Goal: Answer question/provide support: Share knowledge or assist other users

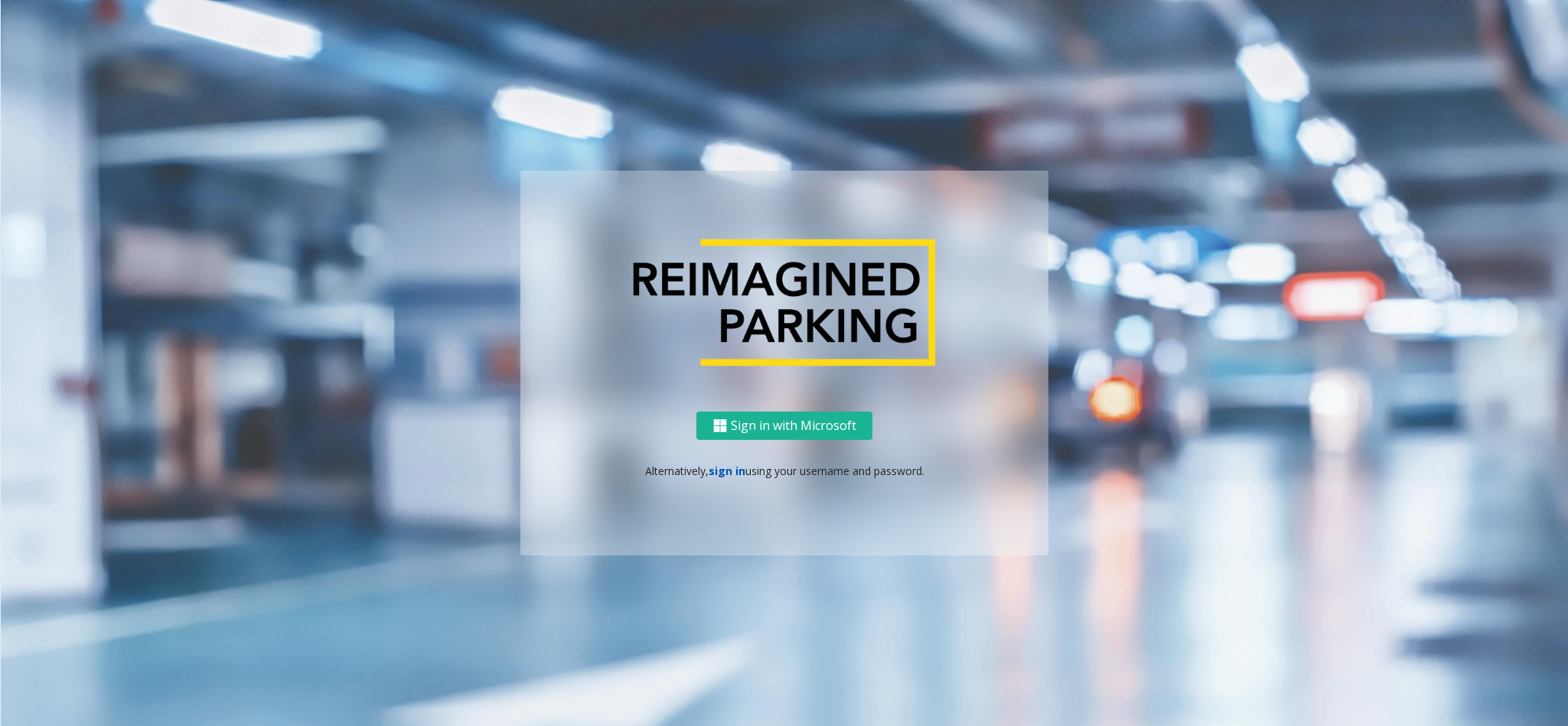
click at [716, 457] on link "sign in" at bounding box center [726, 470] width 36 height 15
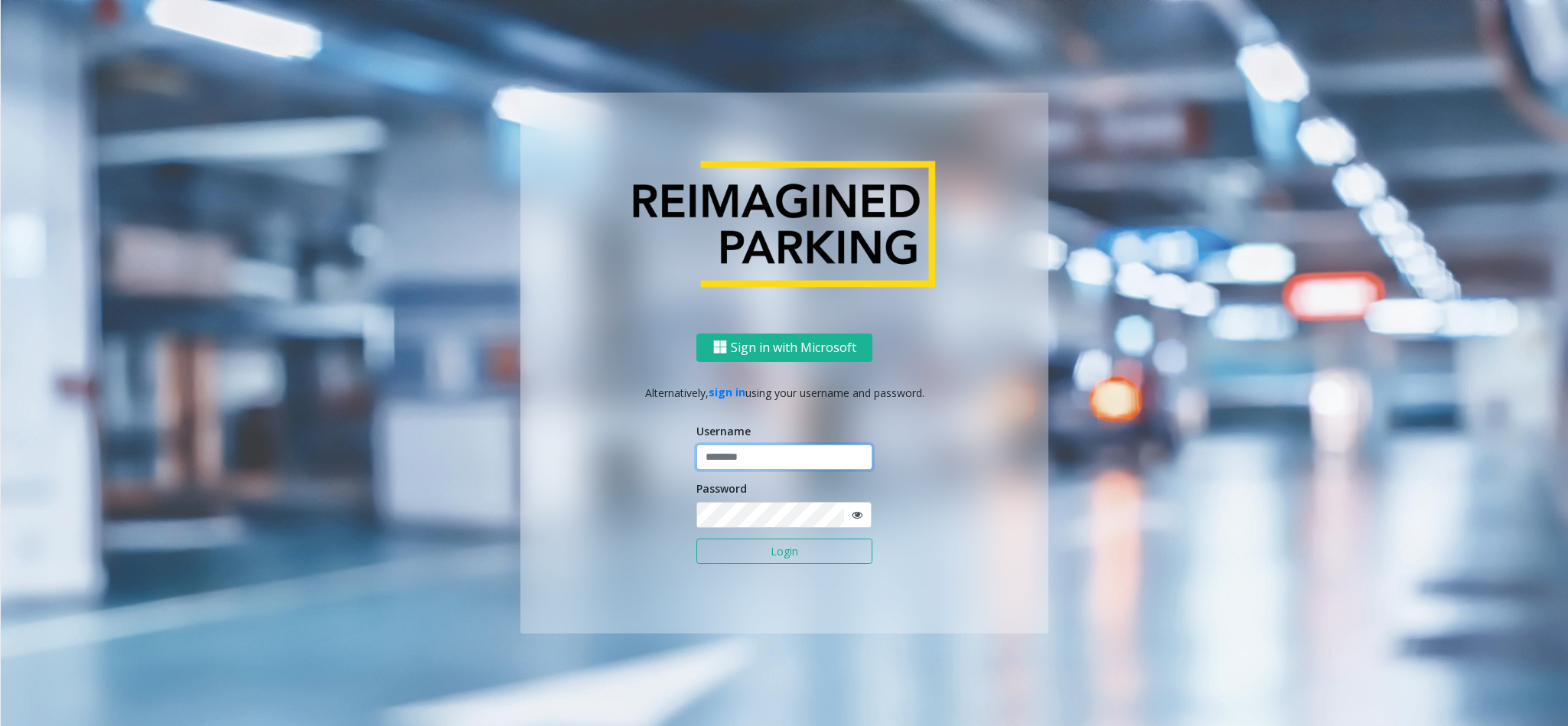
type input "**********"
click at [792, 457] on button "Login" at bounding box center [784, 551] width 176 height 26
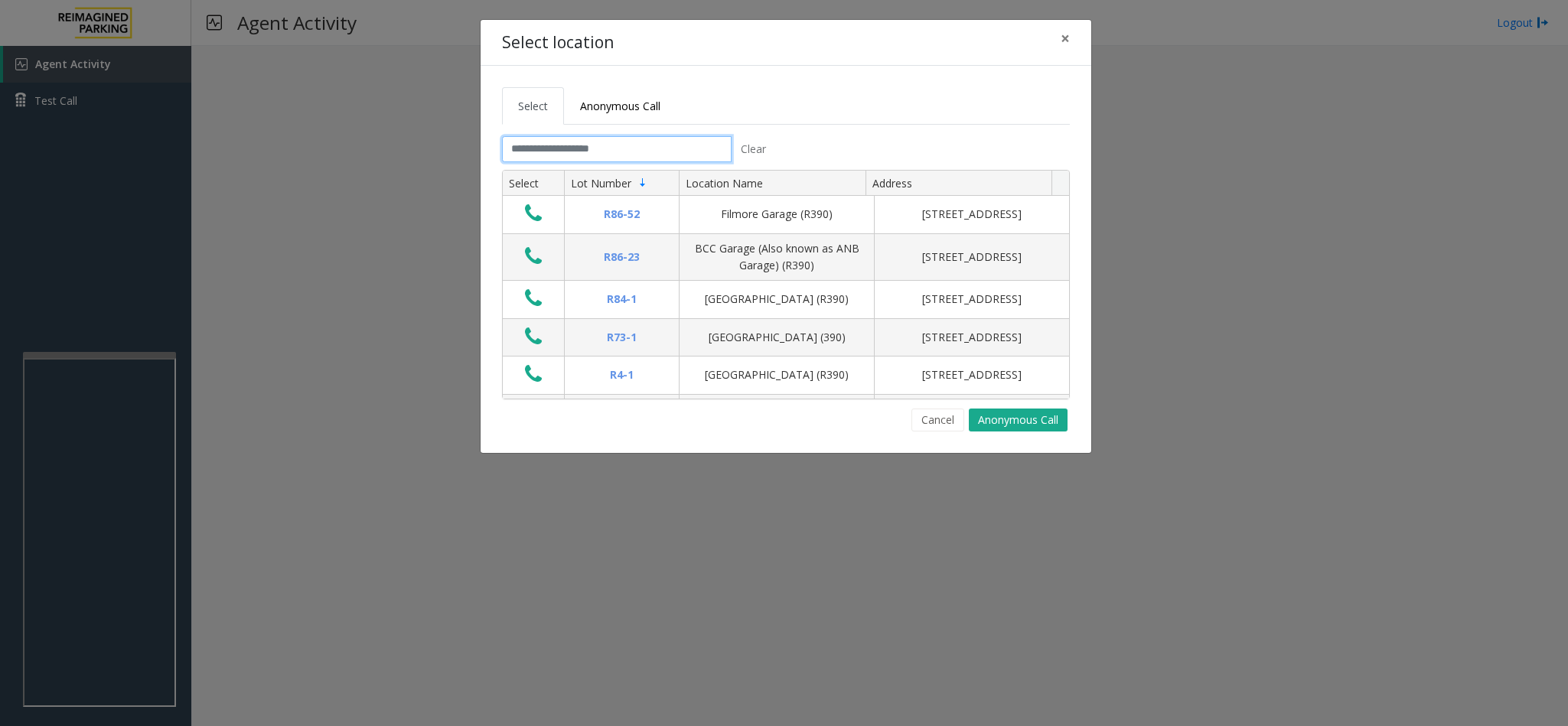
click at [565, 142] on input "text" at bounding box center [616, 149] width 229 height 26
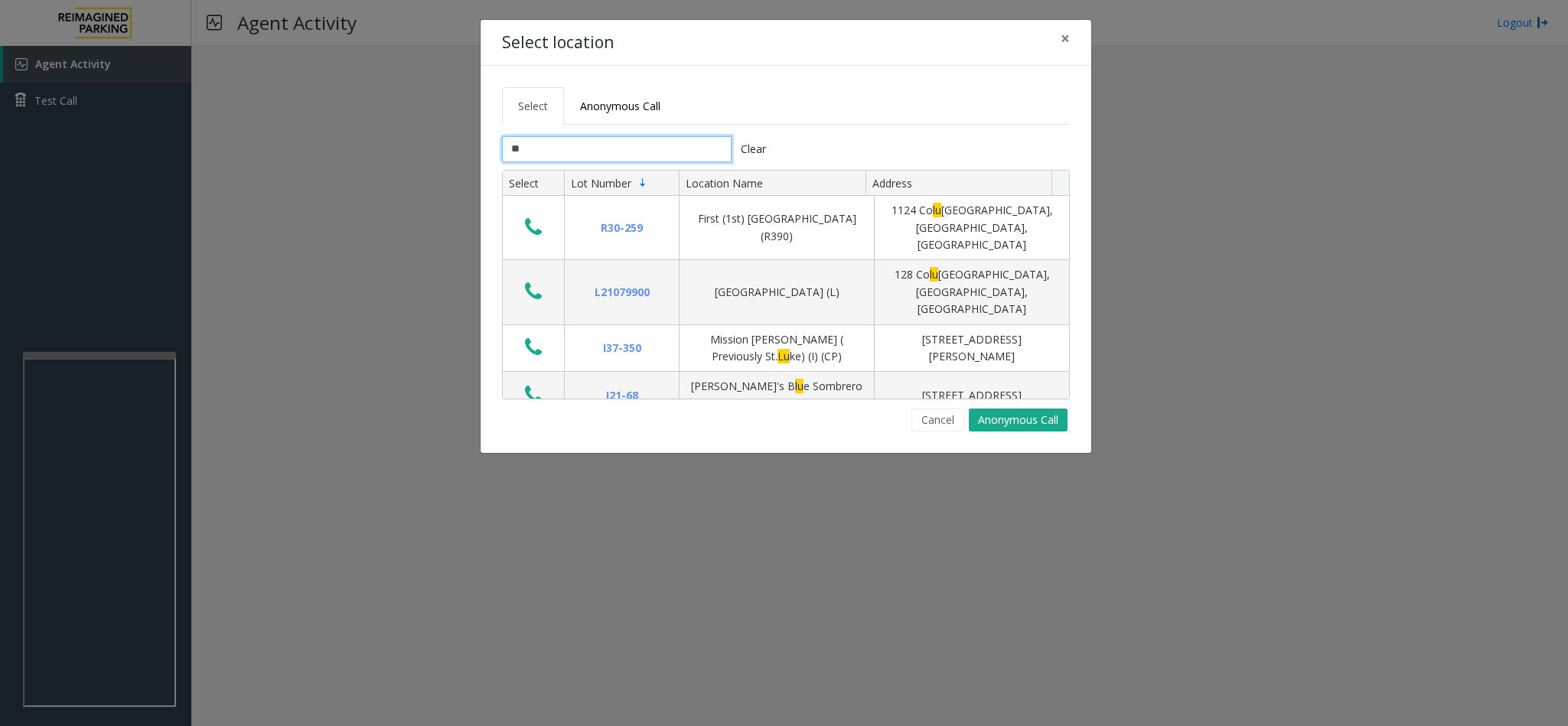
type input "*"
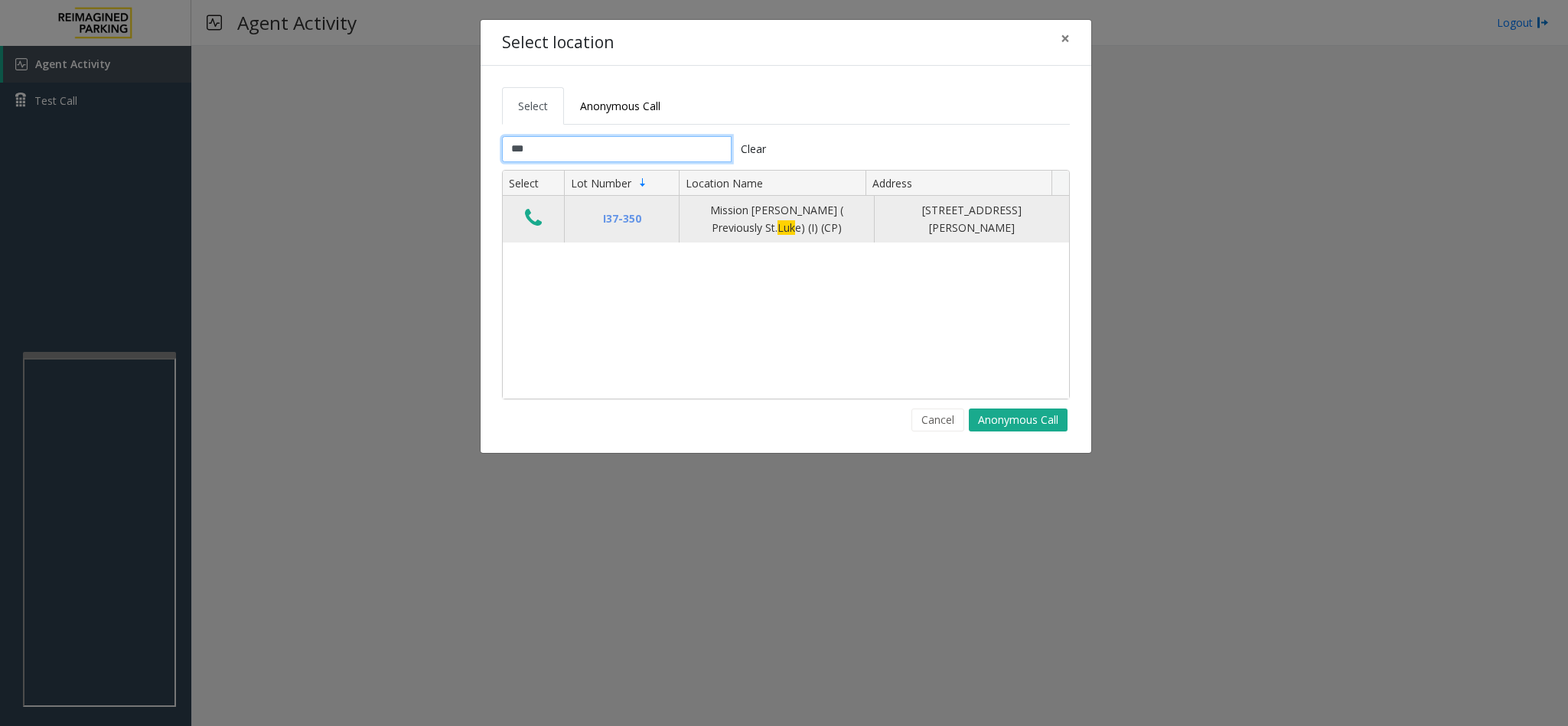
type input "***"
click at [517, 227] on td "Data table" at bounding box center [533, 219] width 61 height 47
click at [533, 218] on icon "Data table" at bounding box center [532, 217] width 16 height 22
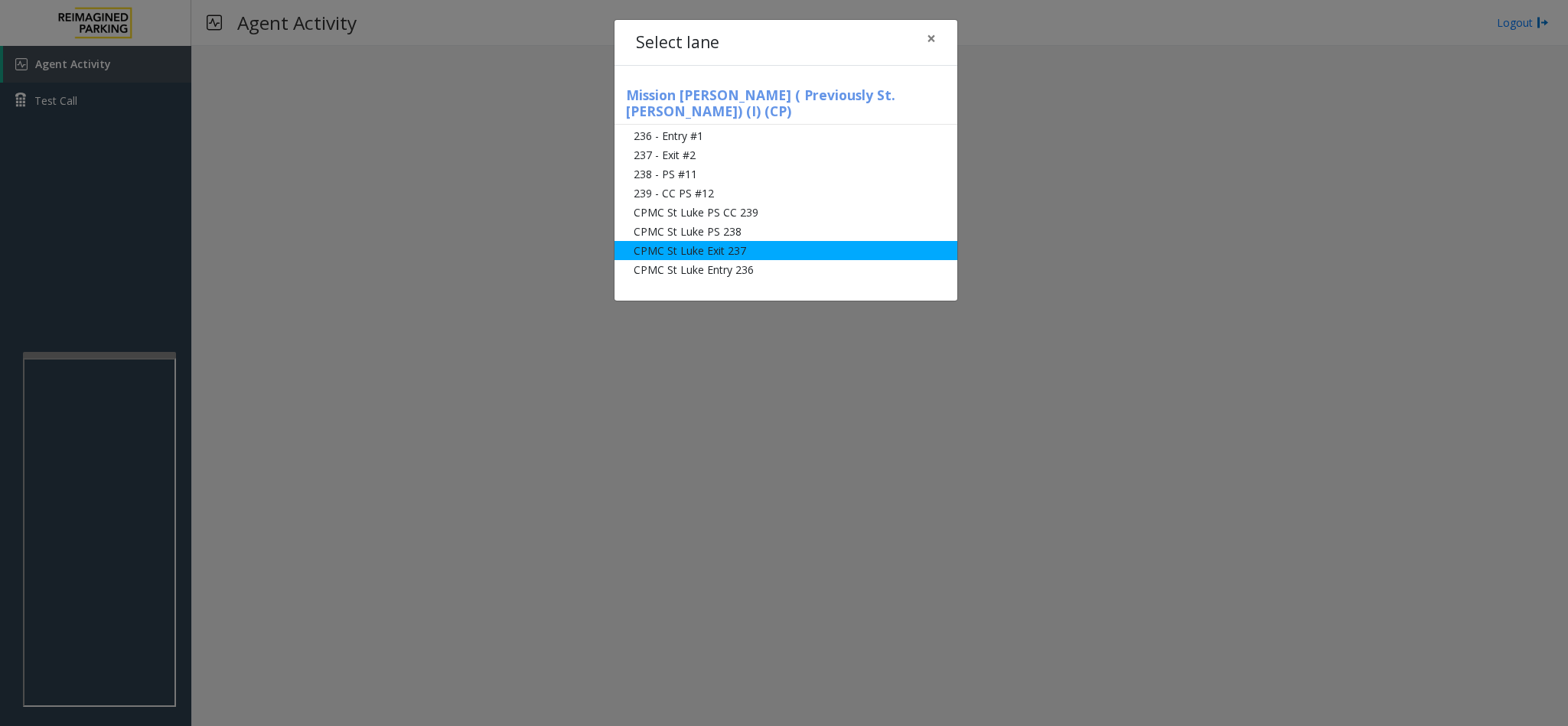
click at [684, 241] on li "CPMC St Luke Exit 237" at bounding box center [786, 250] width 343 height 19
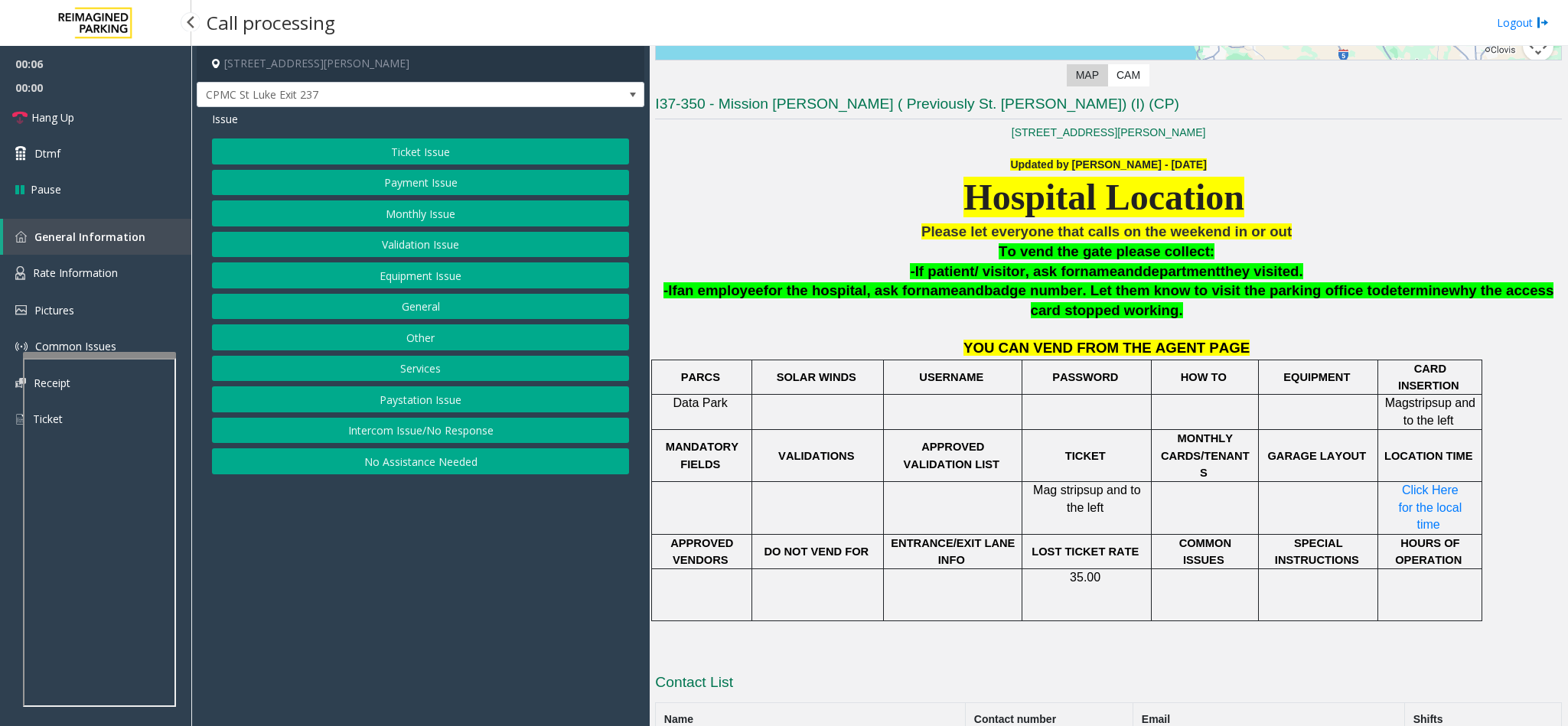
scroll to position [440, 0]
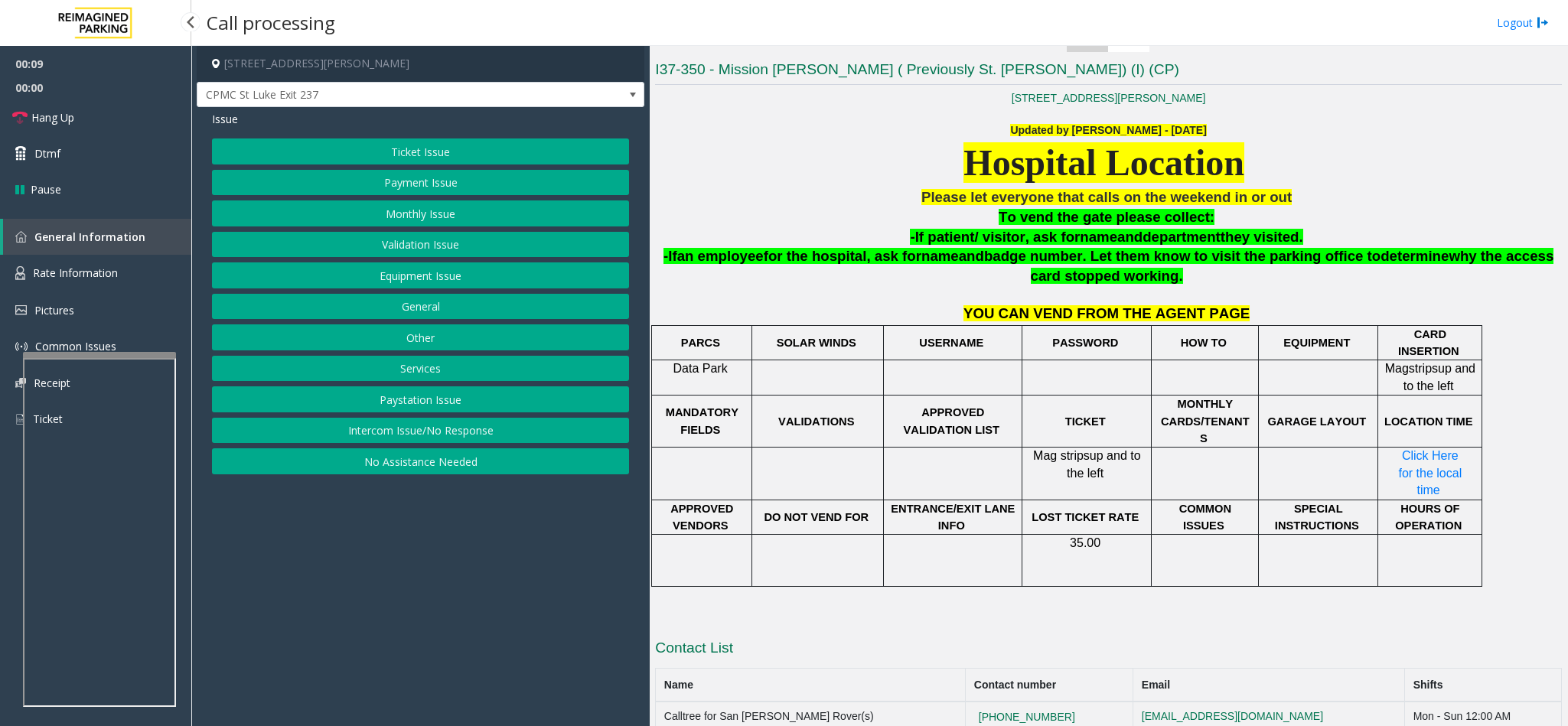
click at [442, 278] on button "Equipment Issue" at bounding box center [421, 275] width 417 height 26
click at [442, 278] on button "Gate / Door Won't Open" at bounding box center [421, 275] width 417 height 26
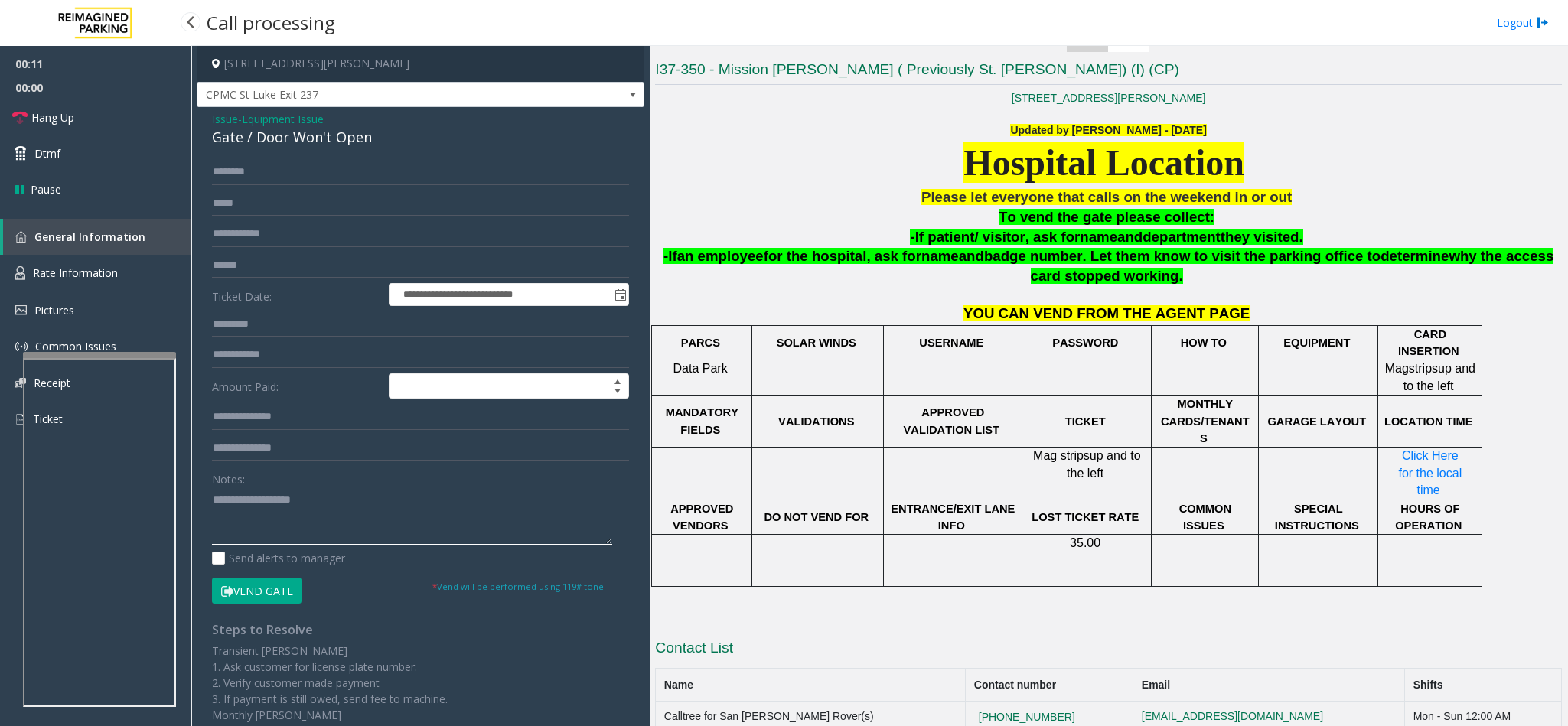
click at [244, 457] on textarea at bounding box center [412, 516] width 400 height 57
type textarea "**********"
click at [246, 267] on input "text" at bounding box center [421, 266] width 417 height 26
click at [233, 170] on input "text" at bounding box center [421, 172] width 417 height 26
type input "****"
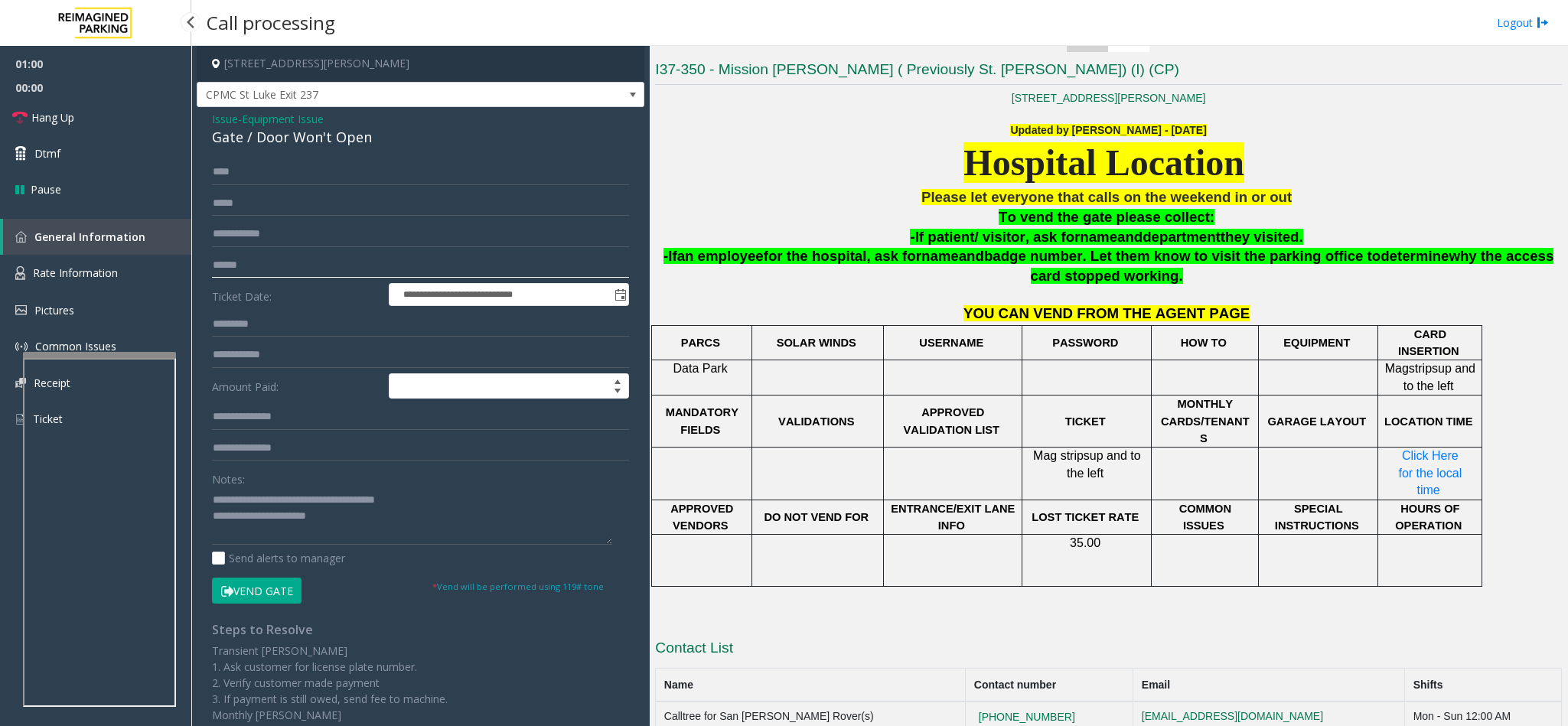
click at [247, 262] on input "text" at bounding box center [421, 266] width 417 height 26
click at [271, 457] on button "Vend Gate" at bounding box center [256, 590] width 89 height 26
click at [111, 118] on link "Hang Up" at bounding box center [95, 118] width 191 height 36
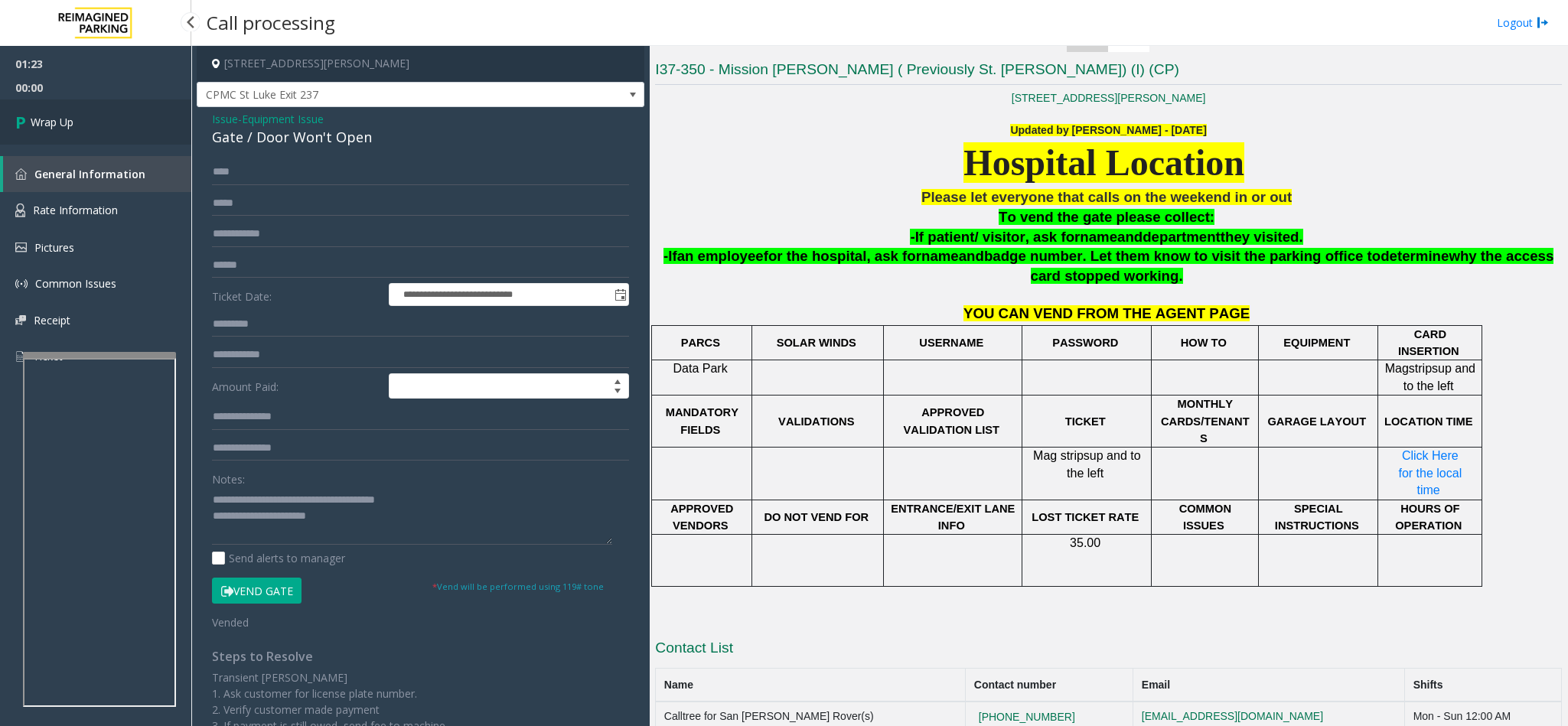
click at [111, 118] on link "Wrap Up" at bounding box center [95, 122] width 191 height 45
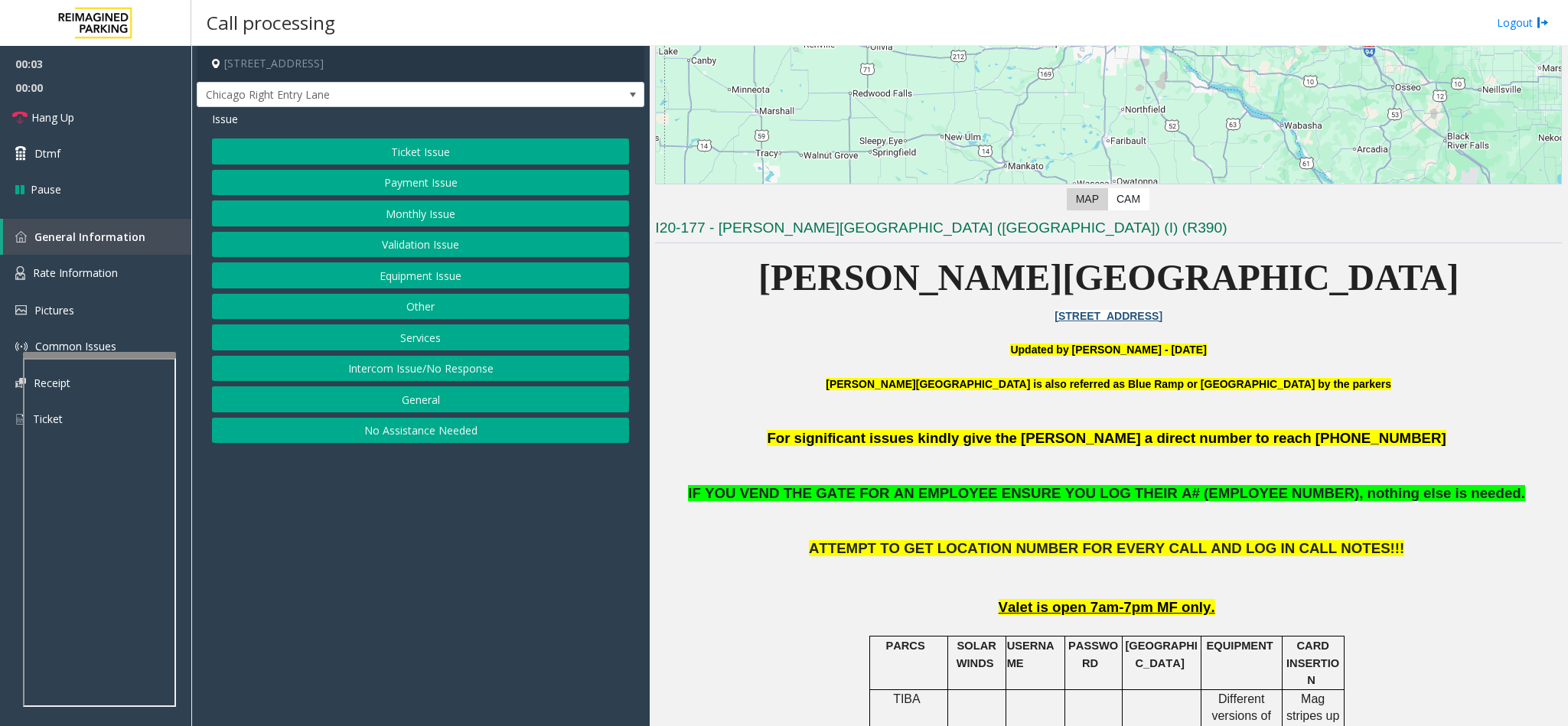
scroll to position [344, 0]
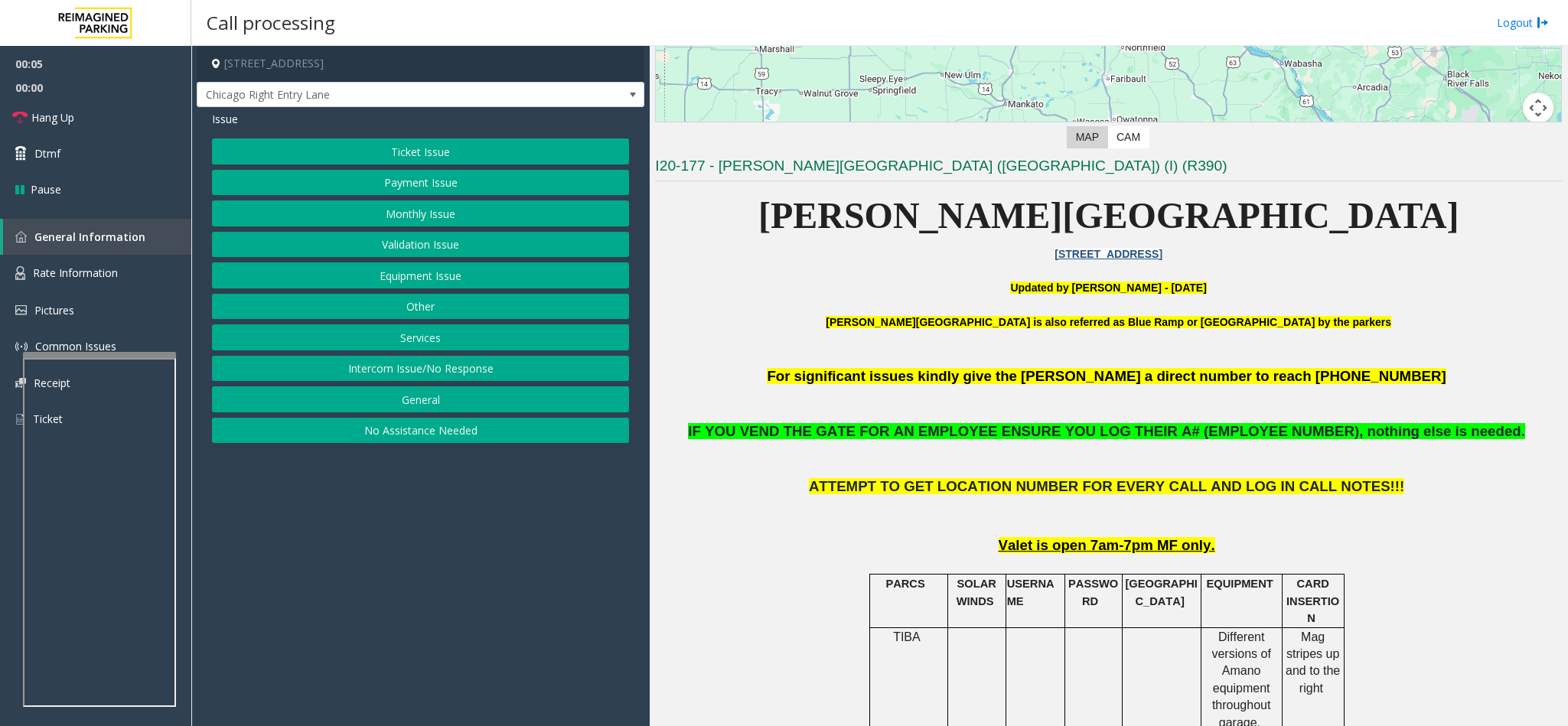
click at [471, 377] on button "Intercom Issue/No Response" at bounding box center [421, 369] width 417 height 26
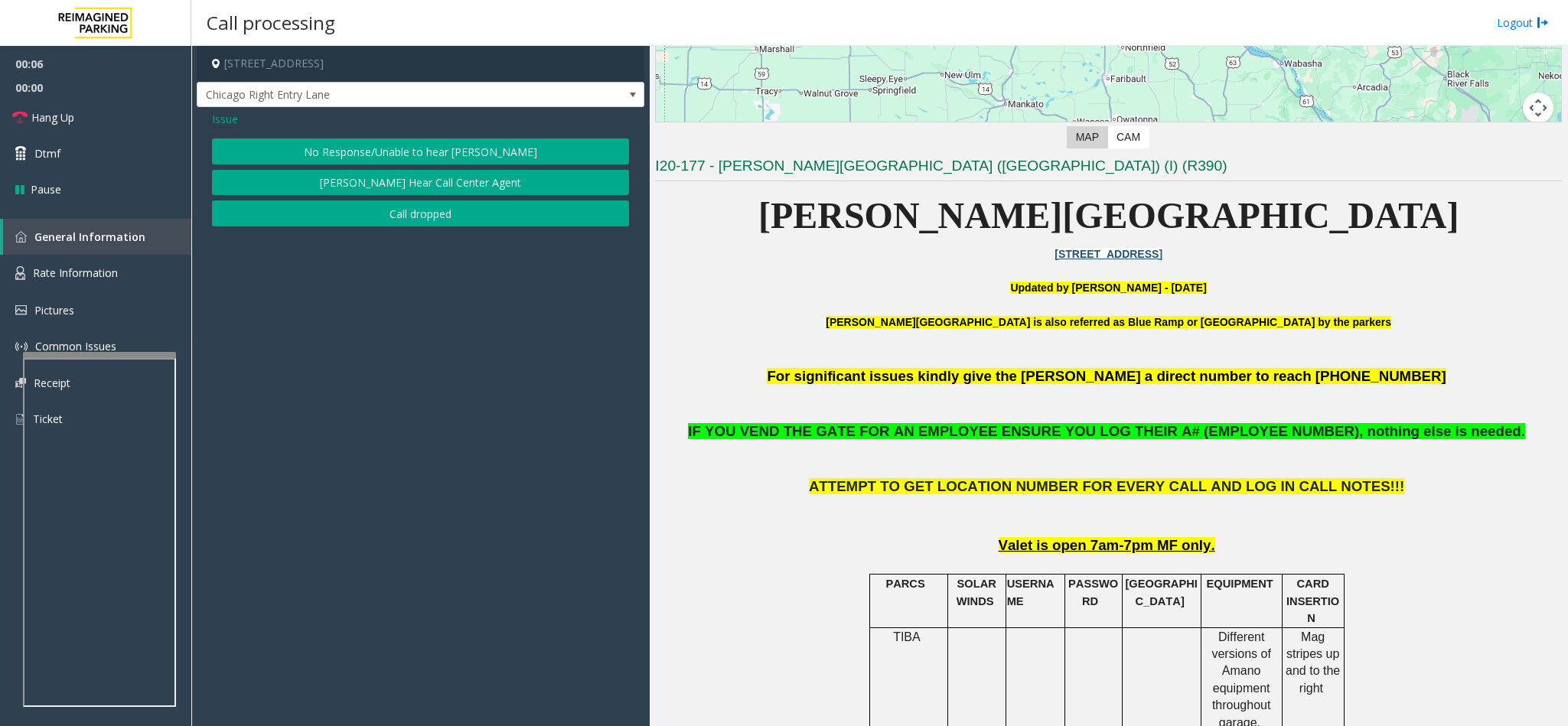
drag, startPoint x: 428, startPoint y: 158, endPoint x: 345, endPoint y: 150, distance: 83.4
click at [425, 157] on button "No Response/Unable to hear [PERSON_NAME]" at bounding box center [421, 151] width 417 height 26
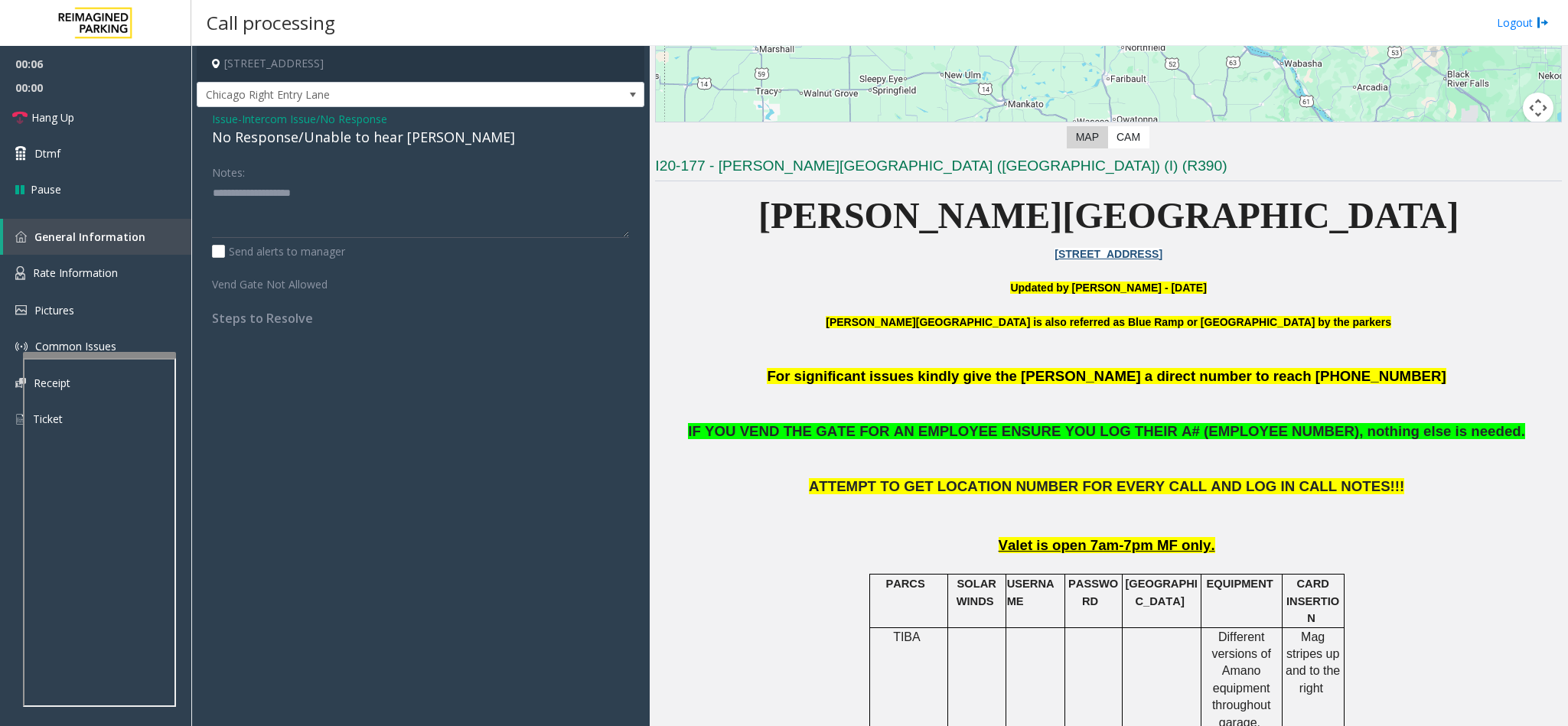
click at [315, 142] on div "No Response/Unable to hear [PERSON_NAME]" at bounding box center [421, 138] width 417 height 21
click at [425, 188] on textarea at bounding box center [421, 209] width 417 height 57
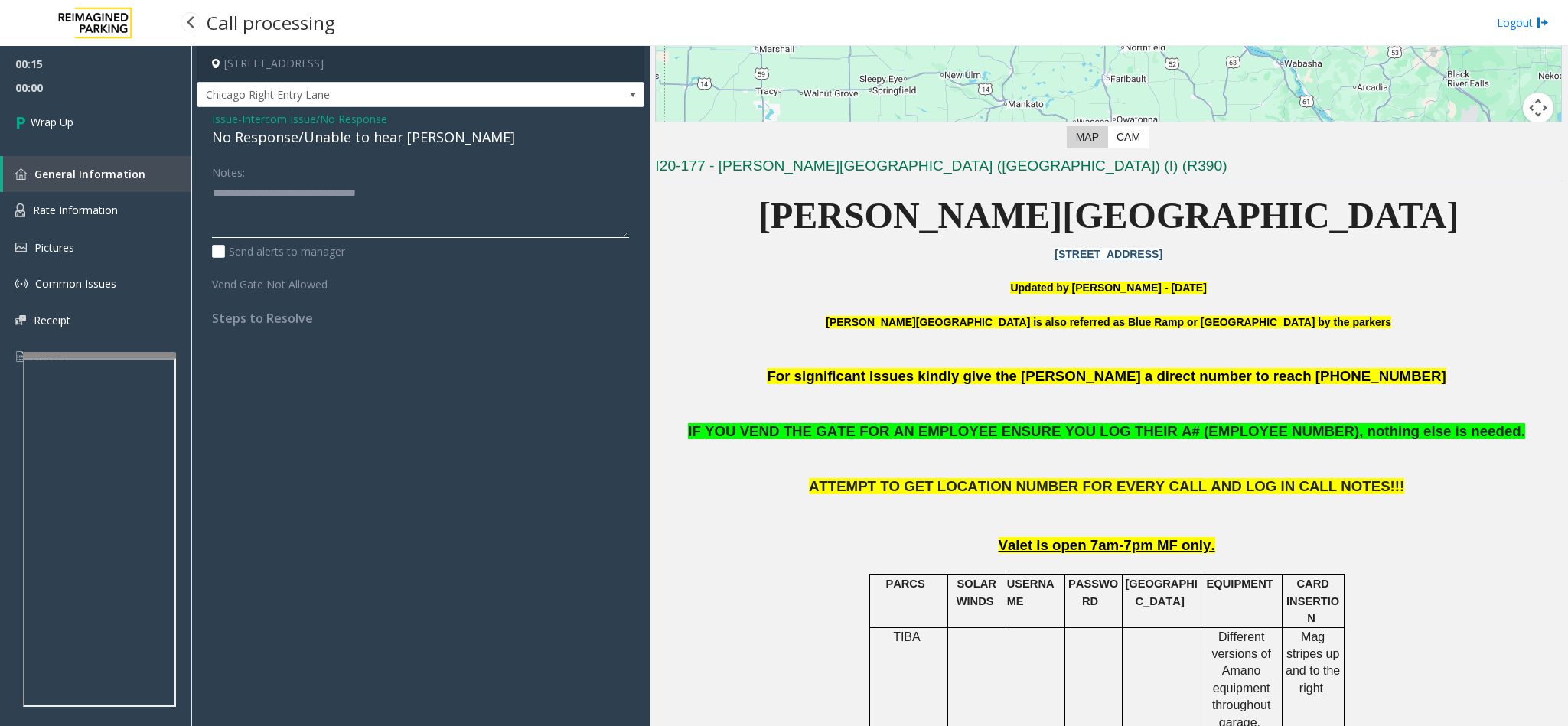
type textarea "**********"
click at [55, 120] on span "Wrap Up" at bounding box center [51, 122] width 42 height 16
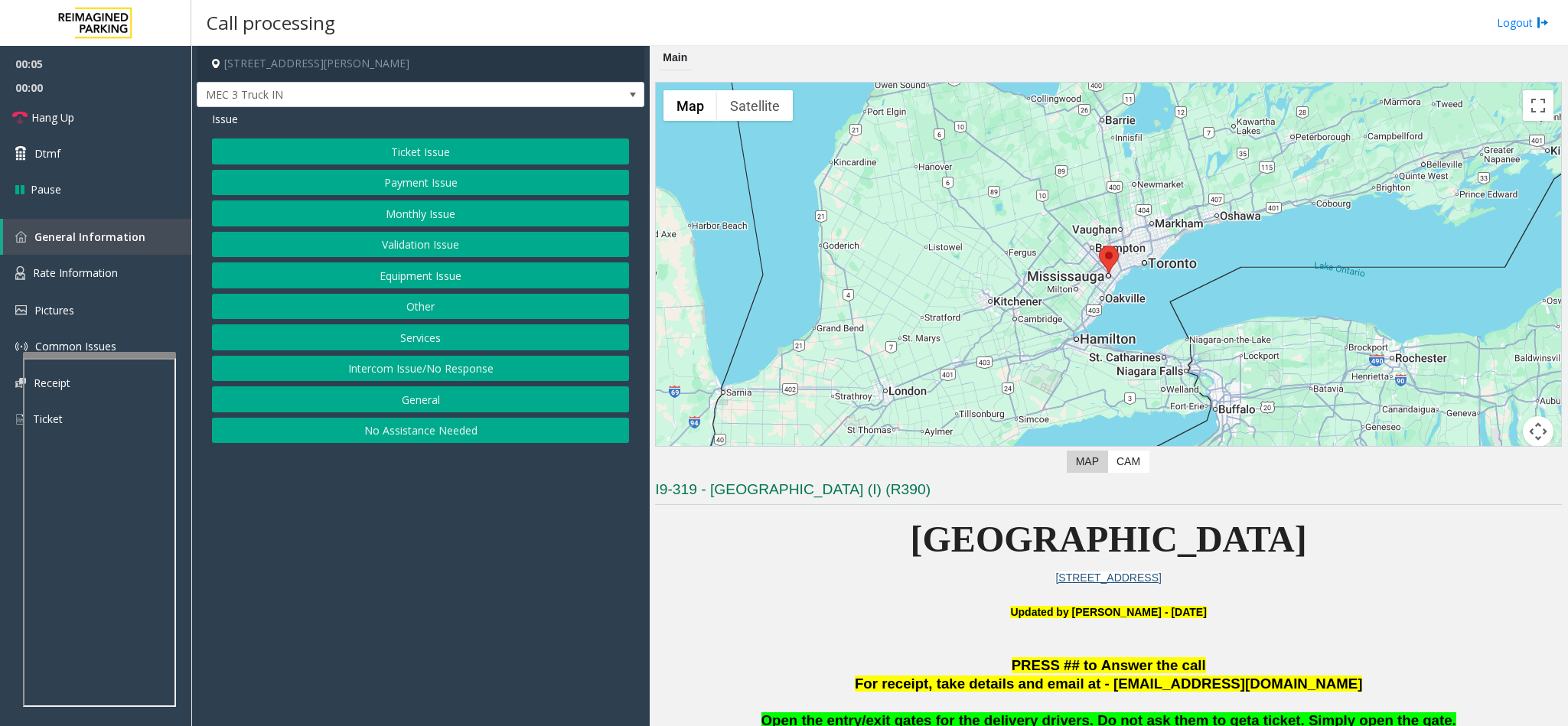
drag, startPoint x: 411, startPoint y: 367, endPoint x: 425, endPoint y: 331, distance: 38.6
click at [411, 363] on button "Intercom Issue/No Response" at bounding box center [421, 369] width 417 height 26
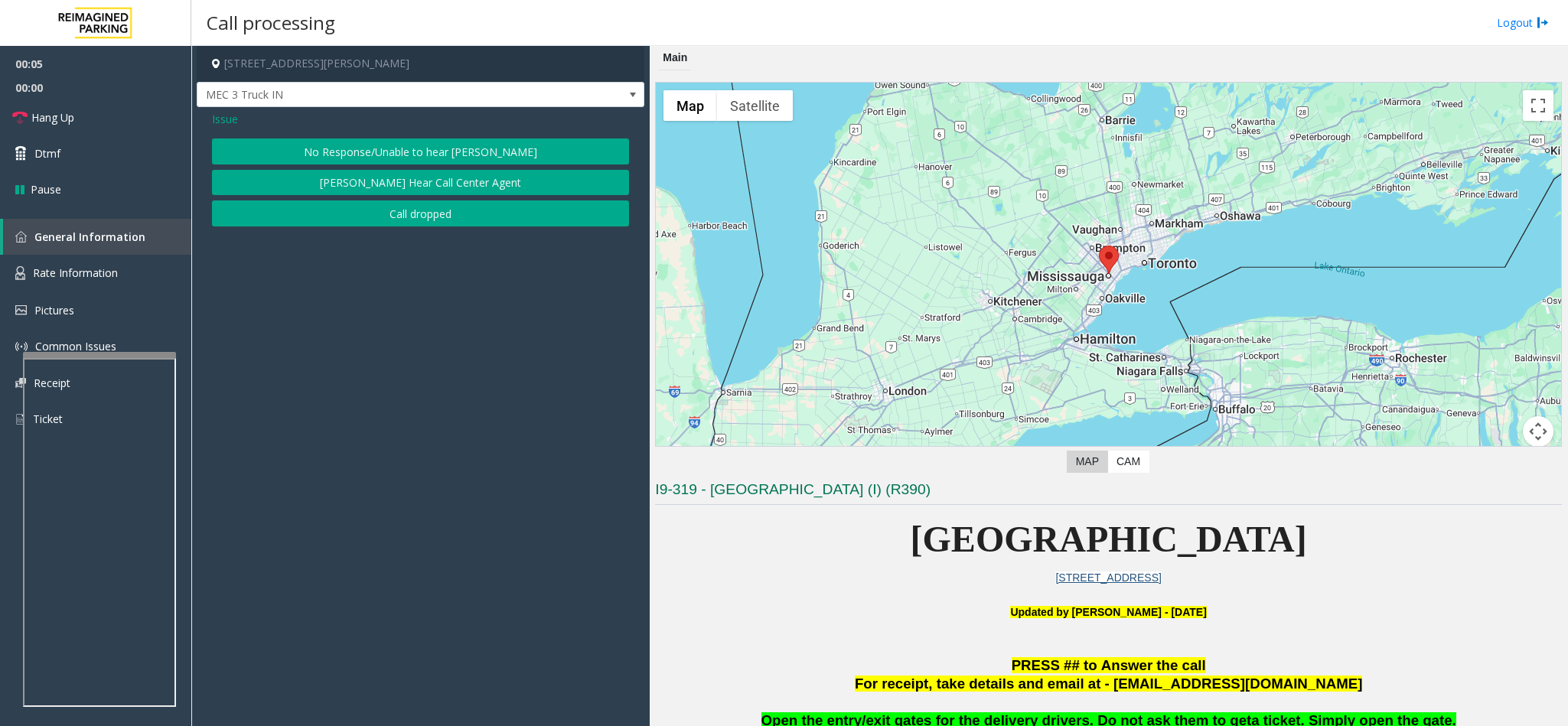
drag, startPoint x: 404, startPoint y: 154, endPoint x: 379, endPoint y: 149, distance: 25.5
click at [404, 152] on button "No Response/Unable to hear [PERSON_NAME]" at bounding box center [421, 151] width 417 height 26
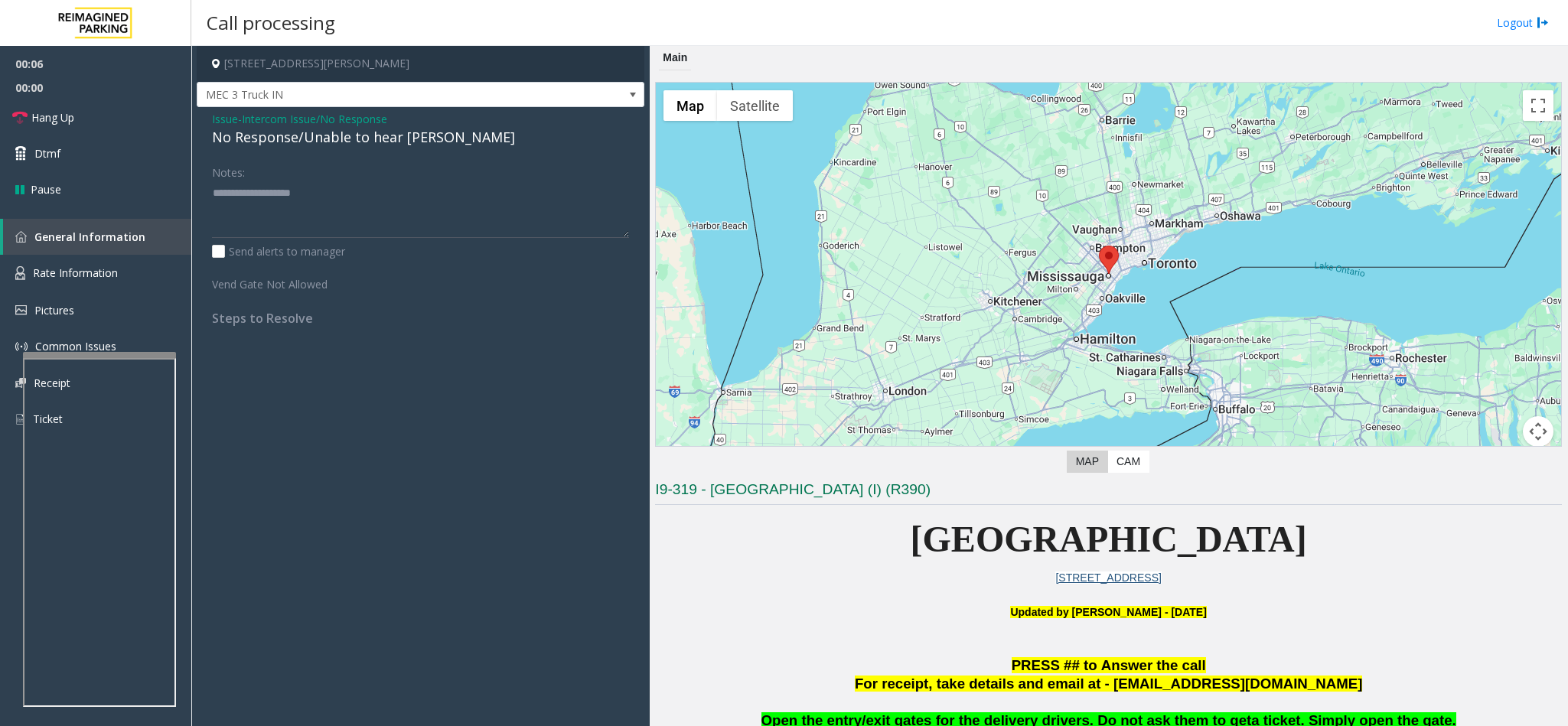
click at [352, 147] on div "No Response/Unable to hear [PERSON_NAME]" at bounding box center [421, 138] width 417 height 21
click at [416, 195] on textarea at bounding box center [421, 209] width 417 height 57
type textarea "**********"
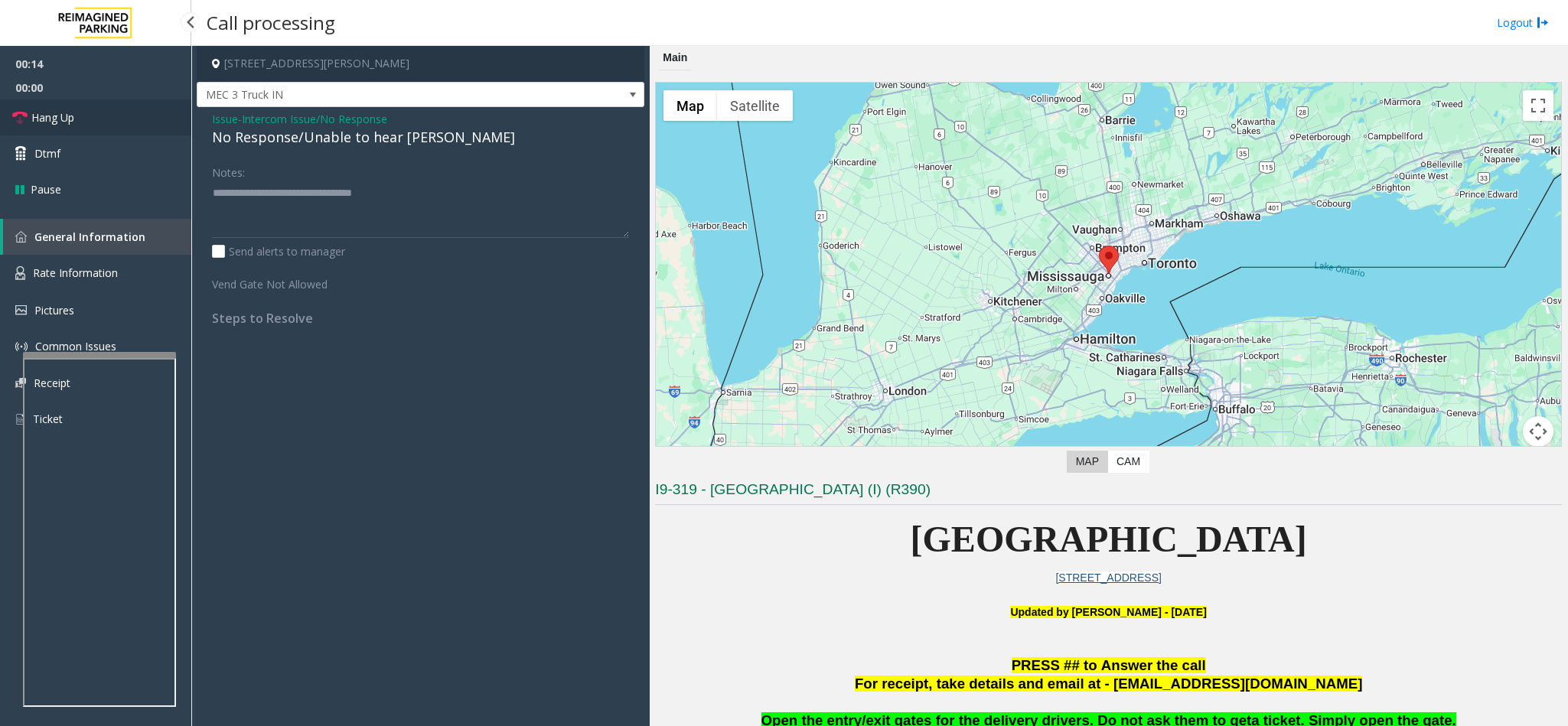
click at [100, 120] on link "Hang Up" at bounding box center [95, 118] width 191 height 36
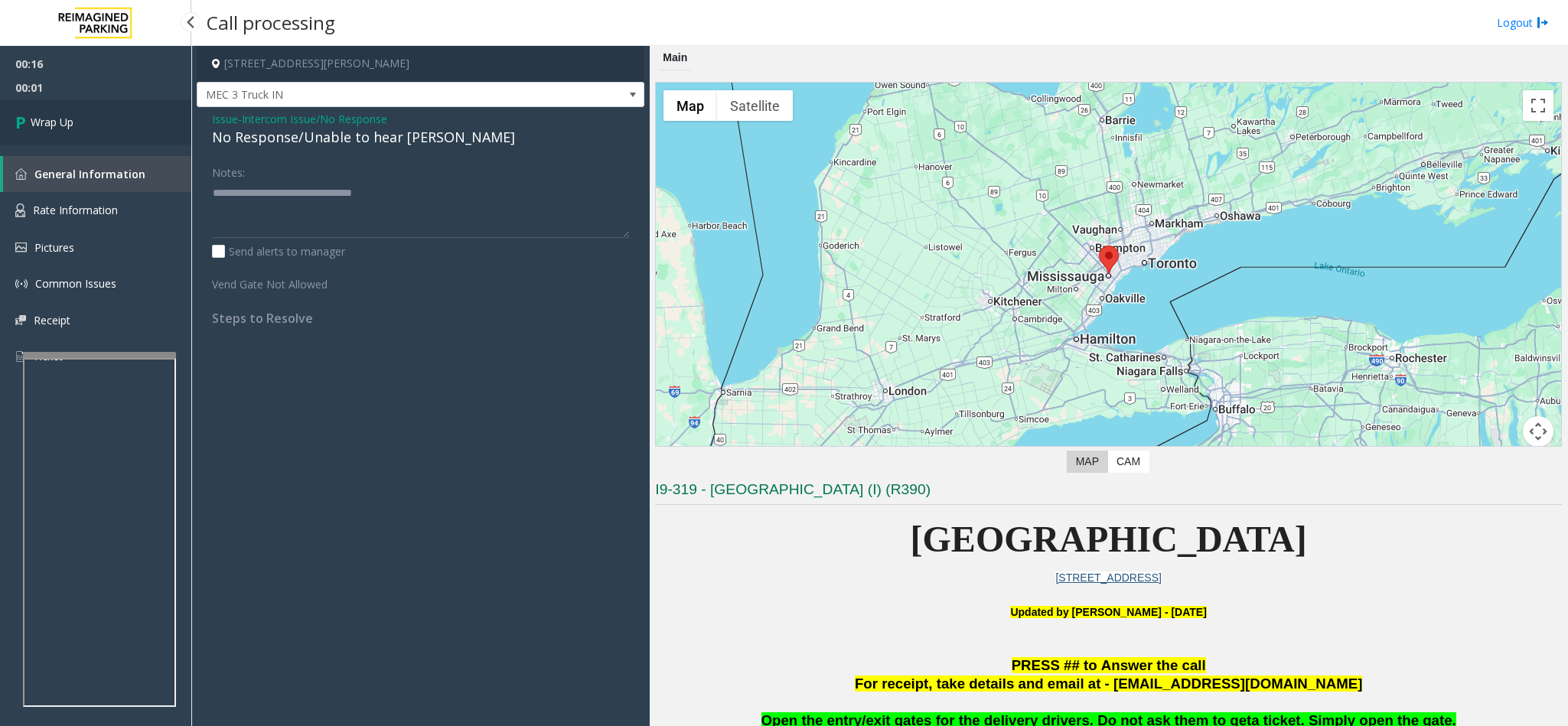
click at [100, 120] on link "Wrap Up" at bounding box center [95, 122] width 191 height 45
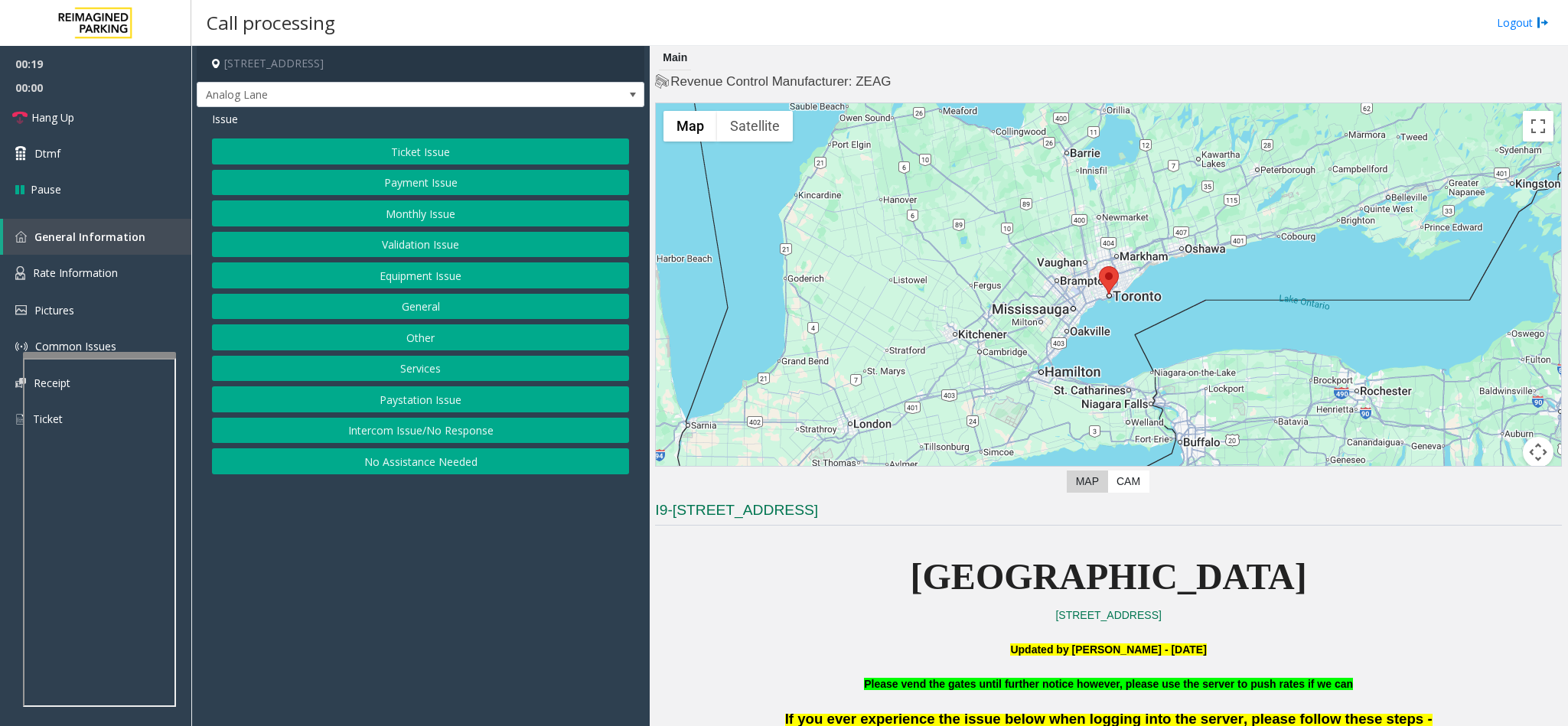
click at [367, 280] on button "Equipment Issue" at bounding box center [421, 275] width 417 height 26
click at [399, 212] on button "Out of Tickets" at bounding box center [421, 214] width 417 height 26
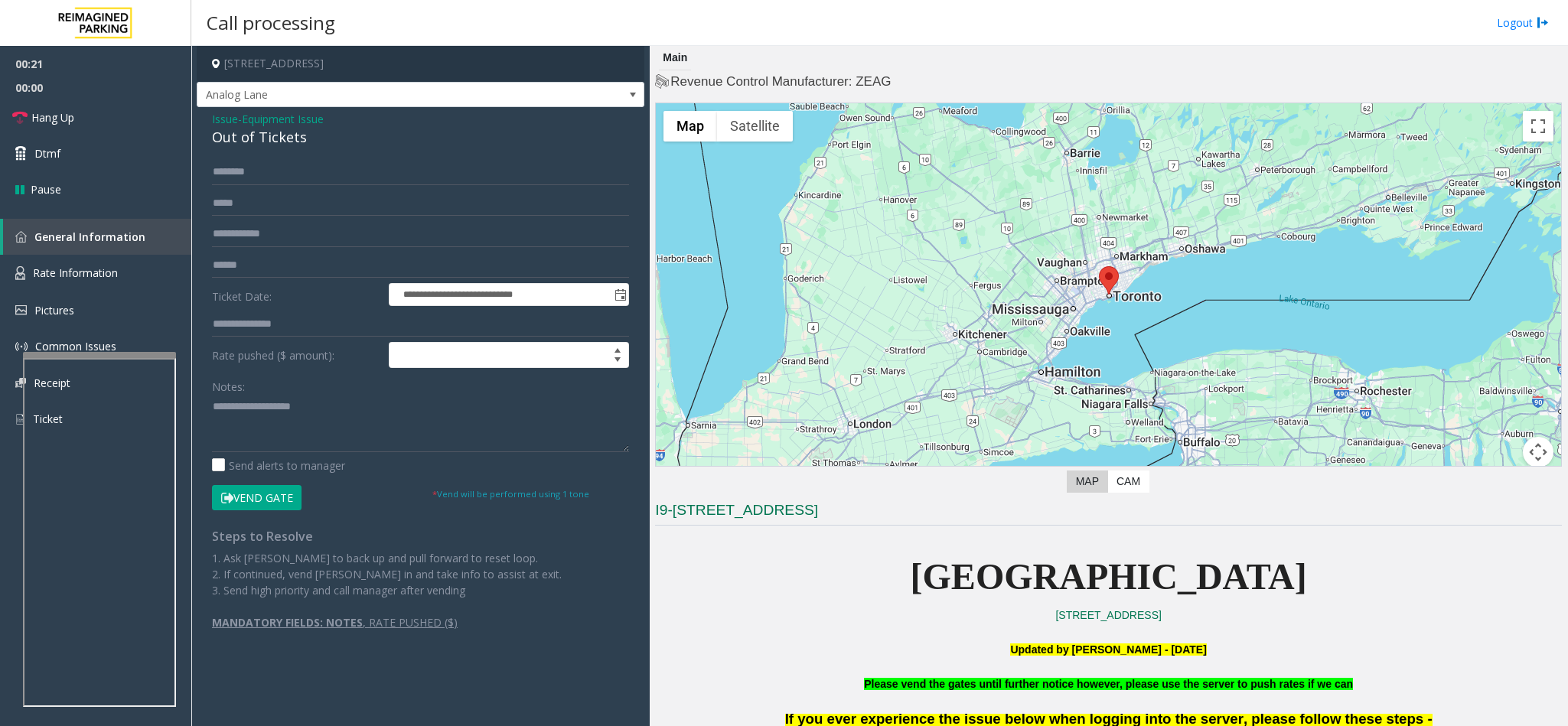
click at [223, 494] on icon at bounding box center [227, 498] width 12 height 10
click at [246, 138] on div "Out of Tickets" at bounding box center [421, 138] width 417 height 21
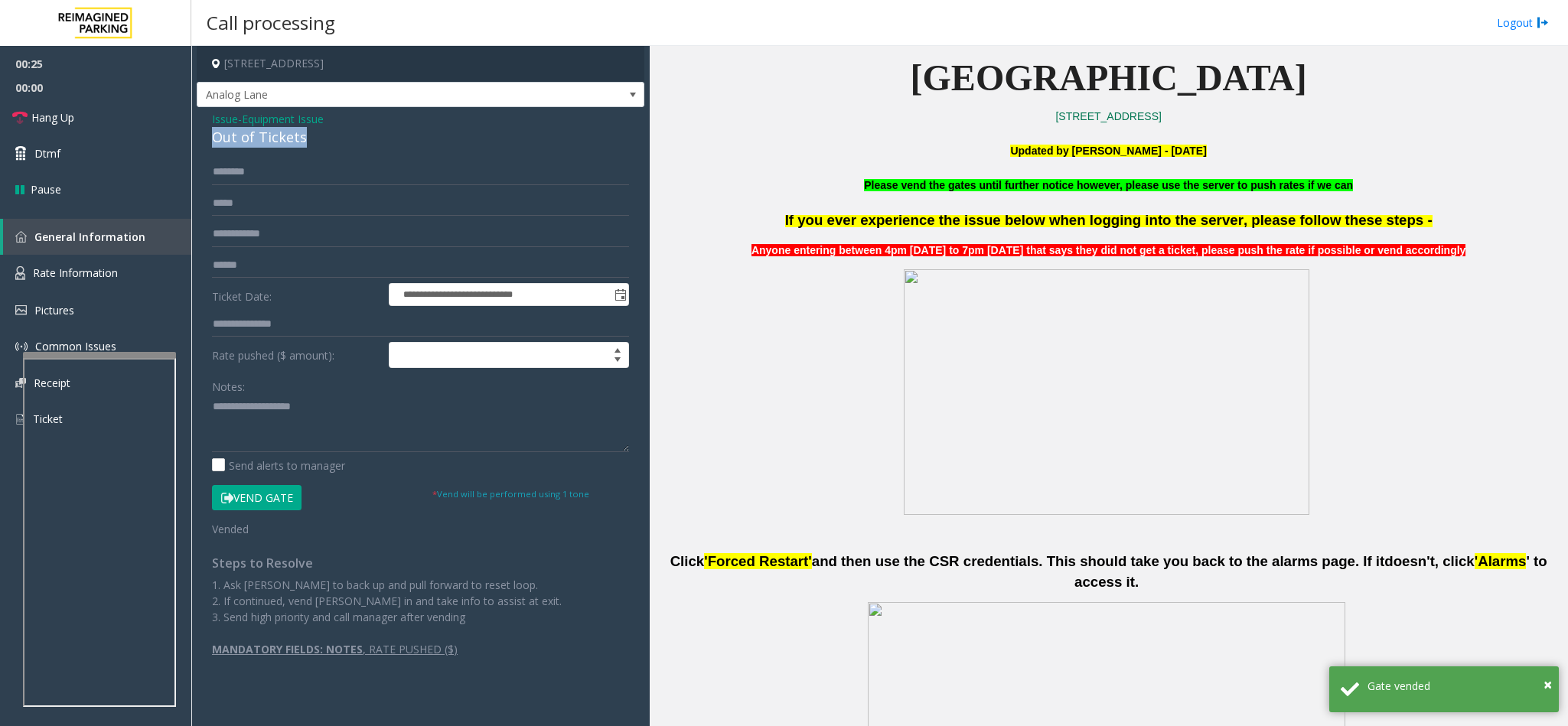
scroll to position [574, 0]
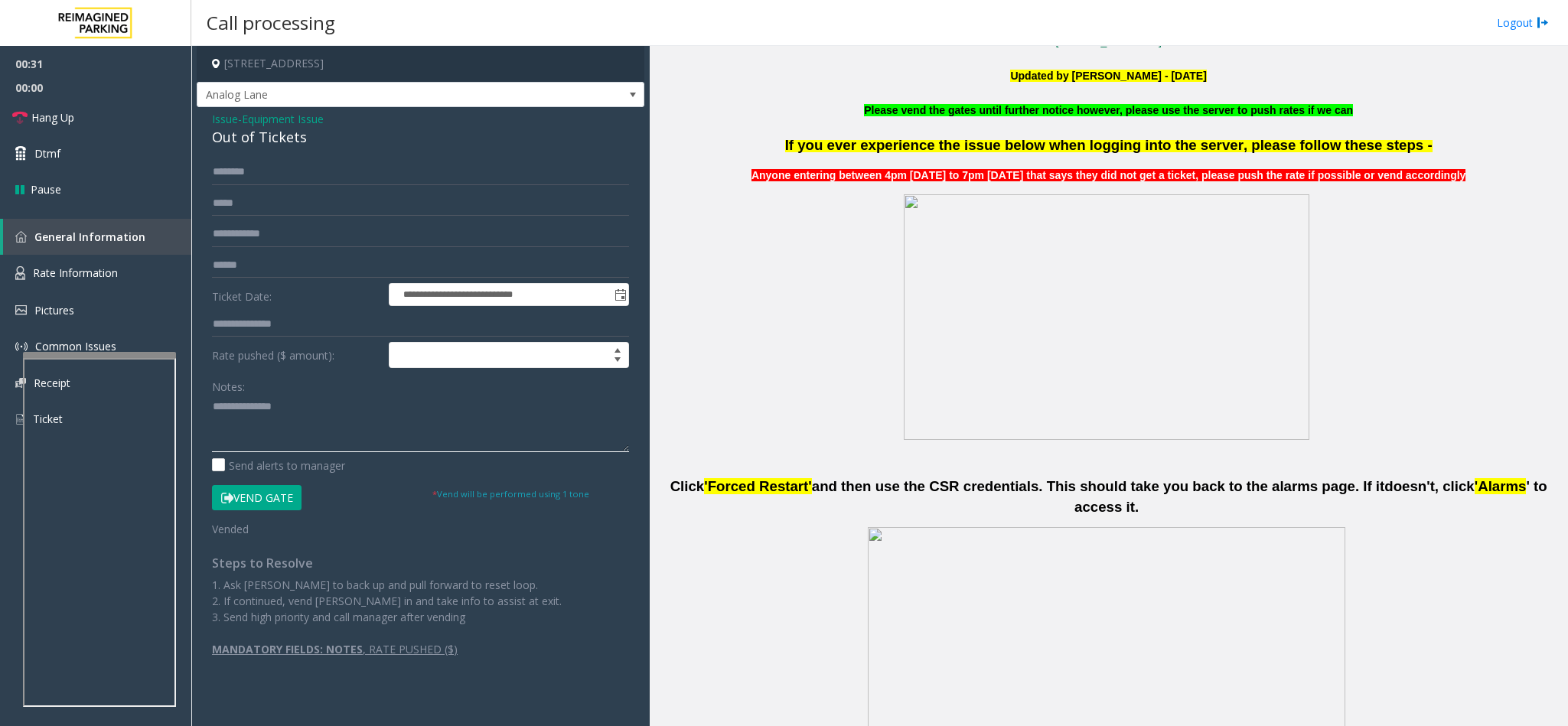
click at [214, 406] on textarea at bounding box center [421, 423] width 417 height 57
click at [62, 115] on span "Hang Up" at bounding box center [52, 117] width 42 height 16
click at [239, 414] on textarea at bounding box center [421, 423] width 417 height 57
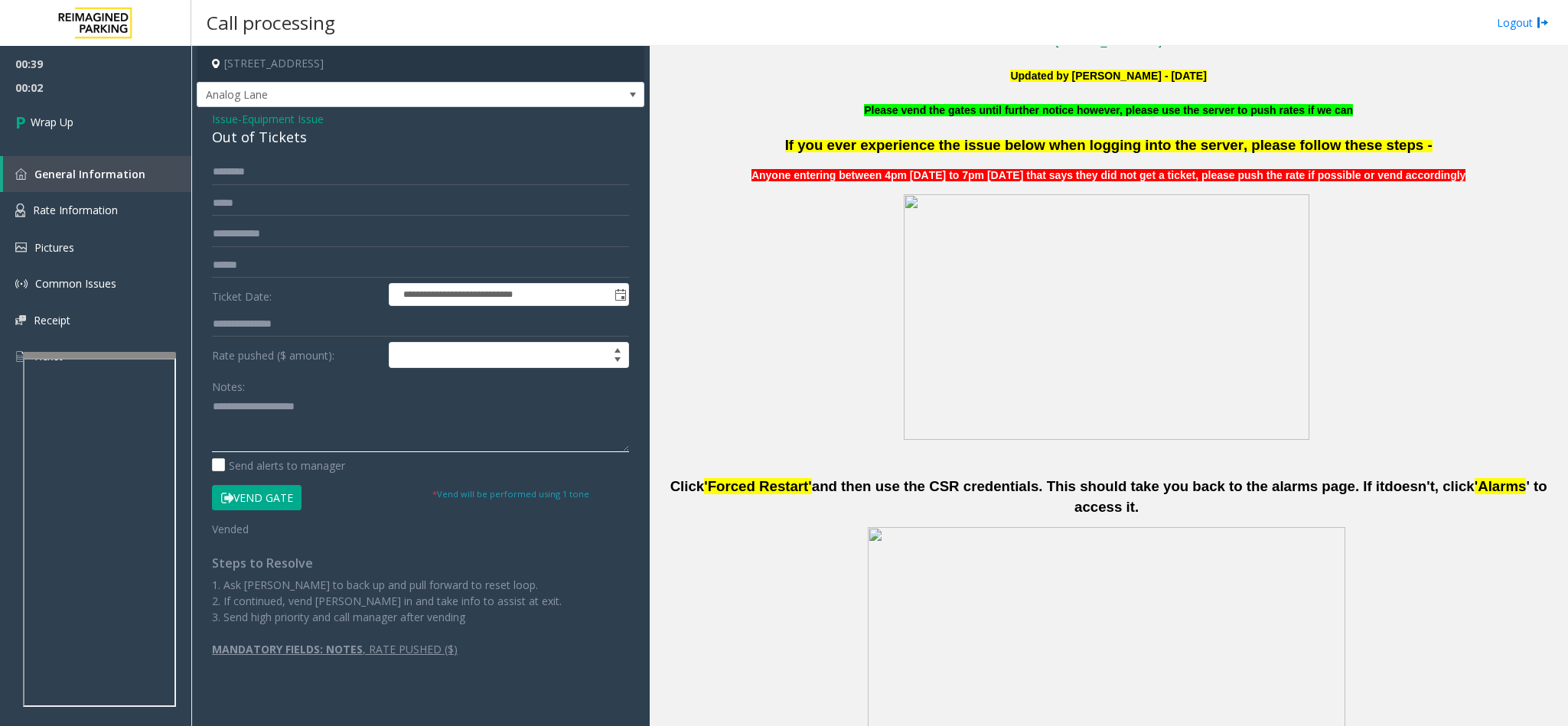
click at [363, 411] on textarea at bounding box center [421, 423] width 417 height 57
type textarea "**********"
click at [129, 115] on link "Wrap Up" at bounding box center [95, 122] width 191 height 45
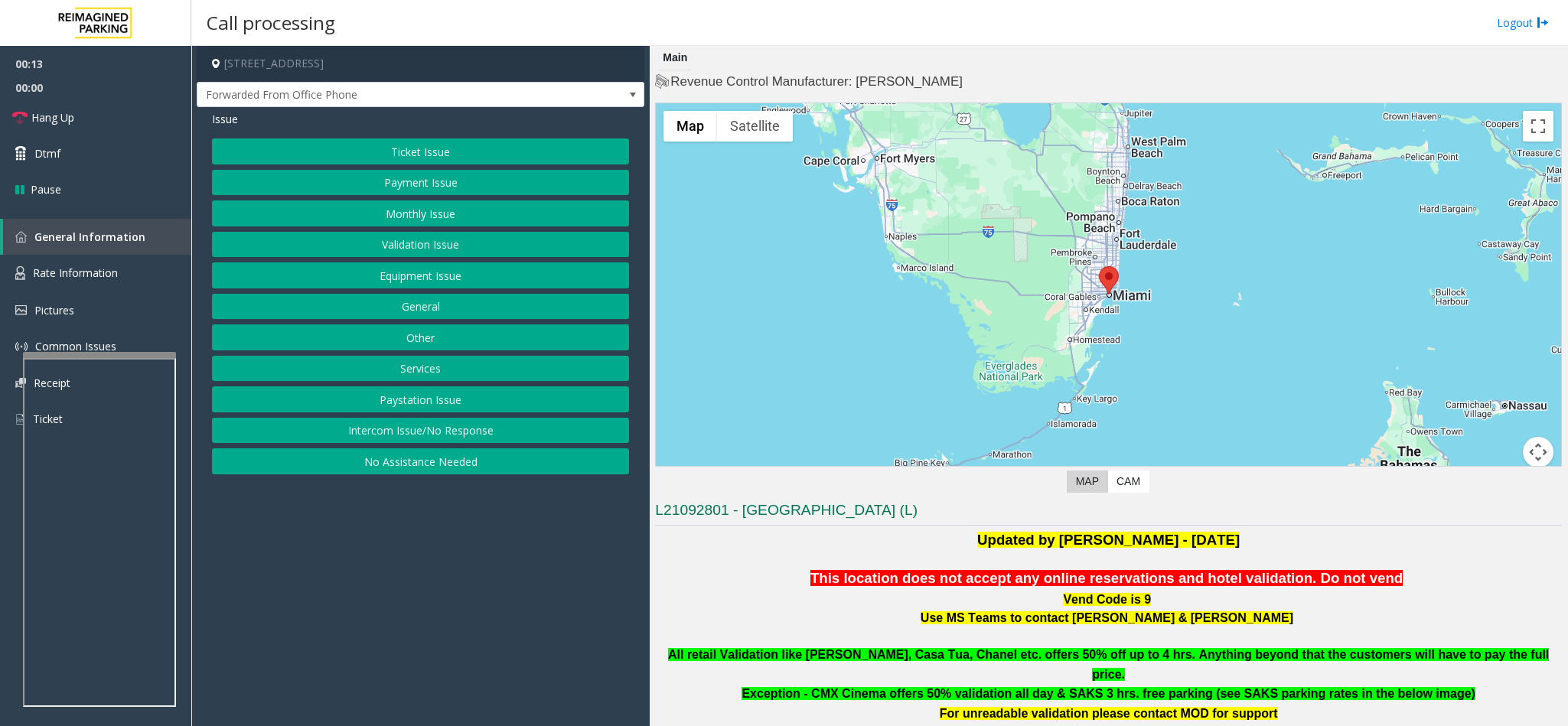
click at [389, 267] on button "Equipment Issue" at bounding box center [421, 275] width 417 height 26
click at [367, 282] on button "Gate / Door Won't Open" at bounding box center [421, 275] width 417 height 26
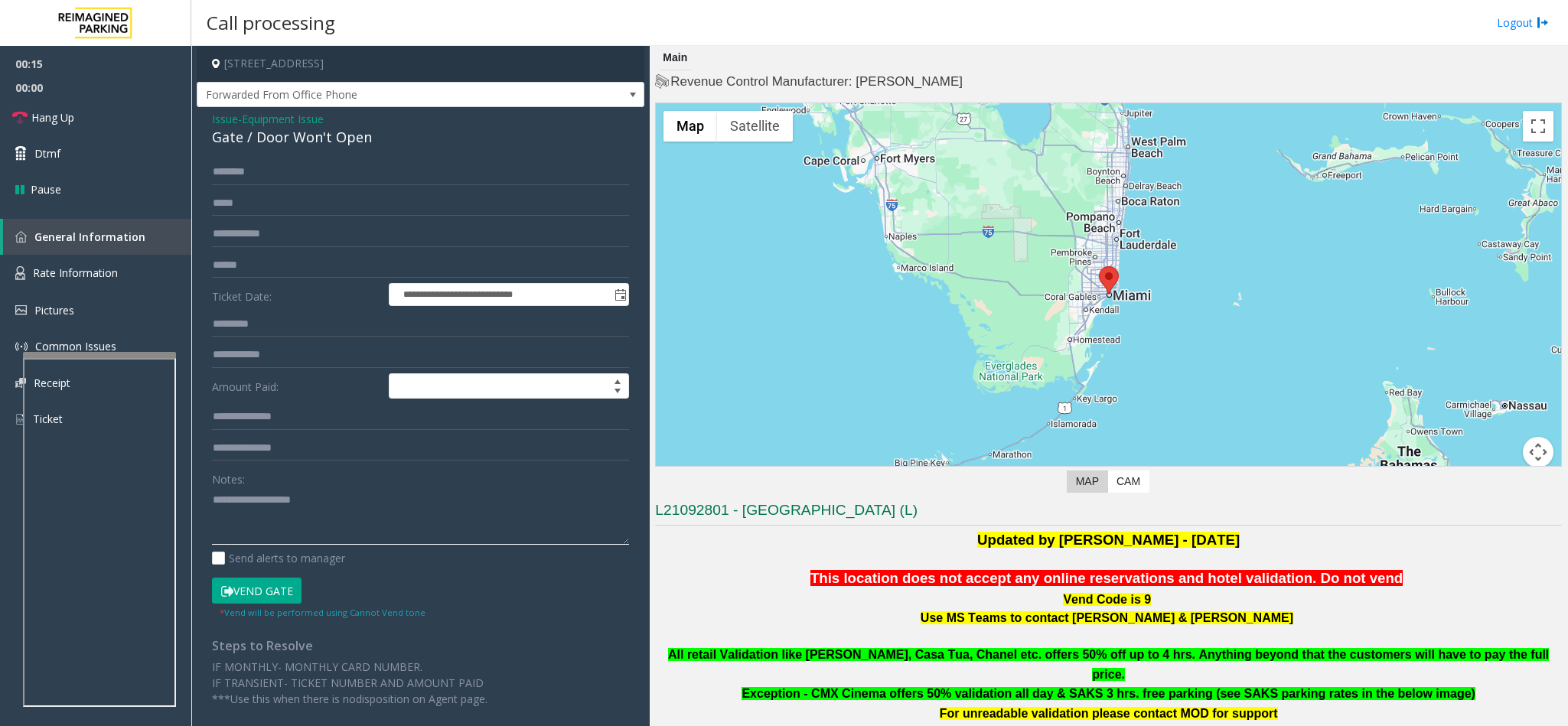
click at [301, 516] on textarea at bounding box center [421, 516] width 417 height 57
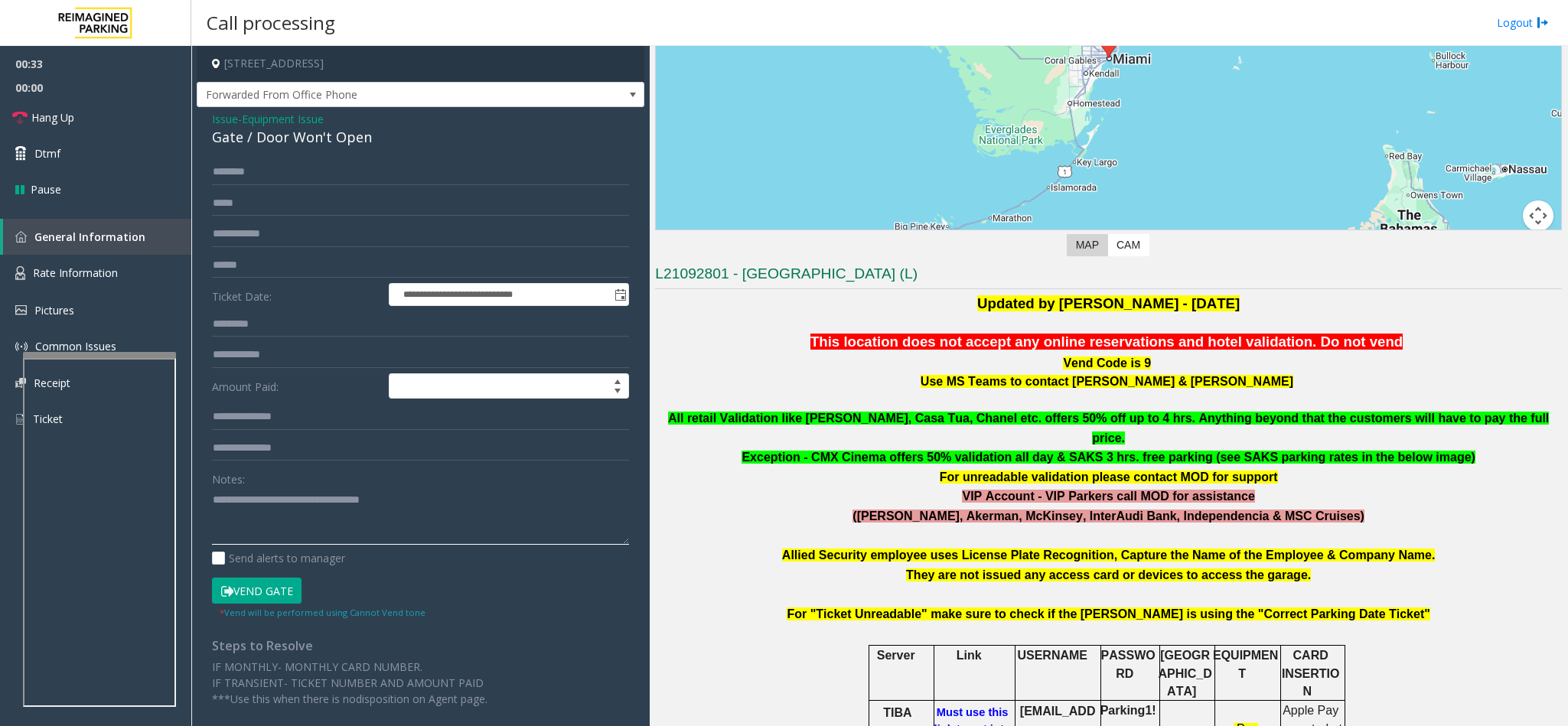
scroll to position [574, 0]
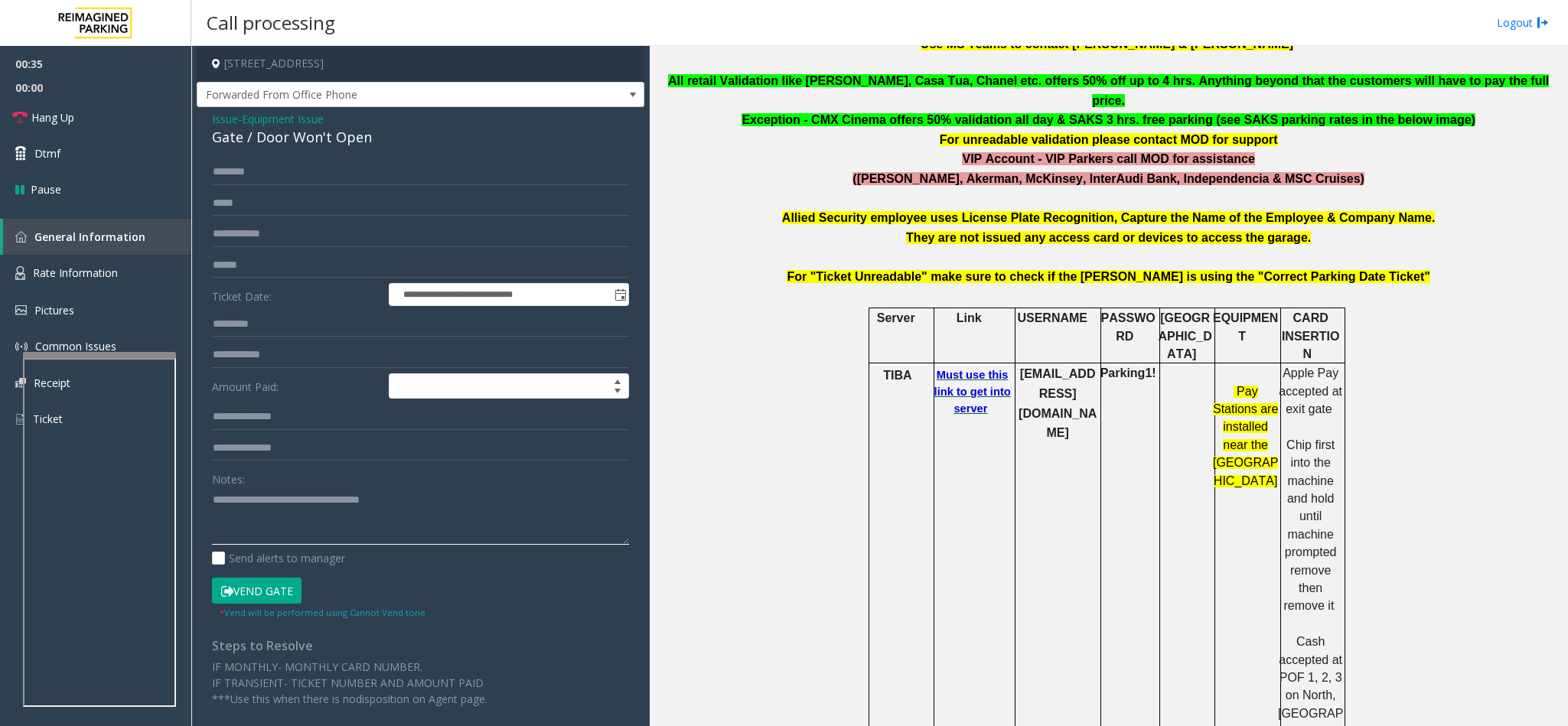
type textarea "**********"
click at [946, 371] on b "Must use this link to get into server" at bounding box center [972, 391] width 76 height 46
drag, startPoint x: 1010, startPoint y: 344, endPoint x: 1074, endPoint y: 358, distance: 65.5
click at [1074, 367] on b "[EMAIL_ADDRESS][DOMAIN_NAME]" at bounding box center [1057, 402] width 78 height 72
click at [1041, 379] on td "[EMAIL_ADDRESS][DOMAIN_NAME]" at bounding box center [1057, 561] width 86 height 395
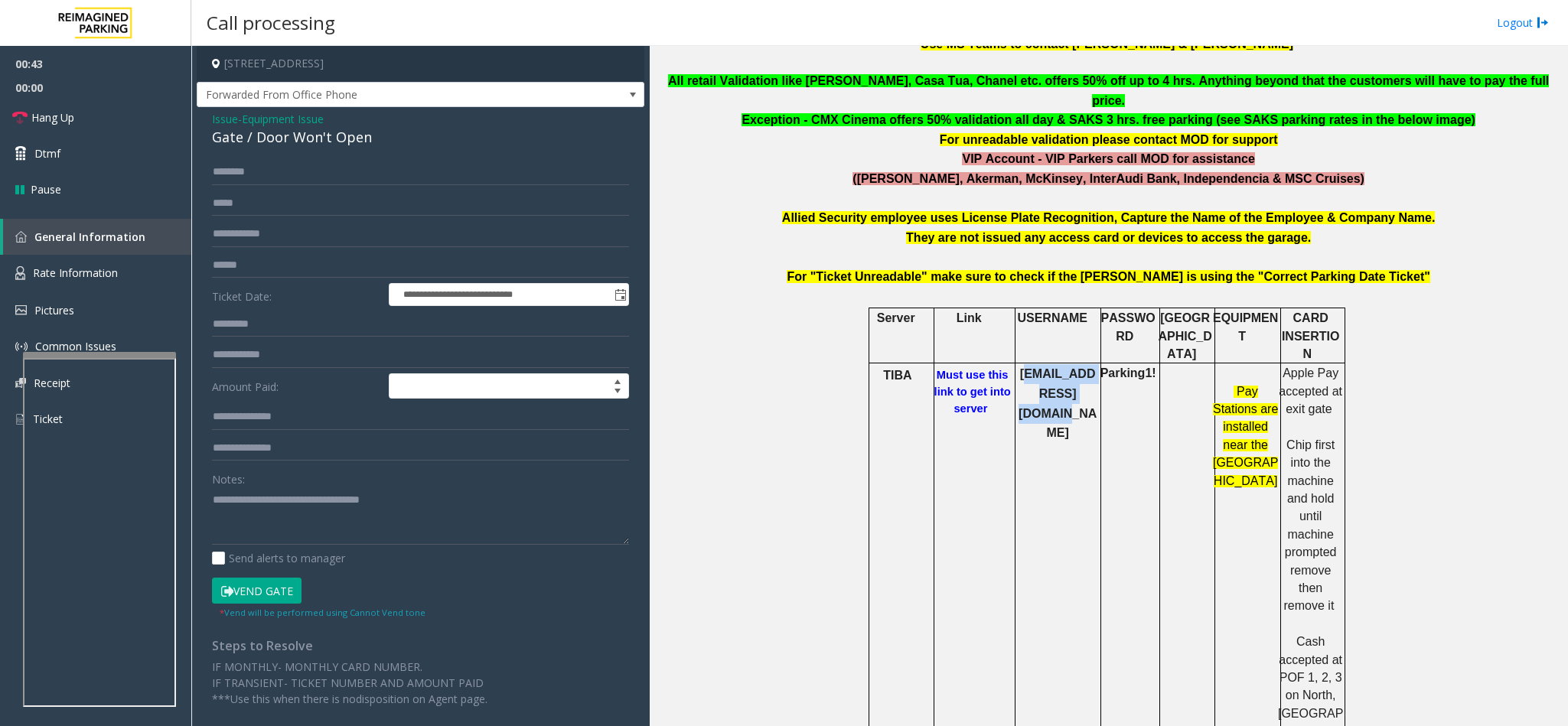
drag, startPoint x: 1012, startPoint y: 338, endPoint x: 1055, endPoint y: 350, distance: 44.6
click at [1055, 364] on p "[EMAIL_ADDRESS][DOMAIN_NAME]" at bounding box center [1057, 403] width 83 height 78
click at [1036, 364] on p "[EMAIL_ADDRESS][DOMAIN_NAME]" at bounding box center [1057, 403] width 83 height 78
copy b "[EMAIL_ADDRESS][DOMAIN_NAME]"
drag, startPoint x: 1010, startPoint y: 339, endPoint x: 1079, endPoint y: 351, distance: 70.0
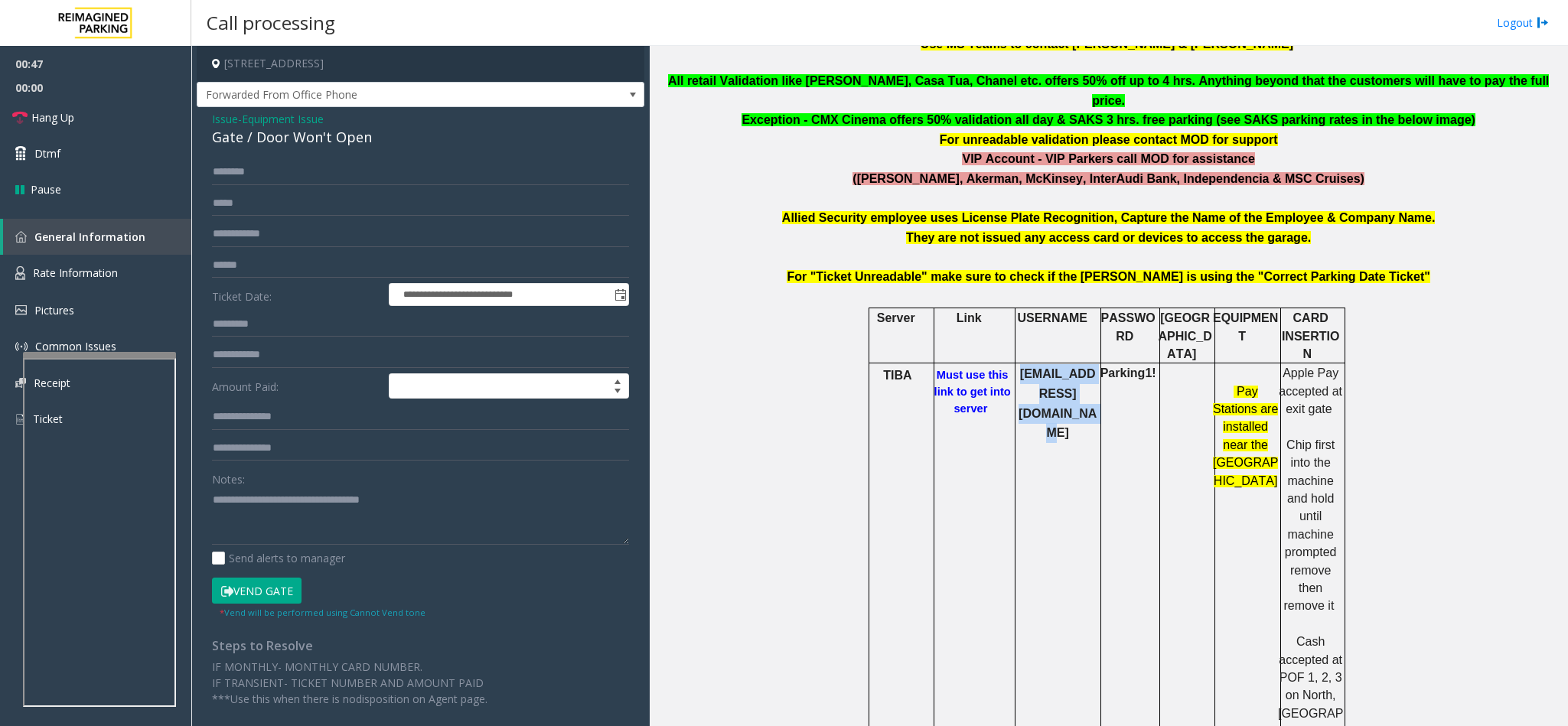
click at [1079, 367] on b "[EMAIL_ADDRESS][DOMAIN_NAME]" at bounding box center [1057, 402] width 78 height 72
click at [952, 376] on b "Must use this link to get into server" at bounding box center [972, 391] width 76 height 46
click at [425, 505] on textarea at bounding box center [421, 516] width 417 height 57
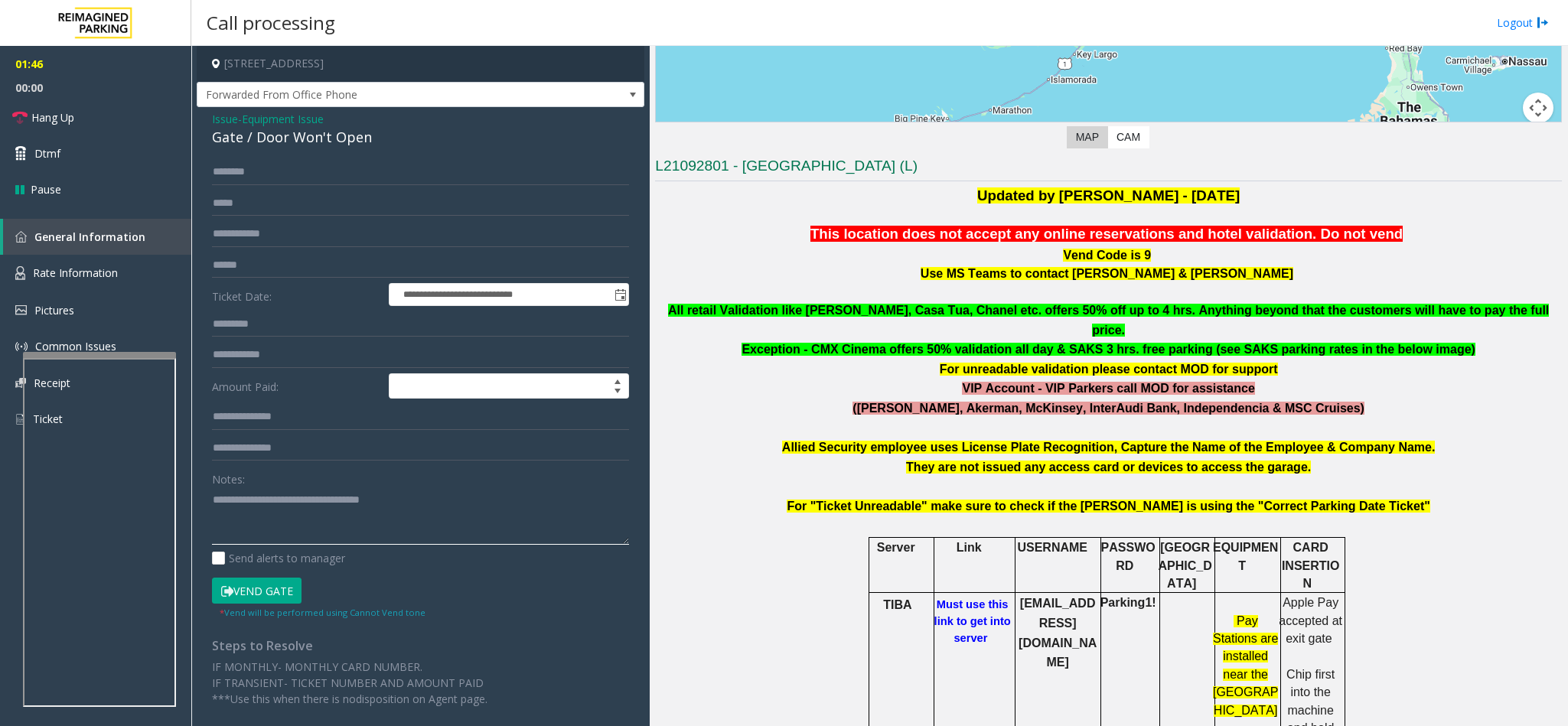
scroll to position [459, 0]
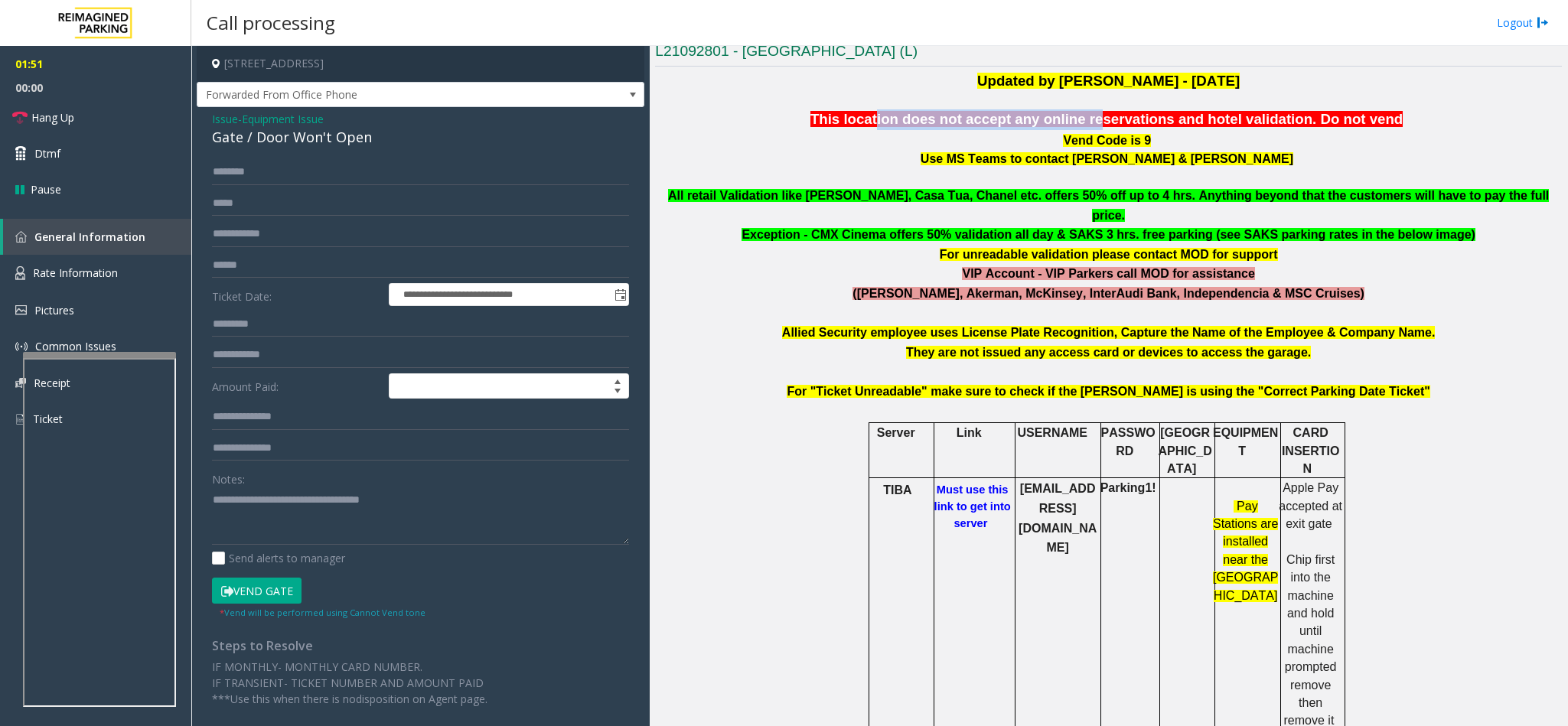
drag, startPoint x: 896, startPoint y: 120, endPoint x: 1094, endPoint y: 120, distance: 198.0
click at [1094, 120] on span "This location does not accept any online reservations and hotel validation" at bounding box center [1061, 119] width 502 height 16
drag, startPoint x: 1020, startPoint y: 154, endPoint x: 1183, endPoint y: 173, distance: 164.1
click at [1198, 165] on span "Use MS Teams to contact [PERSON_NAME] & [PERSON_NAME]" at bounding box center [1107, 158] width 372 height 13
drag, startPoint x: 932, startPoint y: 220, endPoint x: 1010, endPoint y: 241, distance: 80.8
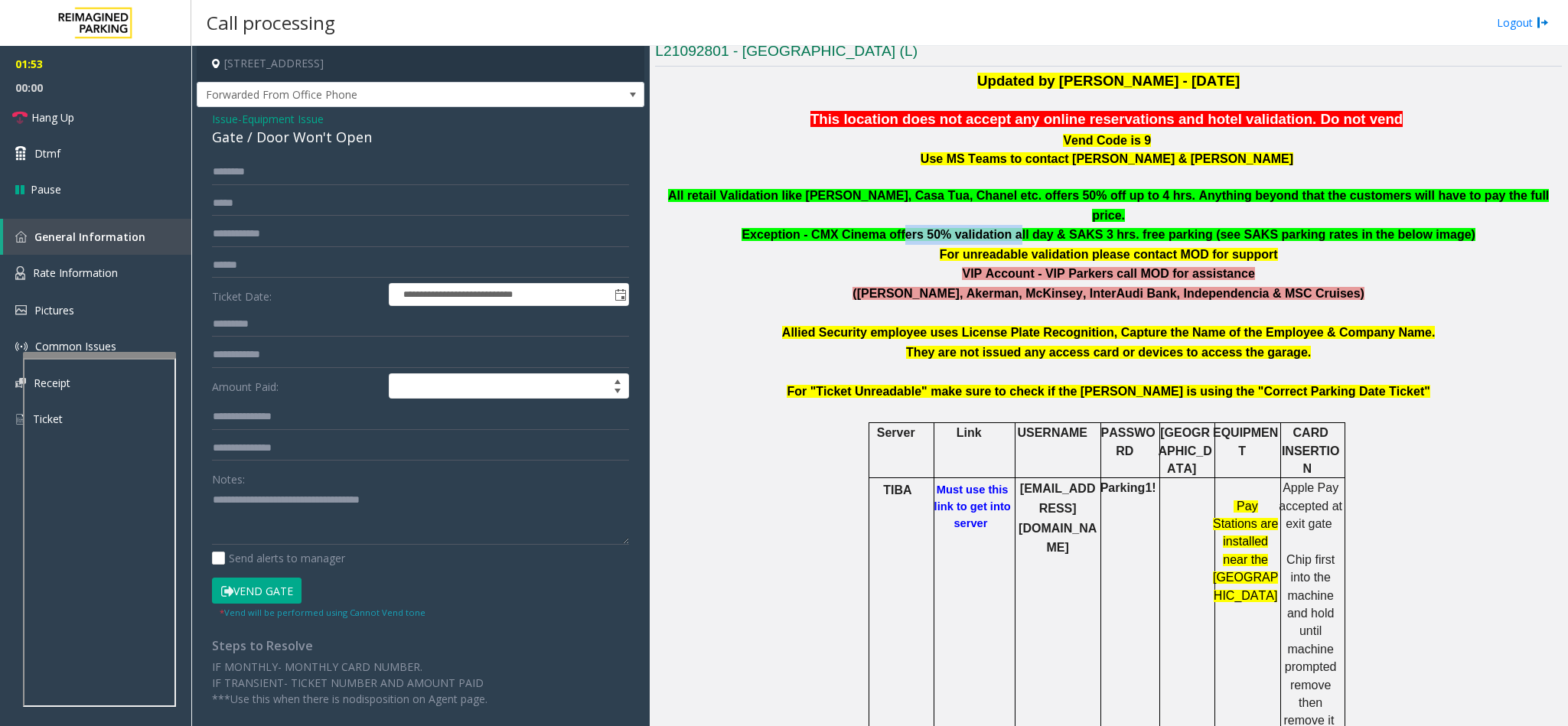
click at [1029, 226] on p "Exception - CMX Cinema offers 50% validation all day & SAKS 3 hrs. free parking…" at bounding box center [1107, 235] width 907 height 20
drag, startPoint x: 1002, startPoint y: 255, endPoint x: 1134, endPoint y: 247, distance: 132.2
click at [1134, 264] on p "VIP Account - VIP Parkers call MOD for assistance" at bounding box center [1107, 273] width 907 height 20
drag, startPoint x: 894, startPoint y: 318, endPoint x: 1054, endPoint y: 314, distance: 160.0
click at [1054, 325] on b "Allied Security employee uses License Plate Recognition, Capture the Name of th…" at bounding box center [1108, 331] width 654 height 13
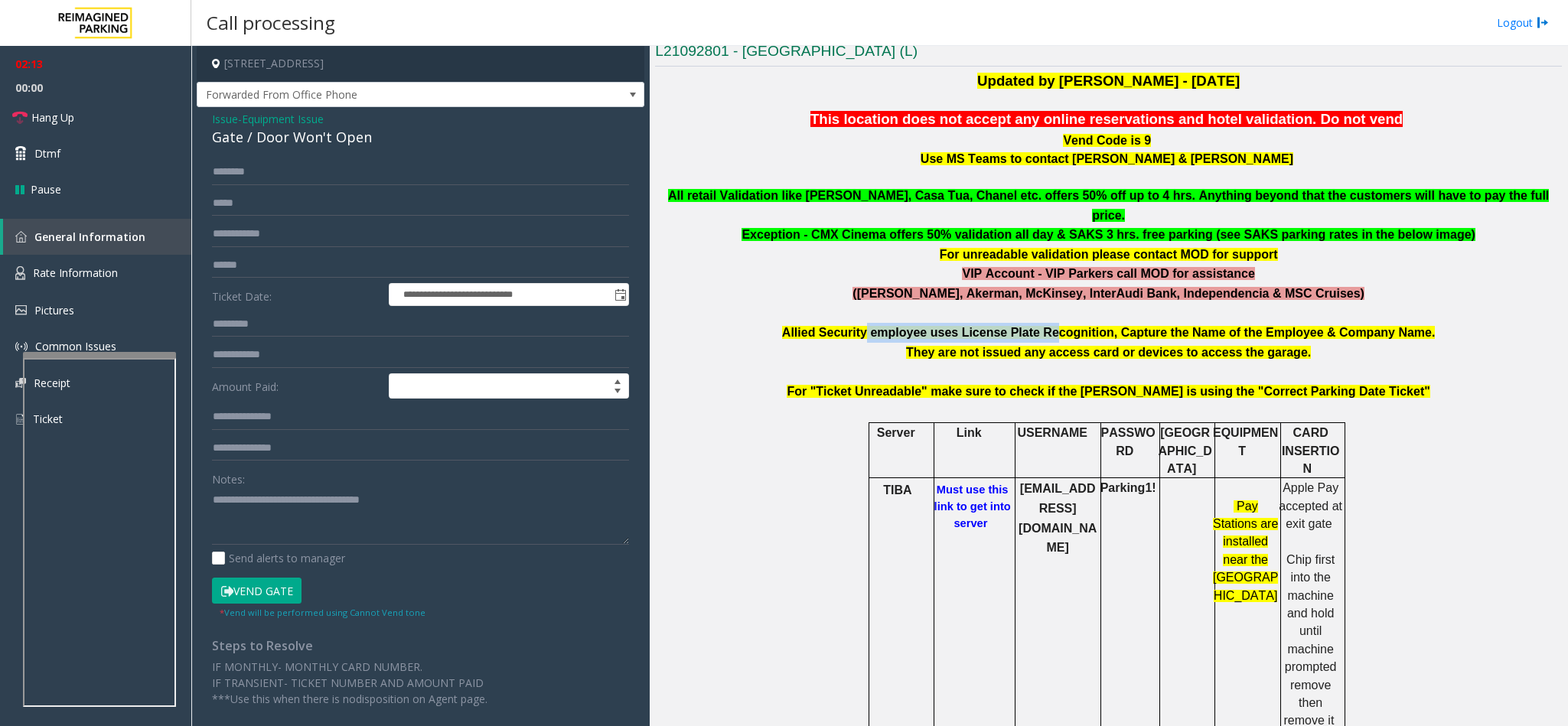
click at [262, 600] on button "Vend Gate" at bounding box center [256, 590] width 89 height 26
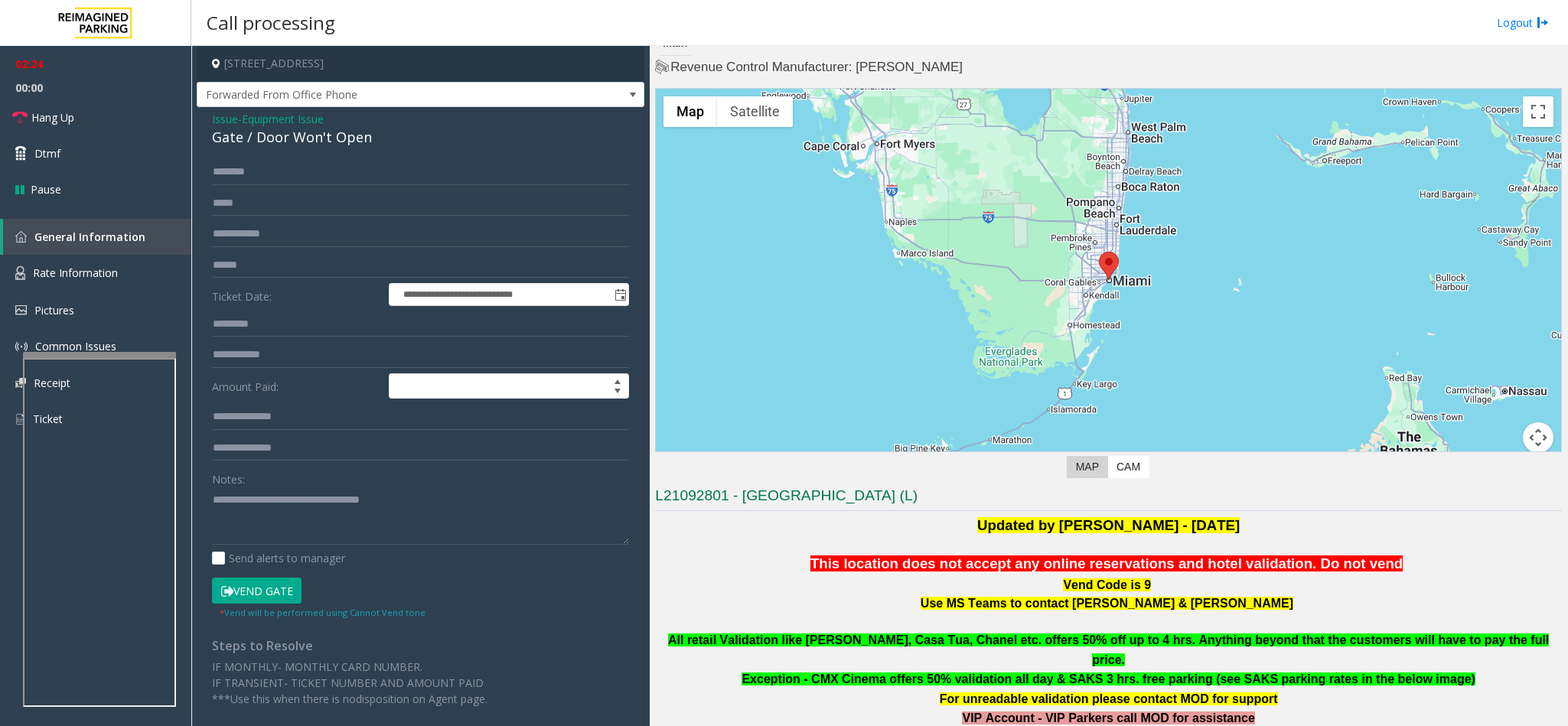
scroll to position [0, 0]
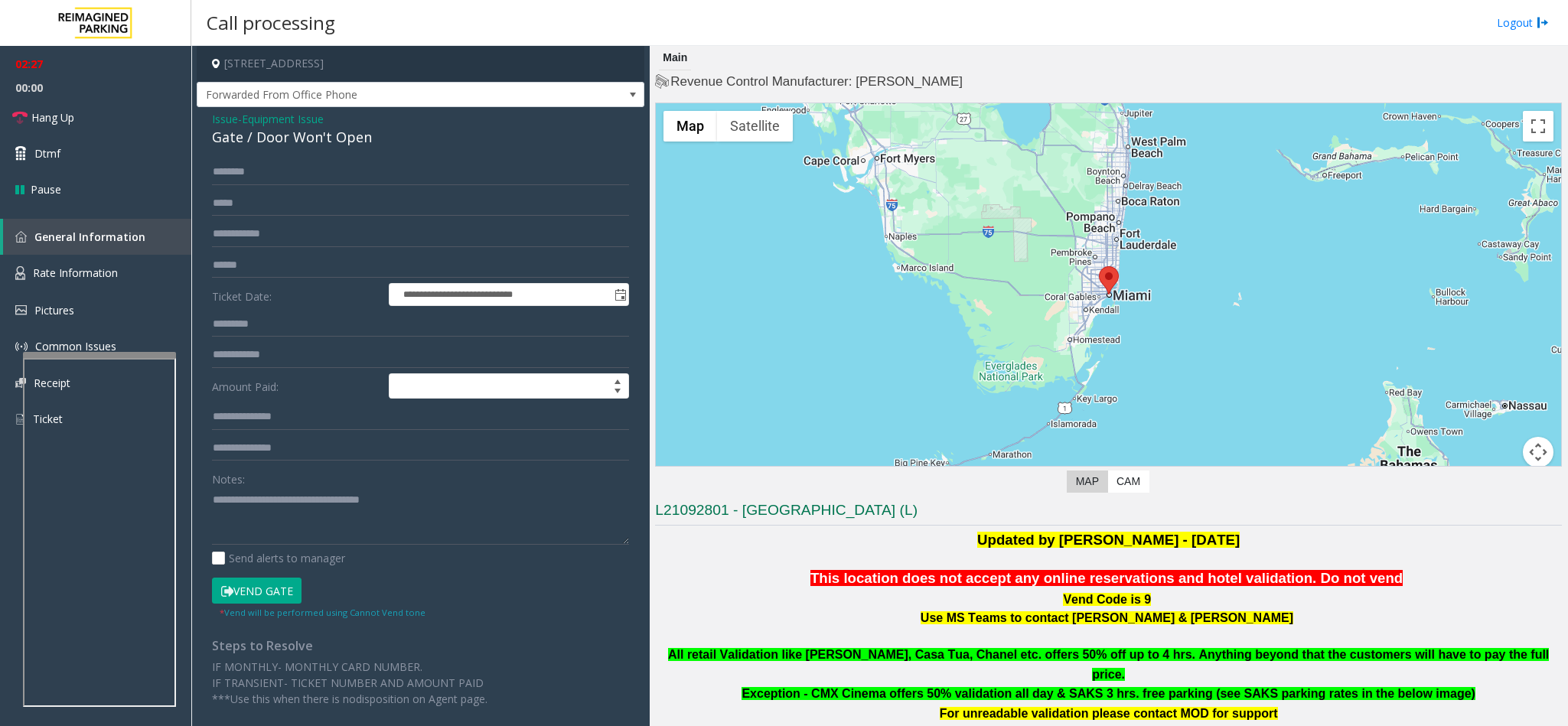
click at [250, 592] on button "Vend Gate" at bounding box center [256, 590] width 89 height 26
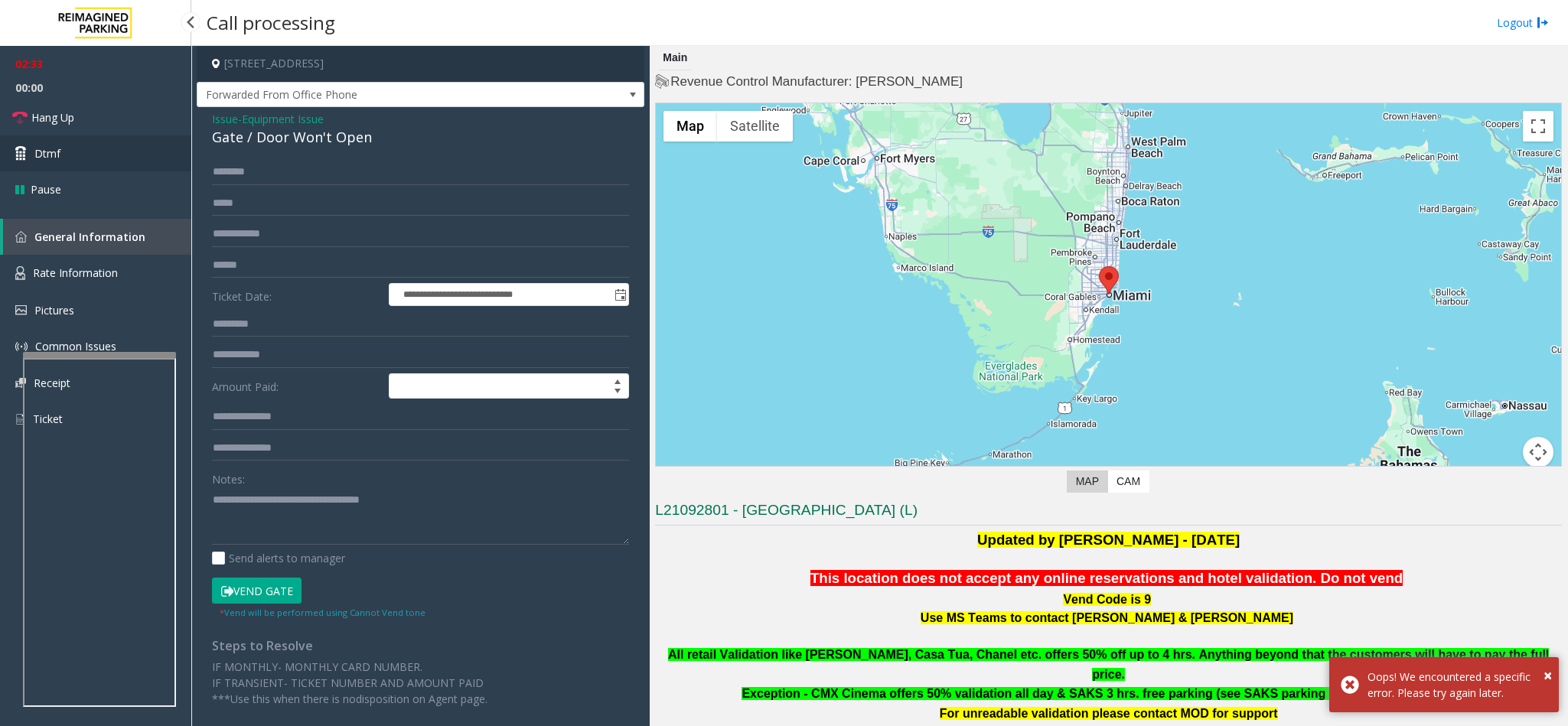
click at [90, 168] on link "Dtmf" at bounding box center [95, 153] width 191 height 36
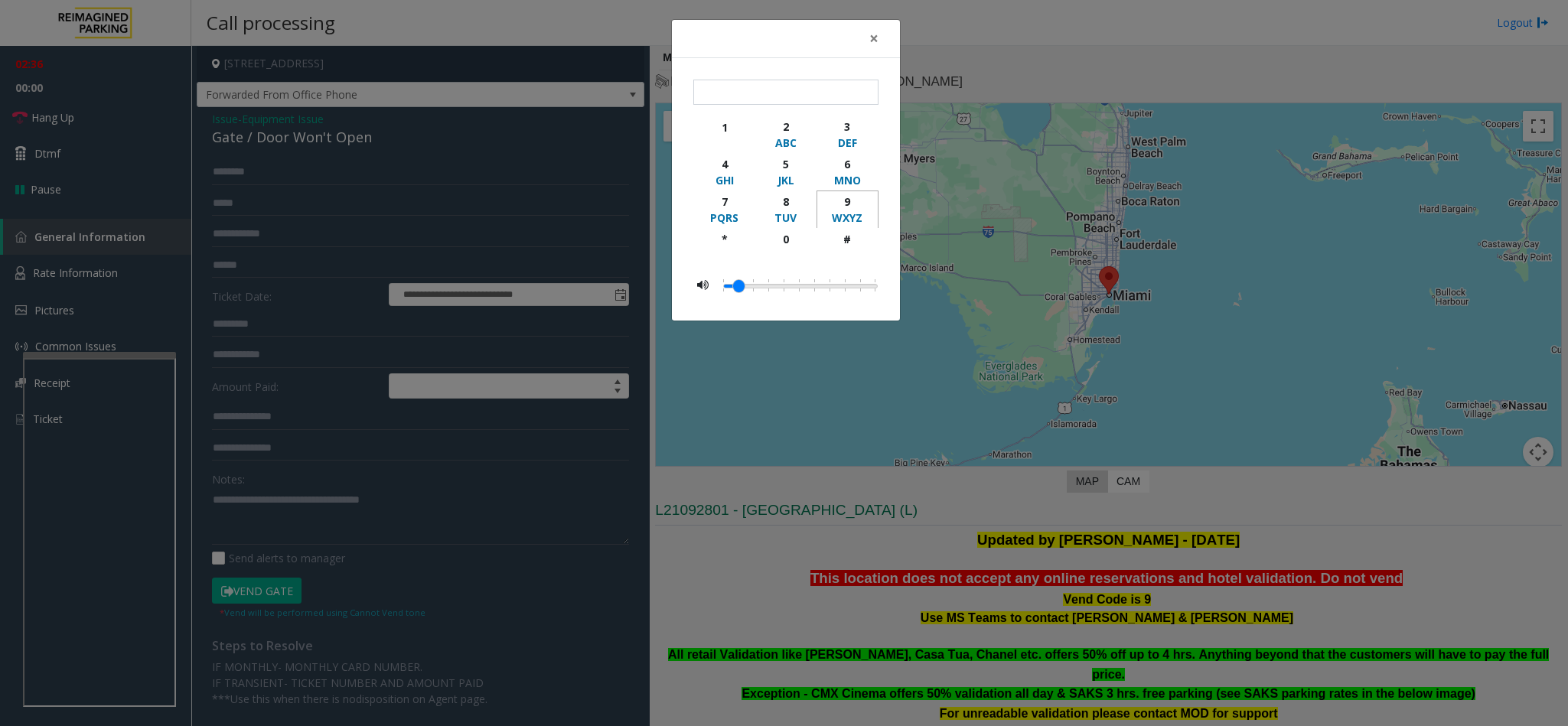
click at [841, 212] on div "WXYZ" at bounding box center [847, 217] width 42 height 16
drag, startPoint x: 845, startPoint y: 240, endPoint x: 849, endPoint y: 219, distance: 21.4
click at [845, 236] on div "#" at bounding box center [847, 239] width 42 height 16
type input "**"
click at [870, 39] on span "×" at bounding box center [874, 38] width 10 height 22
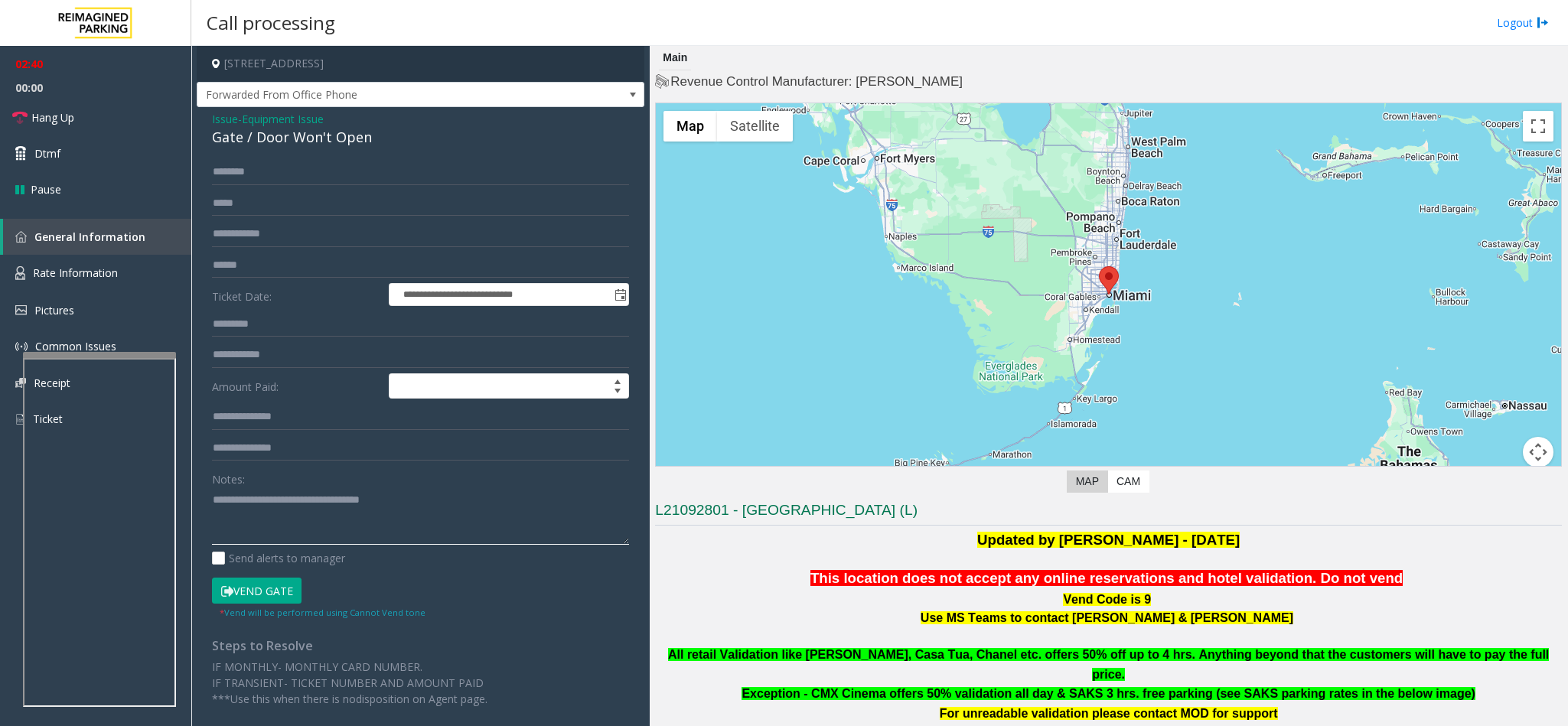
drag, startPoint x: 439, startPoint y: 500, endPoint x: 428, endPoint y: 500, distance: 11.0
click at [439, 501] on textarea at bounding box center [421, 516] width 417 height 57
drag, startPoint x: 128, startPoint y: 106, endPoint x: 172, endPoint y: 177, distance: 83.5
click at [127, 110] on link "Hang Up" at bounding box center [95, 118] width 191 height 36
click at [264, 522] on textarea at bounding box center [421, 516] width 417 height 57
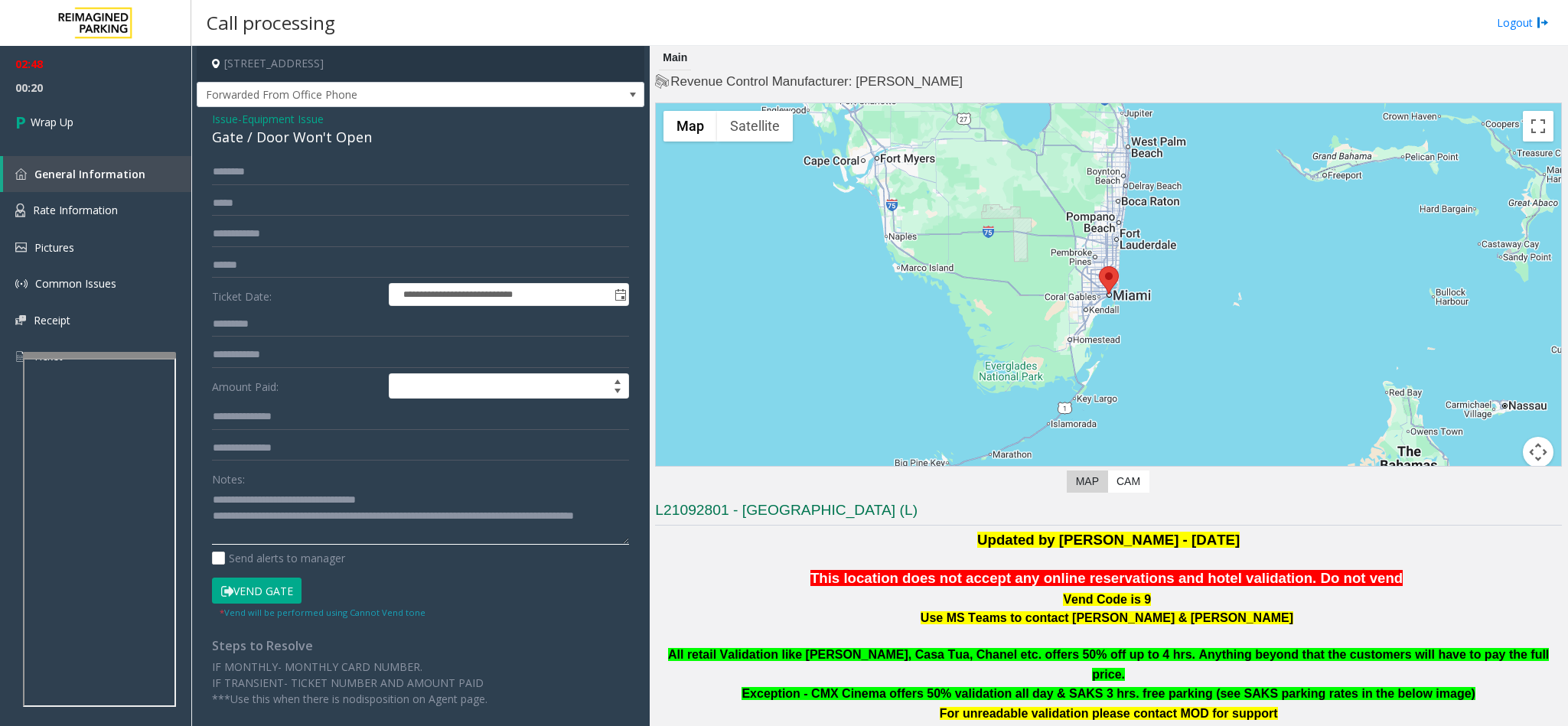
scroll to position [11, 0]
type textarea "**********"
click at [115, 127] on link "Wrap Up" at bounding box center [95, 122] width 191 height 45
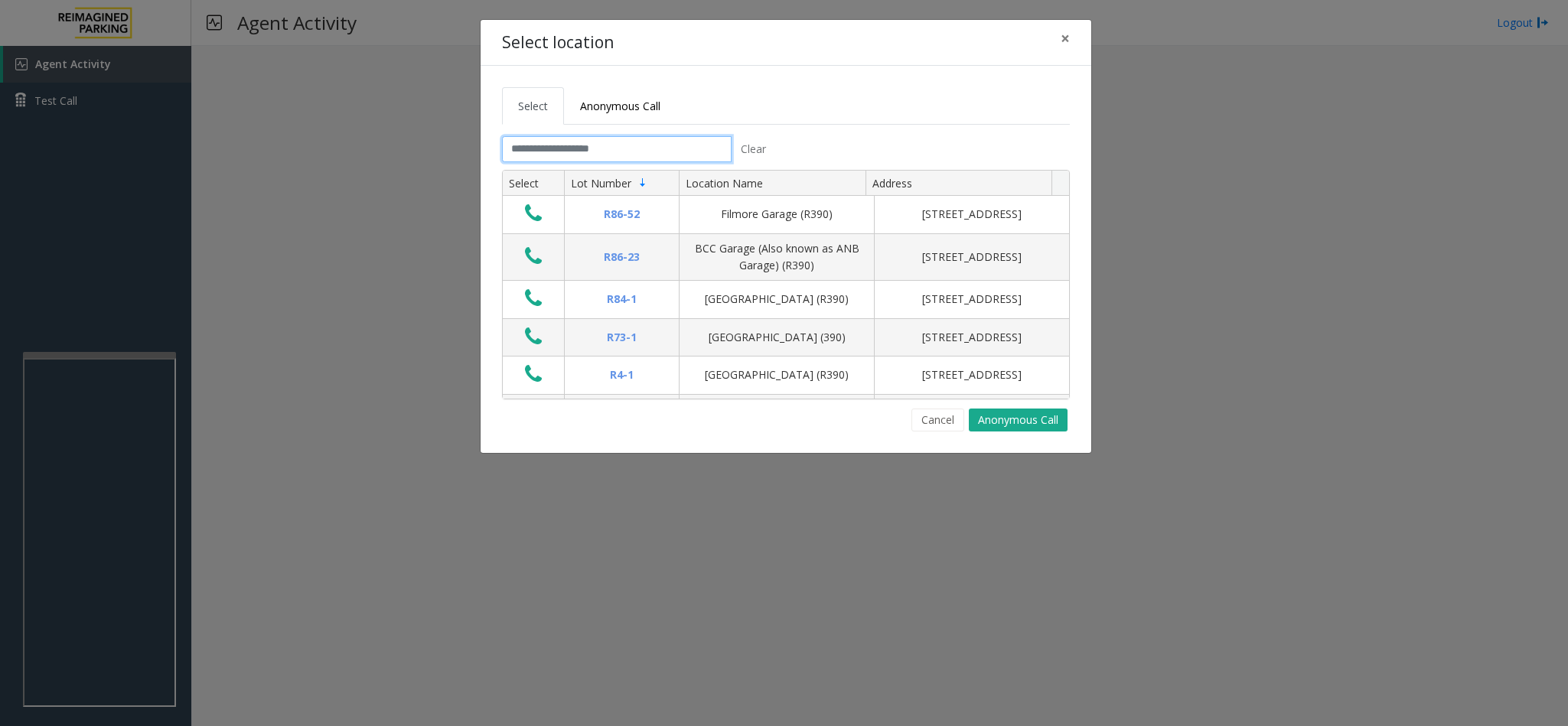
click at [561, 154] on input "text" at bounding box center [616, 149] width 229 height 26
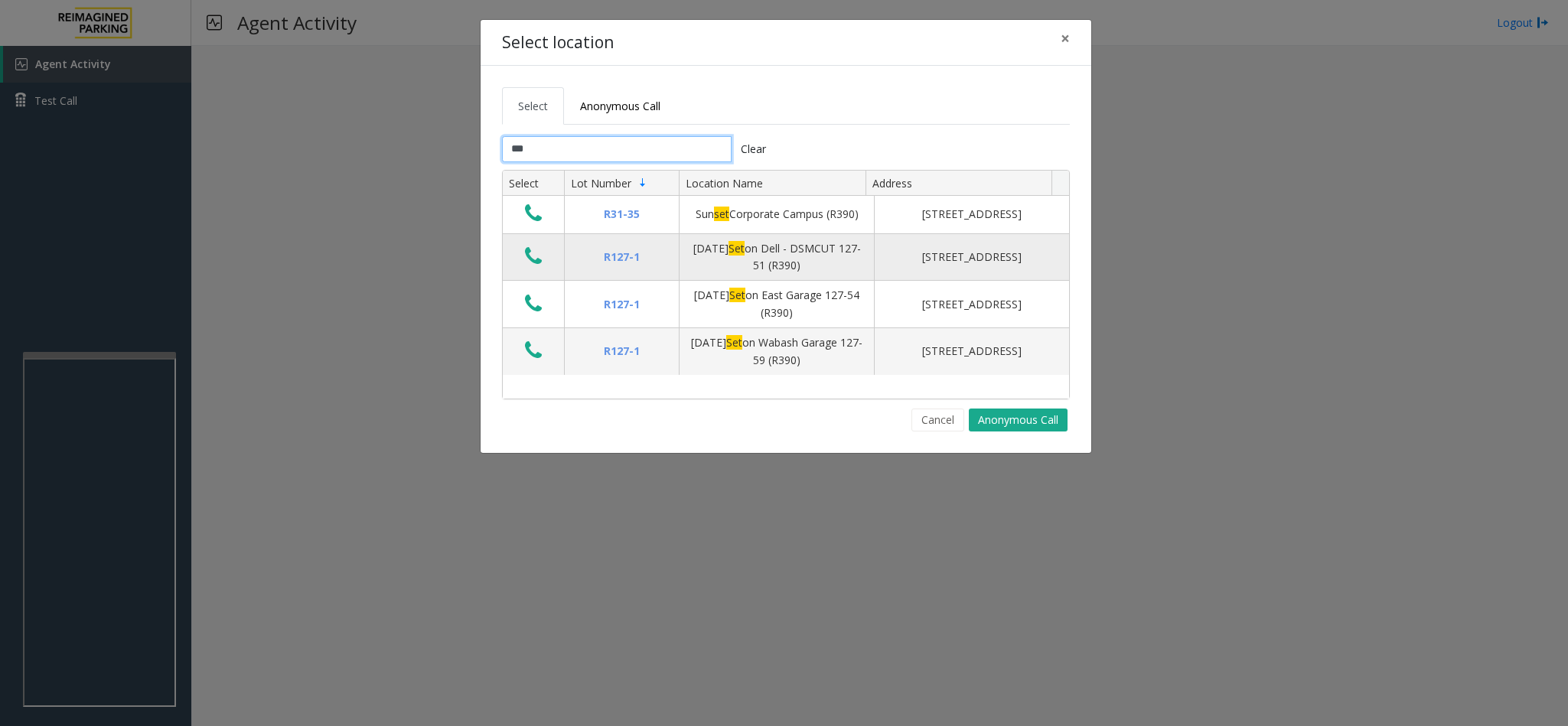
type input "***"
click at [538, 264] on icon "Data table" at bounding box center [532, 256] width 16 height 22
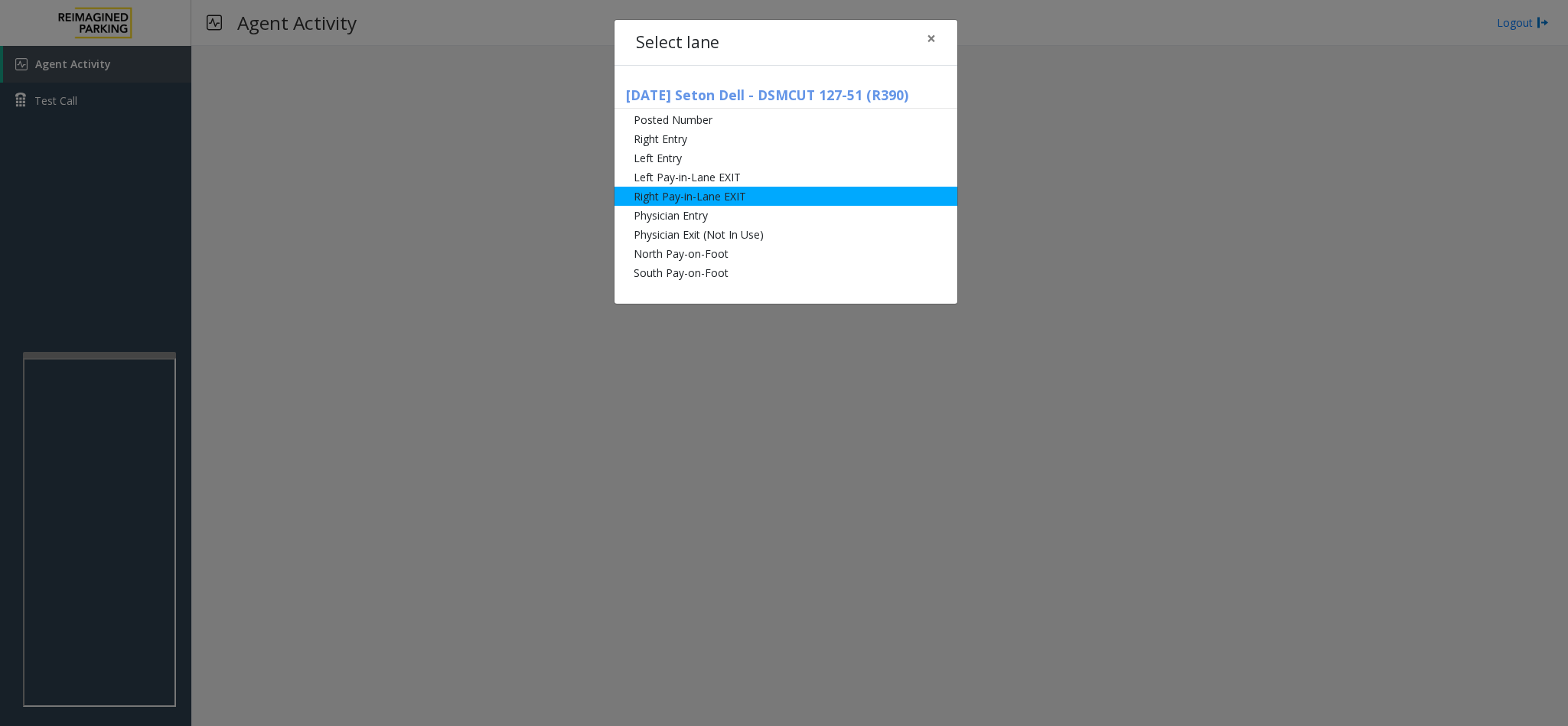
click at [777, 191] on li "Right Pay-in-Lane EXIT" at bounding box center [786, 196] width 343 height 19
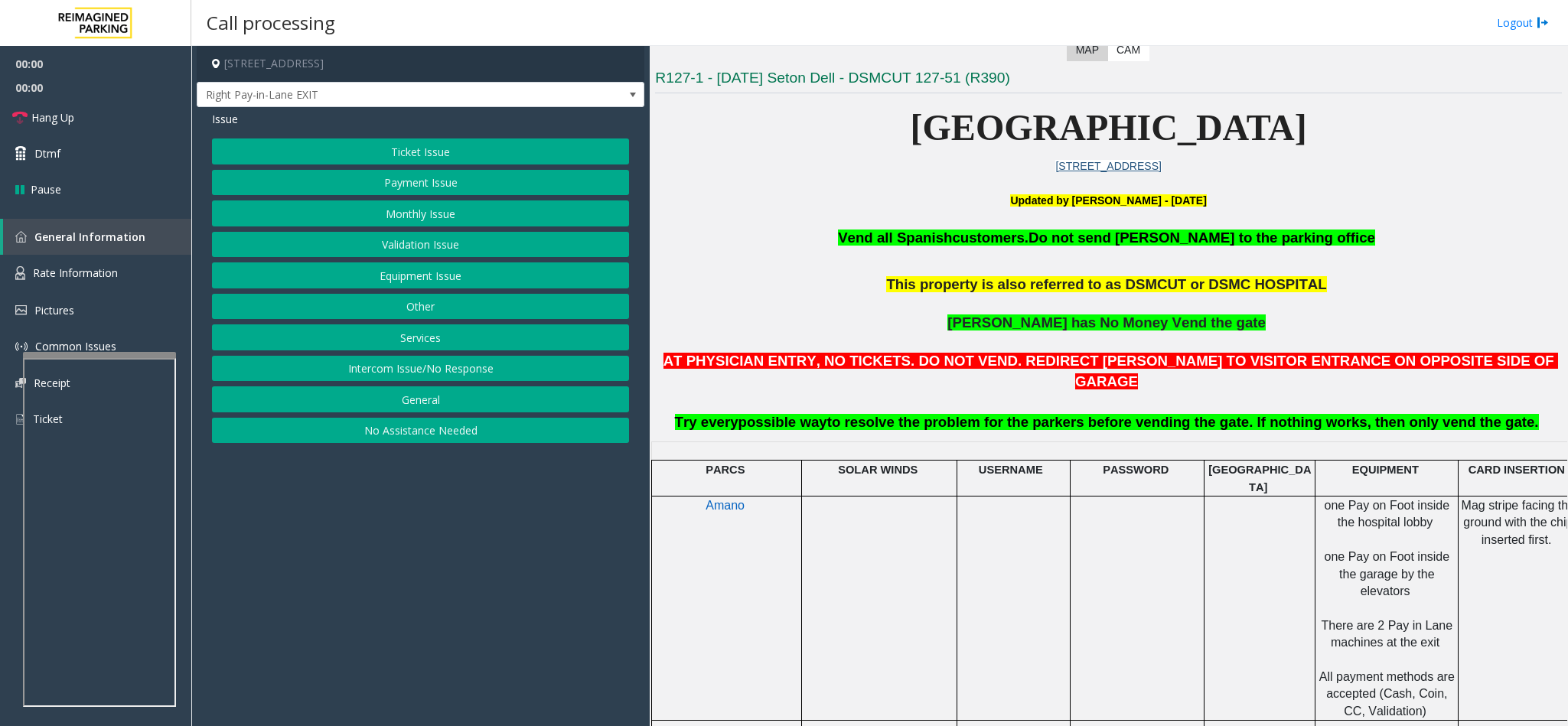
scroll to position [459, 0]
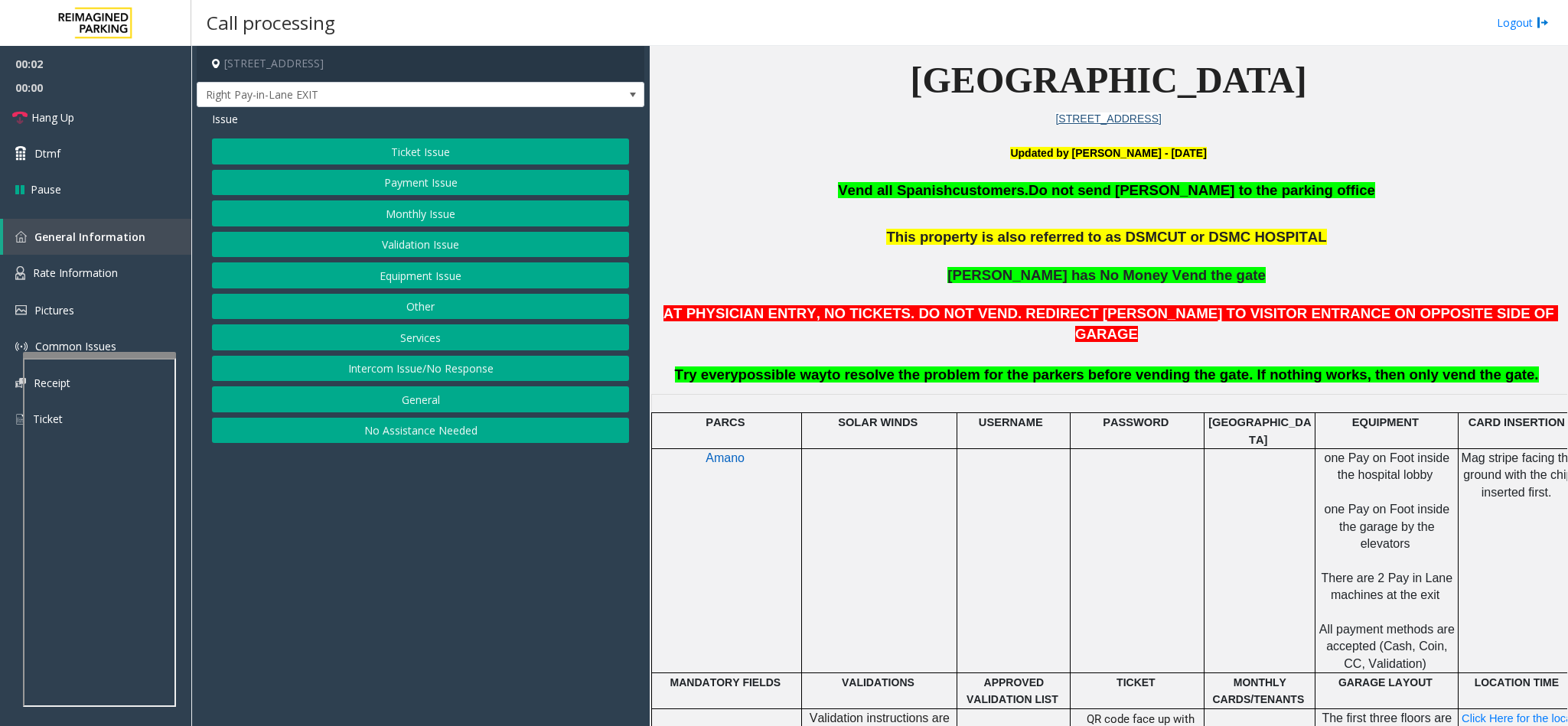
click at [421, 214] on button "Monthly Issue" at bounding box center [421, 214] width 417 height 26
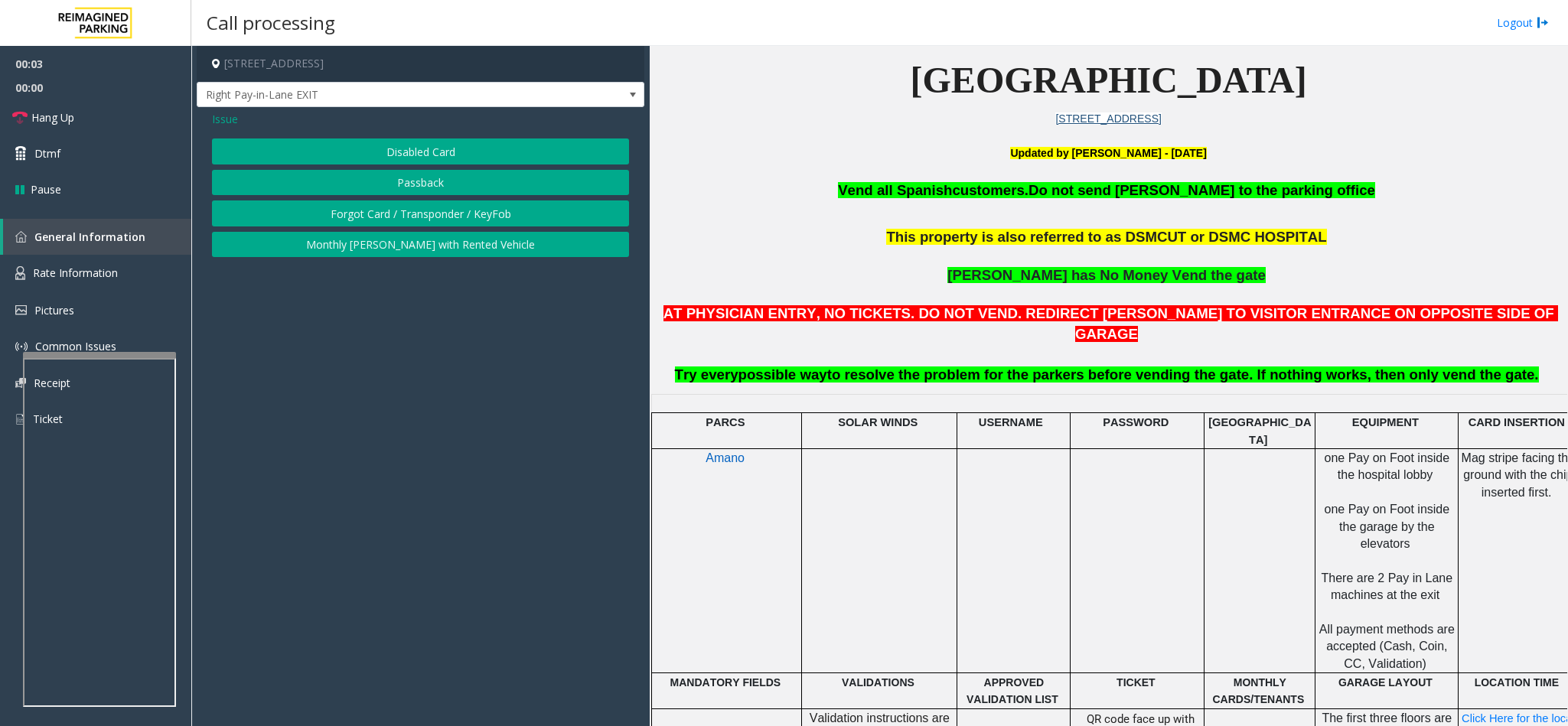
click at [393, 148] on button "Disabled Card" at bounding box center [421, 151] width 417 height 26
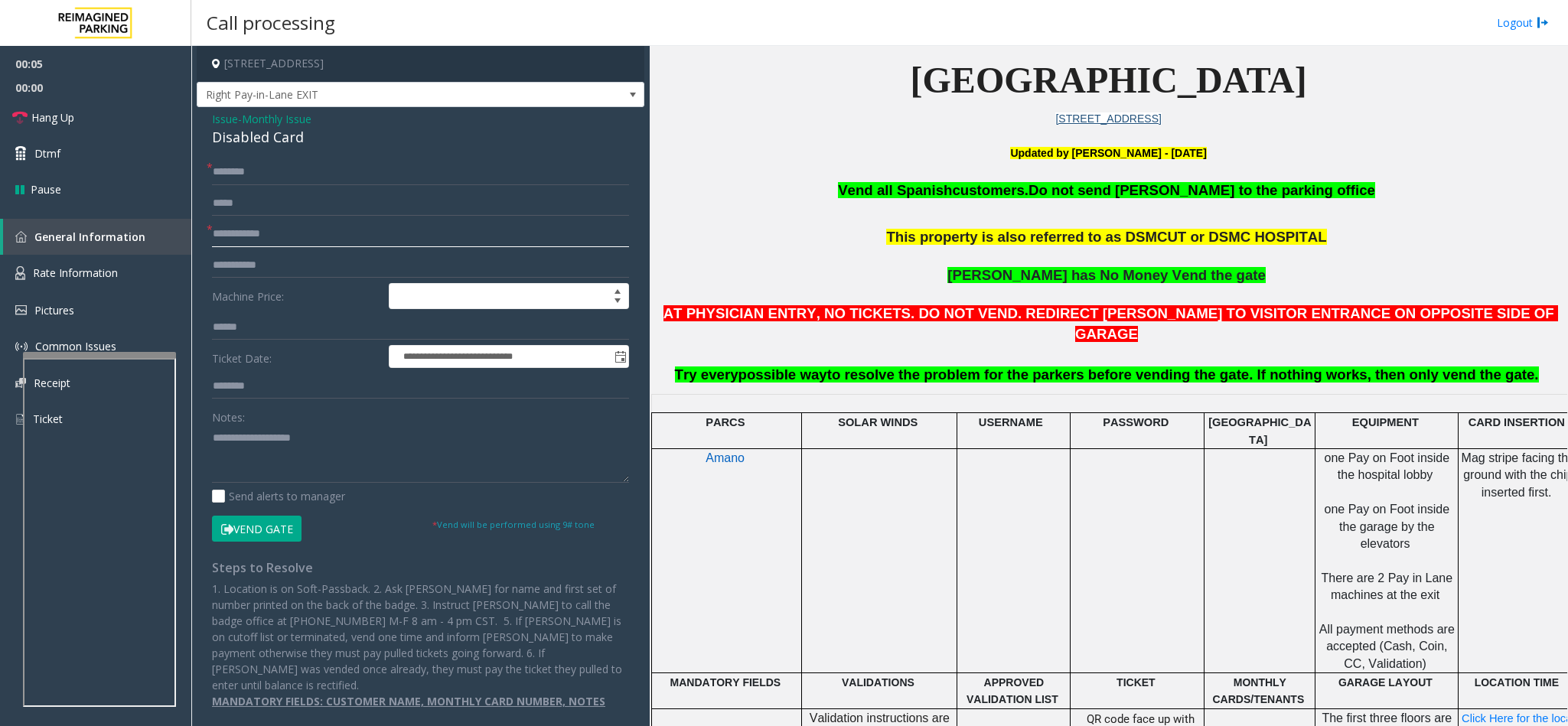
click at [278, 233] on input "text" at bounding box center [421, 234] width 417 height 26
type input "****"
click at [251, 131] on div "Disabled Card" at bounding box center [421, 138] width 417 height 21
click at [253, 132] on div "Disabled Card" at bounding box center [421, 138] width 417 height 21
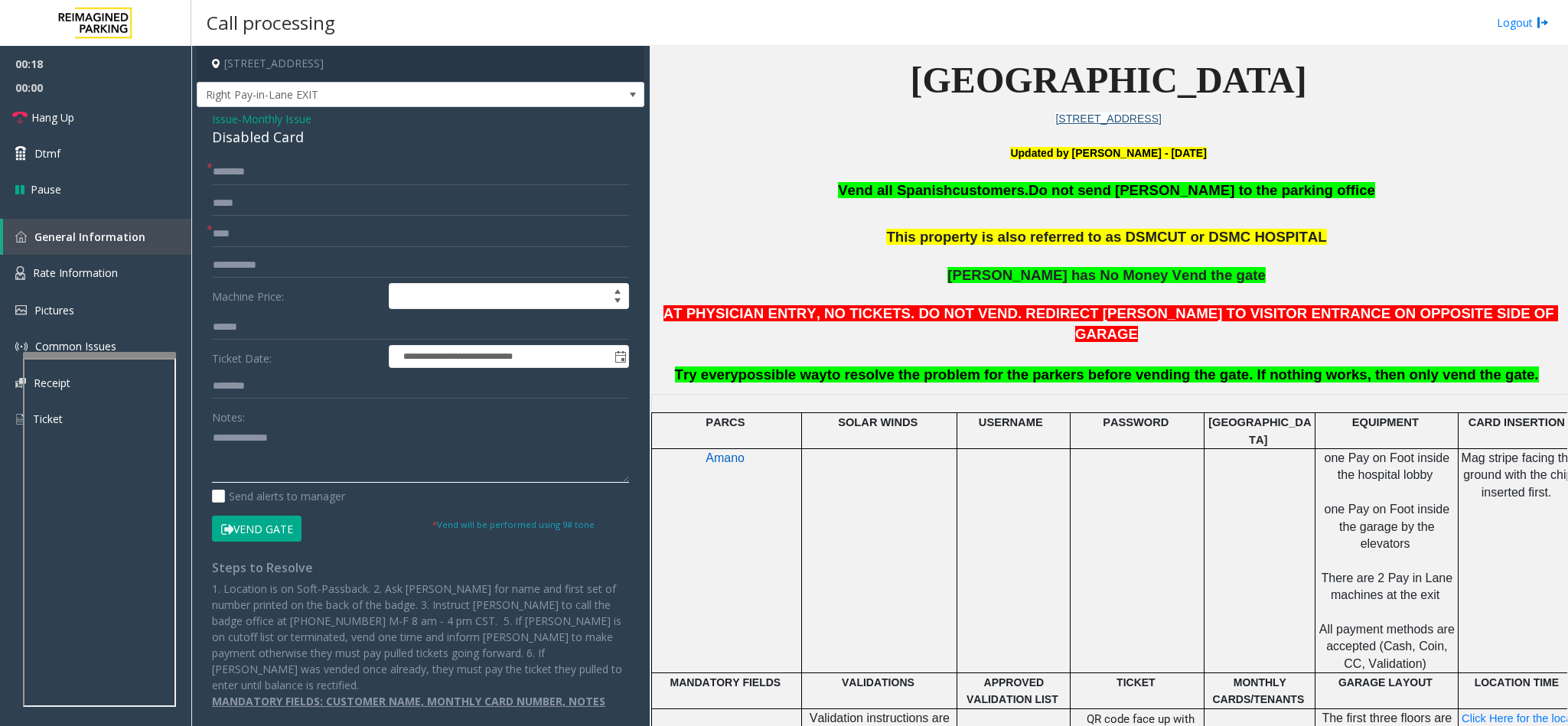
type textarea "**********"
click at [234, 174] on input "text" at bounding box center [421, 172] width 417 height 26
click at [241, 177] on input "**********" at bounding box center [421, 172] width 417 height 26
type input "**********"
click at [272, 526] on button "Vend Gate" at bounding box center [256, 529] width 89 height 26
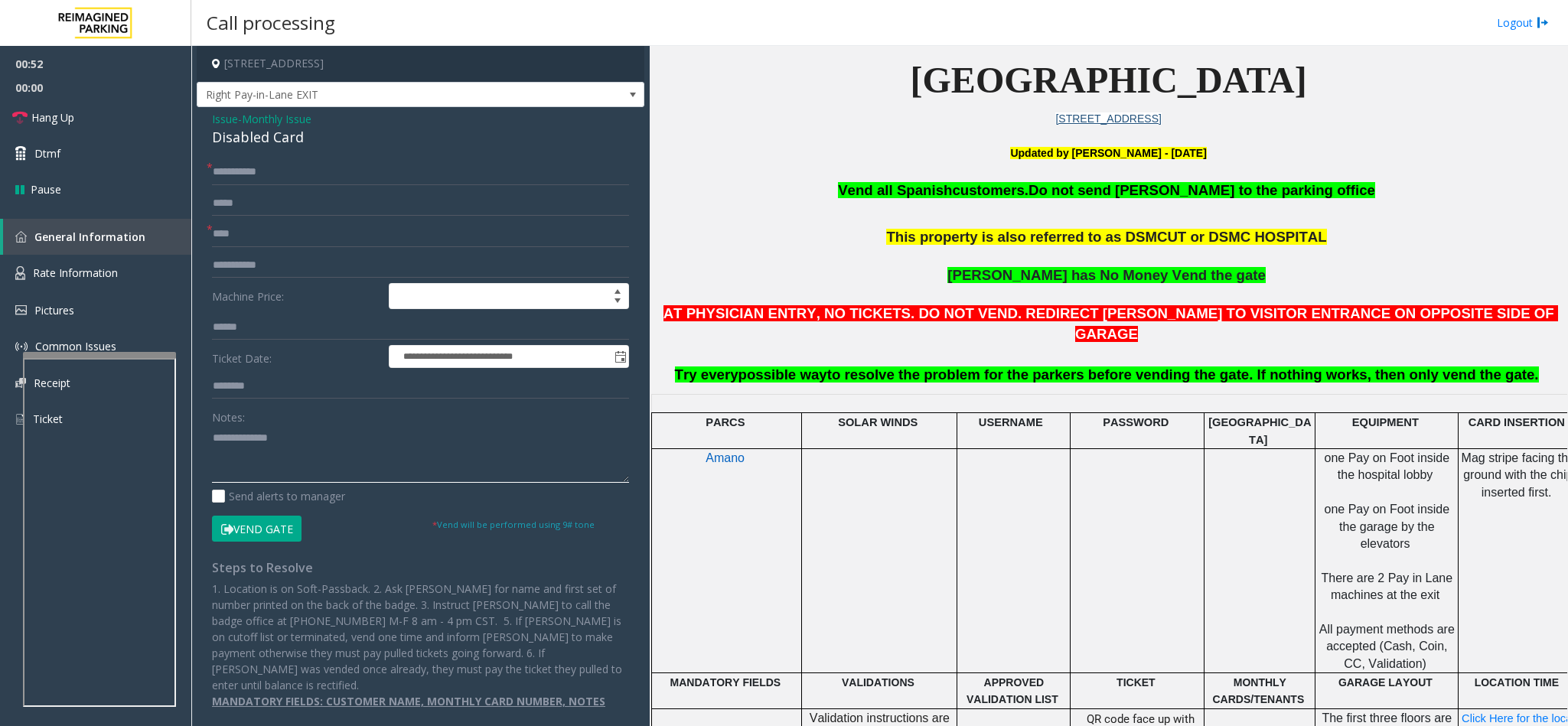
click at [214, 432] on textarea at bounding box center [421, 453] width 417 height 57
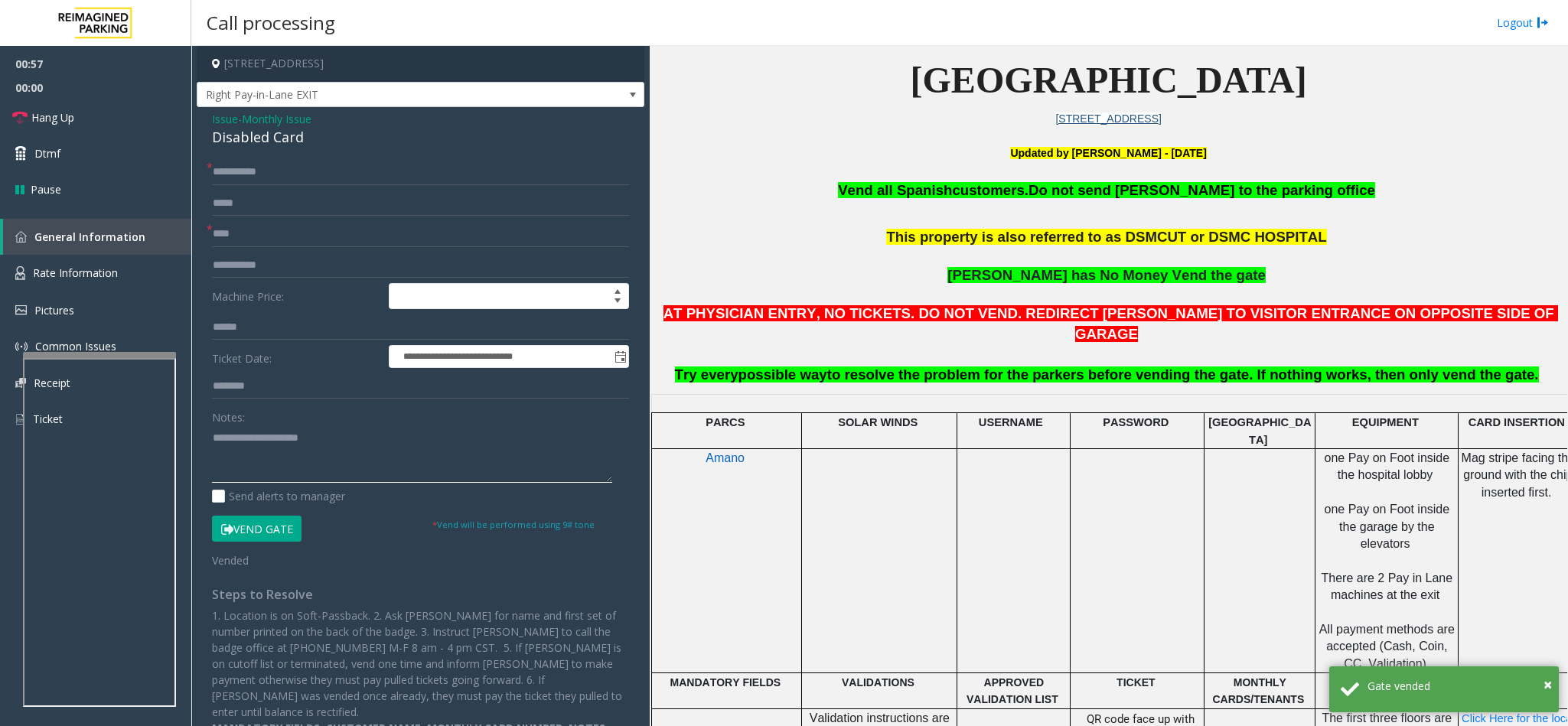
click at [374, 444] on textarea at bounding box center [412, 453] width 400 height 57
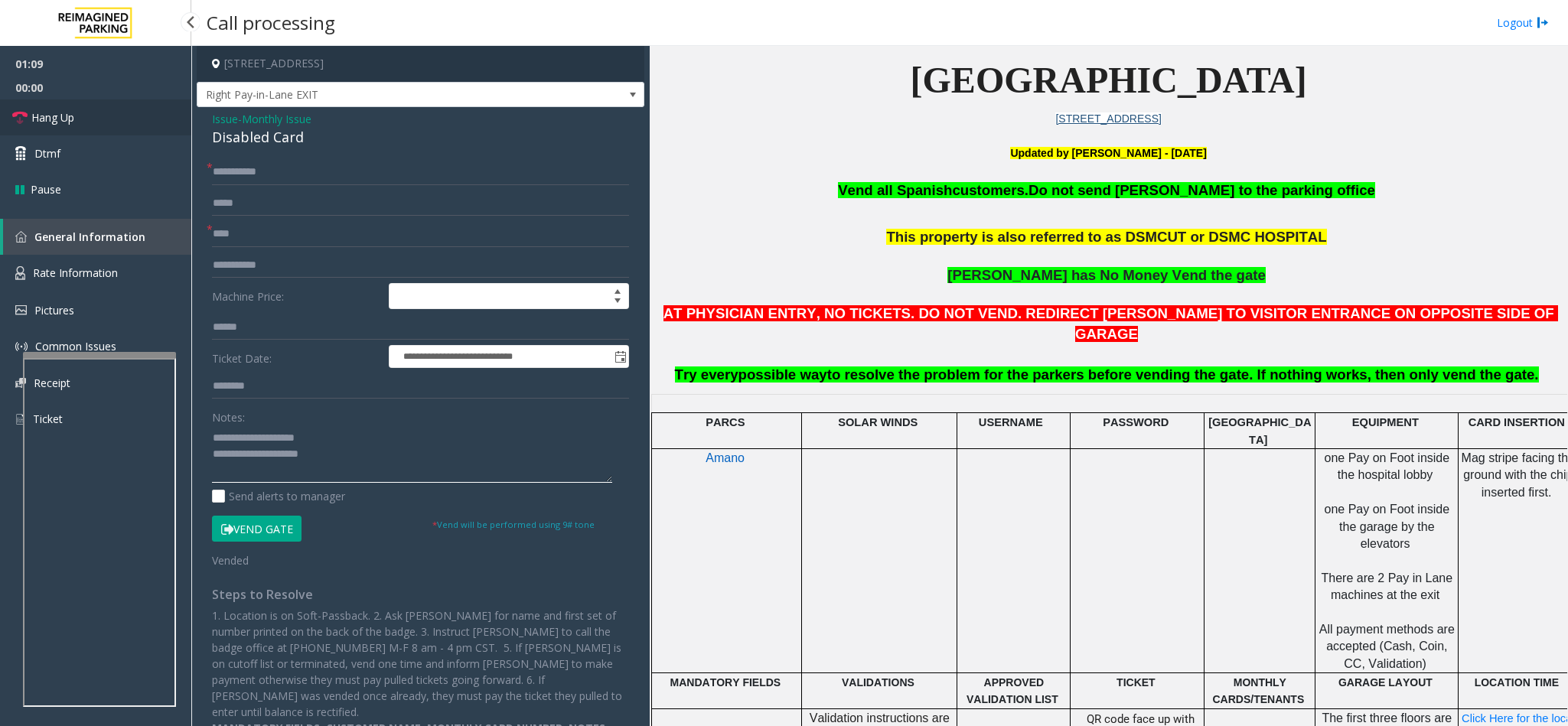
type textarea "**********"
click at [122, 112] on link "Hang Up" at bounding box center [95, 118] width 191 height 36
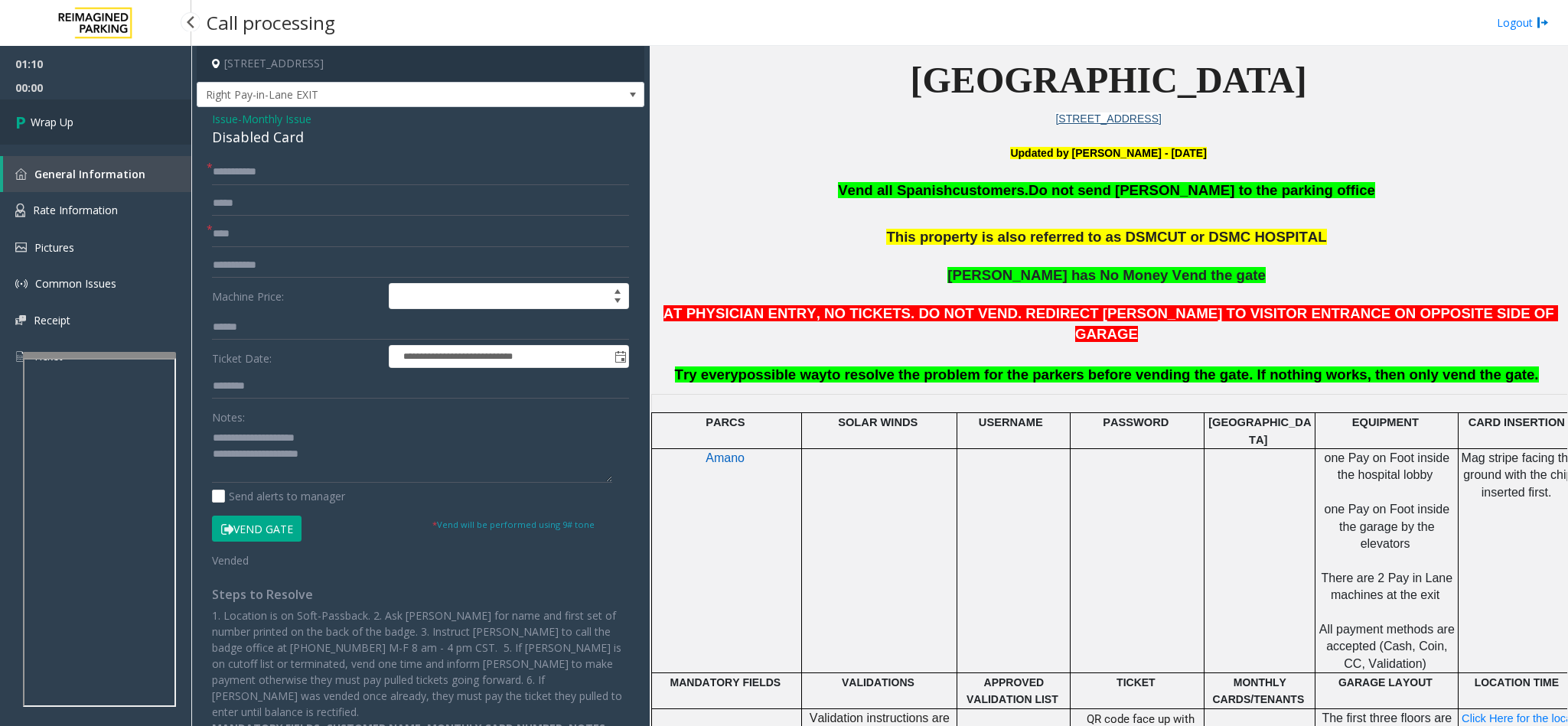
click at [119, 115] on link "Wrap Up" at bounding box center [95, 122] width 191 height 45
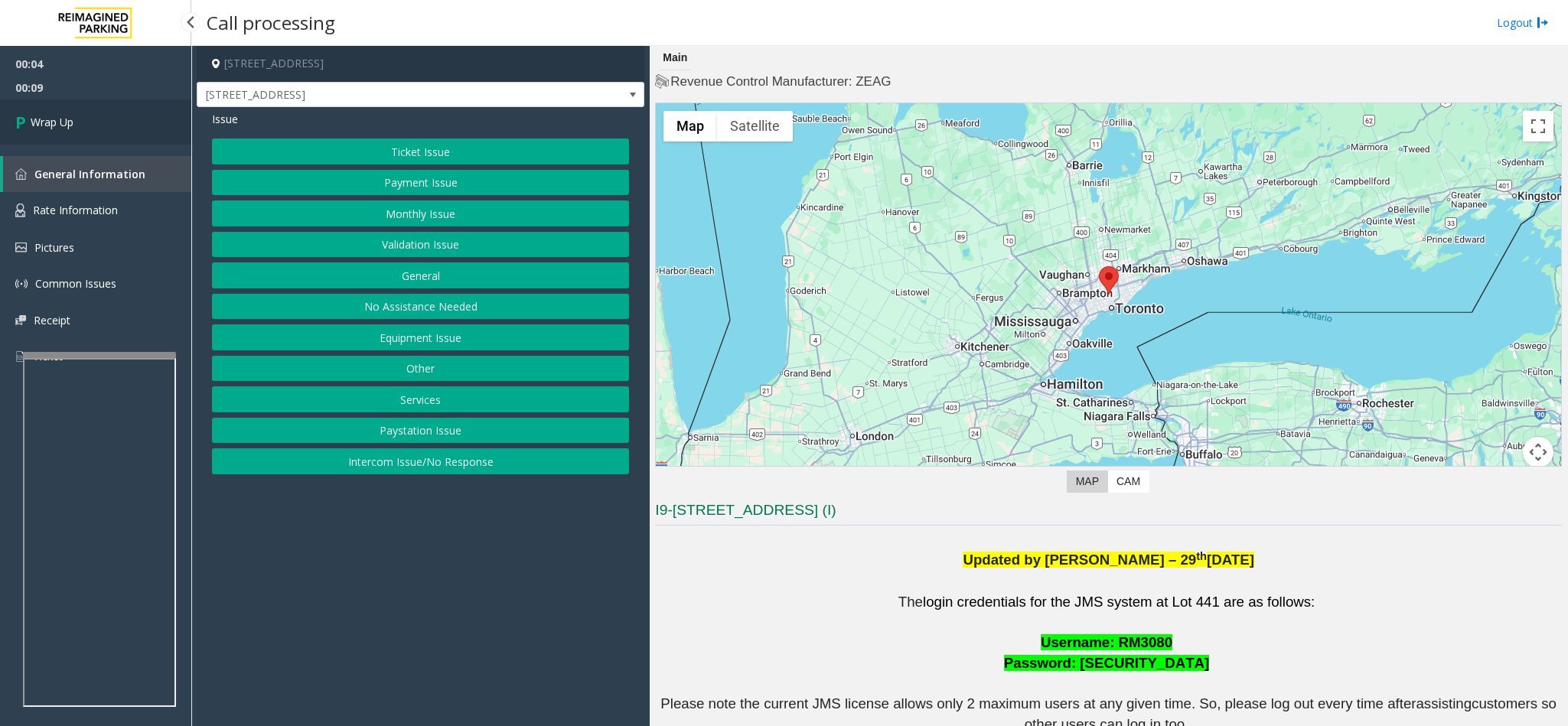
click at [97, 128] on link "Wrap Up" at bounding box center [95, 122] width 191 height 45
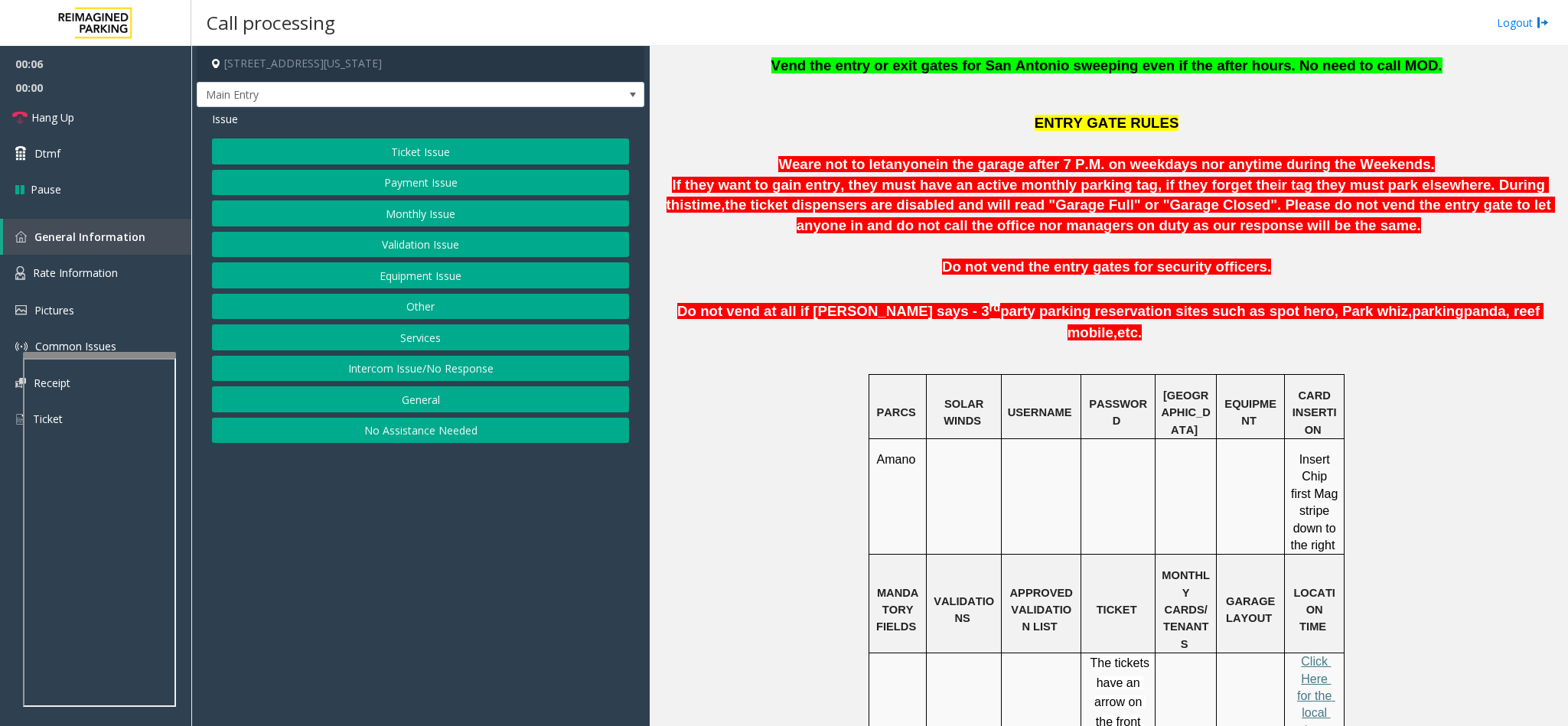
scroll to position [803, 0]
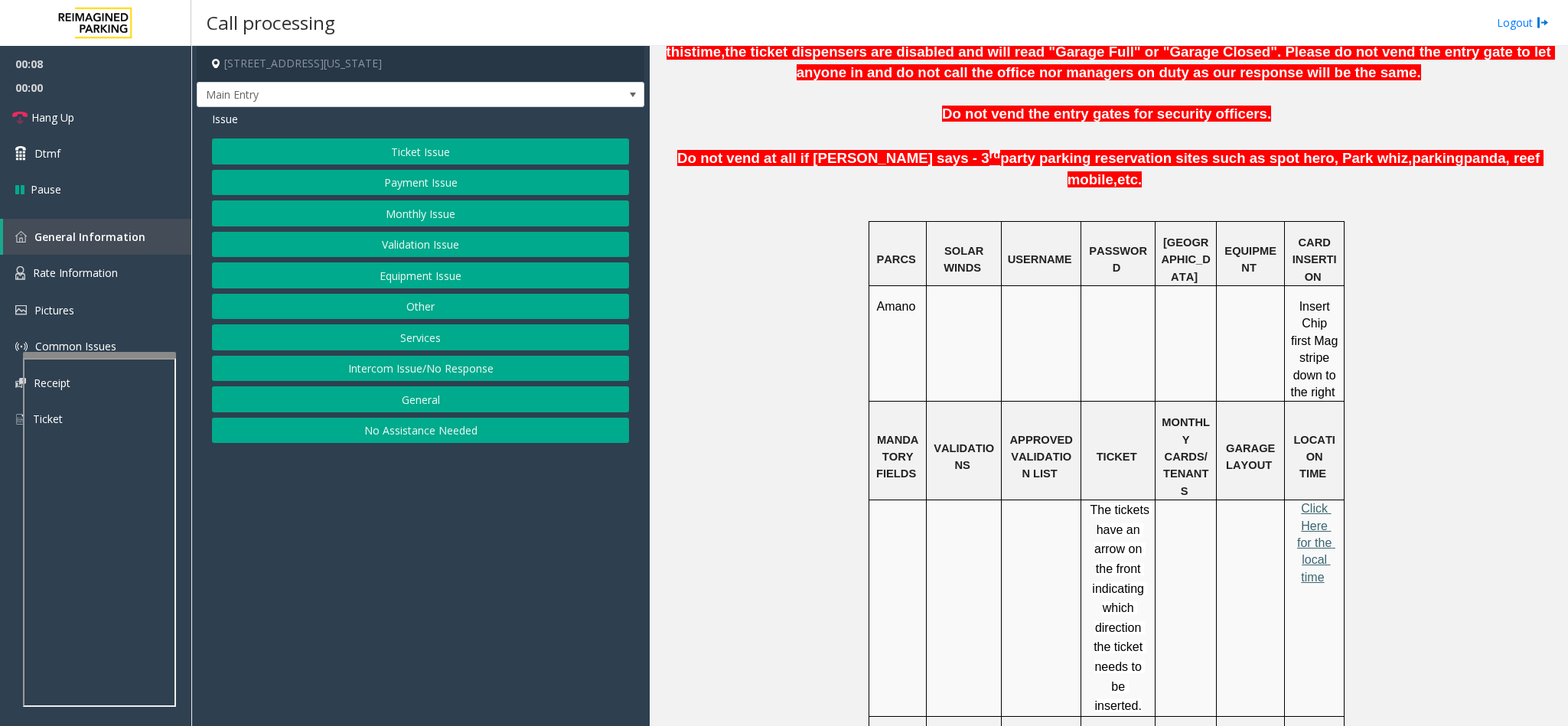
click at [1307, 523] on span "Click Here for the local time" at bounding box center [1316, 543] width 38 height 82
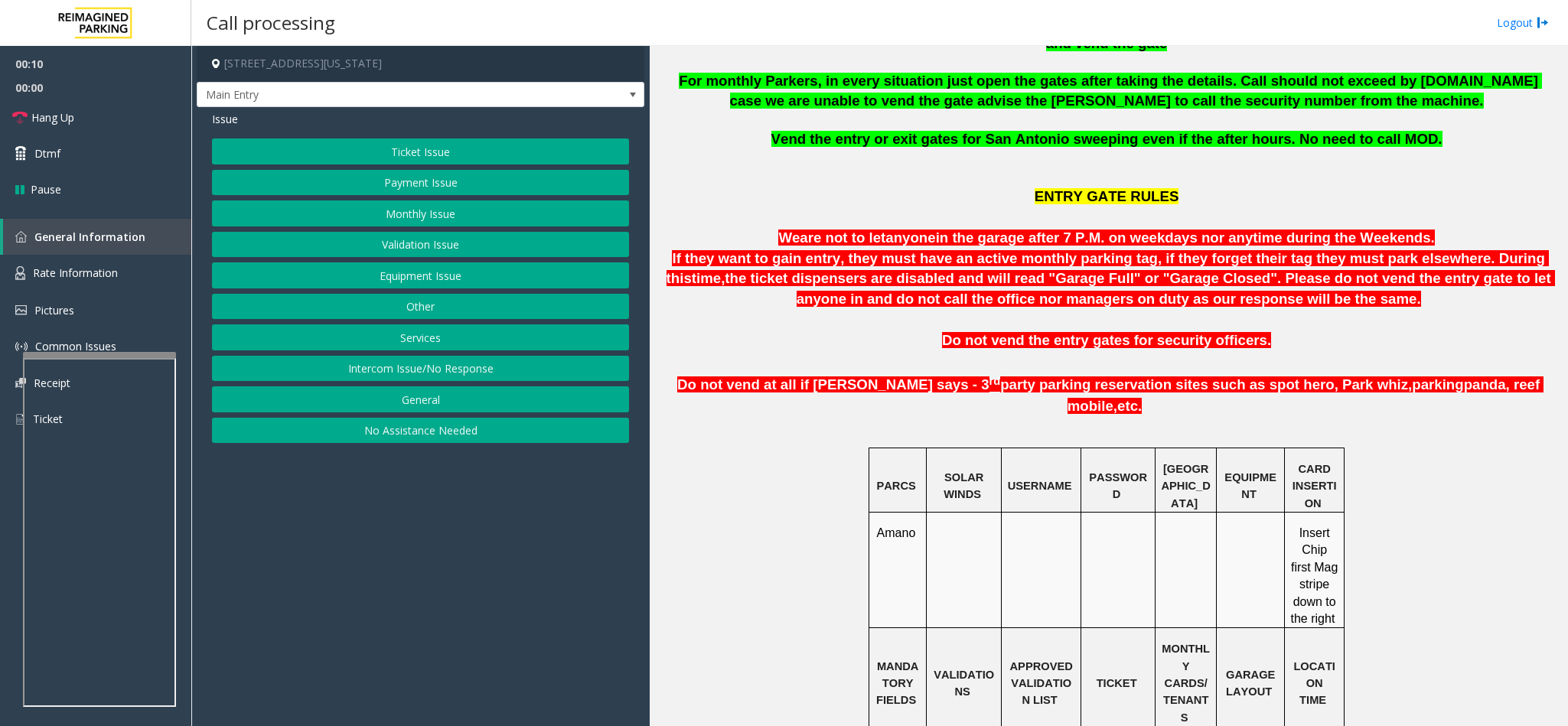
scroll to position [574, 0]
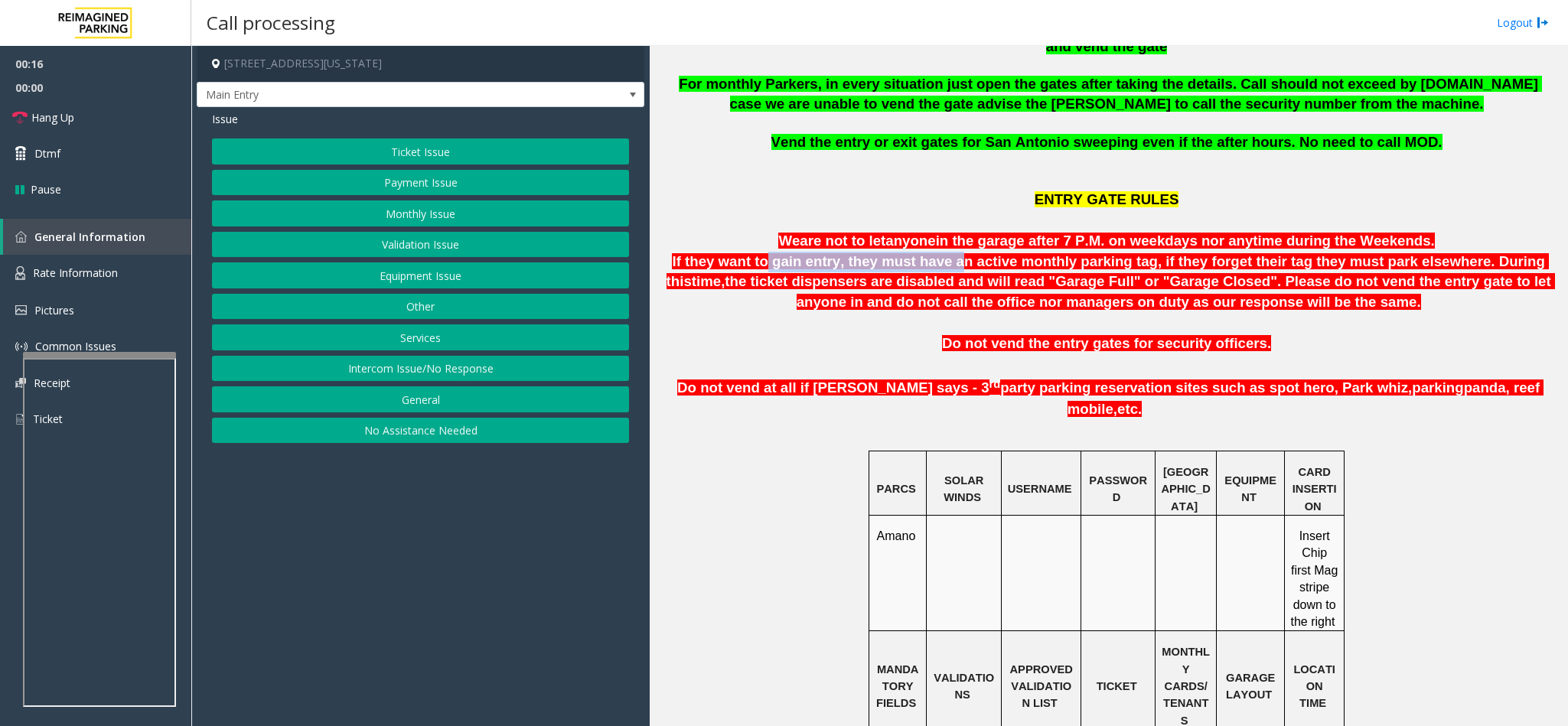
drag, startPoint x: 744, startPoint y: 271, endPoint x: 917, endPoint y: 272, distance: 173.0
click at [917, 272] on span "If they want to gain entry, they must have an active monthly parking tag, if th…" at bounding box center [1107, 271] width 882 height 36
click at [838, 344] on p "Do not vend the entry gates for security officers." at bounding box center [1107, 353] width 907 height 41
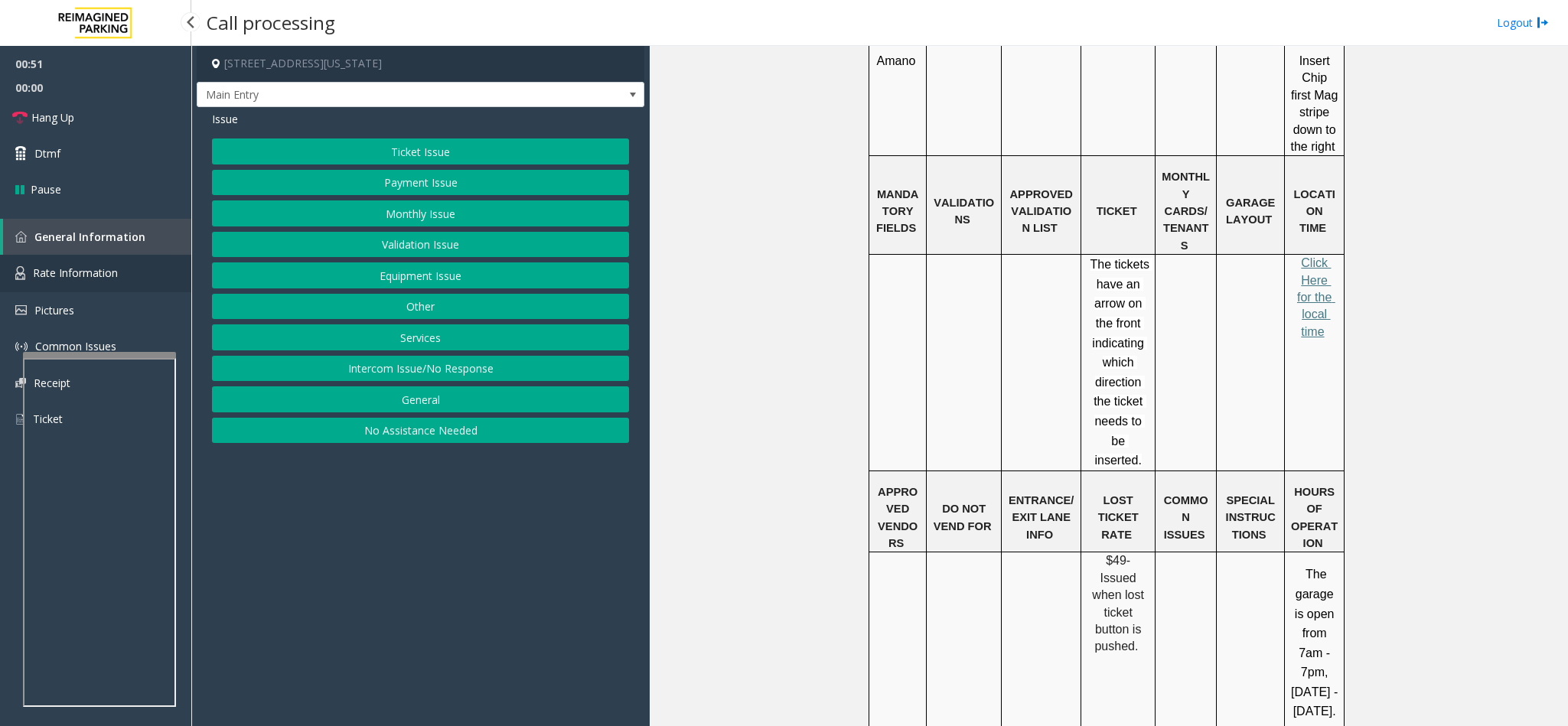
scroll to position [993, 0]
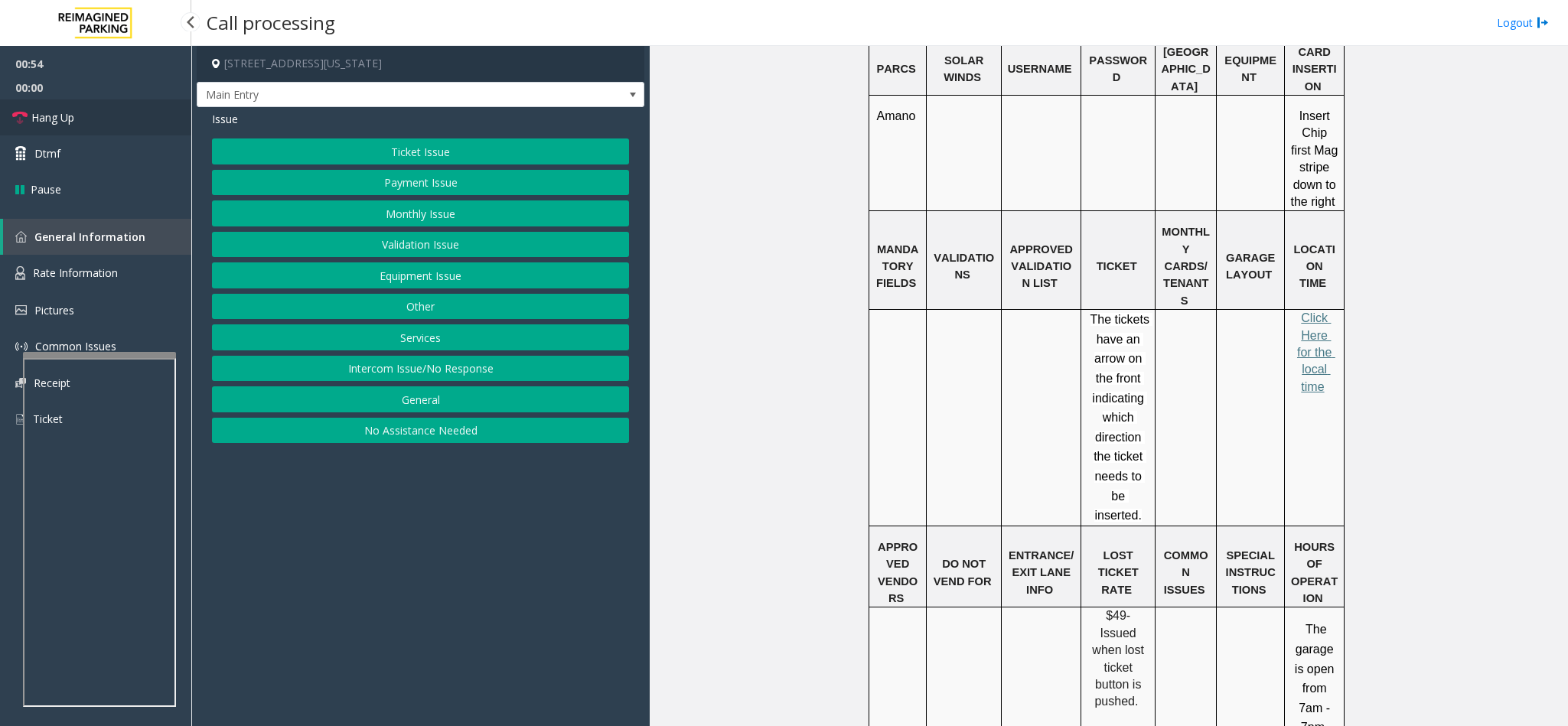
click at [134, 120] on link "Hang Up" at bounding box center [95, 118] width 191 height 36
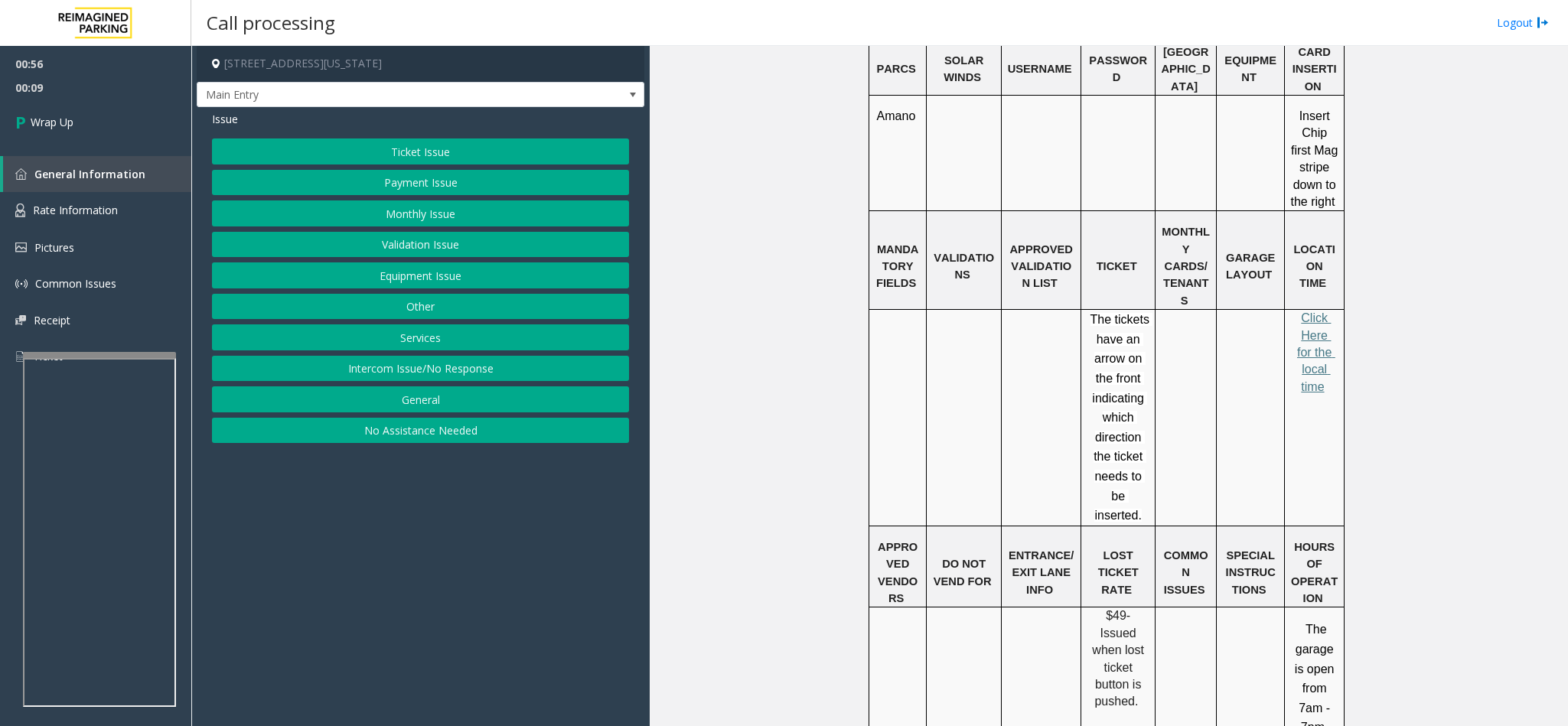
click at [436, 286] on button "Equipment Issue" at bounding box center [421, 275] width 417 height 26
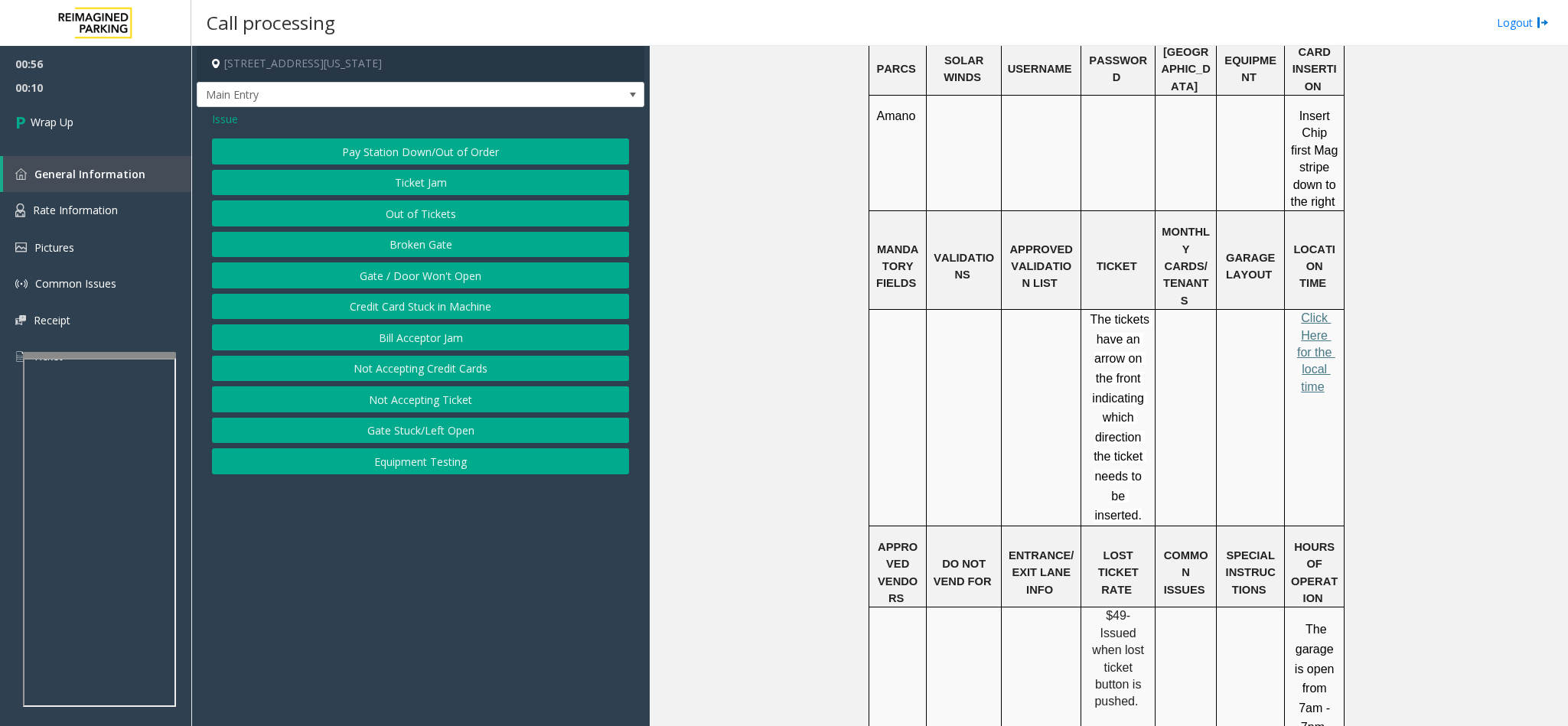
click at [436, 282] on button "Gate / Door Won't Open" at bounding box center [421, 275] width 417 height 26
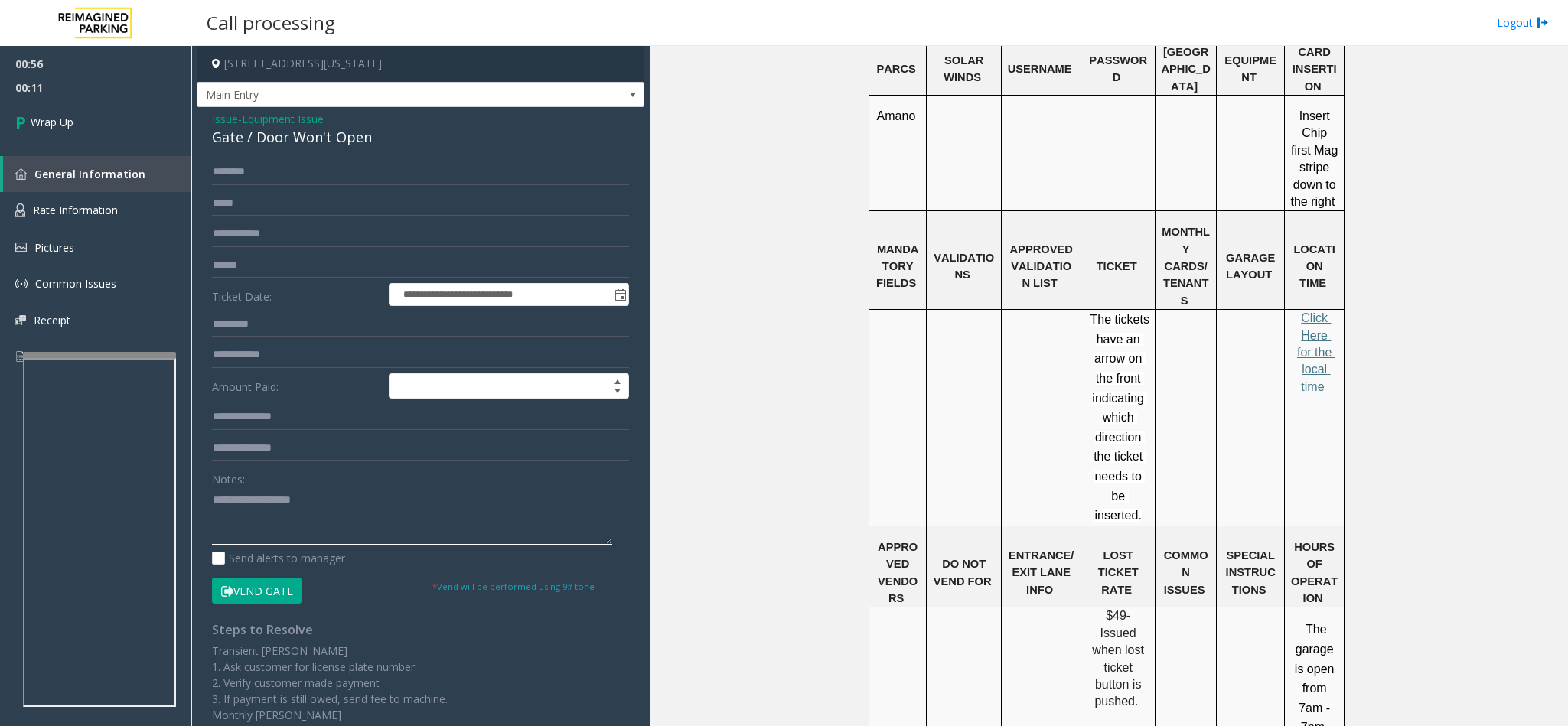
click at [240, 514] on textarea at bounding box center [412, 516] width 400 height 57
type textarea "**********"
click at [92, 122] on link "Wrap Up" at bounding box center [95, 122] width 191 height 45
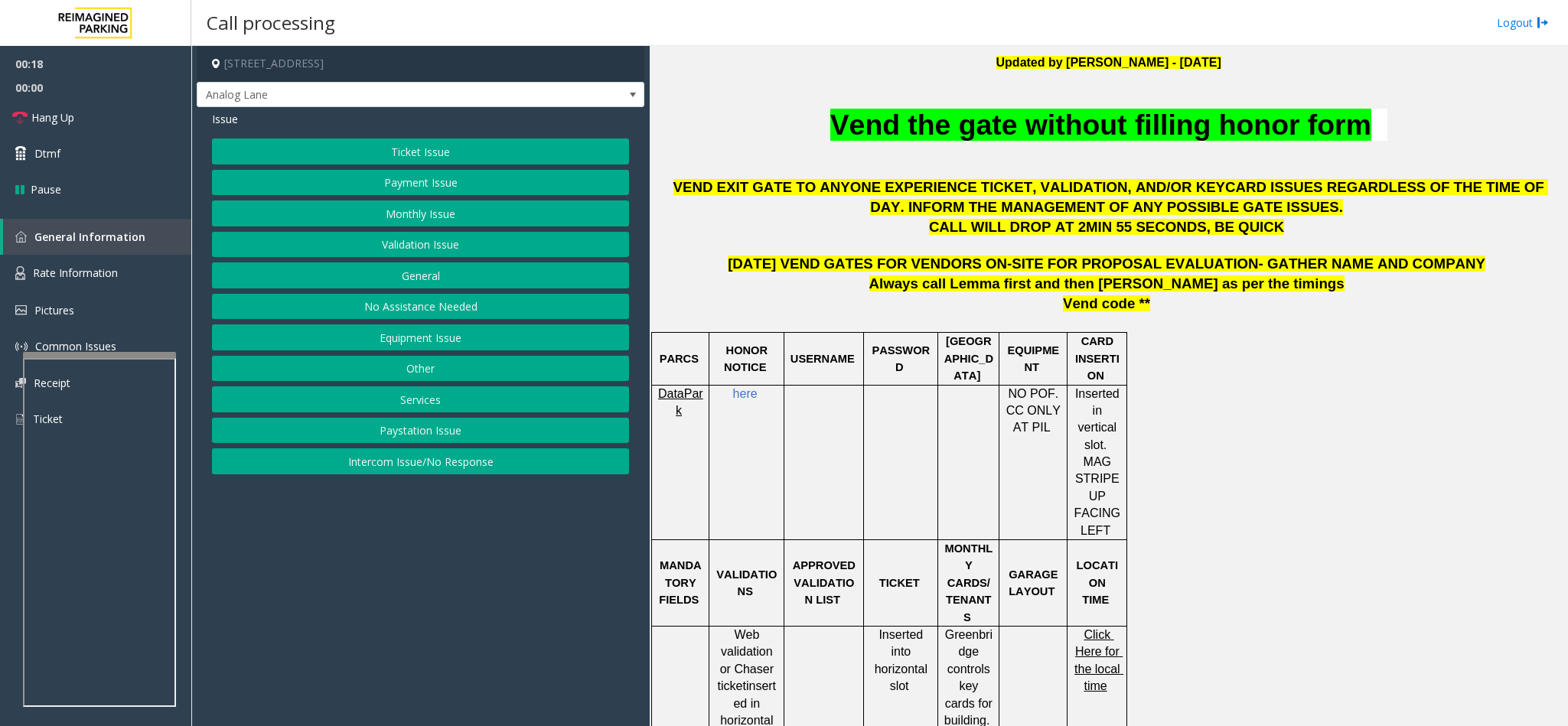
scroll to position [574, 0]
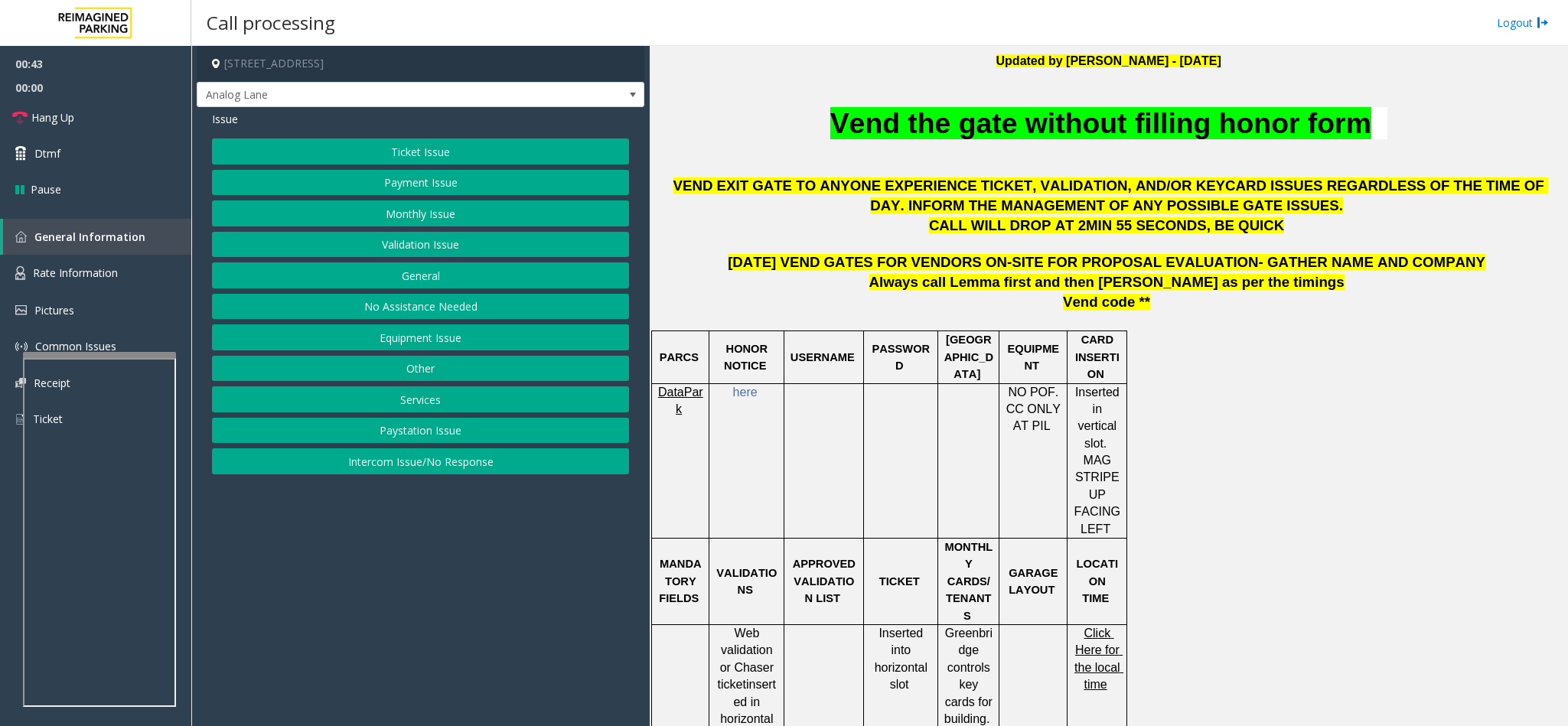
click at [444, 342] on button "Equipment Issue" at bounding box center [421, 337] width 417 height 26
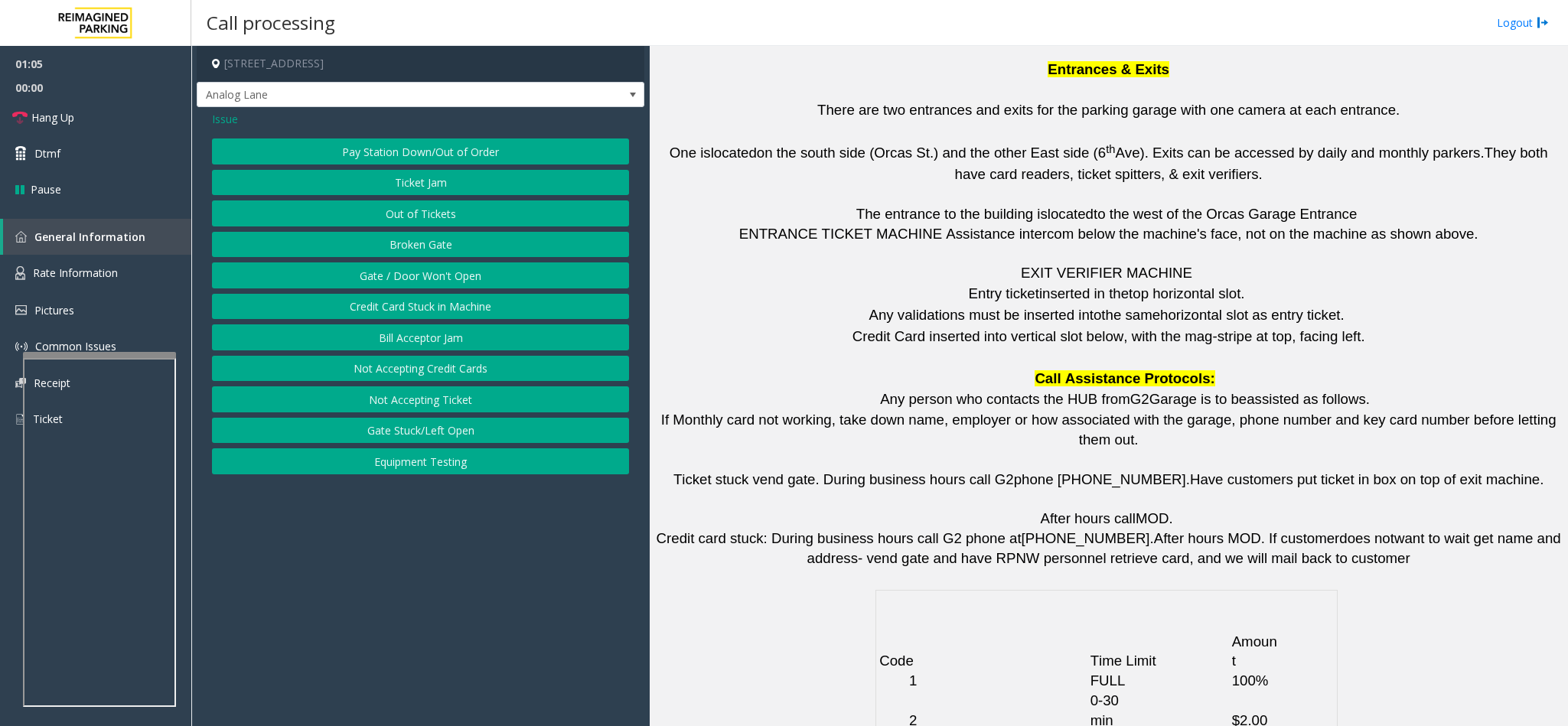
scroll to position [3010, 0]
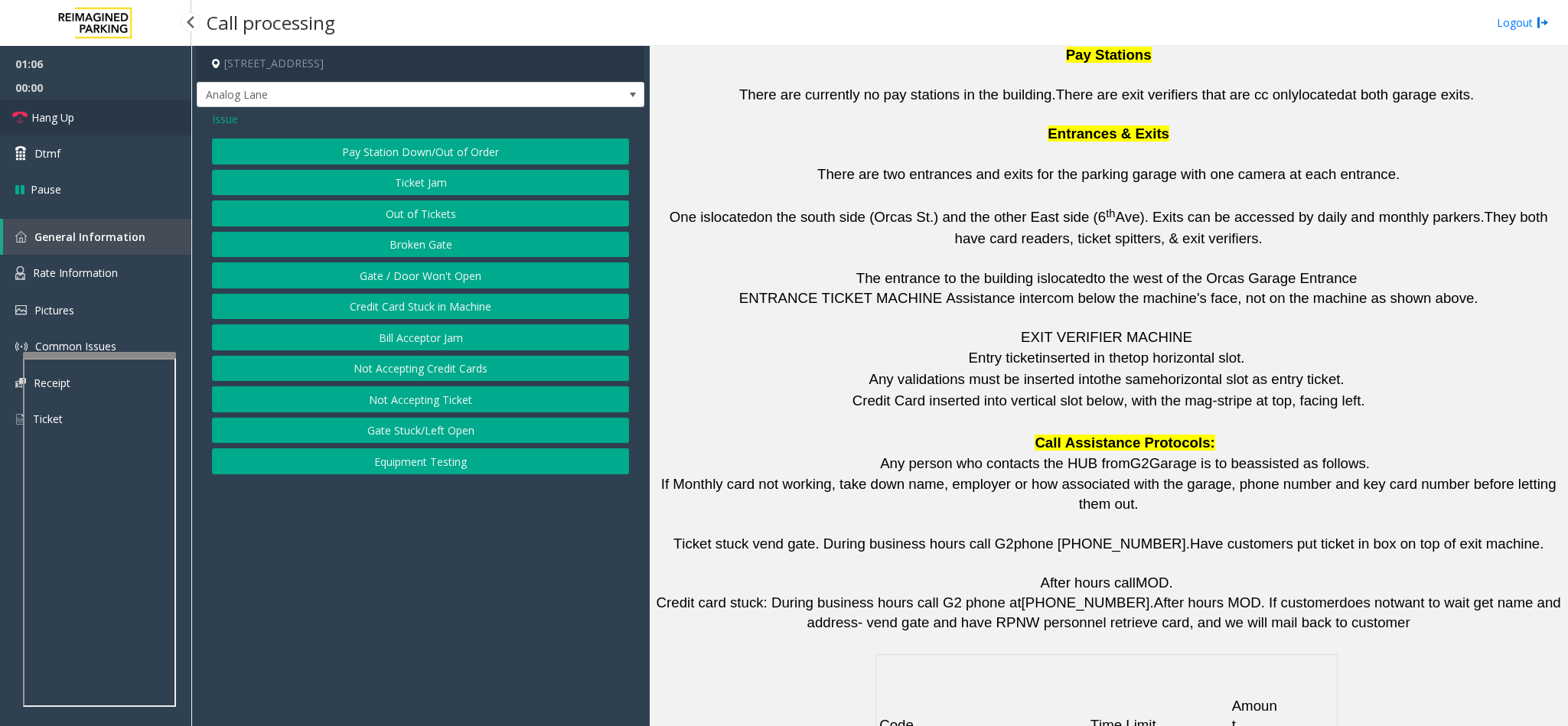
click at [117, 108] on link "Hang Up" at bounding box center [95, 118] width 191 height 36
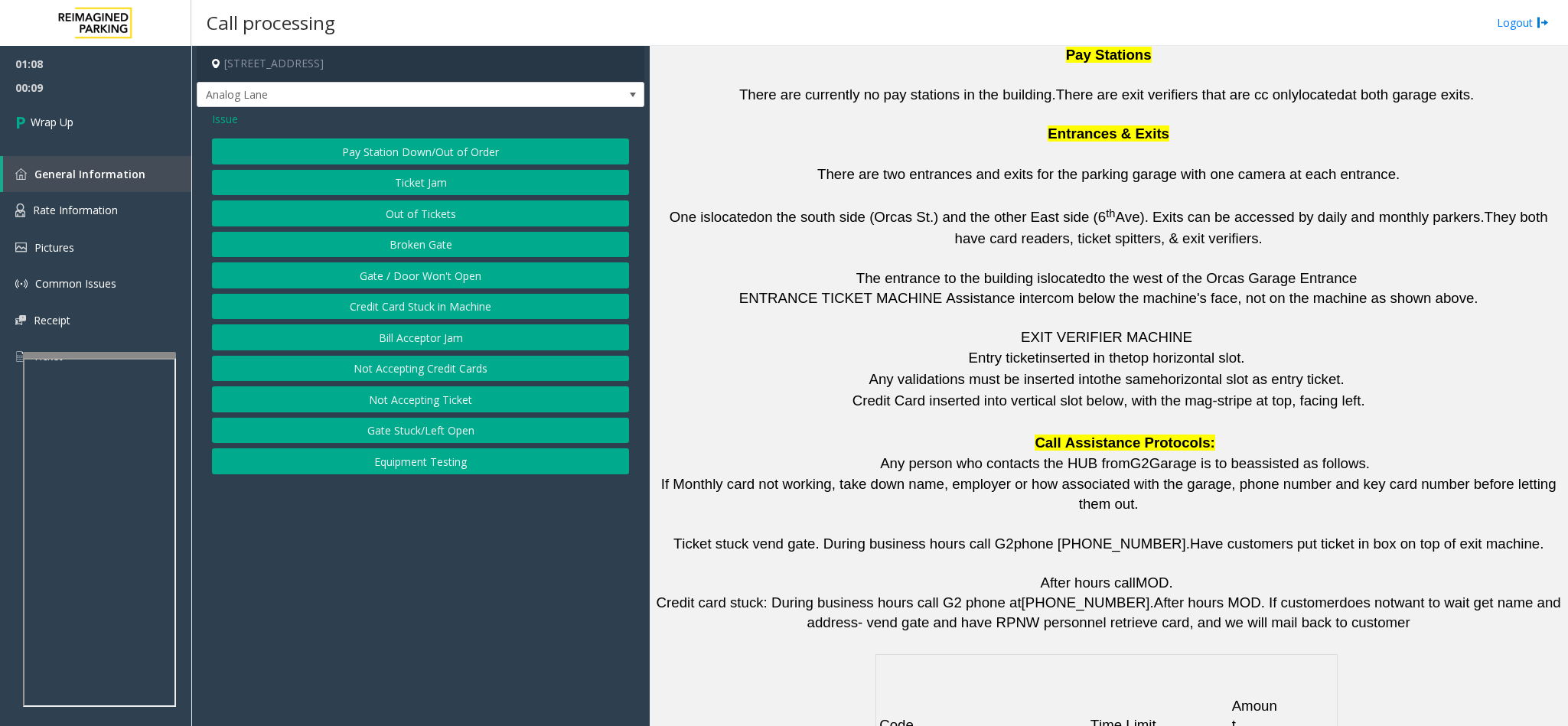
click at [374, 278] on button "Gate / Door Won't Open" at bounding box center [421, 275] width 417 height 26
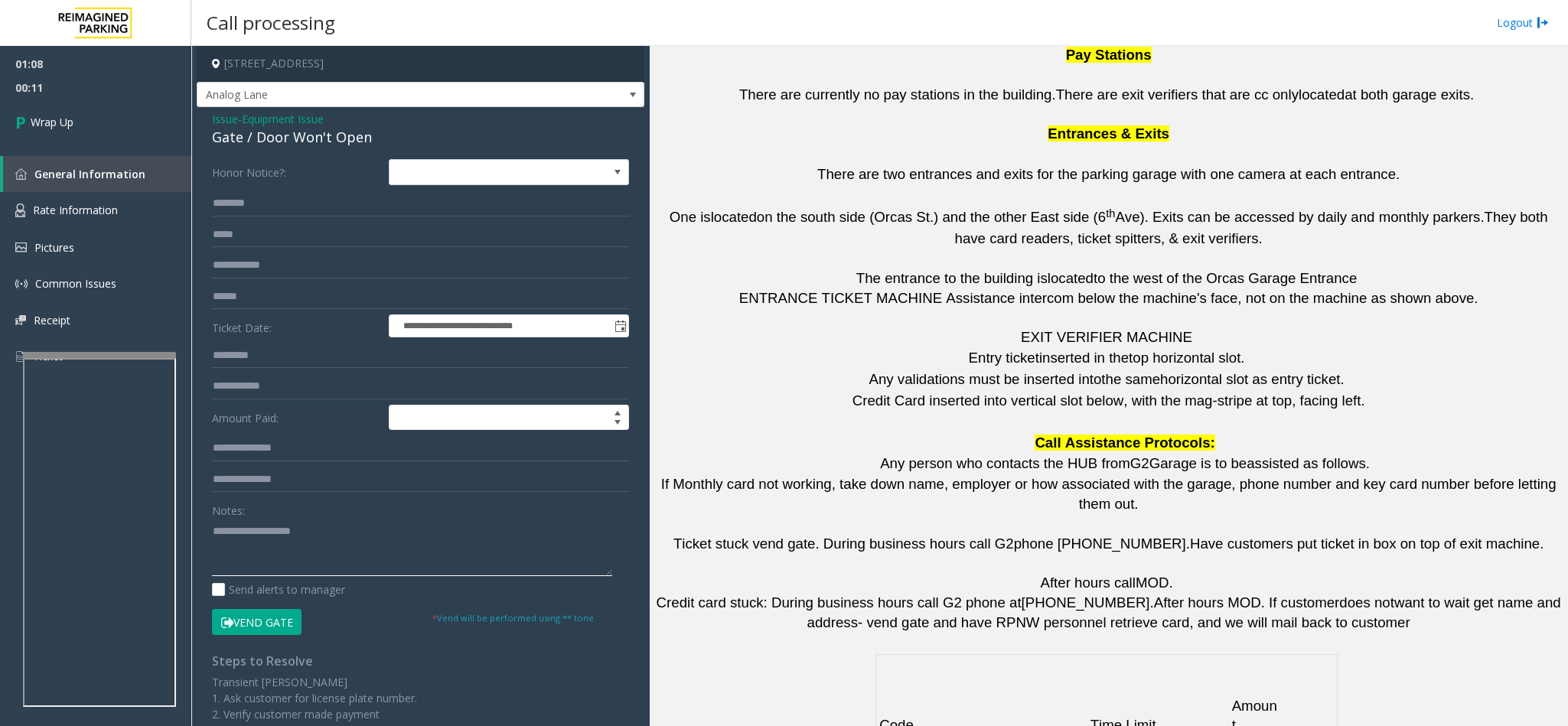
click at [230, 547] on textarea at bounding box center [412, 547] width 400 height 57
type textarea "**********"
click at [118, 100] on link "Wrap Up" at bounding box center [95, 122] width 191 height 45
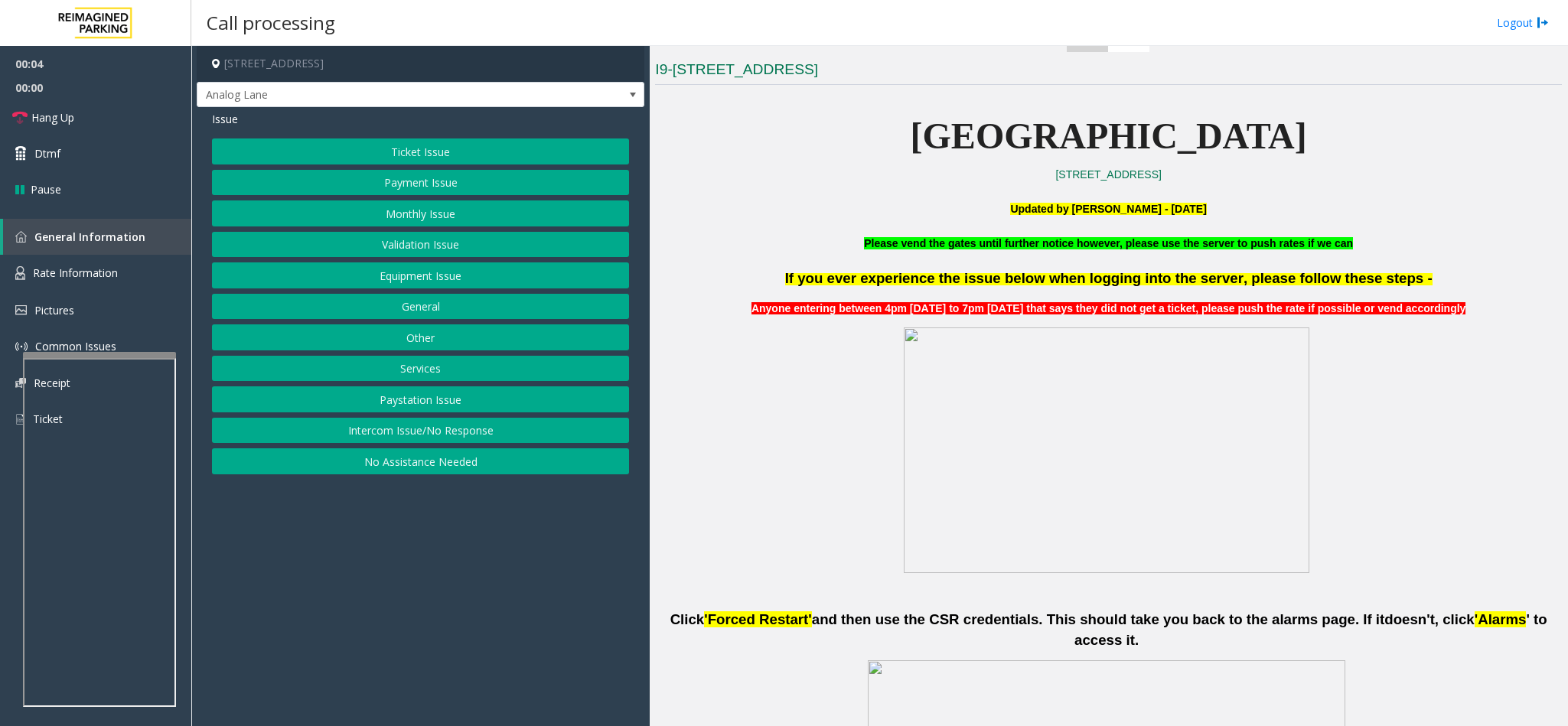
scroll to position [459, 0]
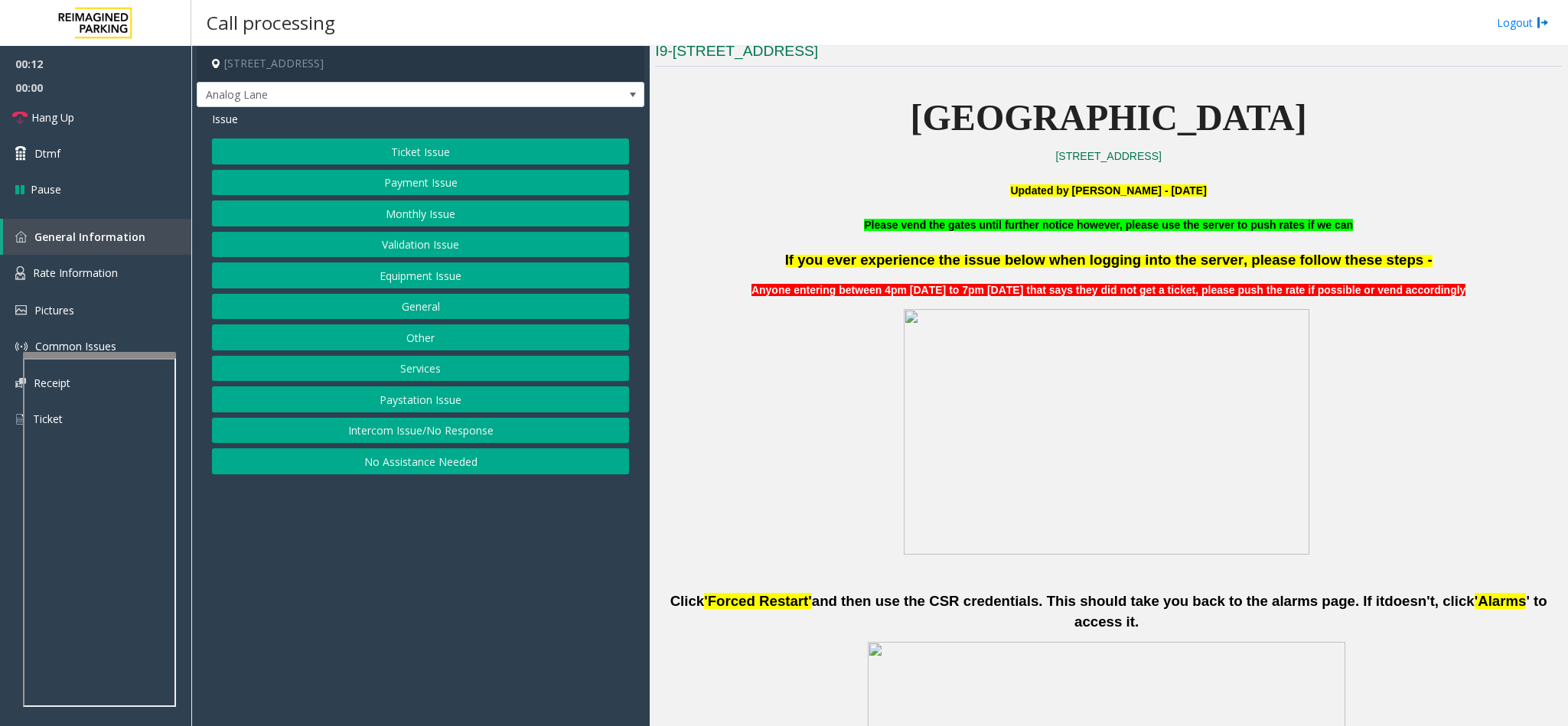
click at [406, 156] on button "Ticket Issue" at bounding box center [421, 151] width 417 height 26
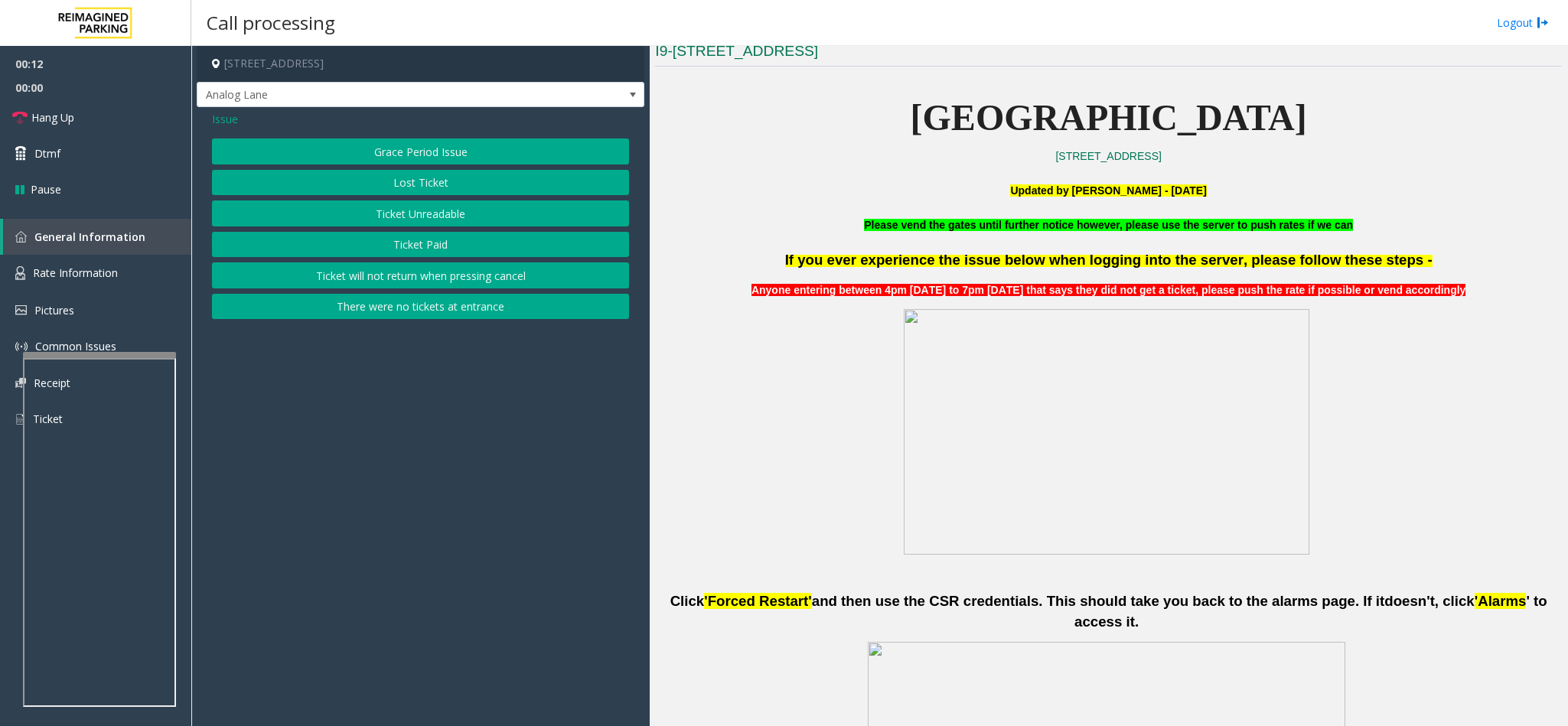
click at [416, 214] on button "Ticket Unreadable" at bounding box center [421, 214] width 417 height 26
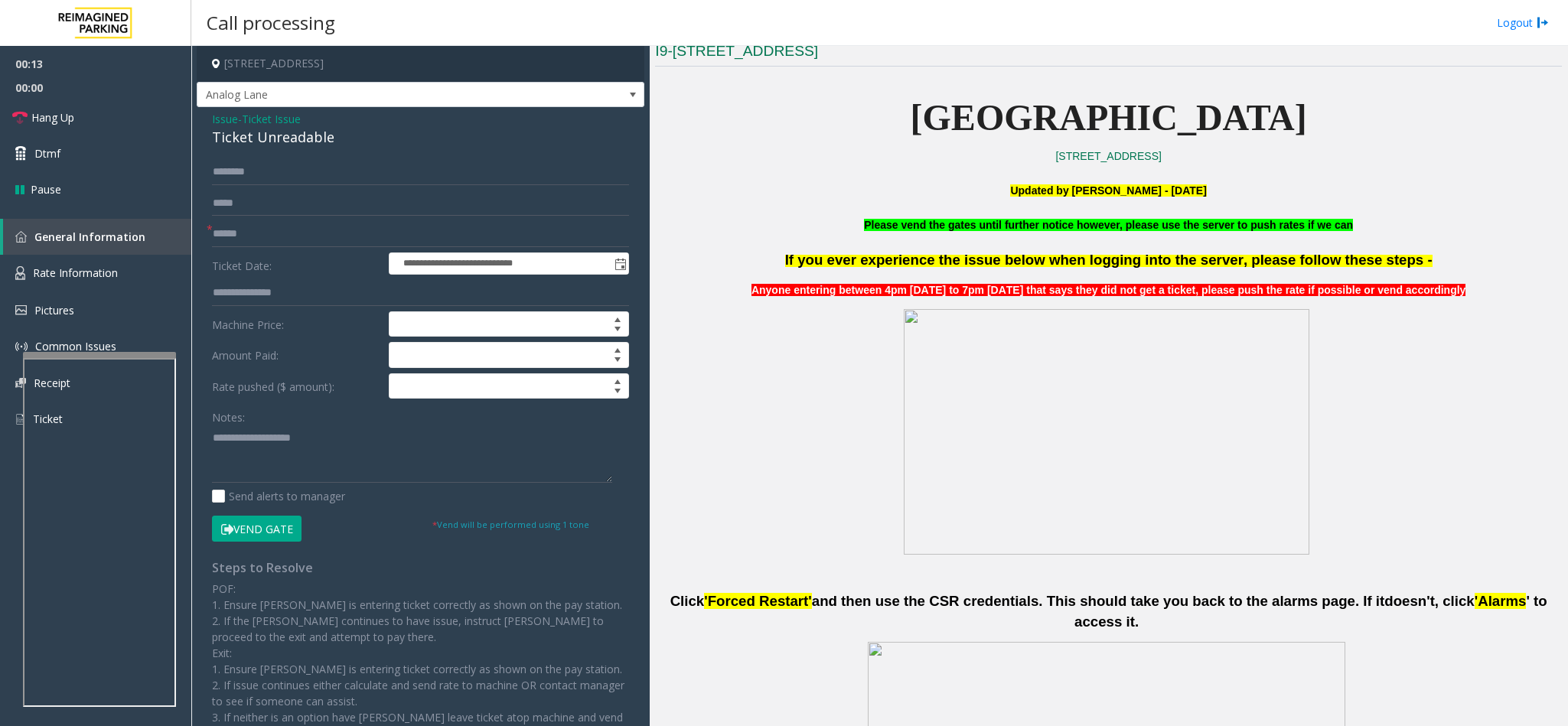
click at [260, 140] on div "Ticket Unreadable" at bounding box center [421, 138] width 417 height 21
click at [212, 438] on textarea at bounding box center [412, 453] width 400 height 57
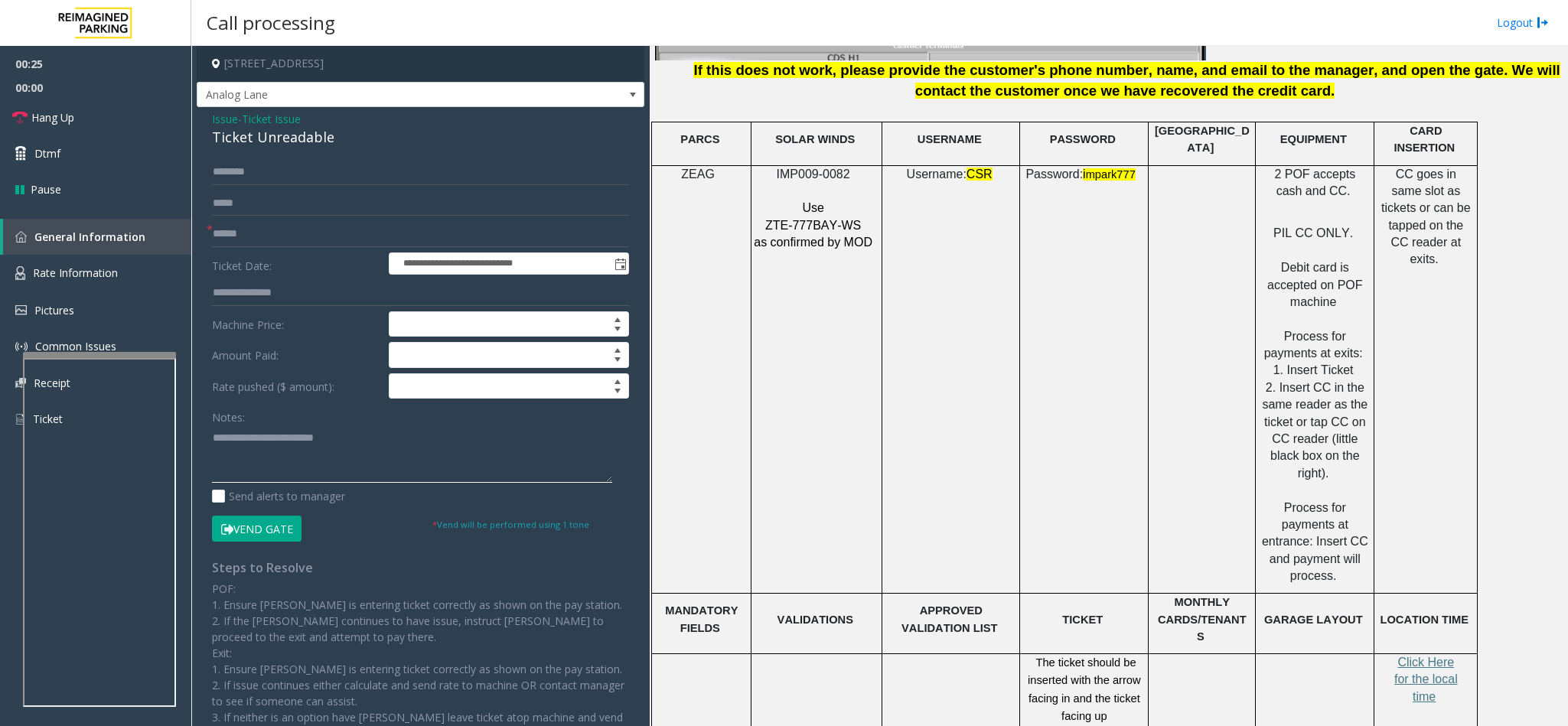
scroll to position [2179, 0]
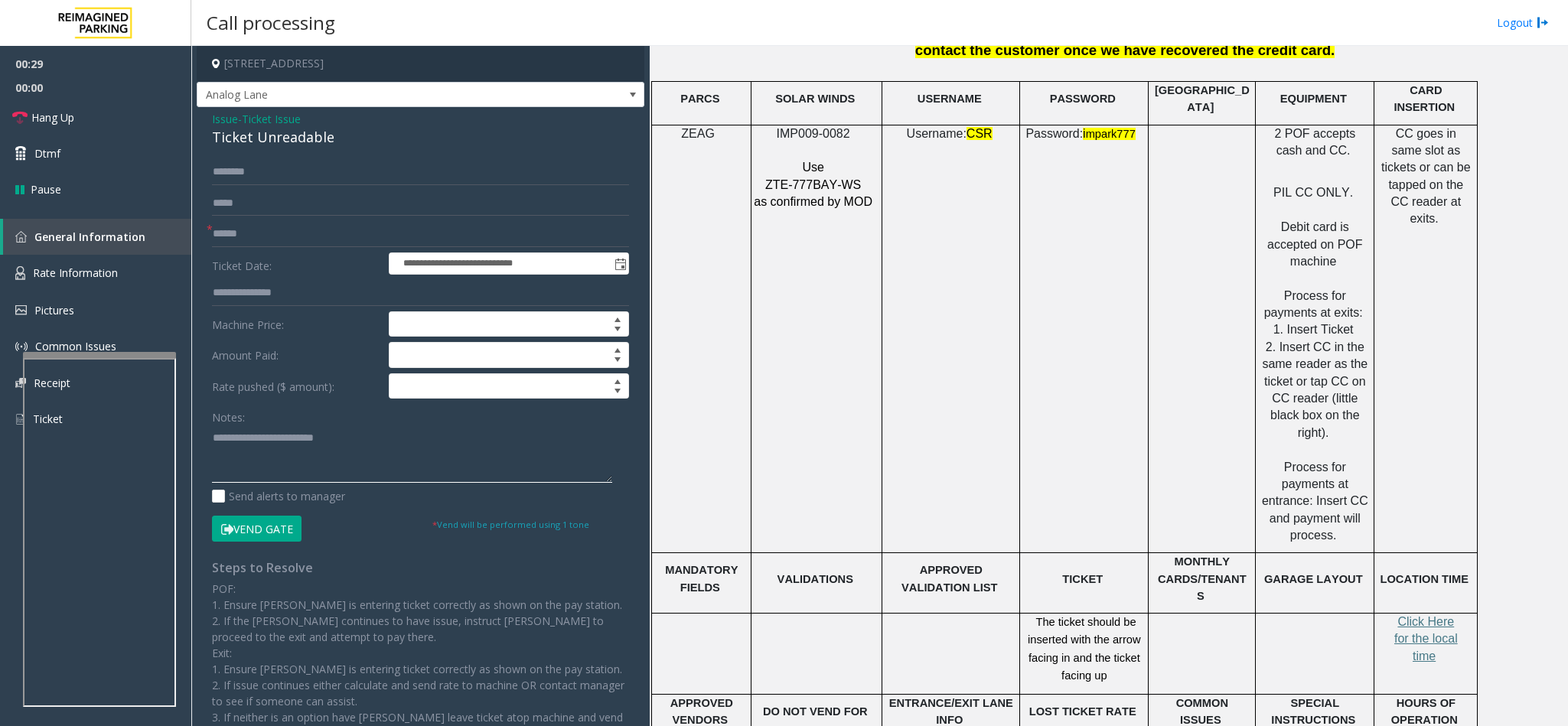
type textarea "**********"
click at [823, 127] on span "IMP009-0082" at bounding box center [813, 133] width 74 height 13
copy p "IMP009-0082"
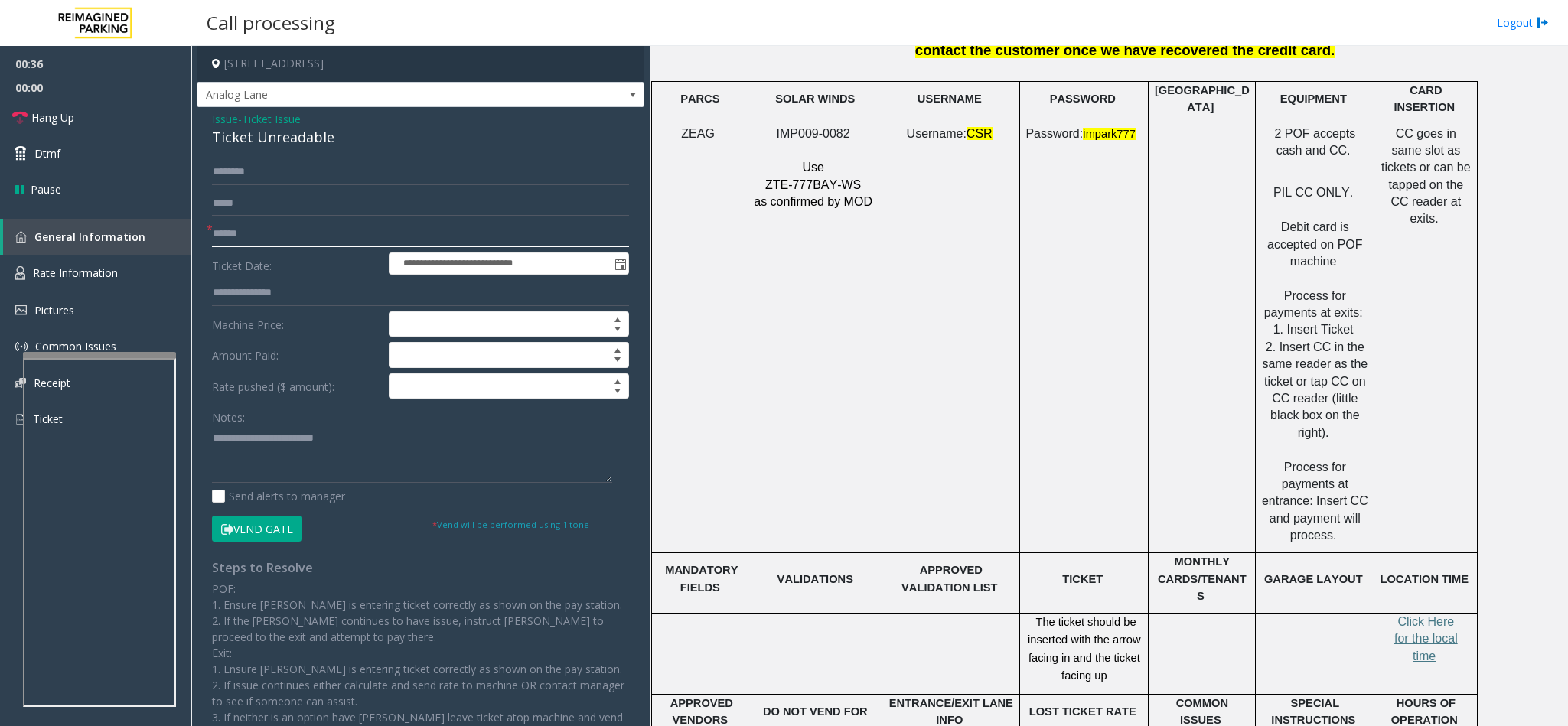
click at [253, 234] on input "text" at bounding box center [421, 234] width 417 height 26
type input "********"
click at [385, 440] on textarea at bounding box center [412, 453] width 400 height 57
click at [267, 529] on button "Vend Gate" at bounding box center [256, 529] width 89 height 26
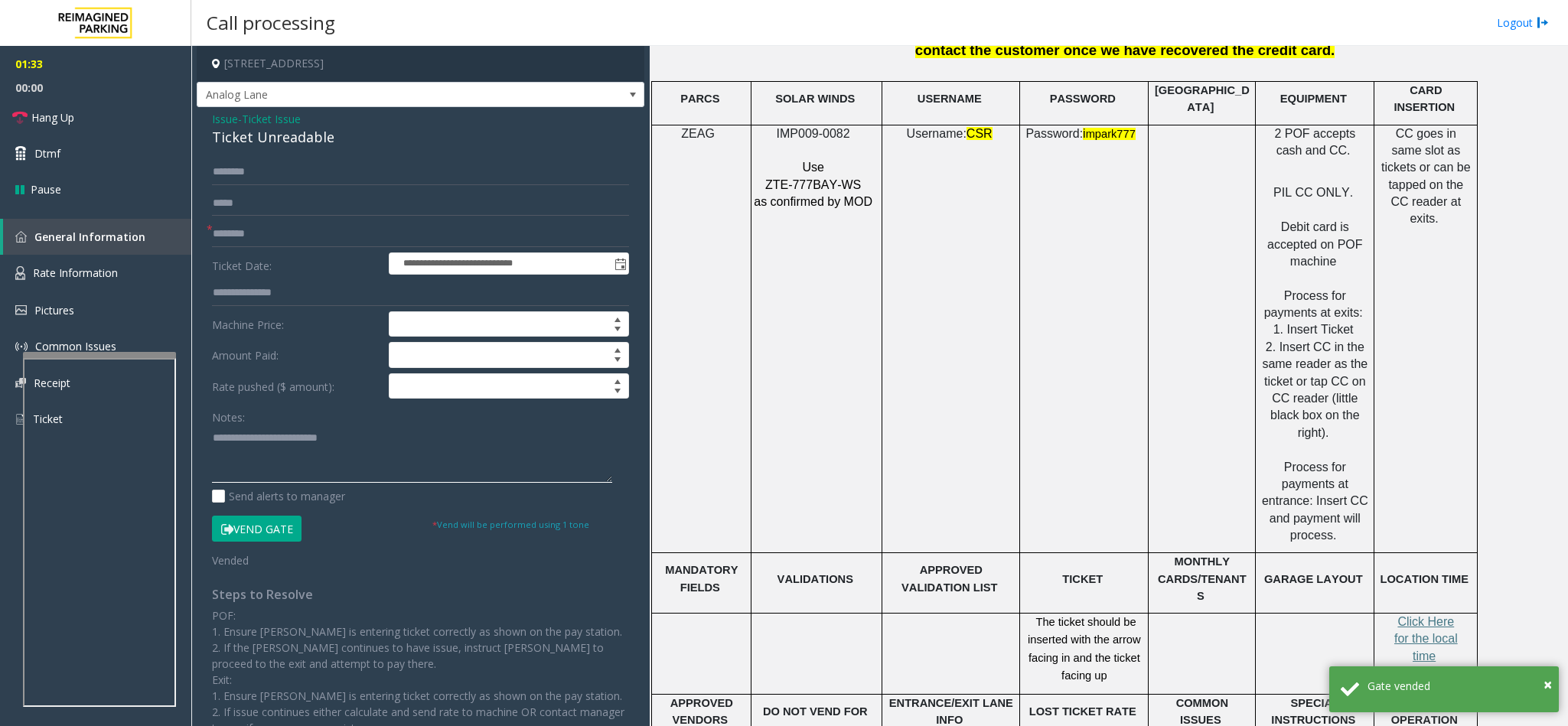
click at [367, 445] on textarea at bounding box center [412, 453] width 400 height 57
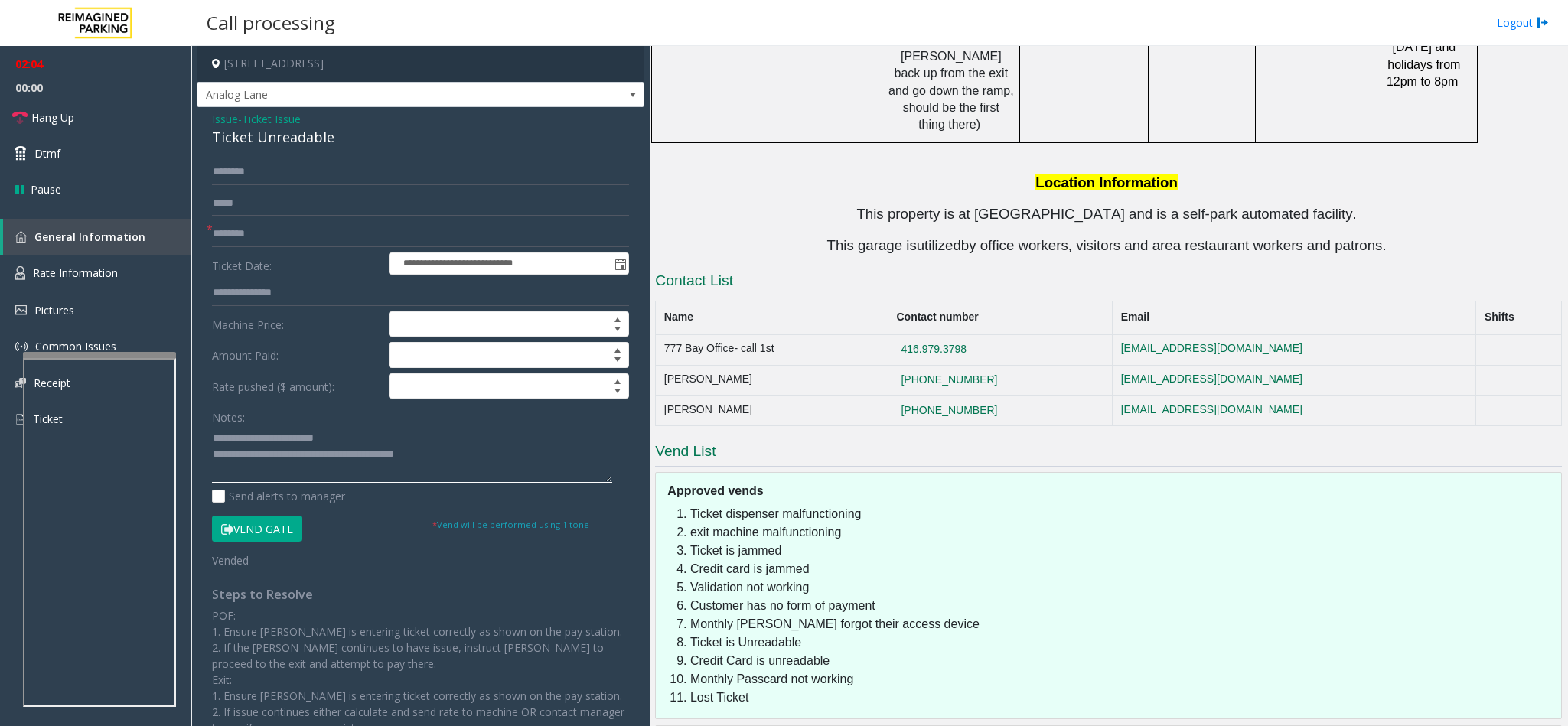
scroll to position [3053, 0]
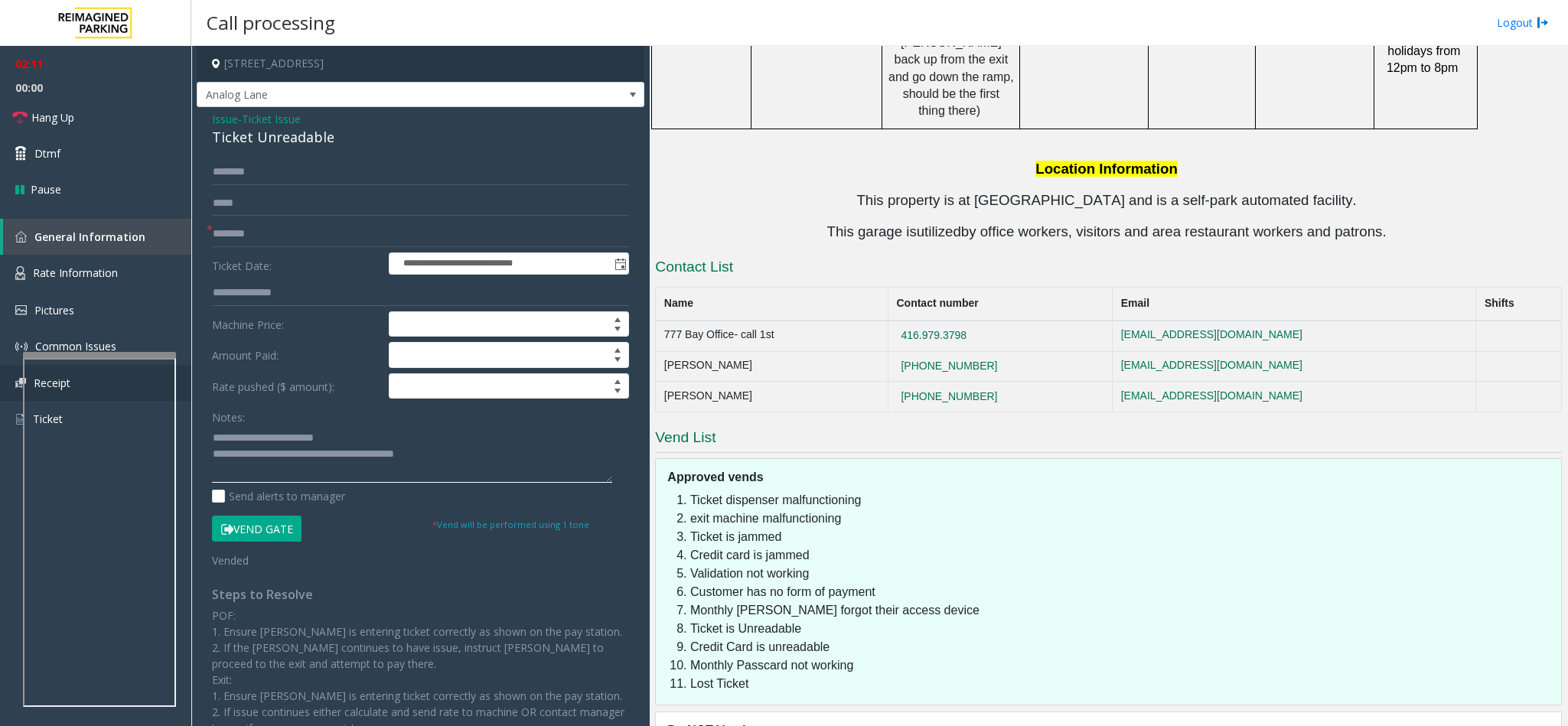
type textarea "**********"
click at [96, 121] on link "Hang Up" at bounding box center [95, 118] width 191 height 36
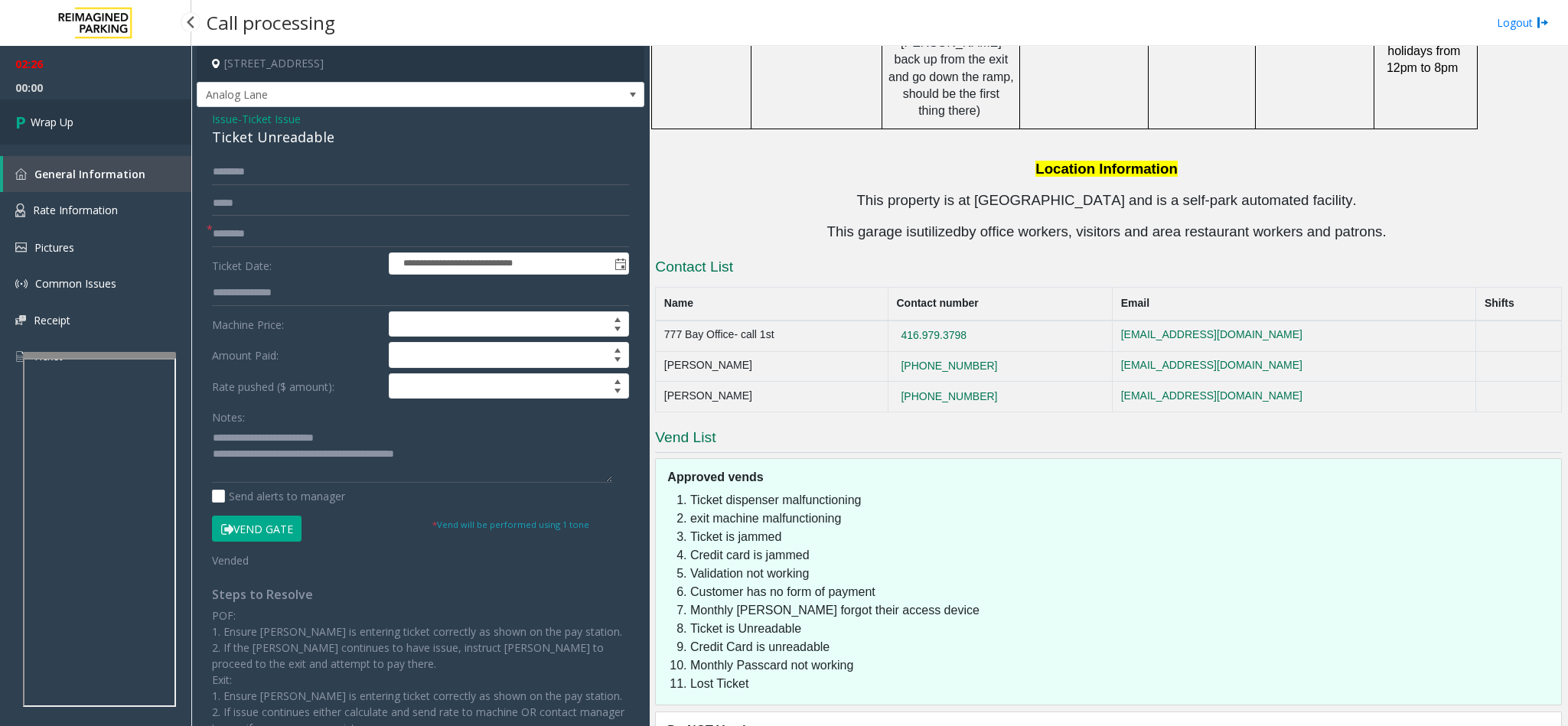
drag, startPoint x: 147, startPoint y: 125, endPoint x: 18, endPoint y: 92, distance: 133.2
click at [143, 124] on link "Wrap Up" at bounding box center [95, 122] width 191 height 45
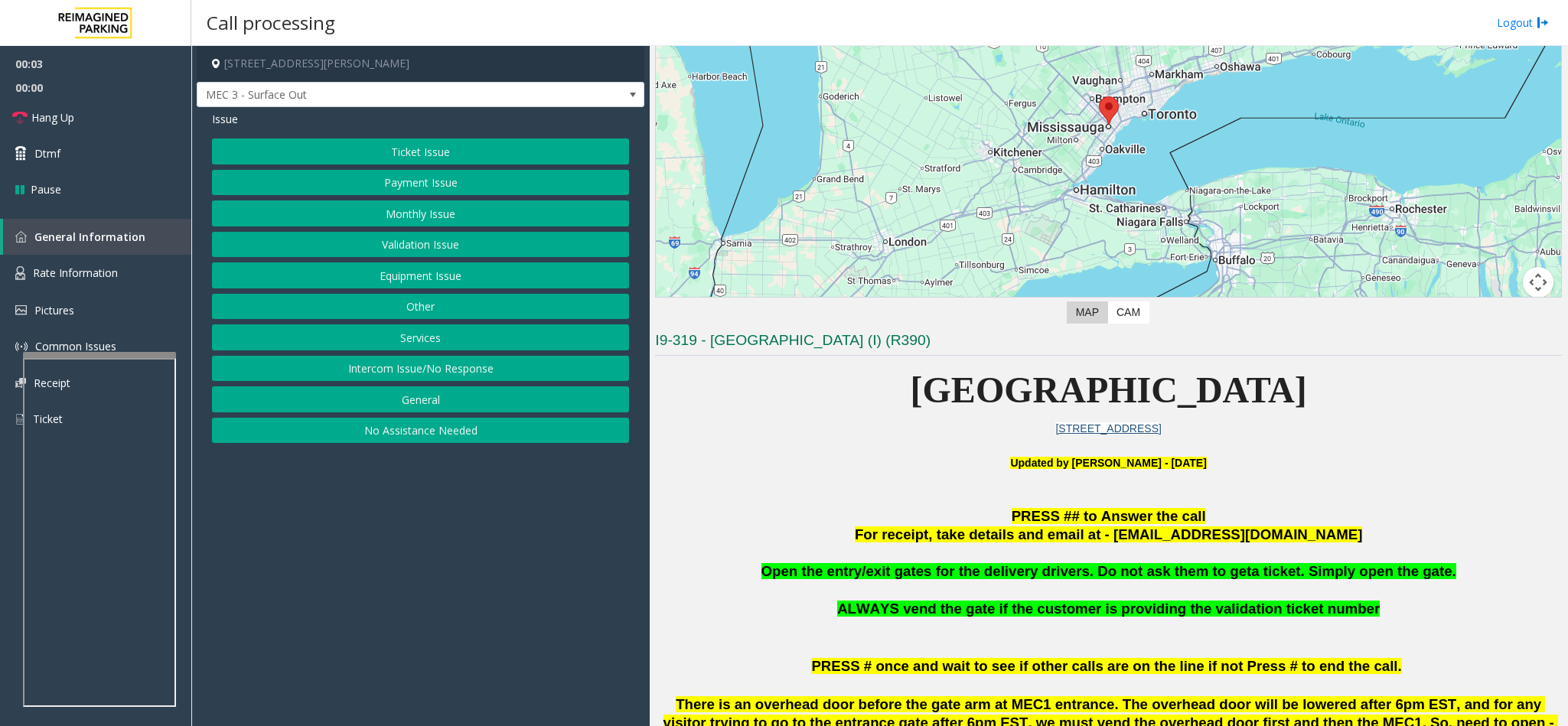
scroll to position [229, 0]
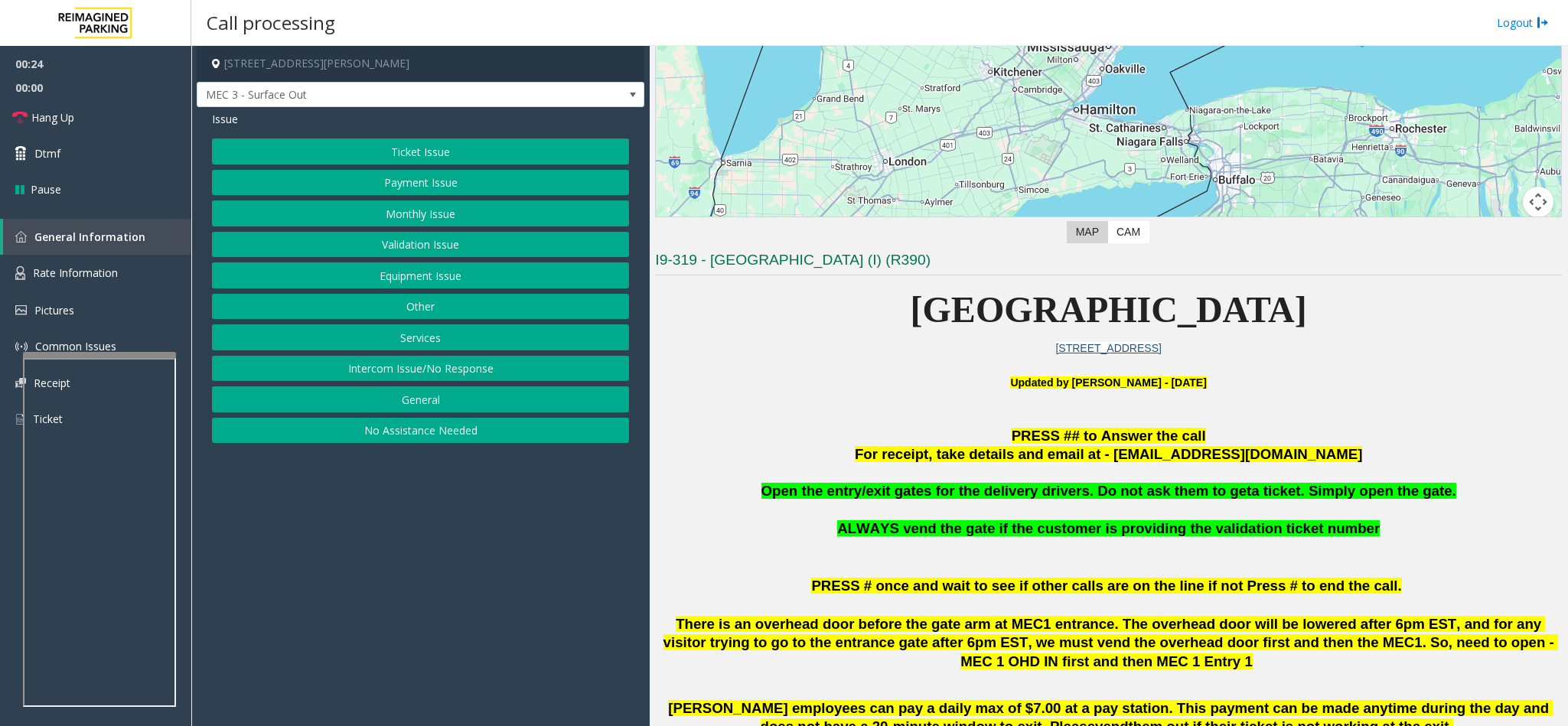
click at [403, 275] on button "Equipment Issue" at bounding box center [421, 275] width 417 height 26
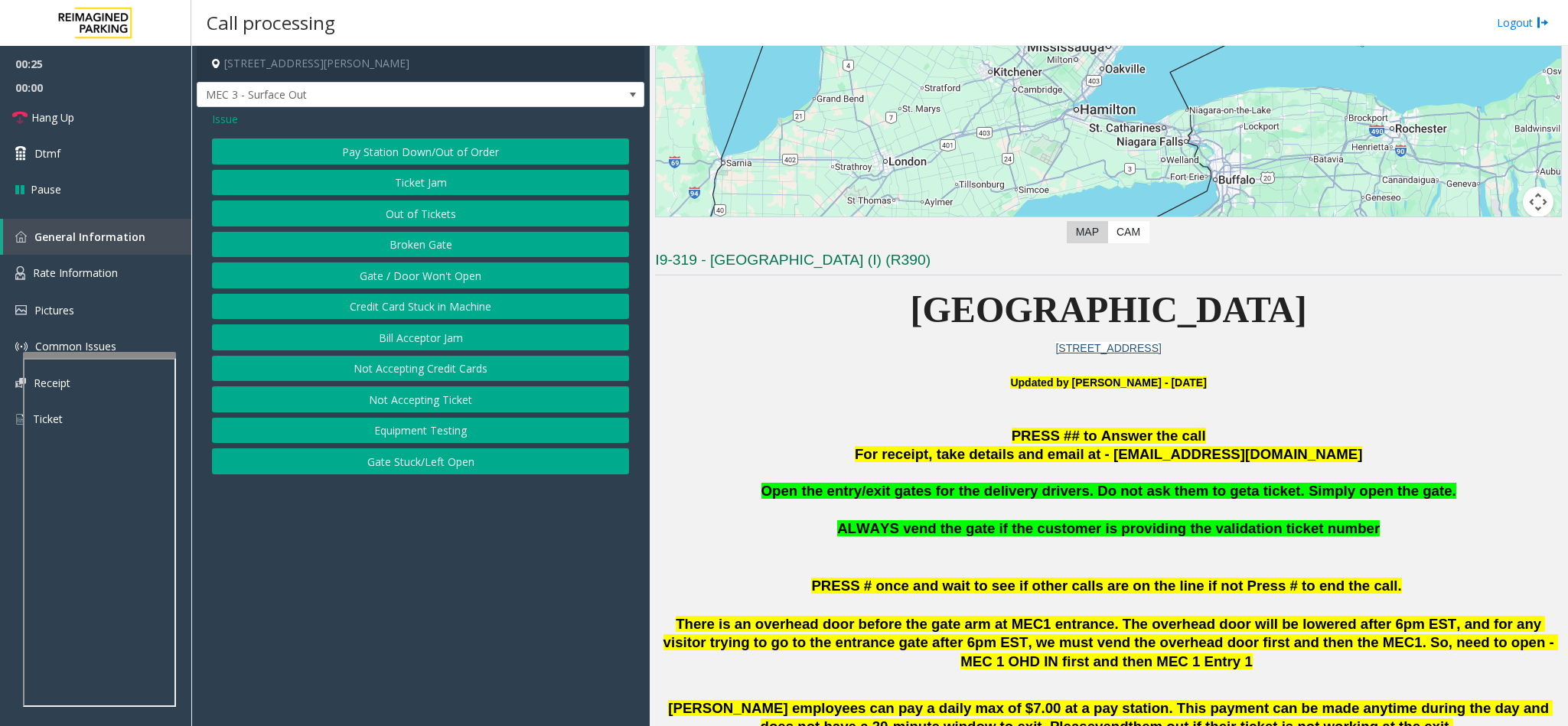
click at [403, 275] on button "Gate / Door Won't Open" at bounding box center [421, 275] width 417 height 26
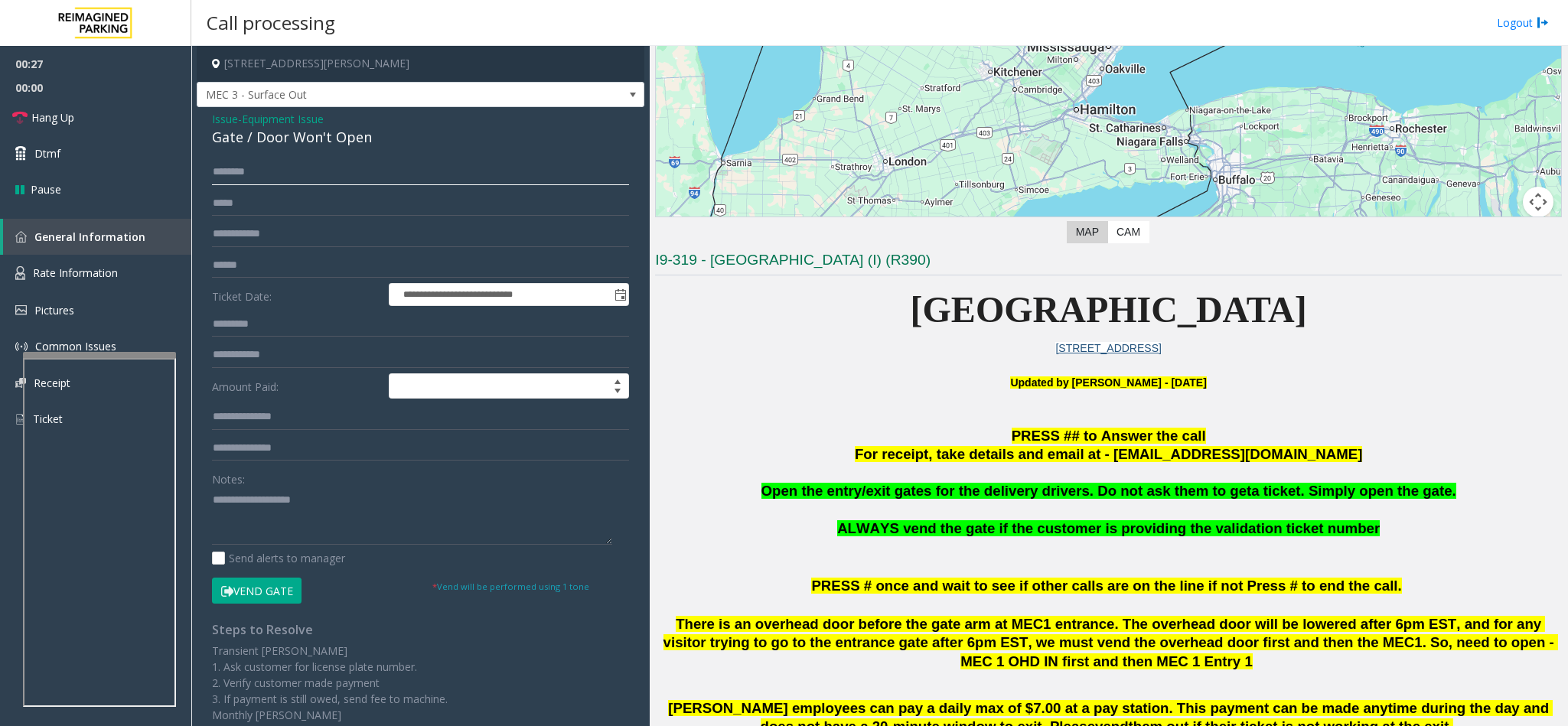
click at [236, 166] on input "text" at bounding box center [421, 172] width 417 height 26
type input "******"
click at [275, 268] on input "text" at bounding box center [421, 266] width 417 height 26
click at [269, 588] on button "Vend Gate" at bounding box center [256, 590] width 89 height 26
click at [226, 260] on input "*****" at bounding box center [421, 266] width 417 height 26
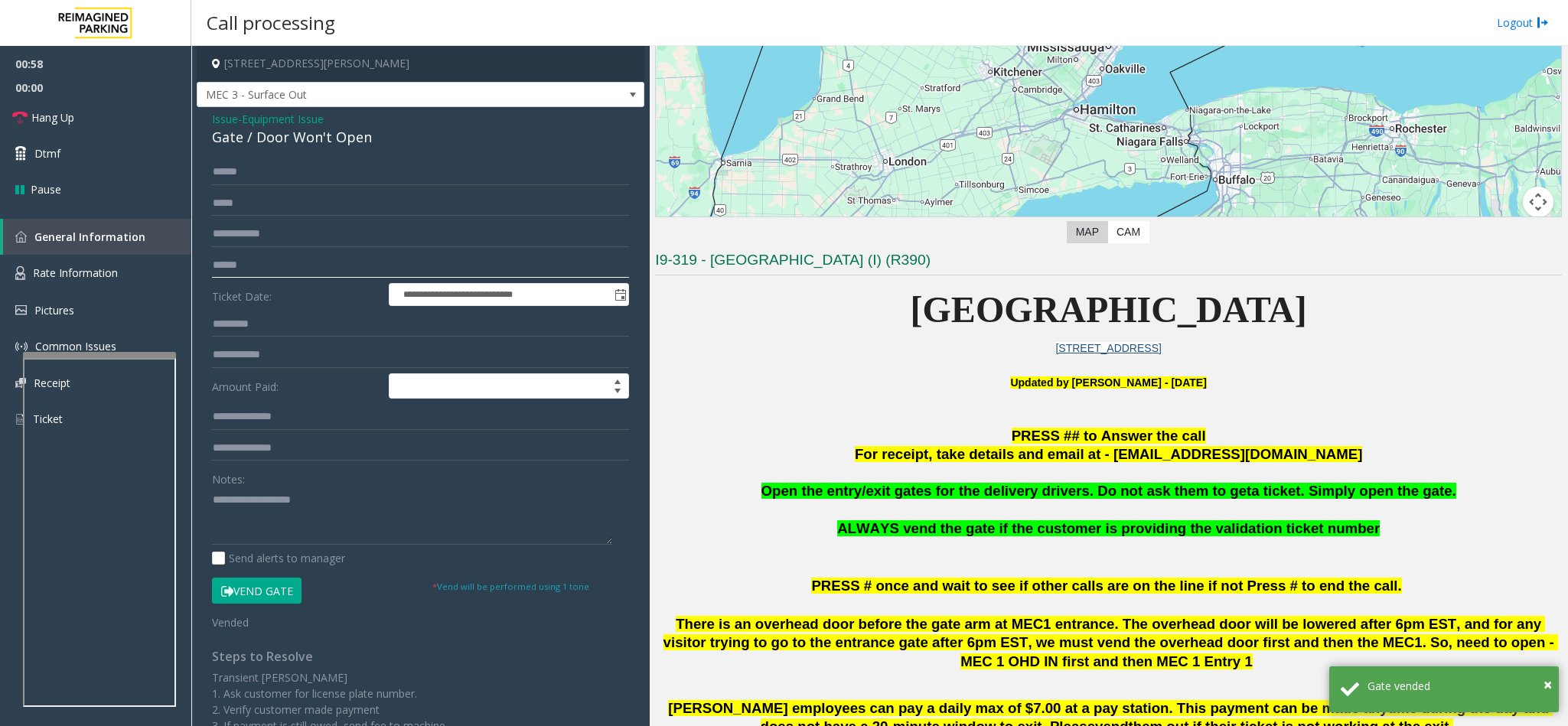
type input "******"
click at [255, 523] on textarea at bounding box center [412, 516] width 400 height 57
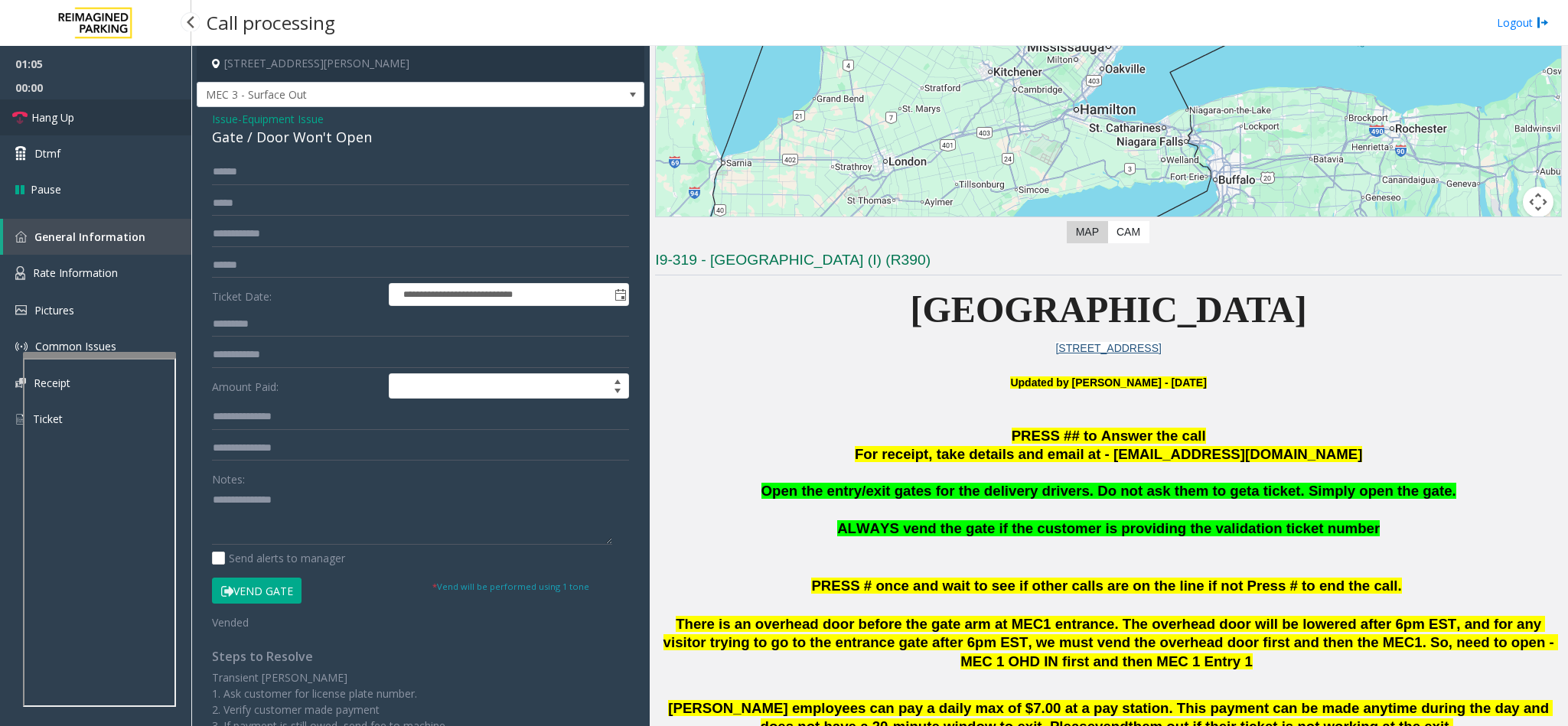
click at [150, 100] on link "Hang Up" at bounding box center [95, 118] width 191 height 36
click at [318, 498] on textarea at bounding box center [412, 516] width 400 height 57
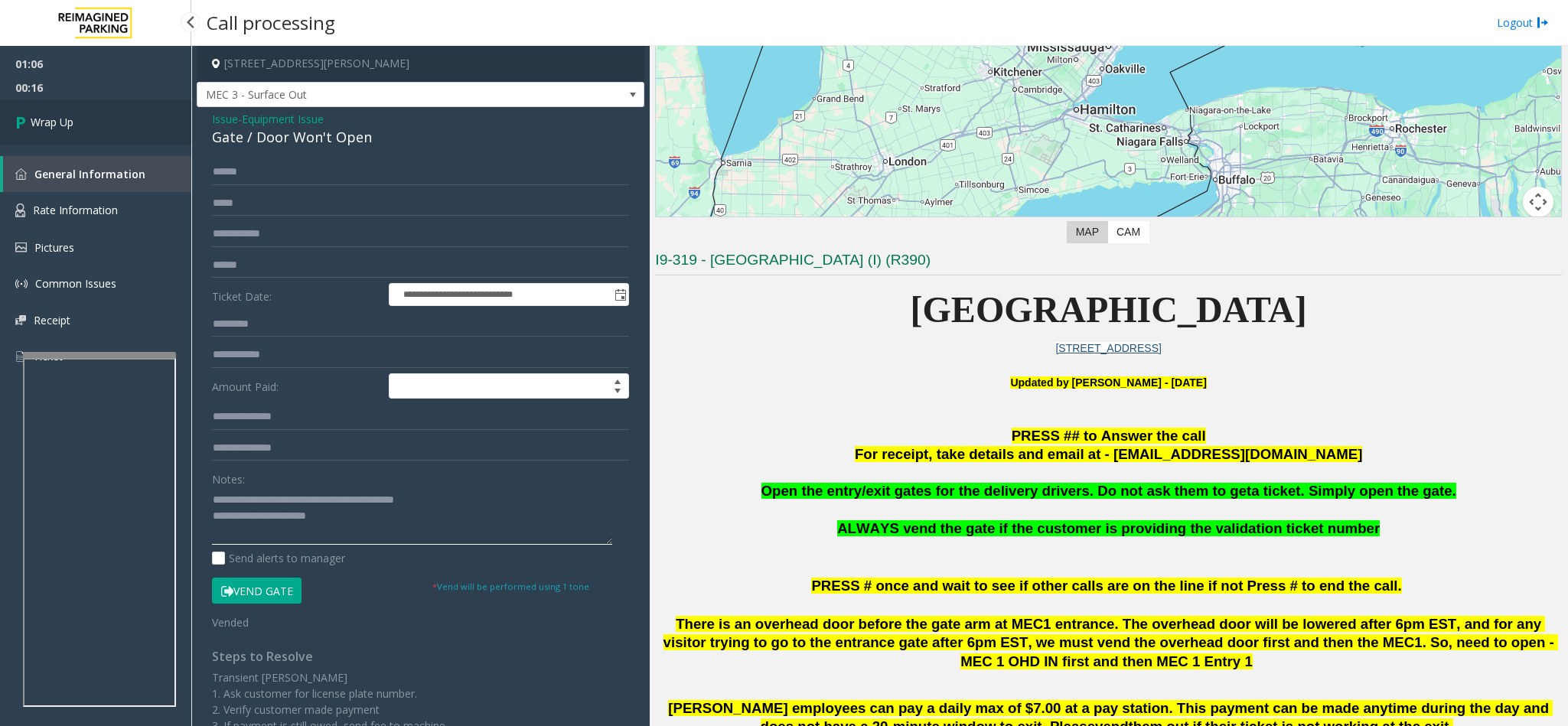
type textarea "**********"
click at [78, 142] on link "Wrap Up" at bounding box center [95, 122] width 191 height 45
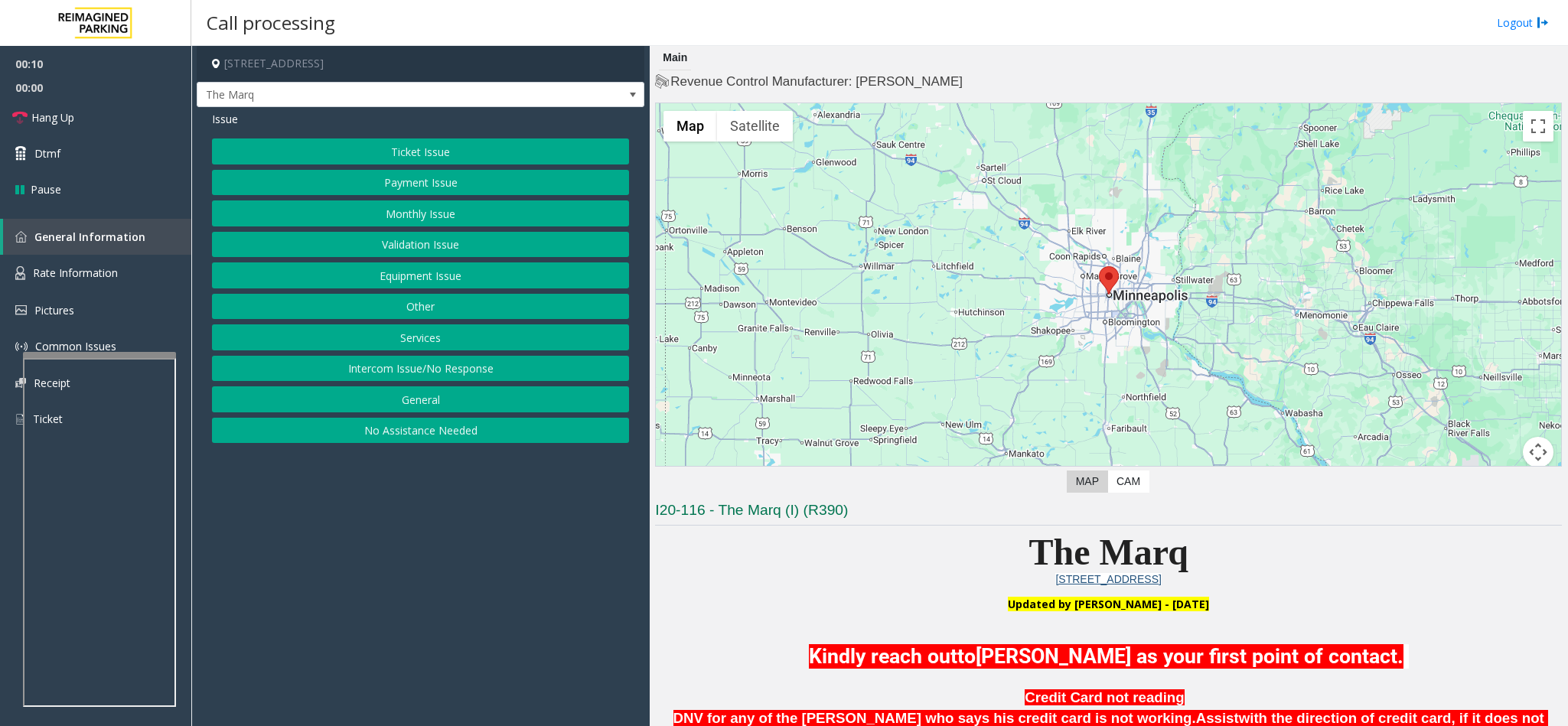
click at [406, 363] on button "Intercom Issue/No Response" at bounding box center [421, 369] width 417 height 26
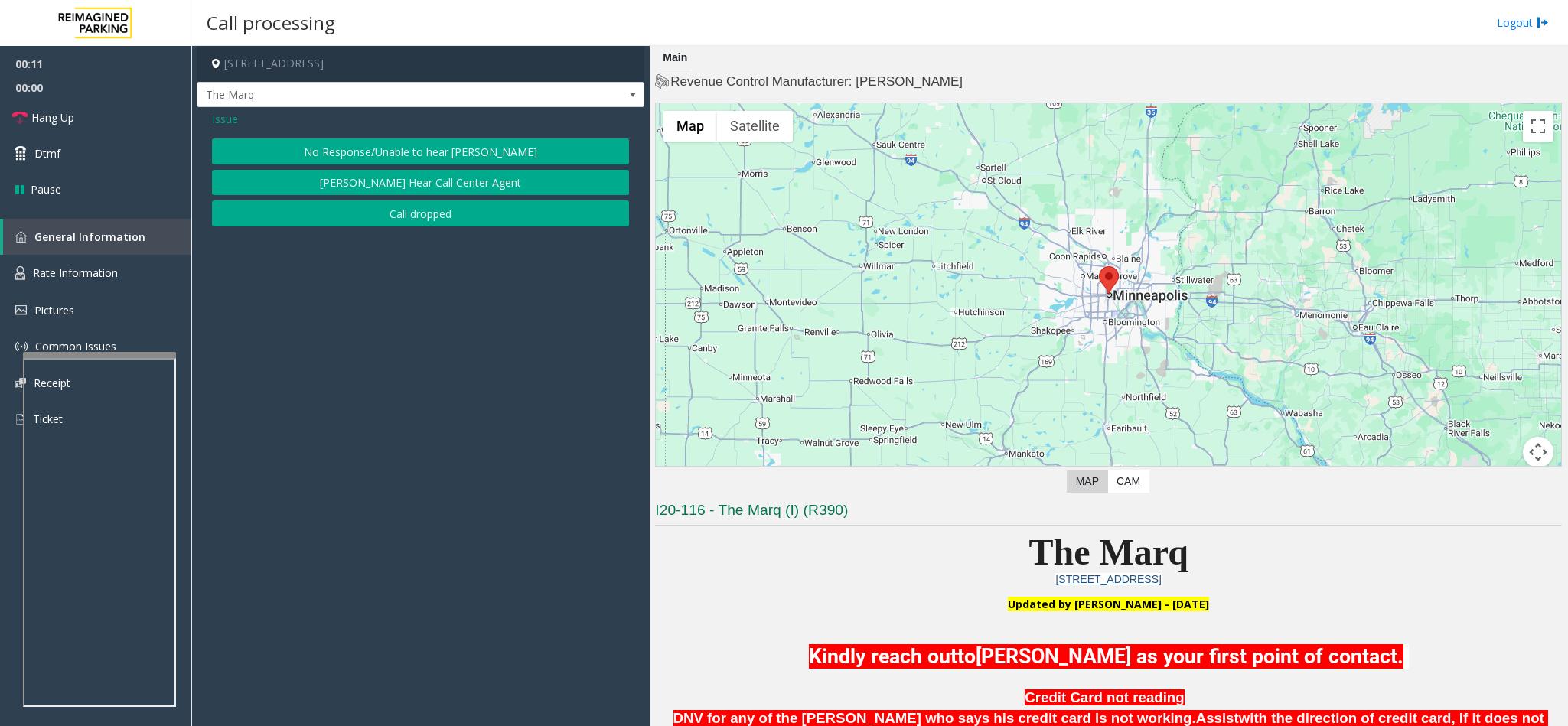
click at [417, 159] on button "No Response/Unable to hear [PERSON_NAME]" at bounding box center [421, 151] width 417 height 26
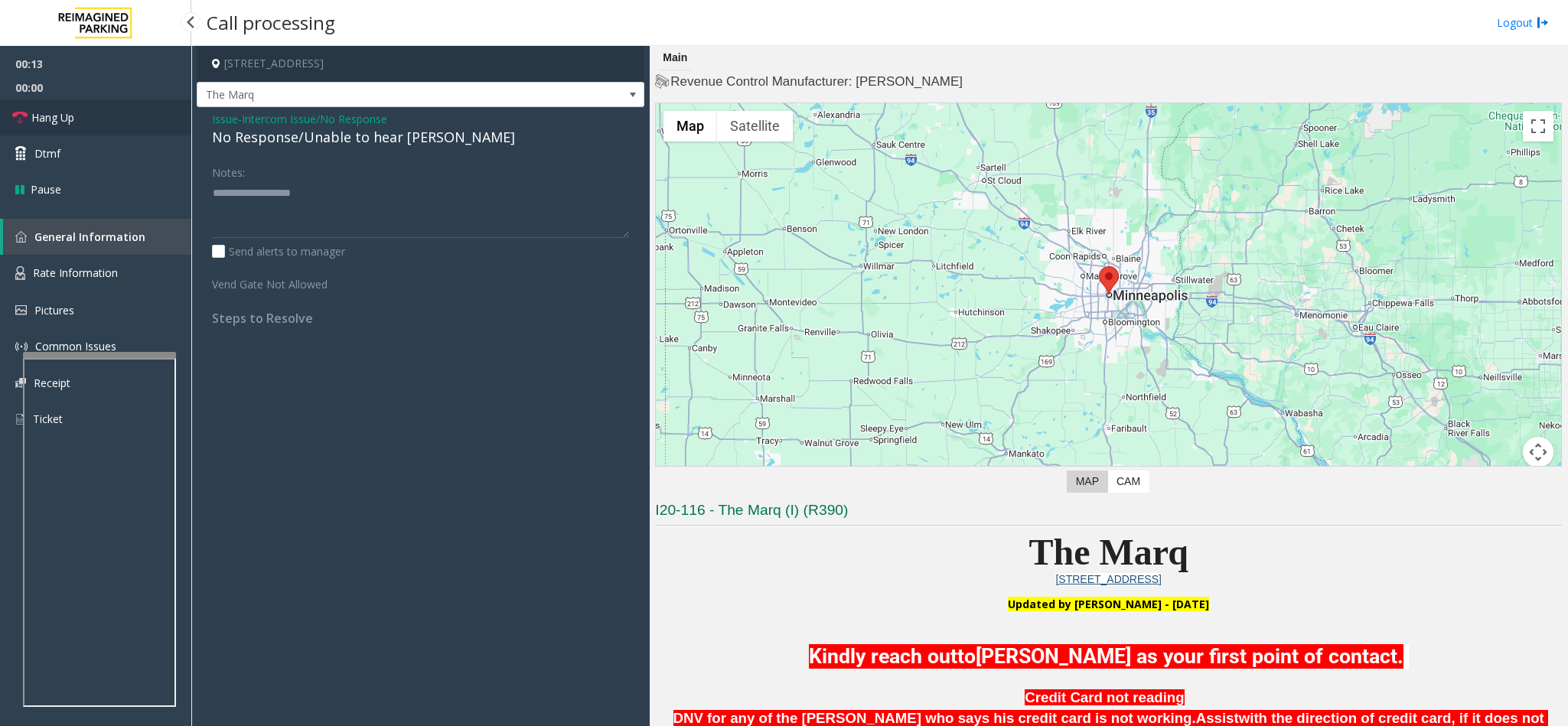
click at [171, 126] on link "Hang Up" at bounding box center [95, 118] width 191 height 36
click at [251, 133] on div "No Response/Unable to hear [PERSON_NAME]" at bounding box center [421, 138] width 417 height 21
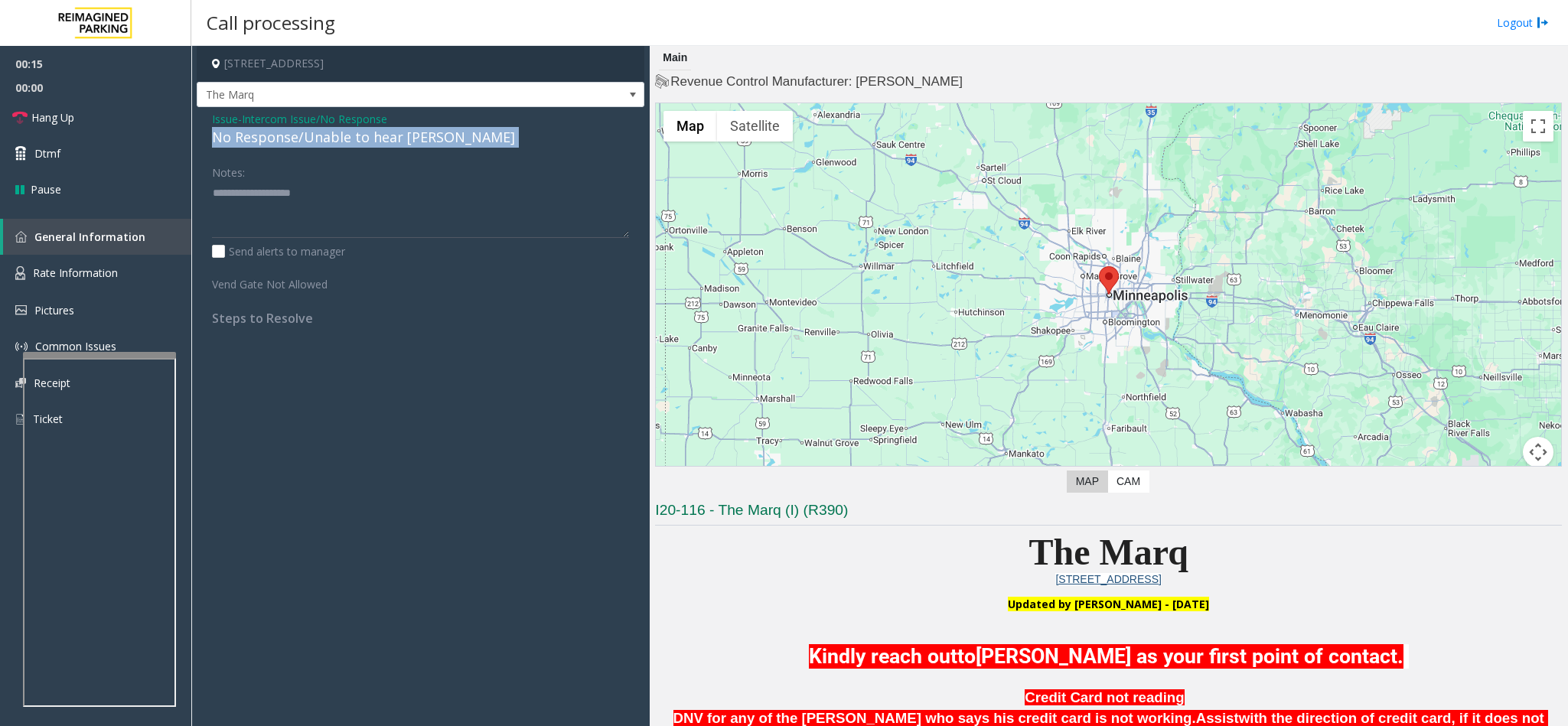
click at [251, 133] on div "No Response/Unable to hear [PERSON_NAME]" at bounding box center [421, 138] width 417 height 21
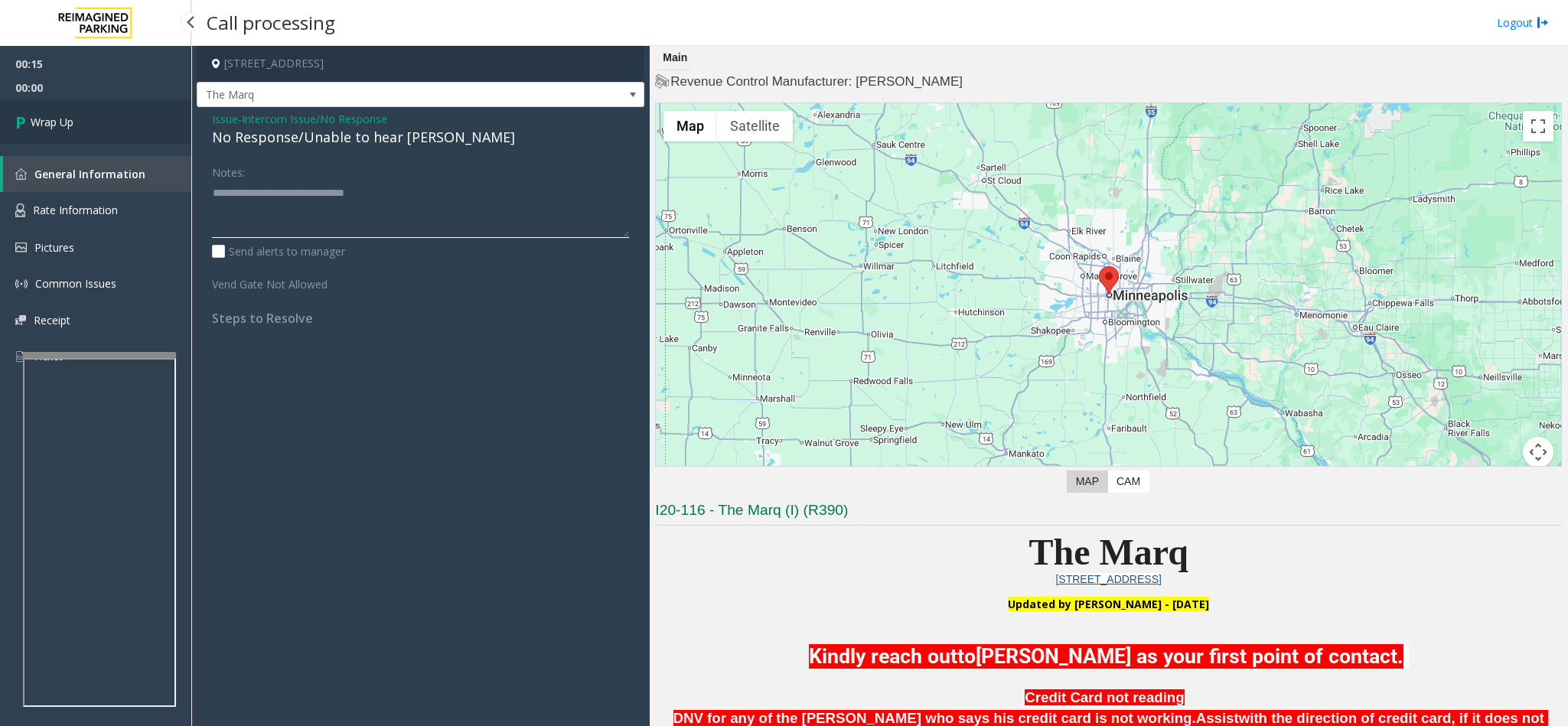
type textarea "**********"
click at [101, 113] on link "Wrap Up" at bounding box center [95, 122] width 191 height 45
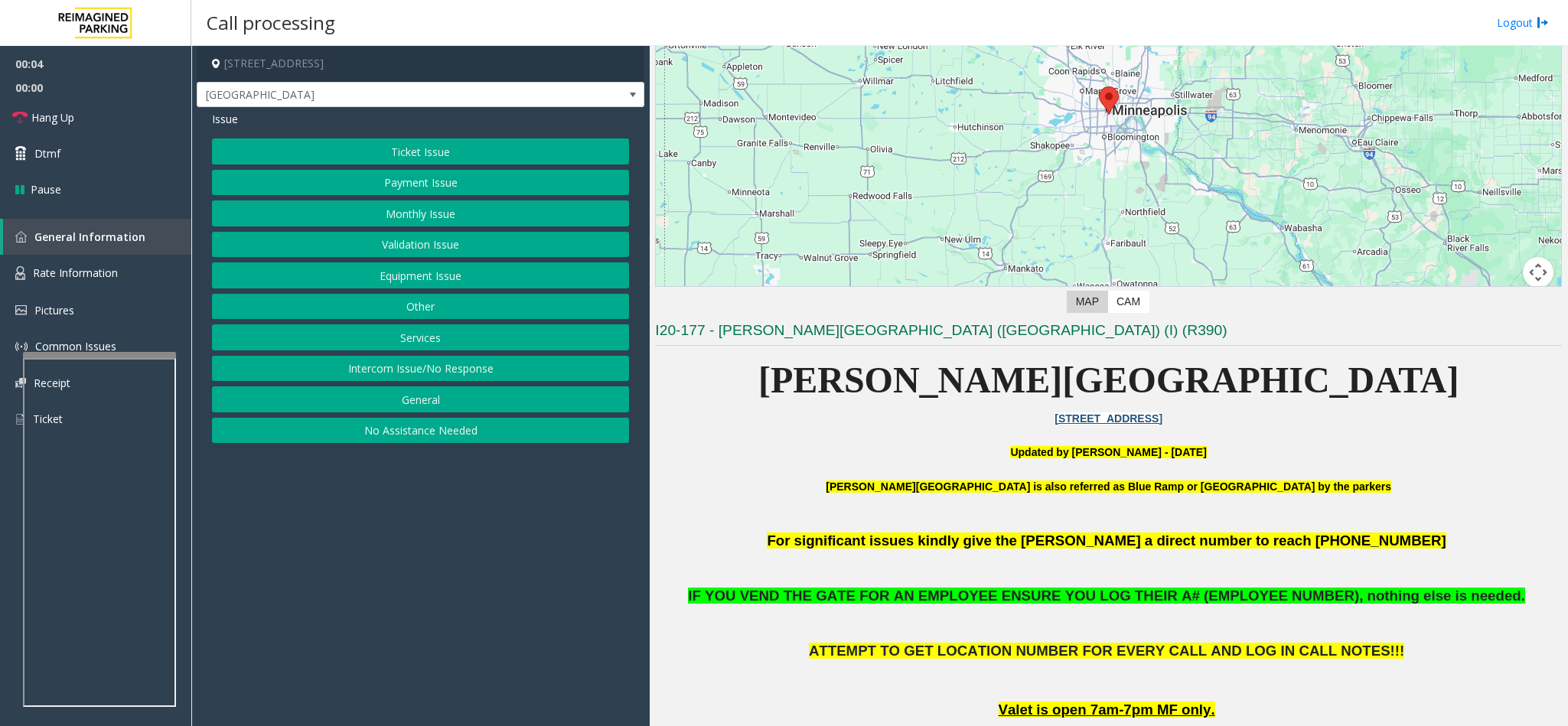
scroll to position [229, 0]
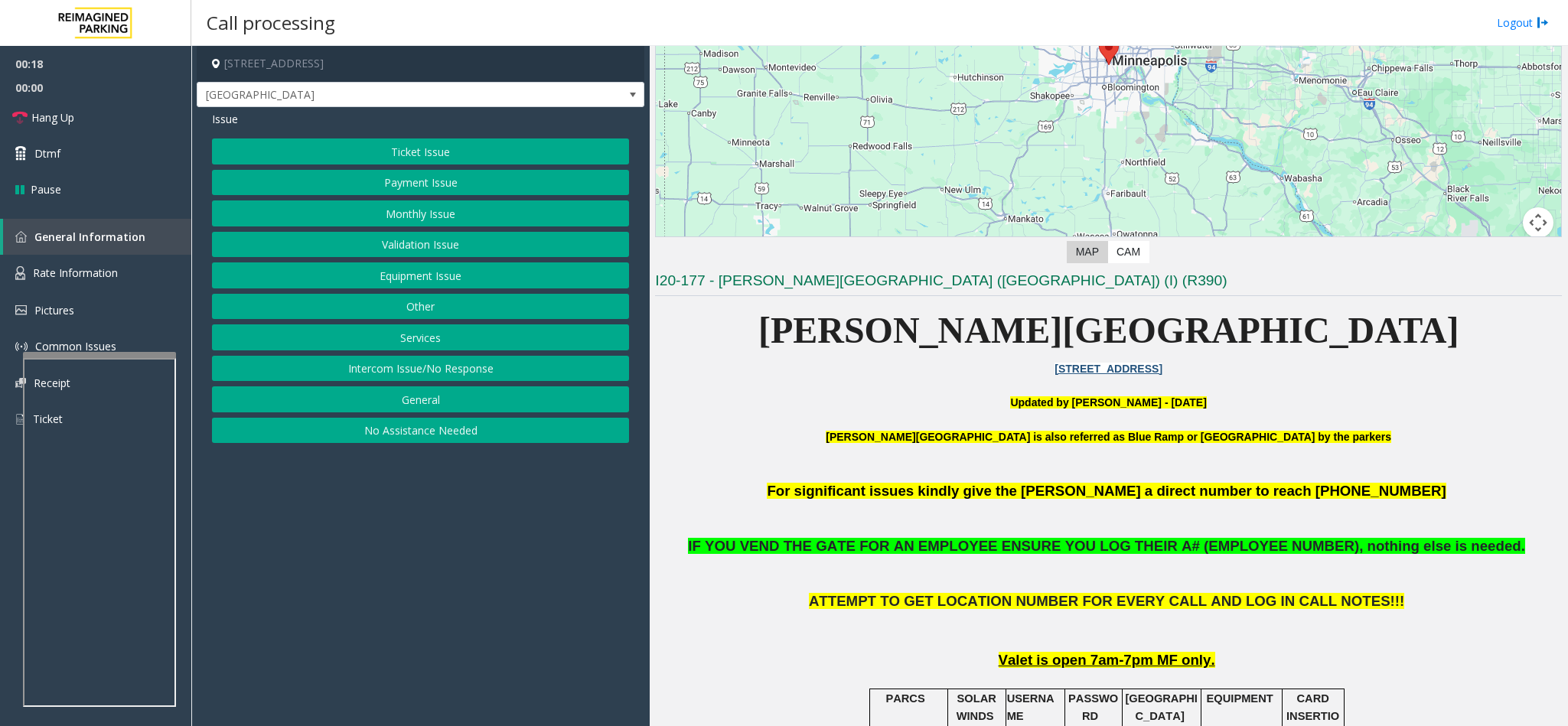
click at [420, 253] on button "Validation Issue" at bounding box center [421, 245] width 417 height 26
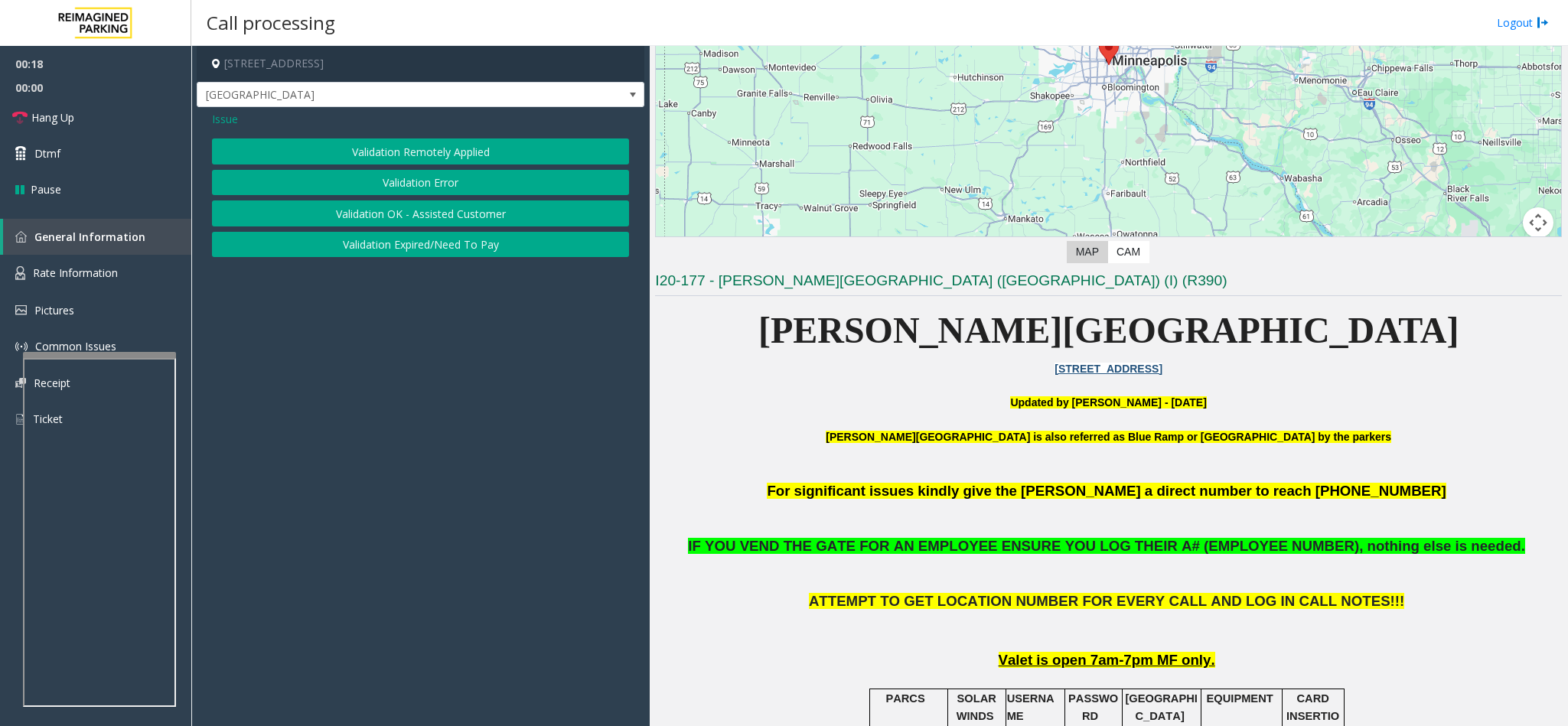
click at [416, 181] on button "Validation Error" at bounding box center [421, 183] width 417 height 26
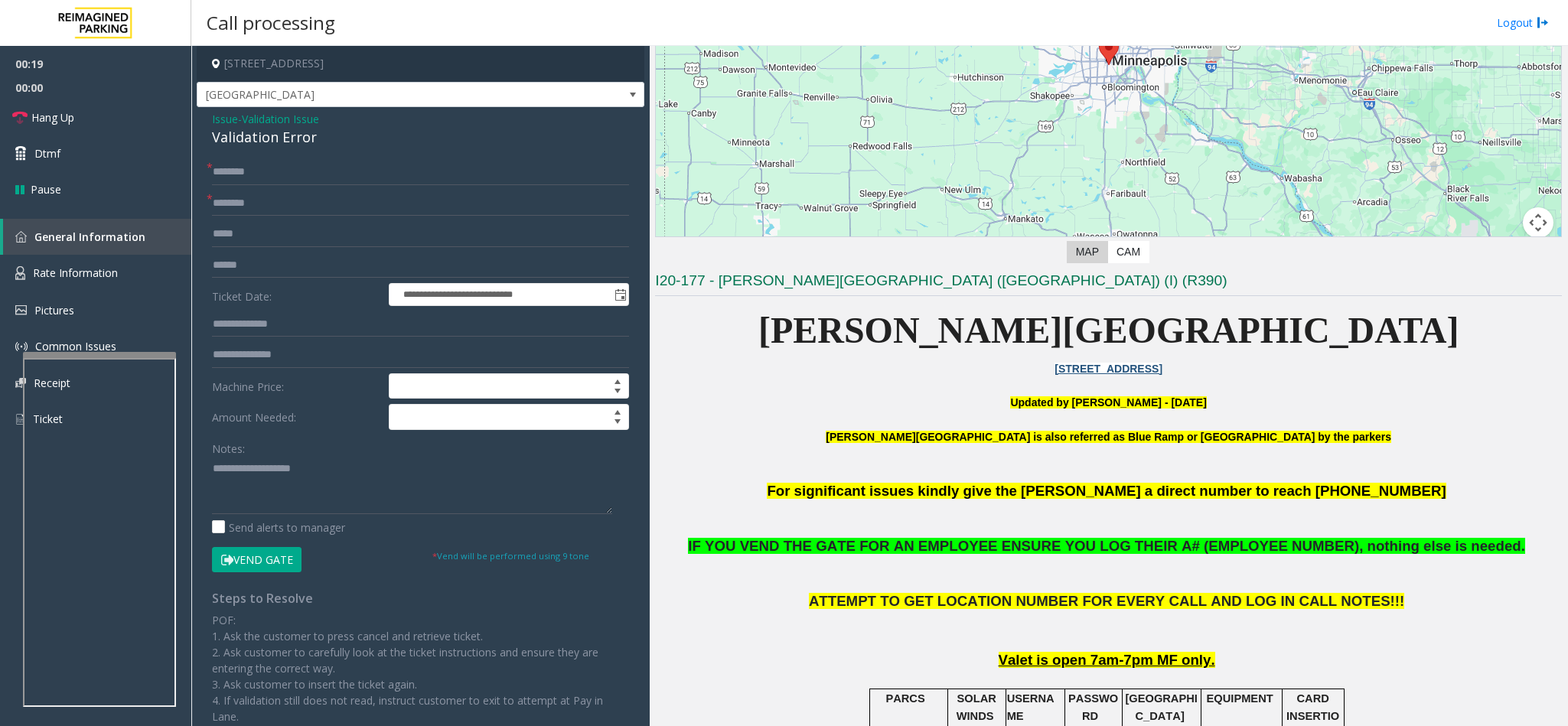
click at [275, 138] on div "Validation Error" at bounding box center [421, 138] width 417 height 21
click at [214, 470] on textarea at bounding box center [412, 485] width 400 height 57
type textarea "**********"
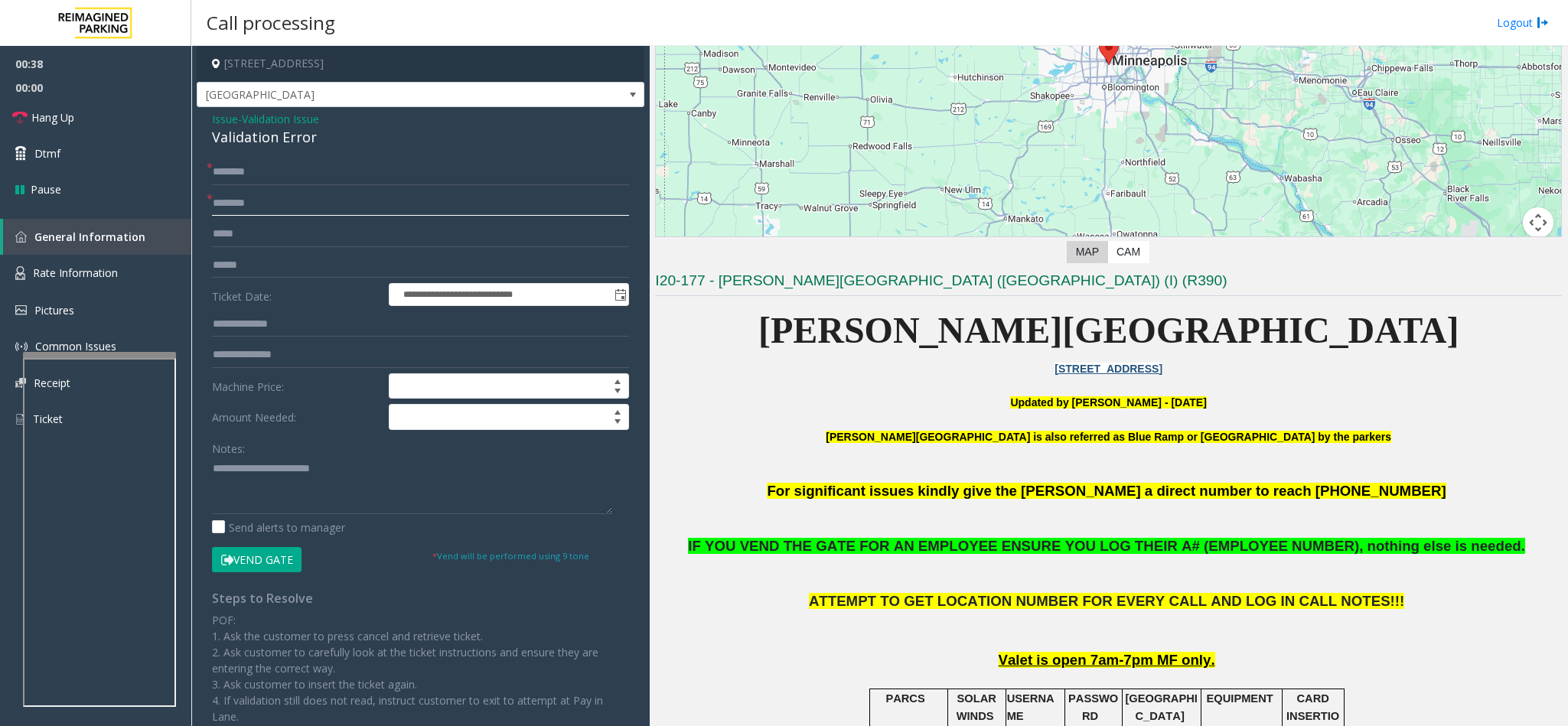
click at [227, 195] on input "text" at bounding box center [421, 203] width 417 height 26
type input "*******"
click at [300, 165] on input "text" at bounding box center [421, 172] width 417 height 26
type input "*"
click at [294, 170] on input "text" at bounding box center [421, 172] width 417 height 26
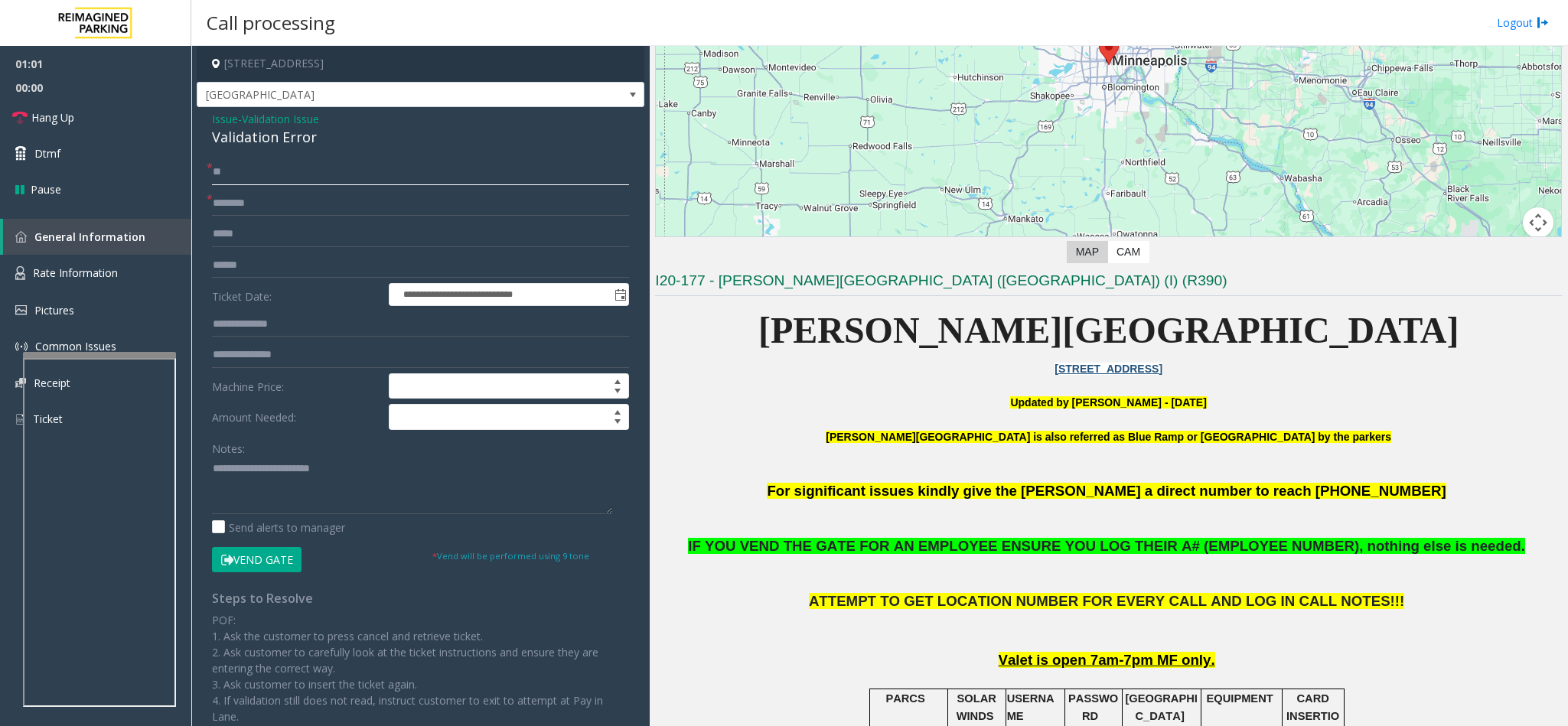
type input "**"
click at [267, 556] on button "Vend Gate" at bounding box center [256, 560] width 89 height 26
click at [343, 477] on textarea at bounding box center [412, 485] width 400 height 57
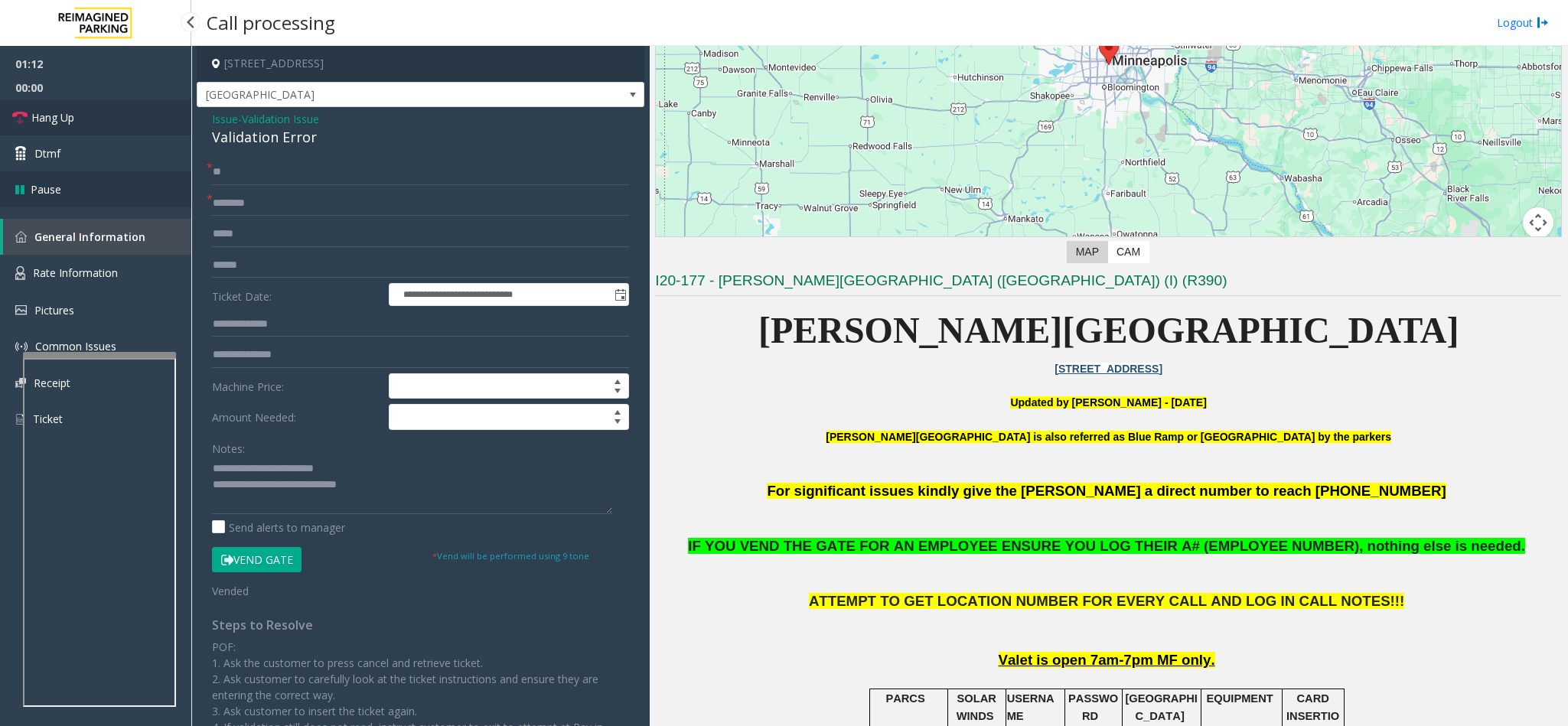
drag, startPoint x: 85, startPoint y: 115, endPoint x: 156, endPoint y: 172, distance: 91.0
click at [85, 113] on link "Hang Up" at bounding box center [95, 118] width 191 height 36
click at [411, 485] on textarea at bounding box center [412, 485] width 400 height 57
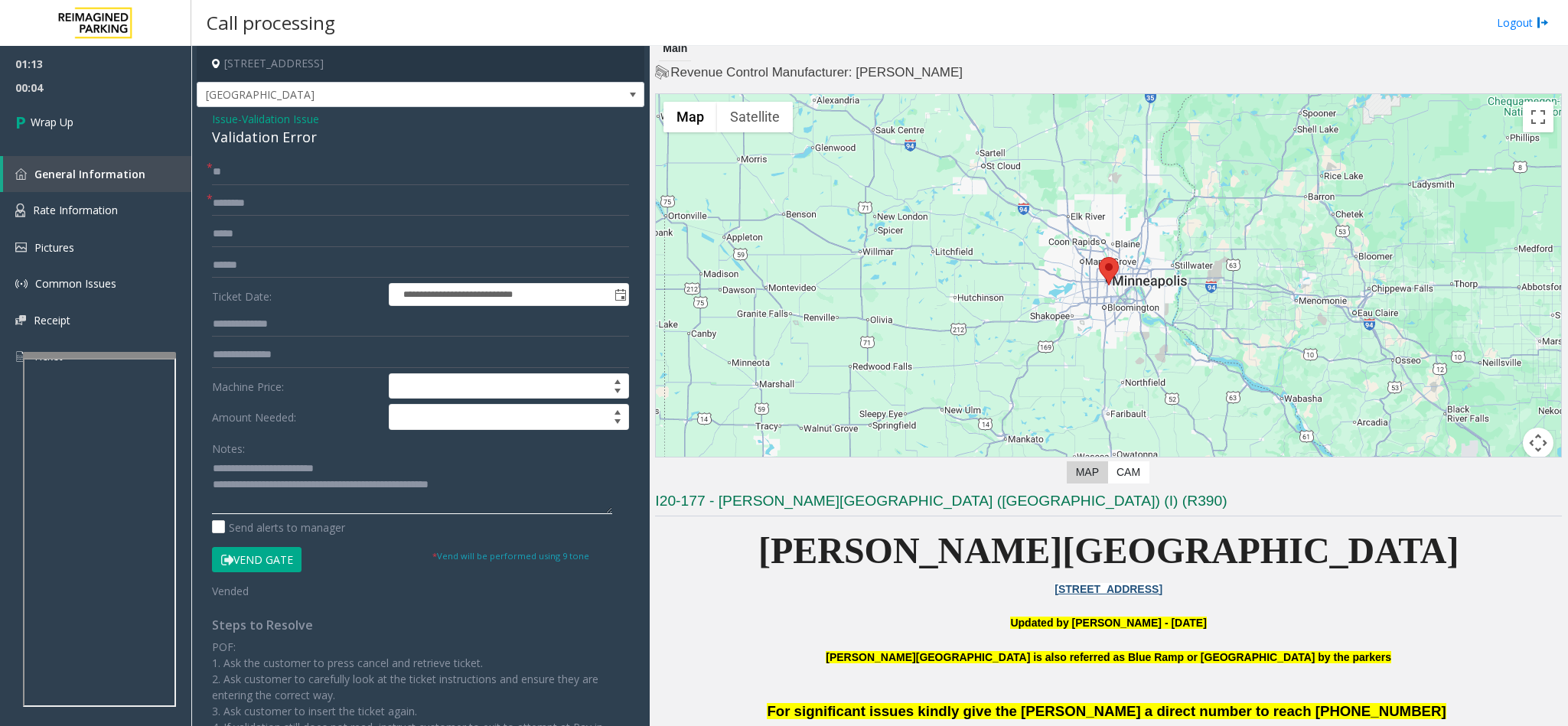
scroll to position [0, 0]
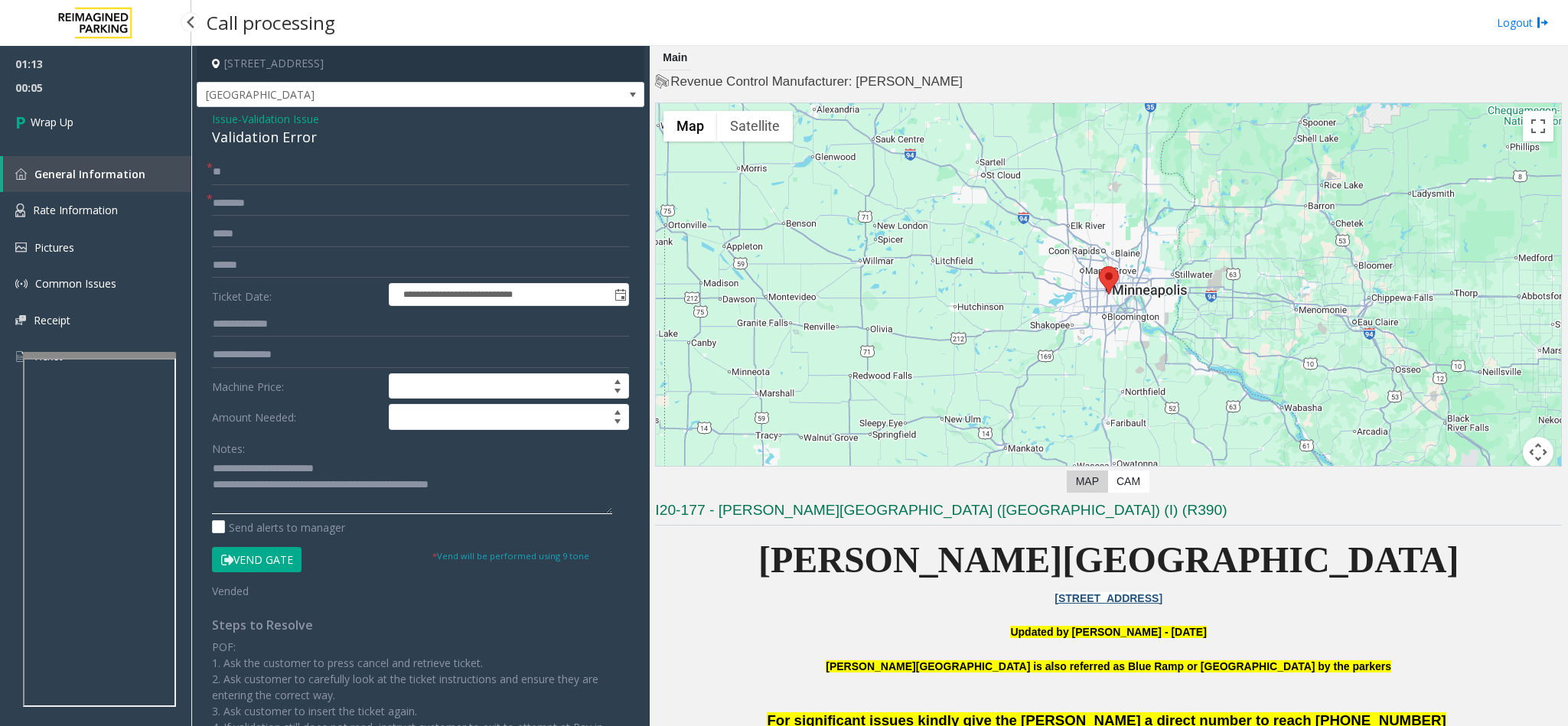
type textarea "**********"
click at [148, 145] on div "01:13 00:05 Wrap Up General Information Rate Information Pictures Common Issues…" at bounding box center [95, 216] width 191 height 341
click at [108, 126] on link "Wrap Up" at bounding box center [95, 122] width 191 height 45
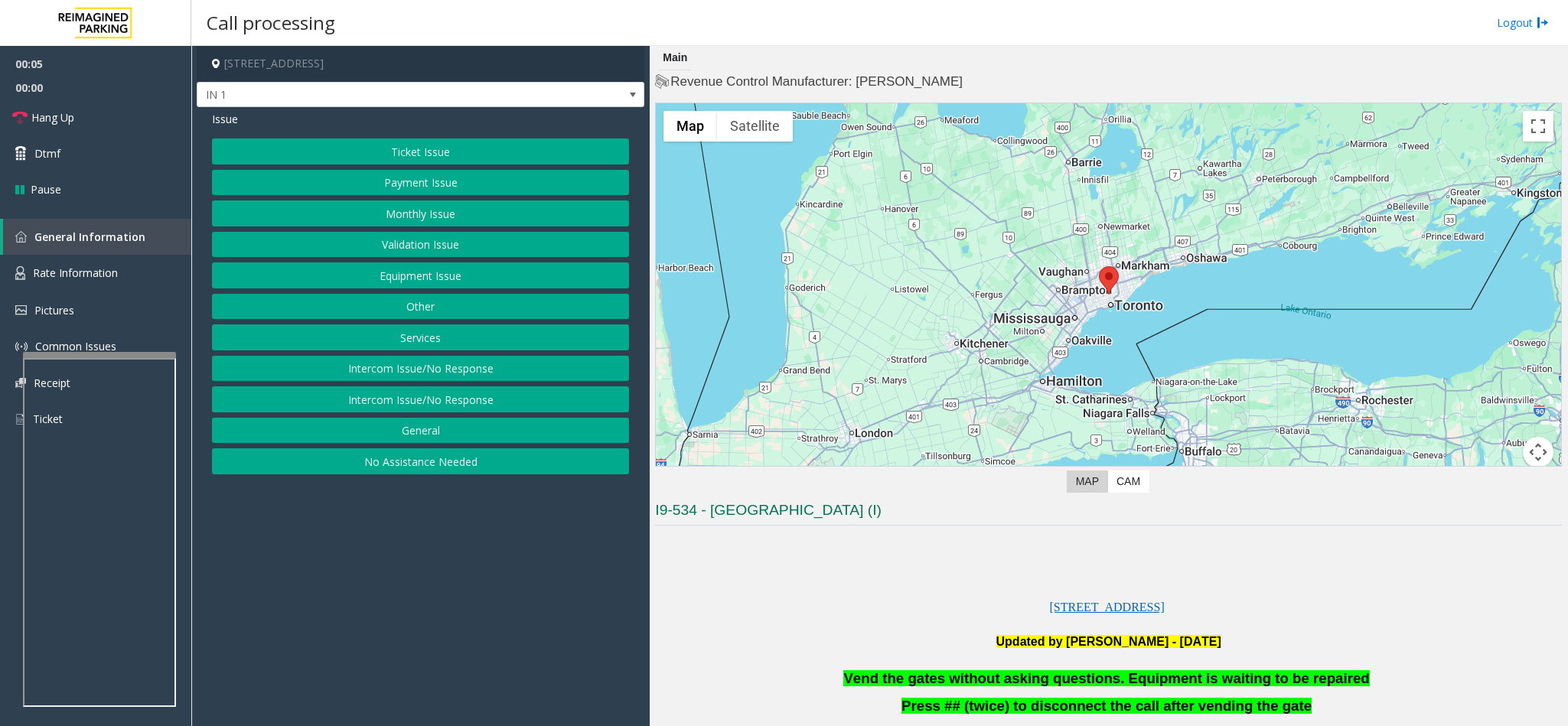
click at [438, 342] on button "Services" at bounding box center [421, 337] width 417 height 26
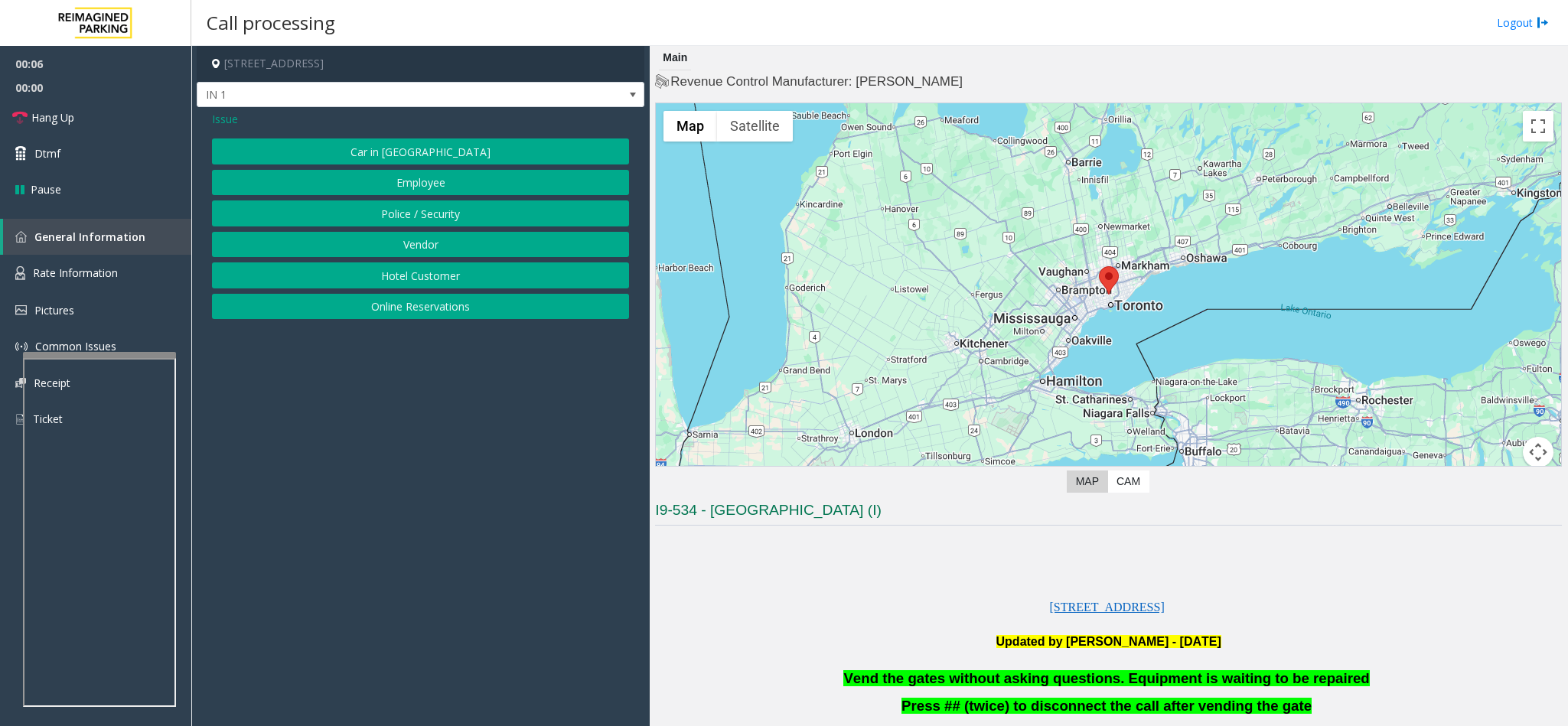
click at [443, 311] on button "Online Reservations" at bounding box center [421, 306] width 417 height 26
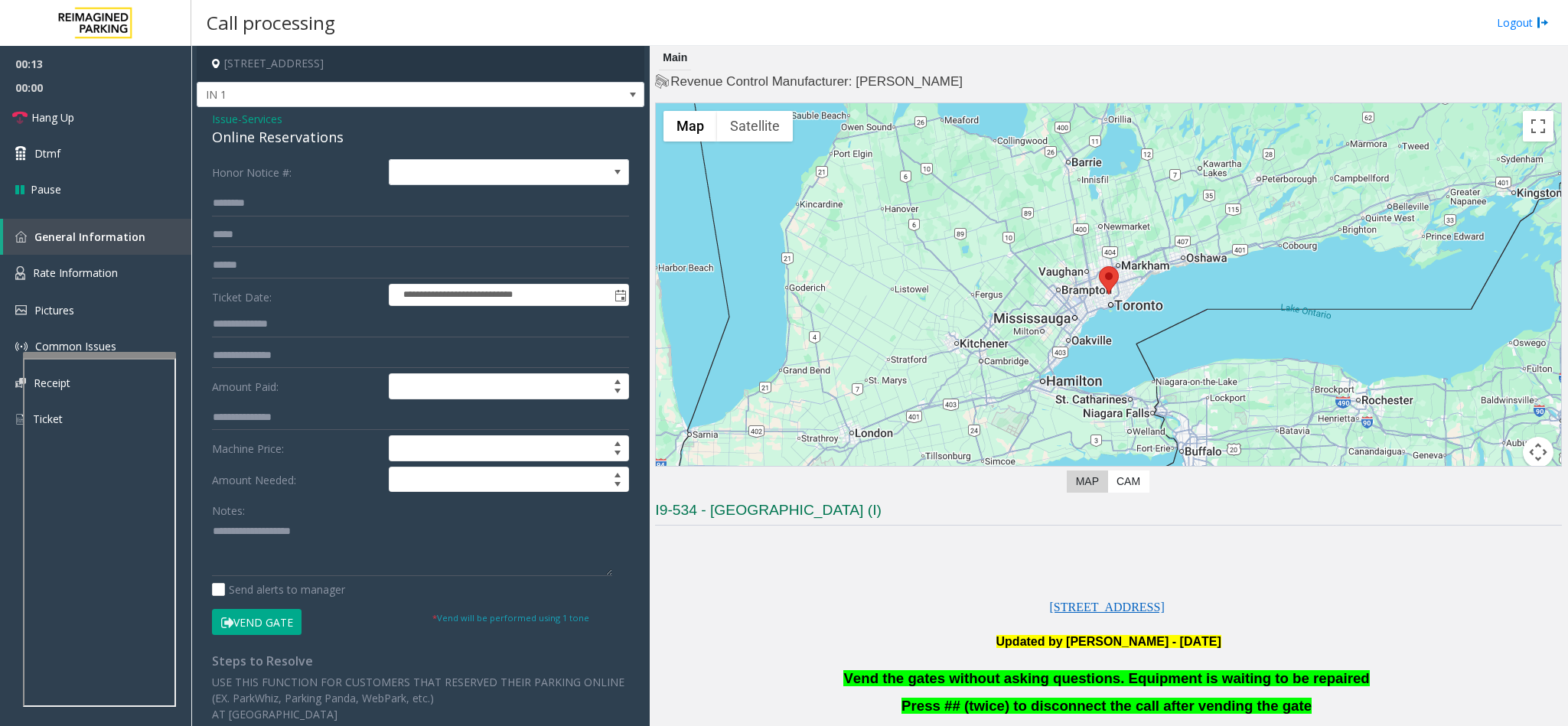
click at [267, 131] on div "Online Reservations" at bounding box center [421, 138] width 417 height 21
click at [214, 528] on textarea at bounding box center [412, 547] width 400 height 57
click at [357, 530] on textarea at bounding box center [412, 547] width 400 height 57
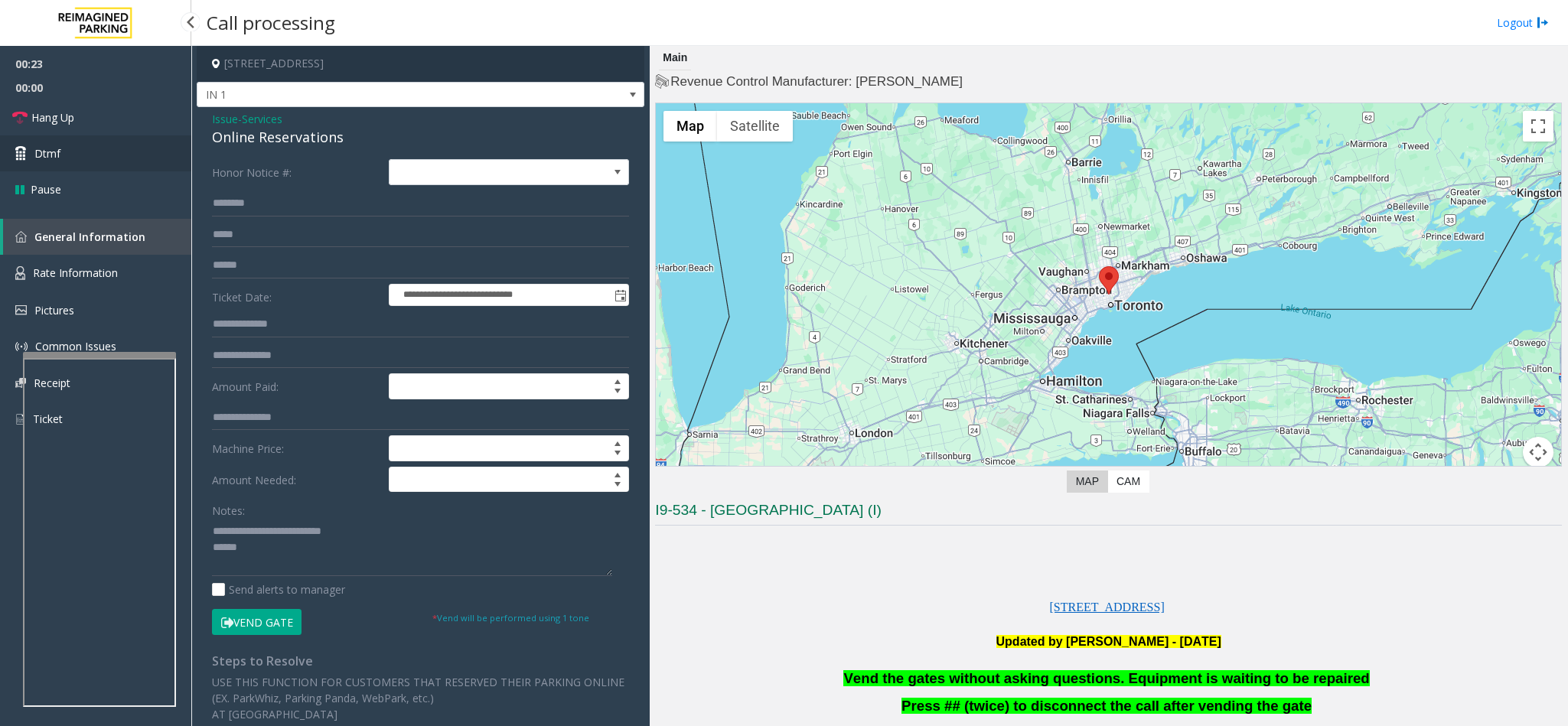
click at [88, 135] on link "Dtmf" at bounding box center [95, 153] width 191 height 36
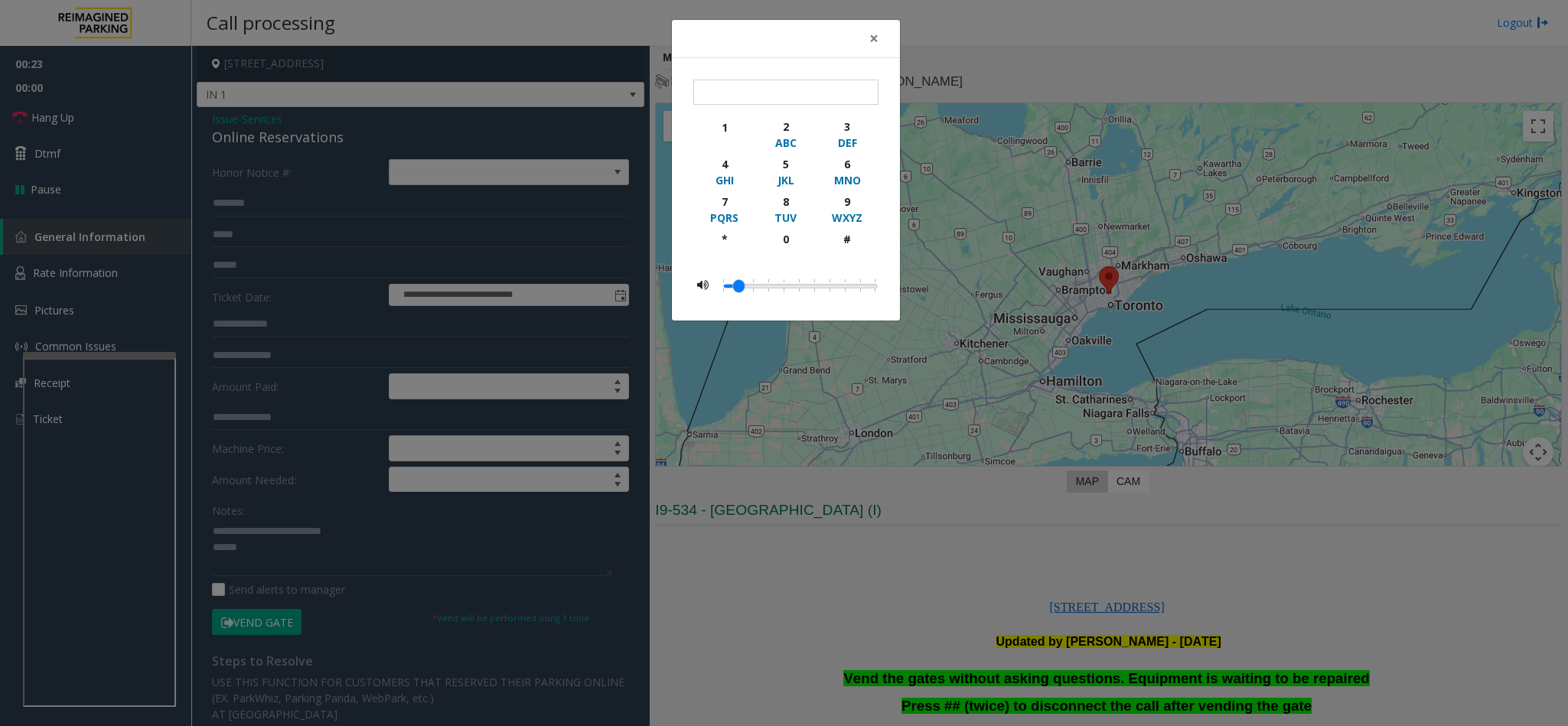
click at [89, 120] on div "× 1 2 ABC 3 DEF 4 GHI 5 JKL 6 MNO 7 PQRS 8 TUV 9 WXYZ * 0 #" at bounding box center [784, 363] width 1568 height 726
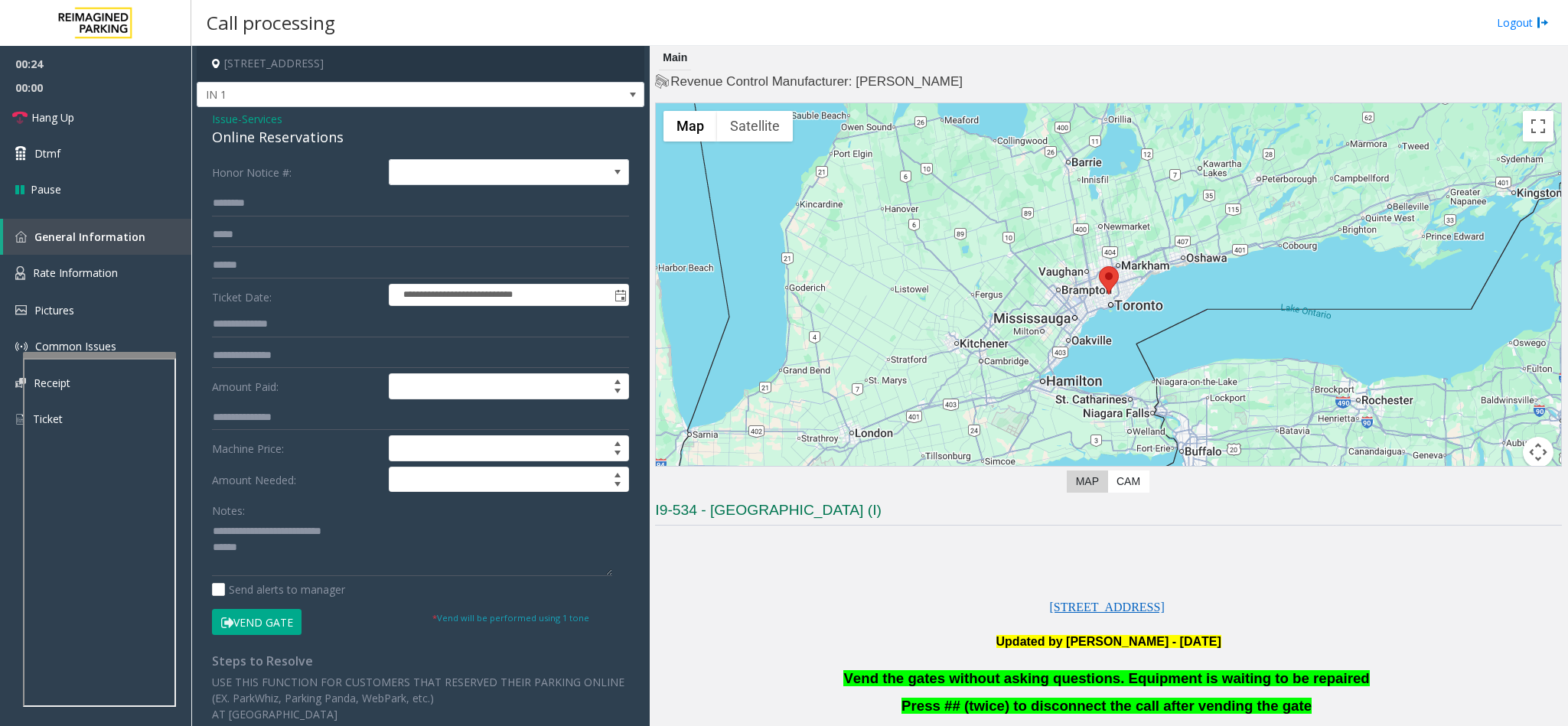
click at [89, 117] on body "**********" at bounding box center [784, 363] width 1568 height 726
click at [89, 117] on link "Hang Up" at bounding box center [95, 118] width 191 height 36
click at [919, 674] on span "Vend the gates without asking questions. Equipment is waiting to be repaired" at bounding box center [1106, 678] width 526 height 16
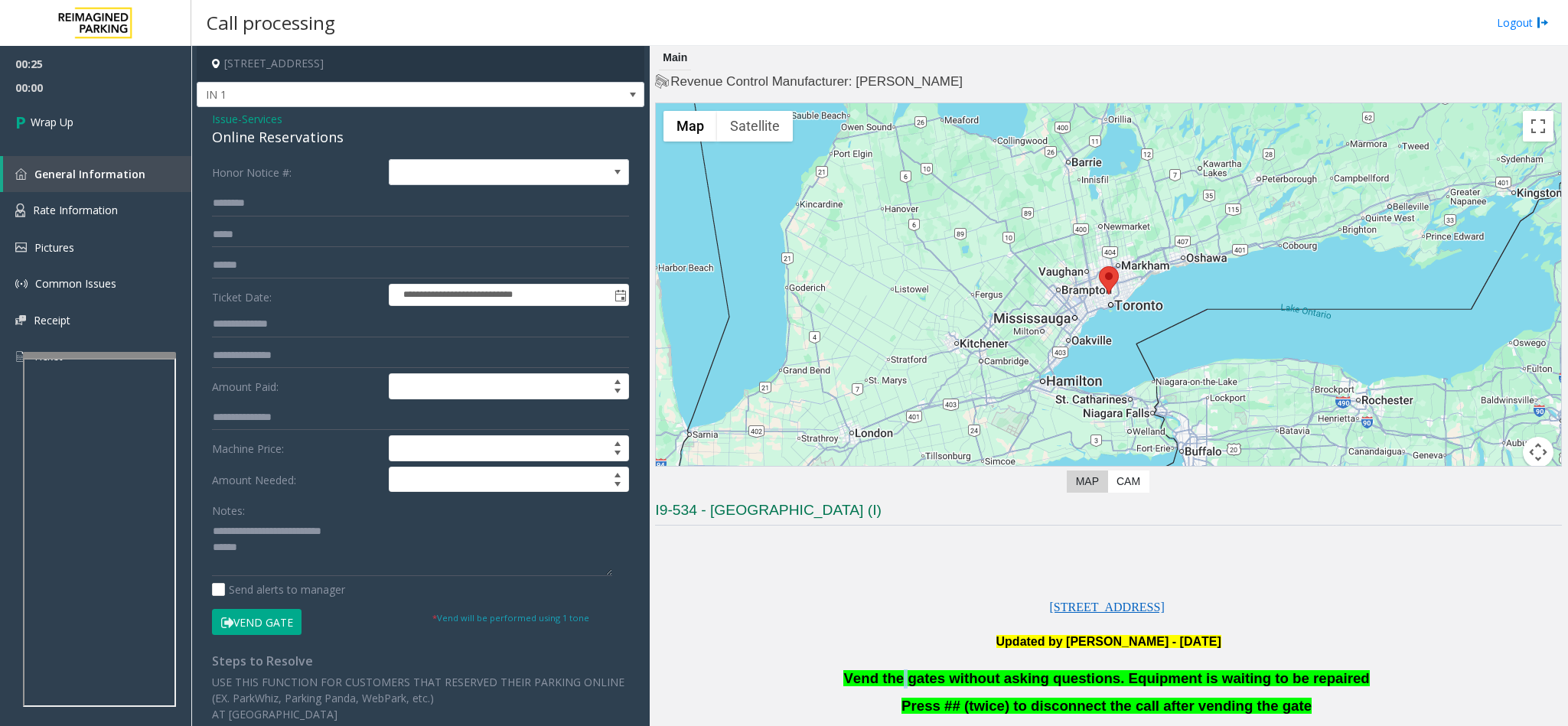
click at [919, 674] on span "Vend the gates without asking questions. Equipment is waiting to be repaired" at bounding box center [1106, 678] width 526 height 16
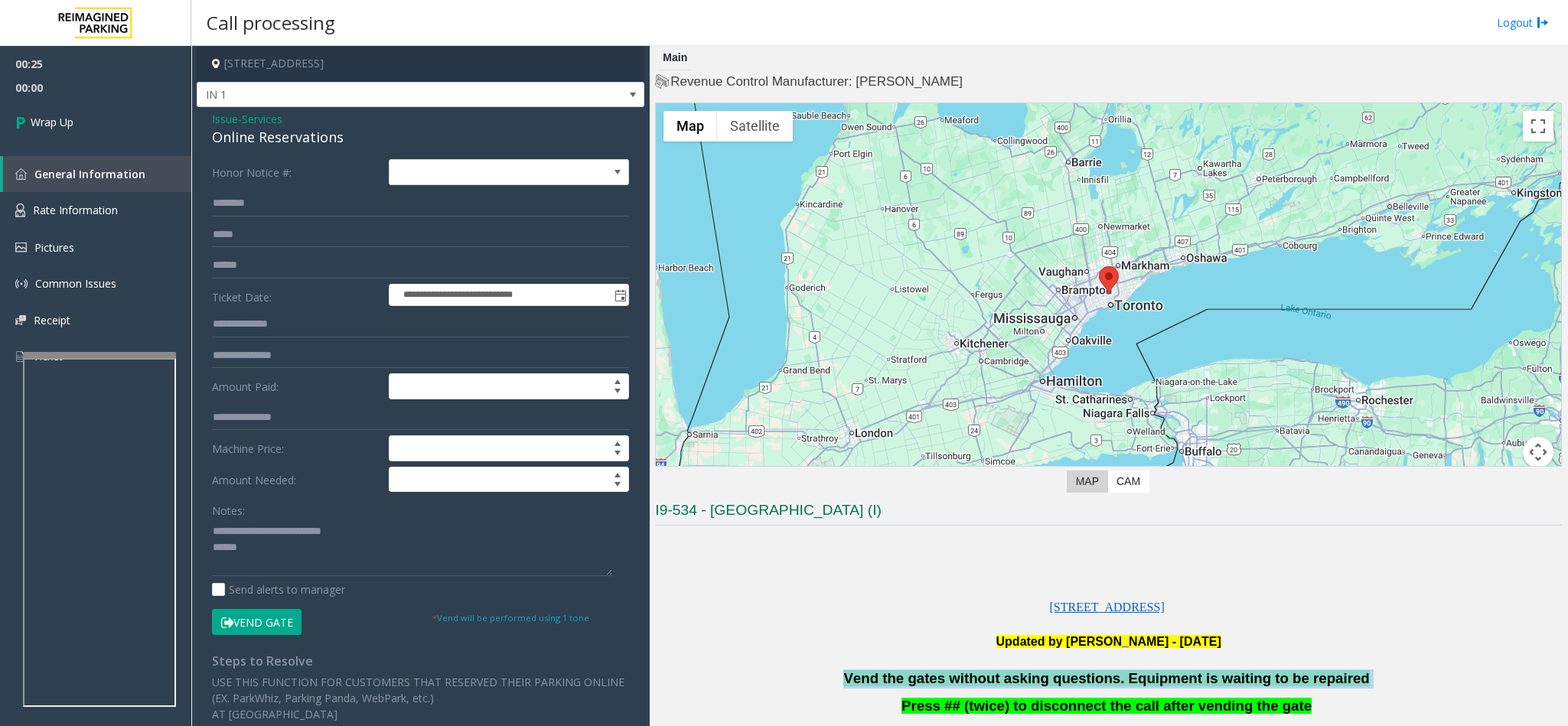
click at [919, 674] on span "Vend the gates without asking questions. Equipment is waiting to be repaired" at bounding box center [1106, 678] width 526 height 16
copy p "Vend the gates without asking questions. Equipment is waiting to be repaired"
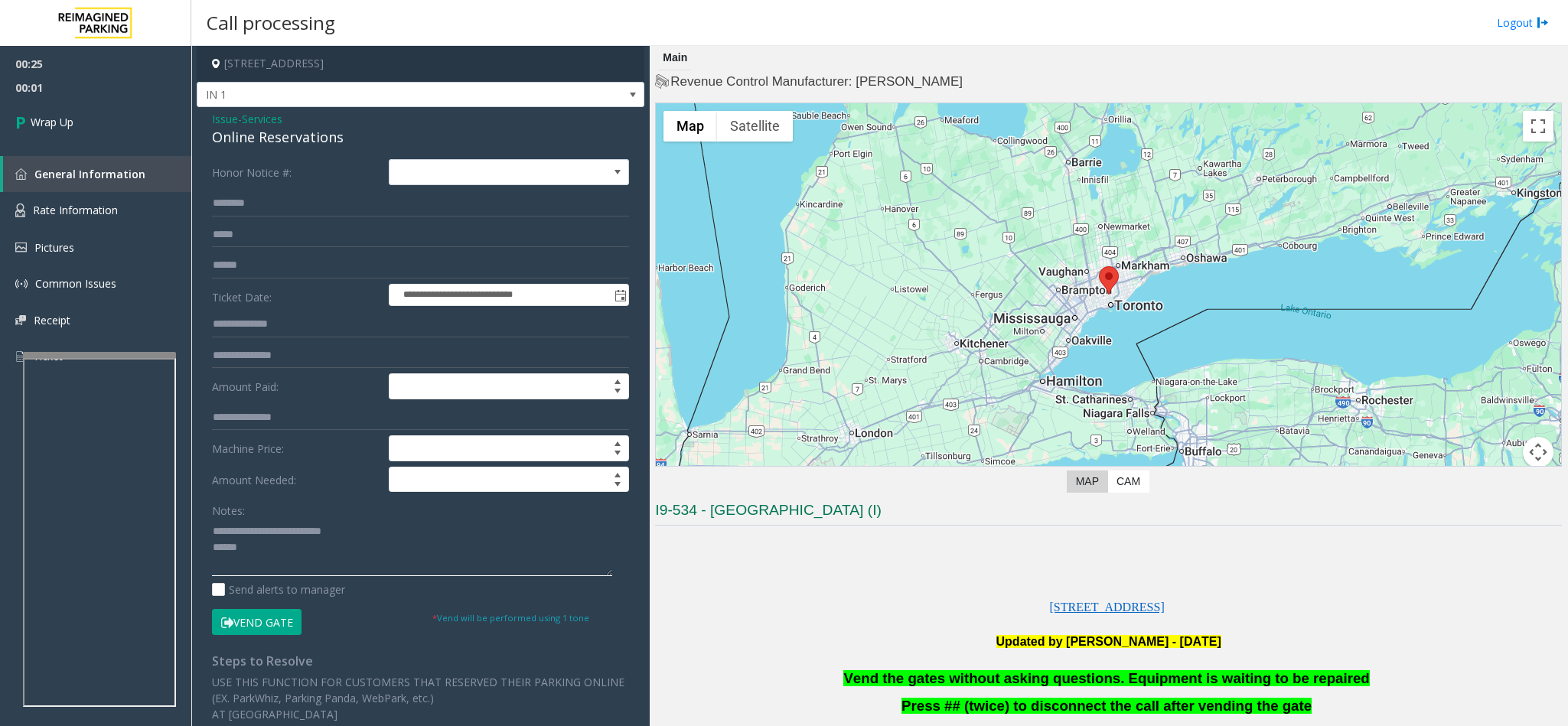
click at [289, 549] on textarea at bounding box center [412, 547] width 400 height 57
paste textarea "**********"
type textarea "**********"
click at [101, 133] on link "Wrap Up" at bounding box center [95, 122] width 191 height 45
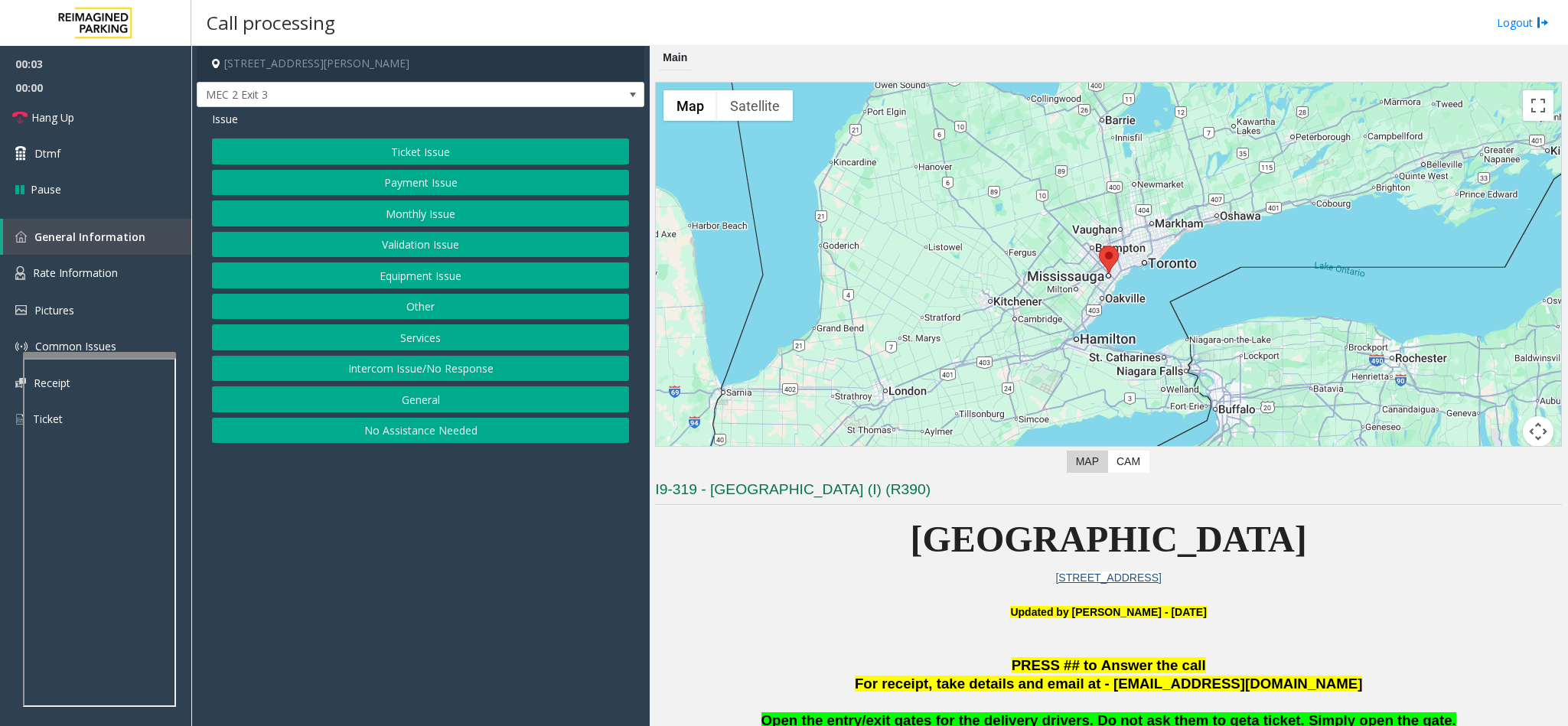
scroll to position [115, 0]
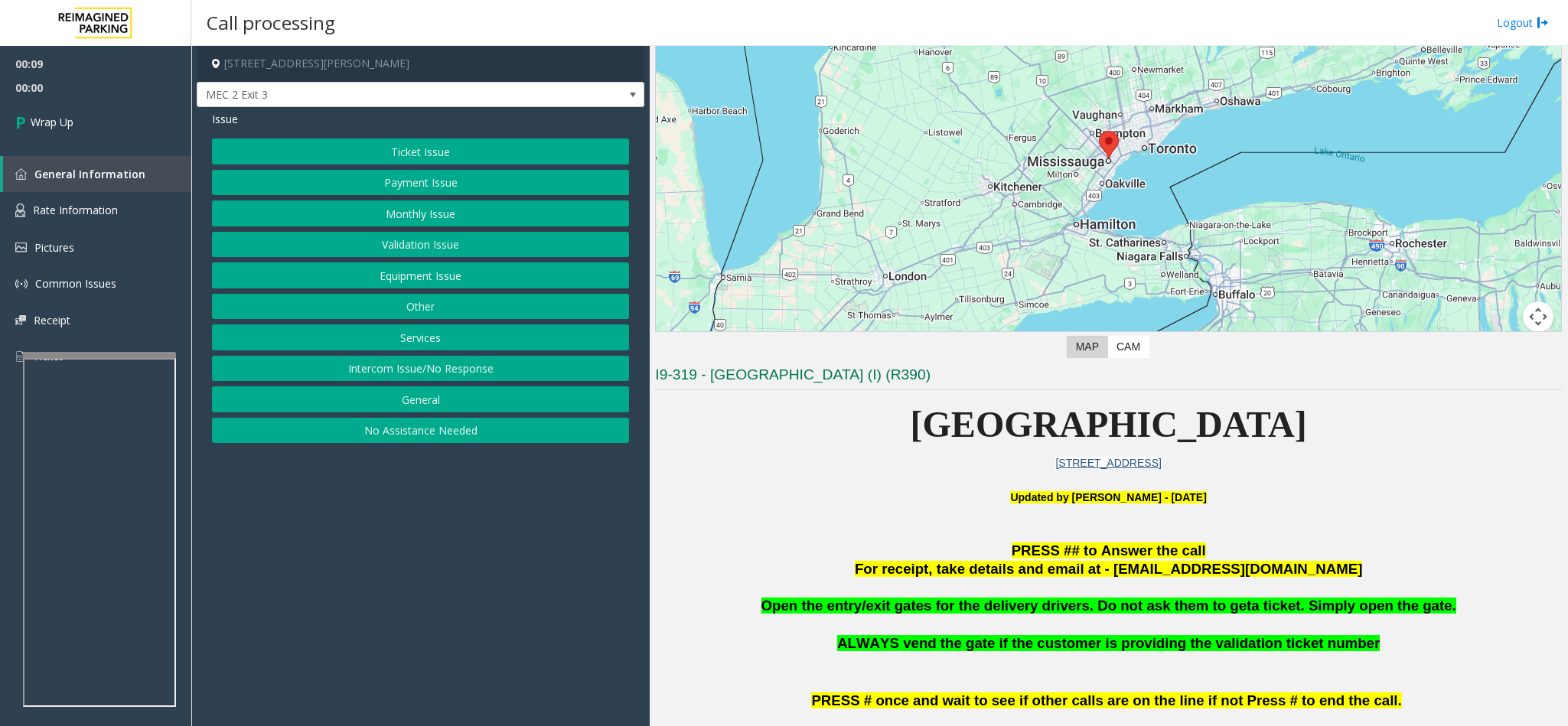
click at [413, 364] on button "Intercom Issue/No Response" at bounding box center [421, 369] width 417 height 26
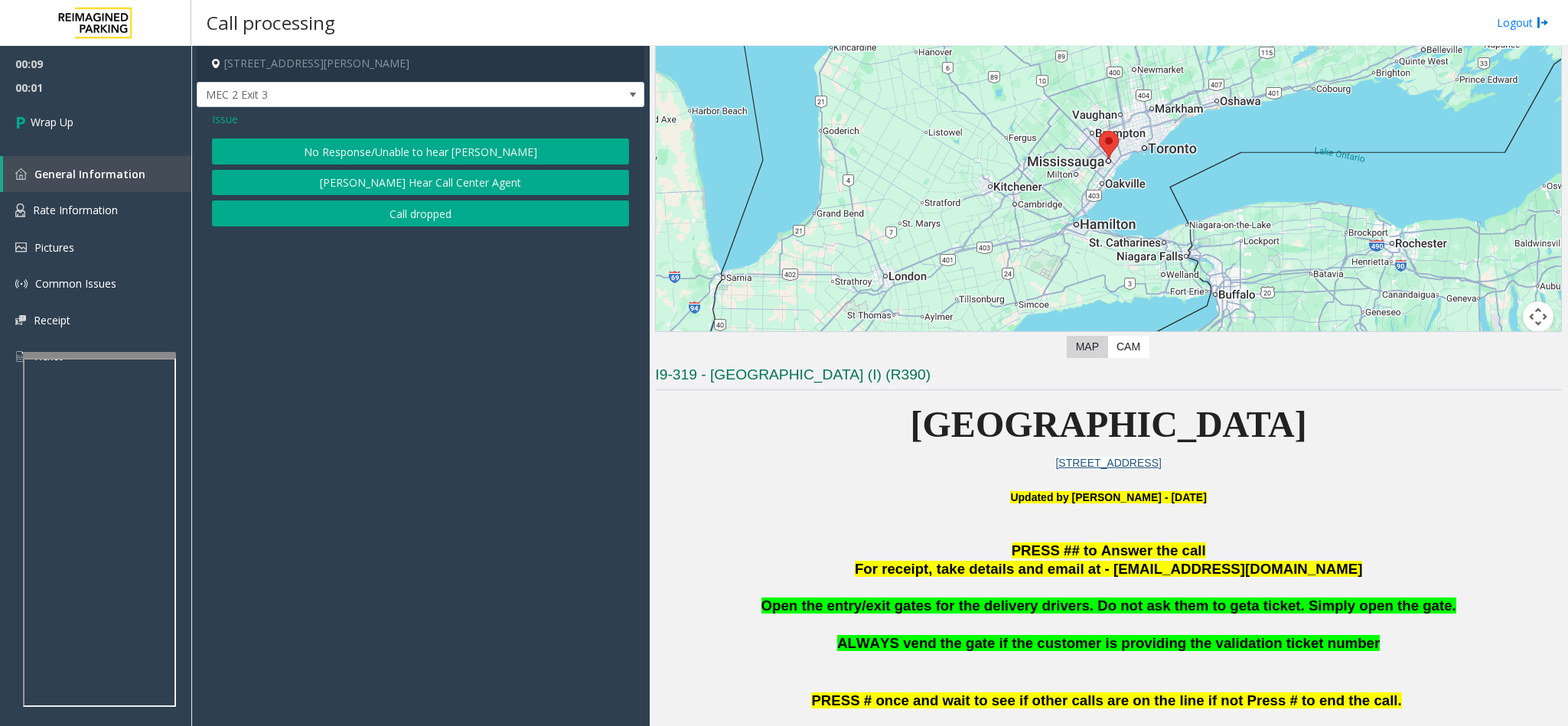
click at [406, 211] on button "Call dropped" at bounding box center [421, 214] width 417 height 26
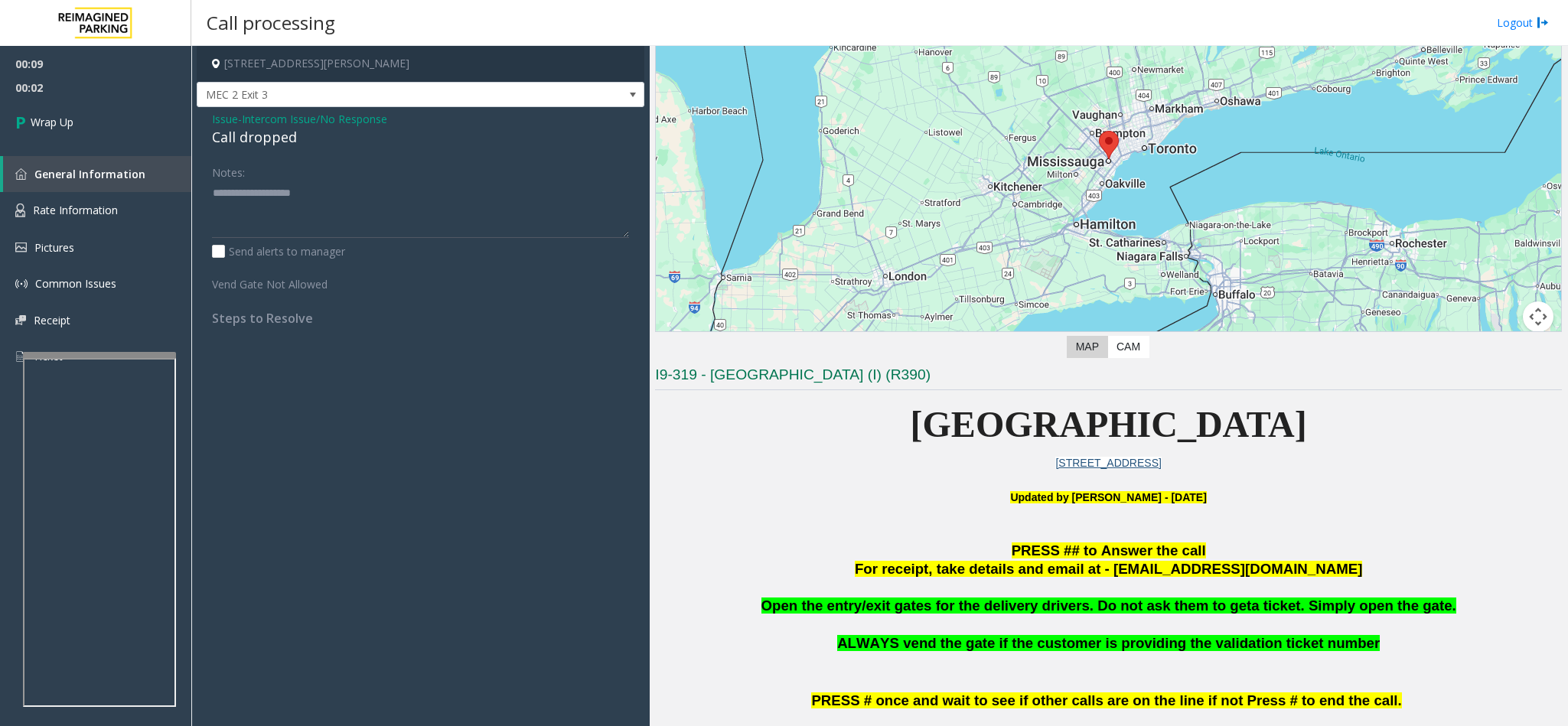
click at [274, 147] on div "Call dropped" at bounding box center [421, 138] width 417 height 21
type textarea "**********"
click at [118, 122] on link "Wrap Up" at bounding box center [95, 122] width 191 height 45
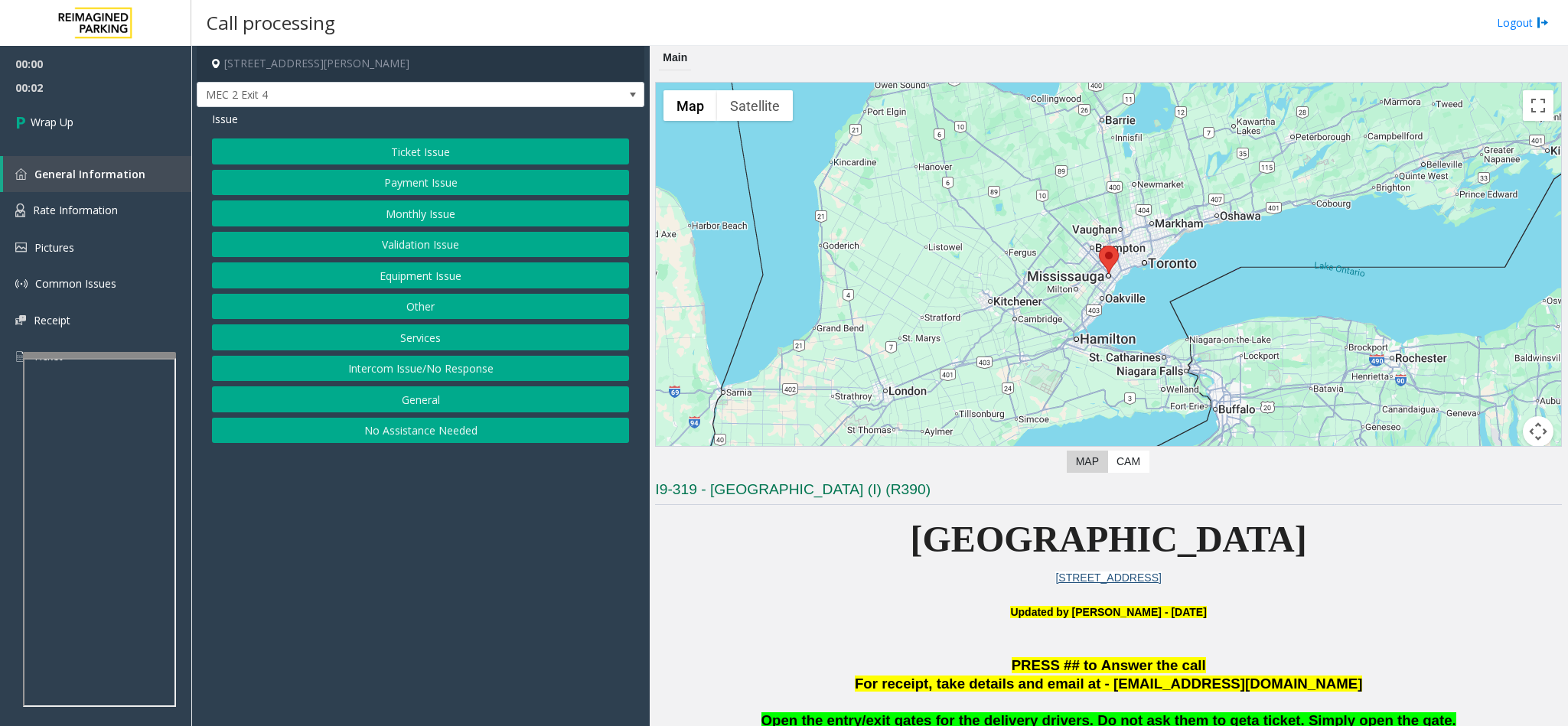
click at [392, 364] on button "Intercom Issue/No Response" at bounding box center [421, 369] width 417 height 26
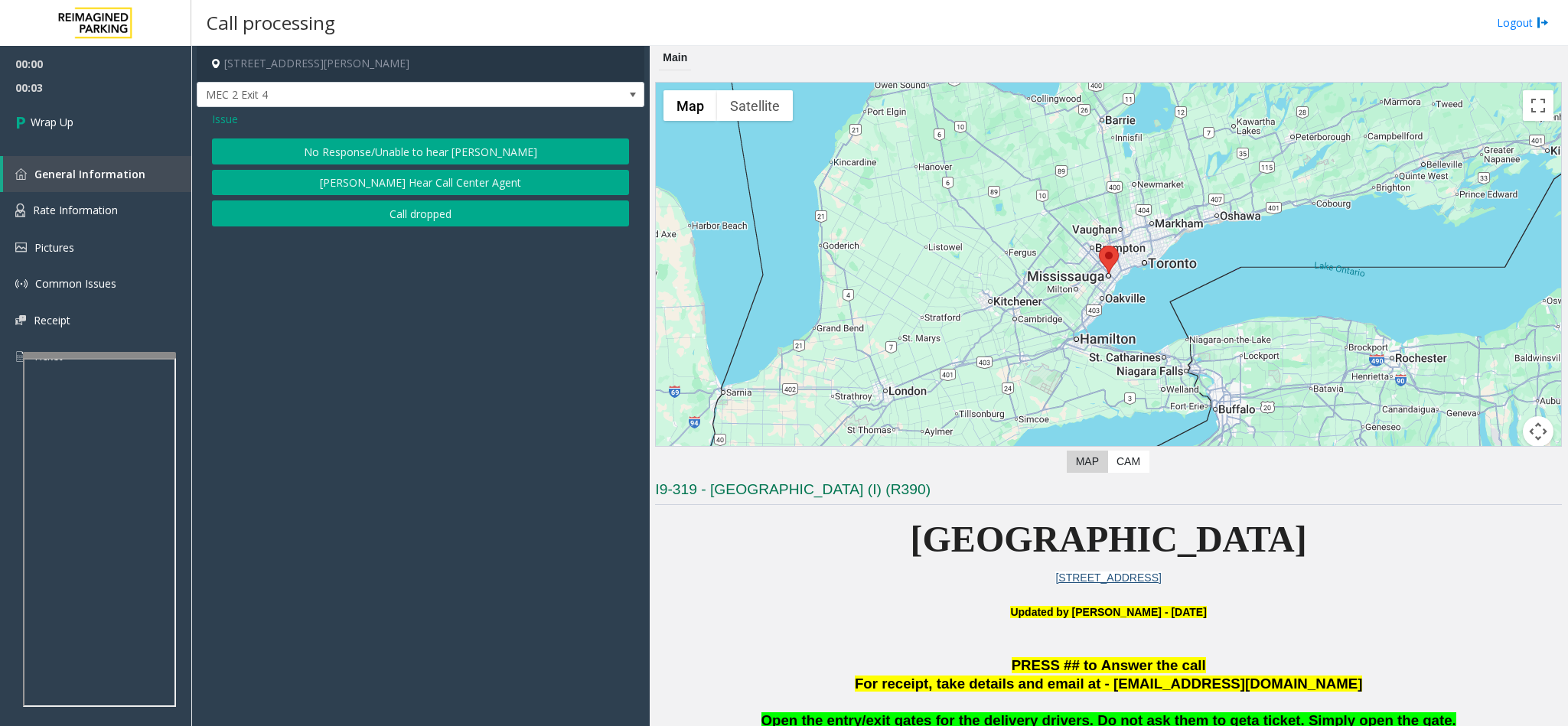
click at [390, 204] on button "Call dropped" at bounding box center [421, 214] width 417 height 26
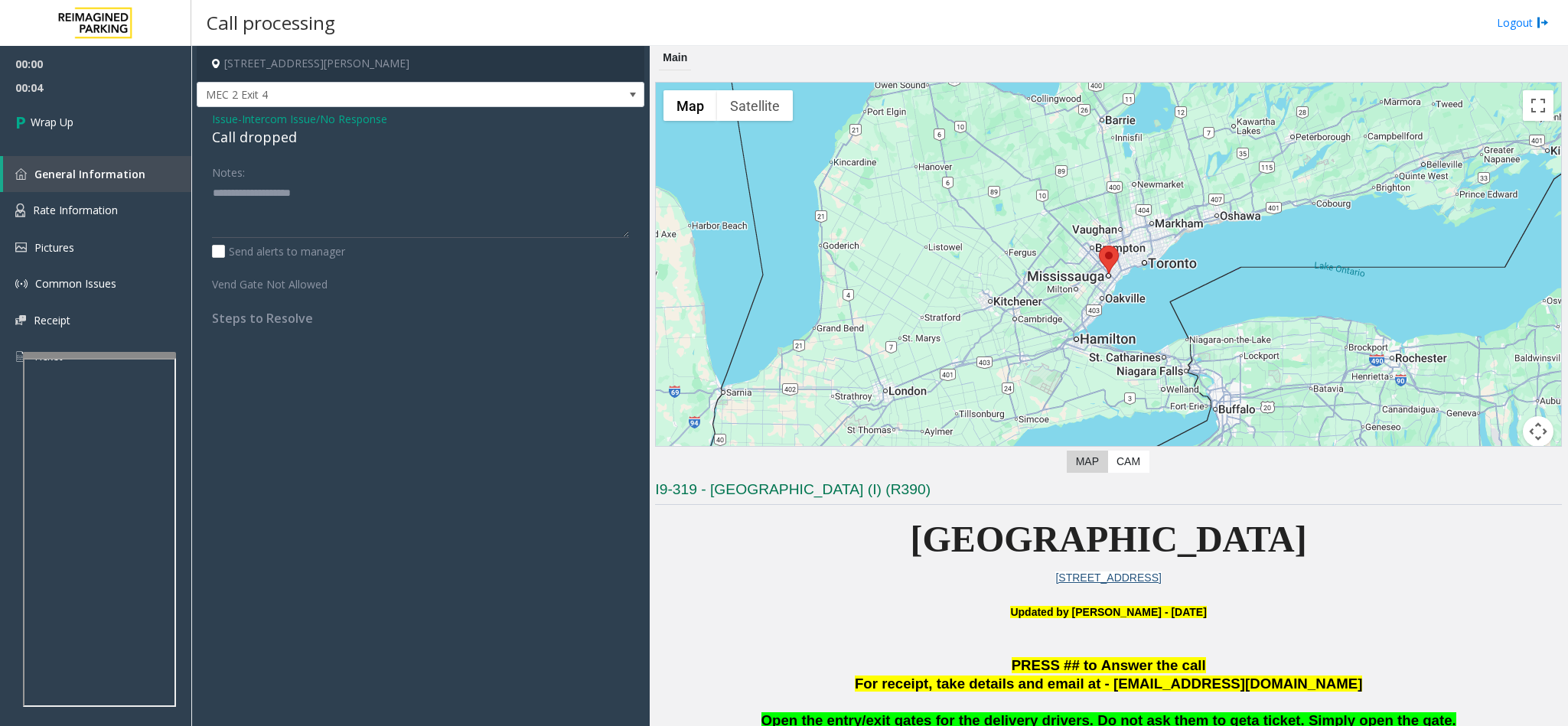
click at [262, 136] on div "Call dropped" at bounding box center [421, 138] width 417 height 21
type textarea "**********"
click at [157, 128] on link "Wrap Up" at bounding box center [95, 122] width 191 height 45
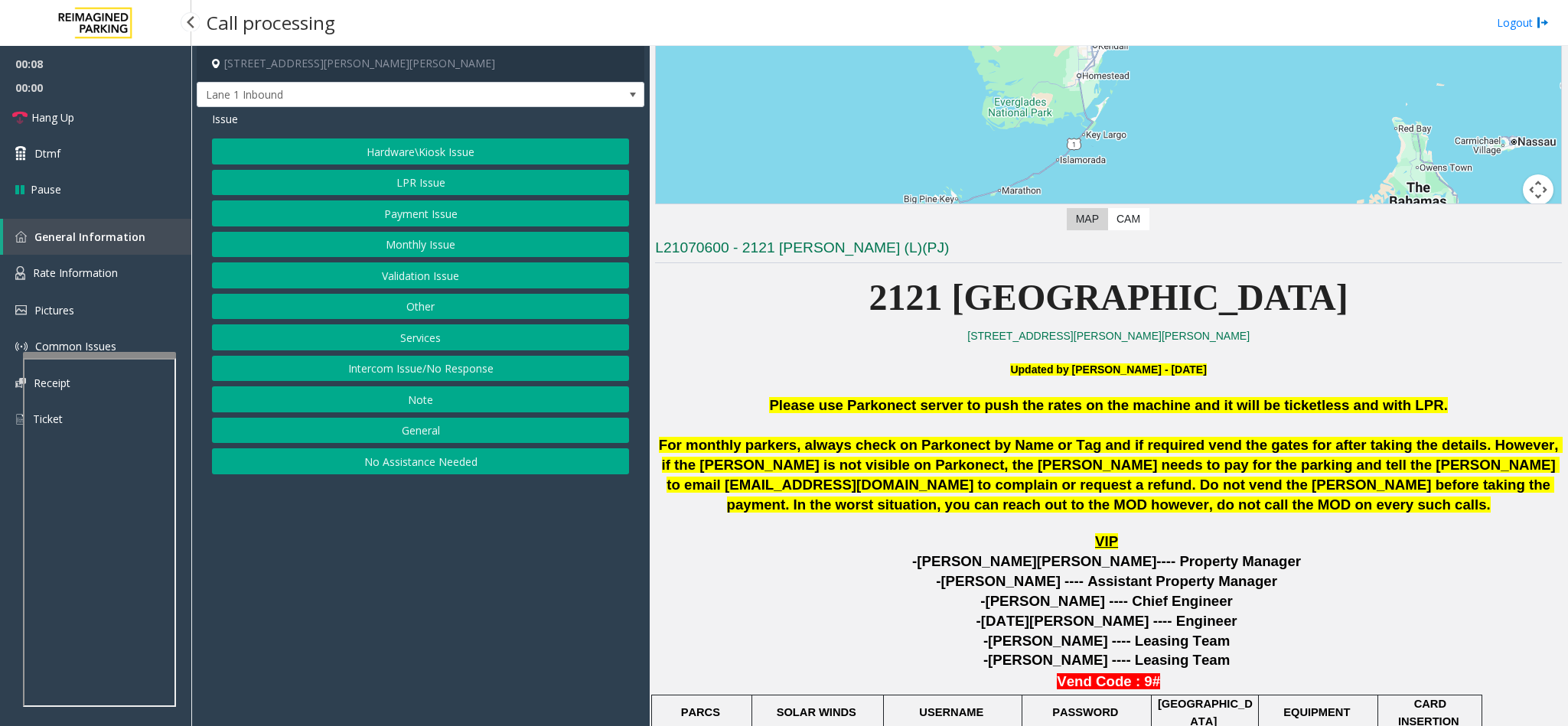
scroll to position [459, 0]
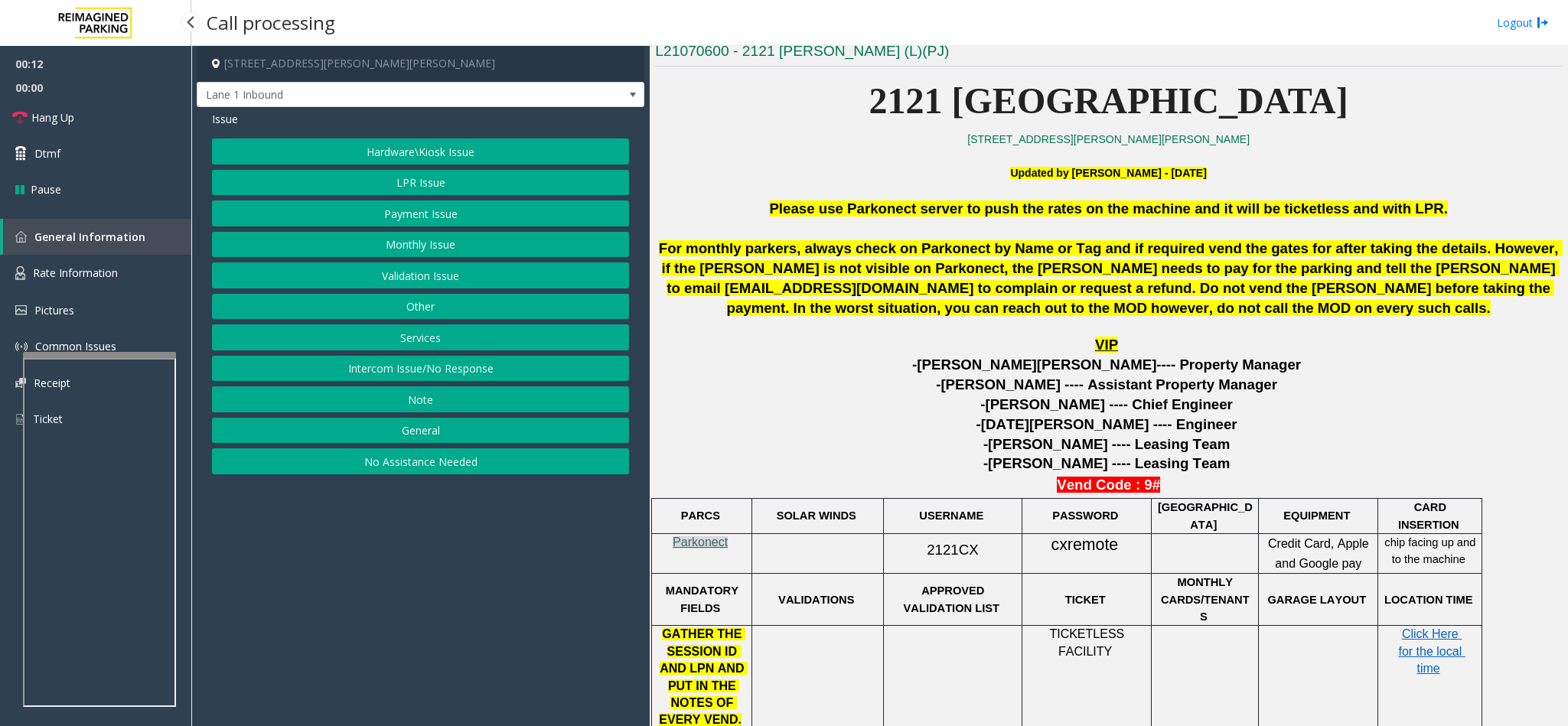
click at [707, 542] on span "Parkonect" at bounding box center [700, 542] width 55 height 13
copy span "2121CX"
drag, startPoint x: 923, startPoint y: 551, endPoint x: 969, endPoint y: 558, distance: 46.5
click at [969, 557] on span "2121CX" at bounding box center [952, 549] width 51 height 16
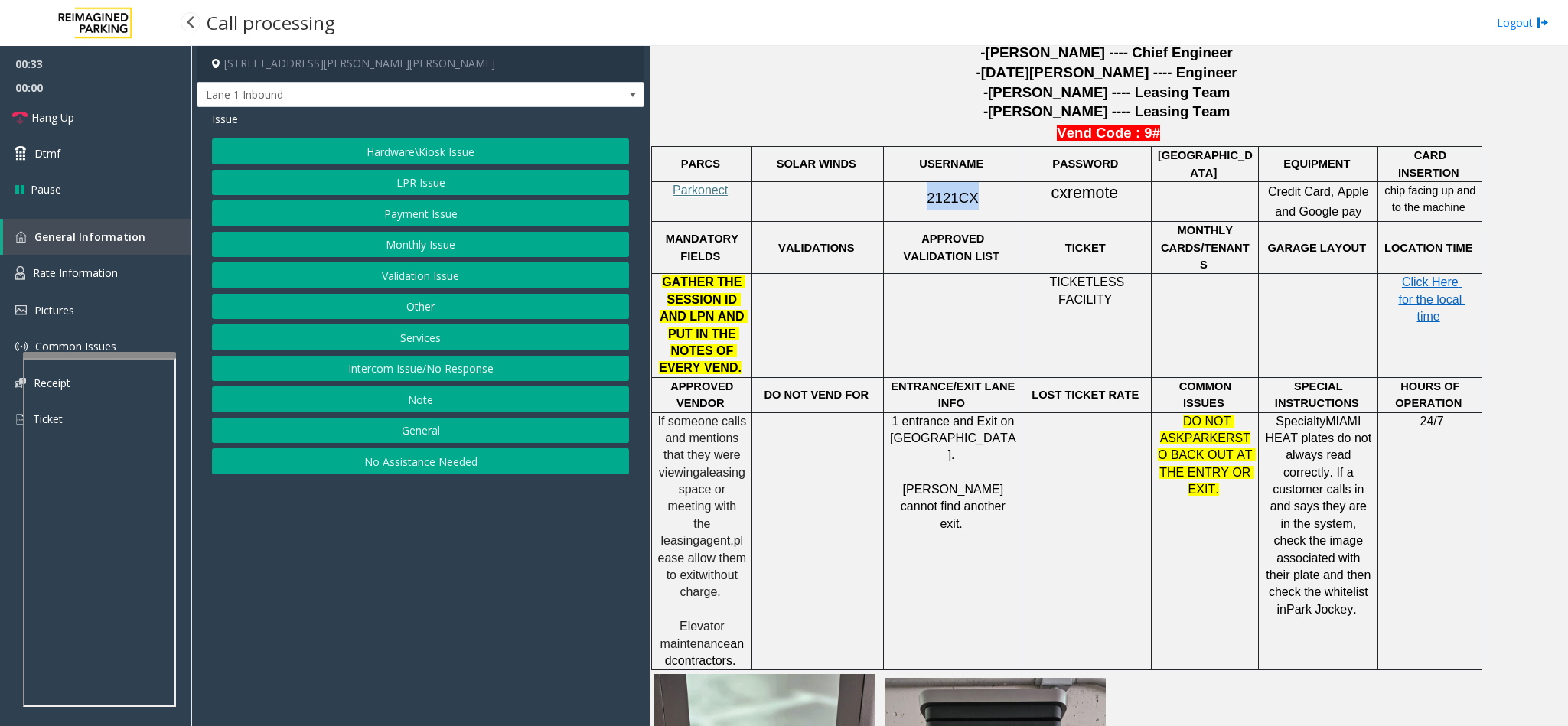
scroll to position [1269, 0]
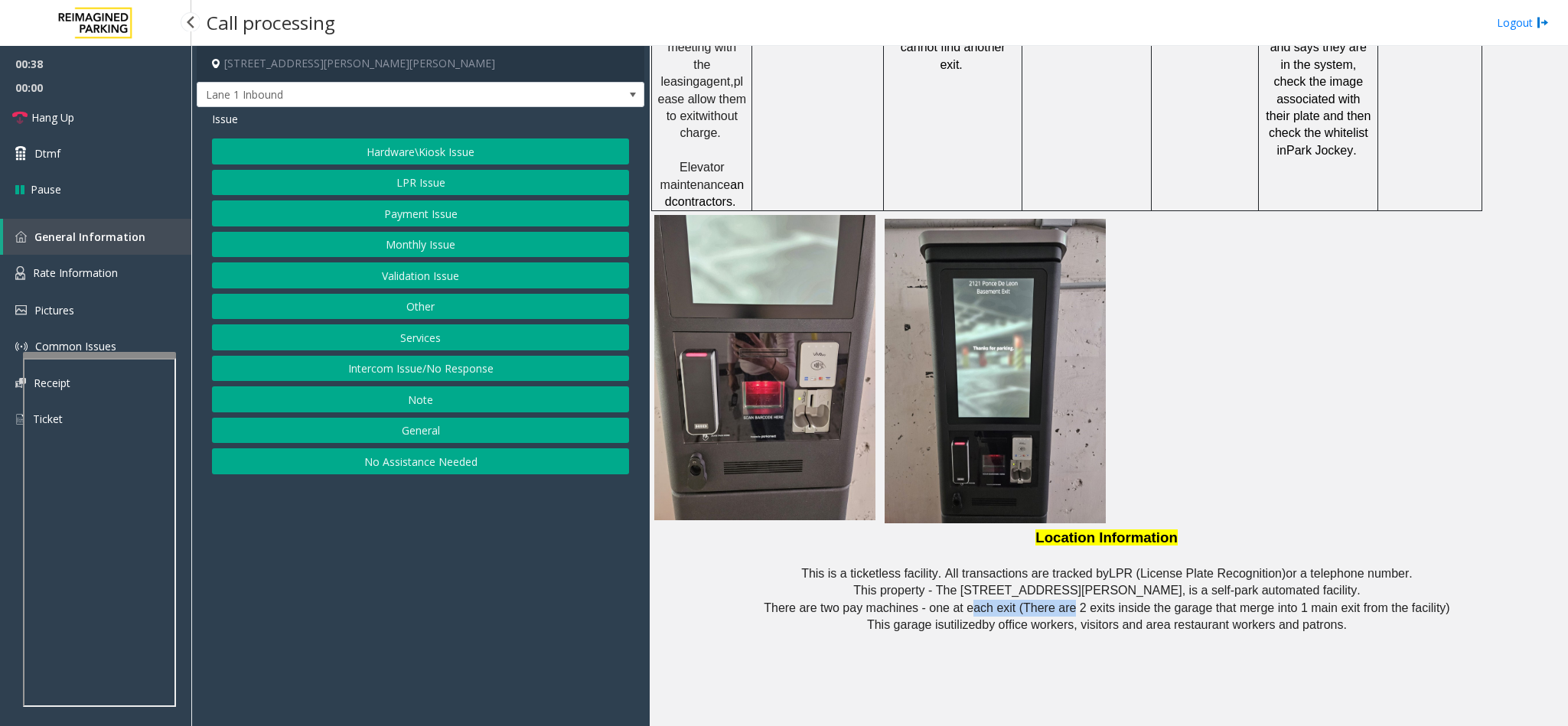
drag, startPoint x: 973, startPoint y: 575, endPoint x: 1068, endPoint y: 581, distance: 95.2
click at [1068, 600] on p "T here are two pay machines - one at each exit (There are 2 exits inside the ga…" at bounding box center [1107, 607] width 907 height 16
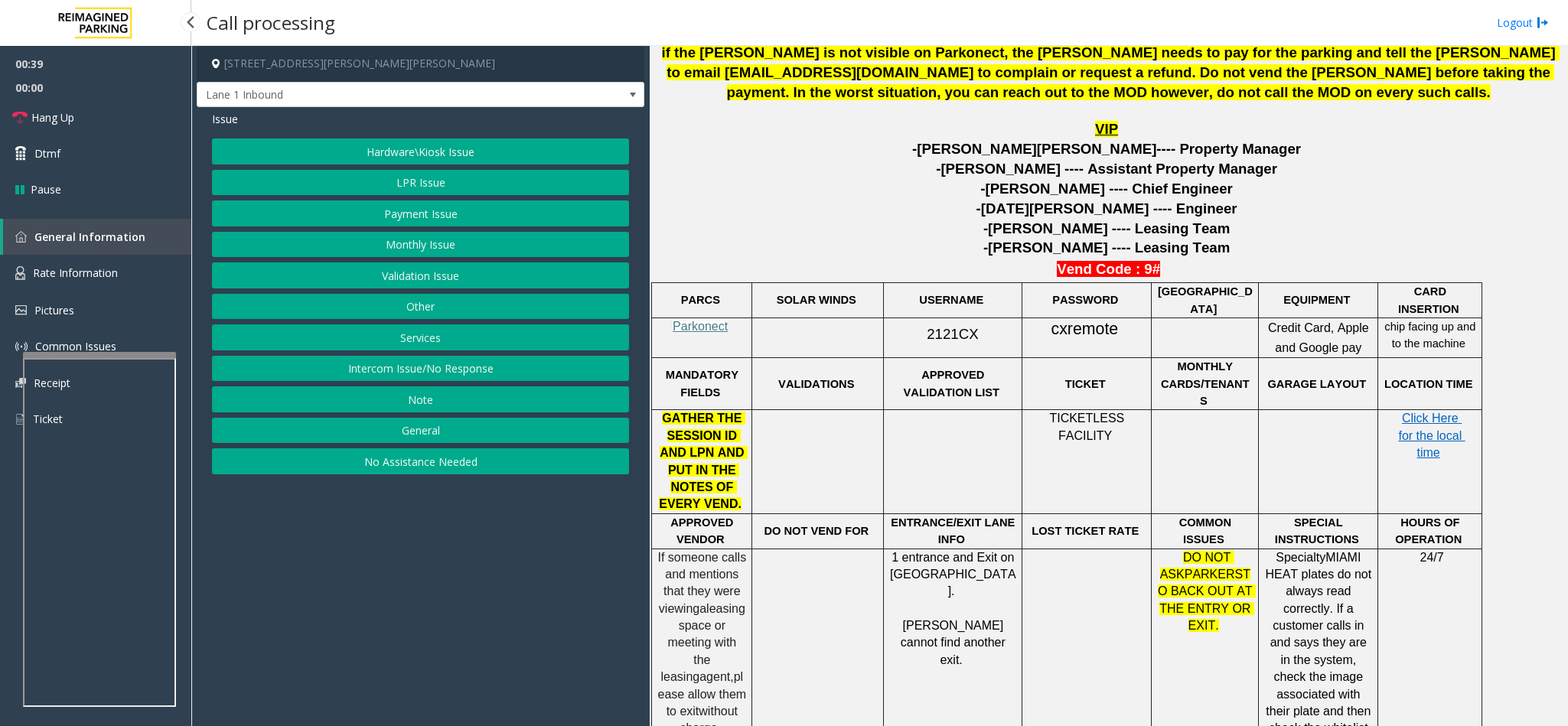
scroll to position [581, 0]
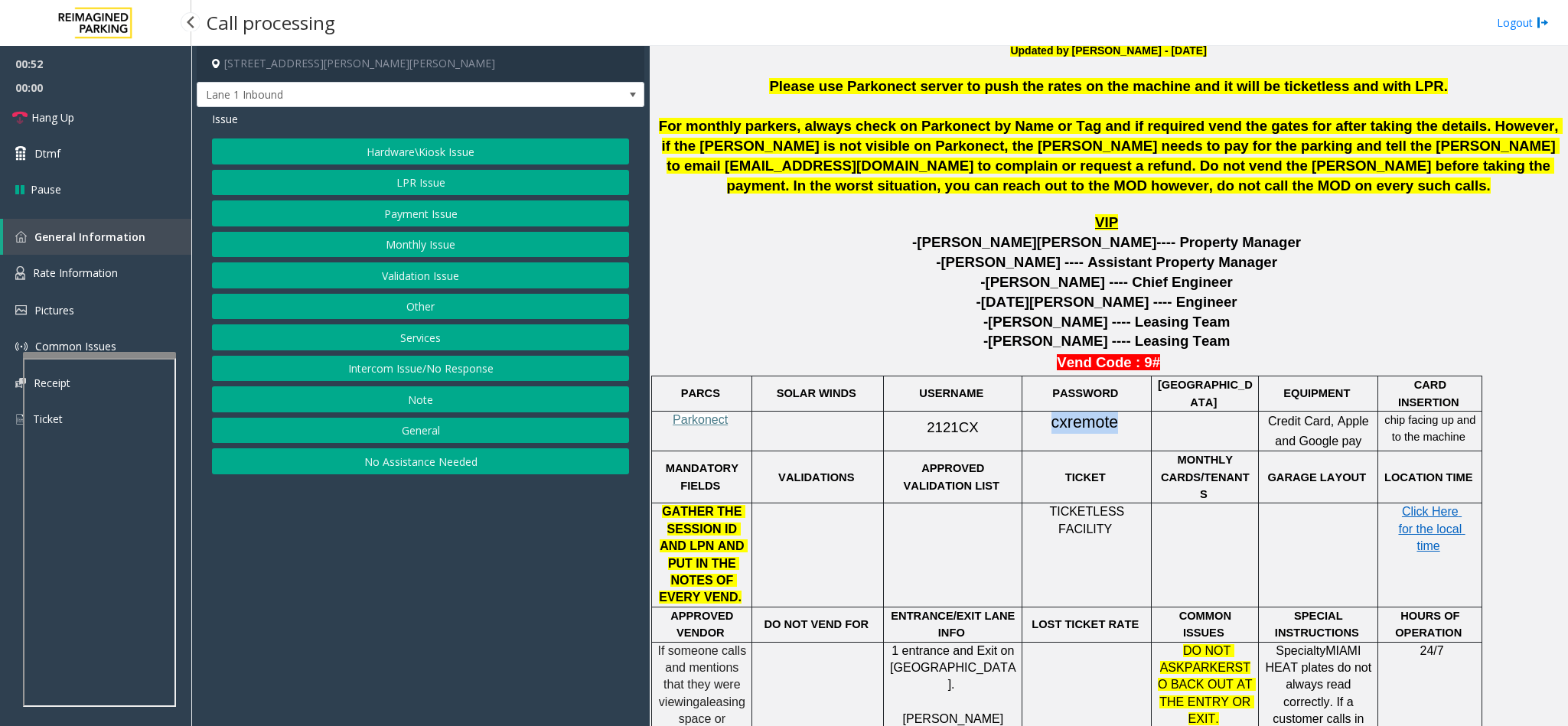
drag, startPoint x: 1054, startPoint y: 420, endPoint x: 1115, endPoint y: 418, distance: 61.0
click at [1115, 418] on span "cxremote" at bounding box center [1085, 422] width 68 height 19
copy span "cxremote"
click at [390, 187] on button "LPR Issue" at bounding box center [421, 183] width 417 height 26
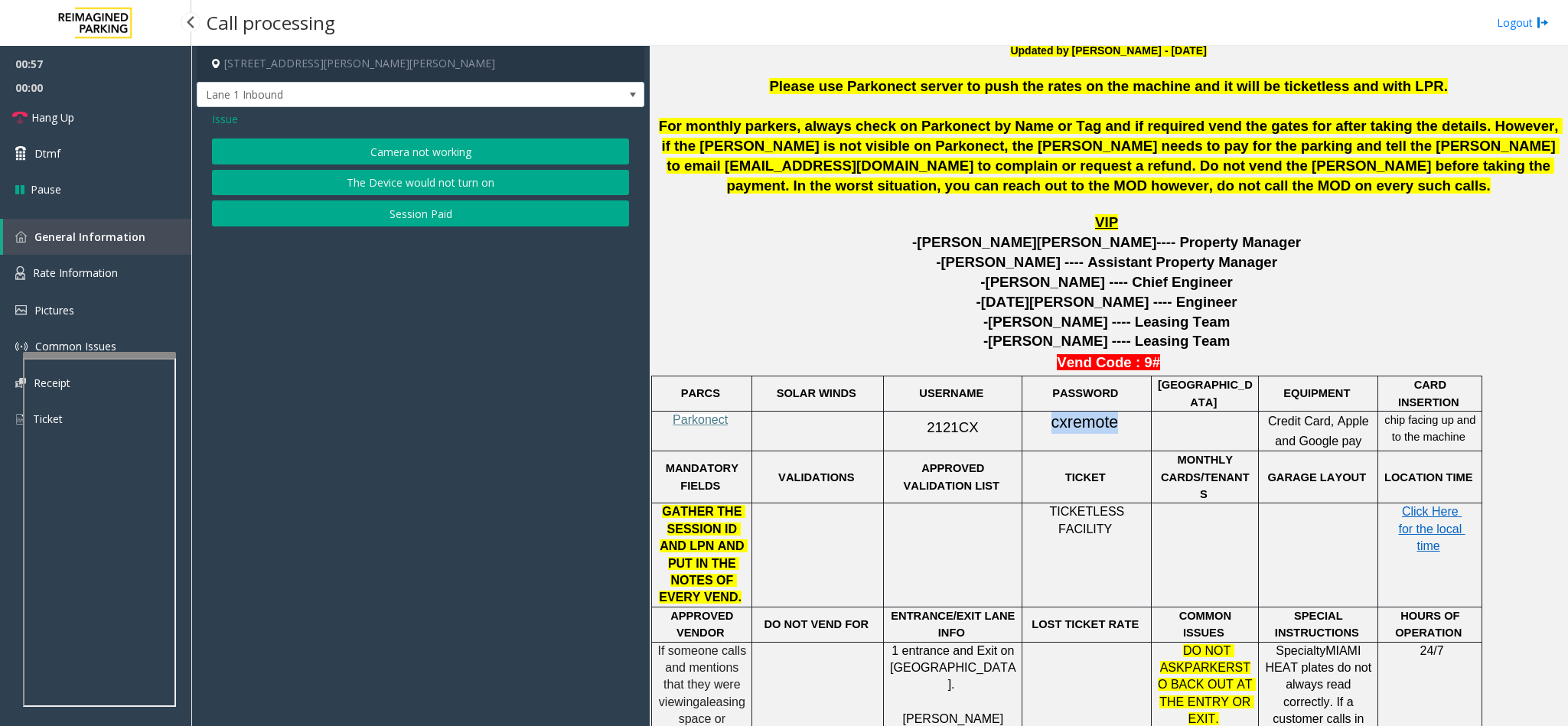
click at [368, 156] on button "Camera not working" at bounding box center [421, 151] width 417 height 26
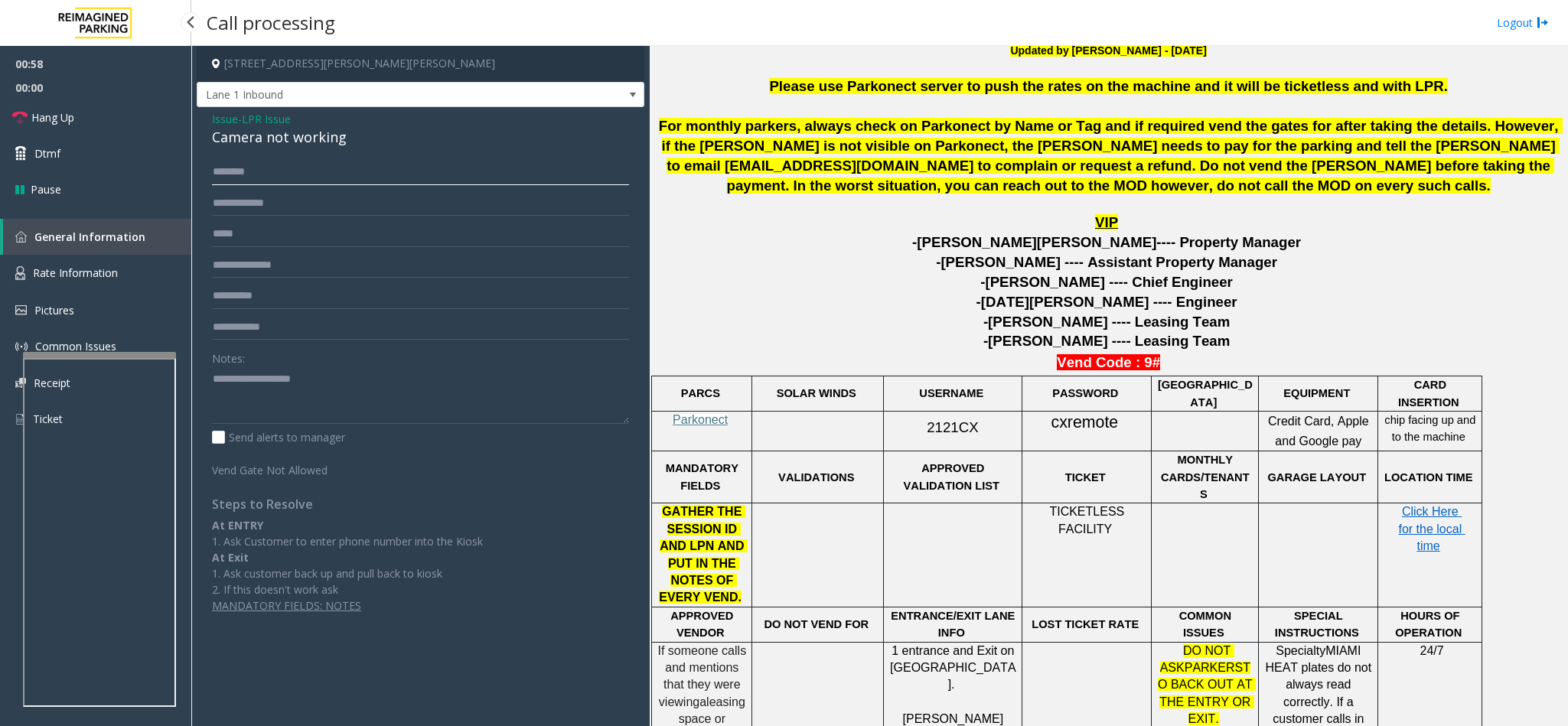
click at [267, 174] on input "text" at bounding box center [421, 172] width 417 height 26
click at [261, 177] on input "**********" at bounding box center [421, 172] width 417 height 26
type input "**********"
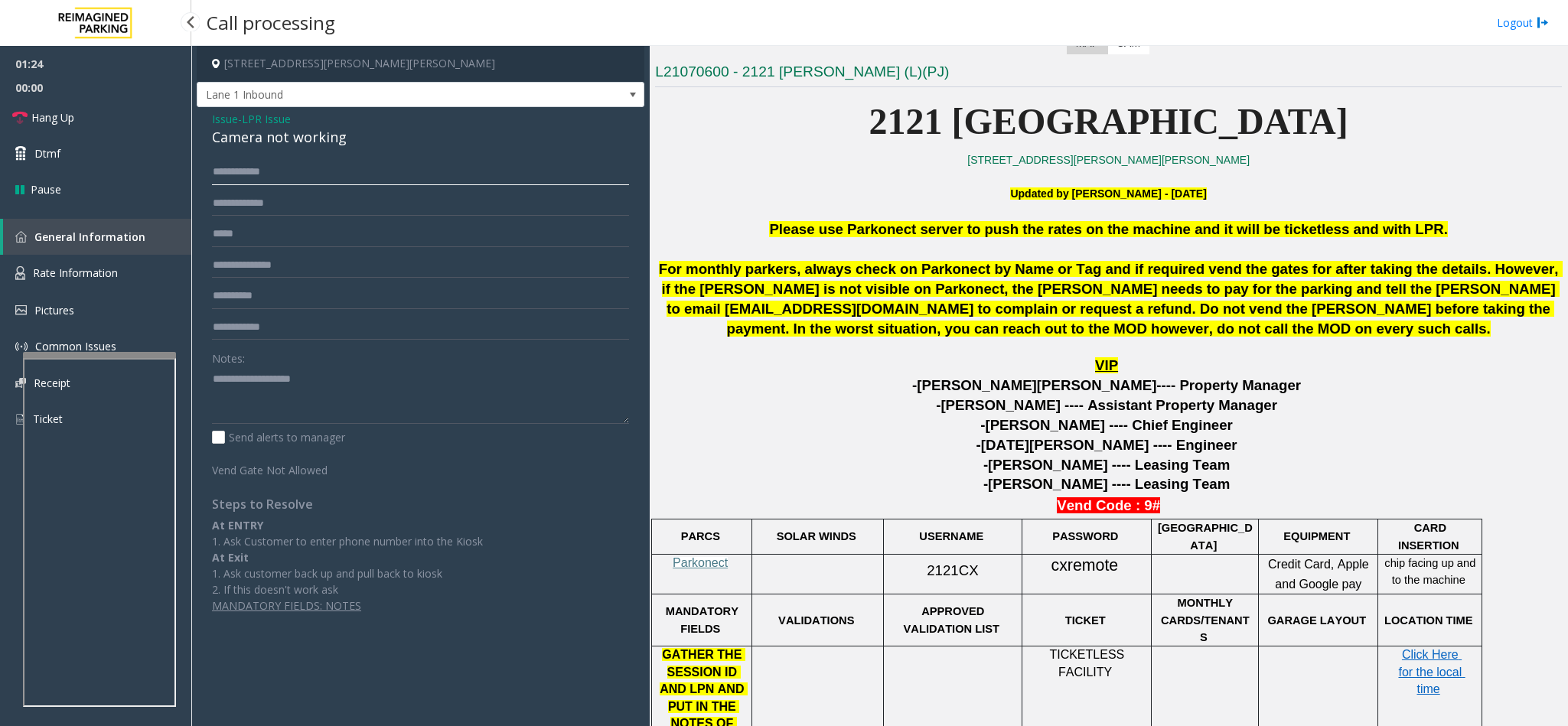
scroll to position [351, 0]
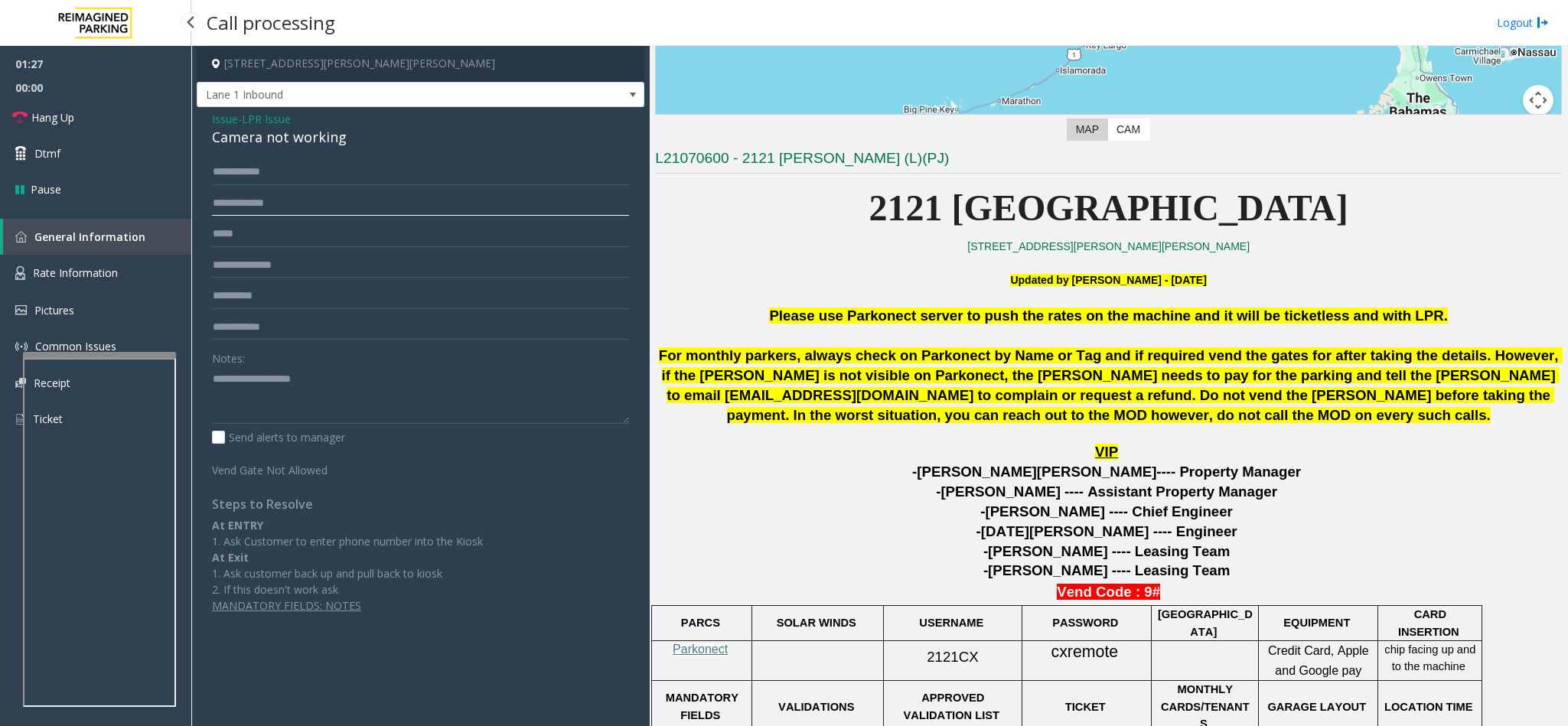
click at [220, 202] on input "text" at bounding box center [421, 203] width 417 height 26
click at [182, 113] on link "Hang Up" at bounding box center [95, 118] width 191 height 36
drag, startPoint x: 287, startPoint y: 375, endPoint x: 287, endPoint y: 365, distance: 10.0
click at [287, 365] on div "Notes:" at bounding box center [421, 384] width 417 height 79
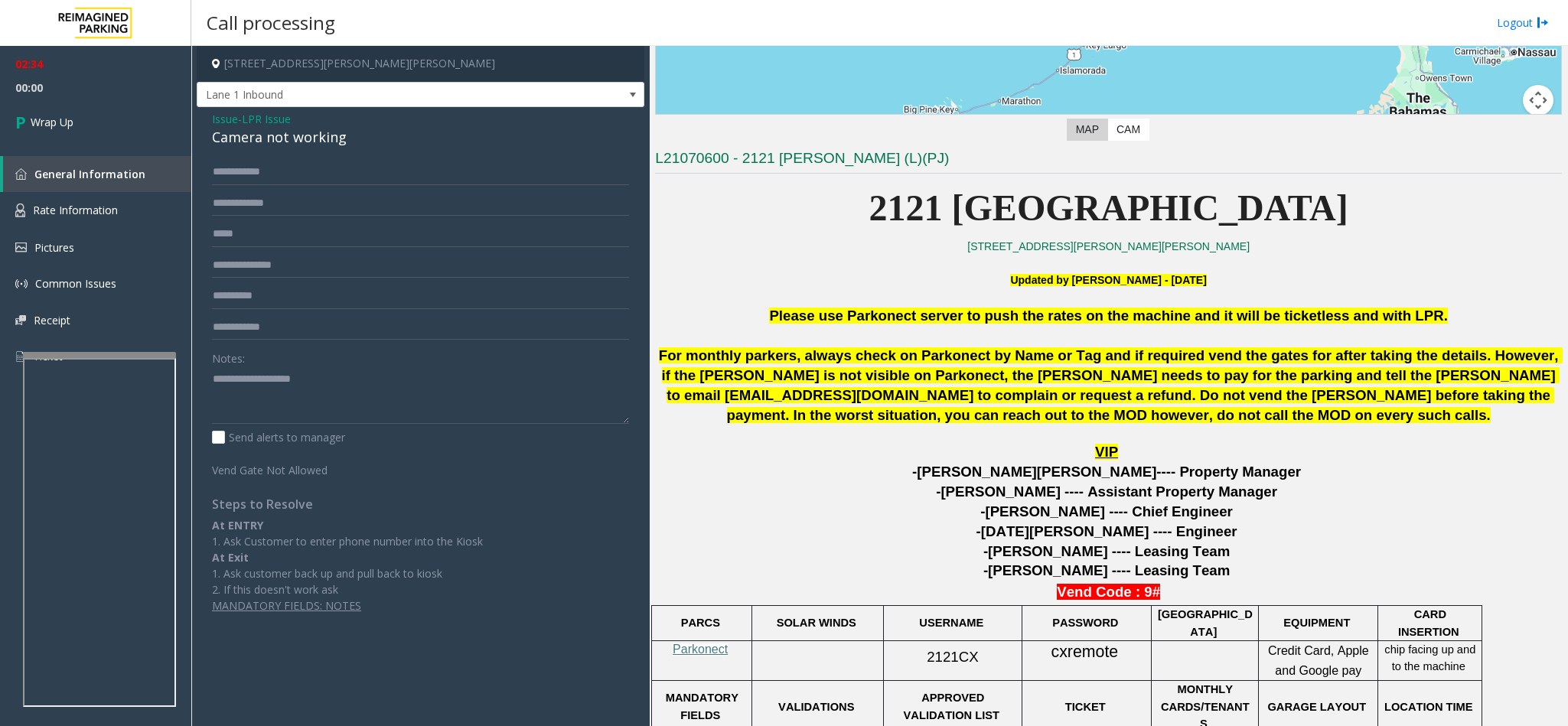
click at [276, 138] on div "Camera not working" at bounding box center [421, 138] width 417 height 21
click at [212, 376] on textarea at bounding box center [421, 395] width 417 height 57
click at [395, 389] on textarea at bounding box center [421, 395] width 417 height 57
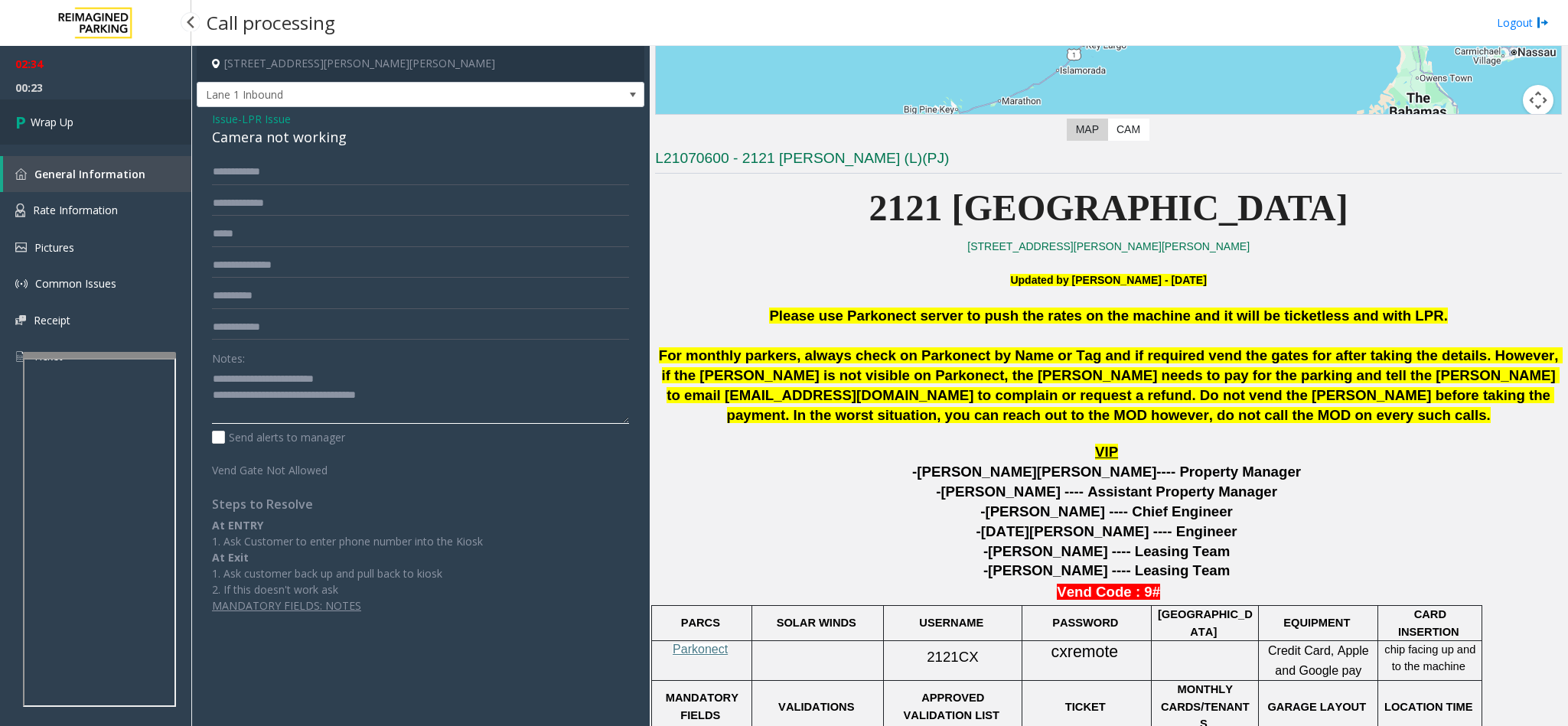
type textarea "**********"
click at [150, 132] on link "Wrap Up" at bounding box center [95, 122] width 191 height 45
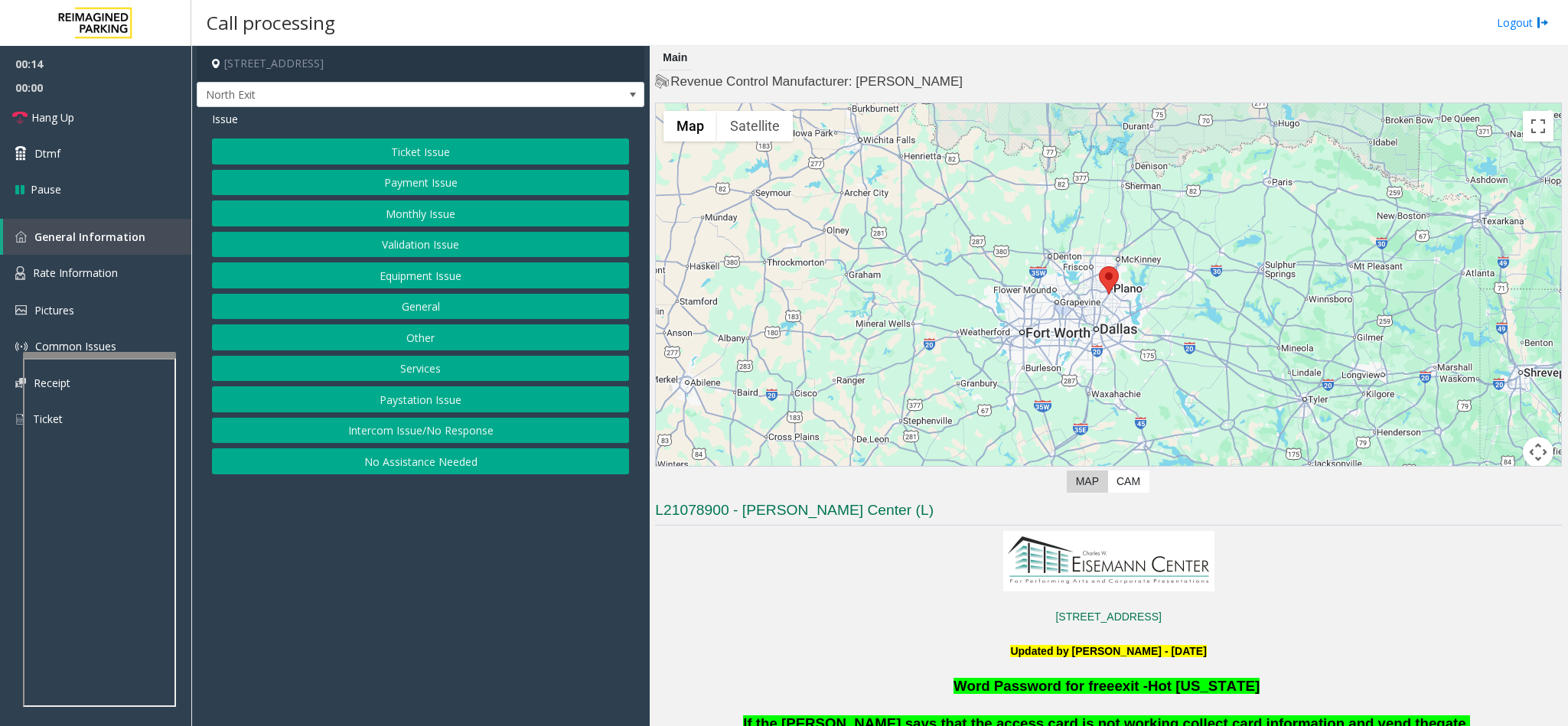
click at [463, 382] on button "Services" at bounding box center [421, 369] width 417 height 26
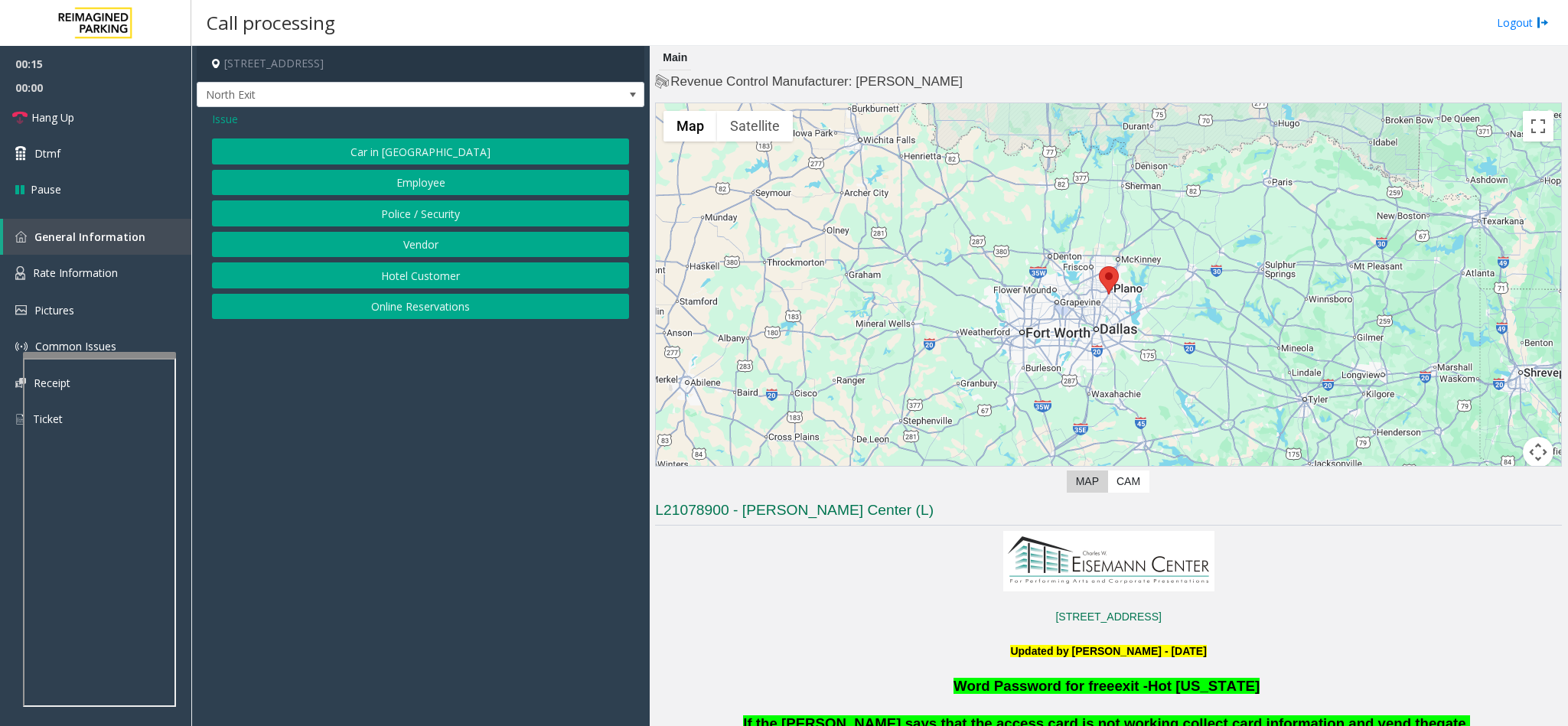
click at [444, 301] on button "Online Reservations" at bounding box center [421, 306] width 417 height 26
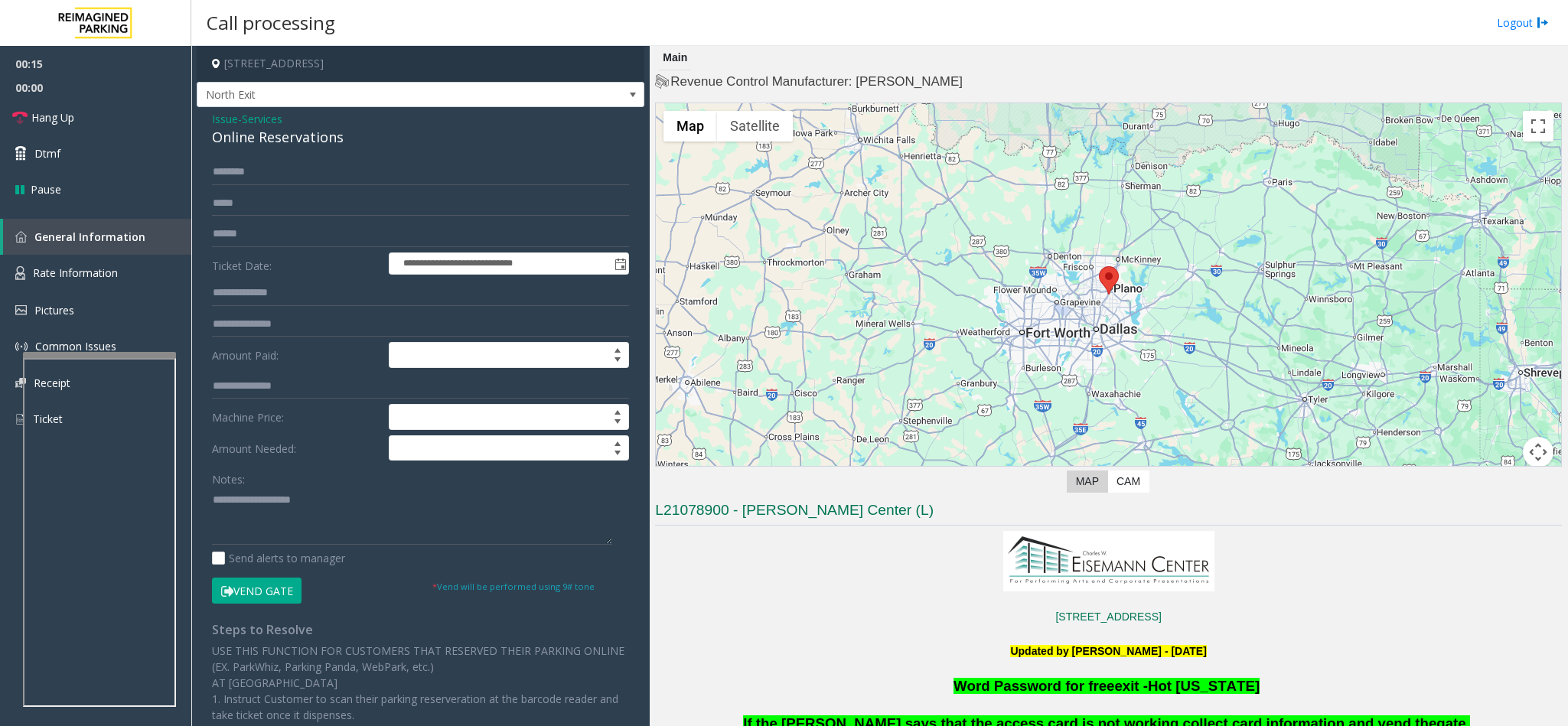
click at [232, 120] on span "Issue" at bounding box center [225, 119] width 26 height 16
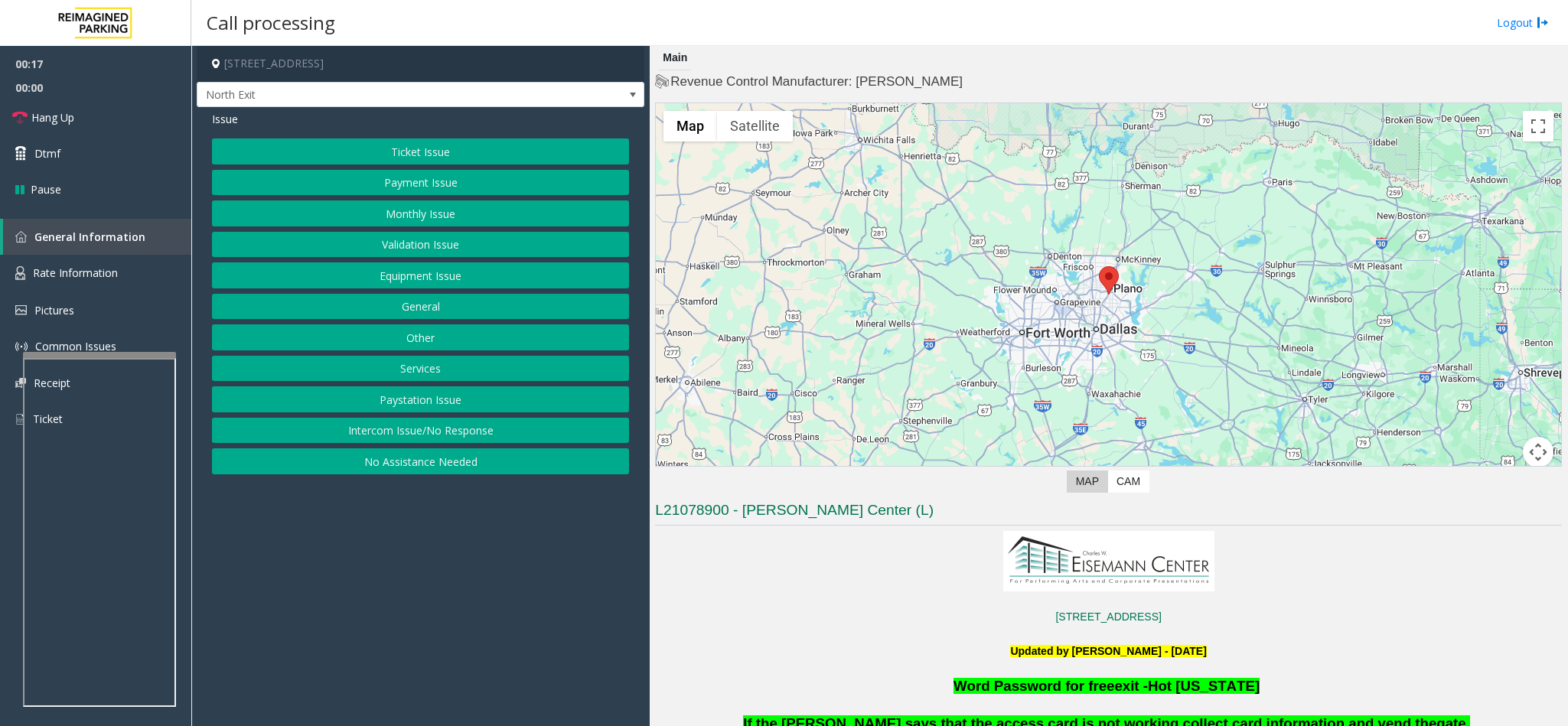
click at [438, 377] on button "Services" at bounding box center [421, 369] width 417 height 26
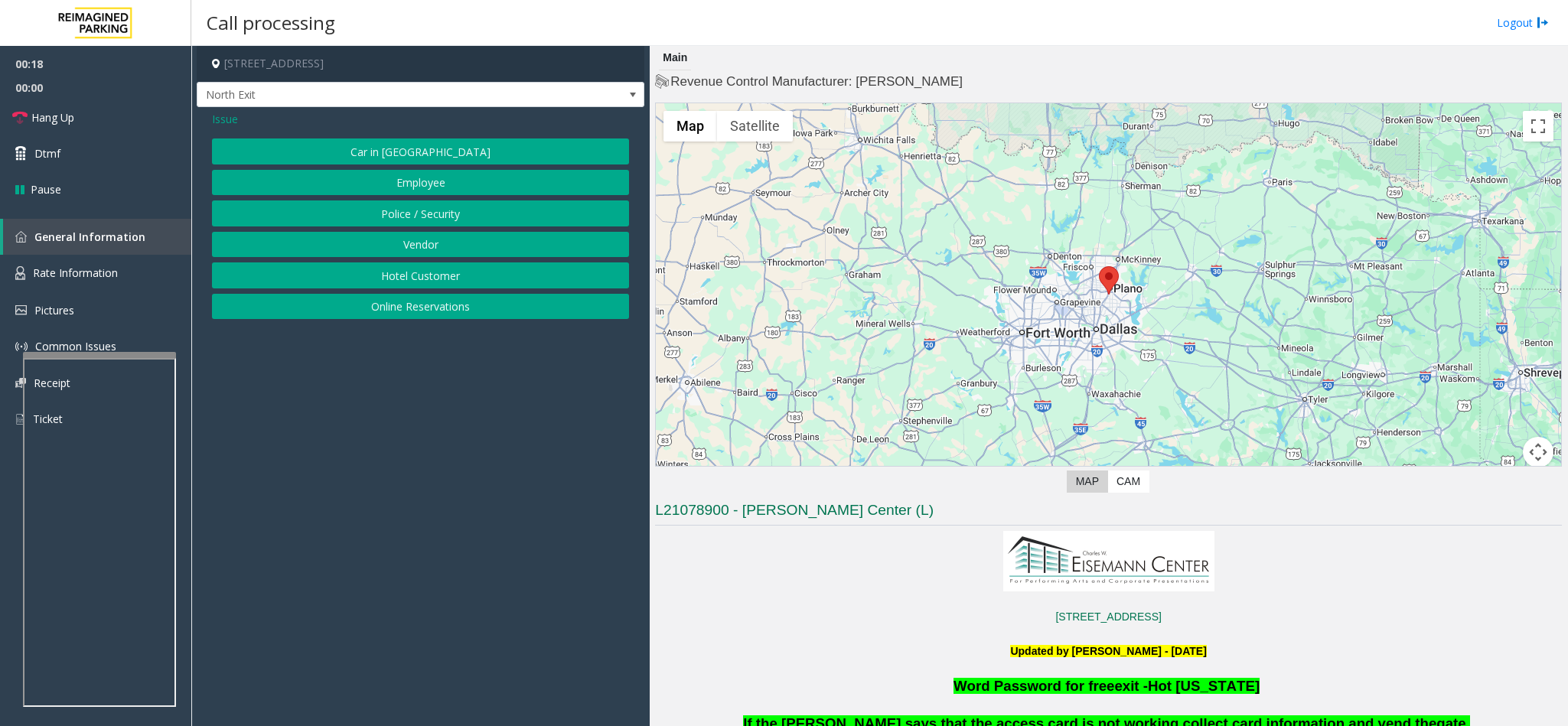
click at [413, 278] on button "Hotel Customer" at bounding box center [421, 275] width 417 height 26
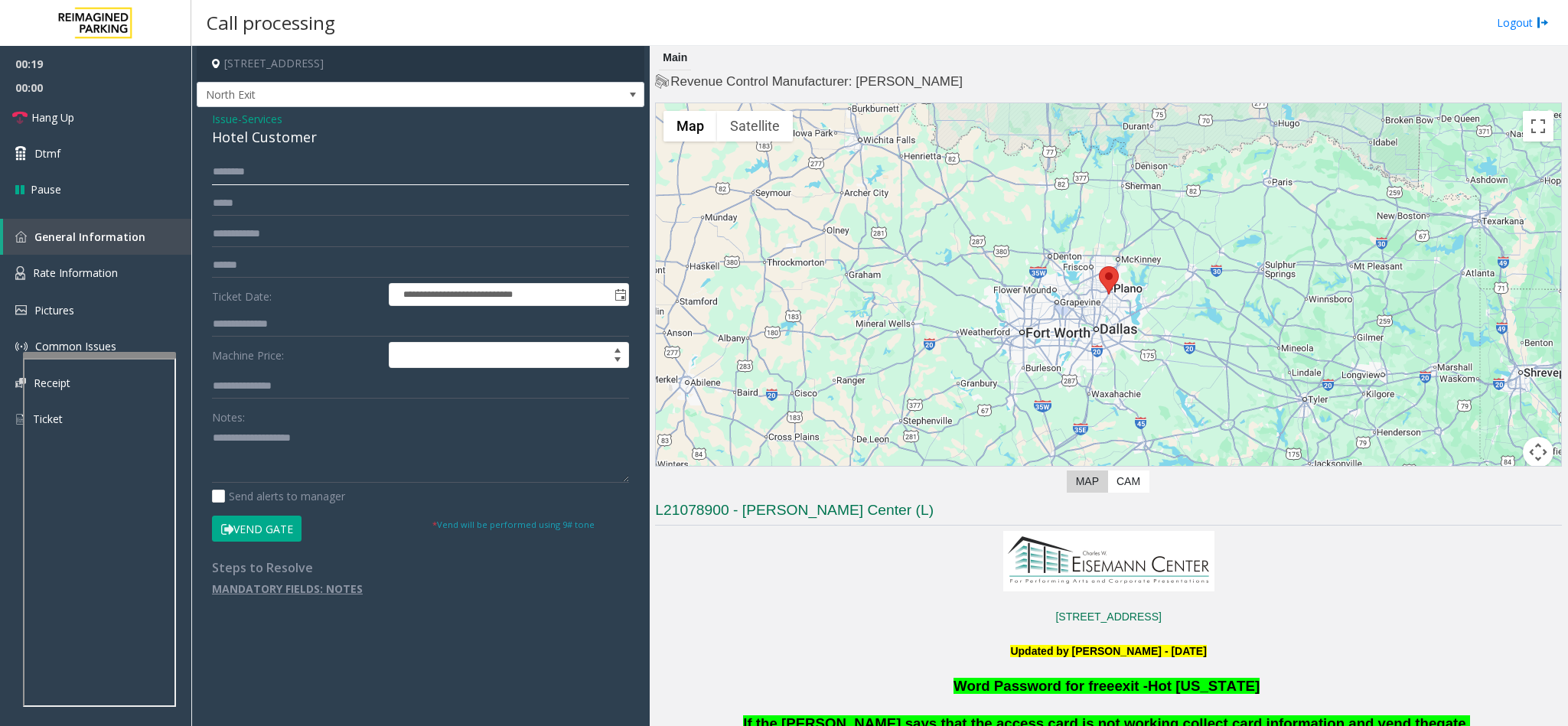
click at [219, 179] on input "text" at bounding box center [421, 172] width 417 height 26
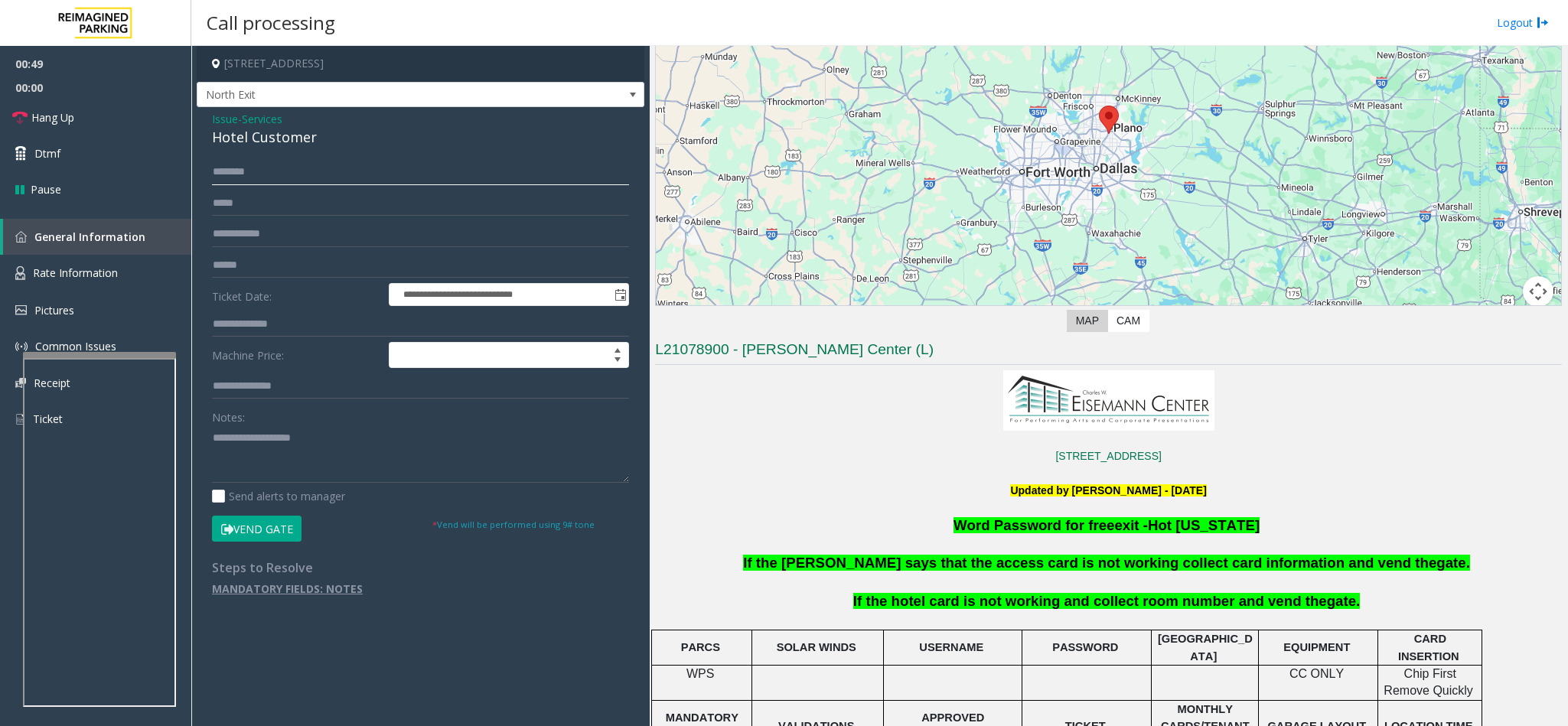
scroll to position [229, 0]
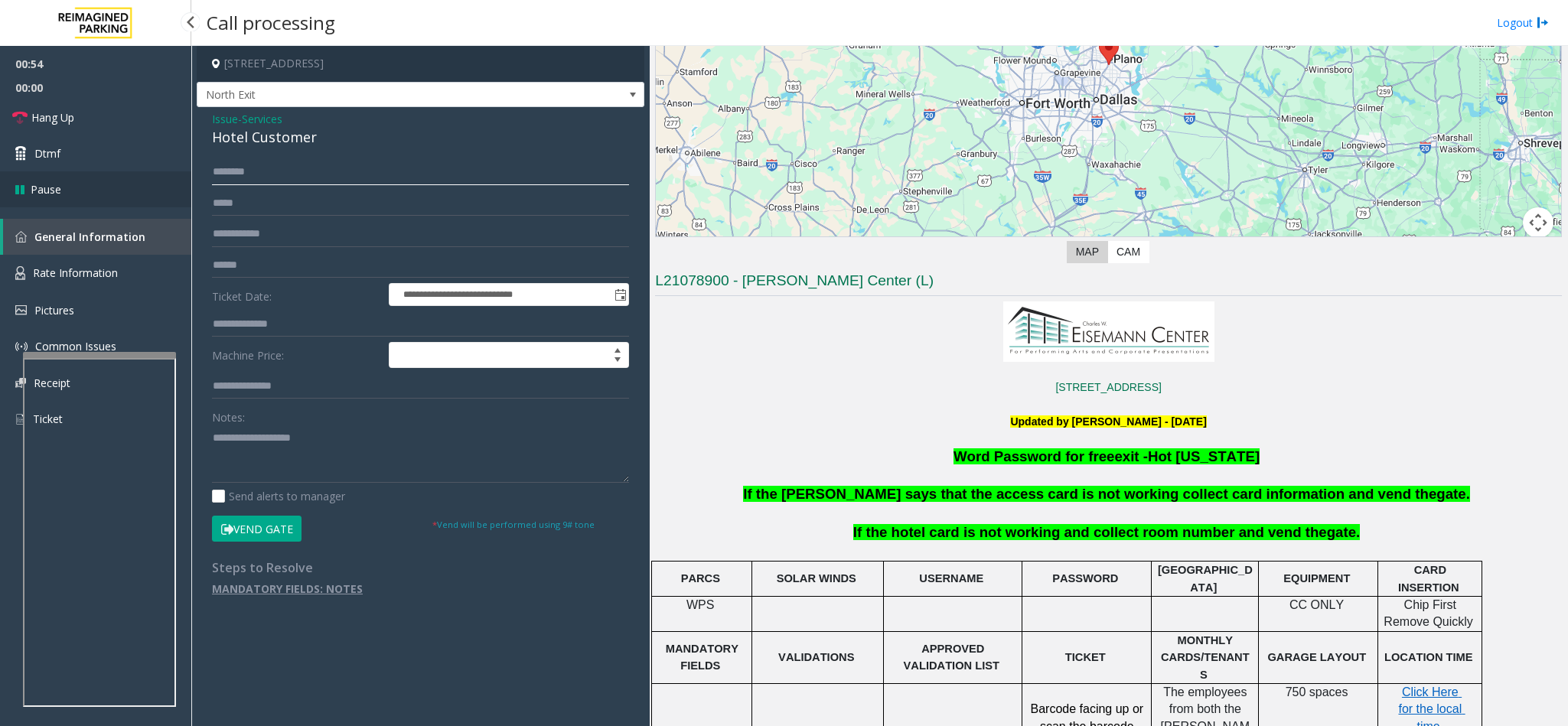
drag, startPoint x: 274, startPoint y: 170, endPoint x: 42, endPoint y: 170, distance: 232.0
click at [42, 170] on app-root "**********" at bounding box center [784, 363] width 1568 height 726
type input "*"
type input "********"
click at [243, 331] on input "text" at bounding box center [421, 324] width 417 height 26
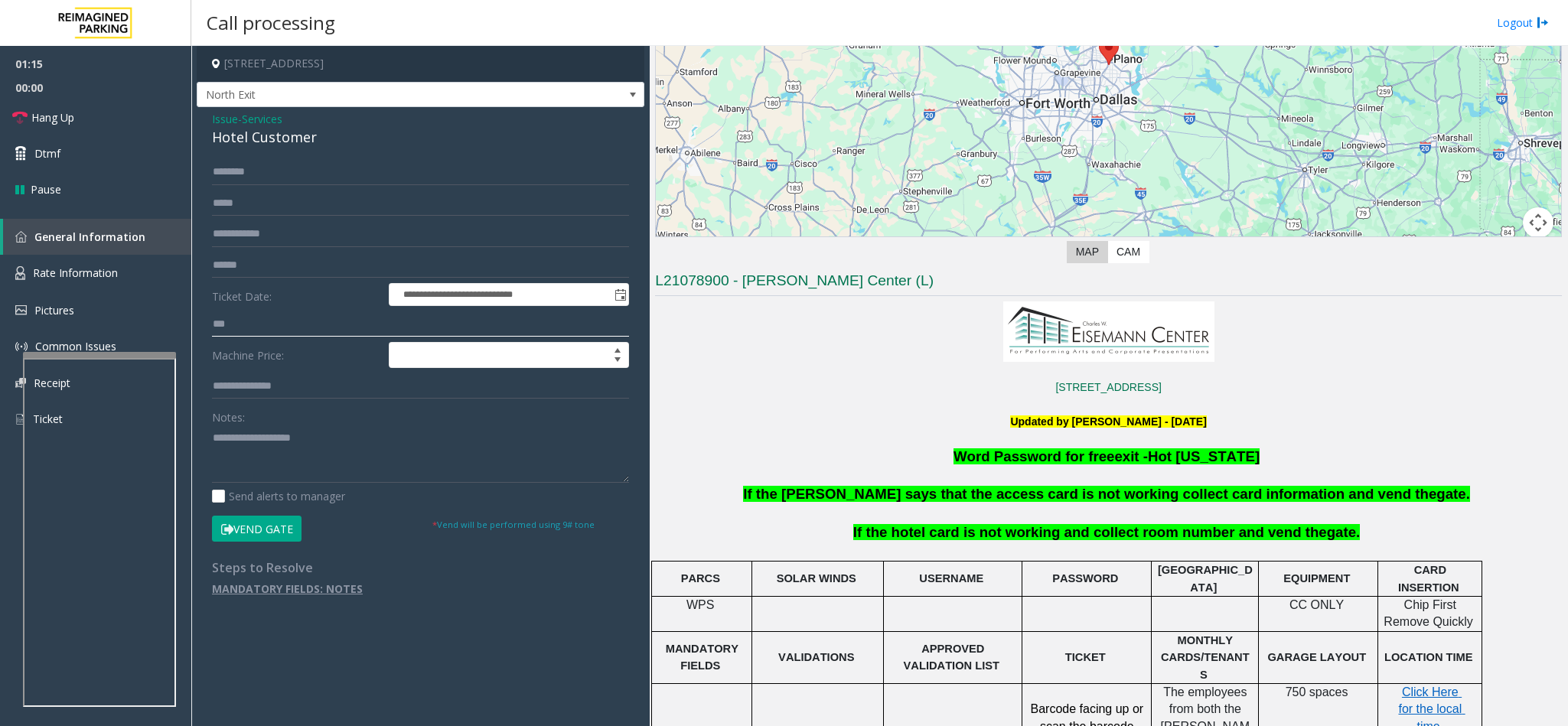
type input "***"
click at [258, 529] on button "Vend Gate" at bounding box center [256, 529] width 89 height 26
click at [257, 450] on textarea at bounding box center [421, 453] width 417 height 57
click at [87, 108] on link "Hang Up" at bounding box center [95, 118] width 191 height 36
click at [385, 448] on textarea at bounding box center [421, 453] width 417 height 57
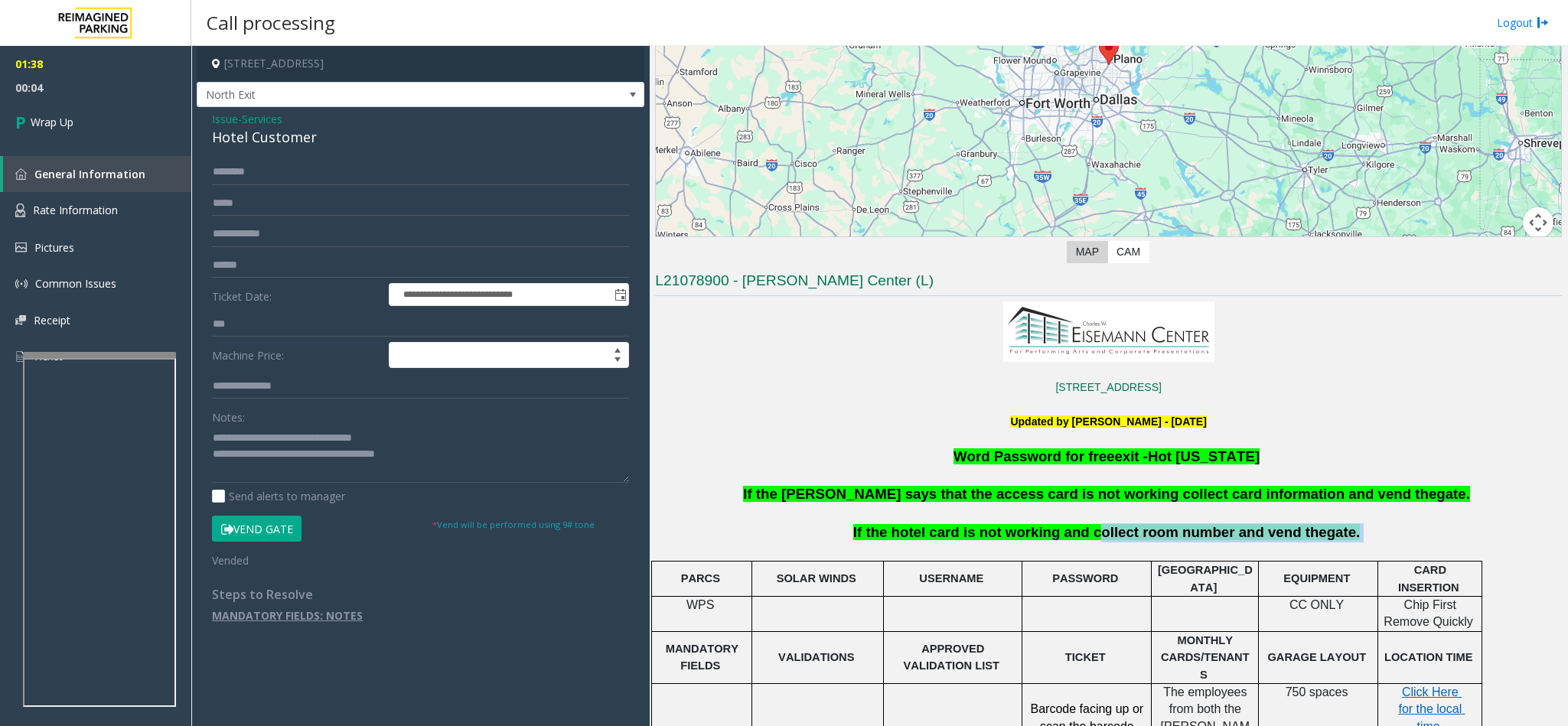
drag, startPoint x: 1088, startPoint y: 532, endPoint x: 1329, endPoint y: 529, distance: 241.0
click at [1329, 529] on p "If the hotel card is not working and collect room number and vend the gate." at bounding box center [1108, 532] width 910 height 19
click at [1352, 529] on p "If the hotel card is not working and collect room number and vend the gate." at bounding box center [1108, 532] width 910 height 19
drag, startPoint x: 1084, startPoint y: 533, endPoint x: 1323, endPoint y: 530, distance: 239.0
click at [1323, 530] on p "If the hotel card is not working and collect room number and vend the gate." at bounding box center [1108, 532] width 910 height 19
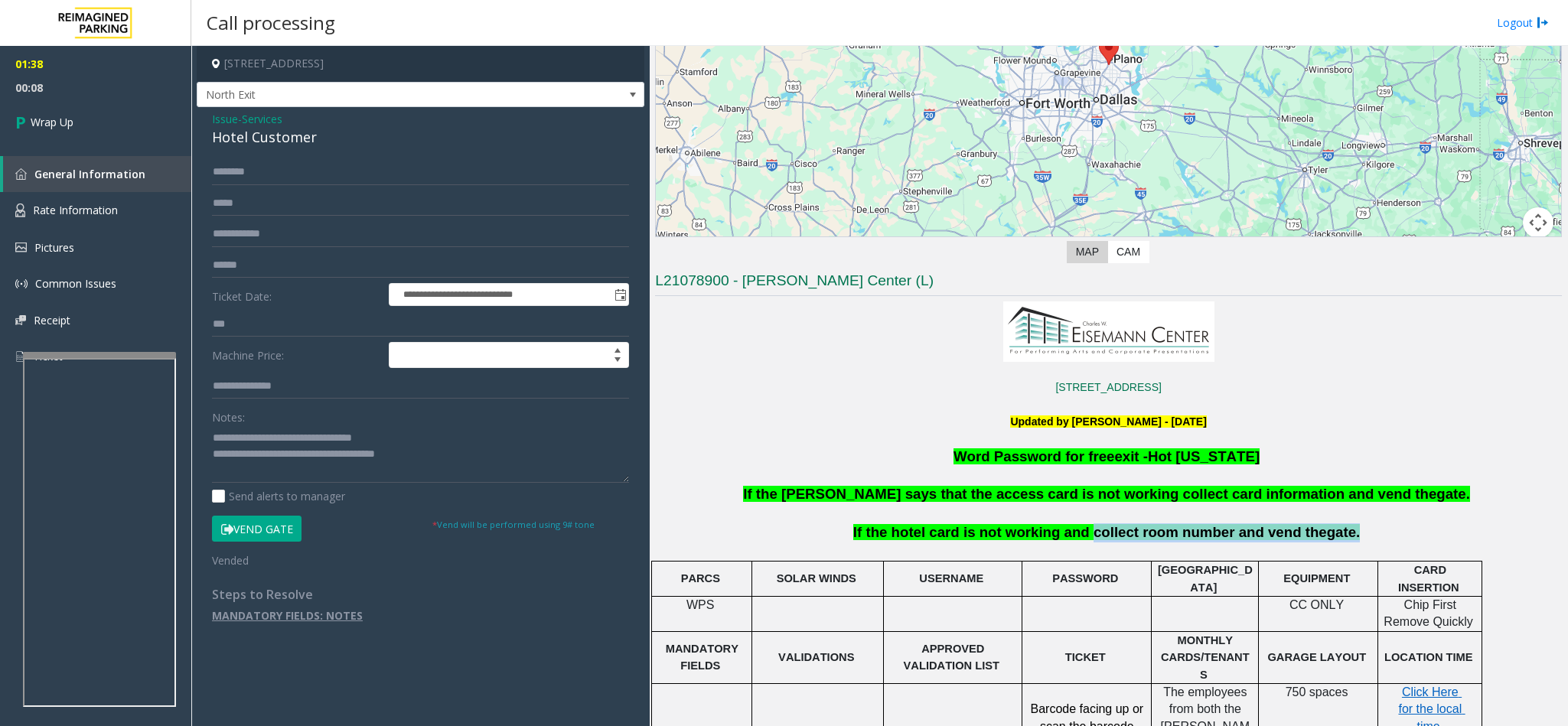
copy span "collect room number and vend the gate."
click at [442, 453] on textarea at bounding box center [421, 453] width 417 height 57
paste textarea "**********"
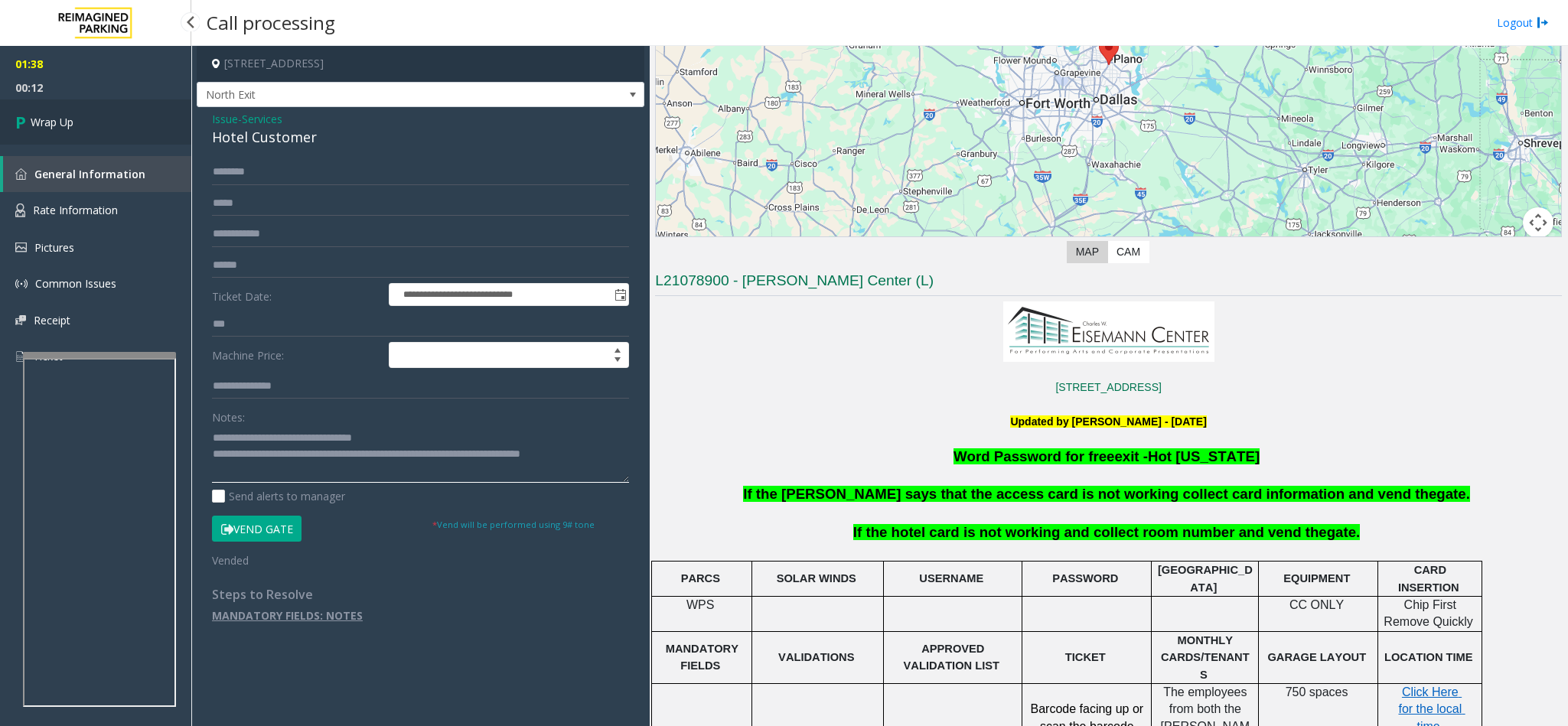
type textarea "**********"
click at [81, 142] on link "Wrap Up" at bounding box center [95, 122] width 191 height 45
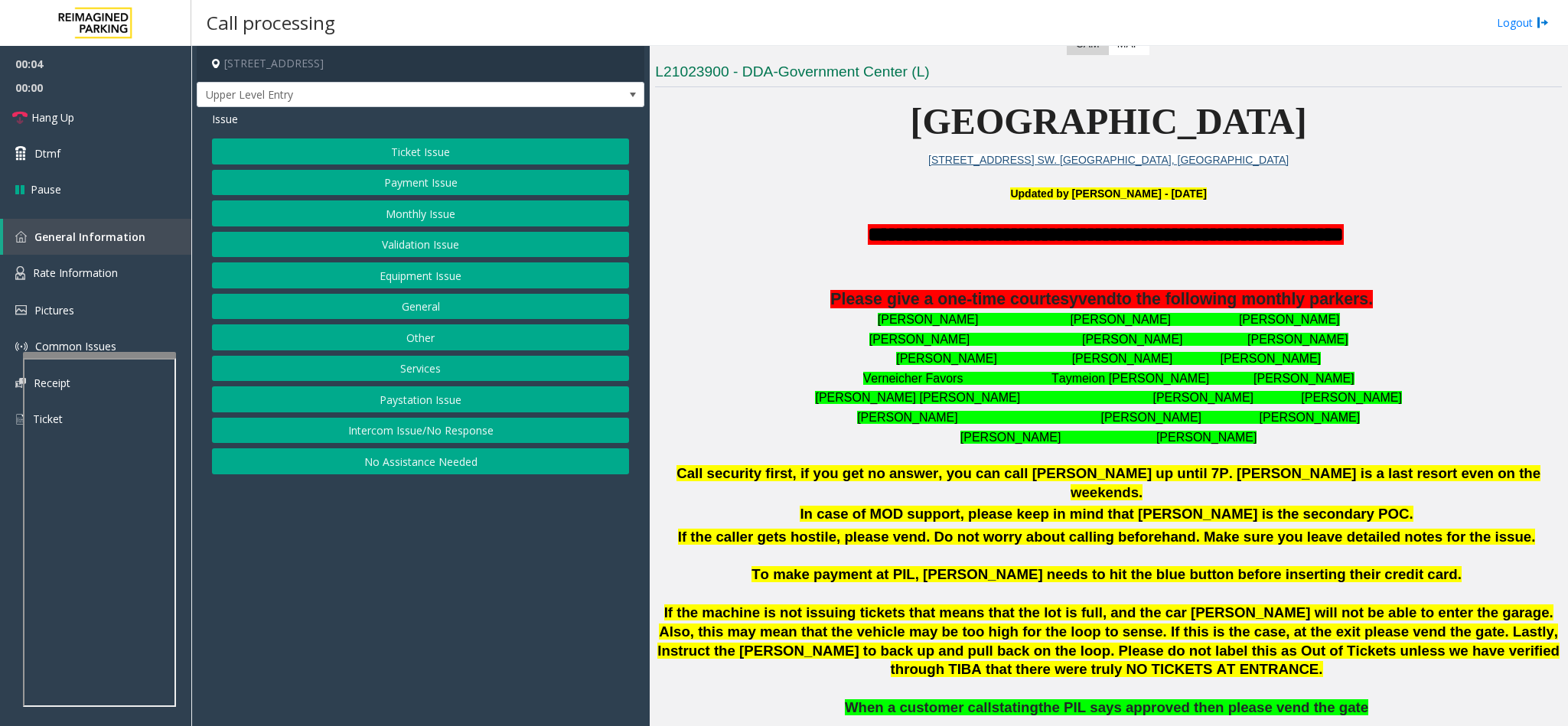
scroll to position [459, 0]
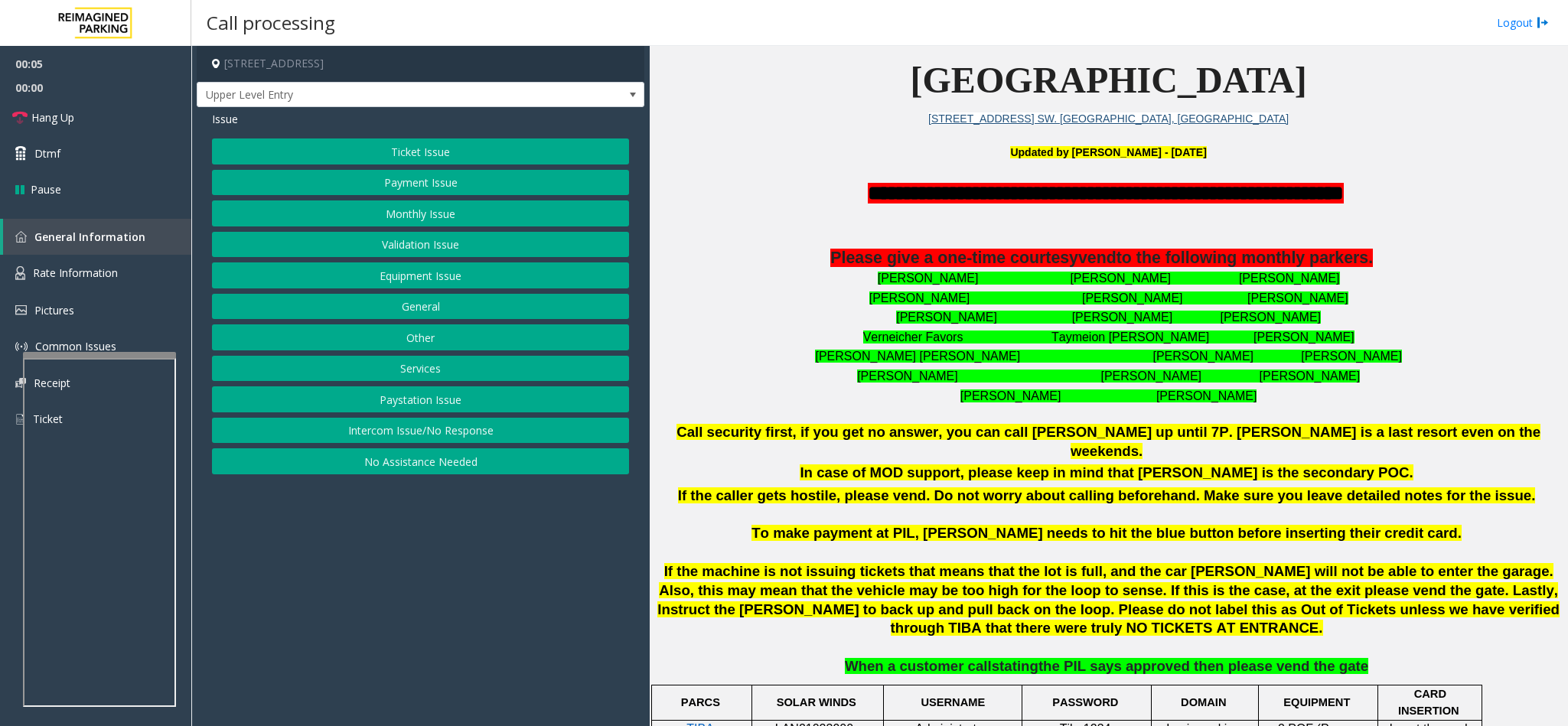
click at [397, 444] on button "Intercom Issue/No Response" at bounding box center [421, 430] width 417 height 26
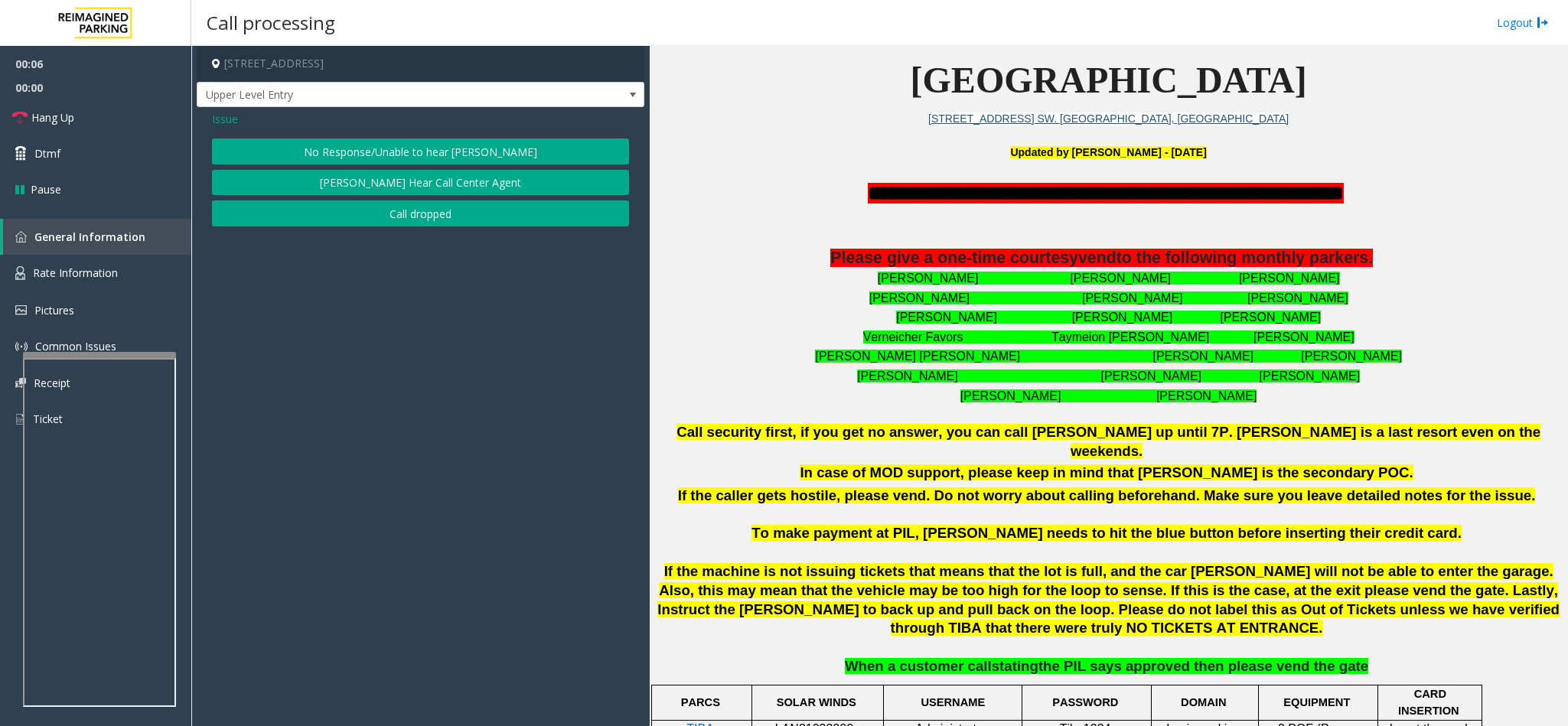
click at [333, 142] on button "No Response/Unable to hear [PERSON_NAME]" at bounding box center [421, 151] width 417 height 26
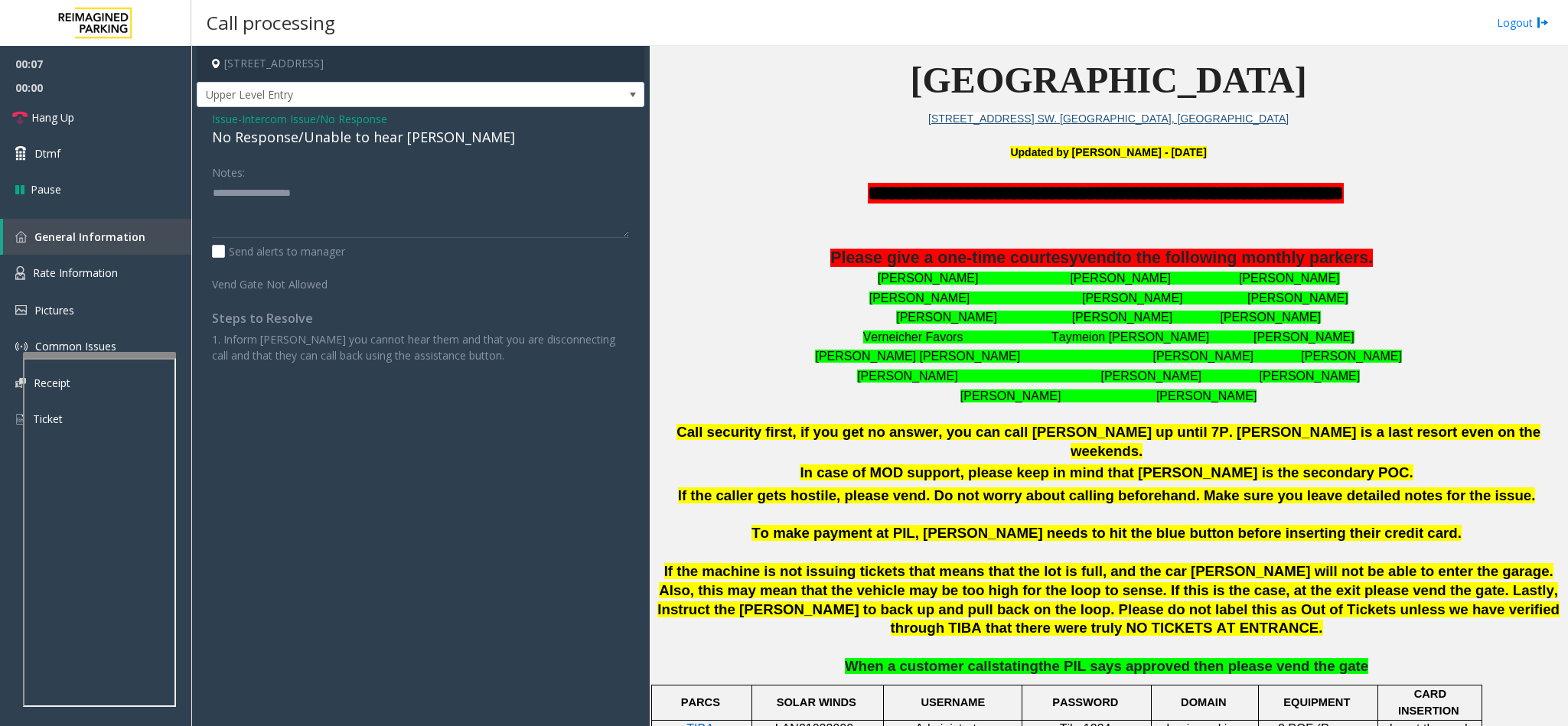
click at [243, 140] on div "No Response/Unable to hear [PERSON_NAME]" at bounding box center [421, 138] width 417 height 21
click at [417, 196] on textarea at bounding box center [421, 209] width 417 height 57
type textarea "**********"
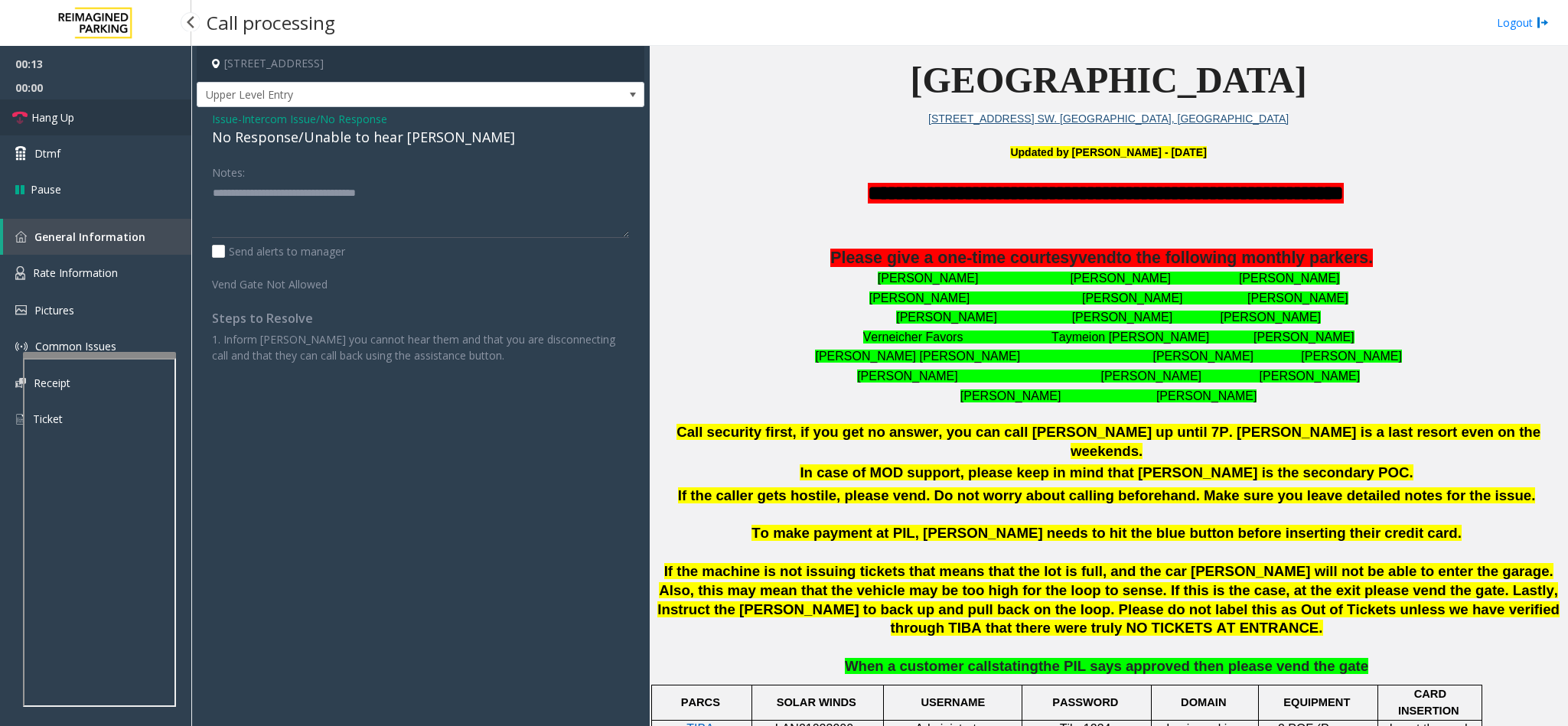
click at [55, 117] on span "Hang Up" at bounding box center [52, 117] width 42 height 16
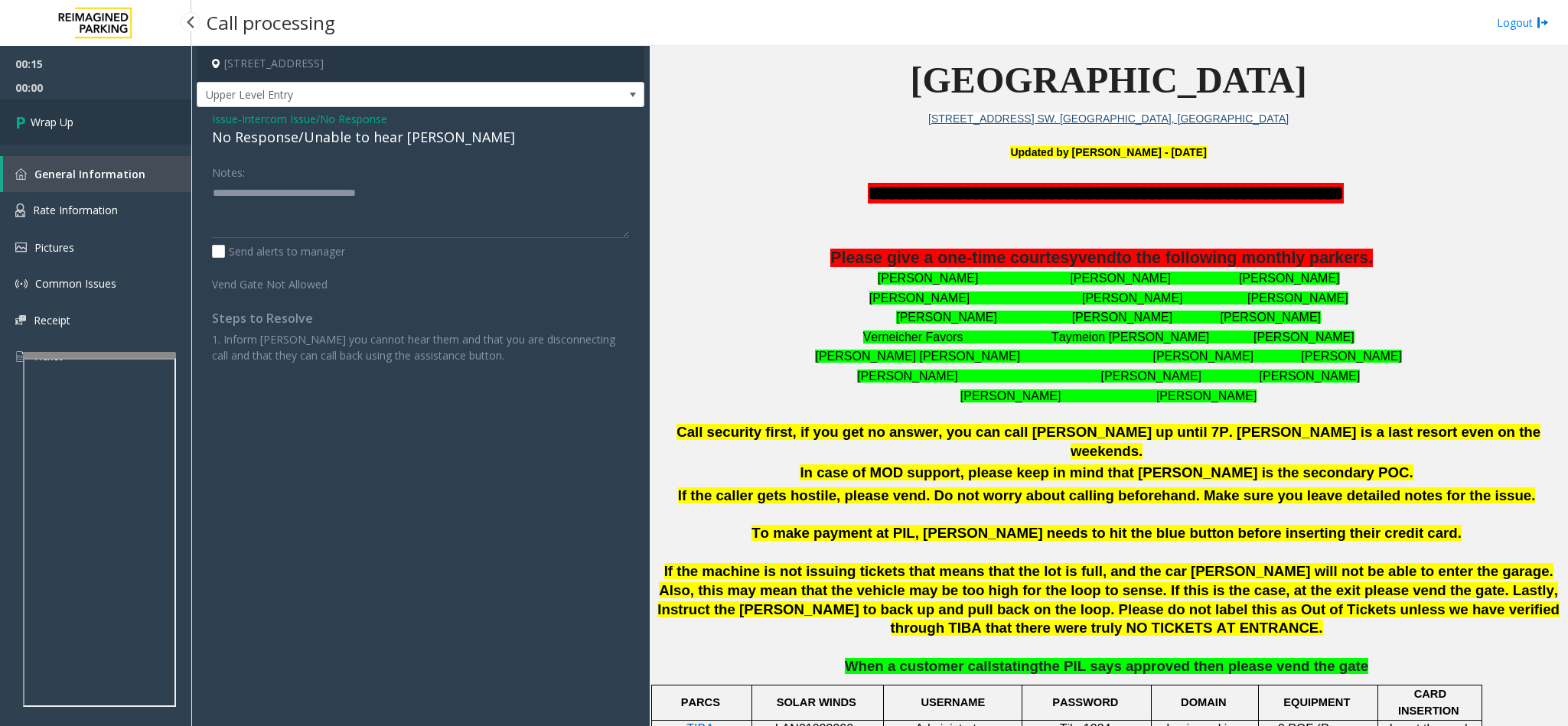
click at [55, 117] on span "Wrap Up" at bounding box center [51, 122] width 42 height 16
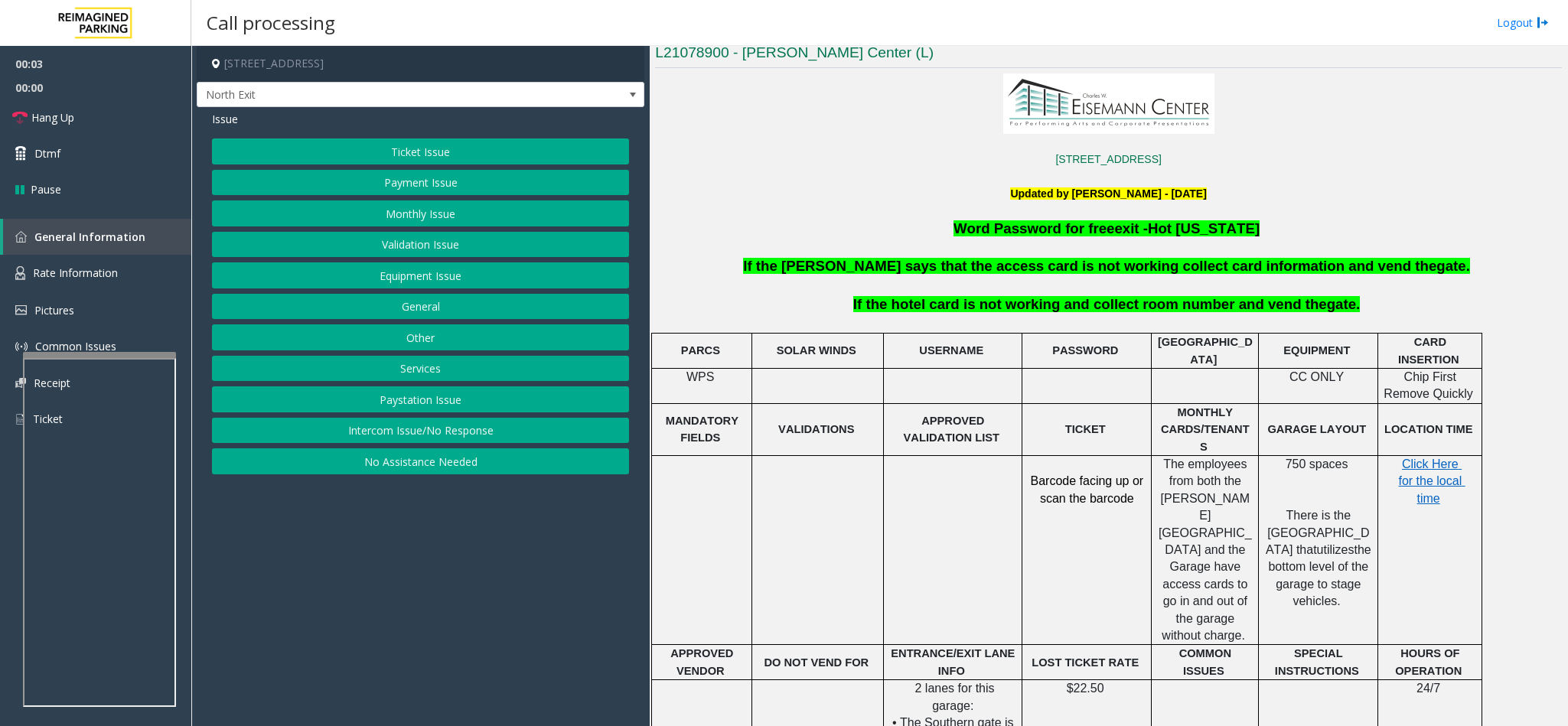
scroll to position [459, 0]
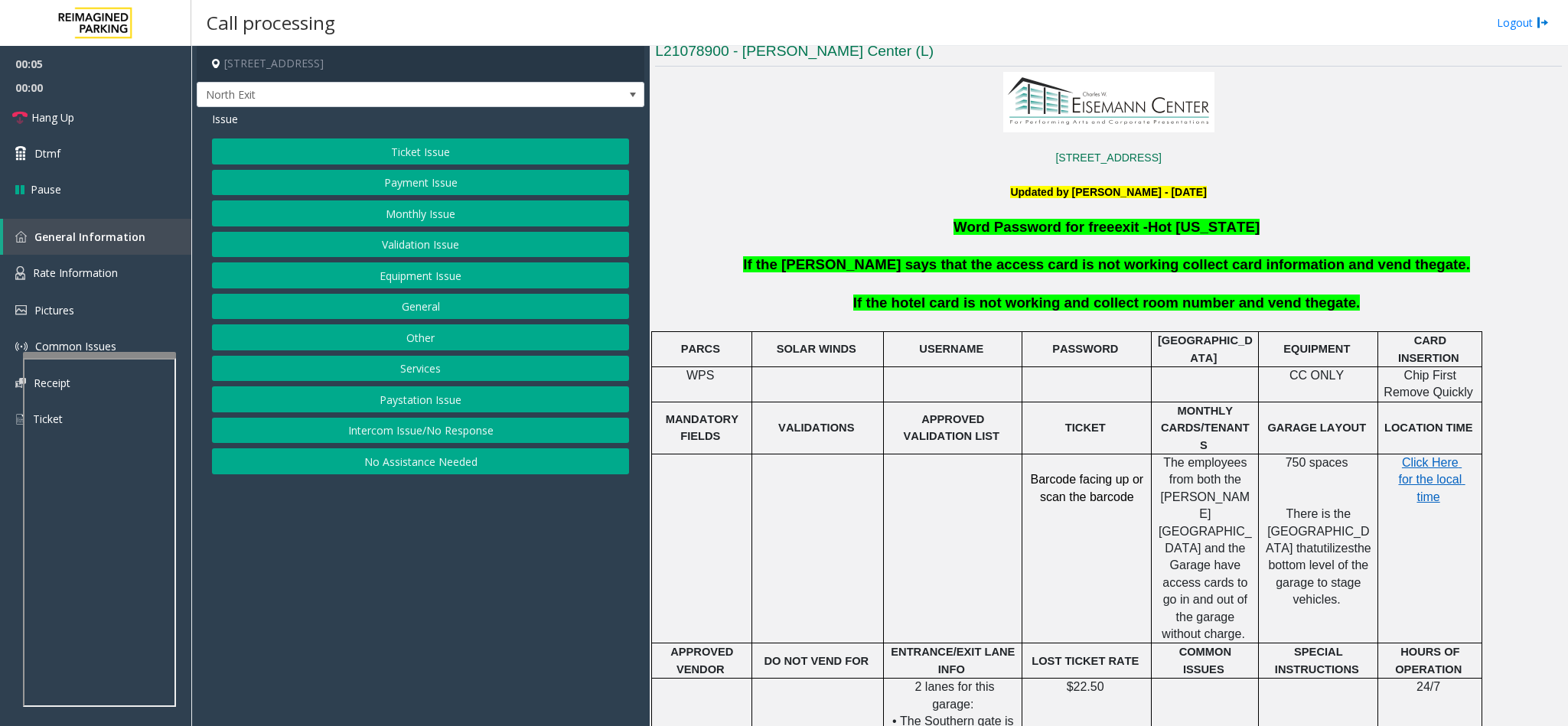
click at [417, 361] on button "Services" at bounding box center [421, 369] width 417 height 26
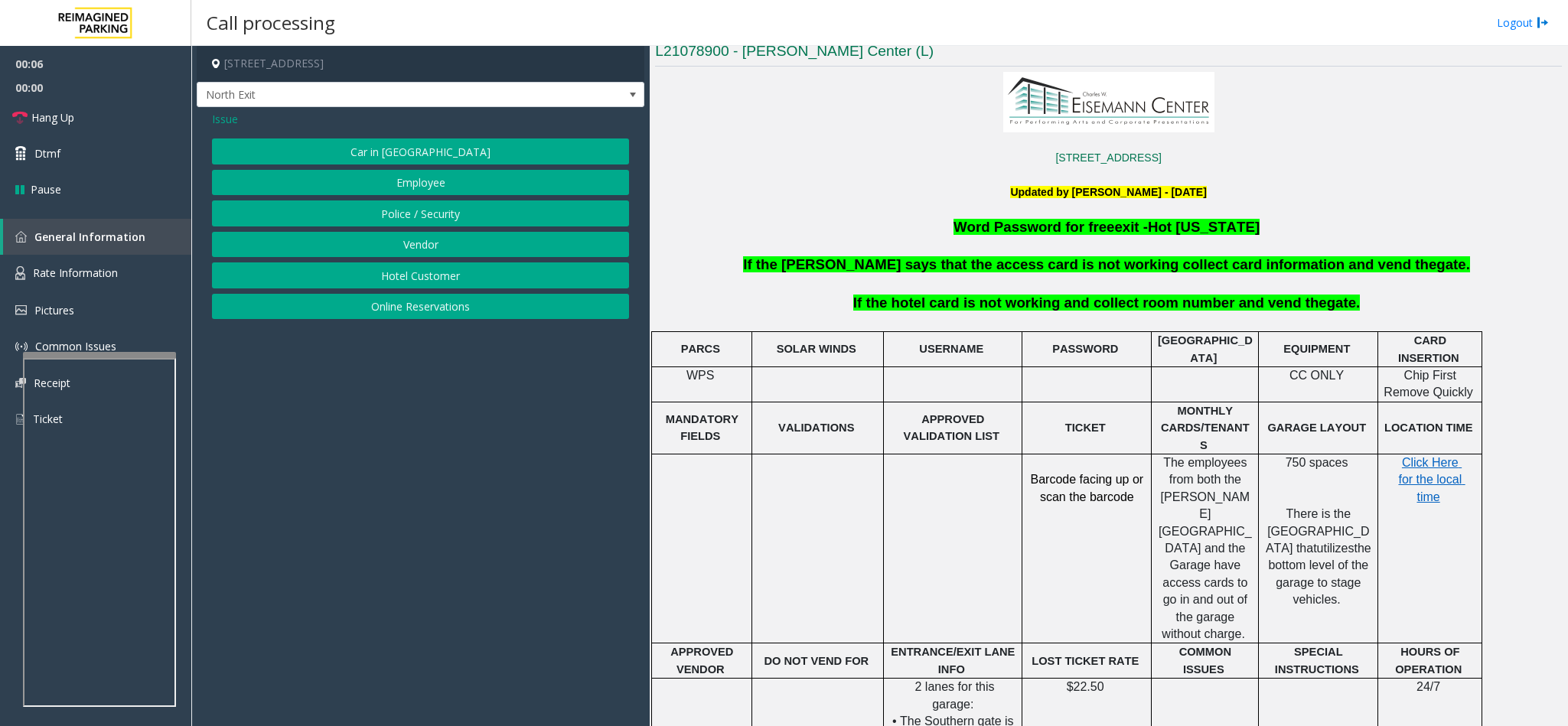
click at [393, 286] on button "Hotel Customer" at bounding box center [421, 275] width 417 height 26
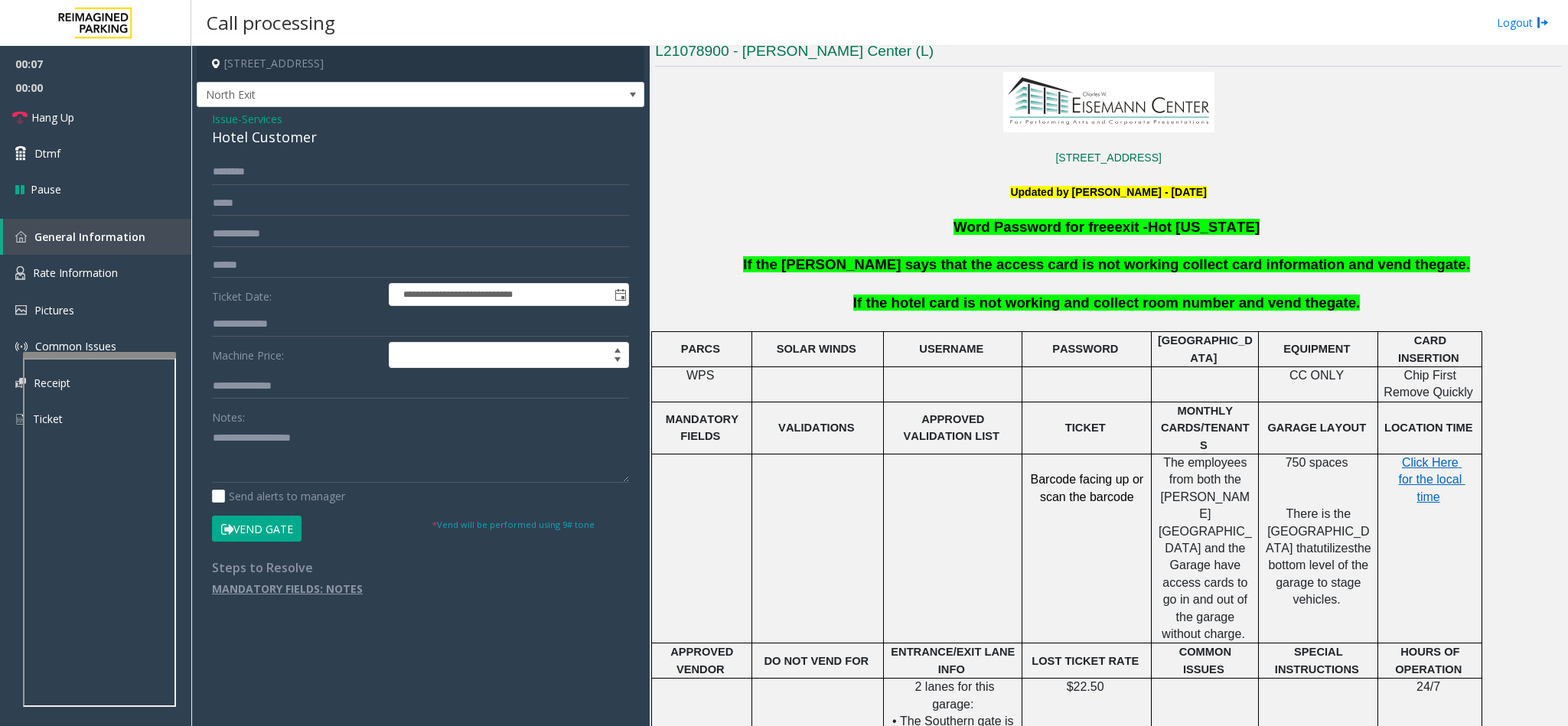
click at [248, 132] on div "Hotel Customer" at bounding box center [421, 138] width 417 height 21
click at [214, 439] on textarea at bounding box center [421, 453] width 417 height 57
click at [332, 440] on textarea at bounding box center [421, 453] width 417 height 57
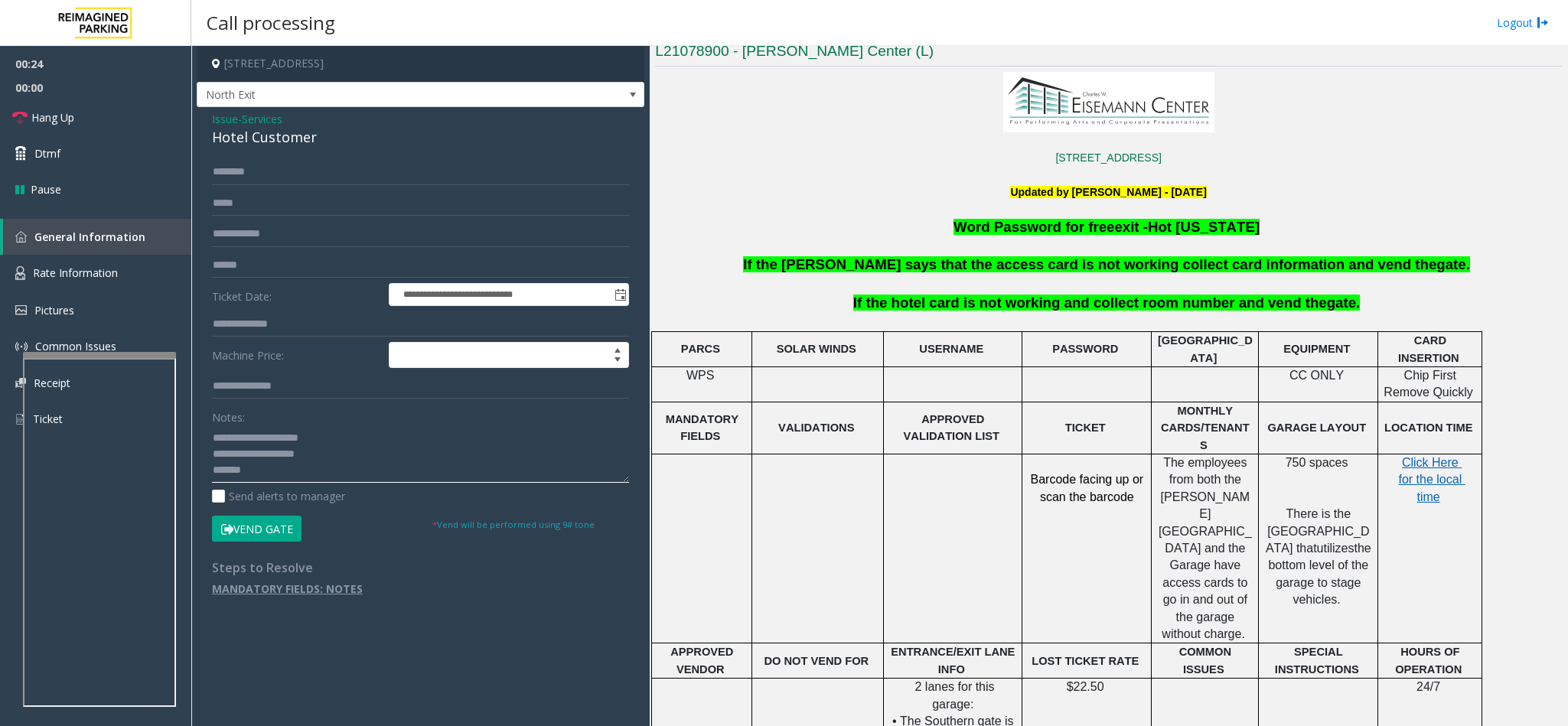
type textarea "**********"
click at [260, 322] on input "text" at bounding box center [421, 324] width 417 height 26
type input "***"
click at [268, 479] on textarea at bounding box center [421, 453] width 417 height 57
click at [253, 514] on form "**********" at bounding box center [421, 350] width 417 height 382
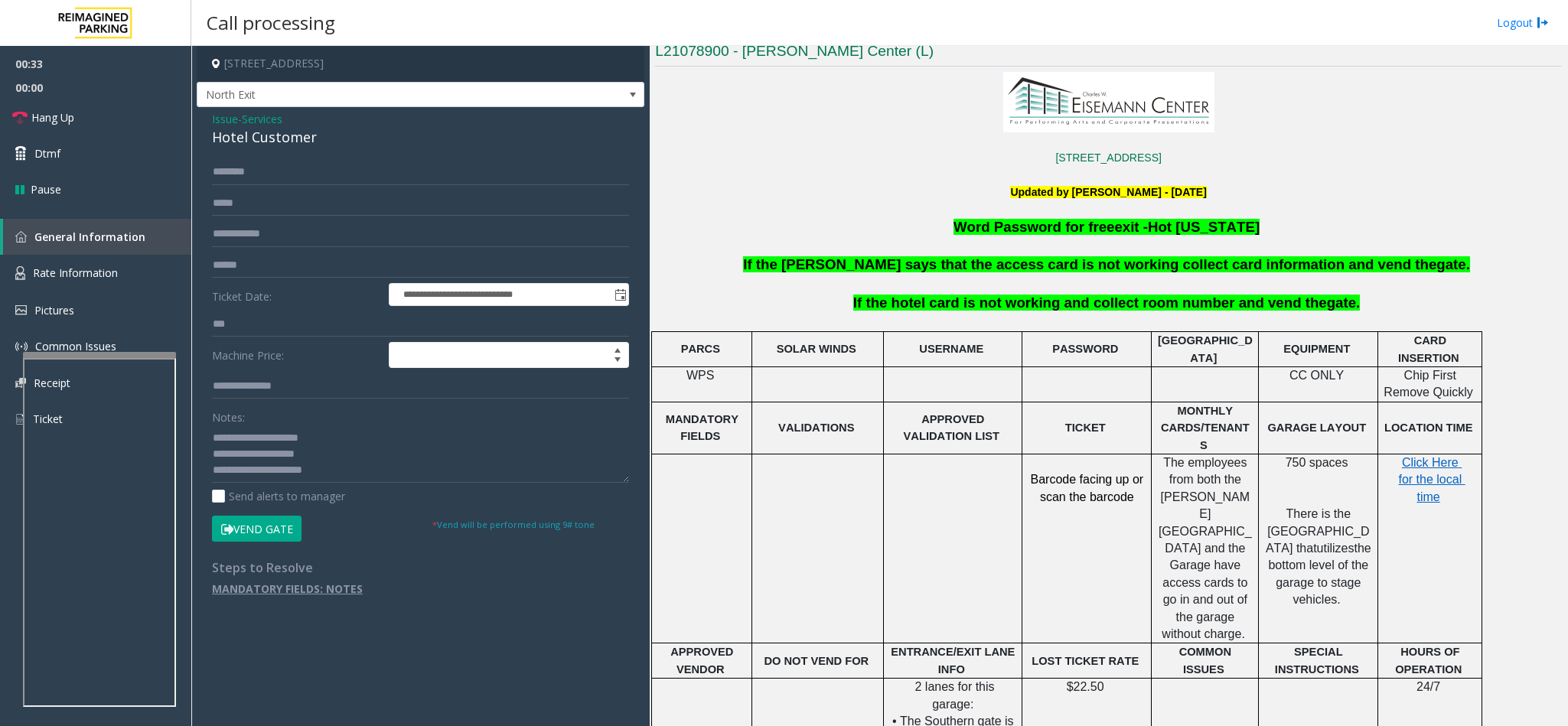
drag, startPoint x: 260, startPoint y: 533, endPoint x: 339, endPoint y: 466, distance: 103.6
click at [260, 530] on button "Vend Gate" at bounding box center [256, 529] width 89 height 26
click at [339, 464] on textarea at bounding box center [421, 453] width 417 height 57
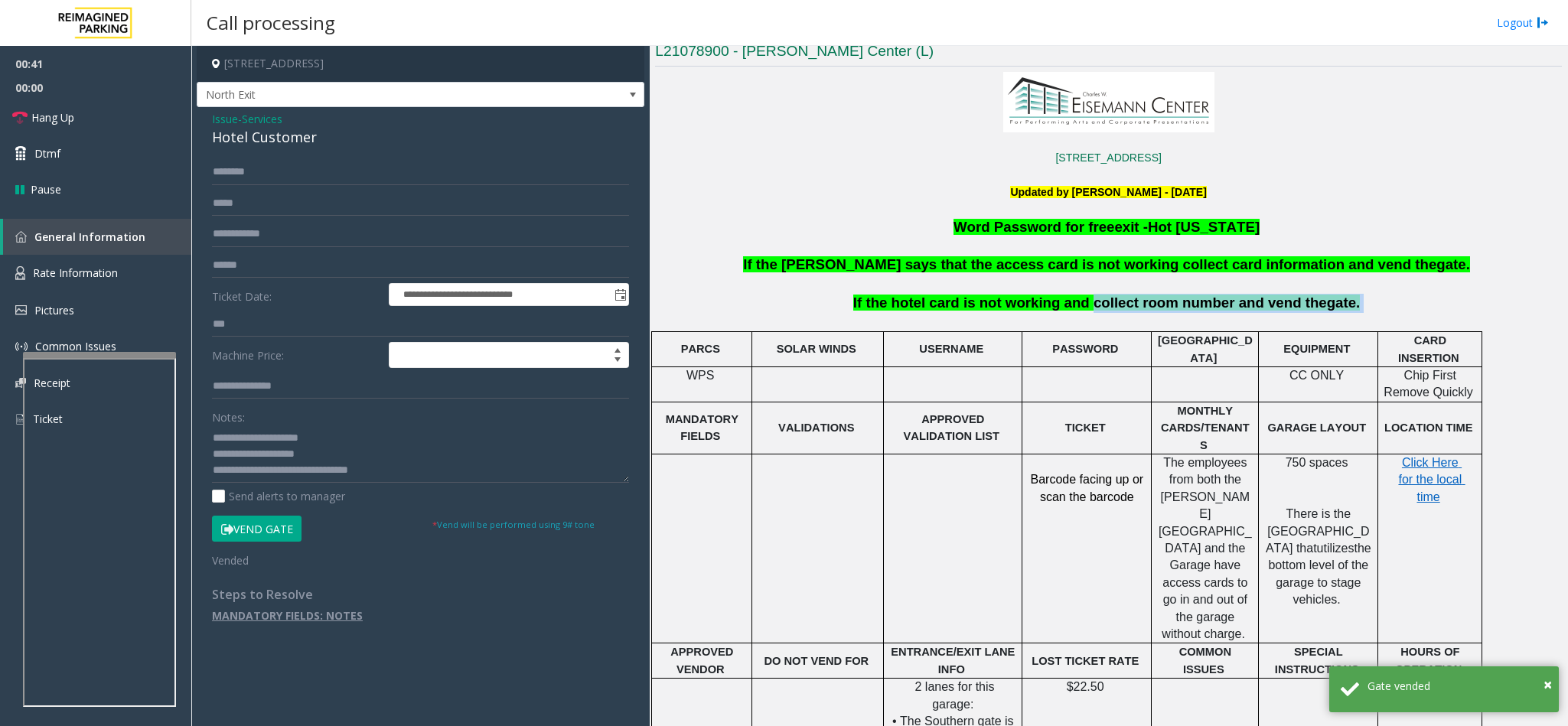
drag, startPoint x: 1084, startPoint y: 304, endPoint x: 1326, endPoint y: 305, distance: 242.0
click at [1326, 305] on p "If the hotel card is not working and collect room number and vend the gate." at bounding box center [1108, 303] width 910 height 19
copy p "collect room number and vend the gate."
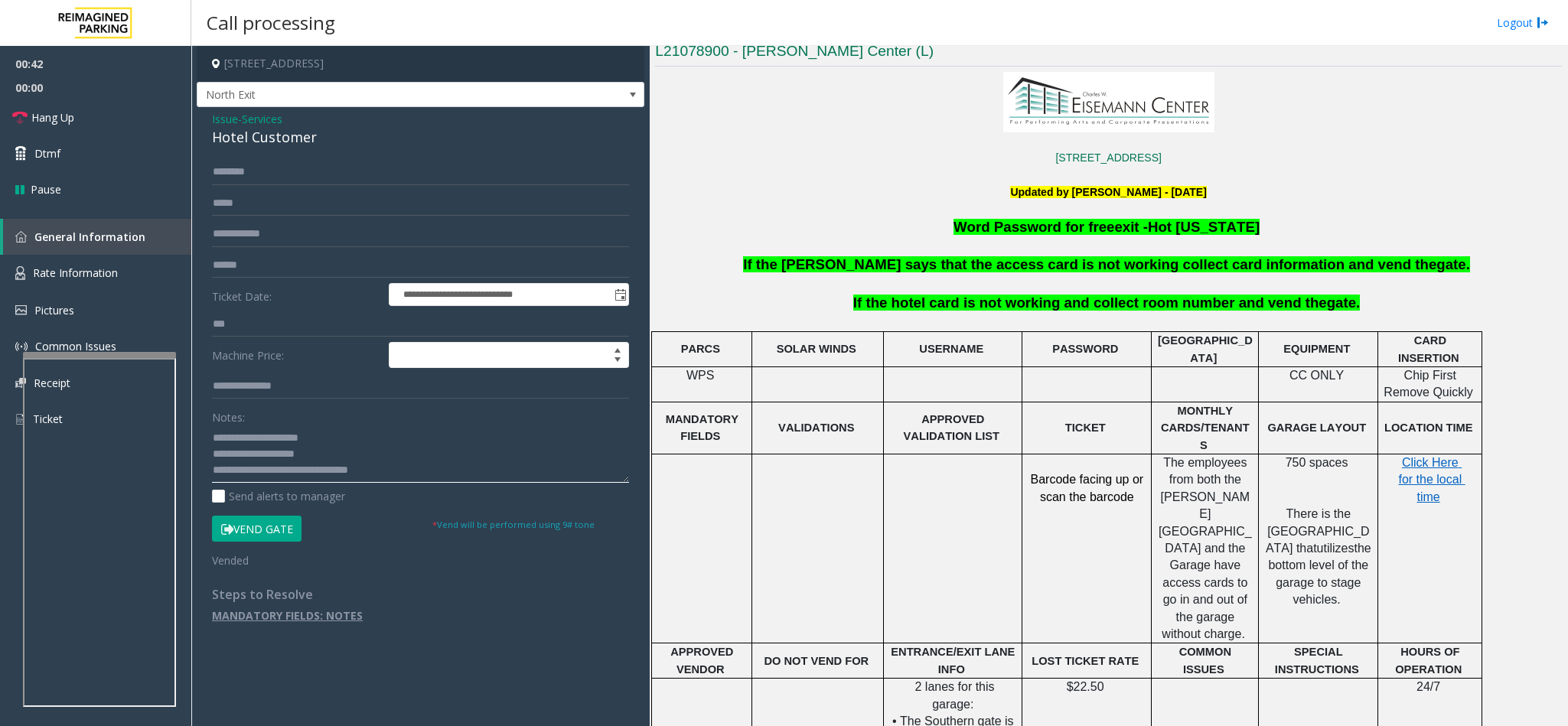
click at [407, 477] on textarea at bounding box center [421, 453] width 417 height 57
paste textarea "**********"
type textarea "**********"
drag, startPoint x: 124, startPoint y: 118, endPoint x: 103, endPoint y: 110, distance: 22.5
click at [124, 118] on link "Hang Up" at bounding box center [95, 118] width 191 height 36
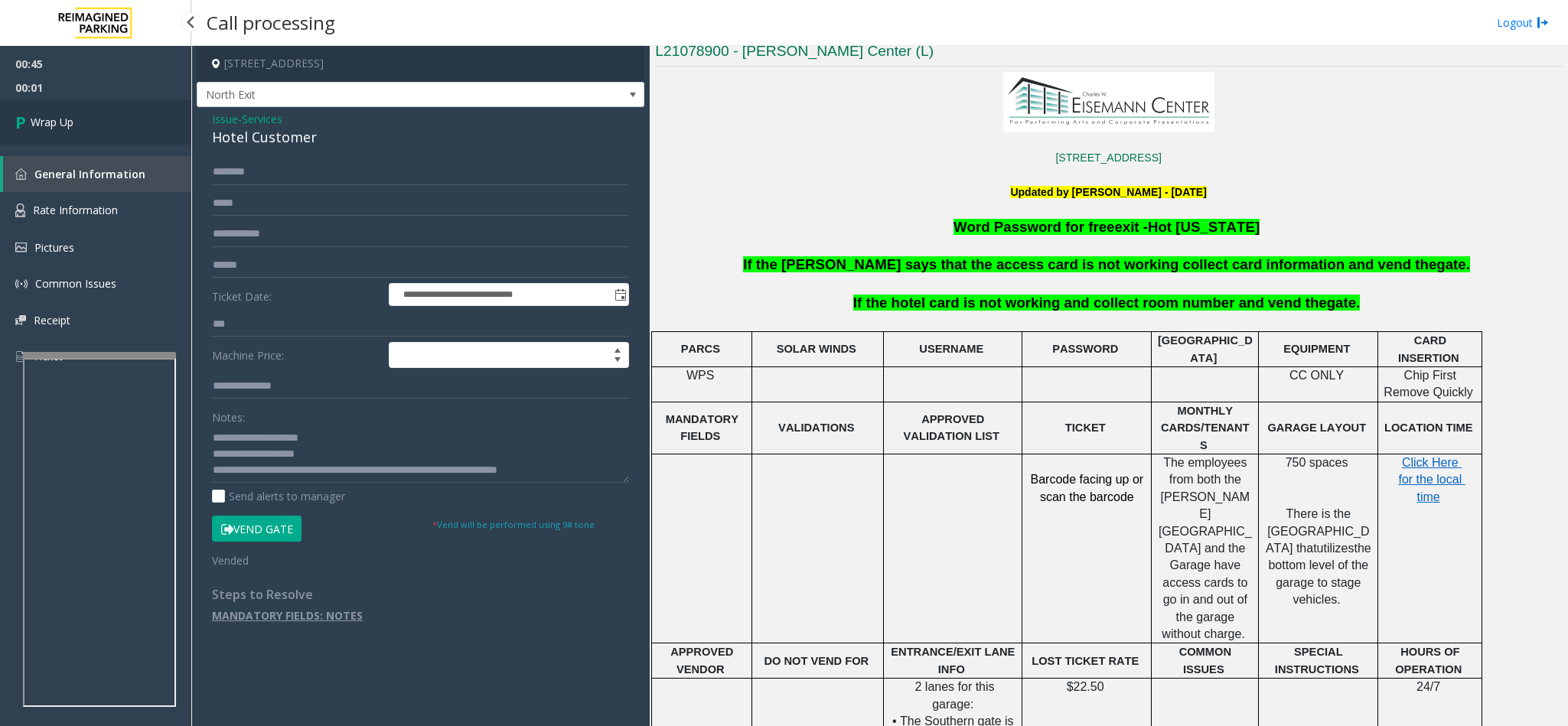
click at [111, 121] on link "Wrap Up" at bounding box center [95, 122] width 191 height 45
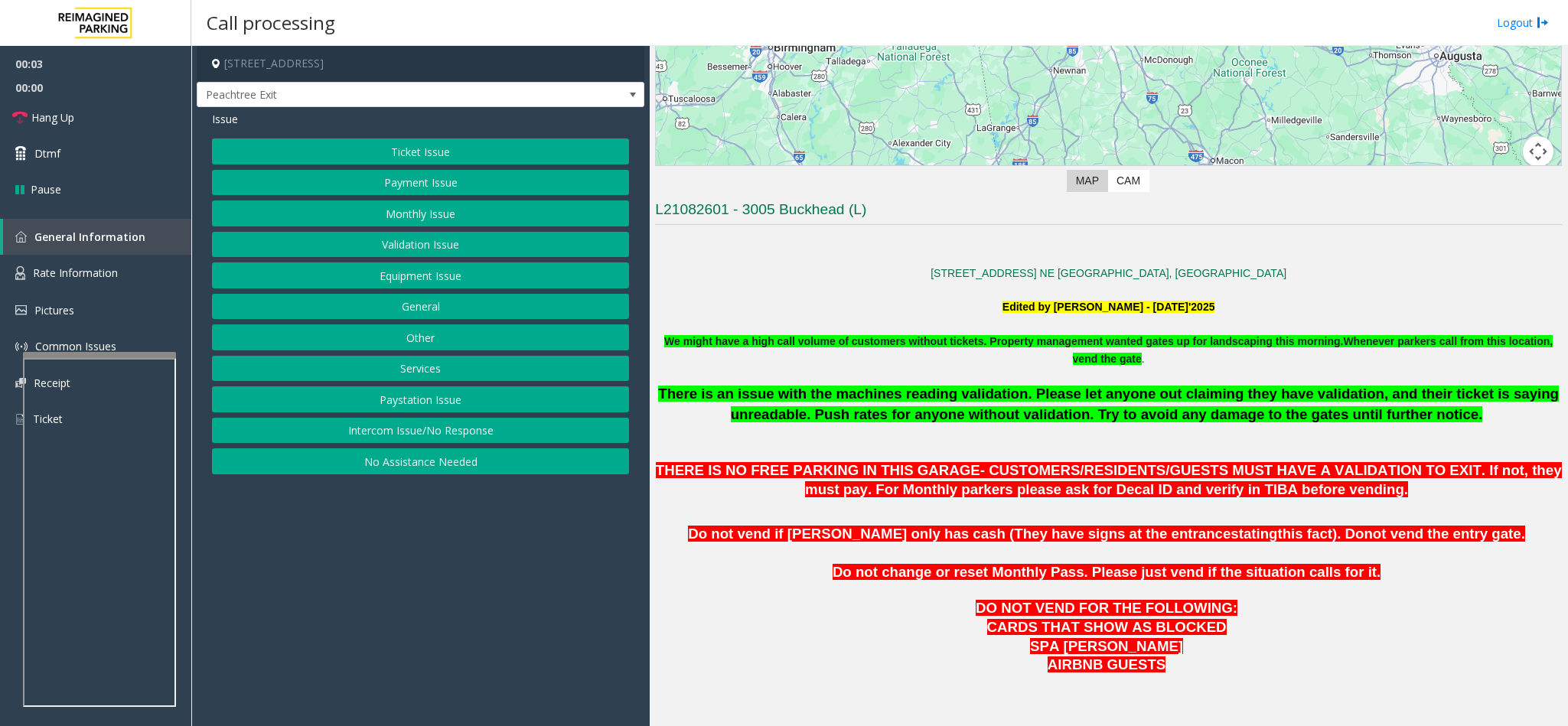
scroll to position [459, 0]
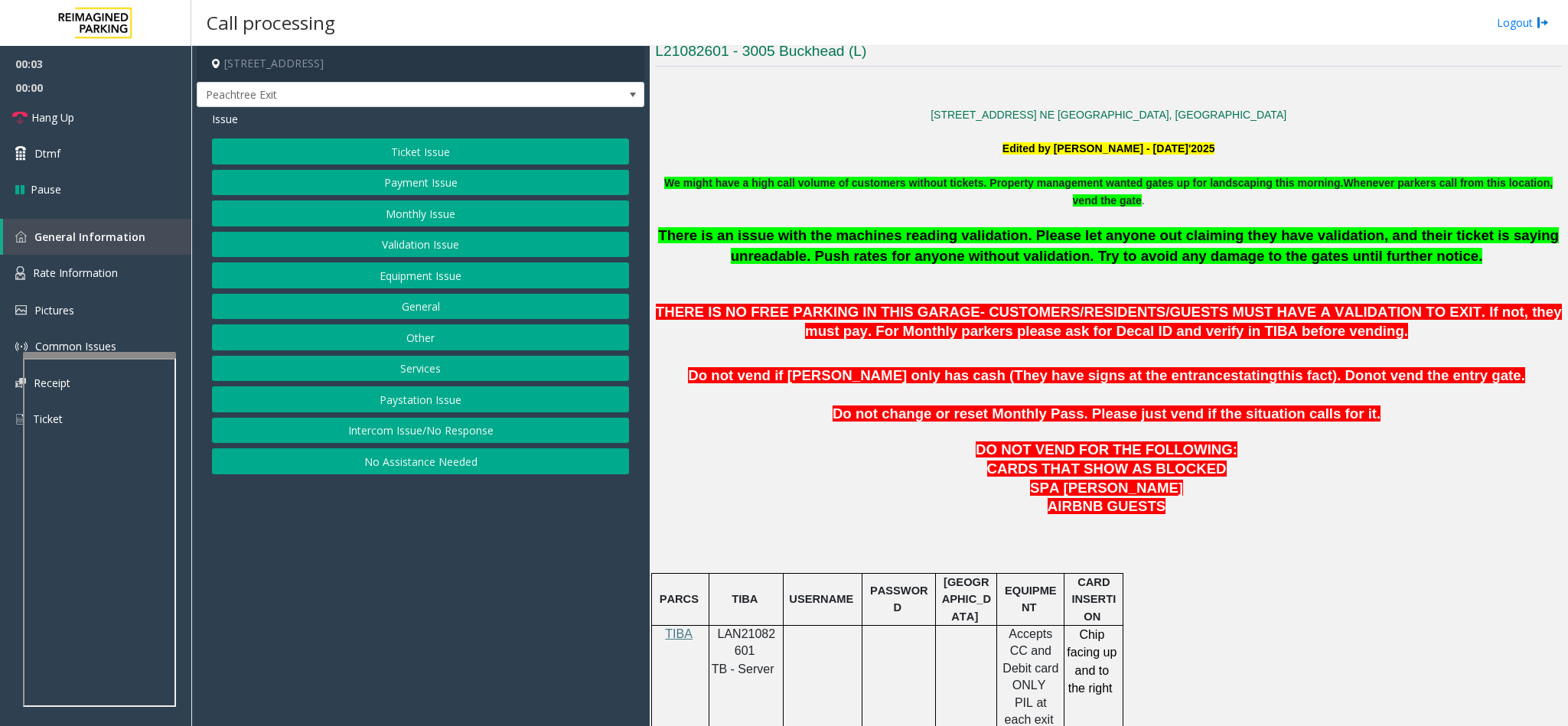
click at [737, 647] on span "LAN21082601" at bounding box center [746, 642] width 58 height 29
copy p "LAN21082601"
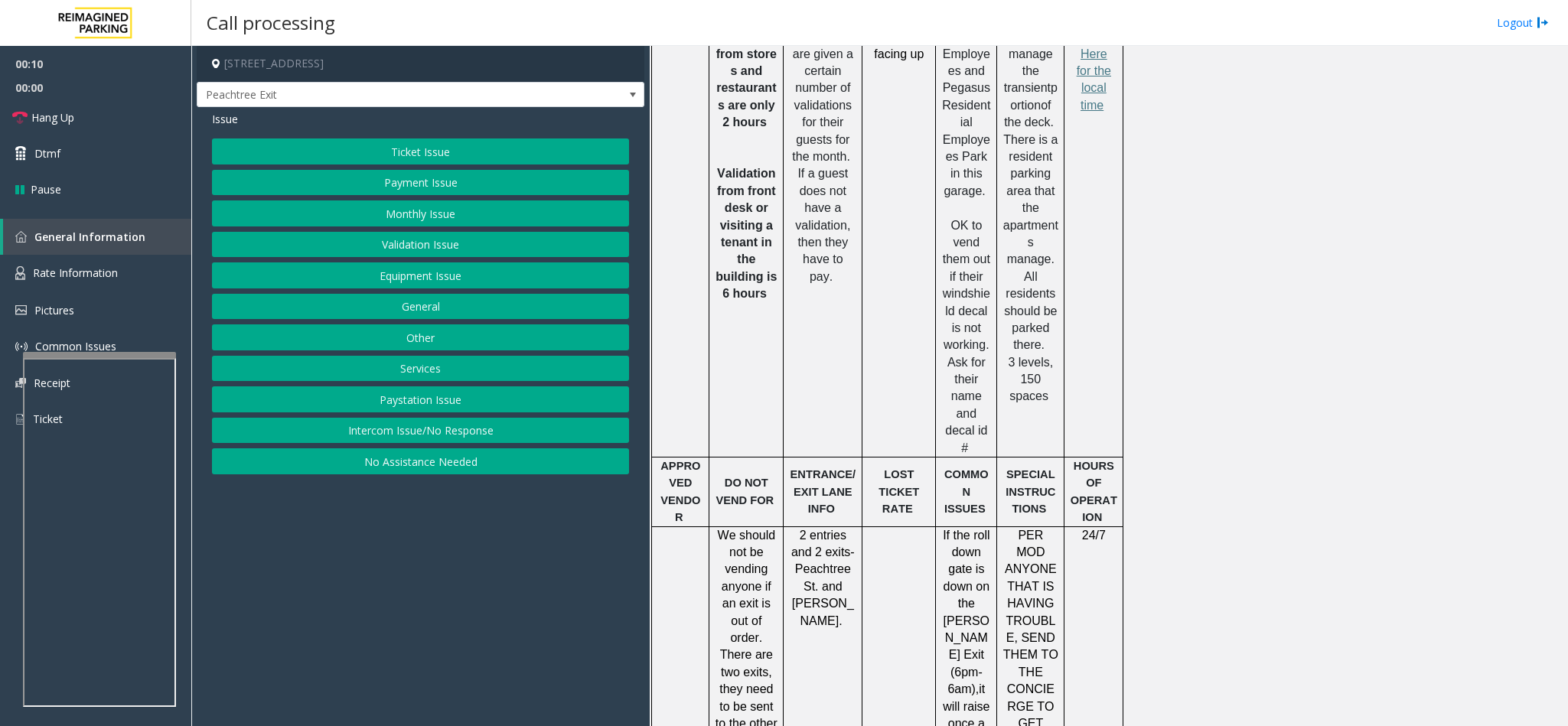
scroll to position [973, 0]
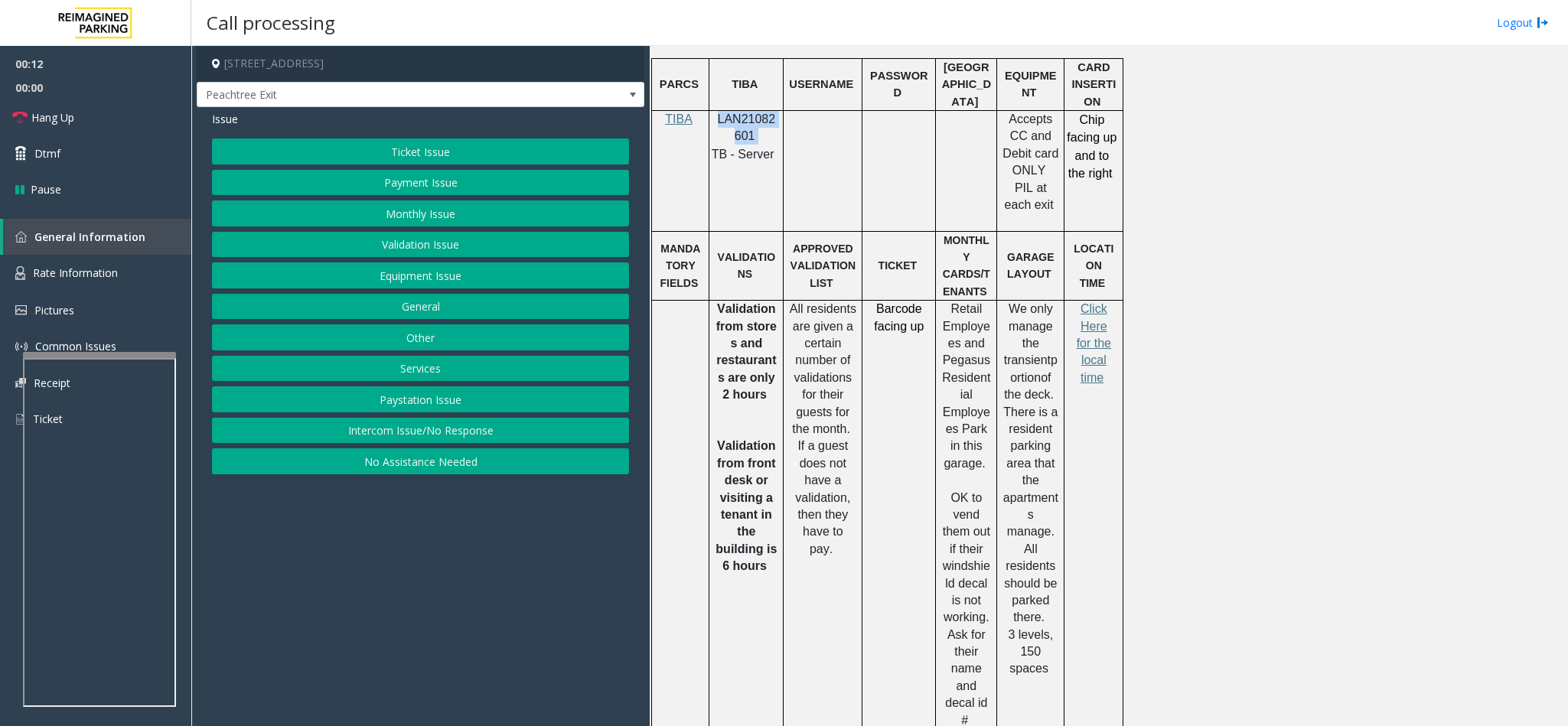
click at [379, 246] on button "Validation Issue" at bounding box center [421, 245] width 417 height 26
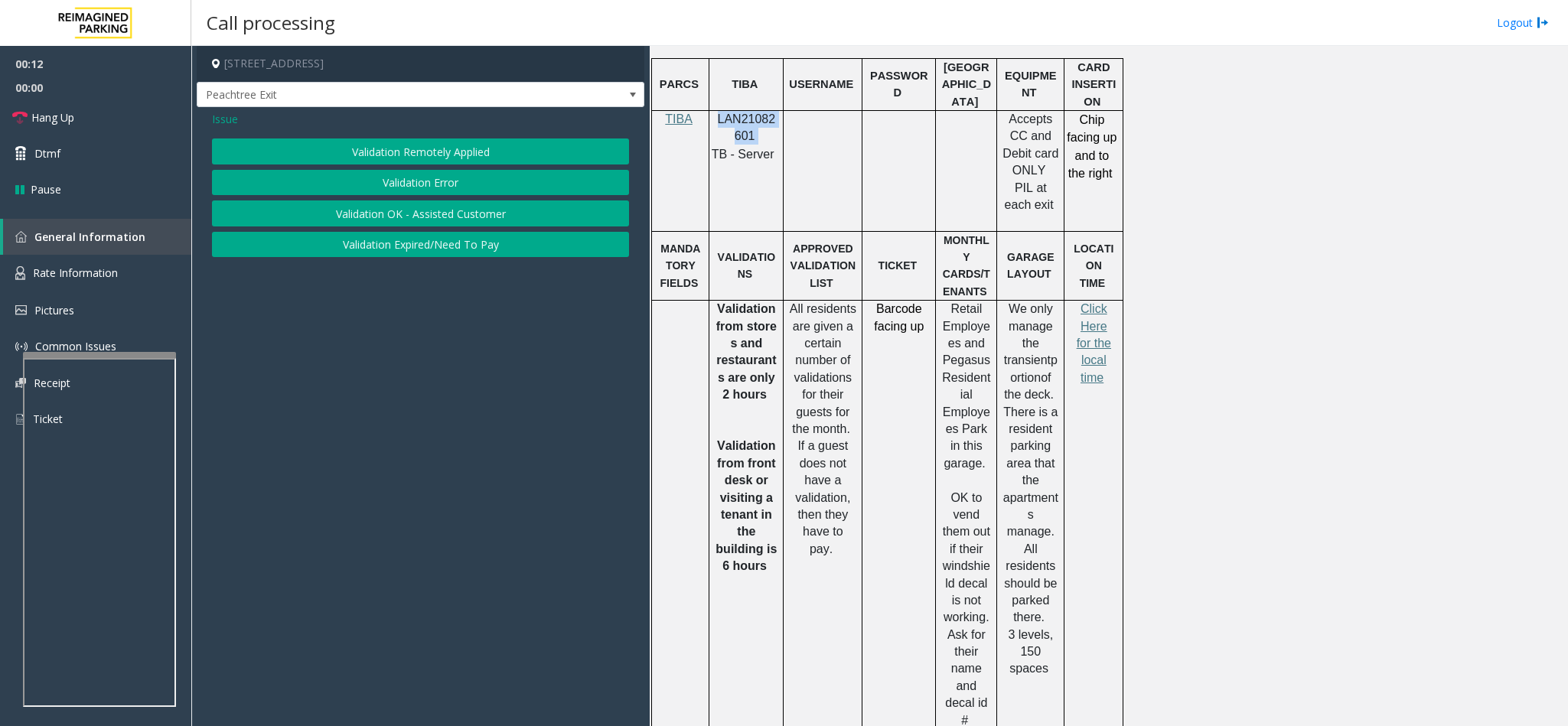
click at [381, 175] on button "Validation Error" at bounding box center [421, 183] width 417 height 26
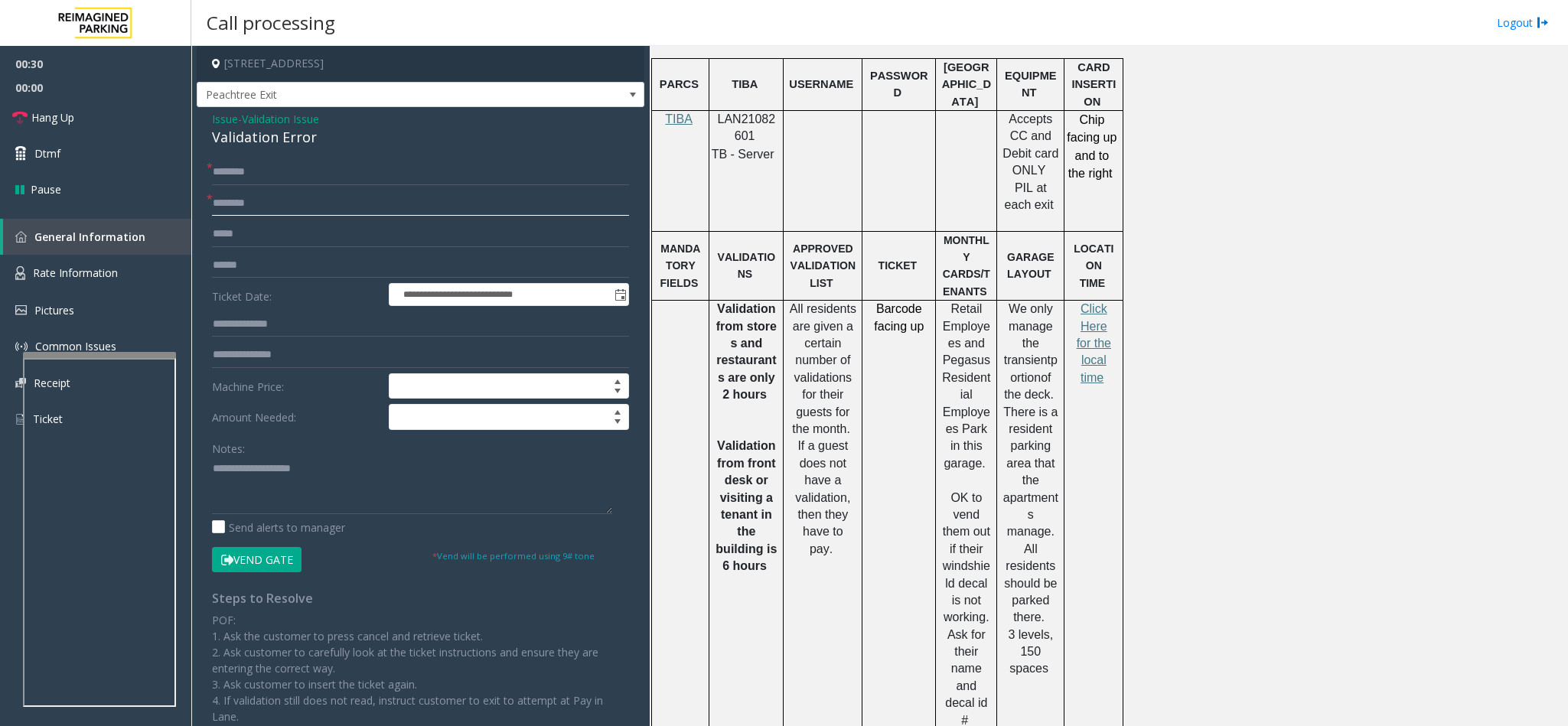
click at [253, 198] on input "text" at bounding box center [421, 203] width 417 height 26
click at [243, 145] on div "Validation Error" at bounding box center [421, 138] width 417 height 21
click at [212, 459] on textarea at bounding box center [412, 485] width 400 height 57
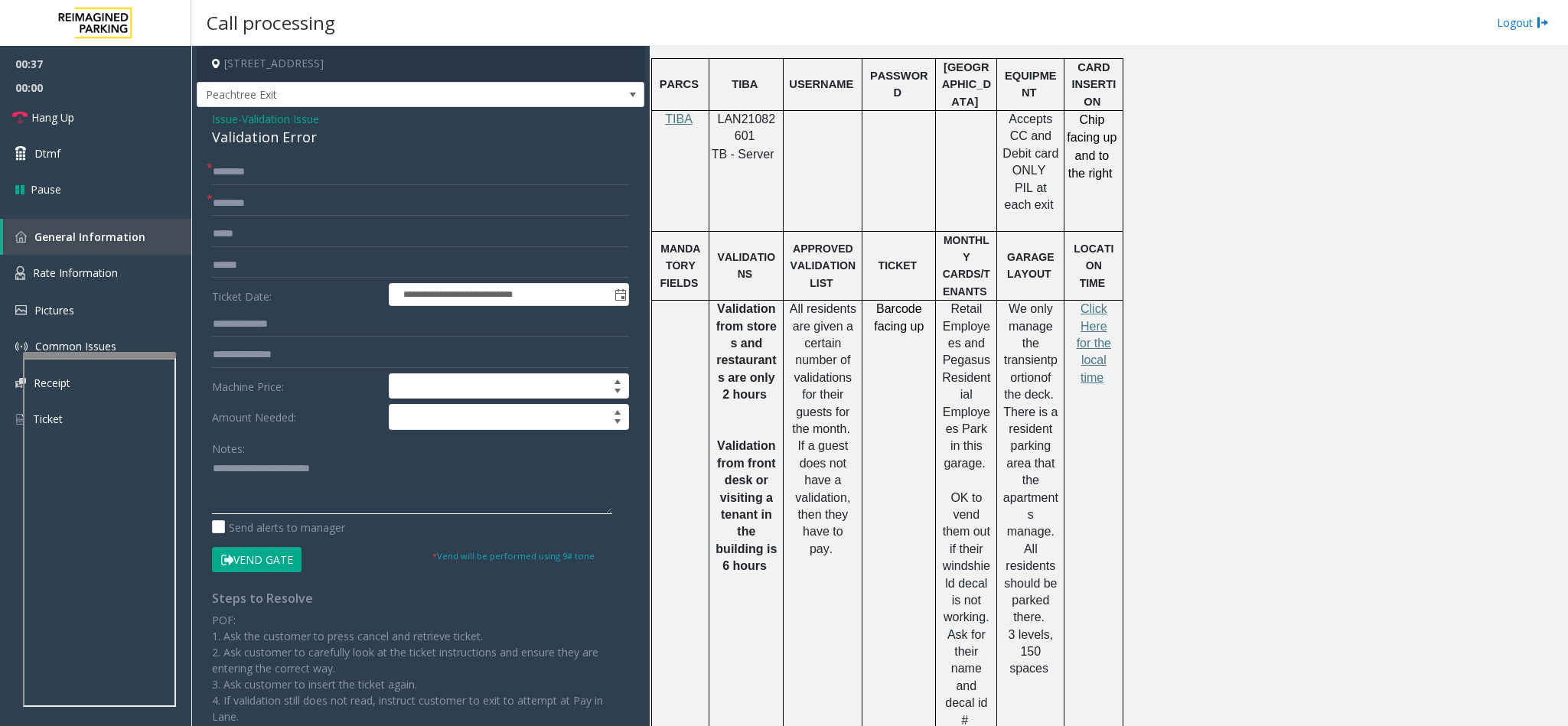
type textarea "**********"
click at [267, 198] on input "text" at bounding box center [421, 203] width 417 height 26
type input "*********"
click at [237, 174] on input "text" at bounding box center [421, 172] width 417 height 26
click at [233, 175] on input "text" at bounding box center [421, 172] width 417 height 26
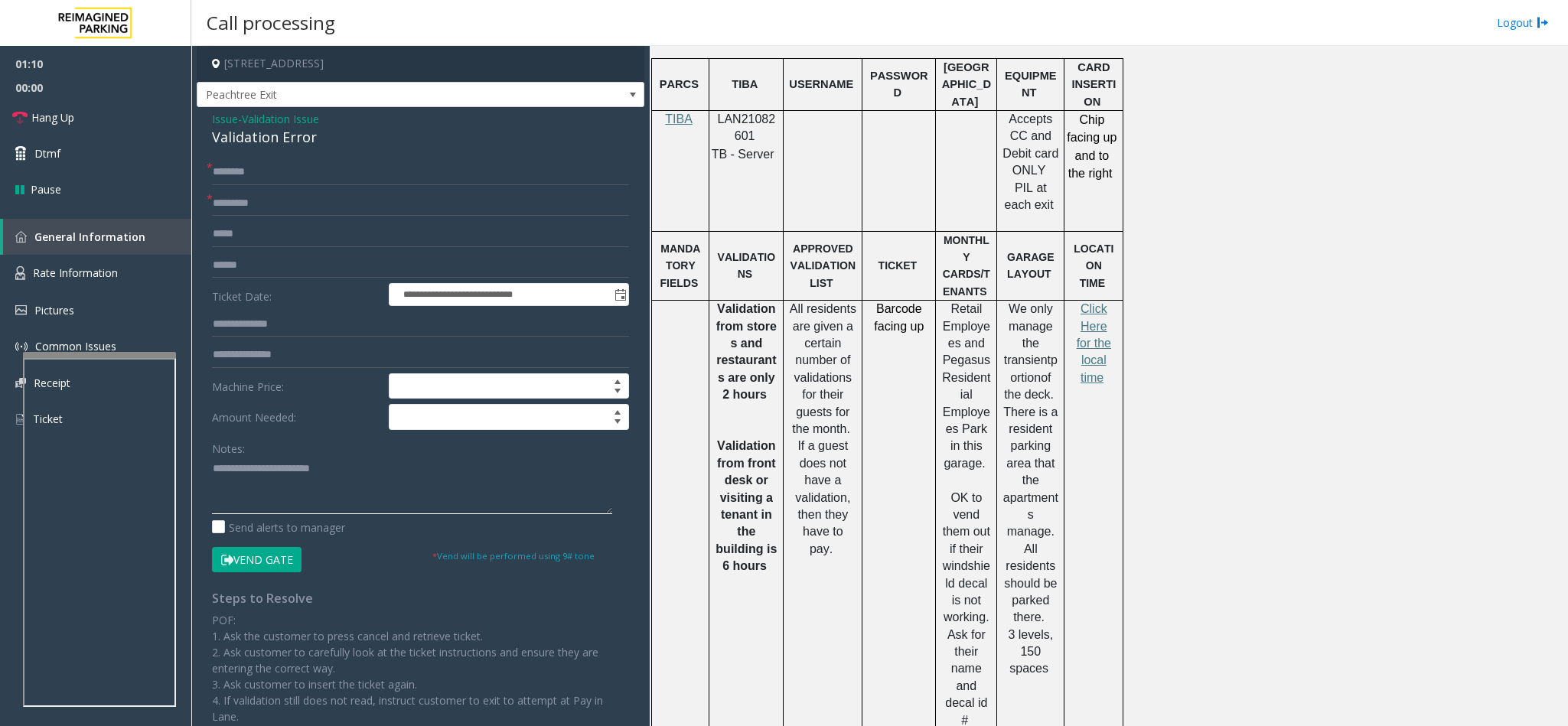
click at [343, 470] on textarea at bounding box center [412, 485] width 400 height 57
click at [235, 179] on input "text" at bounding box center [421, 172] width 417 height 26
click at [352, 468] on textarea at bounding box center [412, 485] width 400 height 57
type textarea "**********"
click at [233, 170] on input "text" at bounding box center [421, 172] width 417 height 26
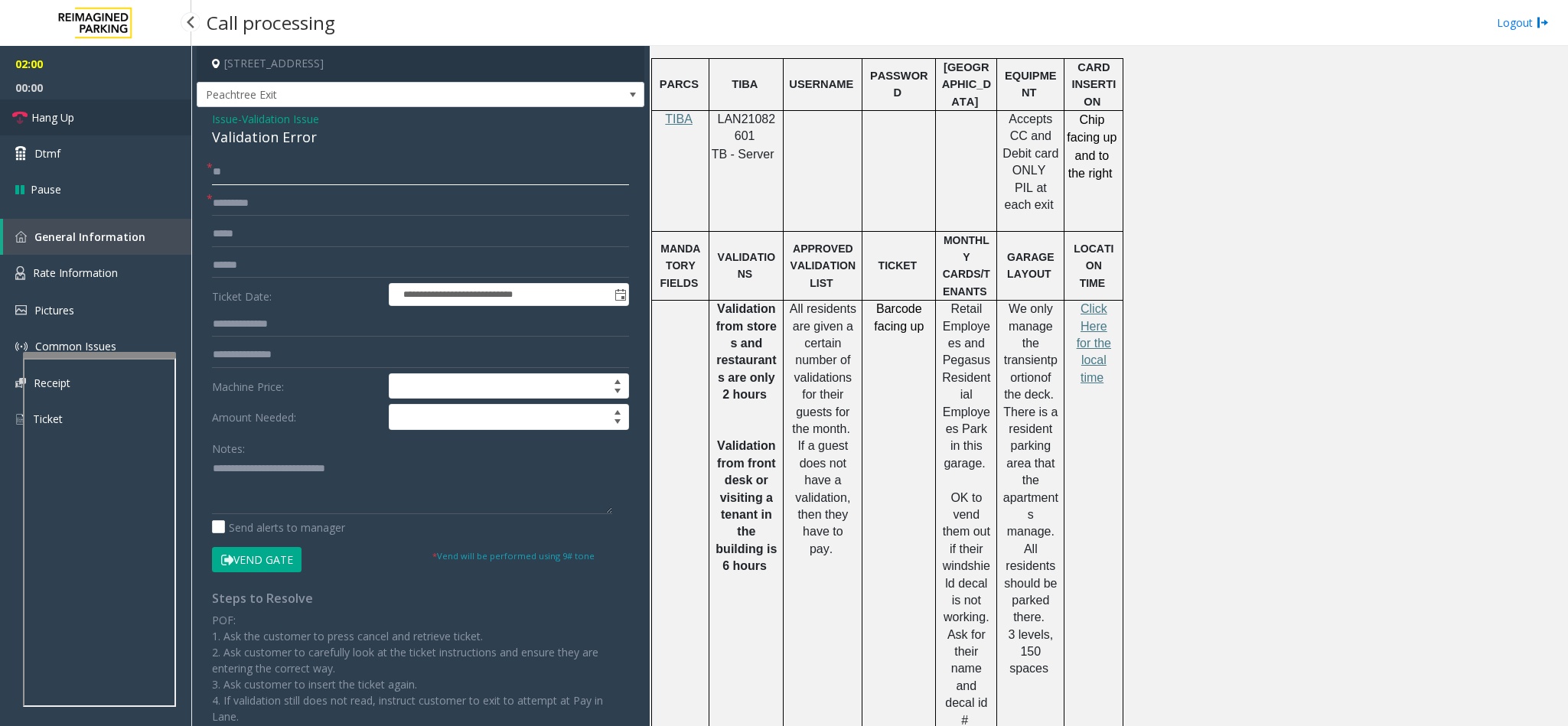
type input "**"
click at [83, 119] on link "Hang Up" at bounding box center [95, 118] width 191 height 36
click at [237, 496] on textarea at bounding box center [412, 485] width 400 height 57
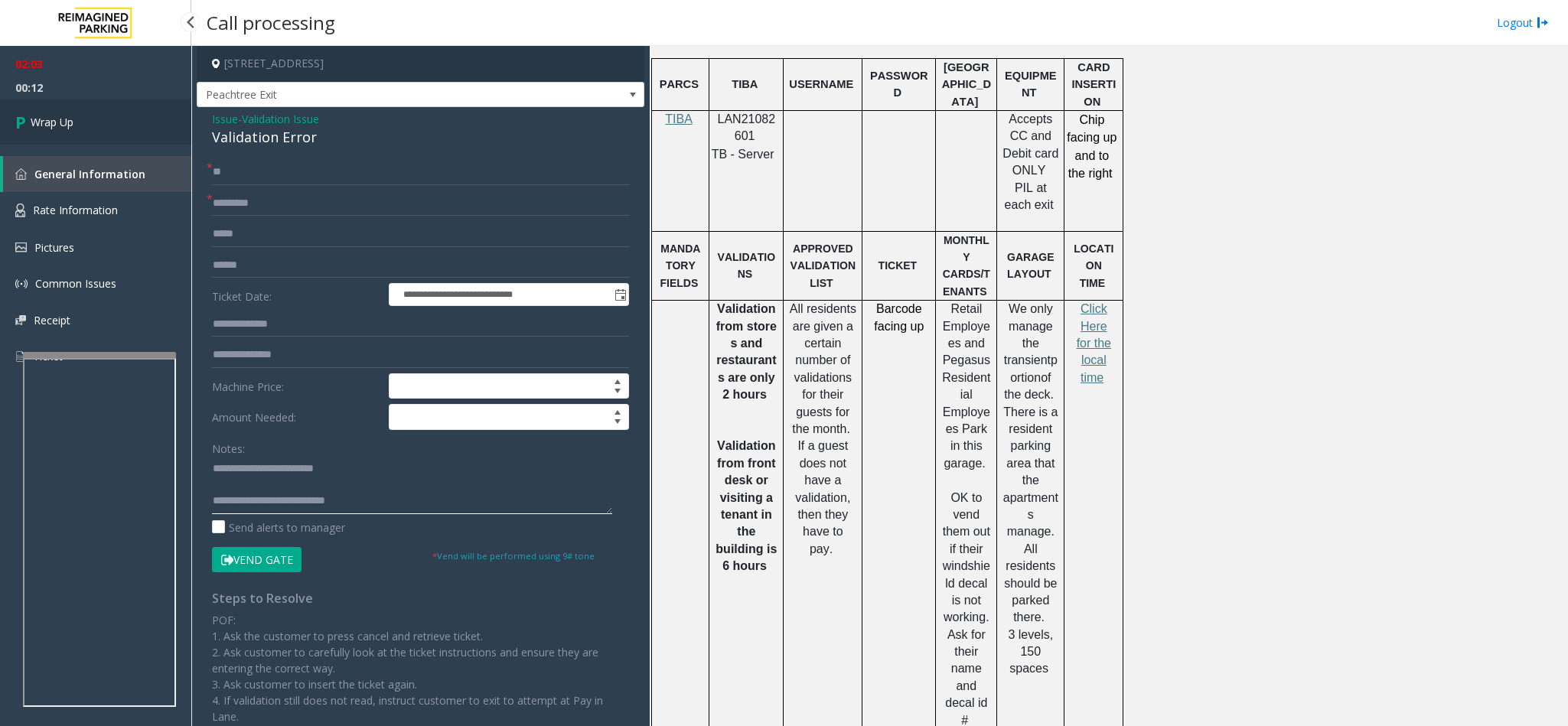
type textarea "**********"
click at [139, 106] on link "Wrap Up" at bounding box center [95, 122] width 191 height 45
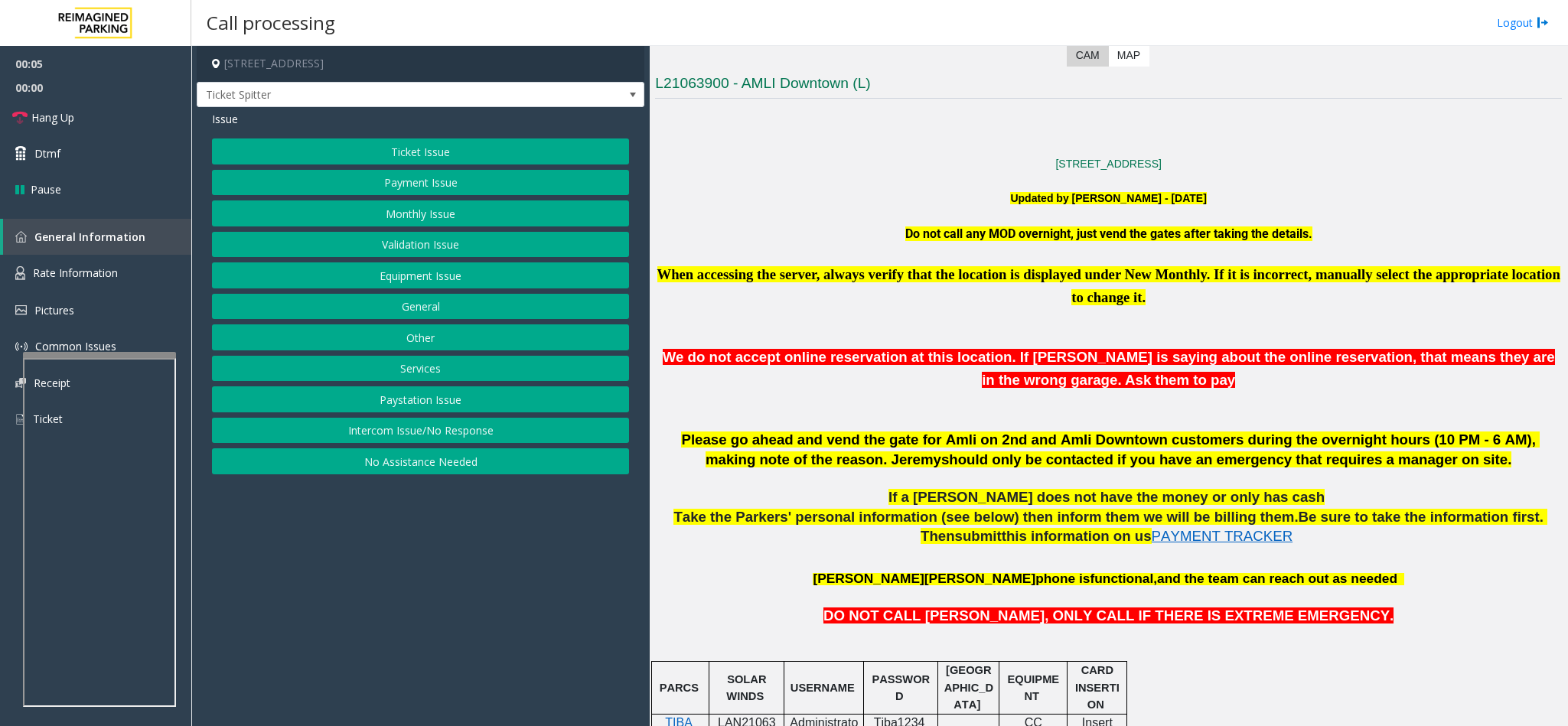
scroll to position [459, 0]
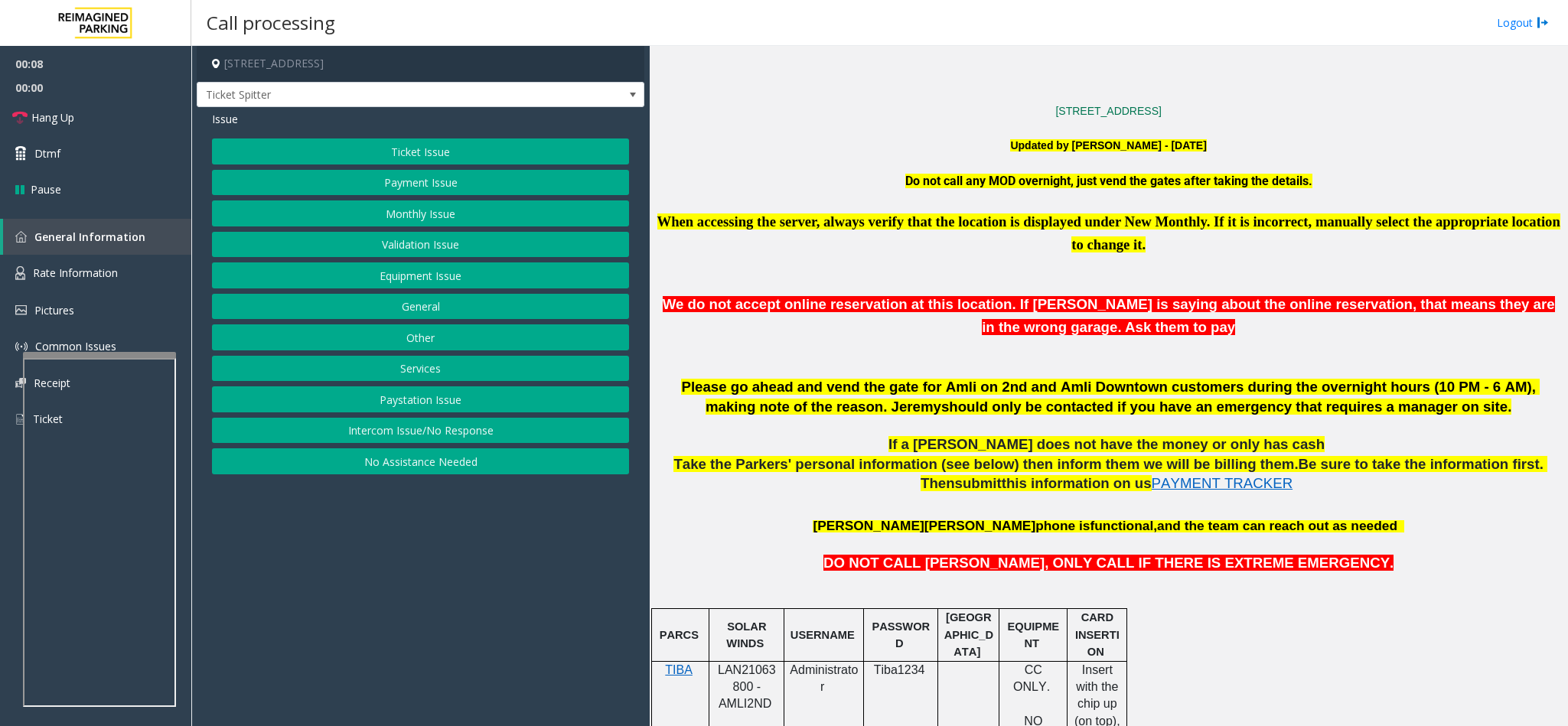
click at [414, 279] on button "Equipment Issue" at bounding box center [421, 275] width 417 height 26
click at [414, 279] on button "Gate / Door Won't Open" at bounding box center [421, 275] width 417 height 26
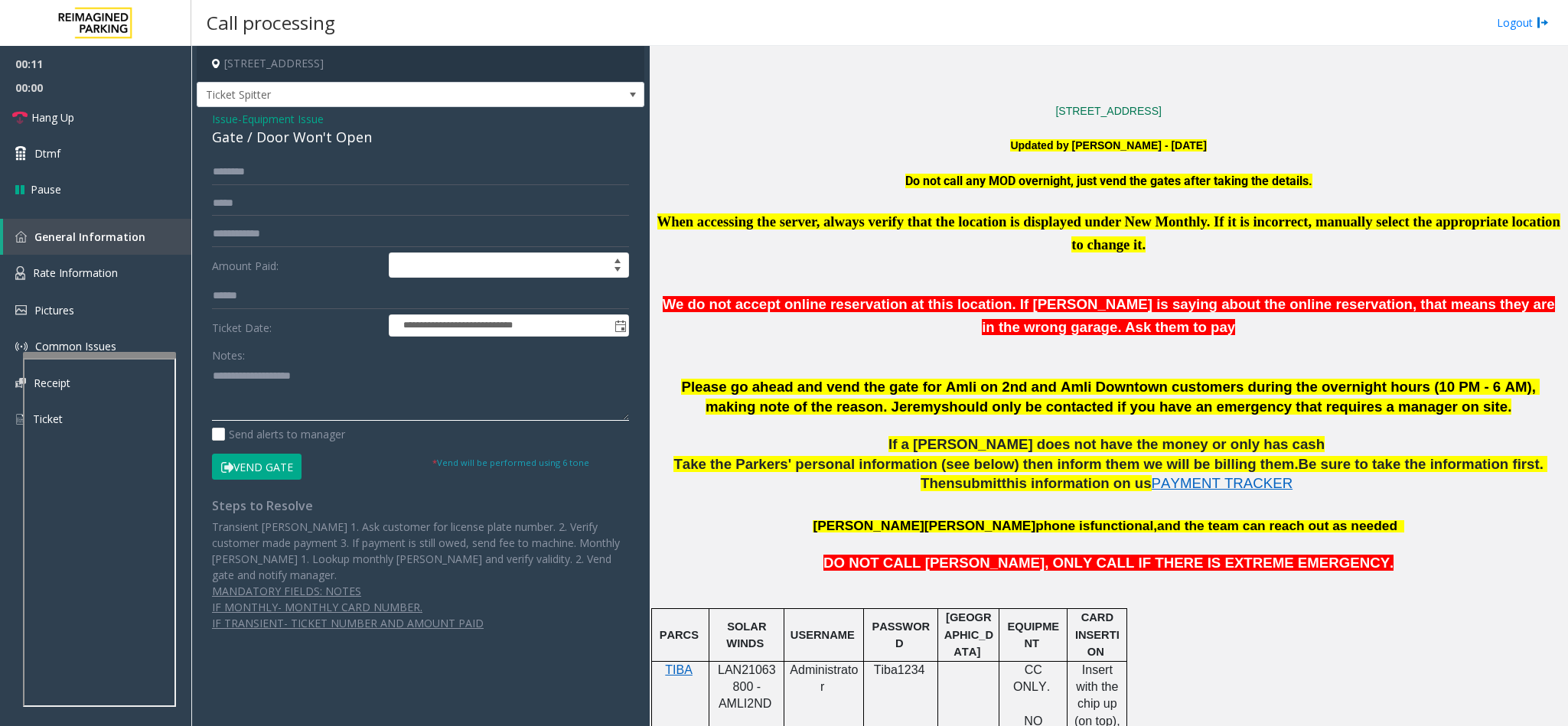
click at [253, 382] on textarea at bounding box center [421, 392] width 417 height 57
type textarea "**********"
click at [261, 299] on input "text" at bounding box center [421, 296] width 417 height 26
type input "*******"
drag, startPoint x: 928, startPoint y: 183, endPoint x: 992, endPoint y: 209, distance: 69.1
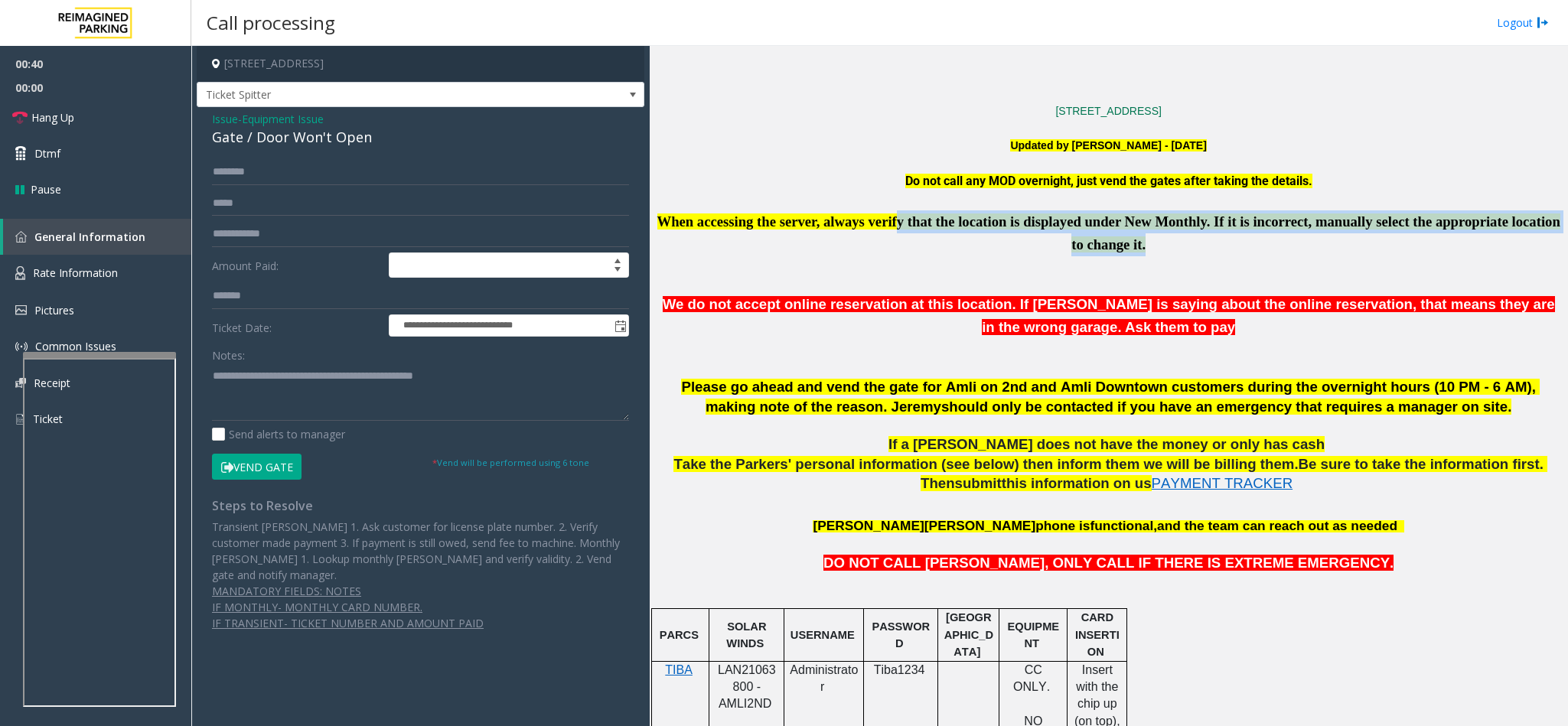
drag, startPoint x: 907, startPoint y: 216, endPoint x: 1147, endPoint y: 247, distance: 242.0
click at [1147, 247] on p "When accessing the server, always verify that the location is displayed under N…" at bounding box center [1107, 233] width 907 height 46
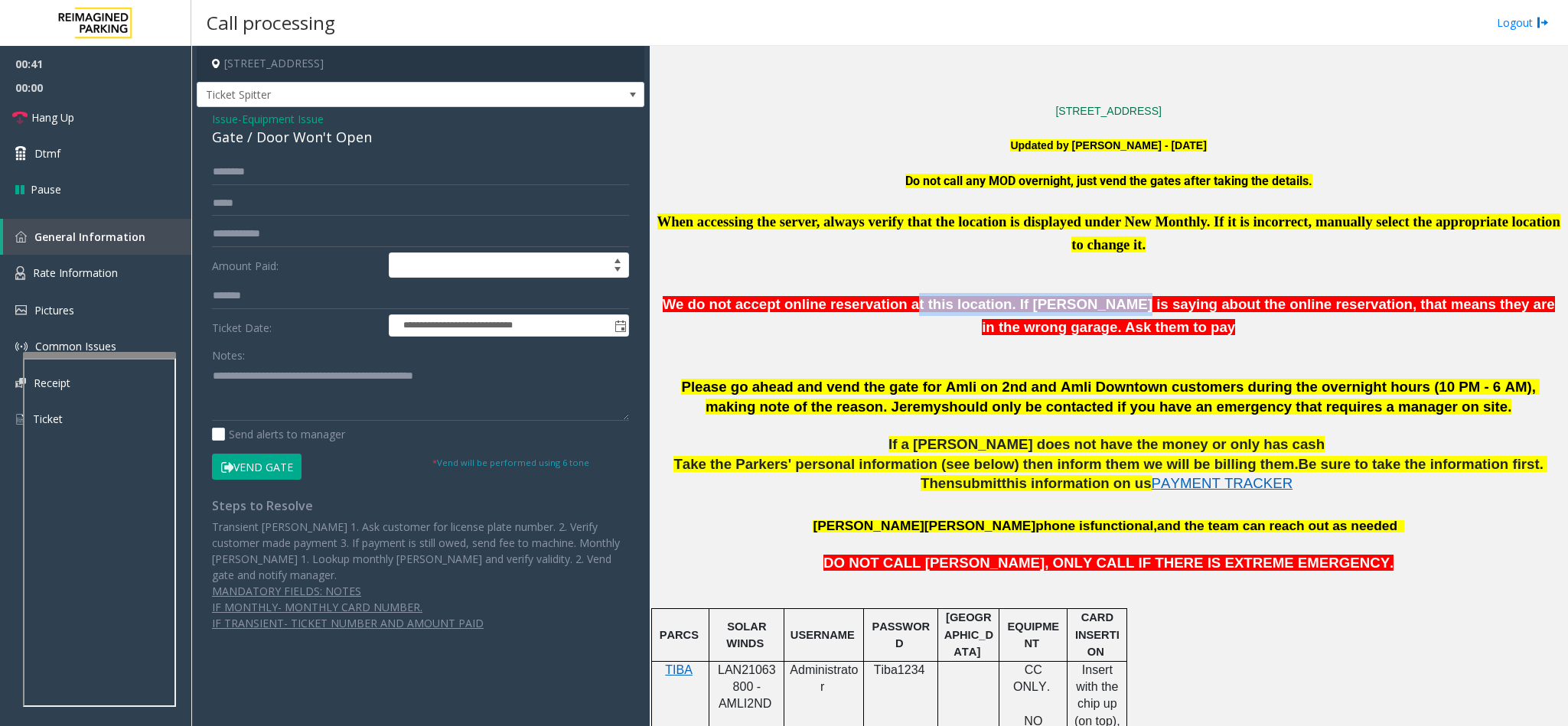
drag, startPoint x: 893, startPoint y: 311, endPoint x: 969, endPoint y: 357, distance: 88.8
click at [1061, 324] on p "We do not accept online reservation at this location. If parker is saying about…" at bounding box center [1107, 315] width 907 height 46
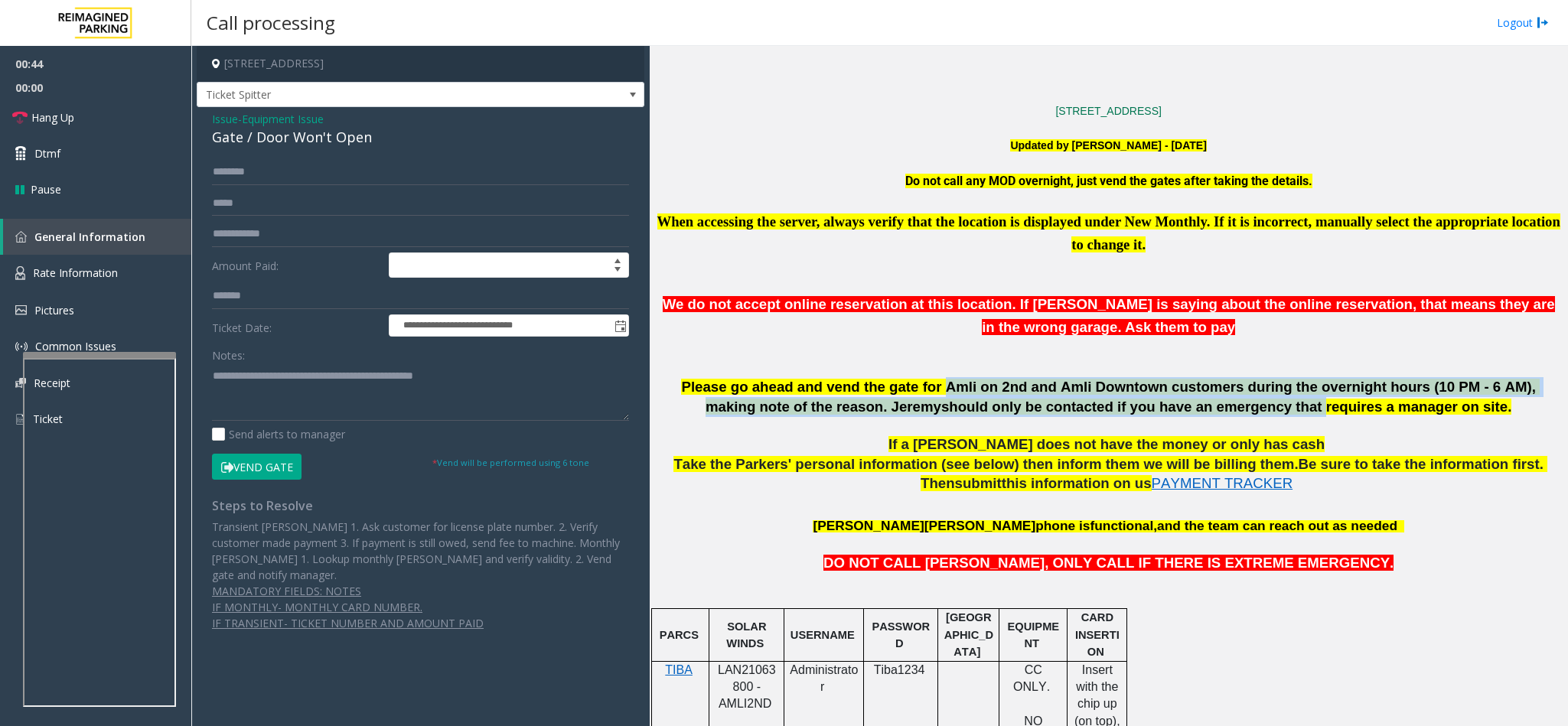
drag, startPoint x: 896, startPoint y: 395, endPoint x: 1230, endPoint y: 411, distance: 334.4
click at [1230, 411] on font "Please go ahead and vend the gate for Amli on 2nd and Amli Downtown customers d…" at bounding box center [1109, 396] width 858 height 36
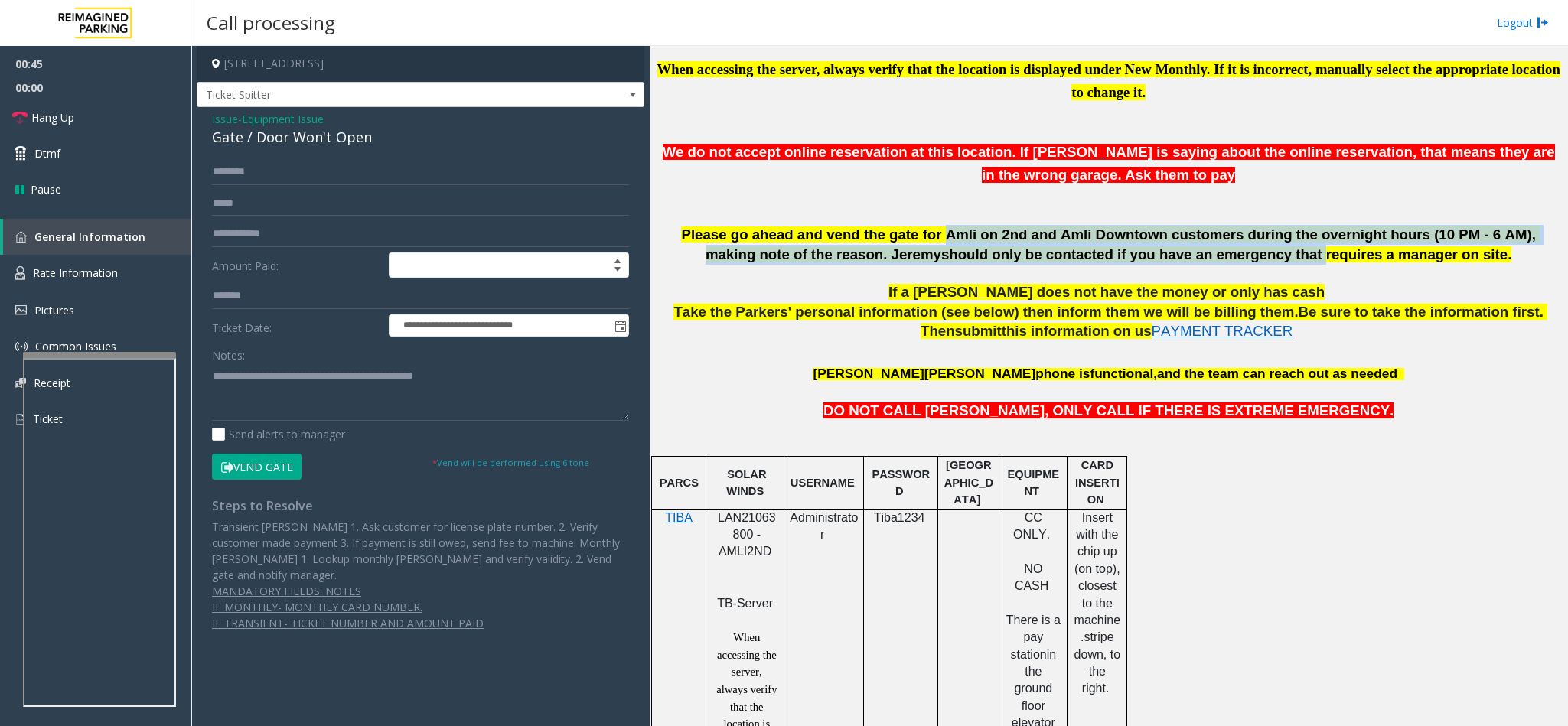
scroll to position [1262, 0]
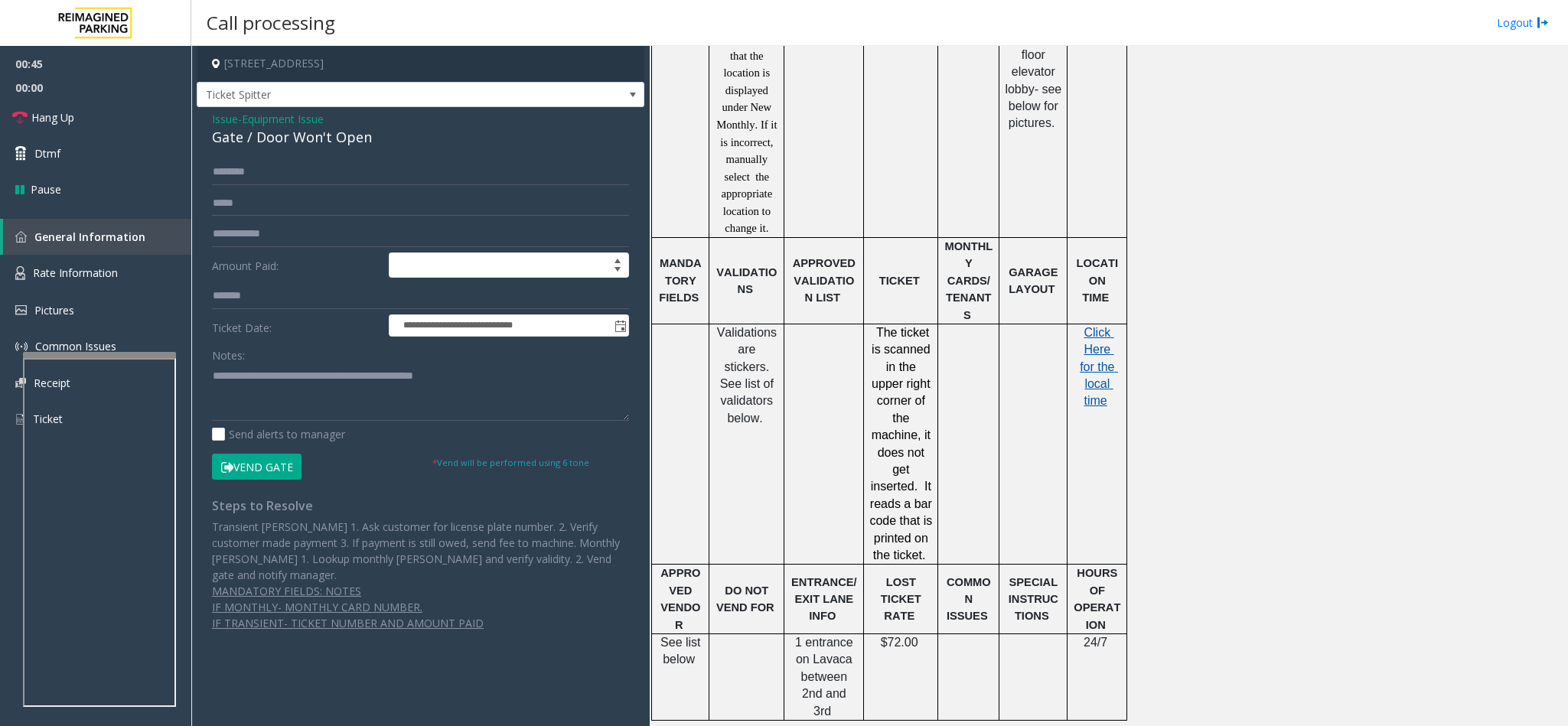
click at [1091, 376] on span "Click Here for the local time" at bounding box center [1099, 366] width 38 height 82
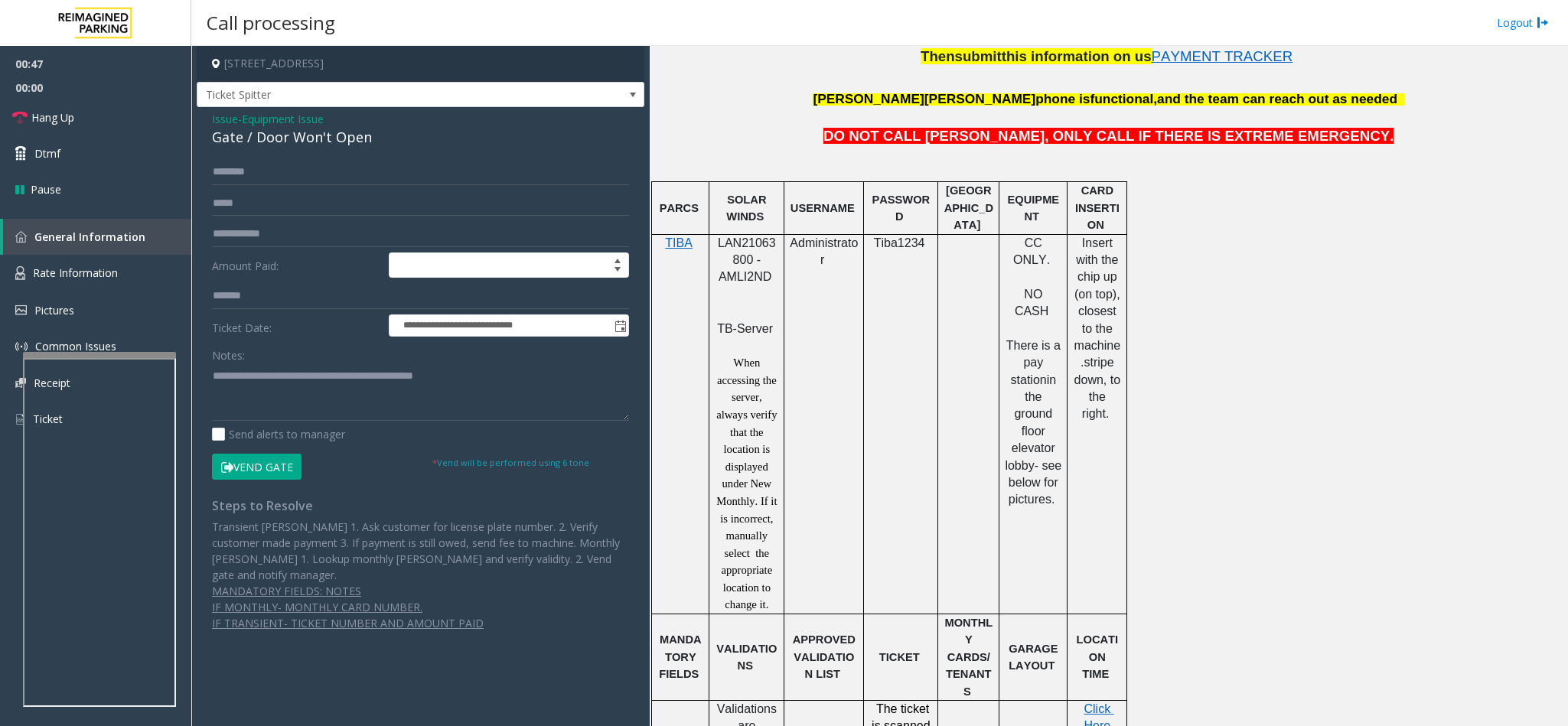
scroll to position [803, 0]
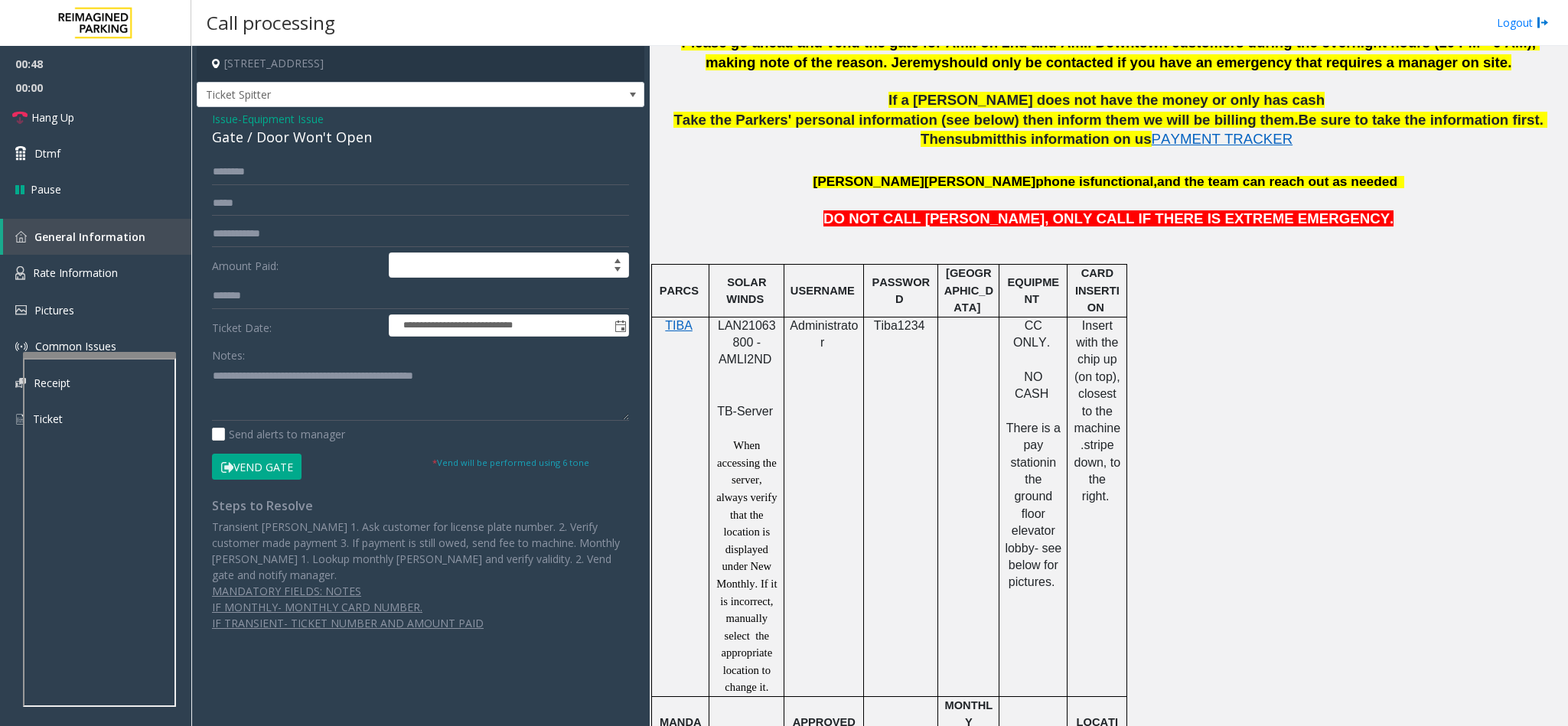
click at [261, 470] on button "Vend Gate" at bounding box center [256, 466] width 89 height 26
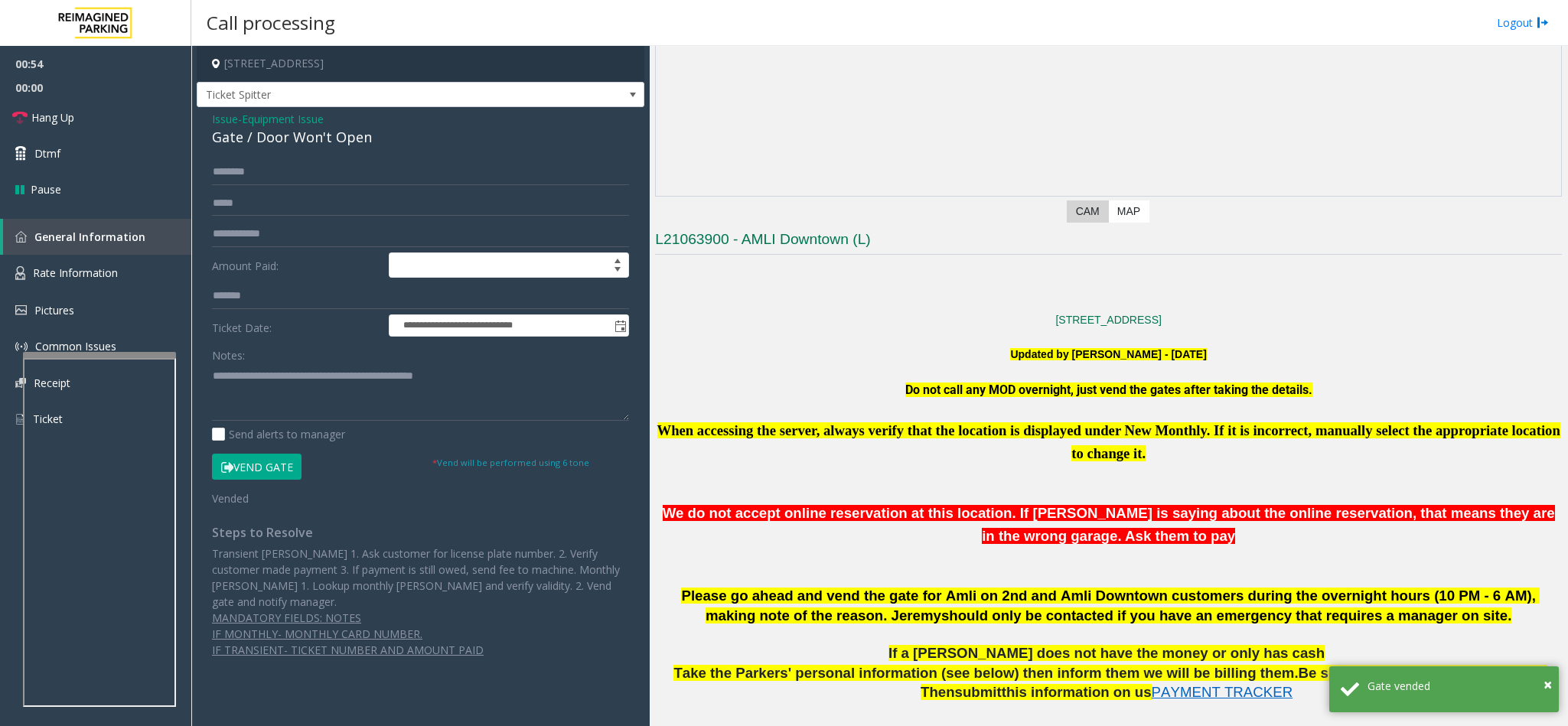
scroll to position [214, 0]
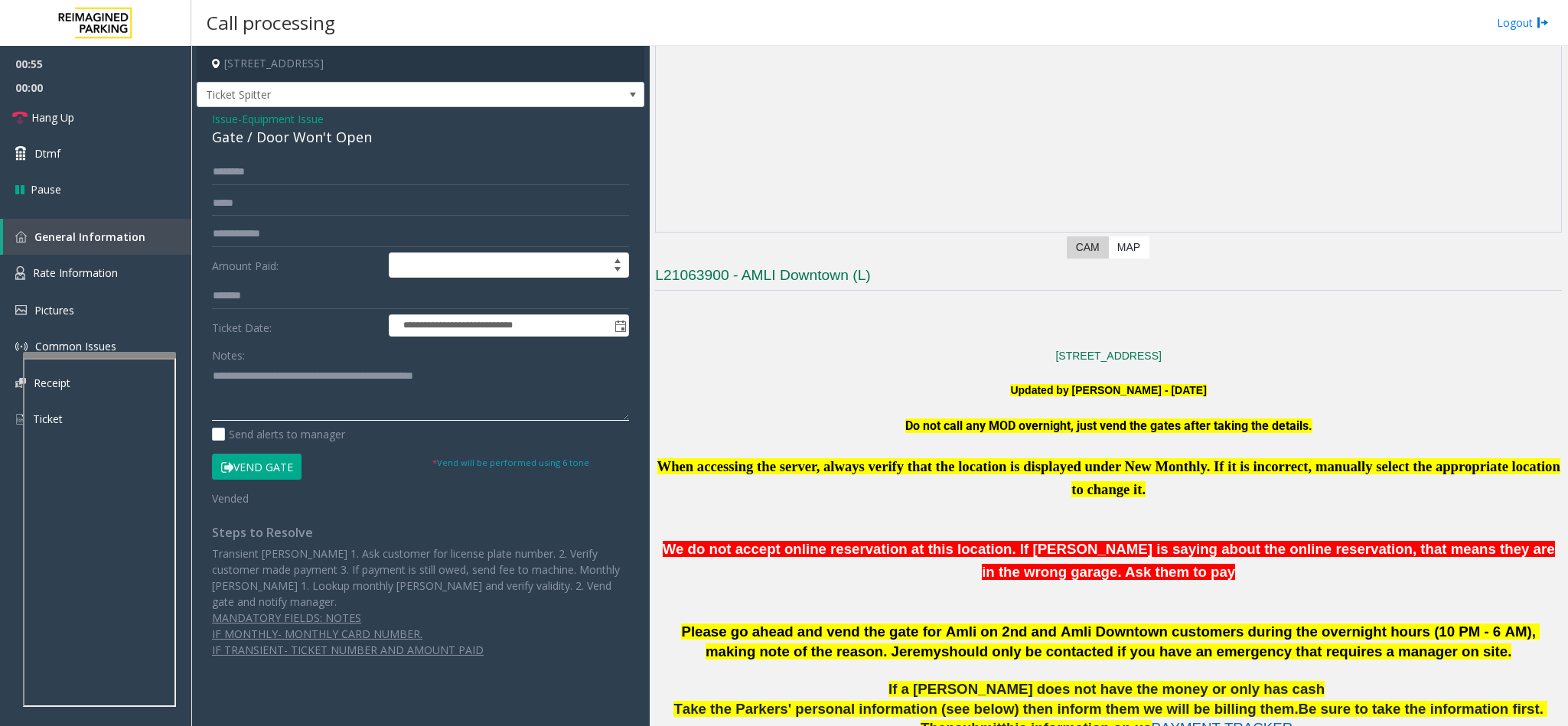
click at [471, 378] on textarea at bounding box center [421, 392] width 417 height 57
type textarea "**********"
click at [57, 106] on link "Hang Up" at bounding box center [95, 118] width 191 height 36
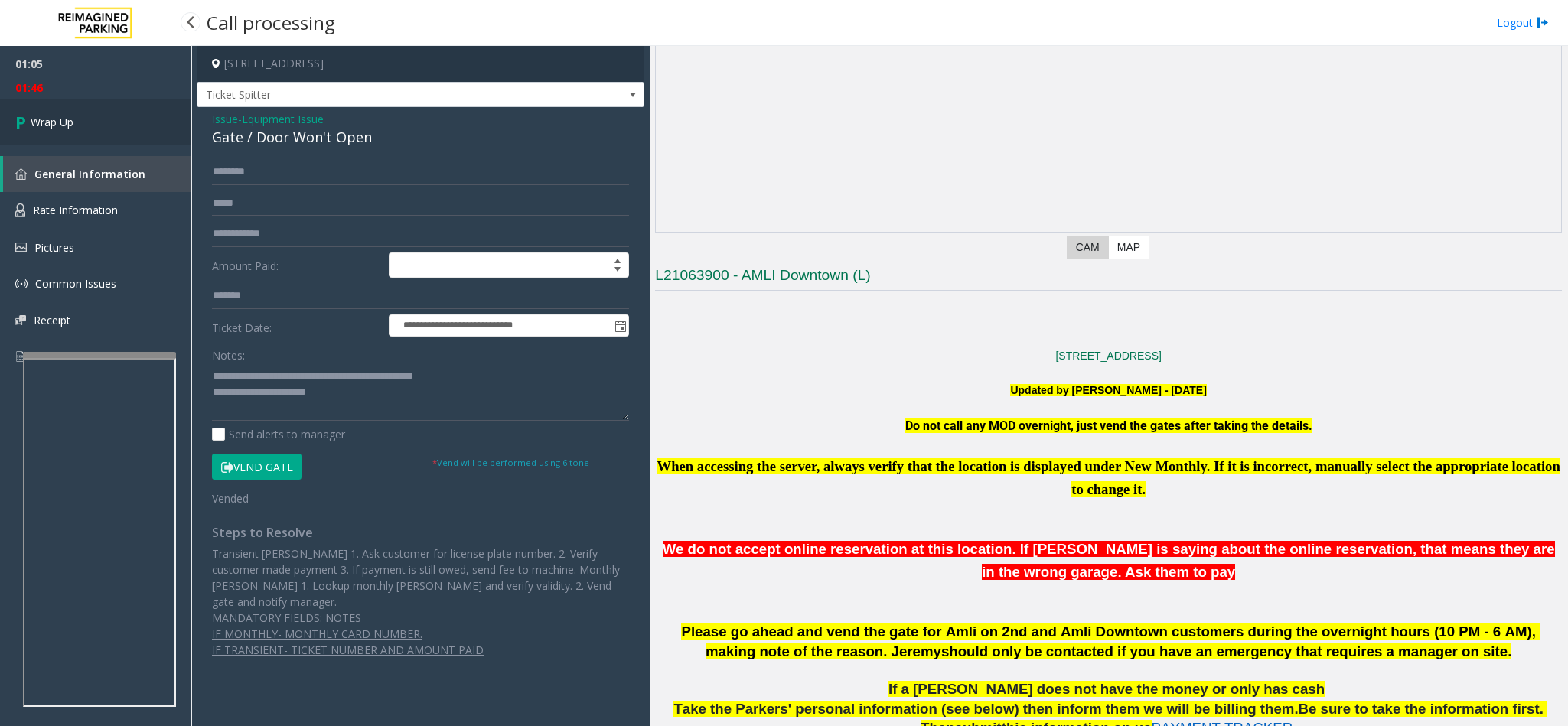
click at [72, 124] on span "Wrap Up" at bounding box center [51, 122] width 42 height 16
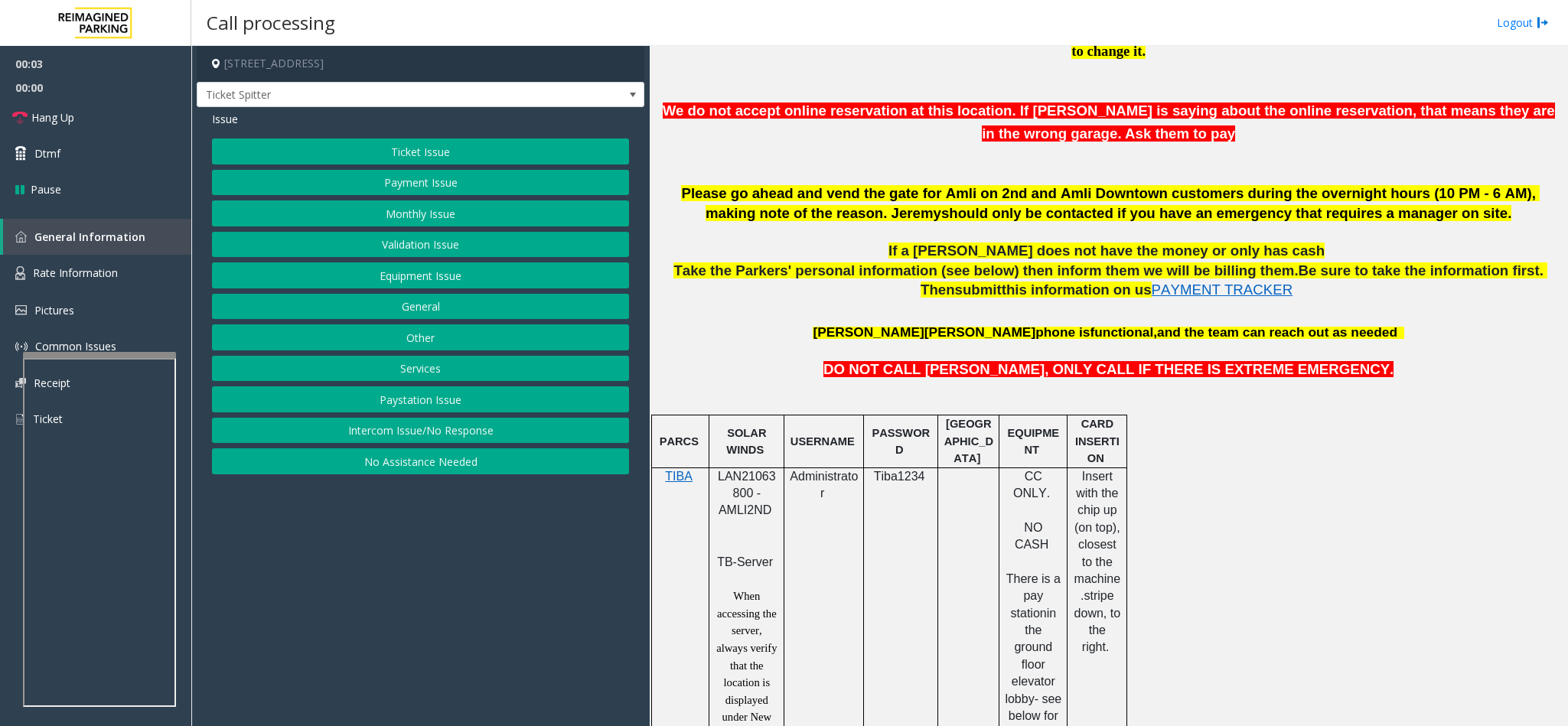
scroll to position [688, 0]
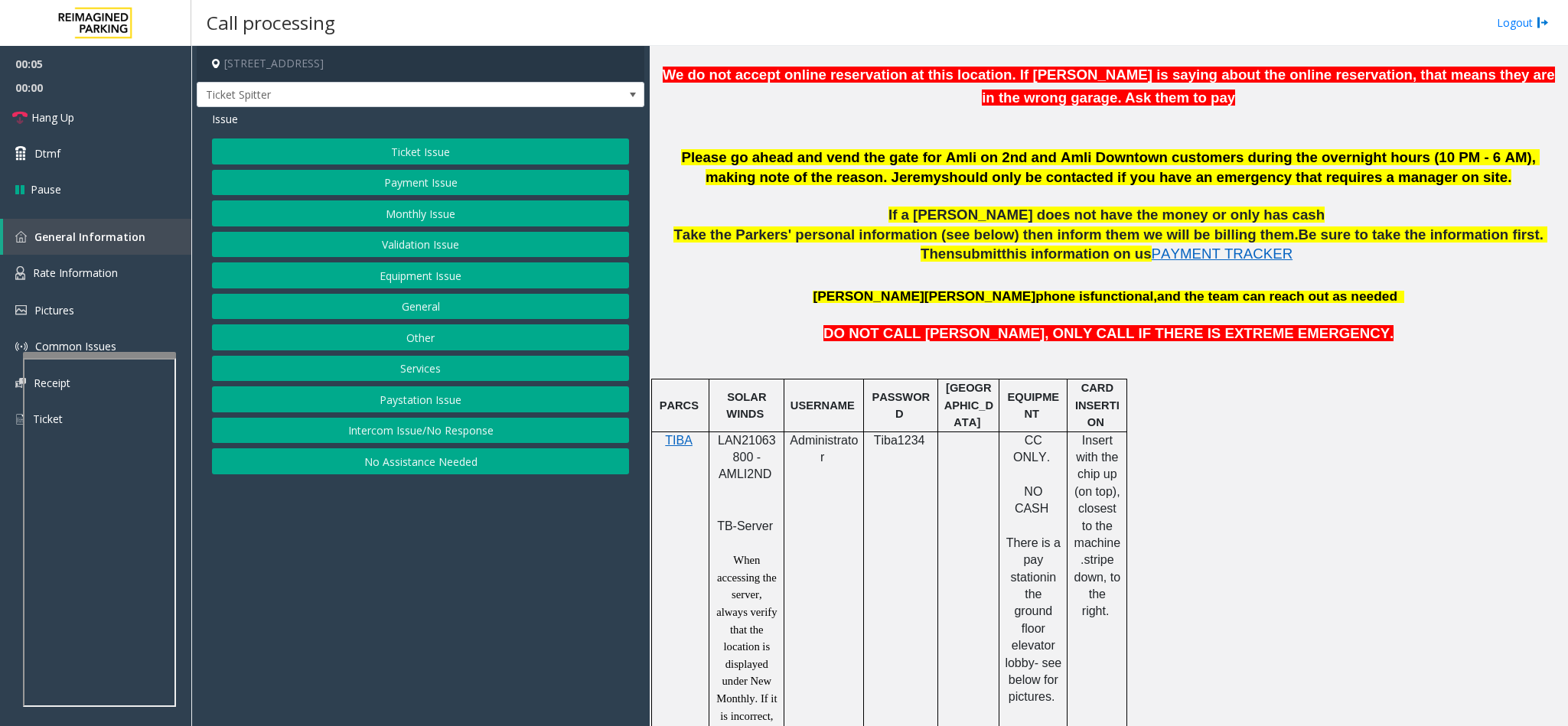
click at [423, 282] on button "Equipment Issue" at bounding box center [421, 275] width 417 height 26
click at [411, 273] on button "Gate / Door Won't Open" at bounding box center [421, 275] width 417 height 26
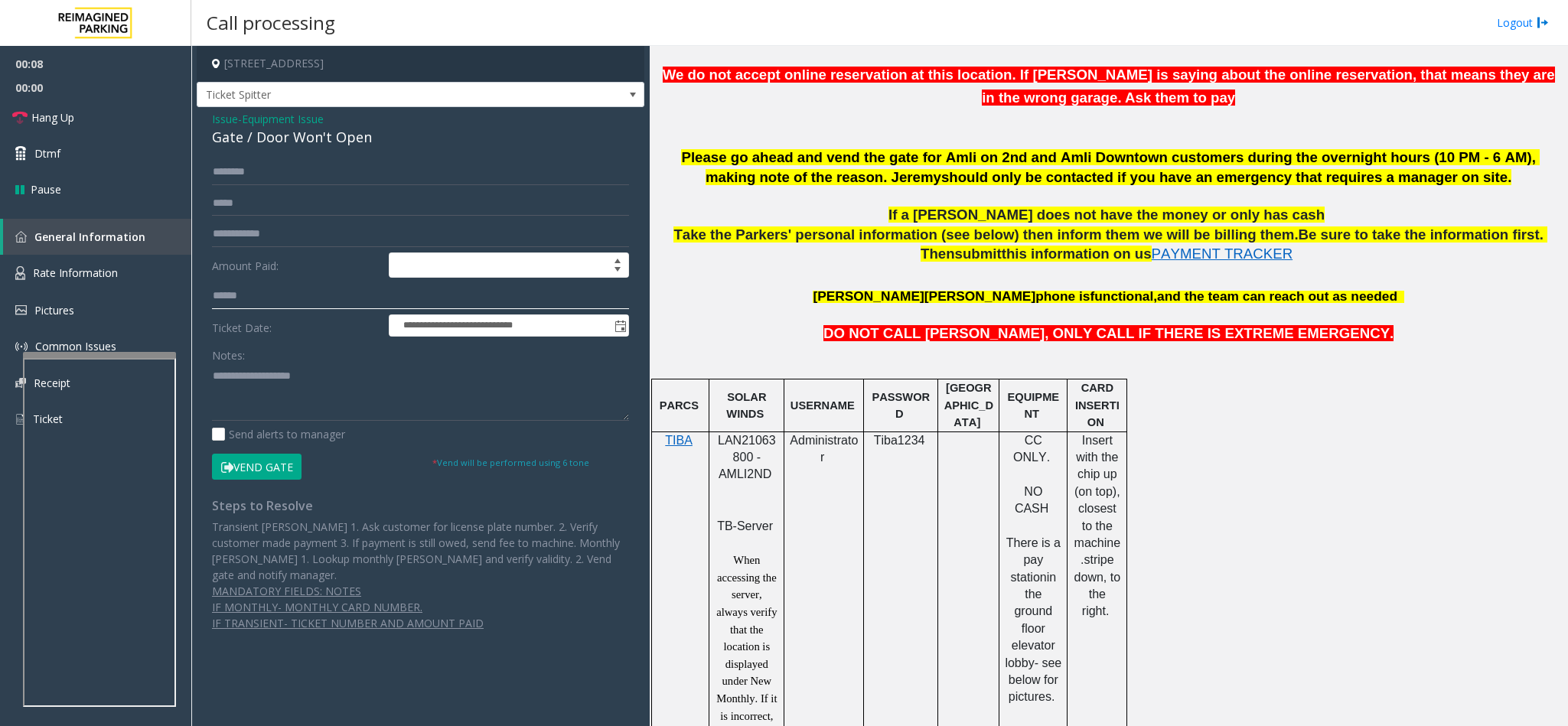
click at [233, 292] on input "text" at bounding box center [421, 296] width 417 height 26
type input "*******"
click at [248, 459] on button "Vend Gate" at bounding box center [256, 466] width 89 height 26
click at [265, 386] on textarea at bounding box center [421, 392] width 417 height 57
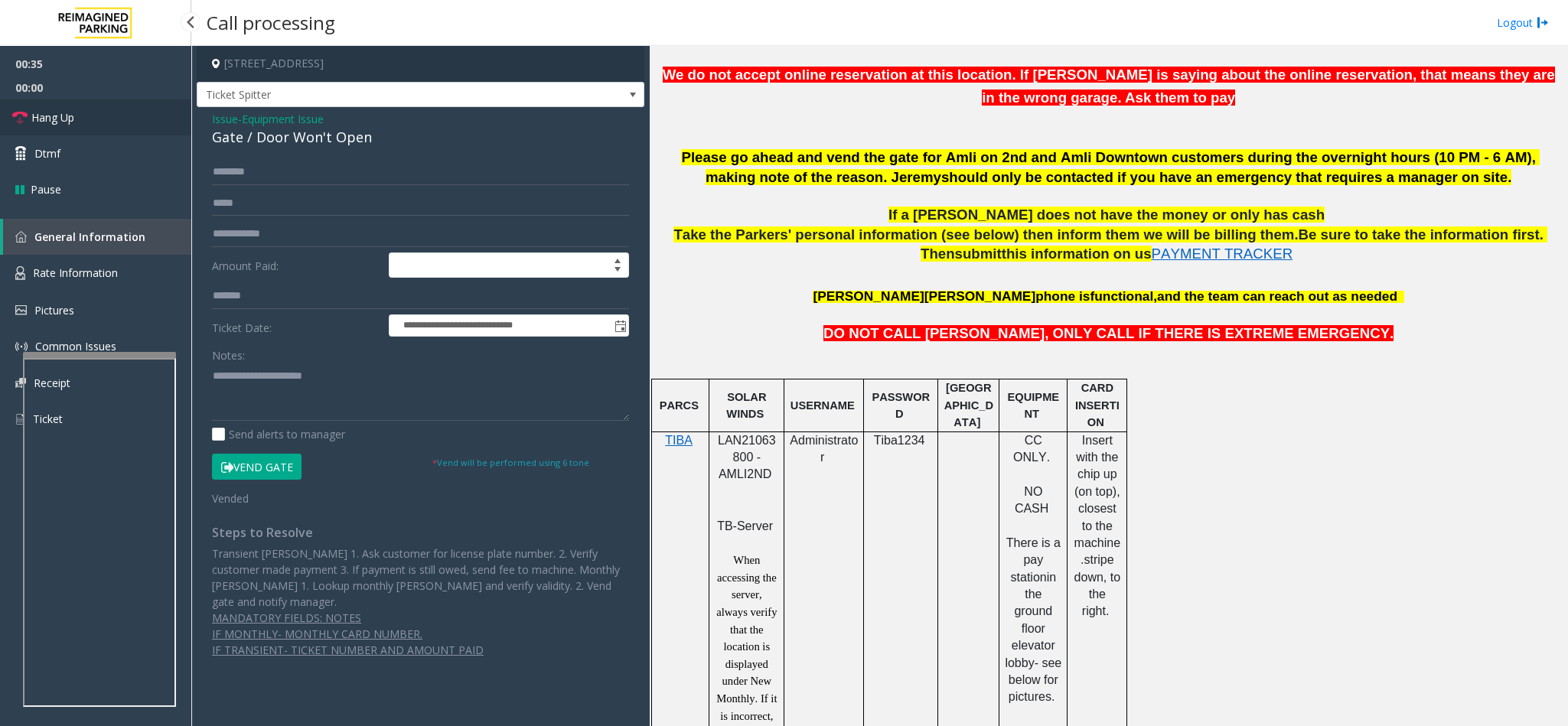
click at [115, 121] on link "Hang Up" at bounding box center [95, 118] width 191 height 36
click at [421, 382] on textarea at bounding box center [421, 392] width 417 height 57
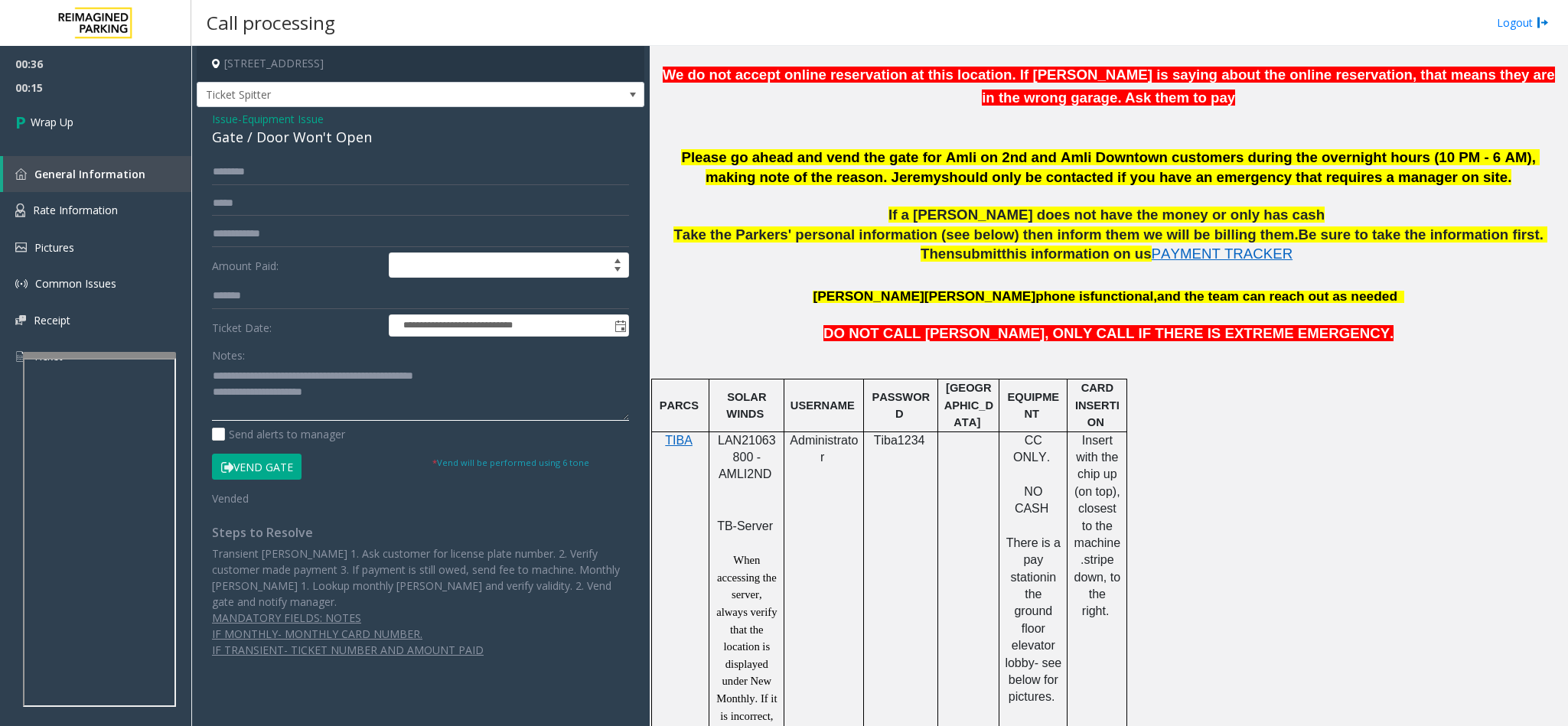
click at [421, 382] on textarea at bounding box center [421, 392] width 417 height 57
drag, startPoint x: 340, startPoint y: 402, endPoint x: 200, endPoint y: 360, distance: 146.2
click at [201, 360] on div "**********" at bounding box center [421, 408] width 440 height 498
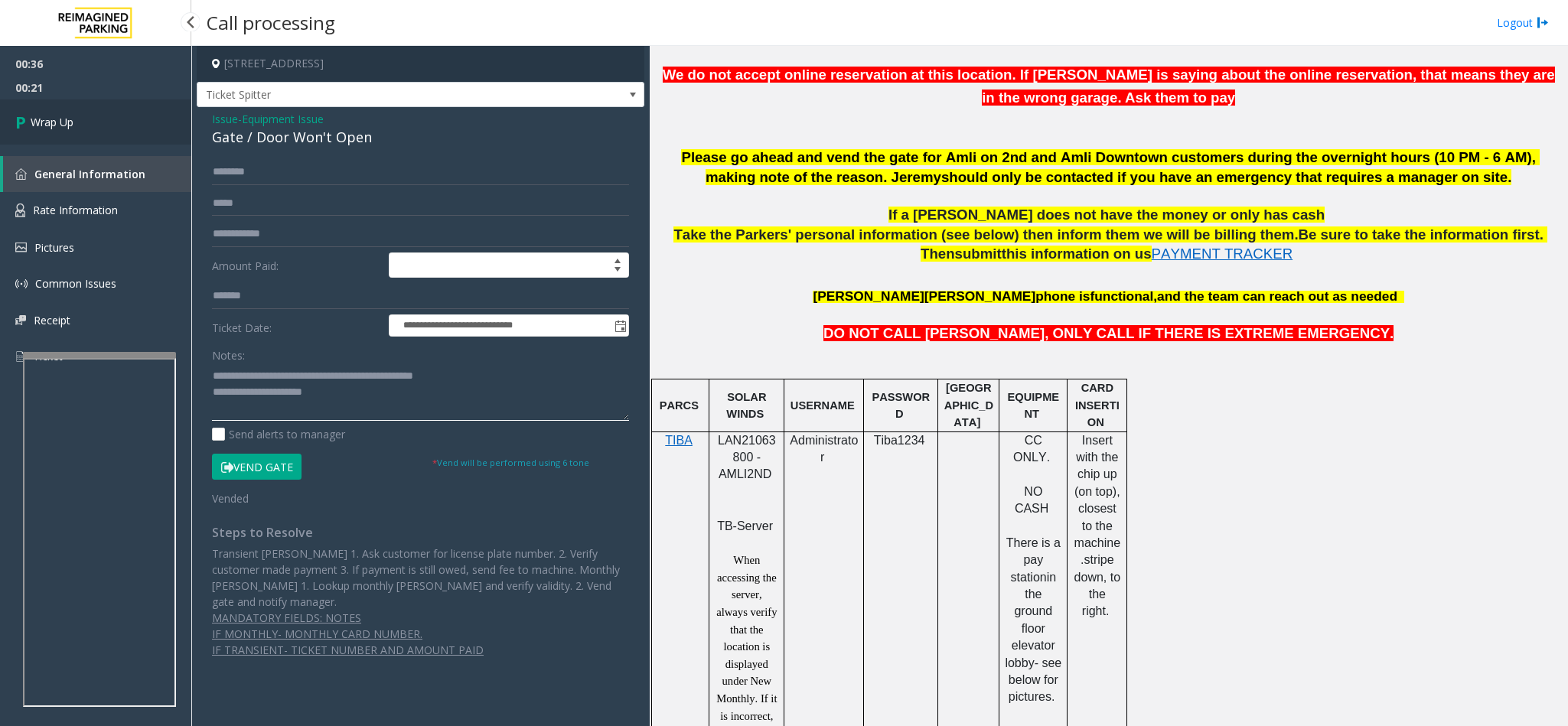
type textarea "**********"
click at [93, 125] on link "Wrap Up" at bounding box center [95, 122] width 191 height 45
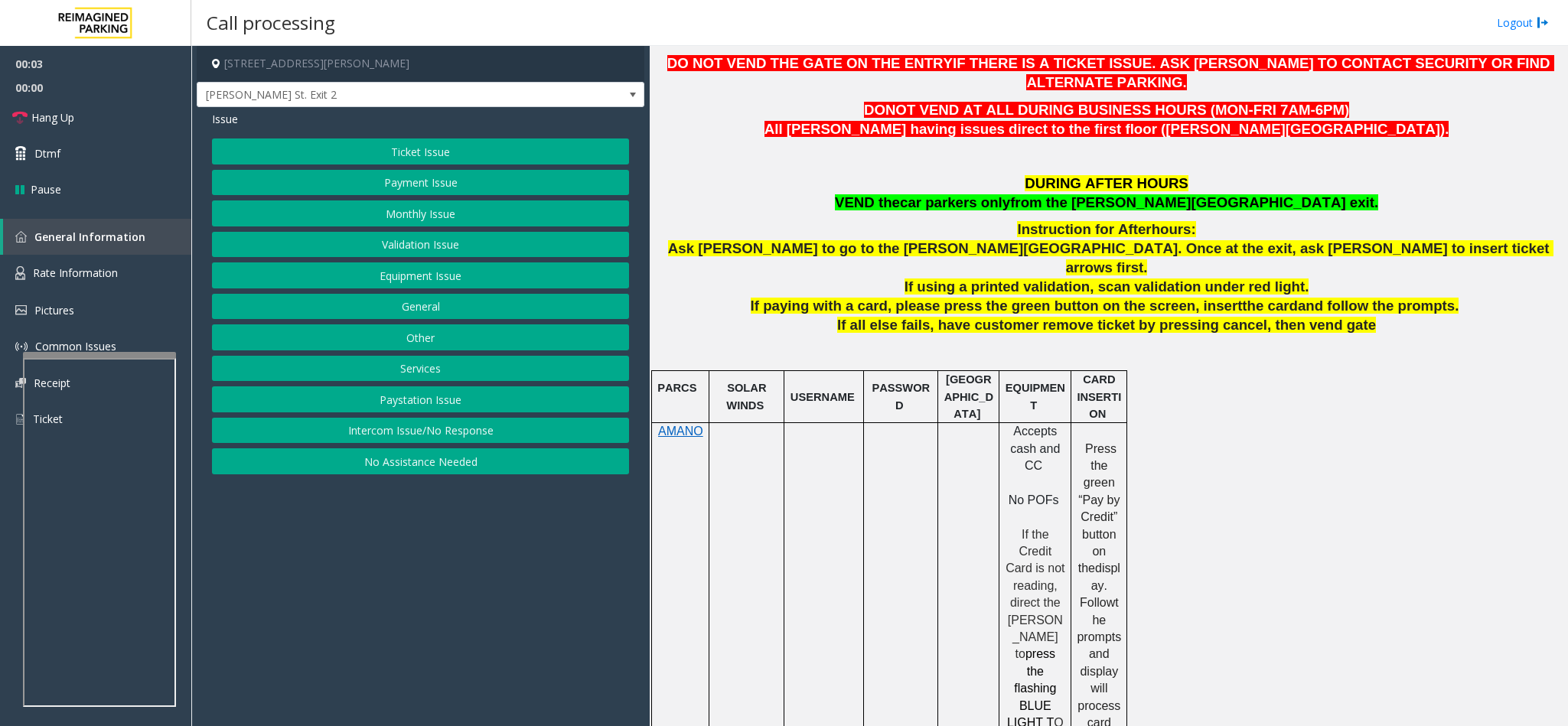
scroll to position [574, 0]
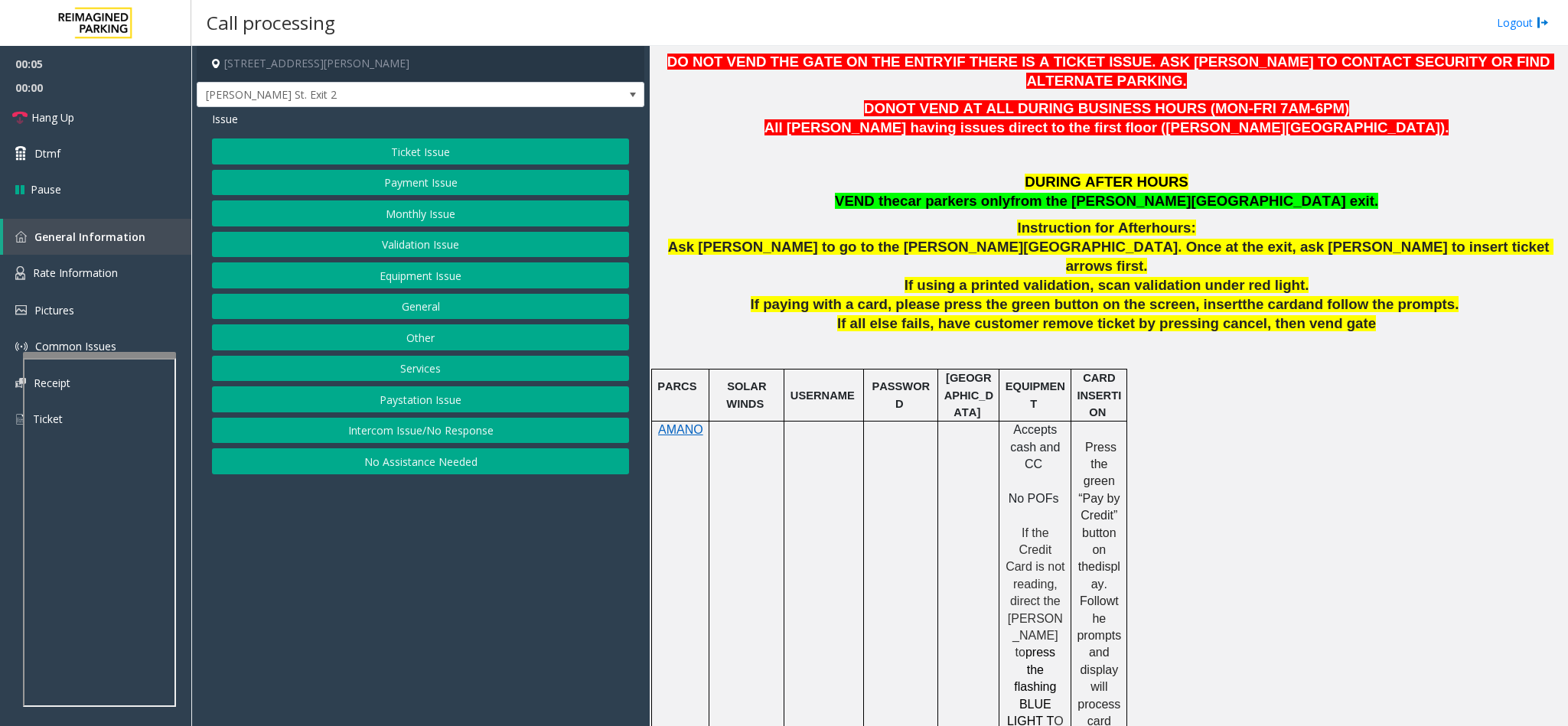
click at [418, 437] on button "Intercom Issue/No Response" at bounding box center [421, 430] width 417 height 26
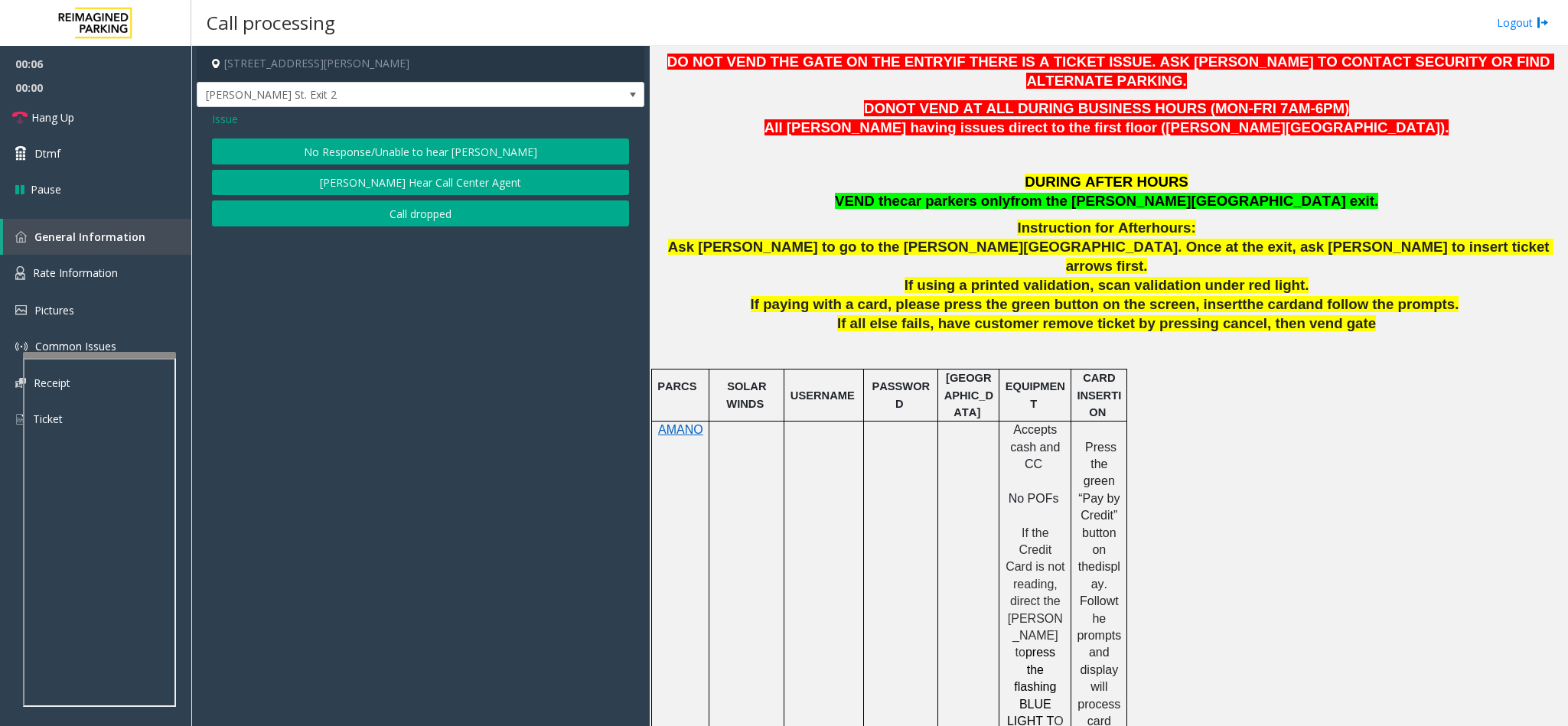
click at [375, 145] on button "No Response/Unable to hear [PERSON_NAME]" at bounding box center [421, 151] width 417 height 26
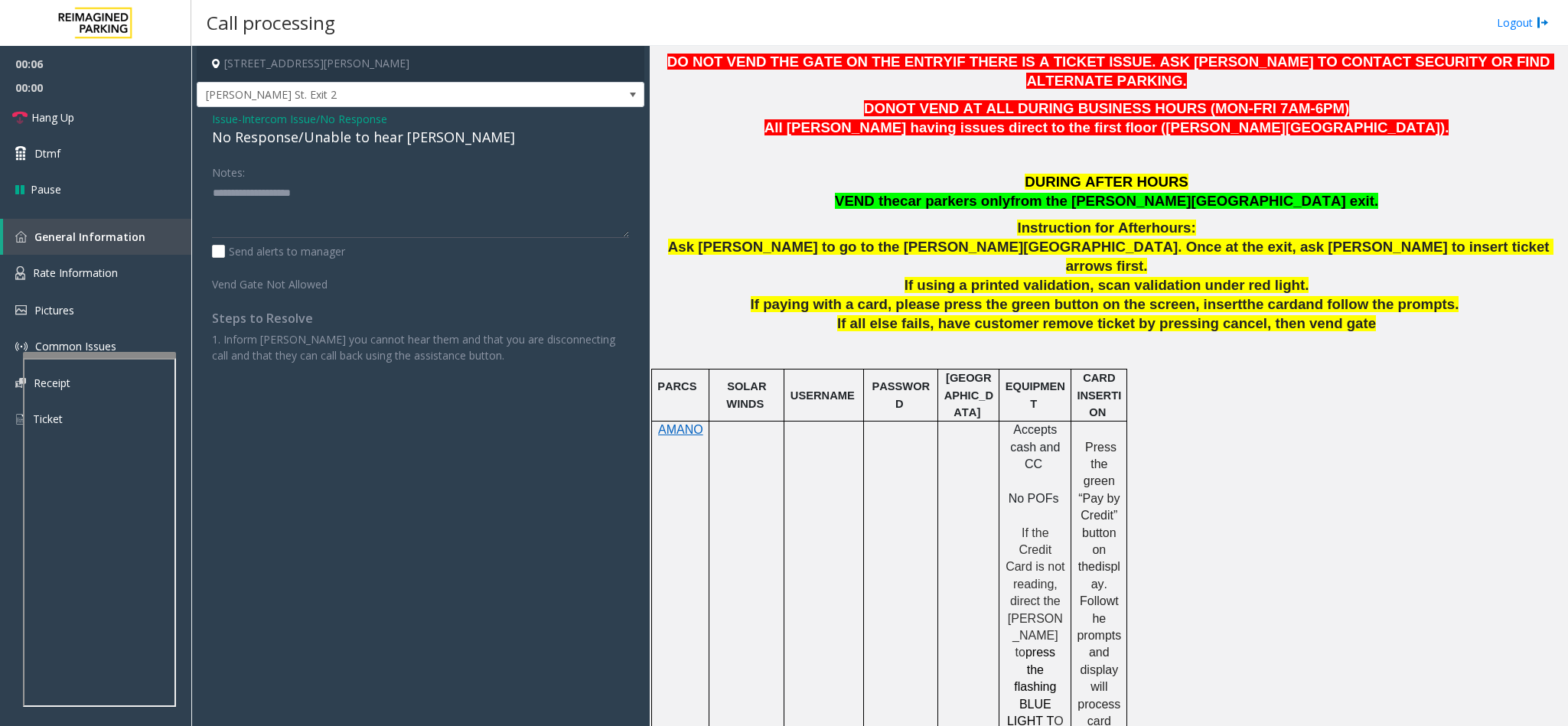
click at [287, 142] on div "No Response/Unable to hear [PERSON_NAME]" at bounding box center [421, 138] width 417 height 21
click at [416, 195] on textarea at bounding box center [421, 209] width 417 height 57
type textarea "**********"
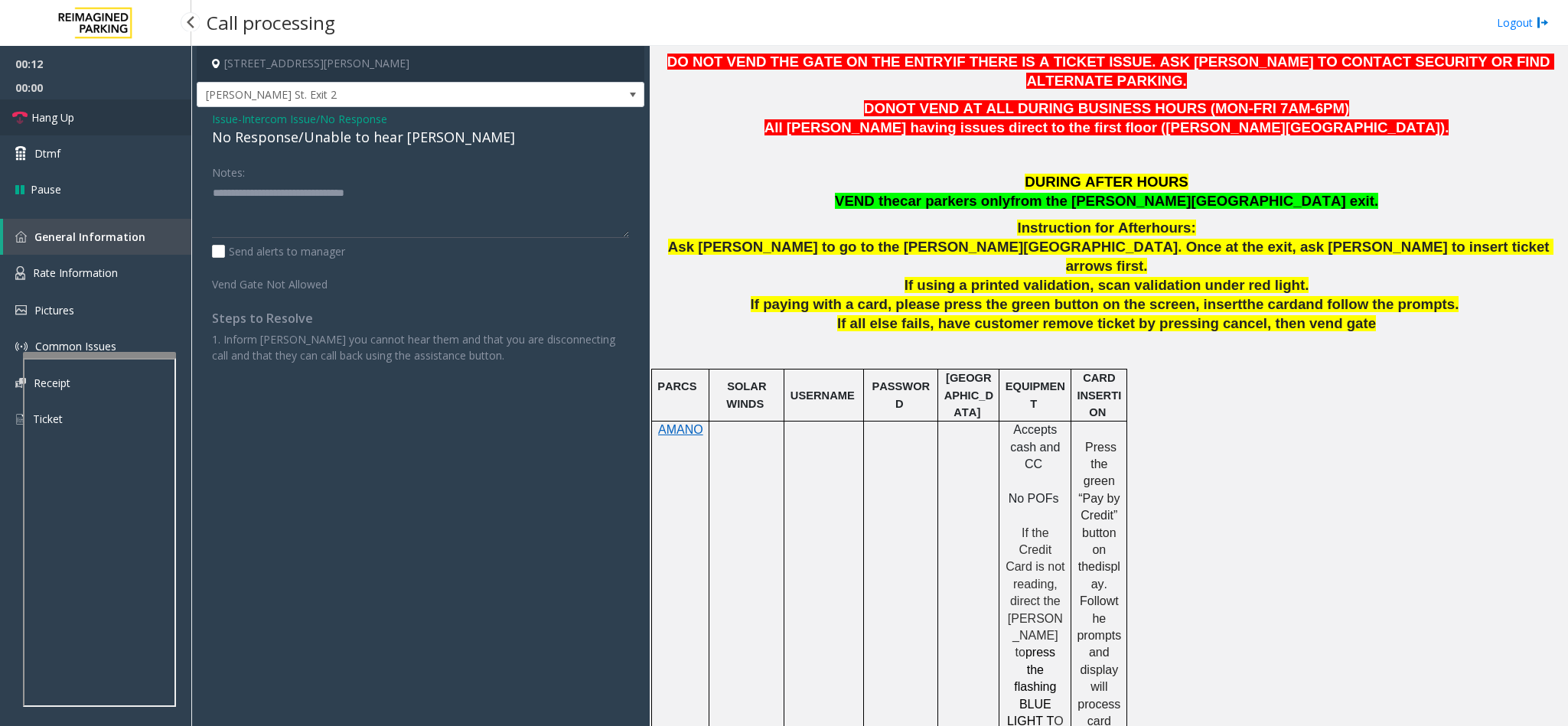
click at [82, 121] on link "Hang Up" at bounding box center [95, 118] width 191 height 36
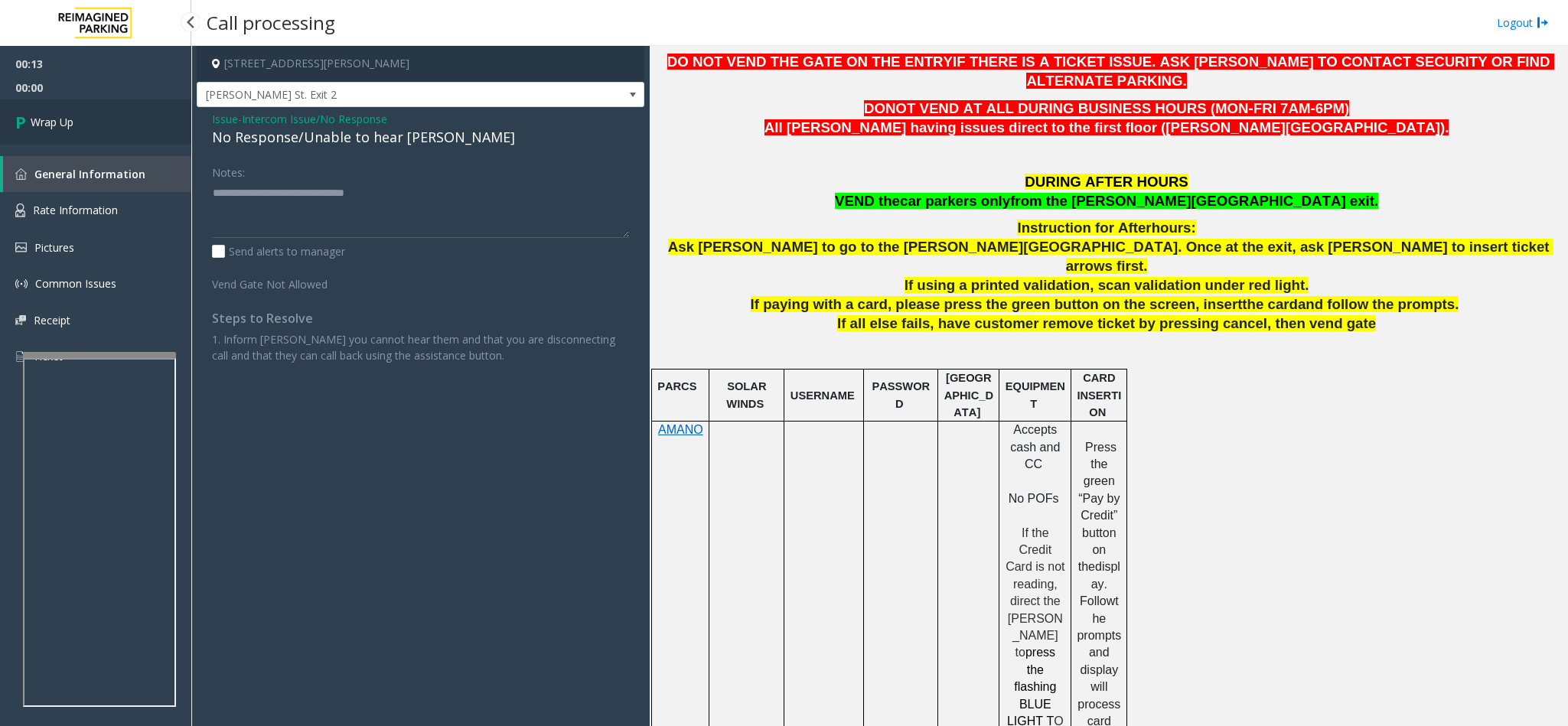
click at [82, 121] on link "Wrap Up" at bounding box center [95, 122] width 191 height 45
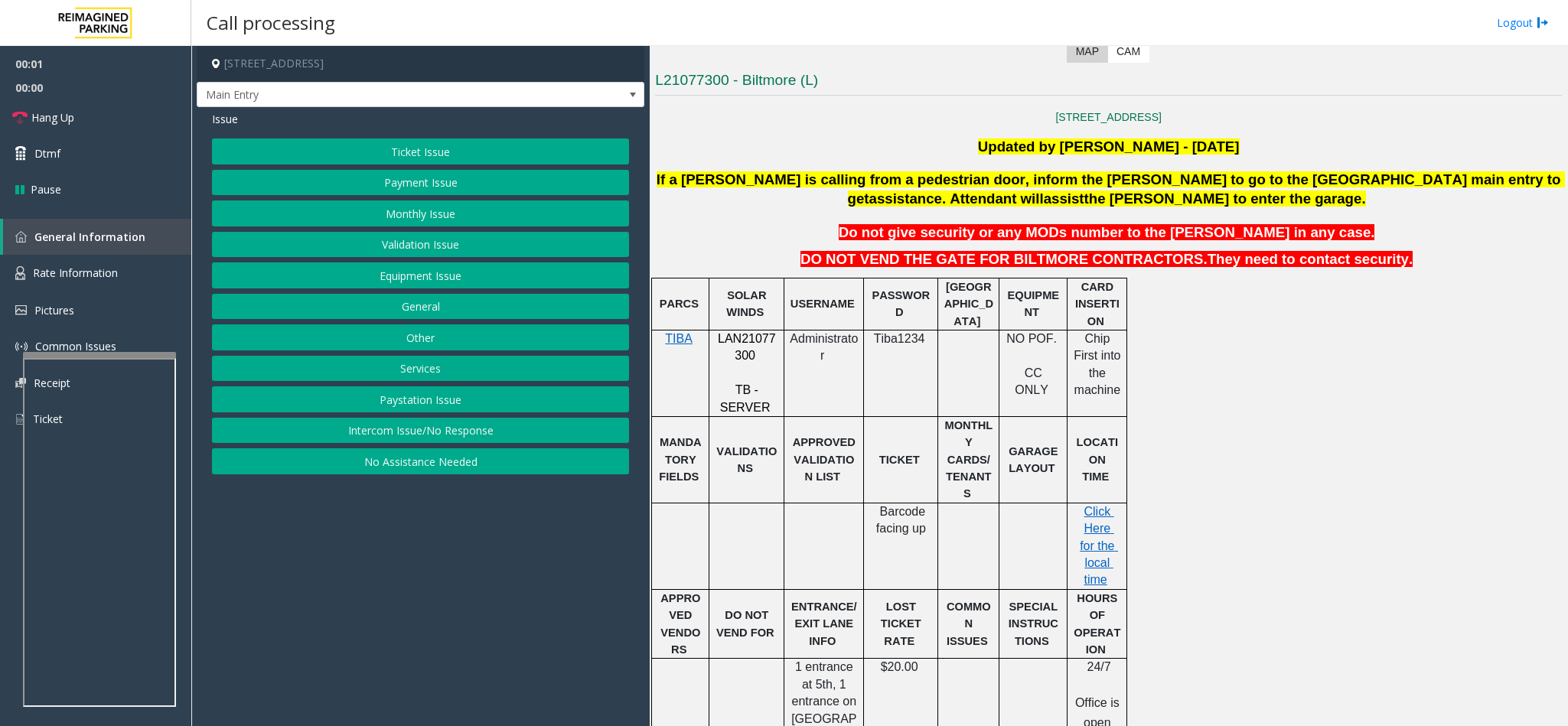
scroll to position [344, 0]
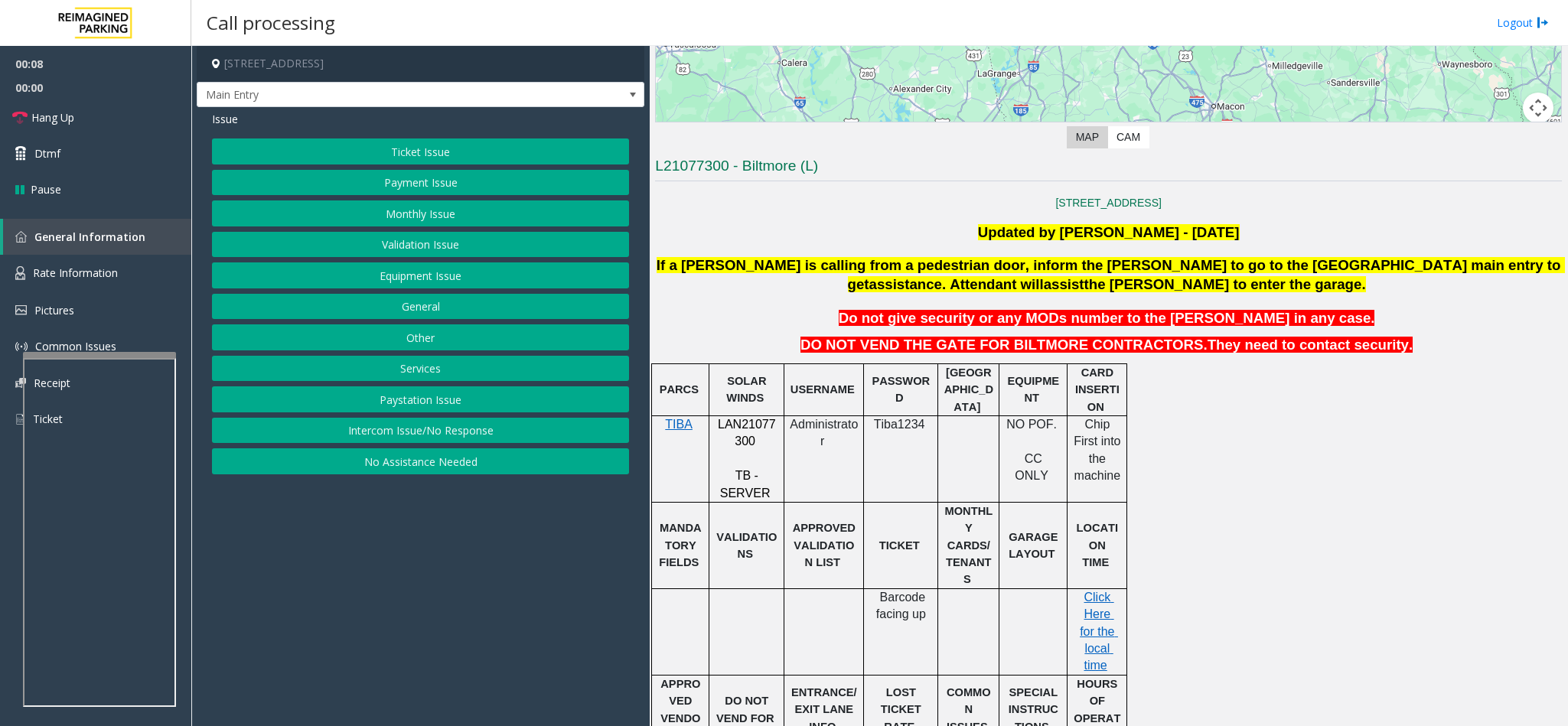
click at [455, 283] on button "Equipment Issue" at bounding box center [421, 275] width 417 height 26
click at [221, 125] on span "Issue" at bounding box center [225, 119] width 26 height 16
click at [379, 223] on button "Monthly Issue" at bounding box center [421, 214] width 417 height 26
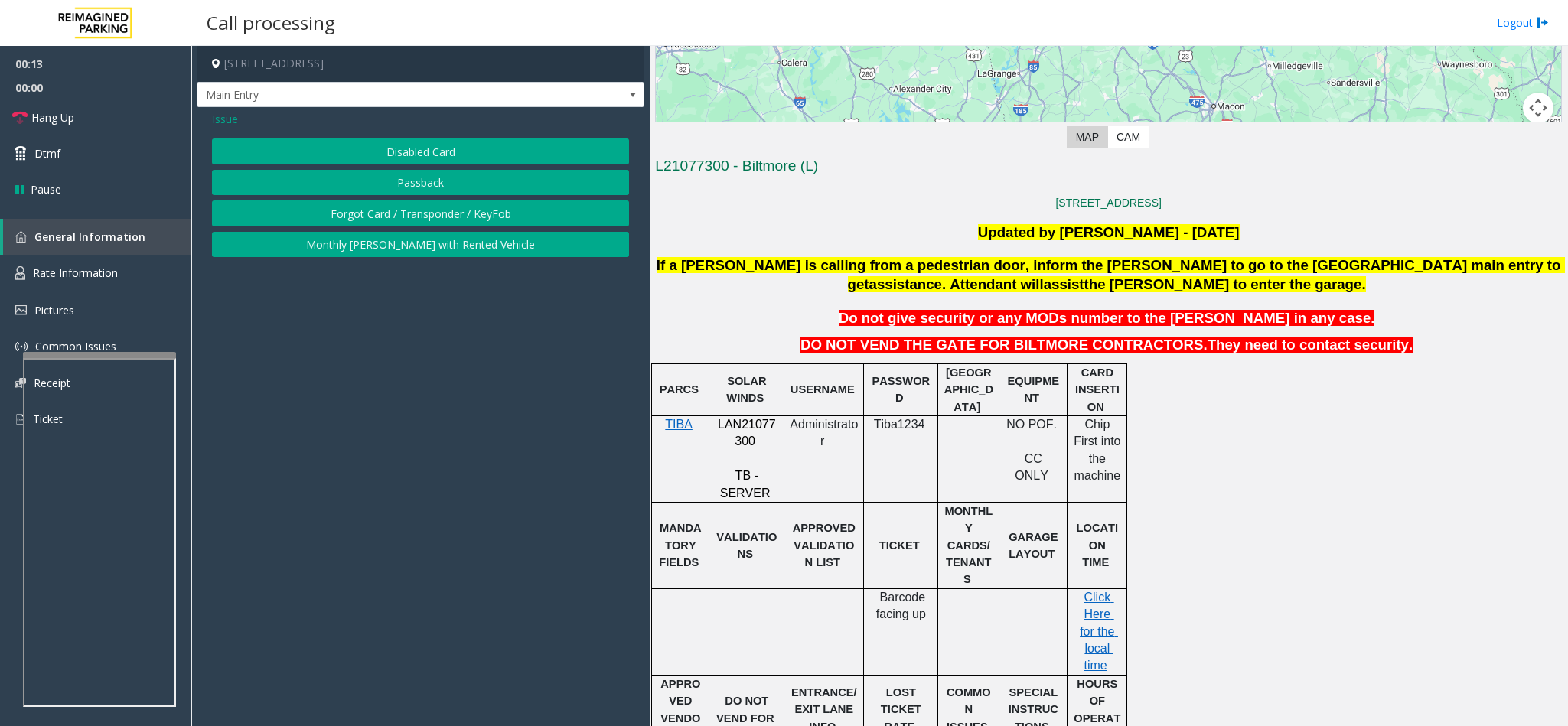
click at [403, 154] on button "Disabled Card" at bounding box center [421, 151] width 417 height 26
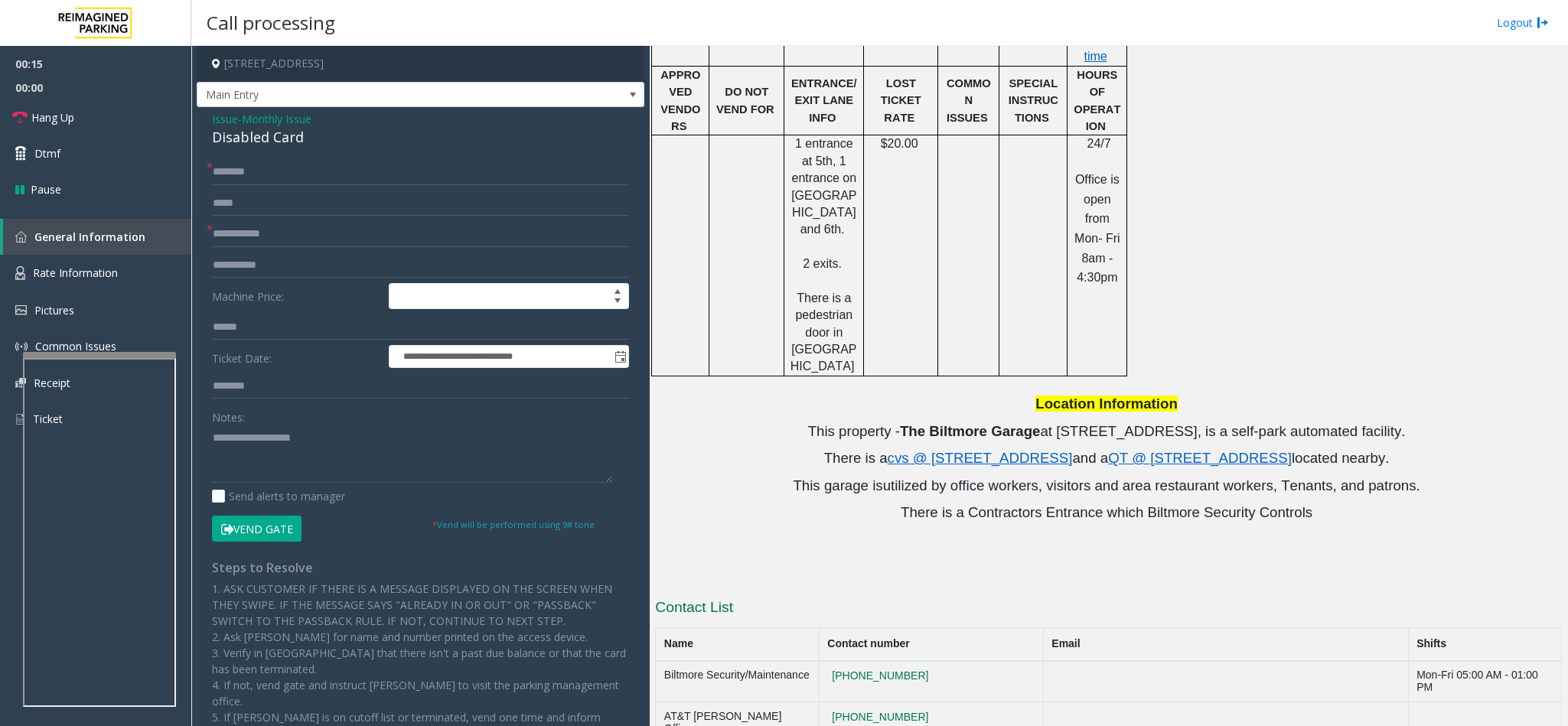
scroll to position [955, 0]
click at [243, 164] on input "text" at bounding box center [421, 172] width 417 height 26
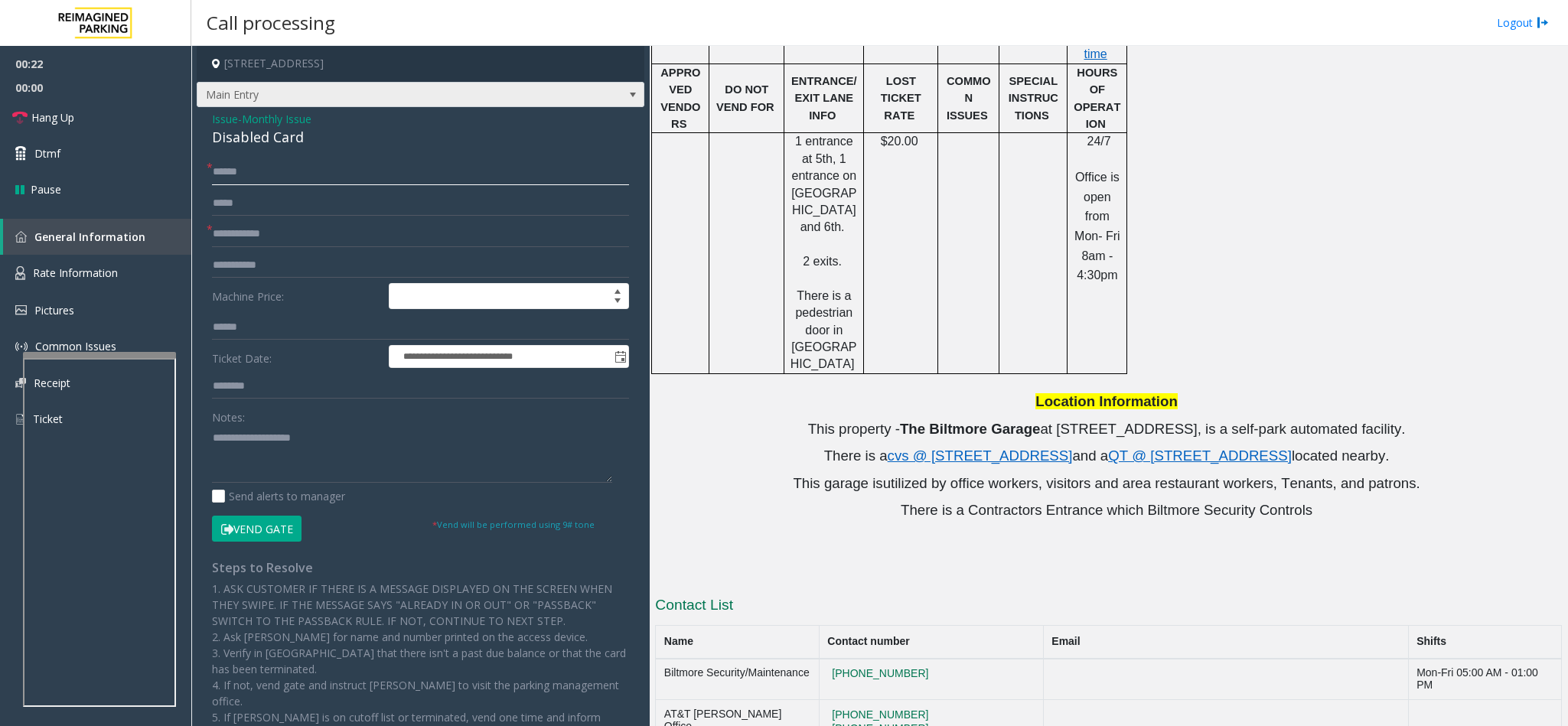
type input "******"
click at [492, 102] on span "Main Entry" at bounding box center [376, 94] width 358 height 24
click at [785, 474] on p "This garage is utilized by office workers, visitors and area restaurant workers…" at bounding box center [1107, 484] width 907 height 19
click at [262, 226] on input "text" at bounding box center [421, 234] width 417 height 26
click at [267, 138] on div "Disabled Card" at bounding box center [421, 138] width 417 height 21
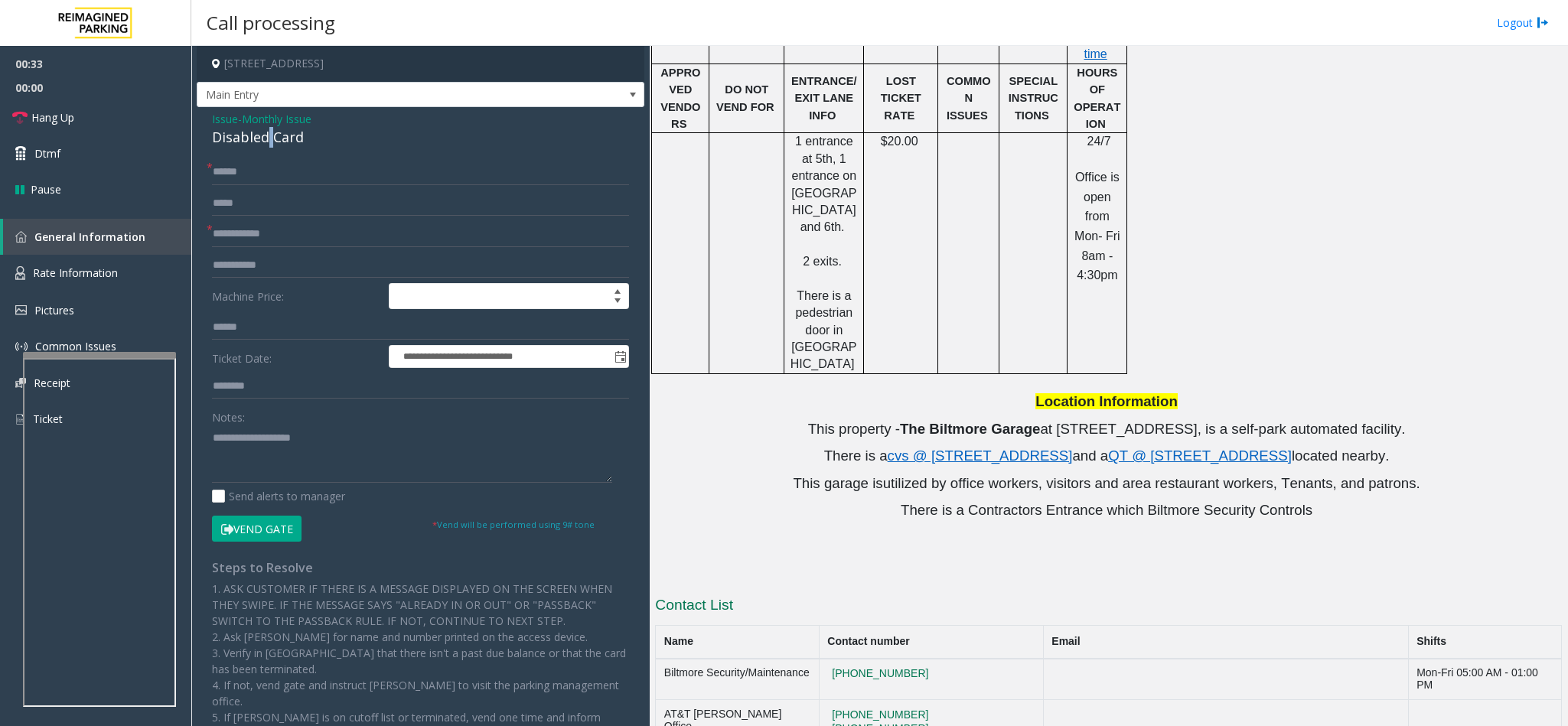
click at [267, 140] on div "Disabled Card" at bounding box center [421, 138] width 417 height 21
click at [214, 436] on textarea at bounding box center [412, 453] width 400 height 57
click at [388, 443] on textarea at bounding box center [412, 453] width 400 height 57
click at [272, 524] on button "Vend Gate" at bounding box center [256, 529] width 89 height 26
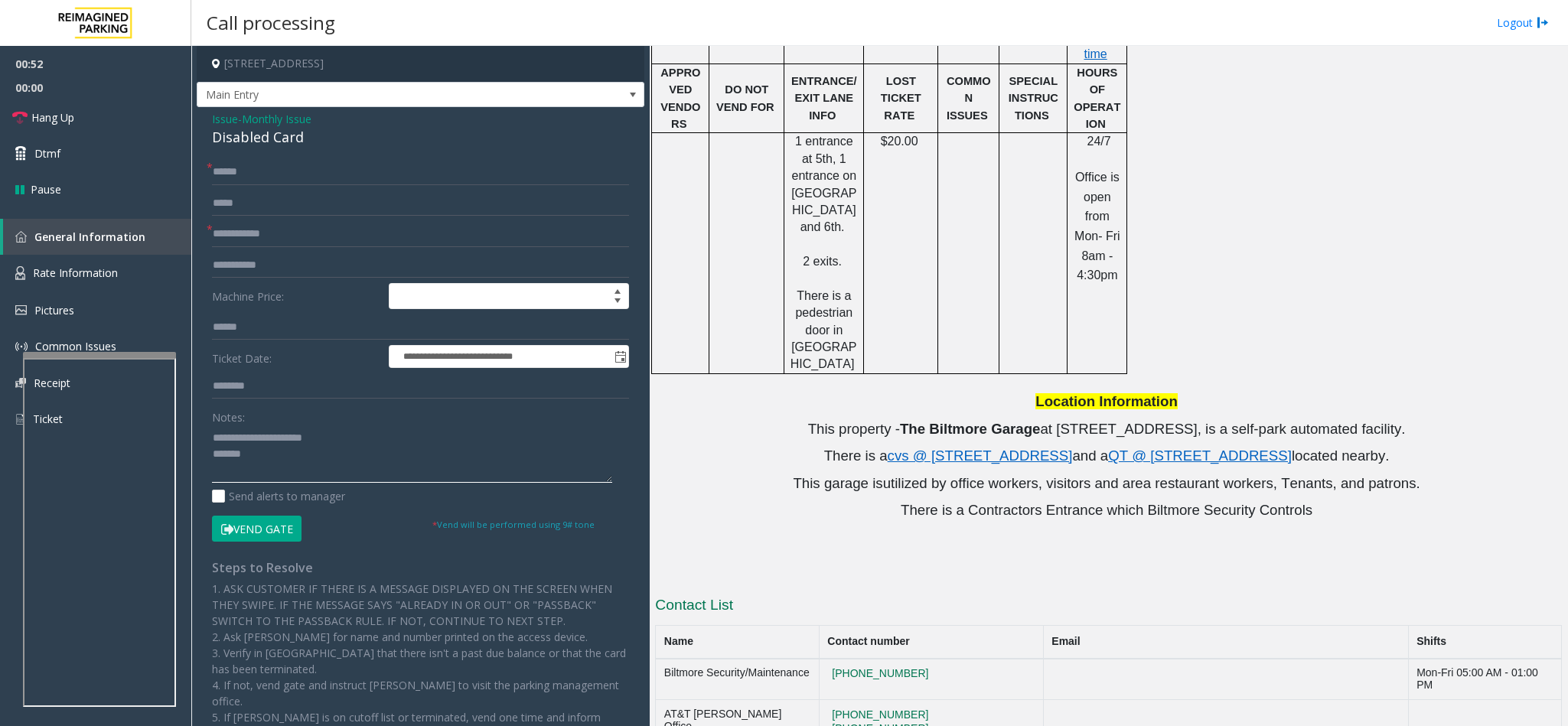
click at [300, 455] on textarea at bounding box center [412, 453] width 400 height 57
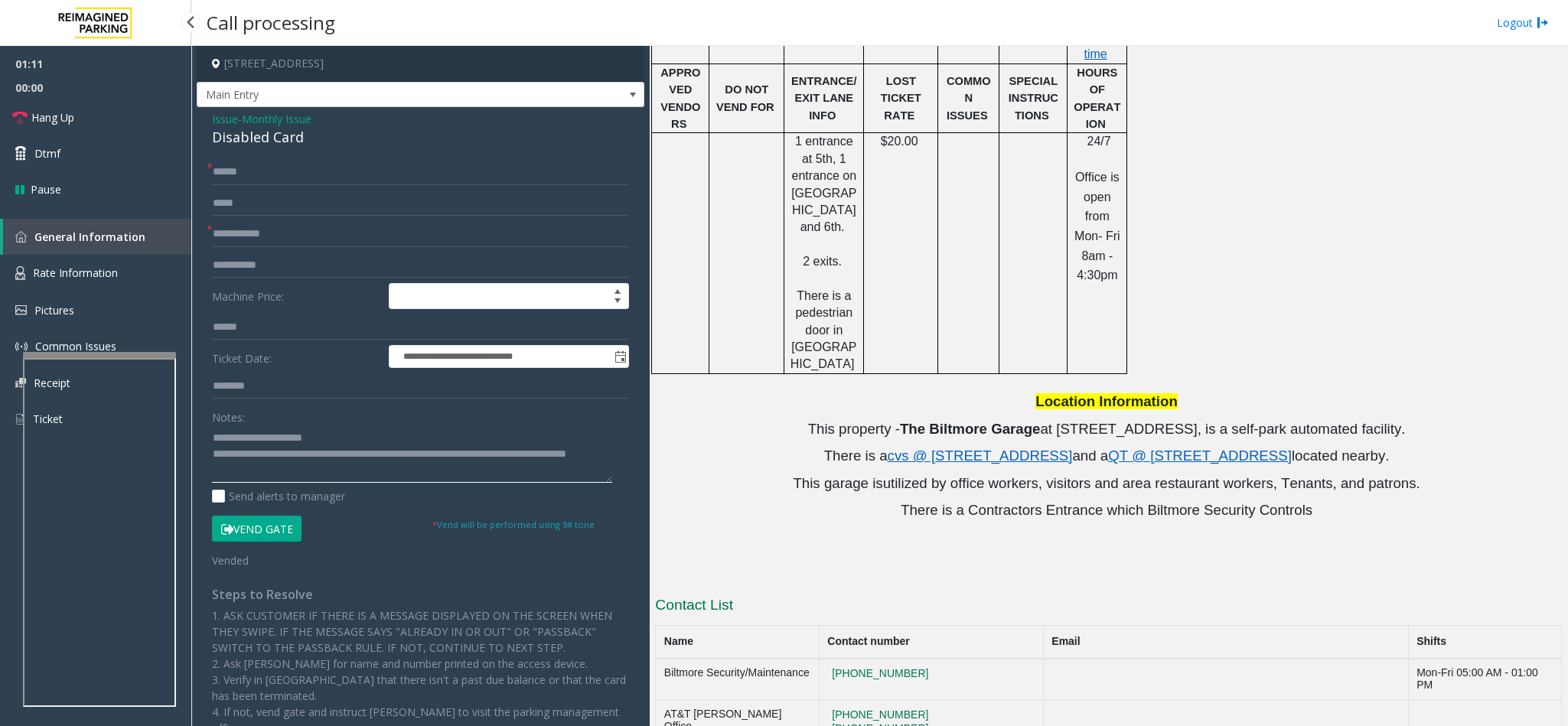
type textarea "**********"
drag, startPoint x: 96, startPoint y: 96, endPoint x: 129, endPoint y: 113, distance: 37.1
click at [96, 96] on span "00:00" at bounding box center [95, 87] width 191 height 23
click at [172, 132] on link "Hang Up" at bounding box center [95, 118] width 191 height 36
click at [276, 240] on input "text" at bounding box center [421, 234] width 417 height 26
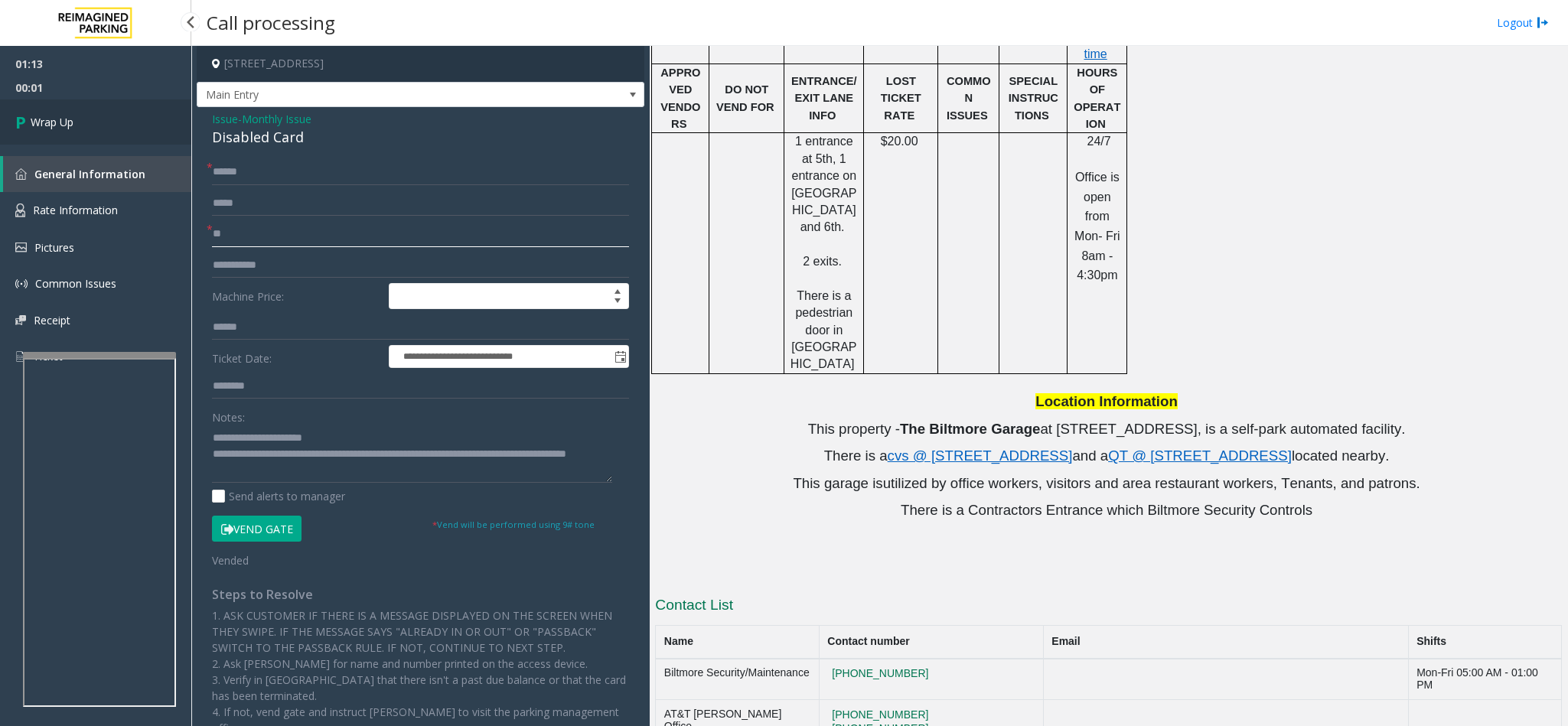
type input "**"
click at [145, 120] on link "Wrap Up" at bounding box center [95, 122] width 191 height 45
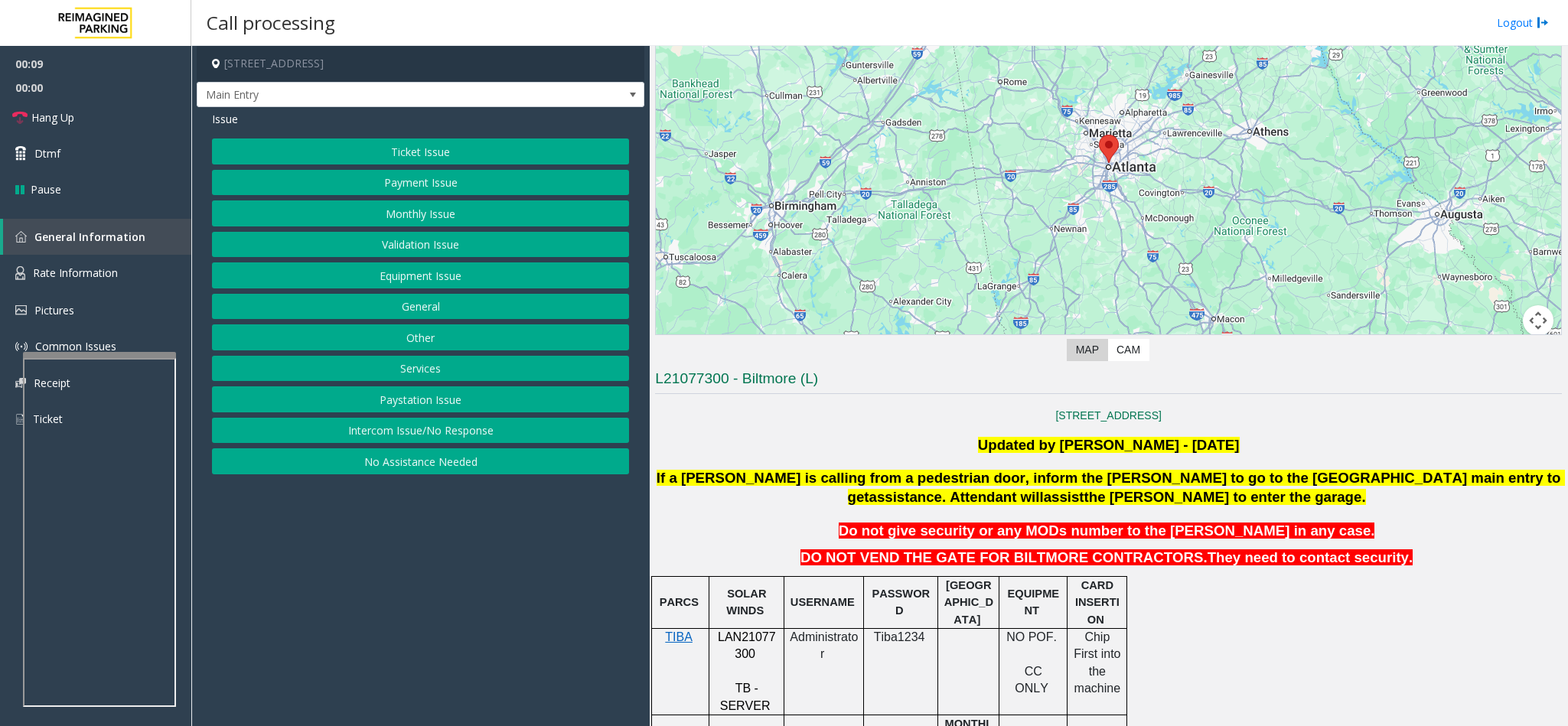
scroll to position [229, 0]
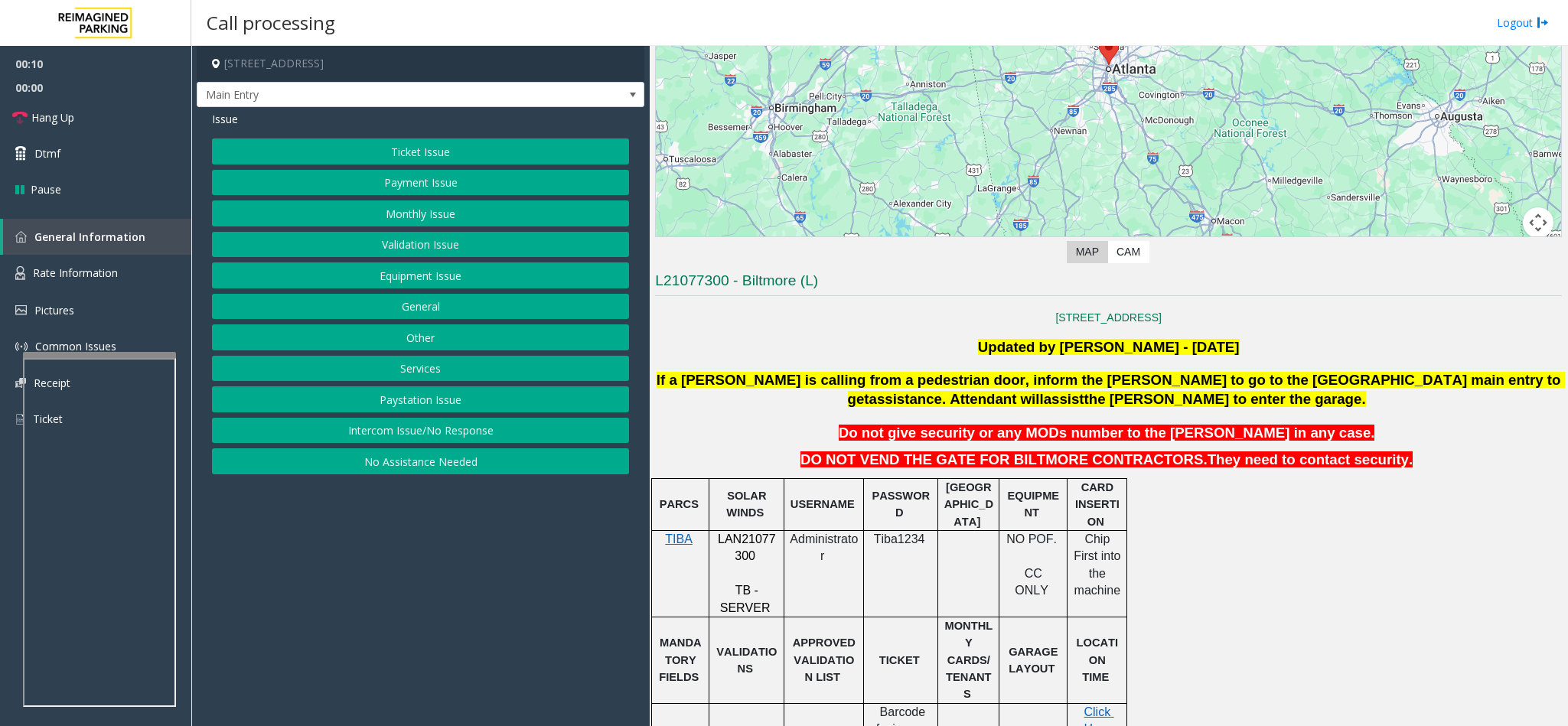
click at [377, 250] on button "Validation Issue" at bounding box center [421, 245] width 417 height 26
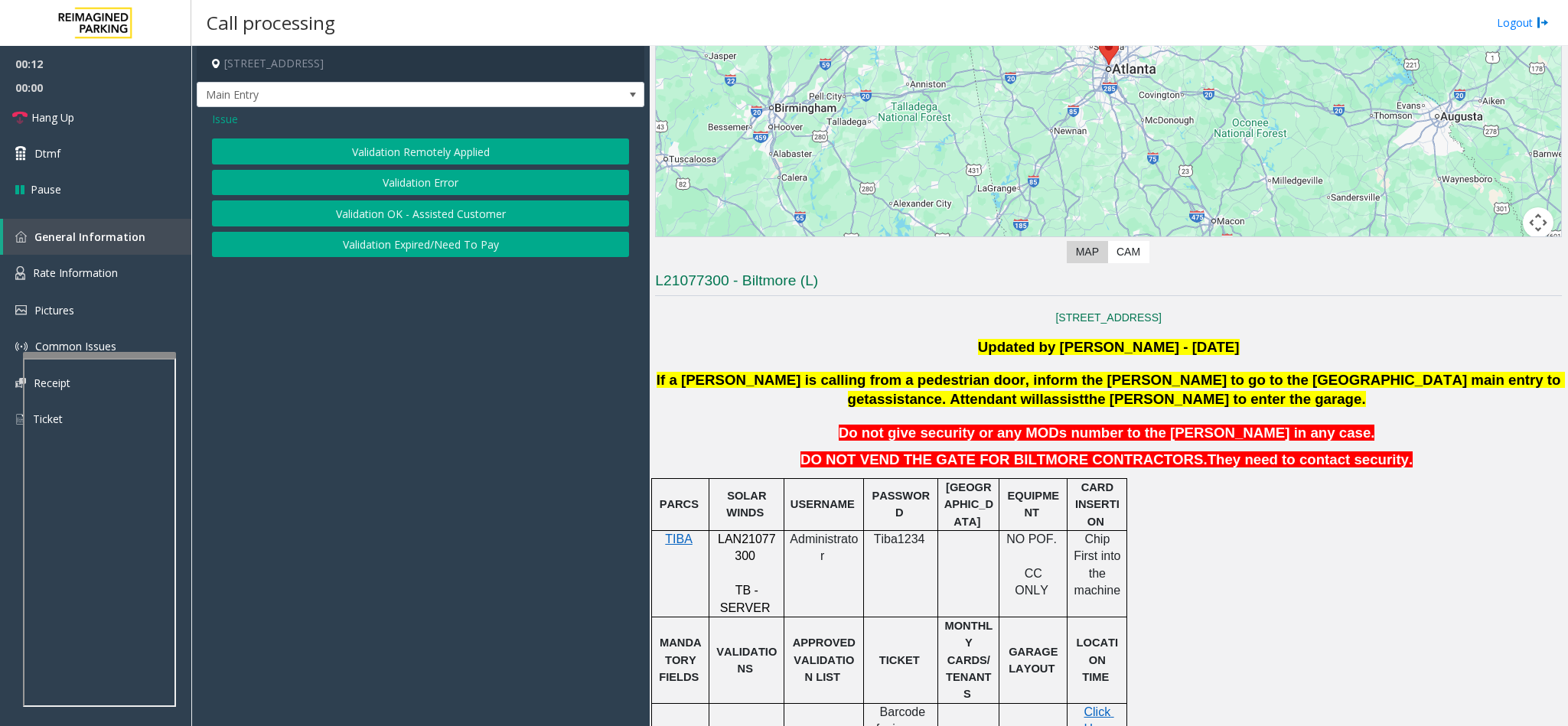
click at [227, 118] on span "Issue" at bounding box center [225, 119] width 26 height 16
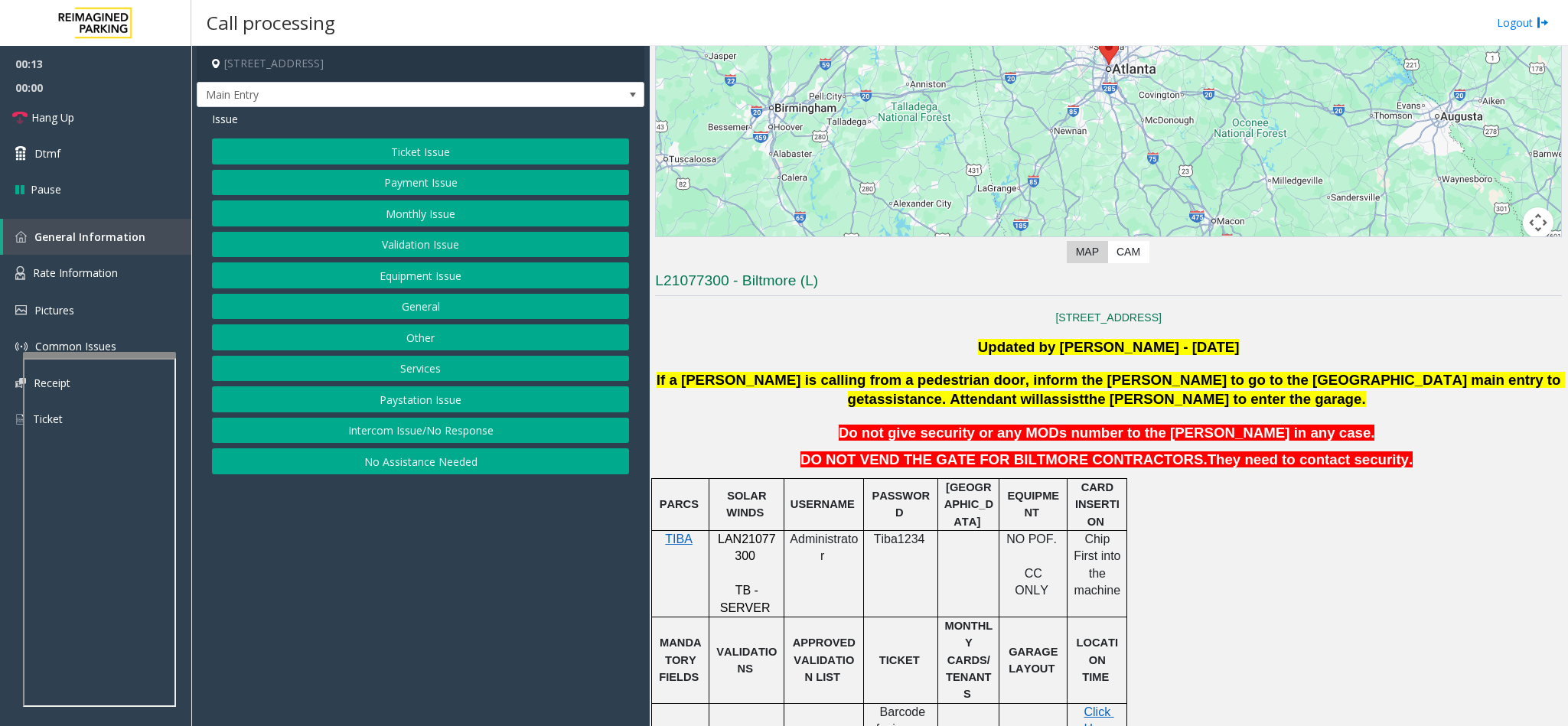
click at [403, 214] on button "Monthly Issue" at bounding box center [421, 214] width 417 height 26
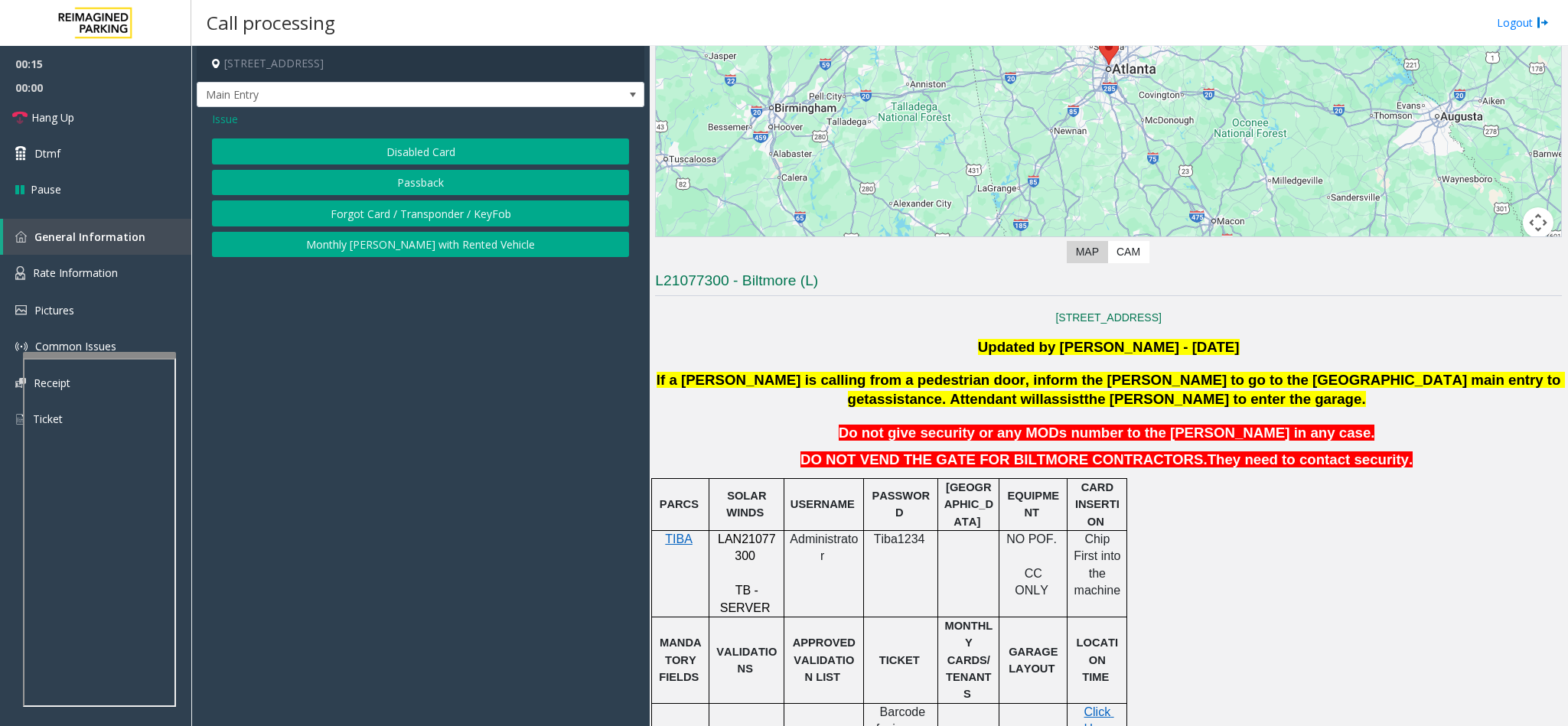
click at [381, 158] on button "Disabled Card" at bounding box center [421, 151] width 417 height 26
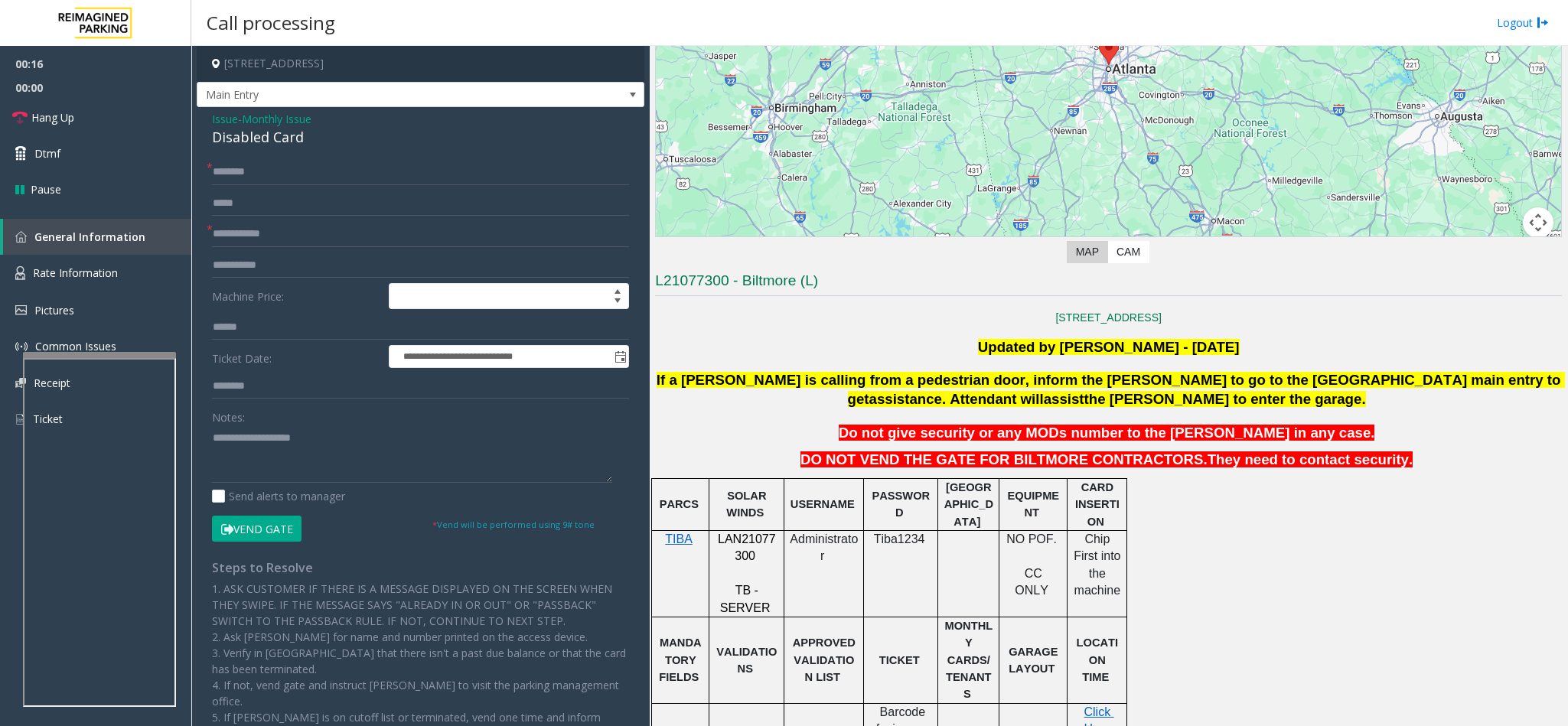
click at [235, 133] on div "Disabled Card" at bounding box center [421, 138] width 417 height 21
type textarea "**********"
click at [758, 543] on span "LAN21077300" at bounding box center [746, 547] width 58 height 29
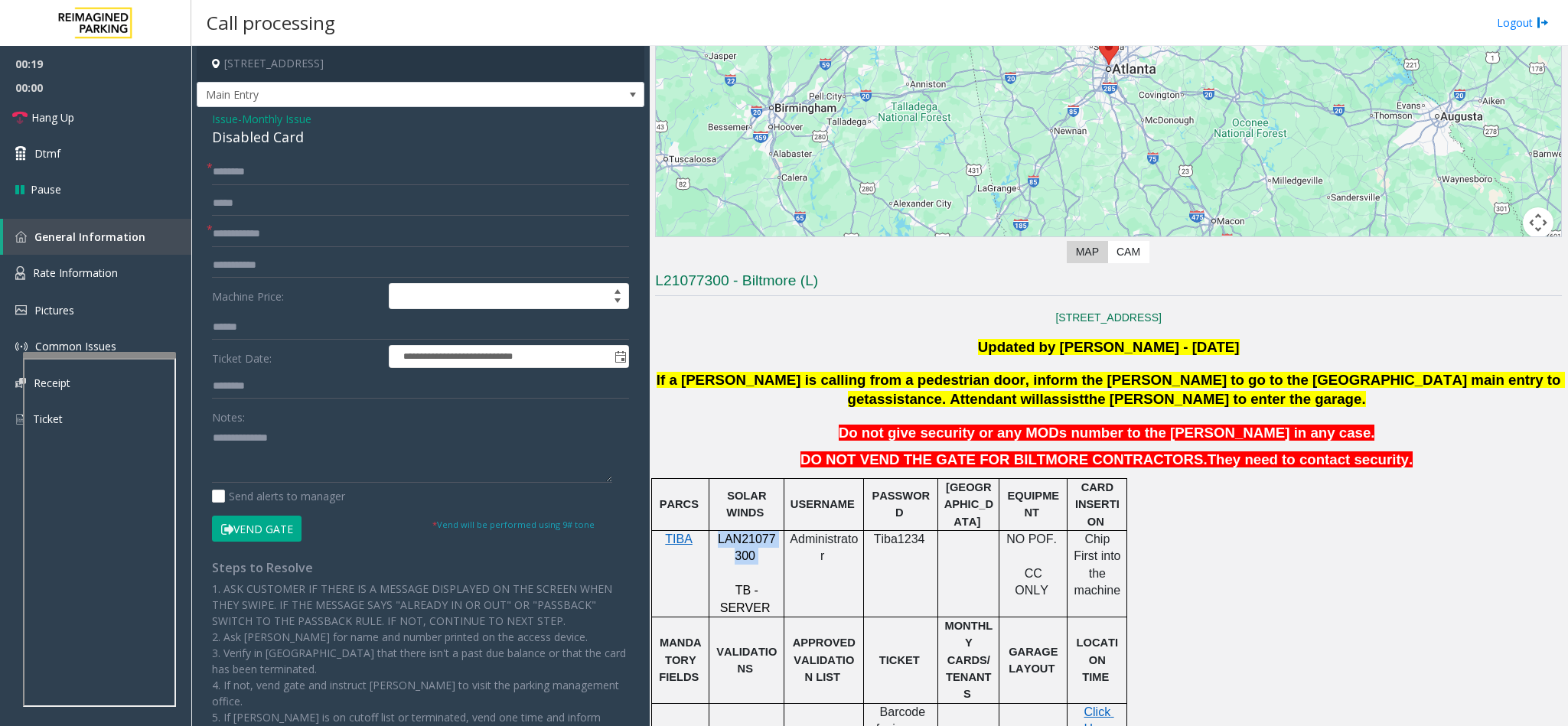
click at [758, 543] on span "LAN21077300" at bounding box center [746, 547] width 58 height 29
copy p "LAN21077300"
click at [241, 236] on input "text" at bounding box center [421, 234] width 417 height 26
type input "******"
click at [214, 440] on textarea at bounding box center [412, 453] width 400 height 57
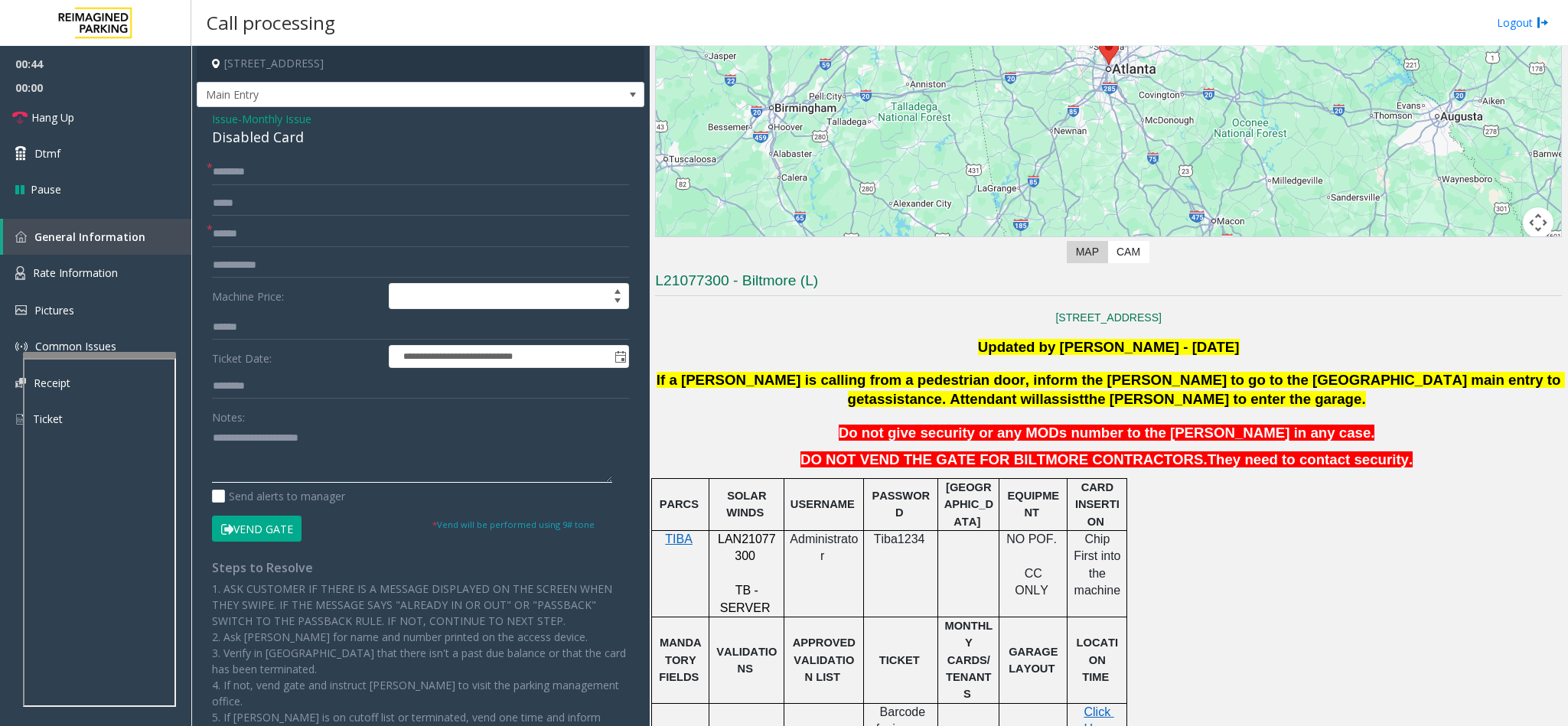
type textarea "**********"
click at [303, 177] on input "text" at bounding box center [421, 172] width 417 height 26
click at [326, 159] on input "*******" at bounding box center [421, 172] width 417 height 26
click at [279, 165] on input "*******" at bounding box center [421, 172] width 417 height 26
click at [235, 177] on input "*******" at bounding box center [421, 172] width 417 height 26
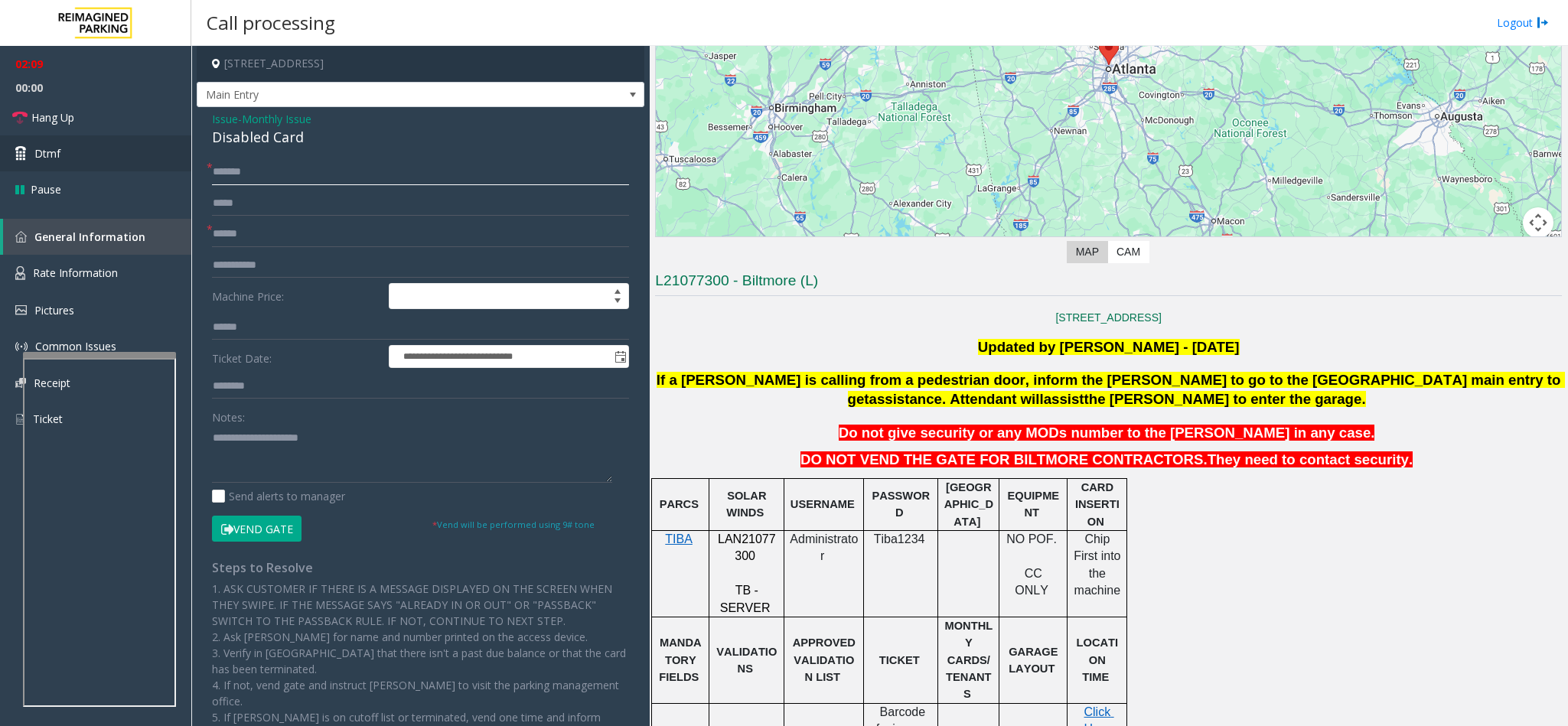
type input "*******"
click at [274, 173] on input "*******" at bounding box center [421, 172] width 417 height 26
click at [267, 524] on button "Vend Gate" at bounding box center [256, 529] width 89 height 26
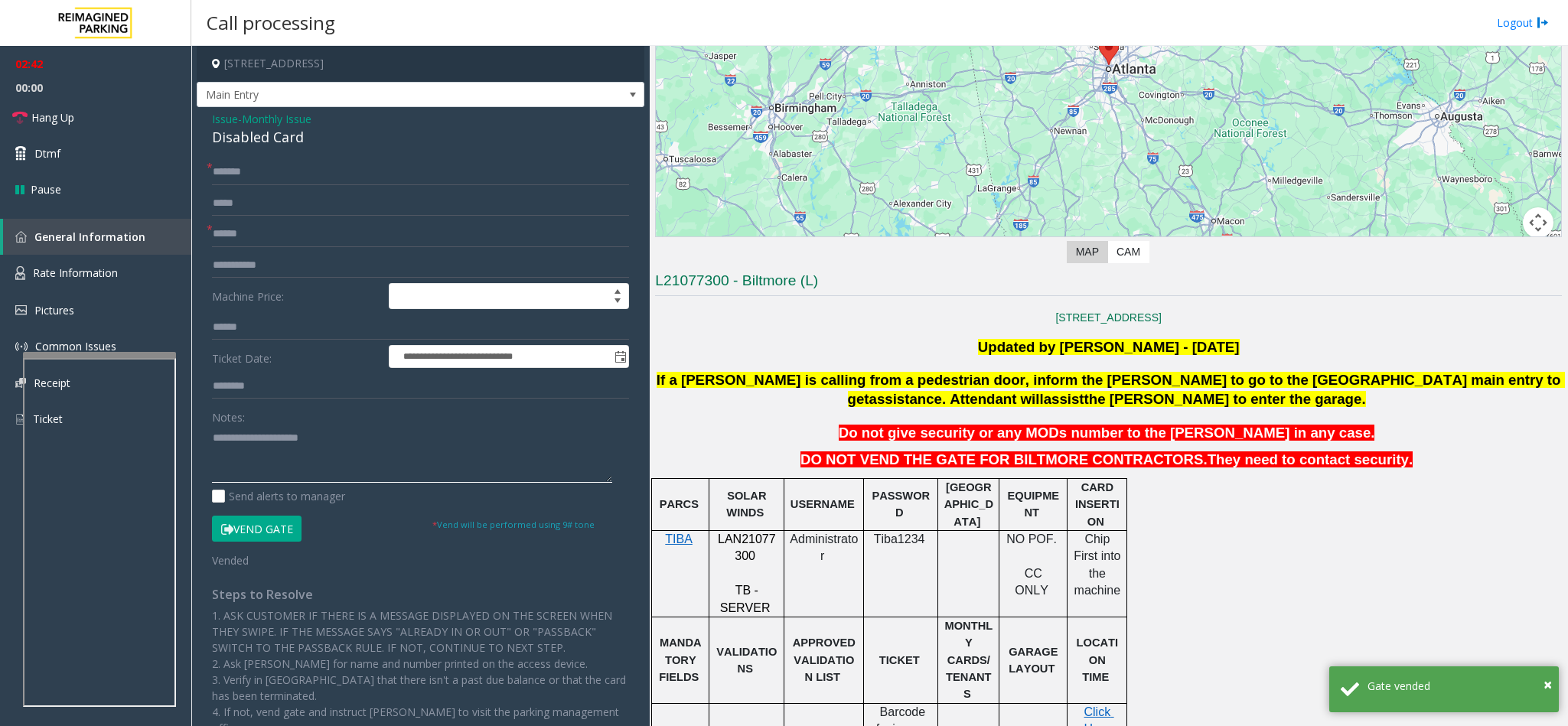
click at [333, 446] on textarea at bounding box center [412, 453] width 400 height 57
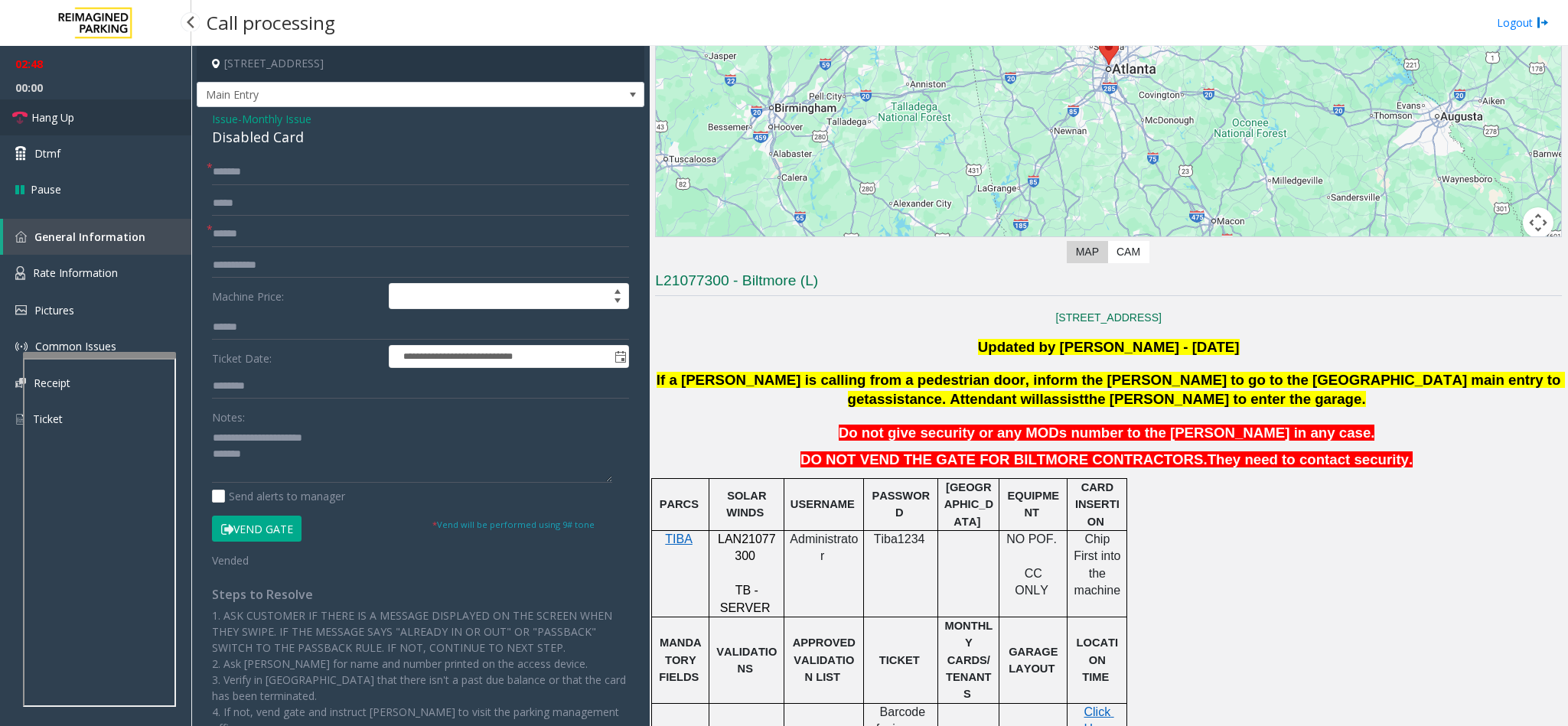
click at [115, 110] on link "Hang Up" at bounding box center [95, 118] width 191 height 36
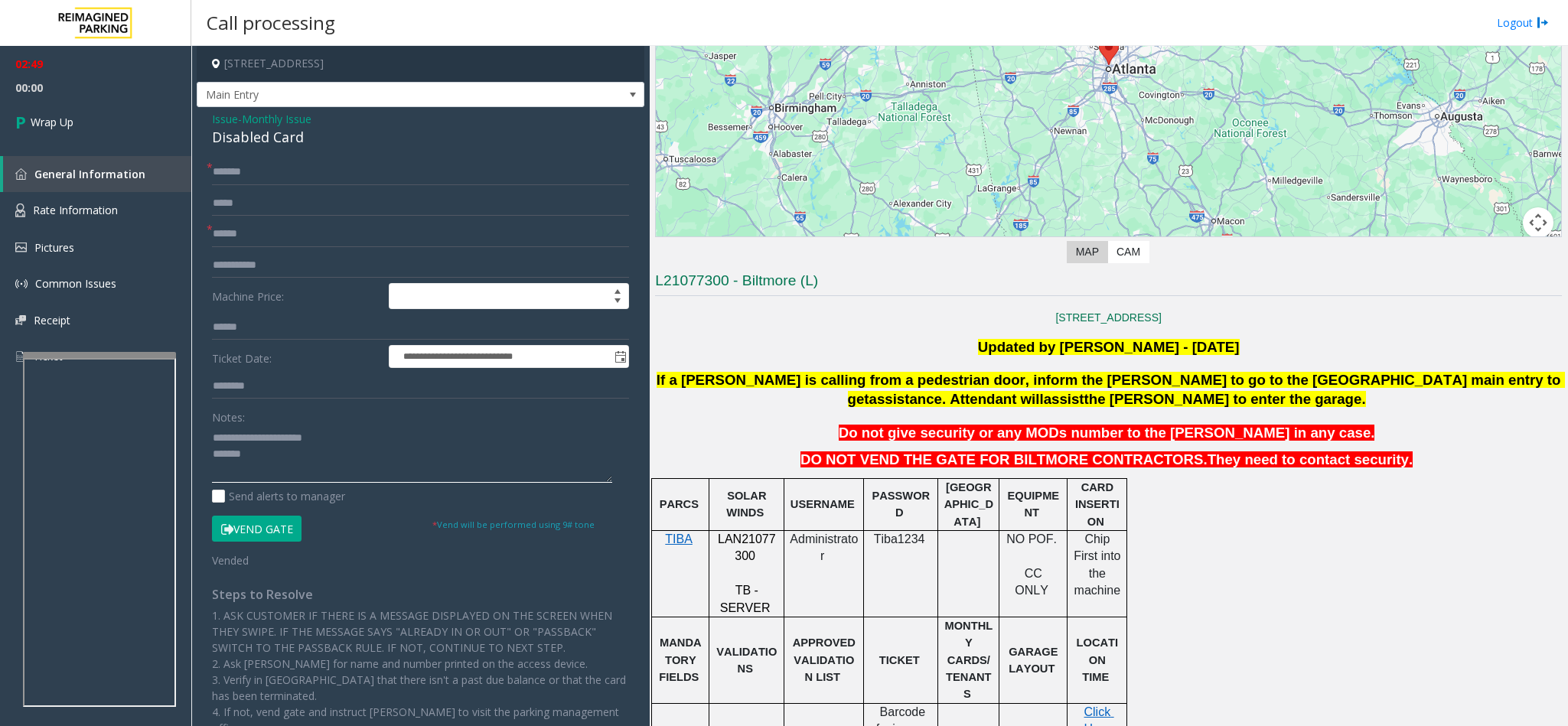
click at [248, 452] on textarea at bounding box center [412, 453] width 400 height 57
click at [306, 177] on input "*******" at bounding box center [421, 172] width 417 height 26
drag, startPoint x: 326, startPoint y: 454, endPoint x: 515, endPoint y: 462, distance: 189.2
click at [515, 462] on textarea at bounding box center [412, 453] width 400 height 57
type textarea "**********"
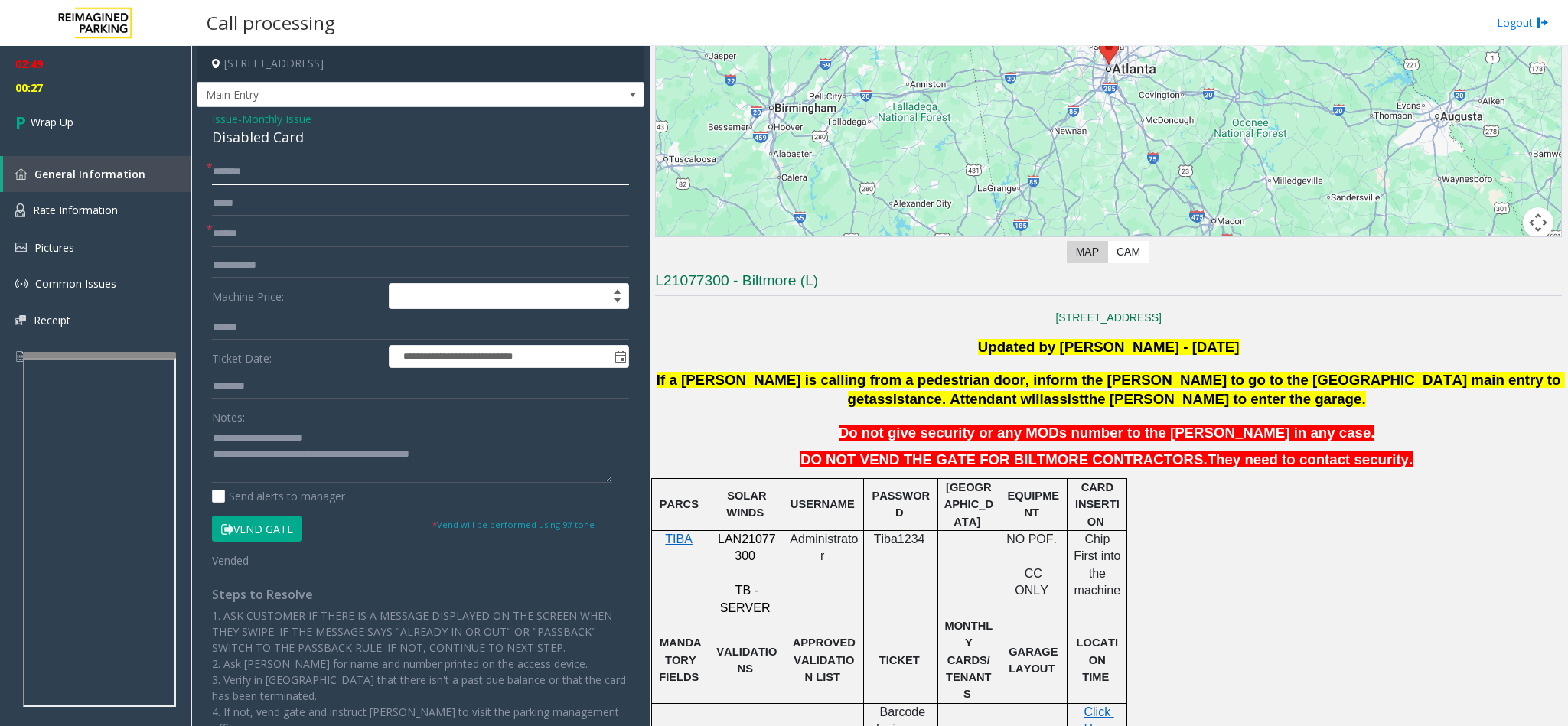
click at [311, 177] on input "*******" at bounding box center [421, 172] width 417 height 26
type input "**********"
click at [93, 122] on link "Wrap Up" at bounding box center [95, 122] width 191 height 45
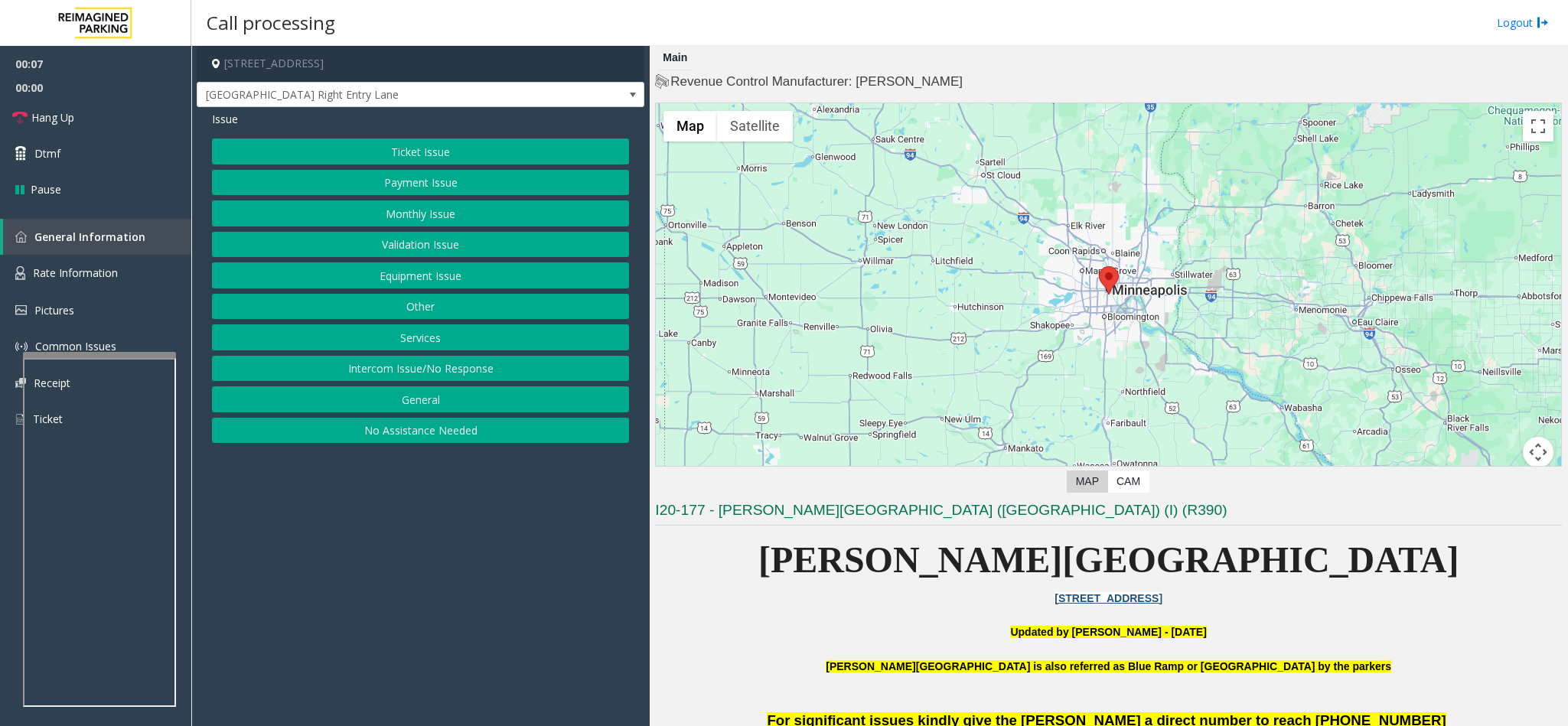
click at [430, 225] on button "Monthly Issue" at bounding box center [421, 214] width 417 height 26
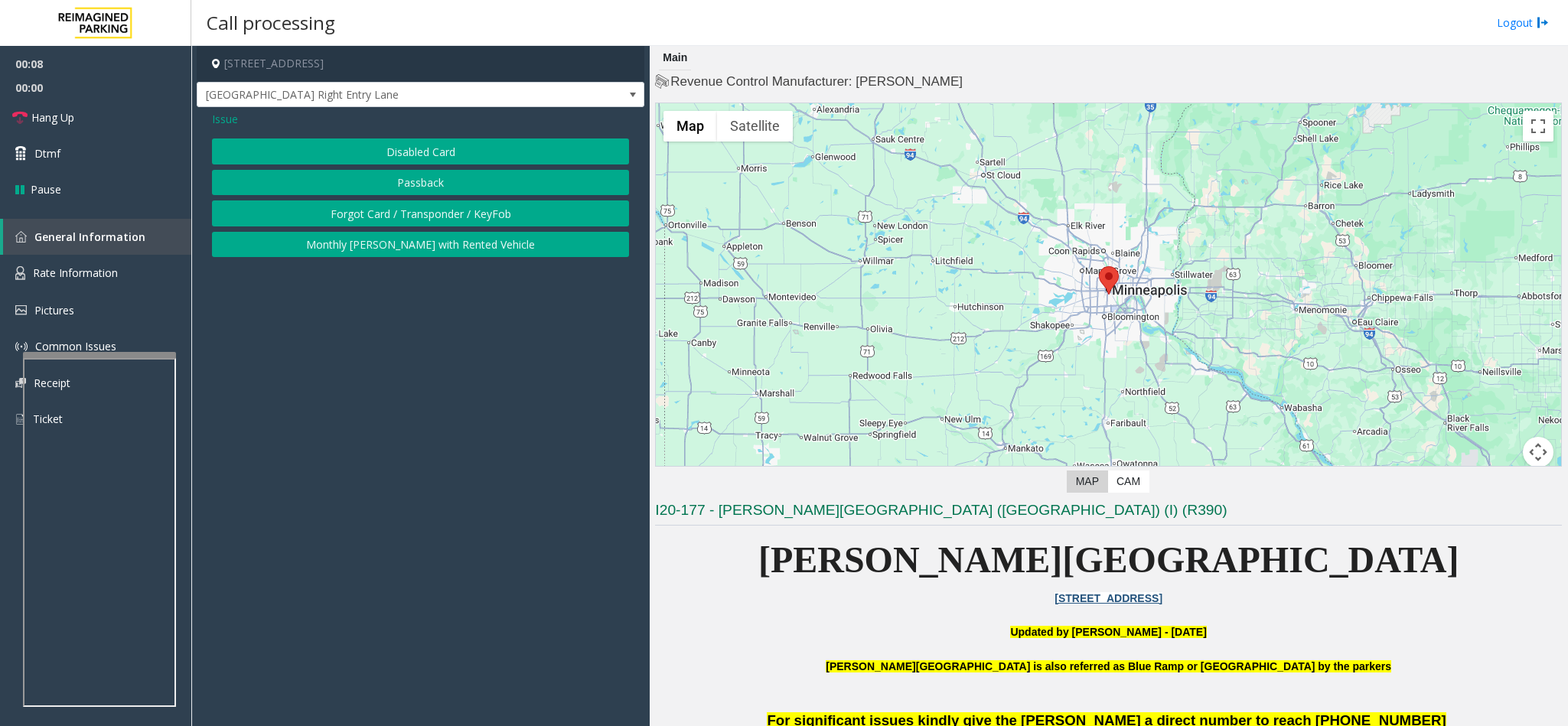
click at [402, 151] on button "Disabled Card" at bounding box center [421, 151] width 417 height 26
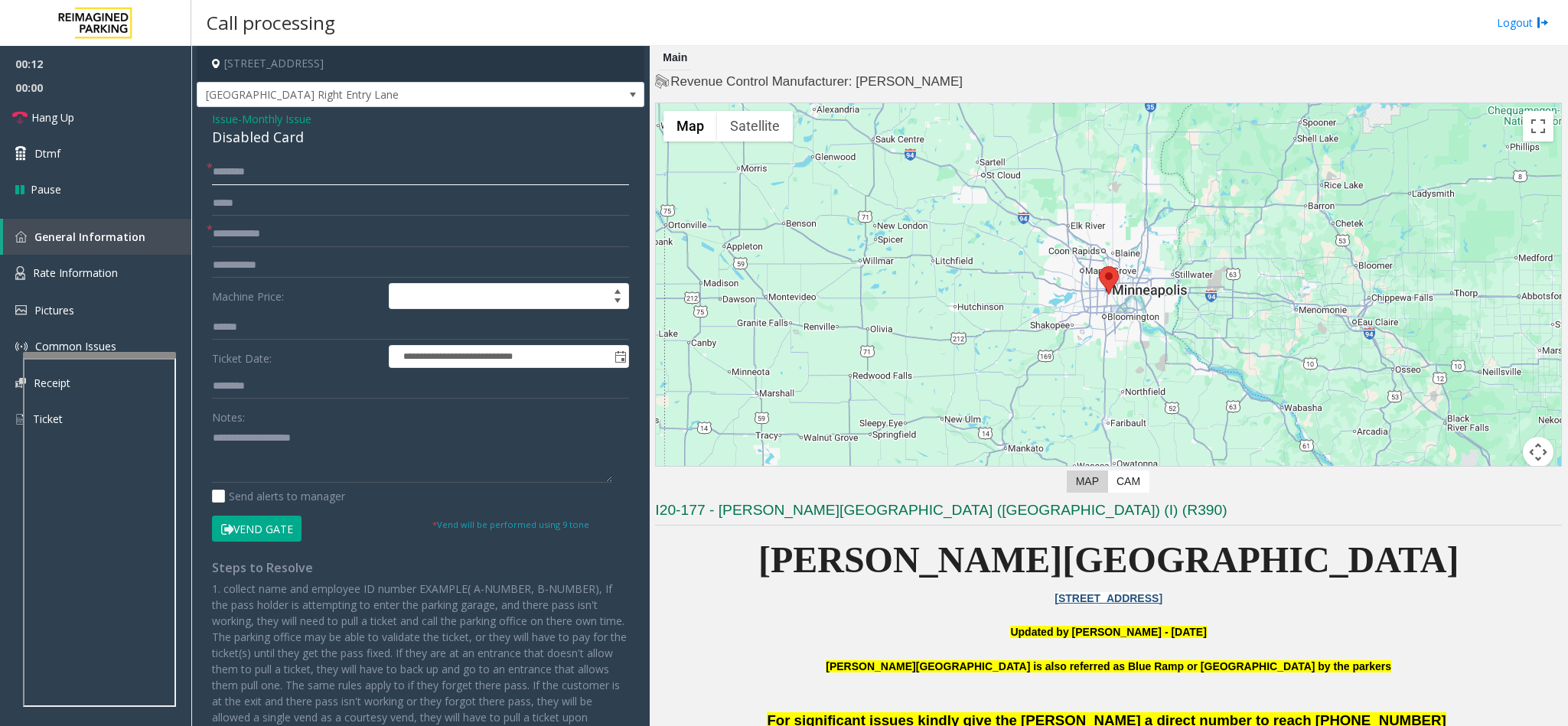
click at [251, 173] on input "text" at bounding box center [421, 172] width 417 height 26
type input "**"
click at [233, 453] on textarea at bounding box center [412, 453] width 400 height 57
click at [267, 523] on button "Vend Gate" at bounding box center [256, 529] width 89 height 26
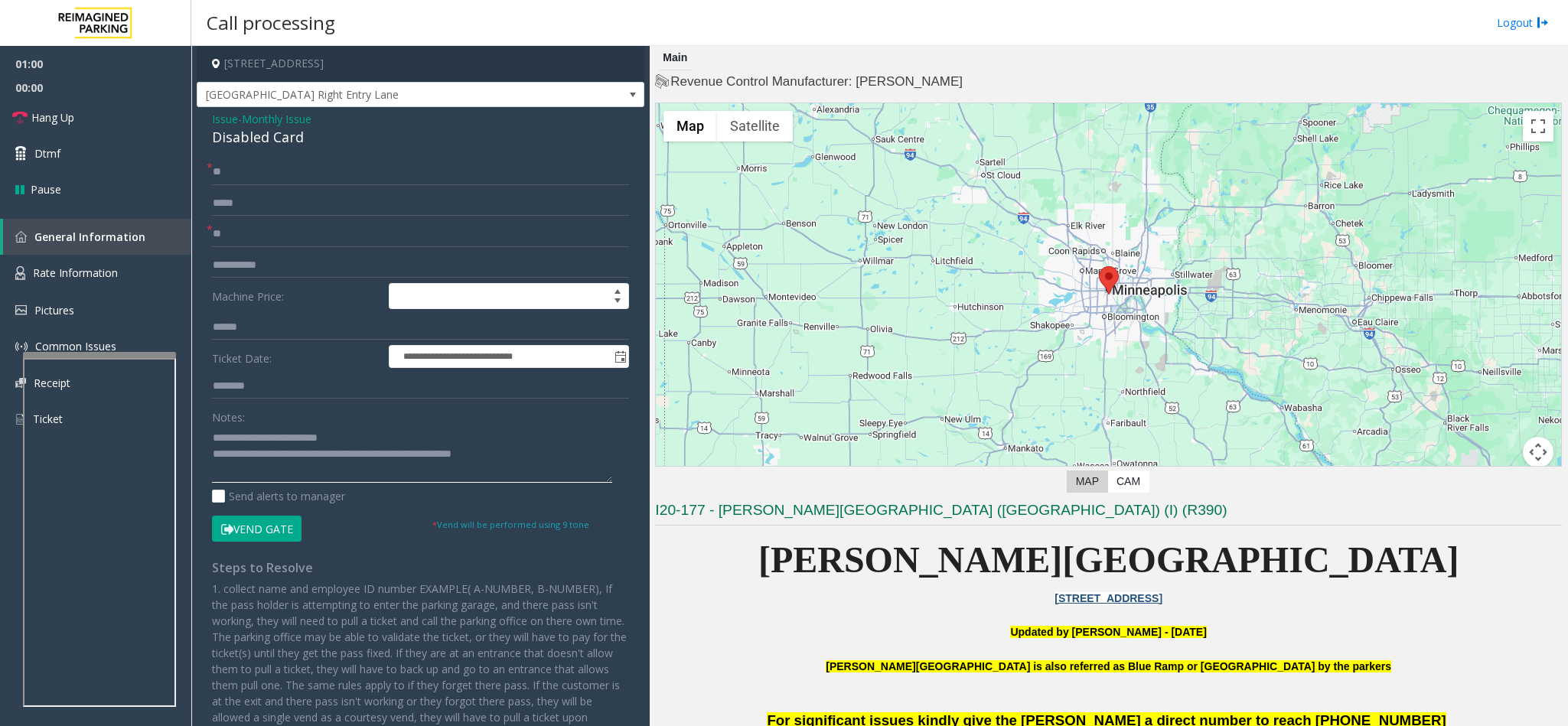
click at [512, 459] on textarea at bounding box center [412, 453] width 400 height 57
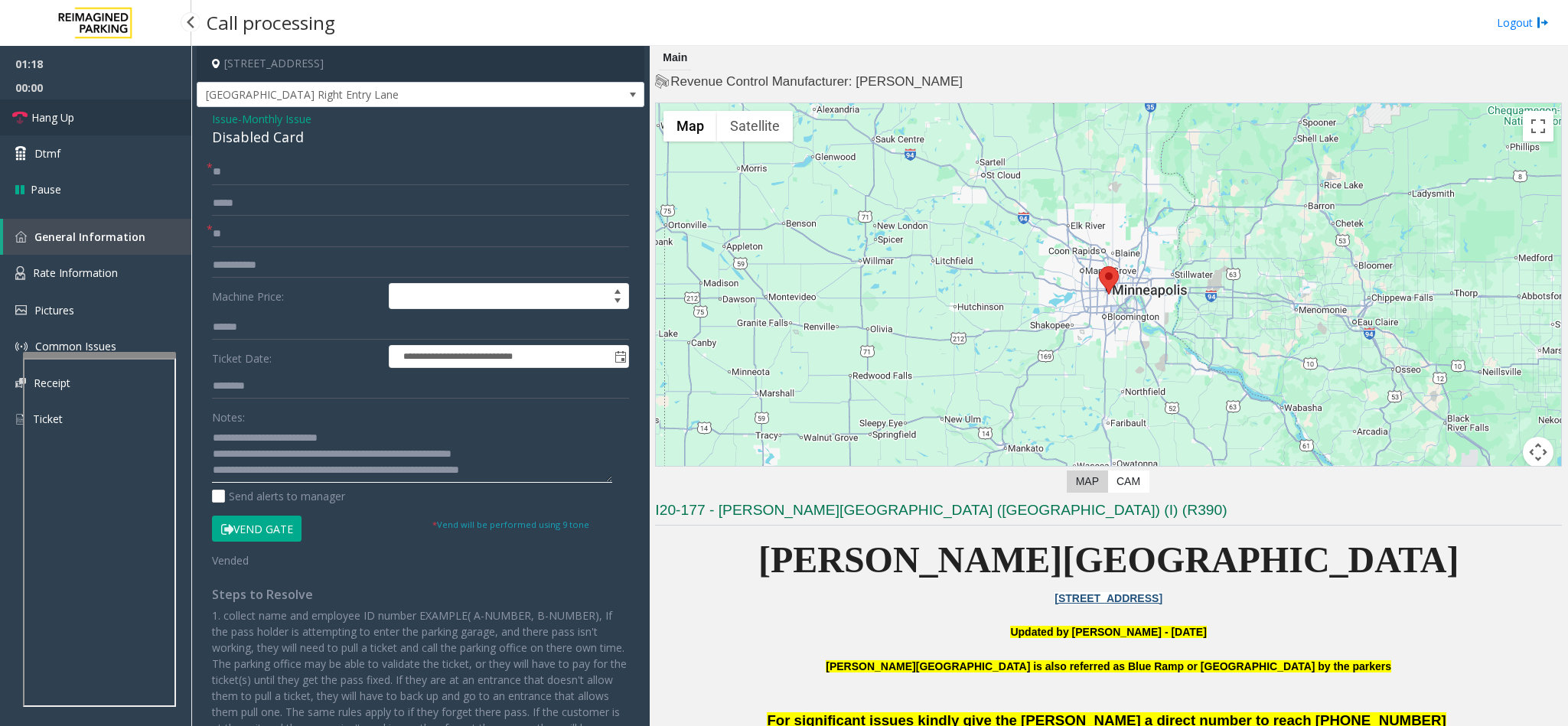
type textarea "**********"
click at [57, 112] on span "Hang Up" at bounding box center [52, 117] width 42 height 16
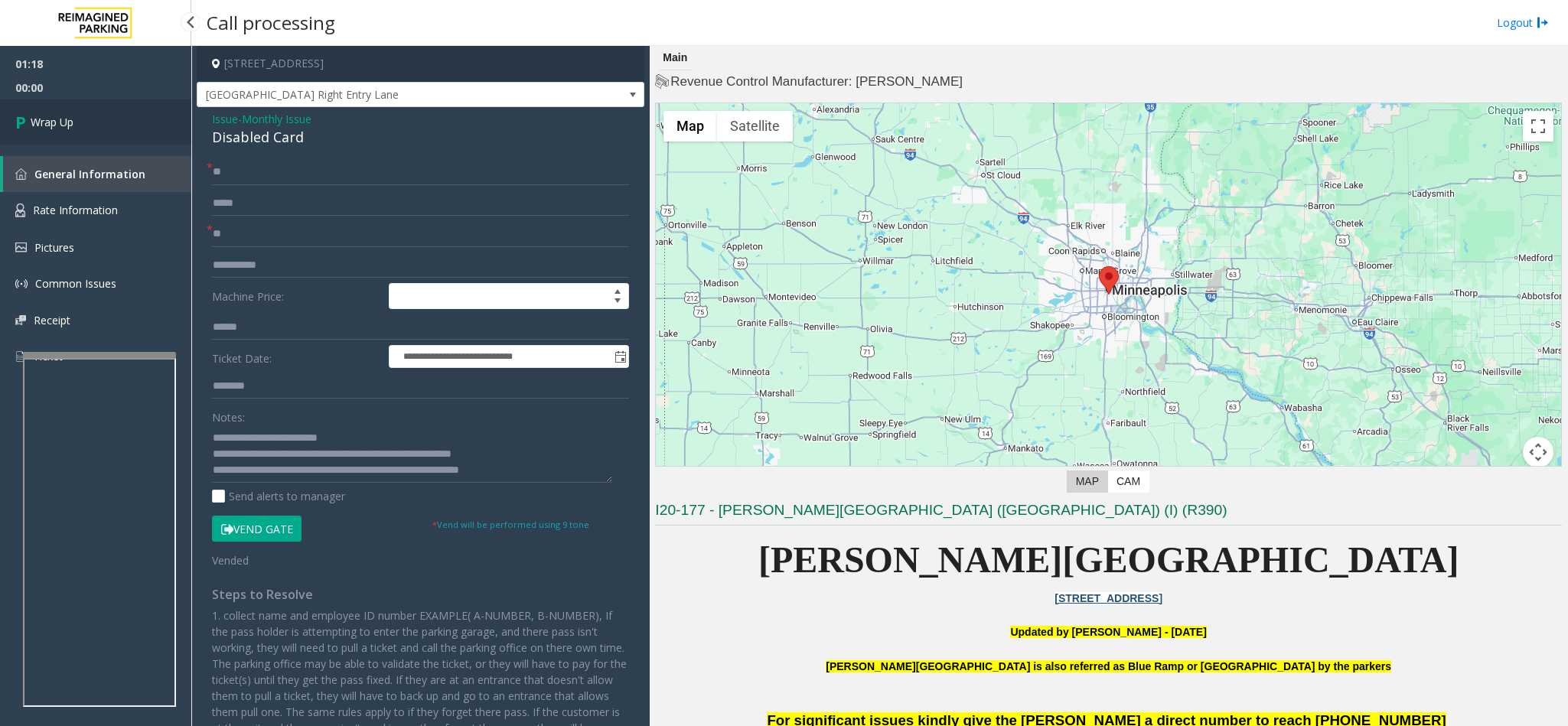
click at [71, 111] on link "Wrap Up" at bounding box center [95, 122] width 191 height 45
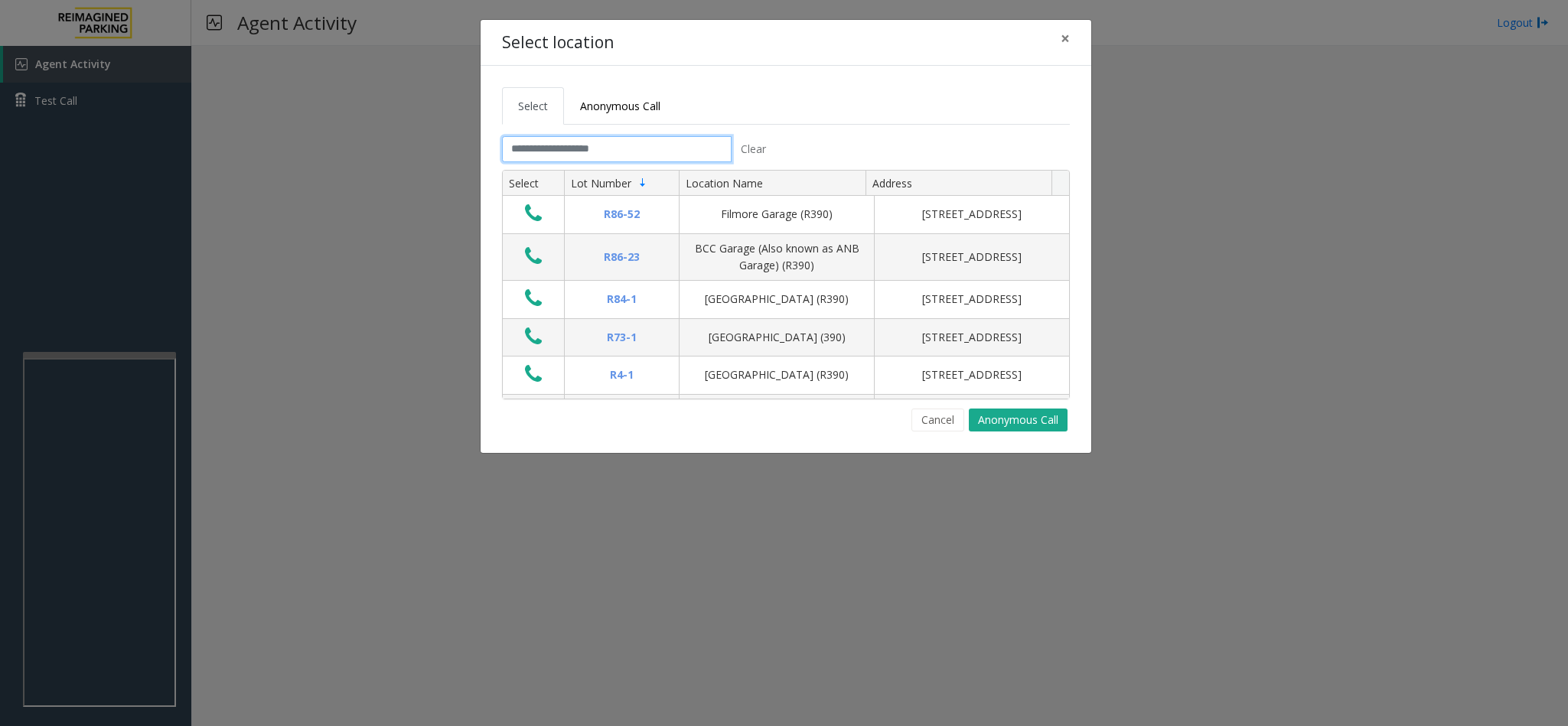
click at [554, 149] on input "text" at bounding box center [616, 149] width 229 height 26
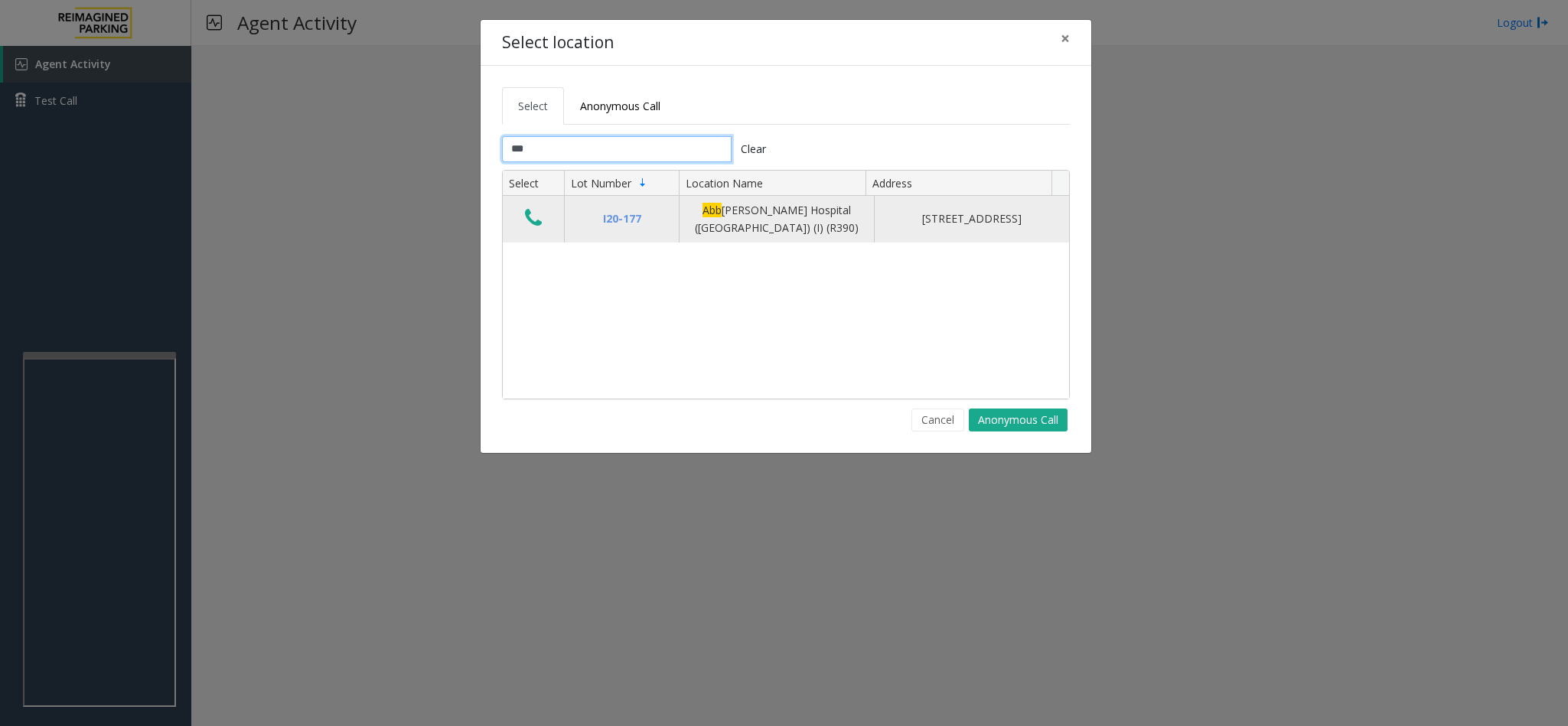
type input "***"
click at [536, 216] on icon "Data table" at bounding box center [532, 217] width 16 height 22
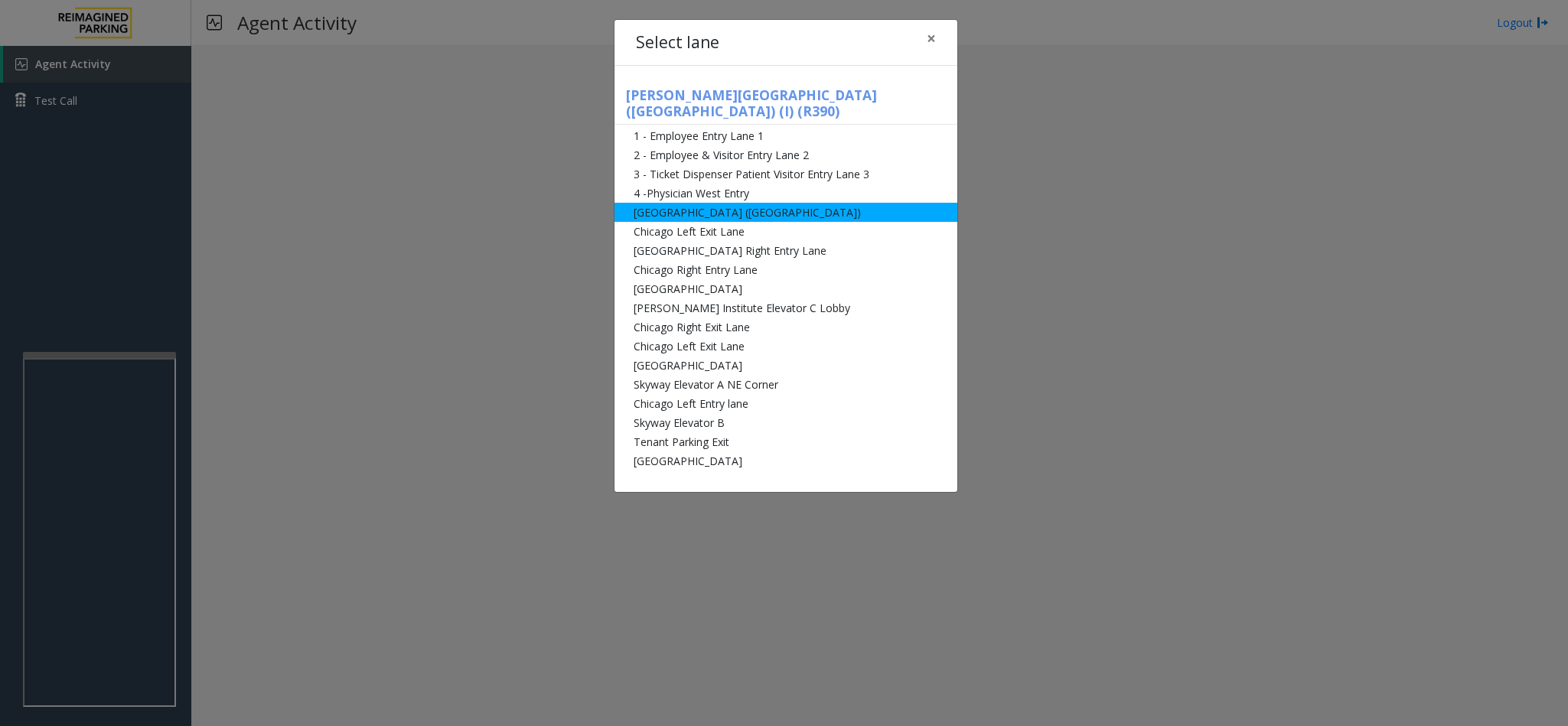
click at [699, 202] on li "[GEOGRAPHIC_DATA] ([GEOGRAPHIC_DATA])" at bounding box center [786, 212] width 343 height 19
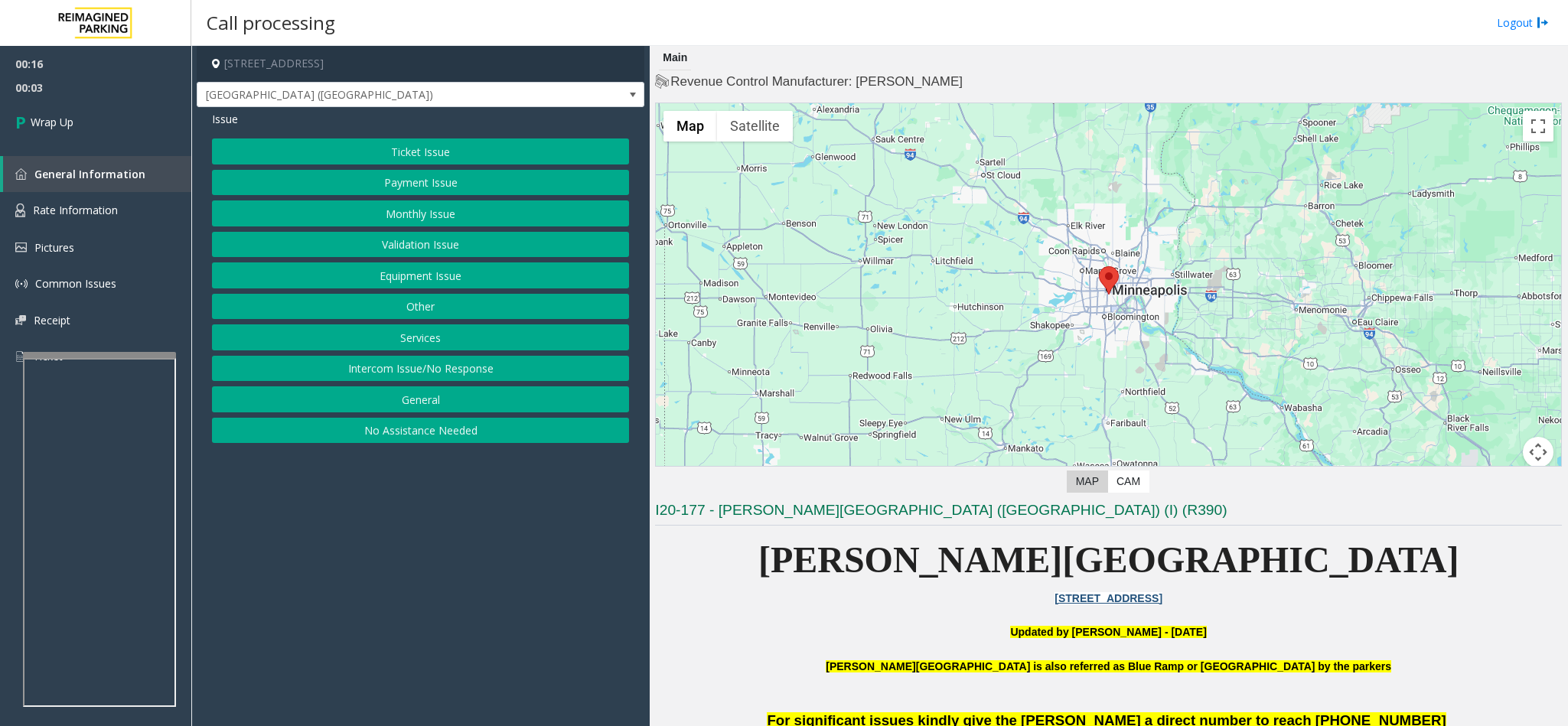
click at [360, 371] on button "Intercom Issue/No Response" at bounding box center [421, 369] width 417 height 26
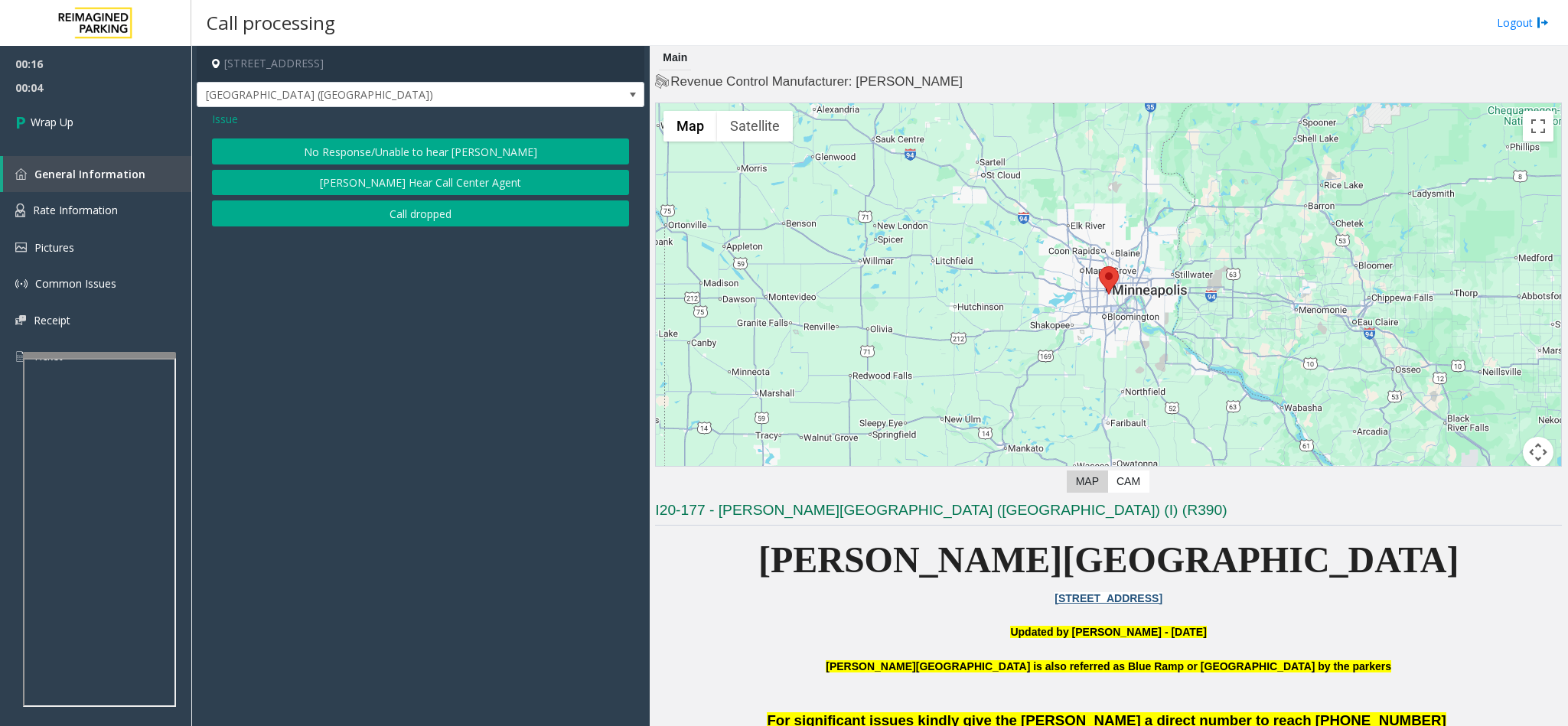
click at [396, 207] on button "Call dropped" at bounding box center [421, 214] width 417 height 26
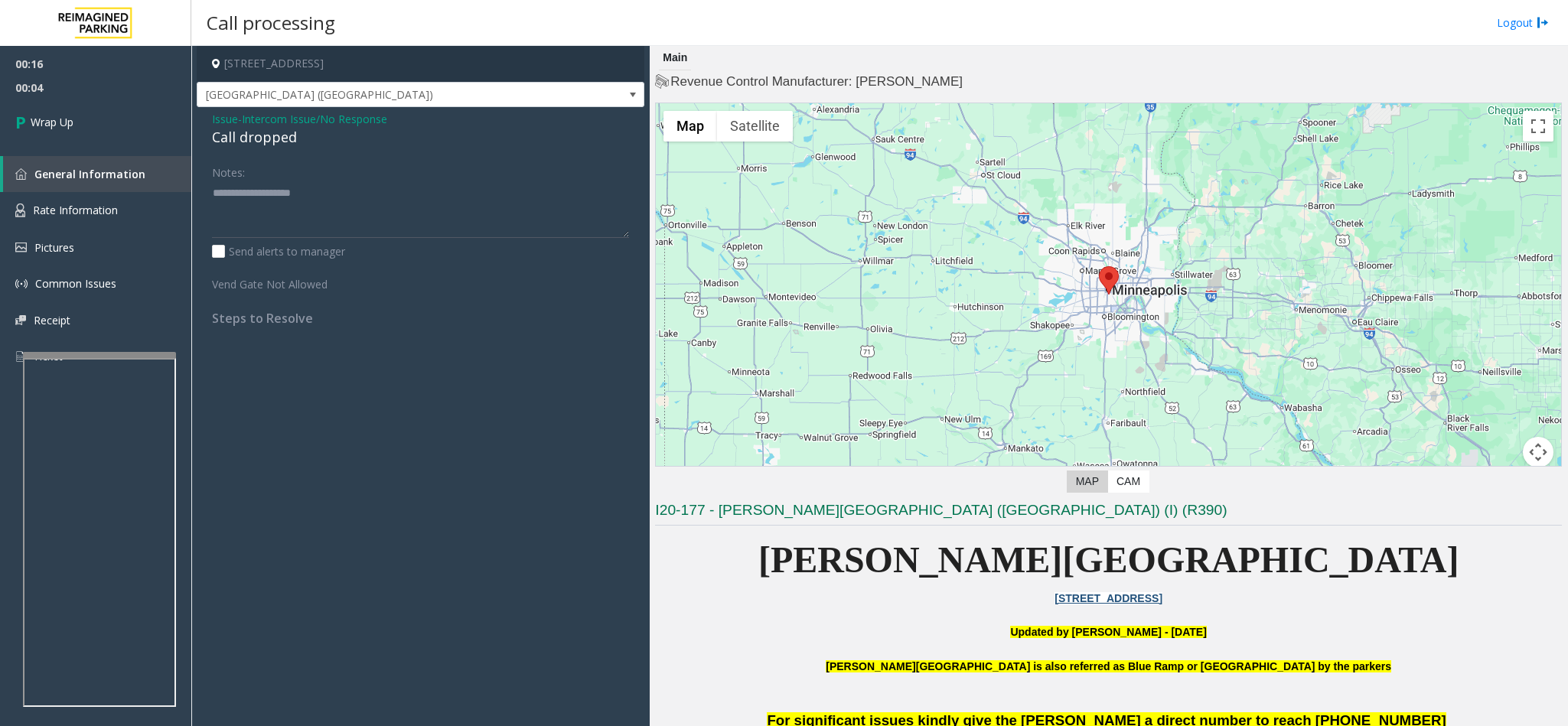
click at [240, 135] on div "Call dropped" at bounding box center [421, 138] width 417 height 21
type textarea "**********"
click at [55, 115] on span "Wrap Up" at bounding box center [51, 122] width 42 height 16
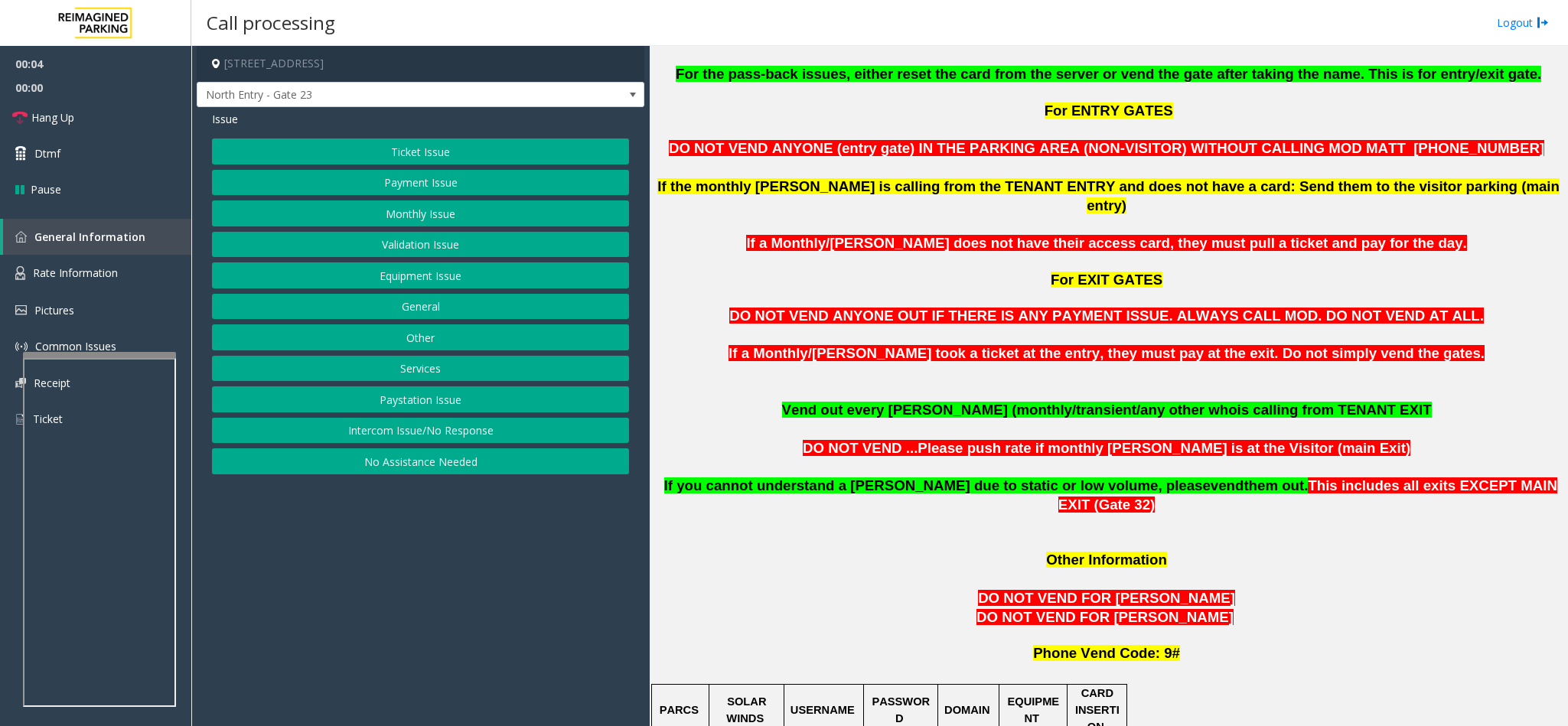
scroll to position [917, 0]
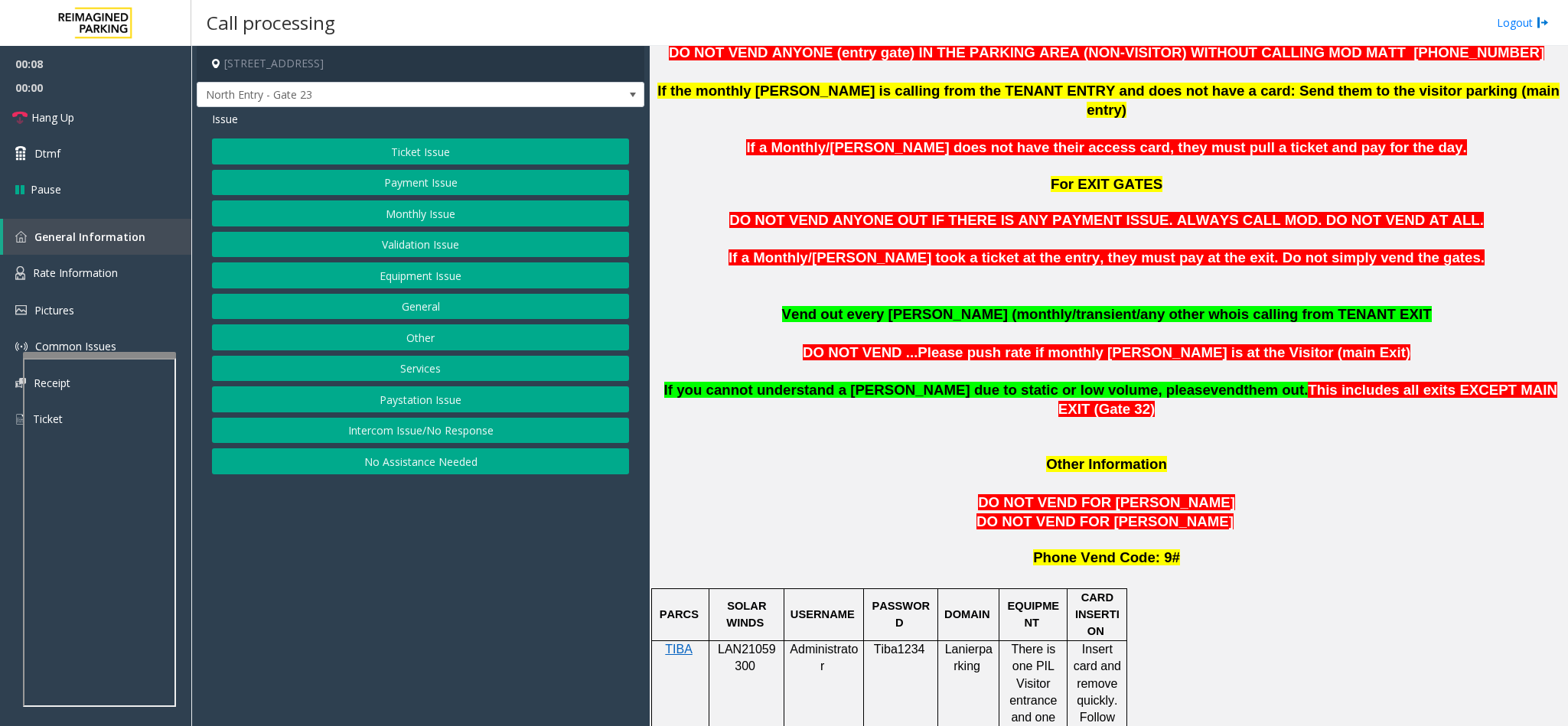
click at [733, 640] on p "LAN21059300" at bounding box center [745, 658] width 63 height 35
click at [61, 266] on span "Rate Information" at bounding box center [75, 273] width 85 height 15
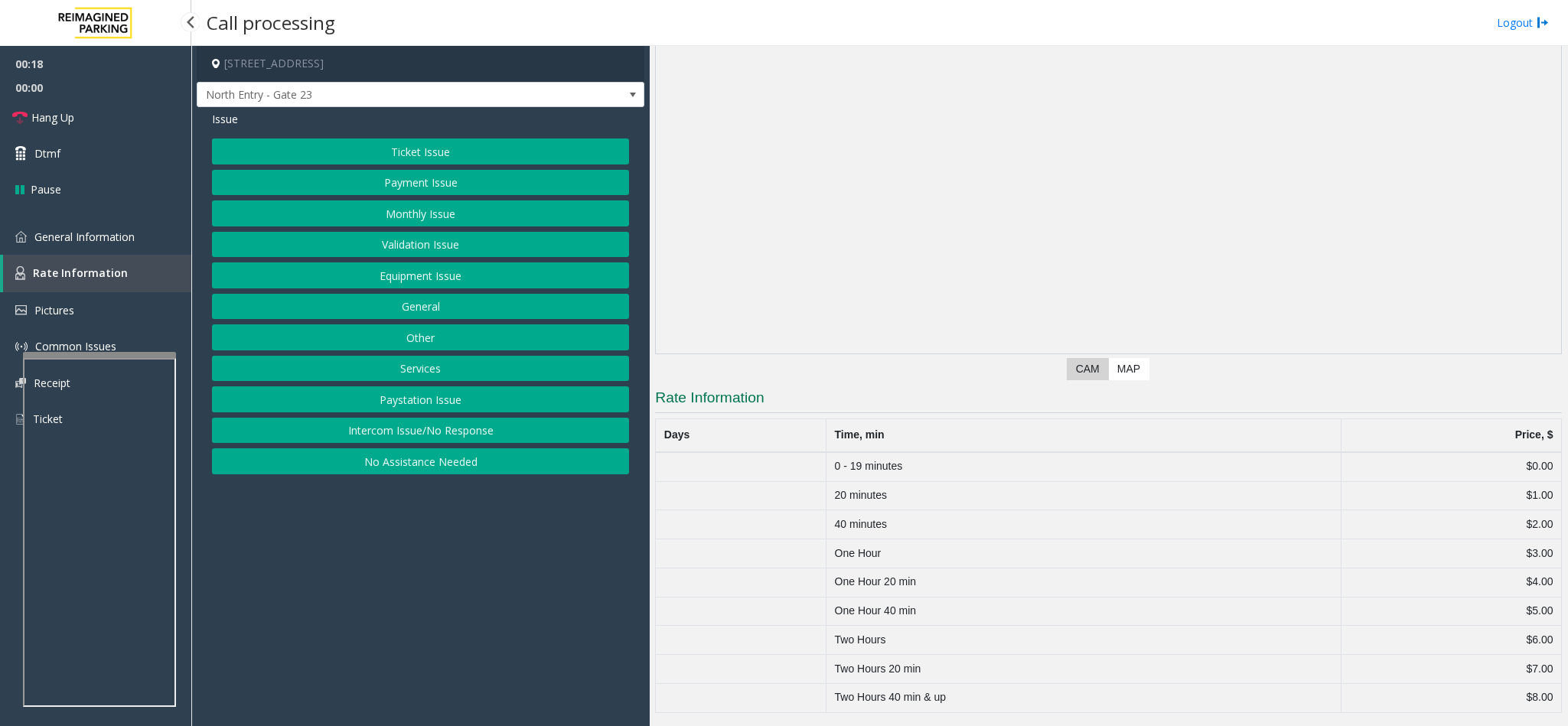
scroll to position [117, 0]
click at [88, 244] on link "General Information" at bounding box center [95, 237] width 191 height 36
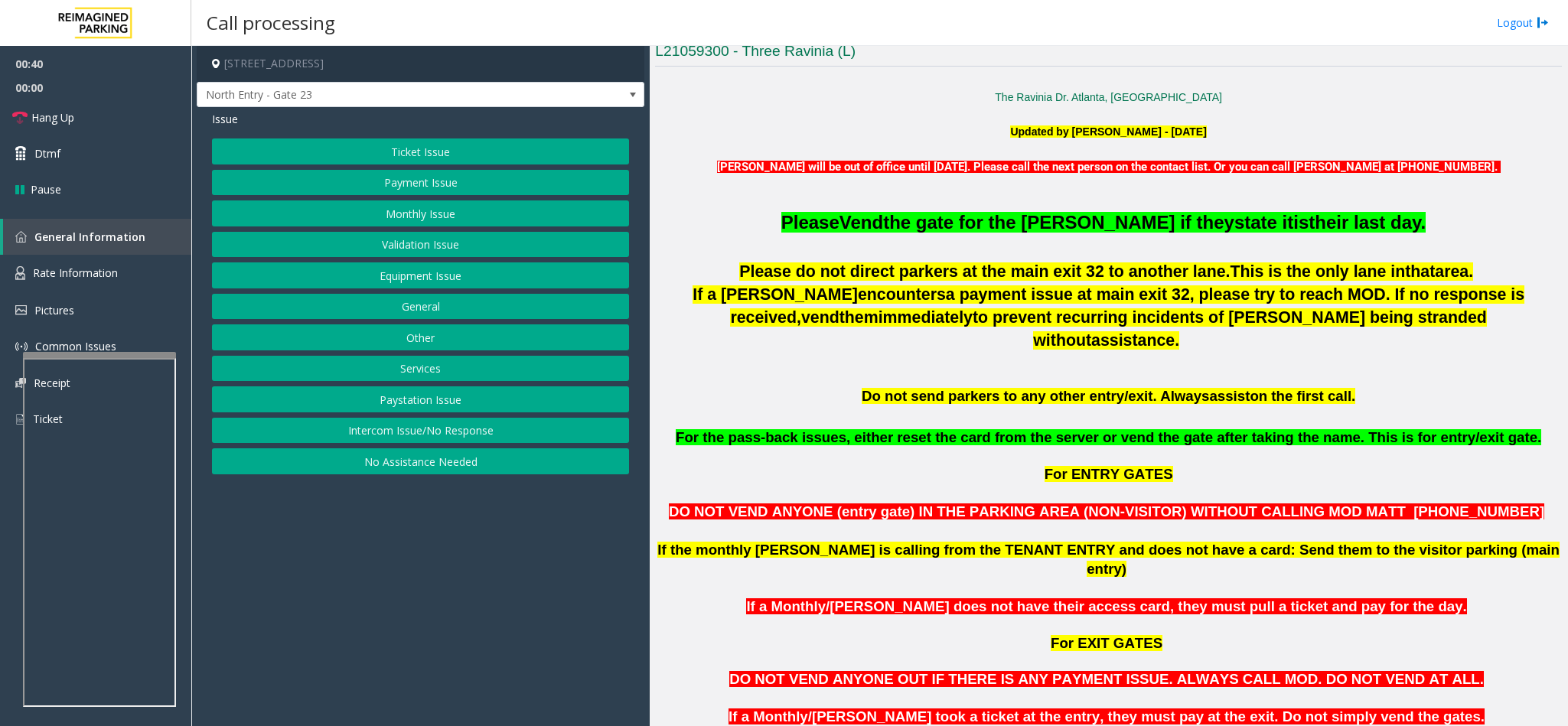
scroll to position [574, 0]
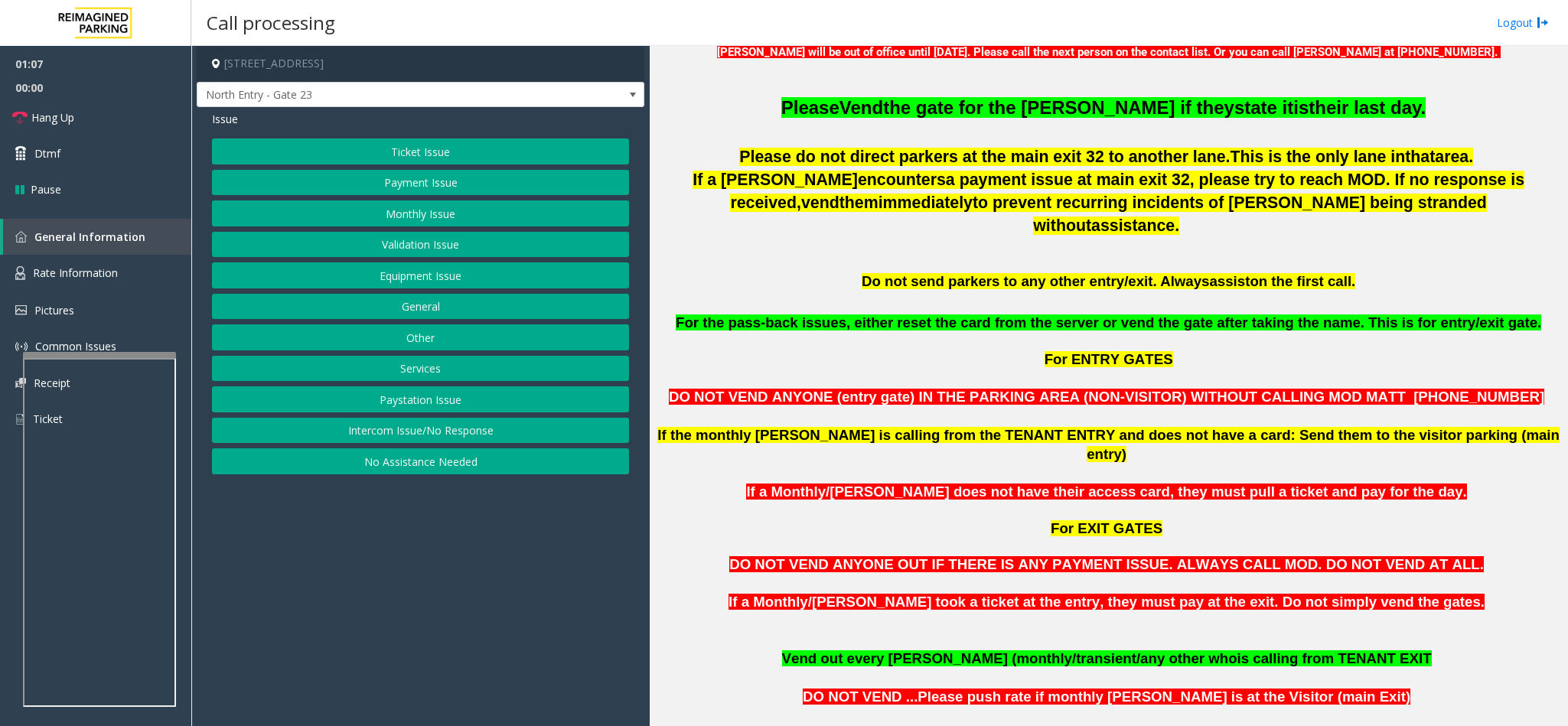
click at [430, 311] on button "General" at bounding box center [421, 306] width 417 height 26
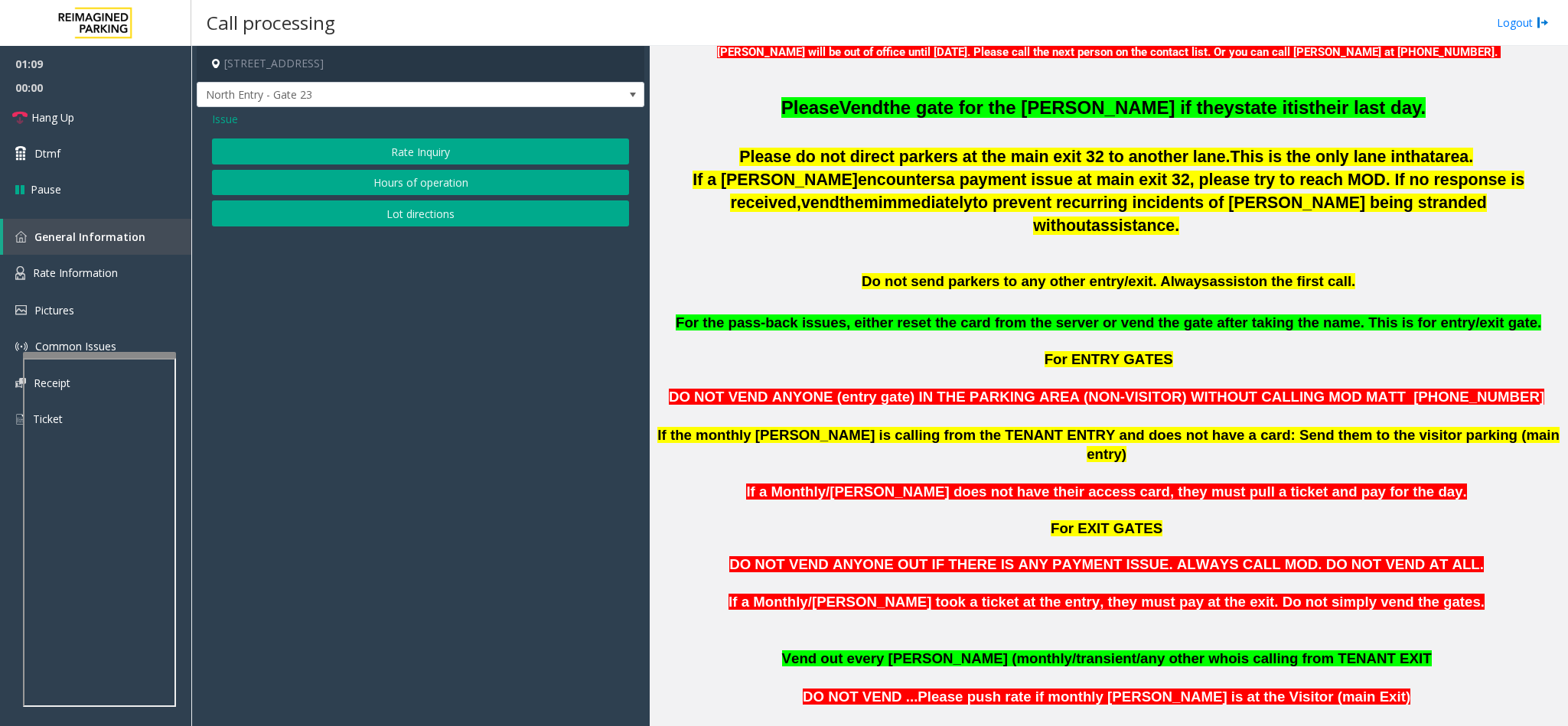
click at [220, 112] on span "Issue" at bounding box center [225, 119] width 26 height 16
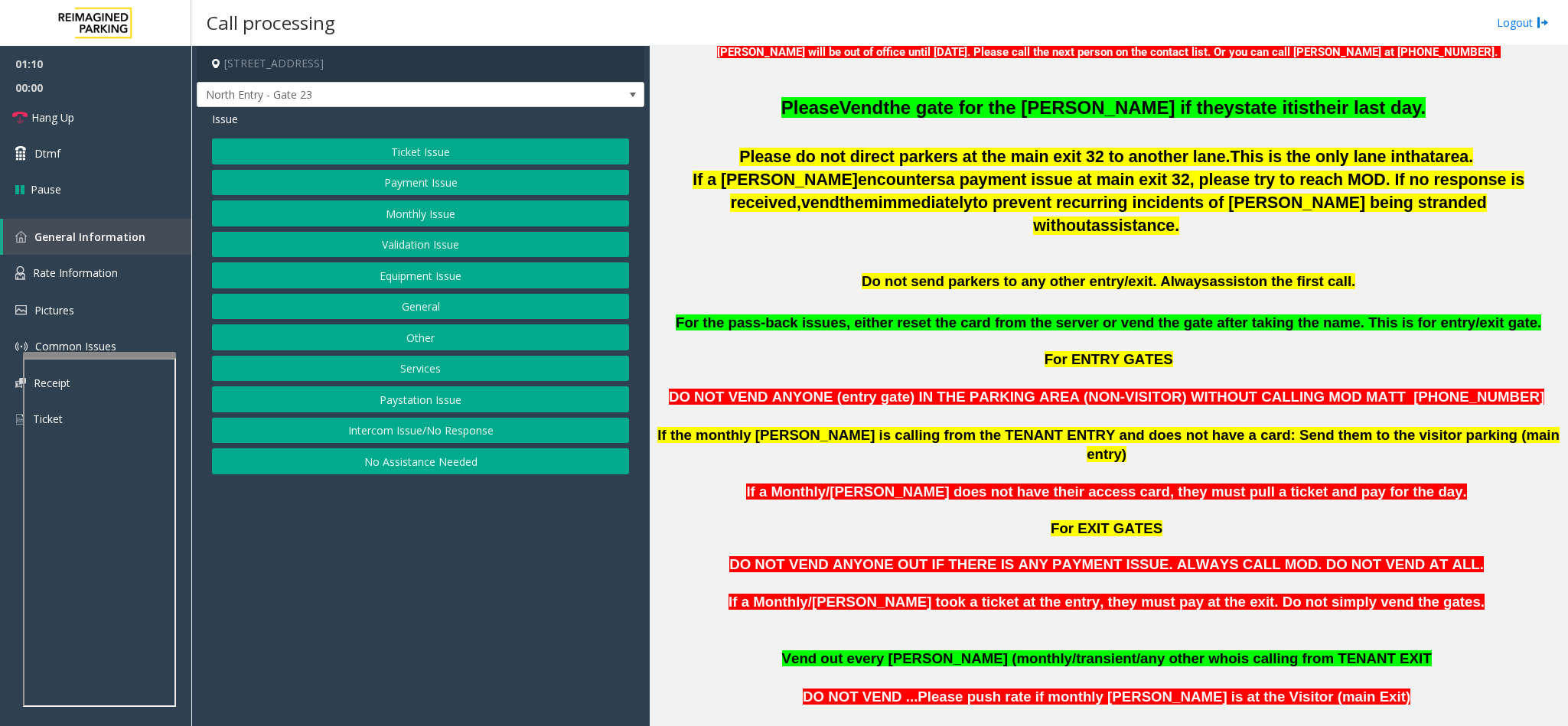
click at [427, 349] on button "Other" at bounding box center [421, 337] width 417 height 26
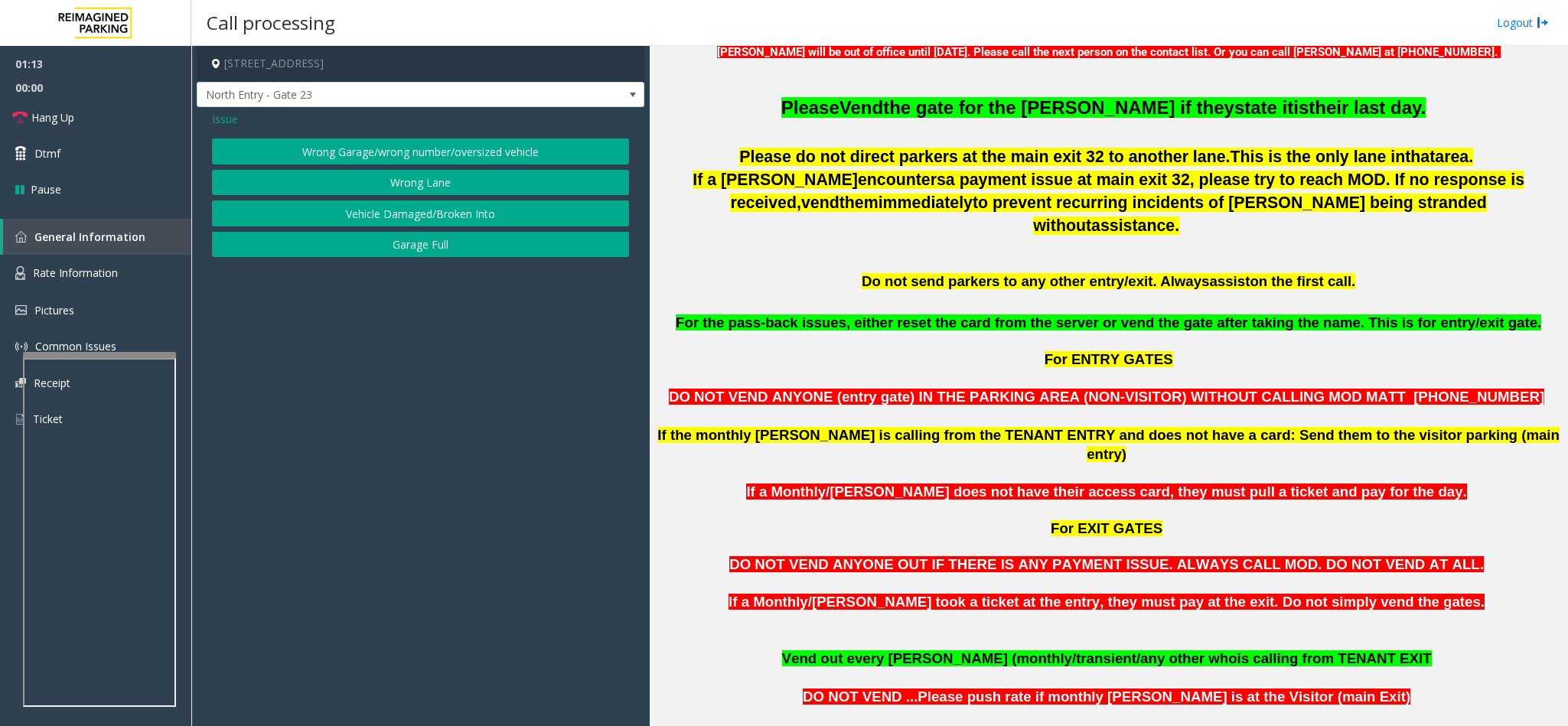
click at [386, 187] on button "Wrong Lane" at bounding box center [421, 183] width 417 height 26
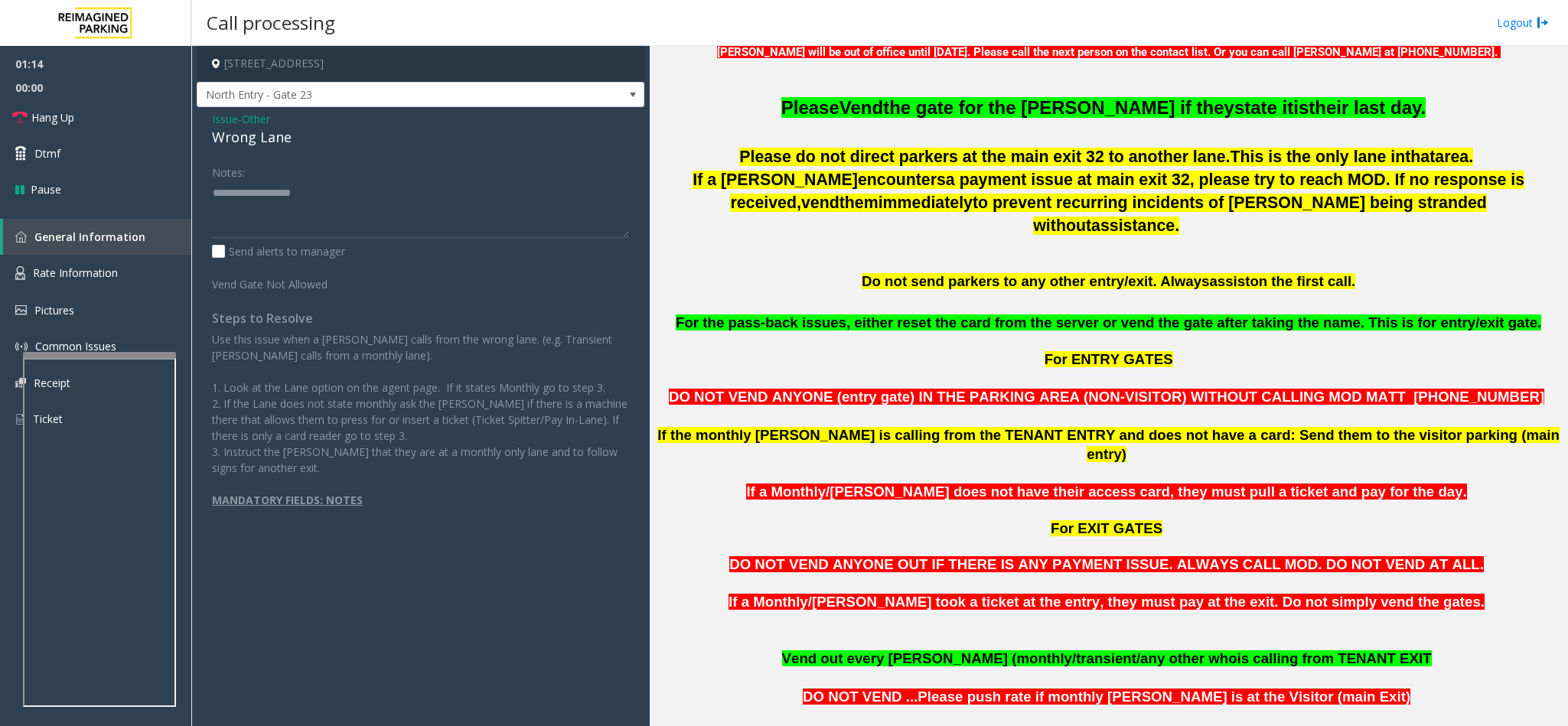
click at [248, 141] on div "Wrong Lane" at bounding box center [421, 138] width 417 height 21
click at [212, 194] on textarea at bounding box center [421, 209] width 417 height 57
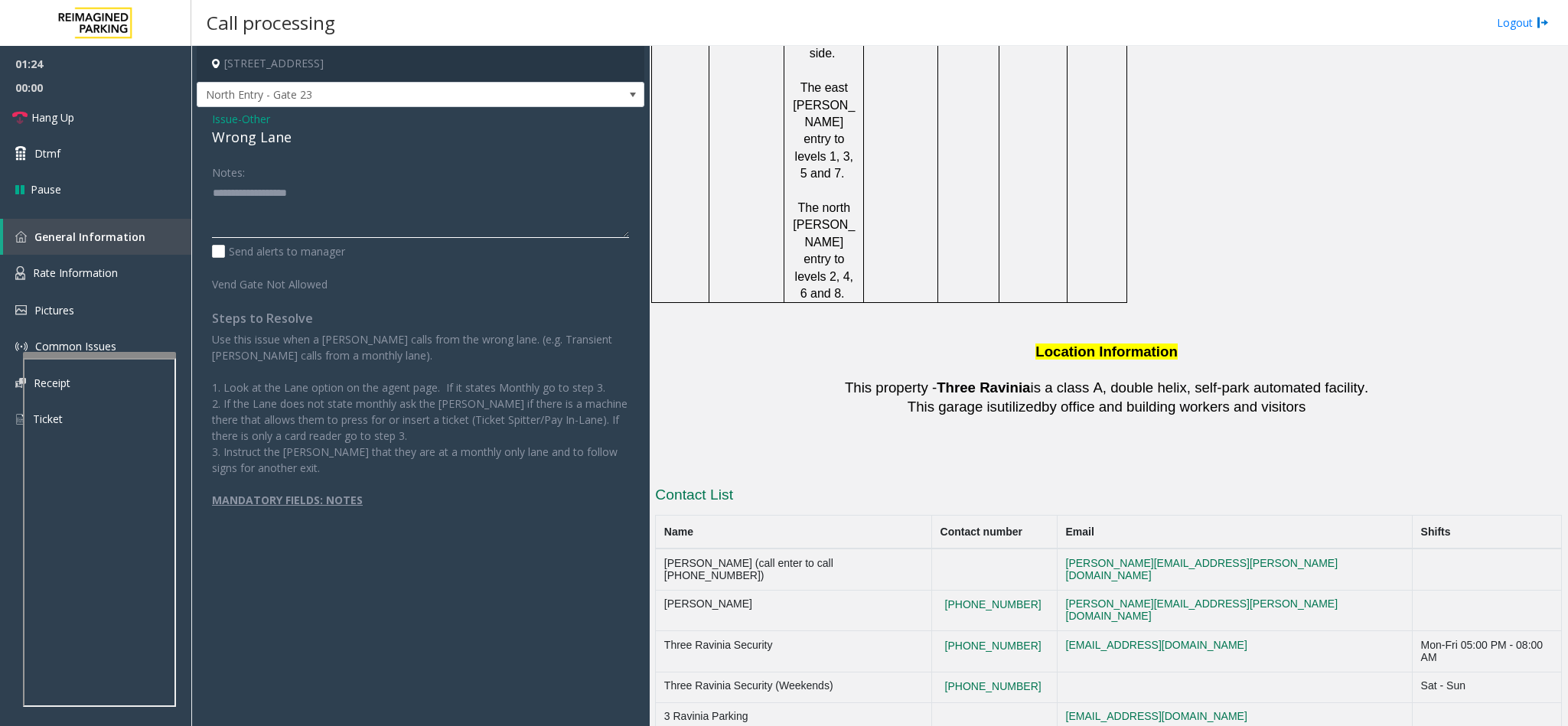
scroll to position [2523, 0]
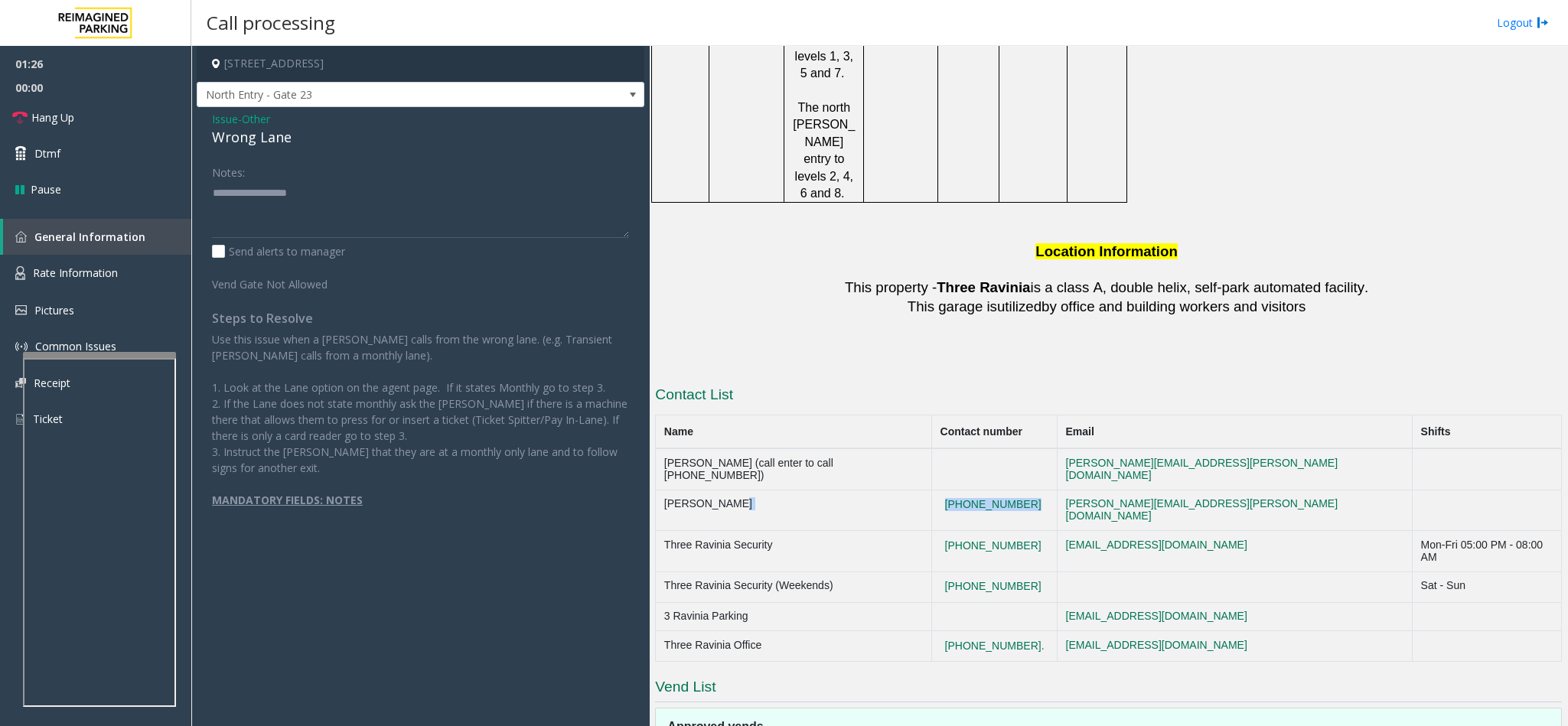
copy tr "(404)901-1316"
drag, startPoint x: 1058, startPoint y: 273, endPoint x: 956, endPoint y: 279, distance: 102.2
click at [956, 490] on tr "Matt Raway (404)901-1316 matt.raway@reimaginedparking.com" at bounding box center [1108, 511] width 906 height 42
click at [345, 196] on textarea at bounding box center [421, 209] width 417 height 57
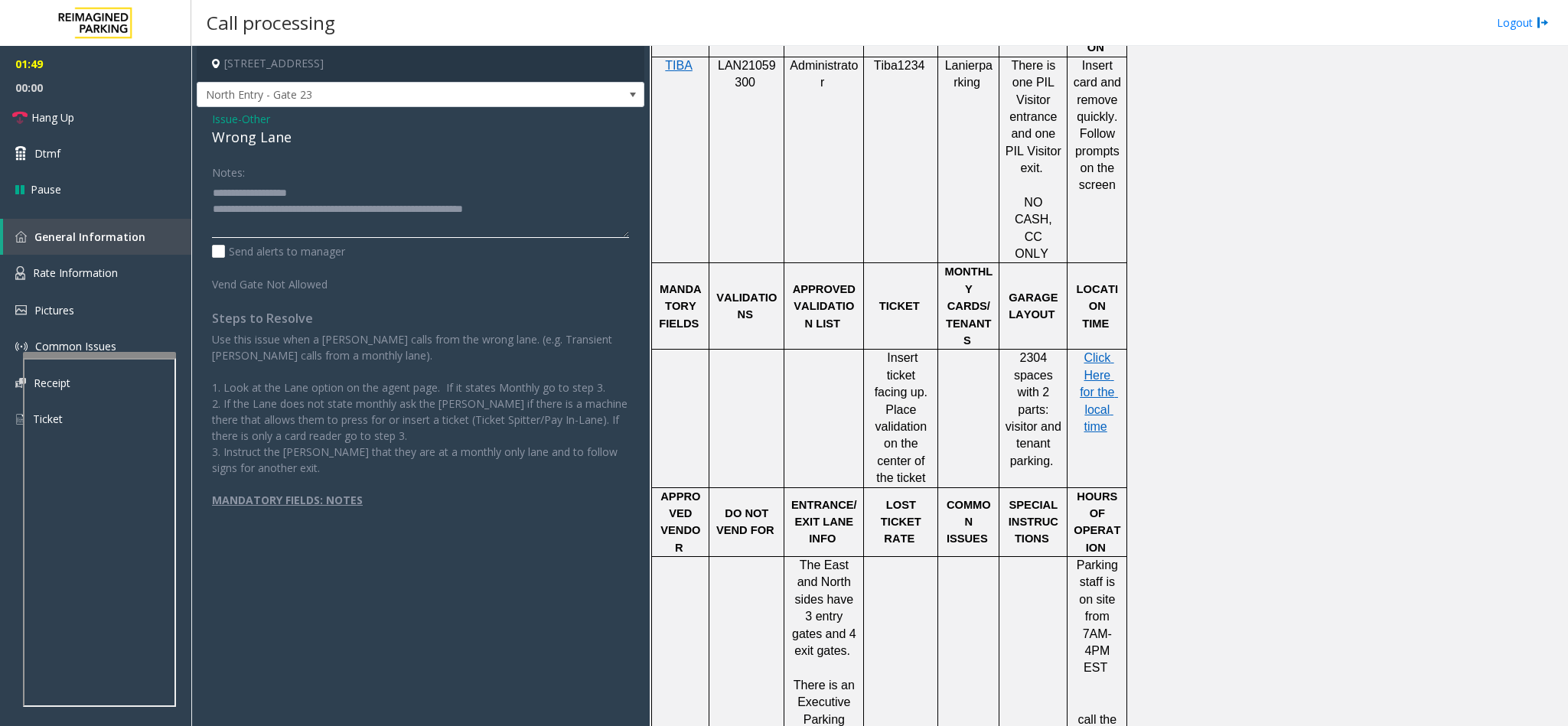
scroll to position [1491, 0]
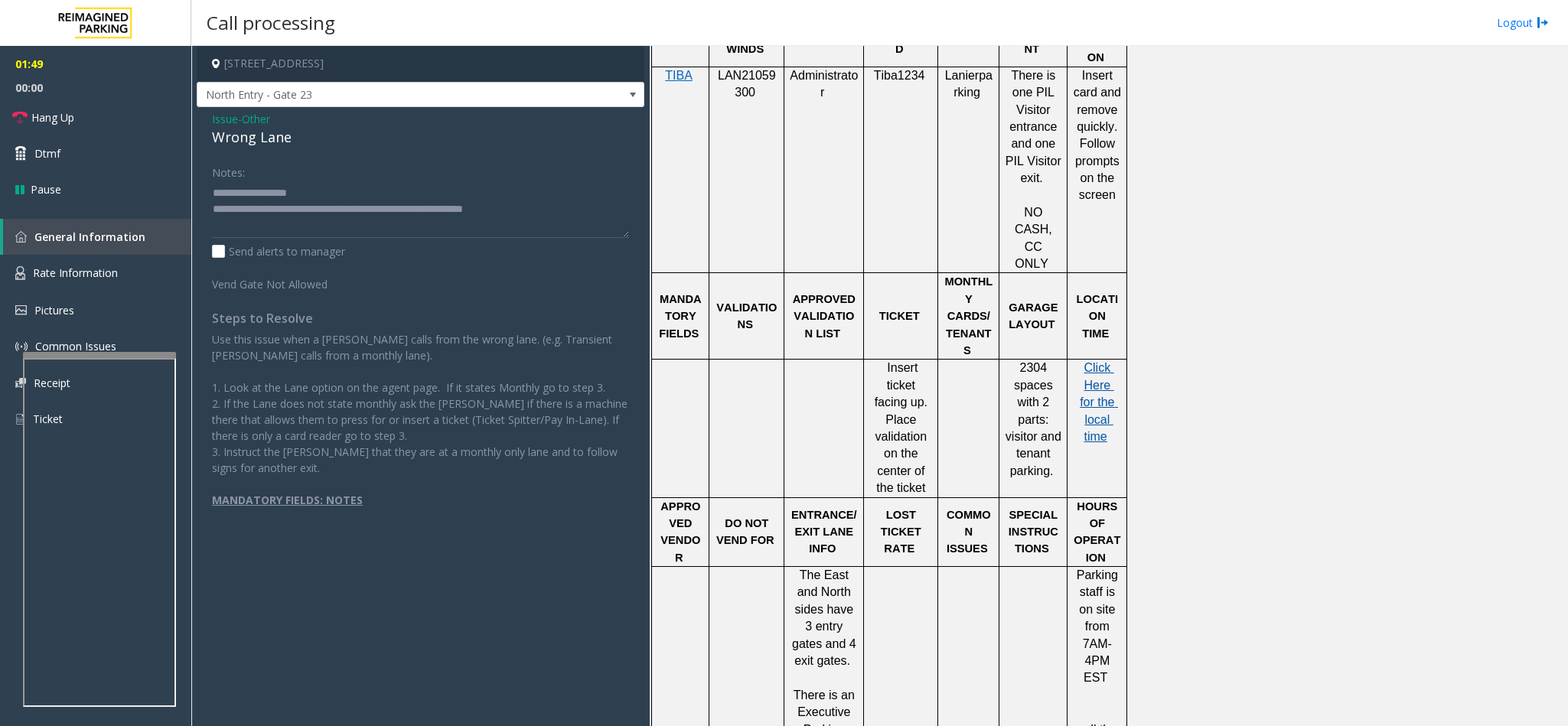
click at [1098, 361] on span "Click Here for the local time" at bounding box center [1099, 402] width 38 height 82
drag, startPoint x: 576, startPoint y: 202, endPoint x: 585, endPoint y: 207, distance: 10.3
click at [579, 202] on textarea at bounding box center [421, 209] width 417 height 57
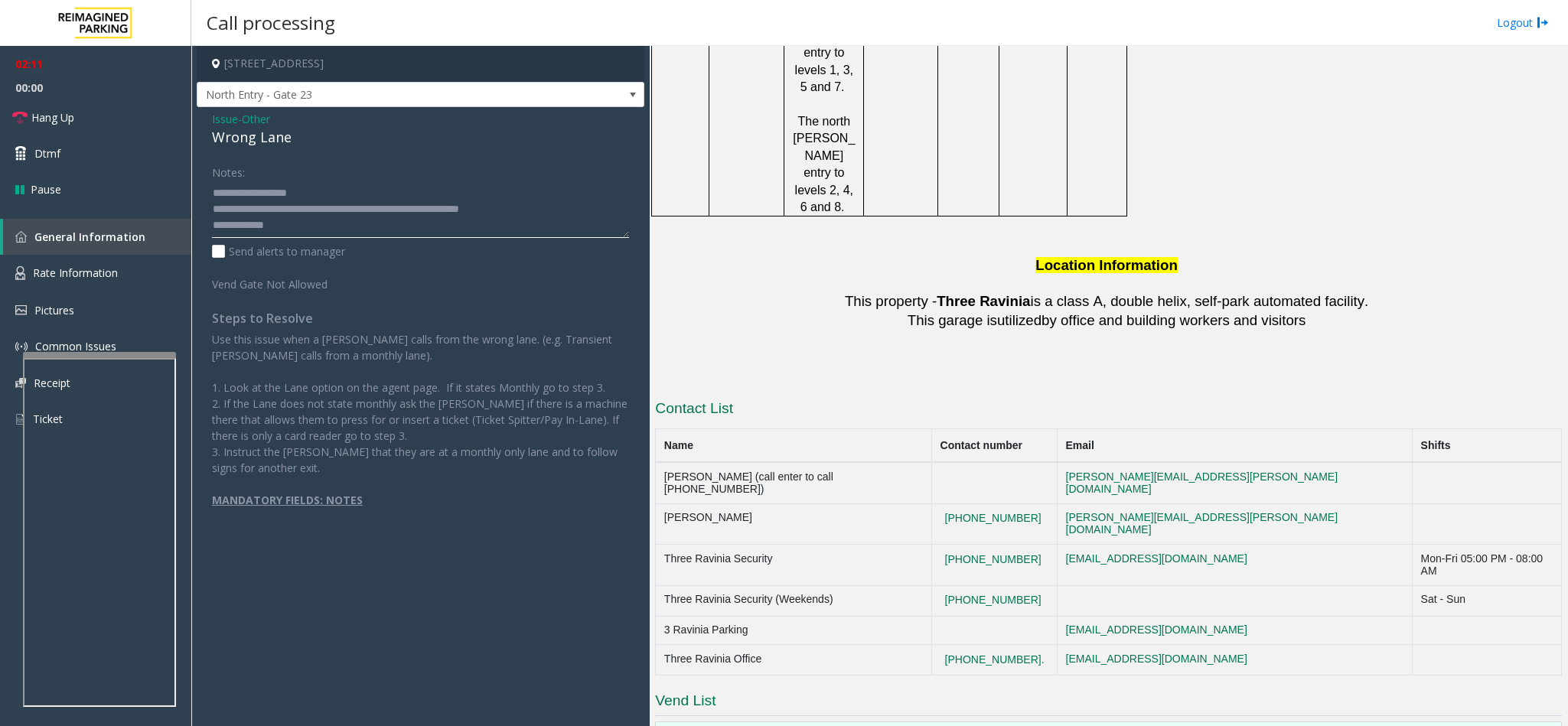
scroll to position [2579, 0]
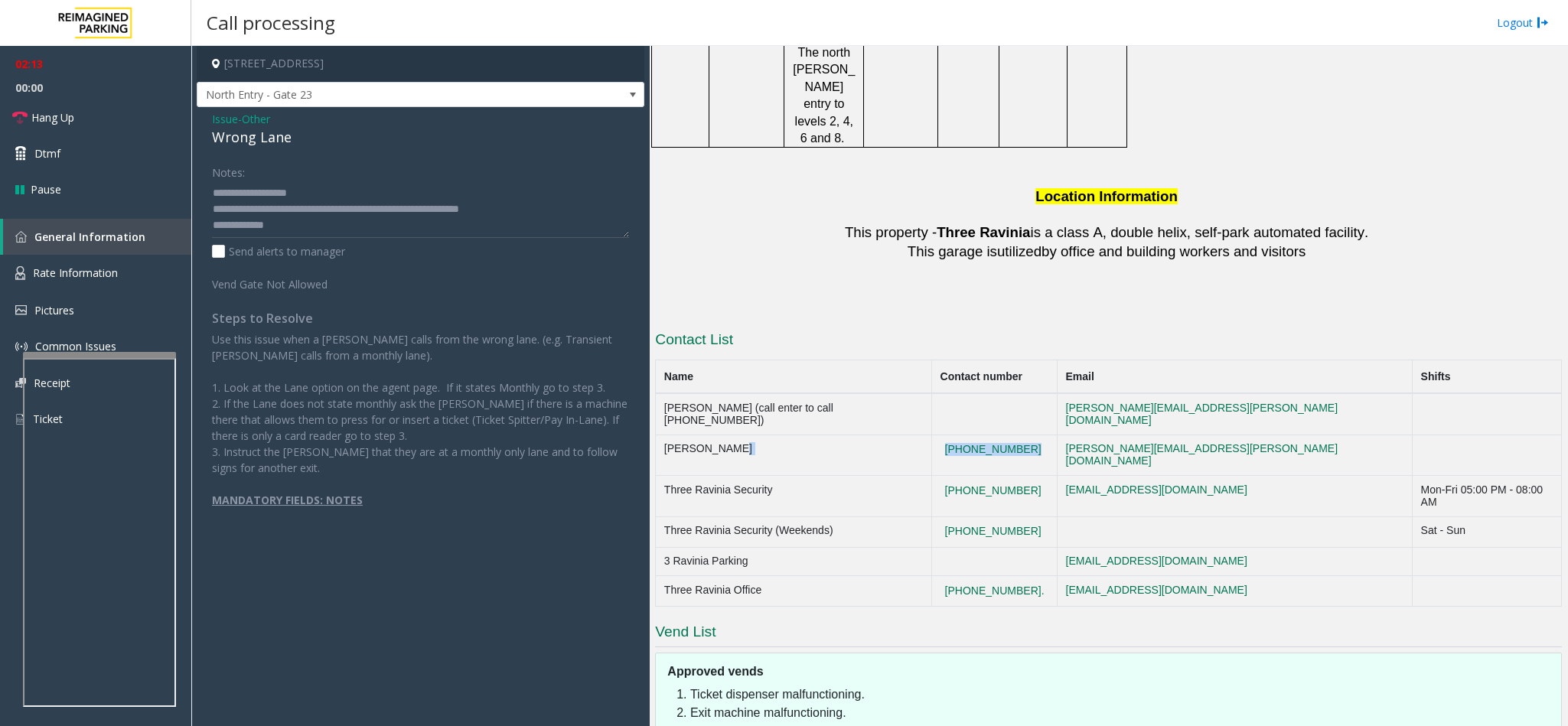
drag, startPoint x: 1062, startPoint y: 218, endPoint x: 960, endPoint y: 221, distance: 102.0
click at [960, 434] on tr "Matt Raway (404)901-1316 matt.raway@reimaginedparking.com" at bounding box center [1108, 455] width 906 height 42
copy tr "(404)901-1316"
click at [299, 228] on textarea at bounding box center [421, 209] width 417 height 57
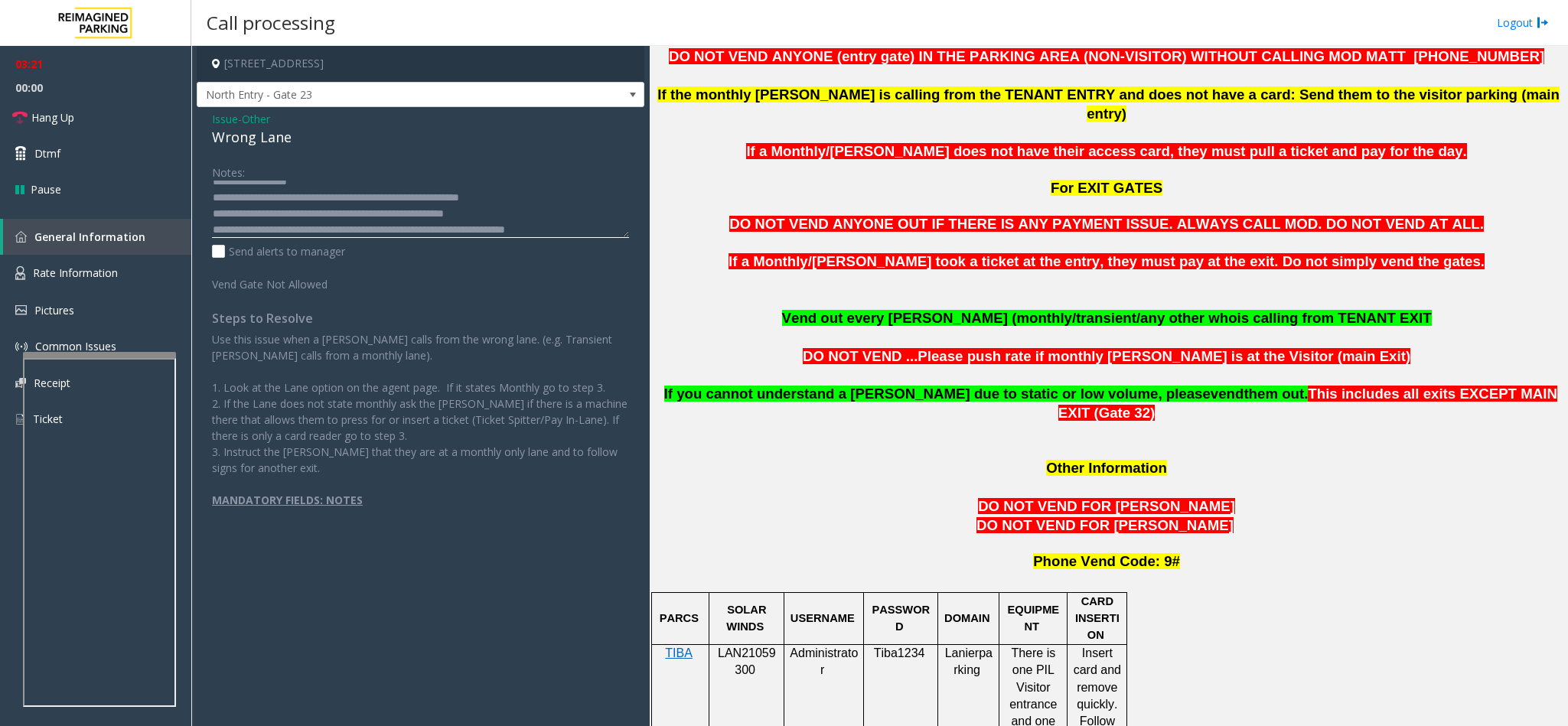
scroll to position [858, 0]
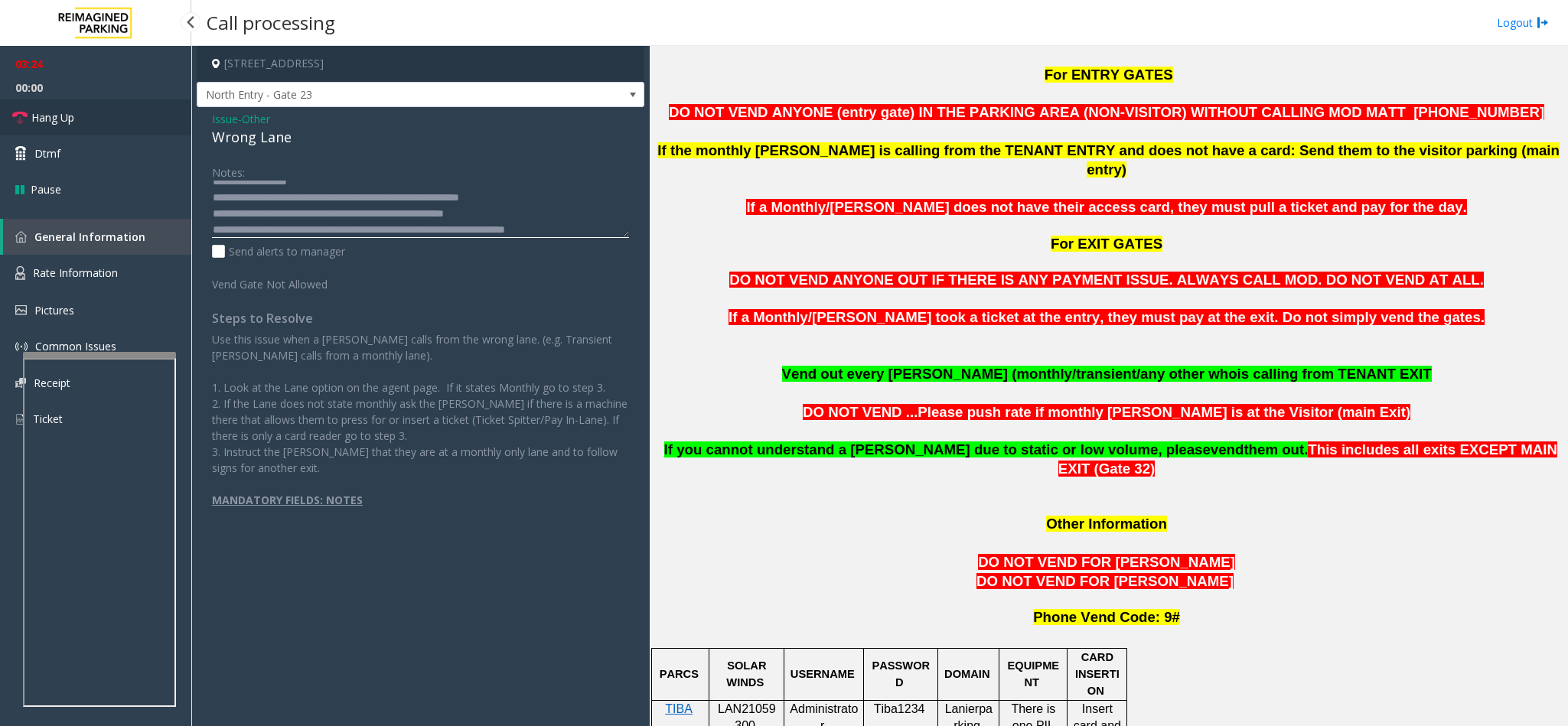
type textarea "**********"
click at [110, 120] on link "Hang Up" at bounding box center [95, 118] width 191 height 36
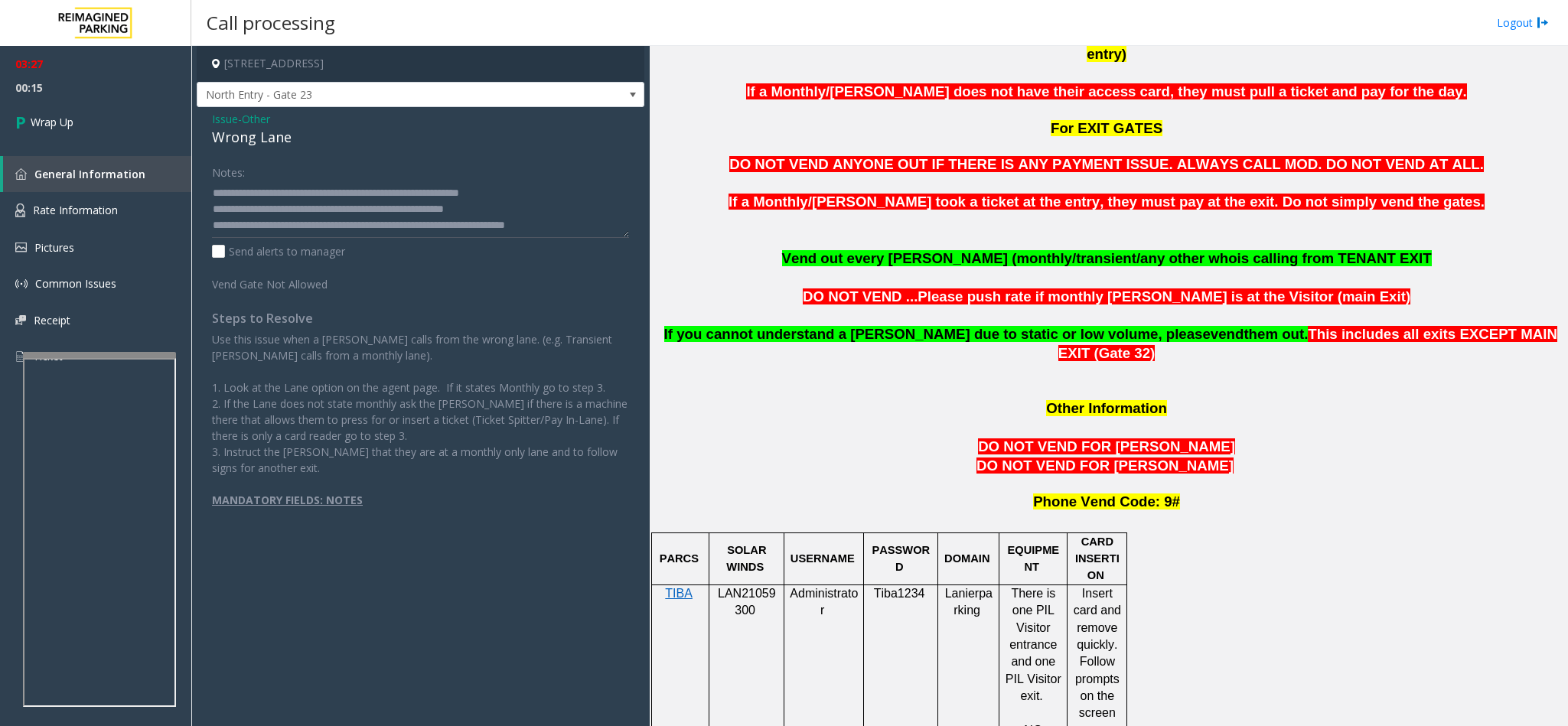
scroll to position [973, 0]
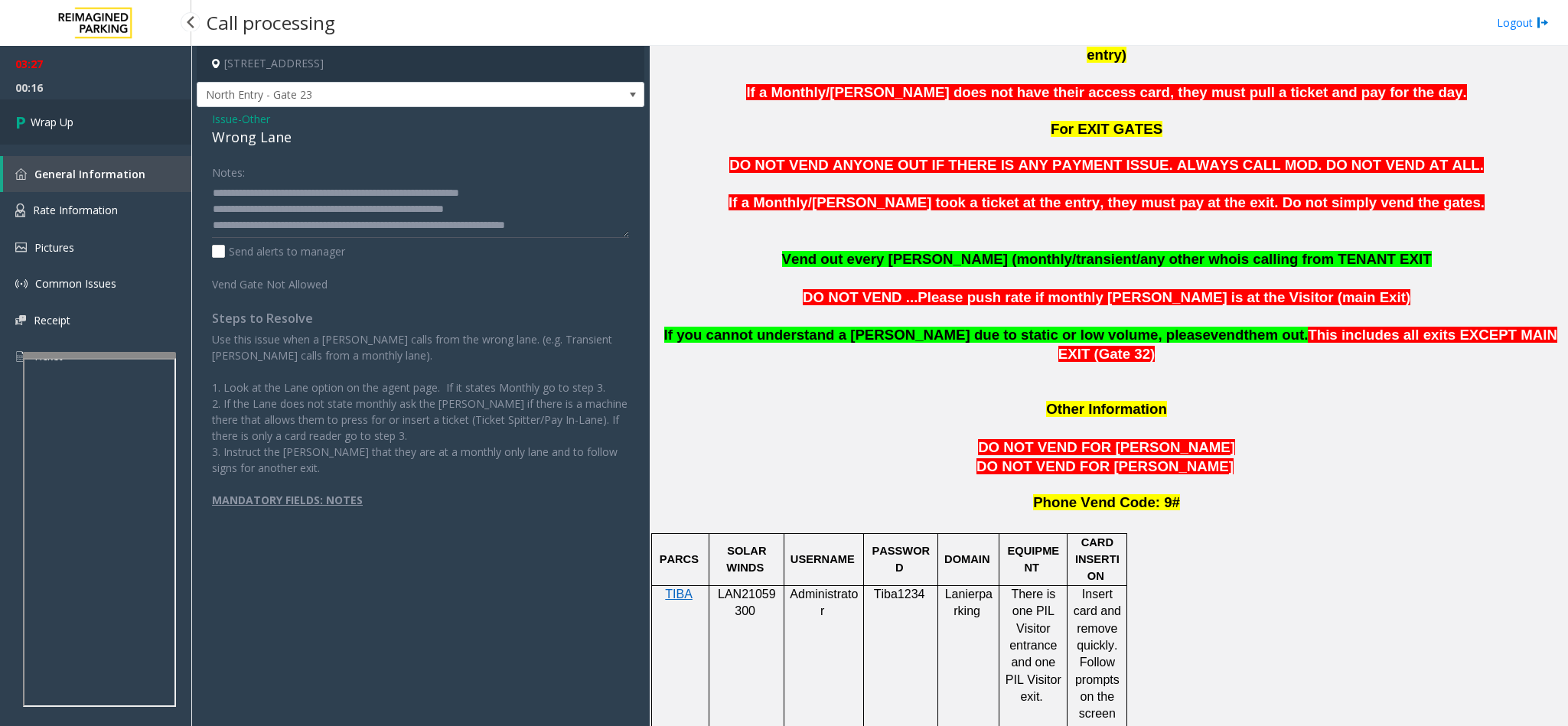
click at [129, 128] on link "Wrap Up" at bounding box center [95, 122] width 191 height 45
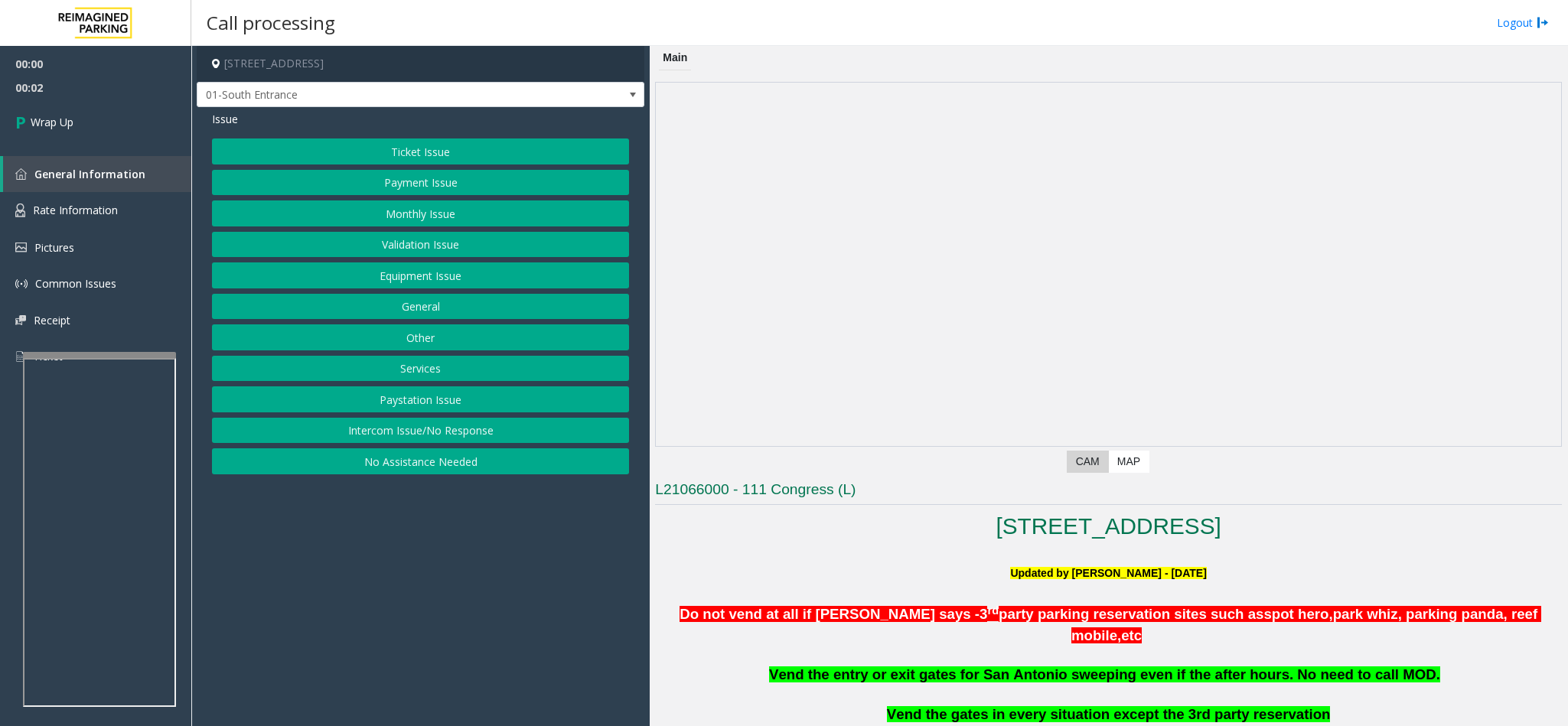
click at [403, 431] on button "Intercom Issue/No Response" at bounding box center [421, 430] width 417 height 26
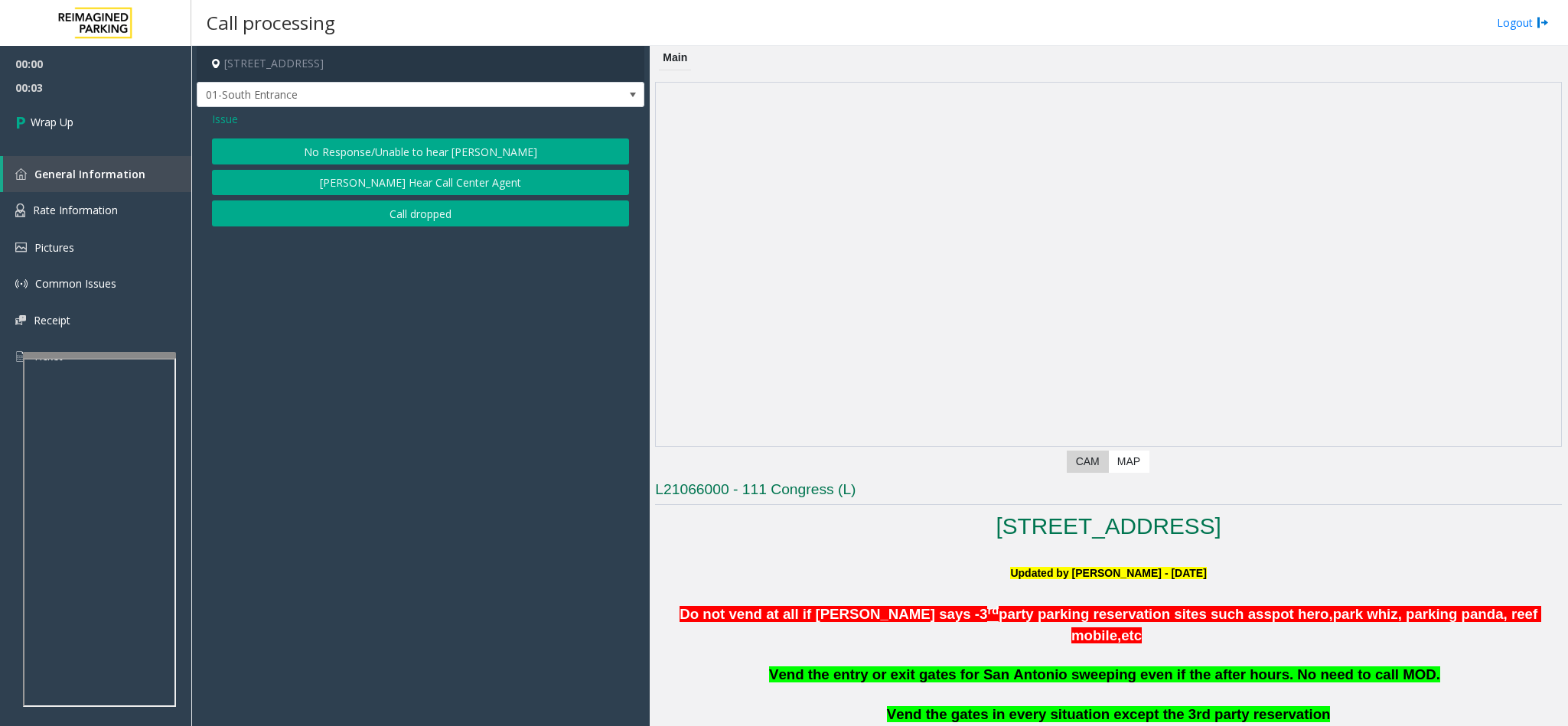
click at [377, 211] on button "Call dropped" at bounding box center [421, 214] width 417 height 26
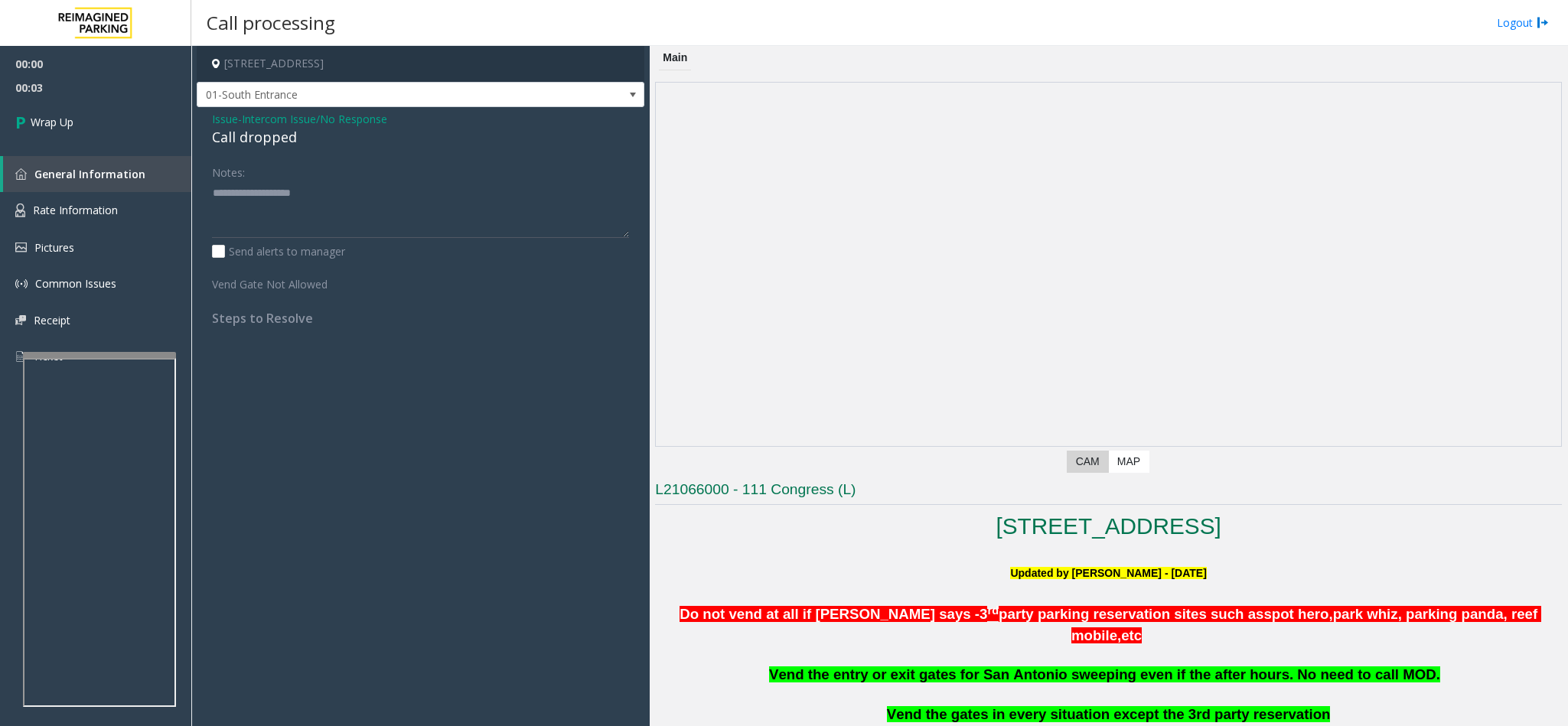
click at [278, 145] on div "Call dropped" at bounding box center [421, 138] width 417 height 21
type textarea "**********"
click at [143, 108] on link "Wrap Up" at bounding box center [95, 122] width 191 height 45
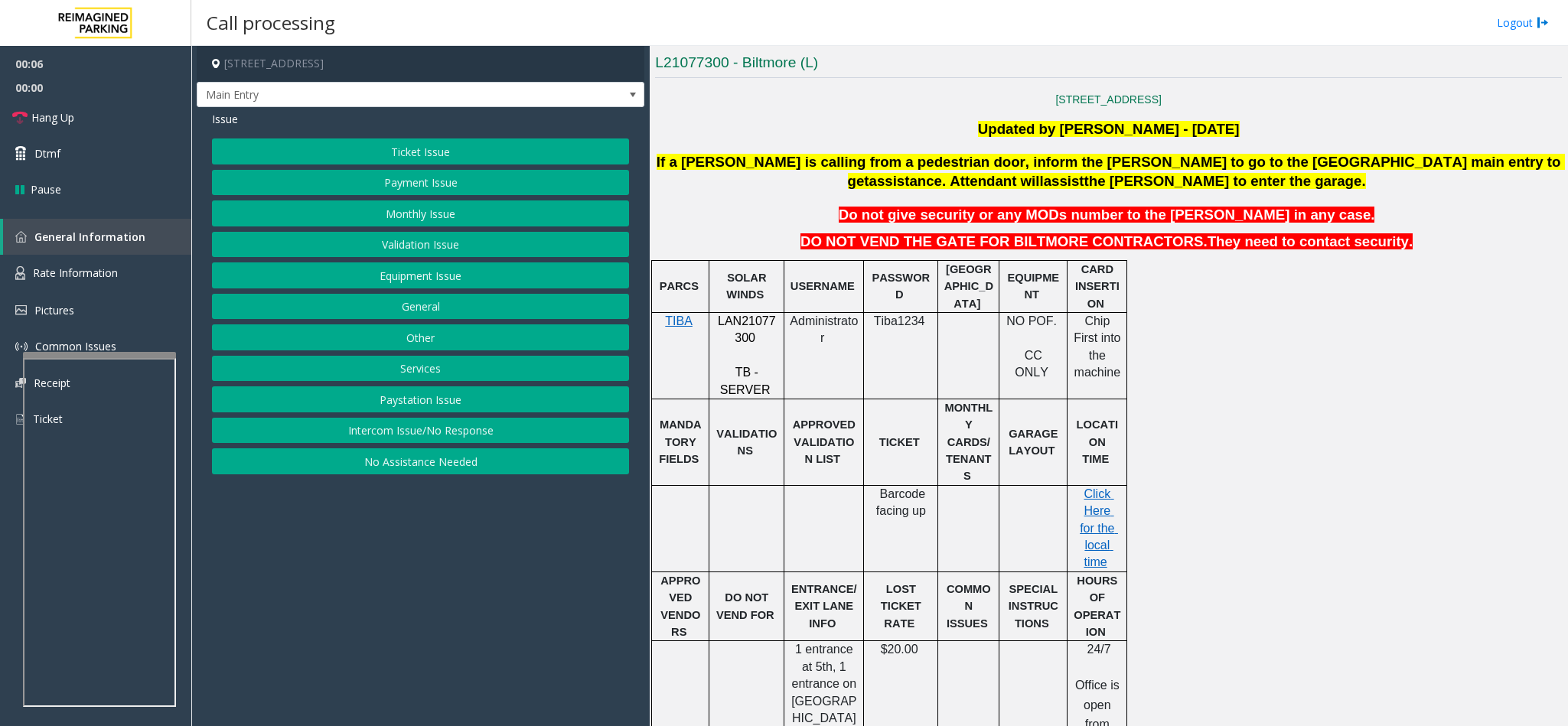
scroll to position [115, 0]
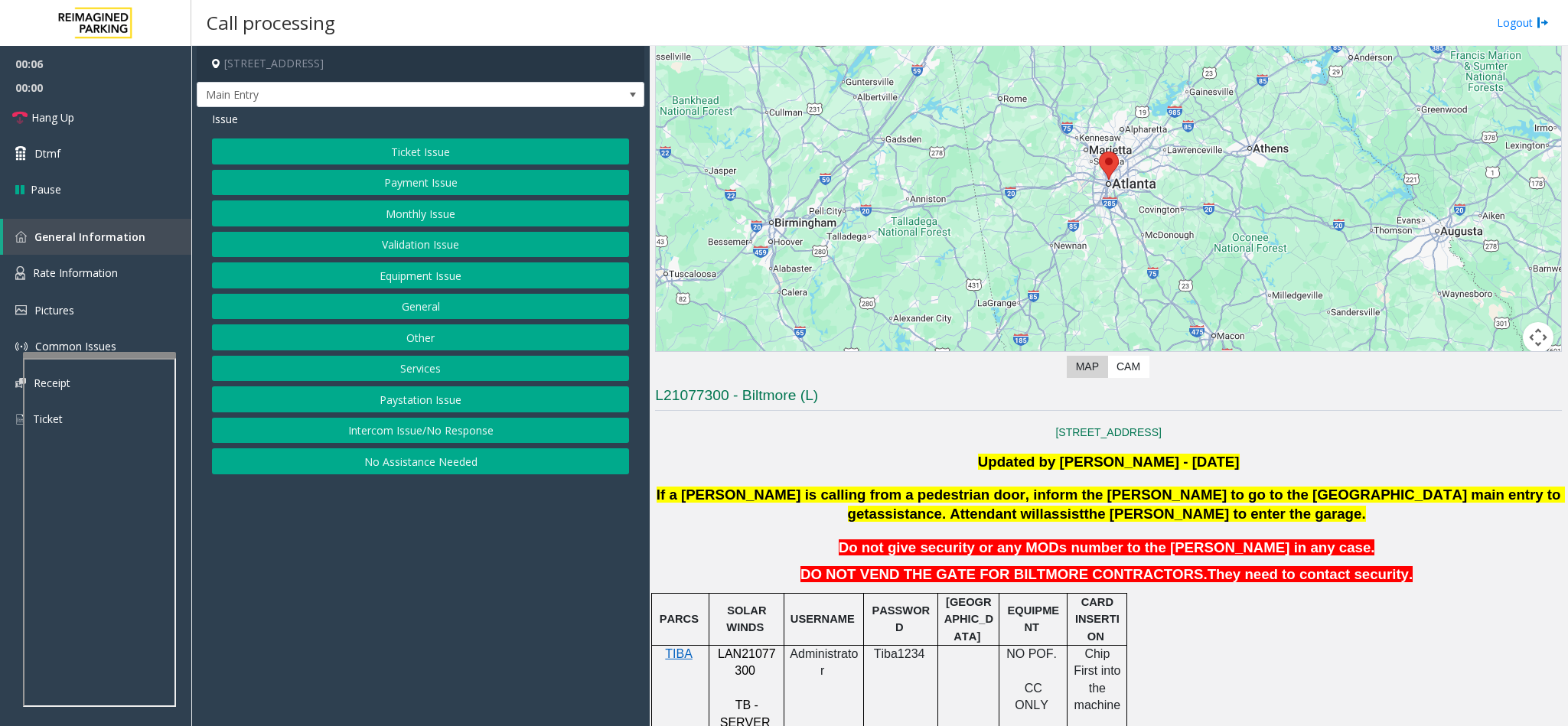
click at [392, 214] on button "Monthly Issue" at bounding box center [421, 214] width 417 height 26
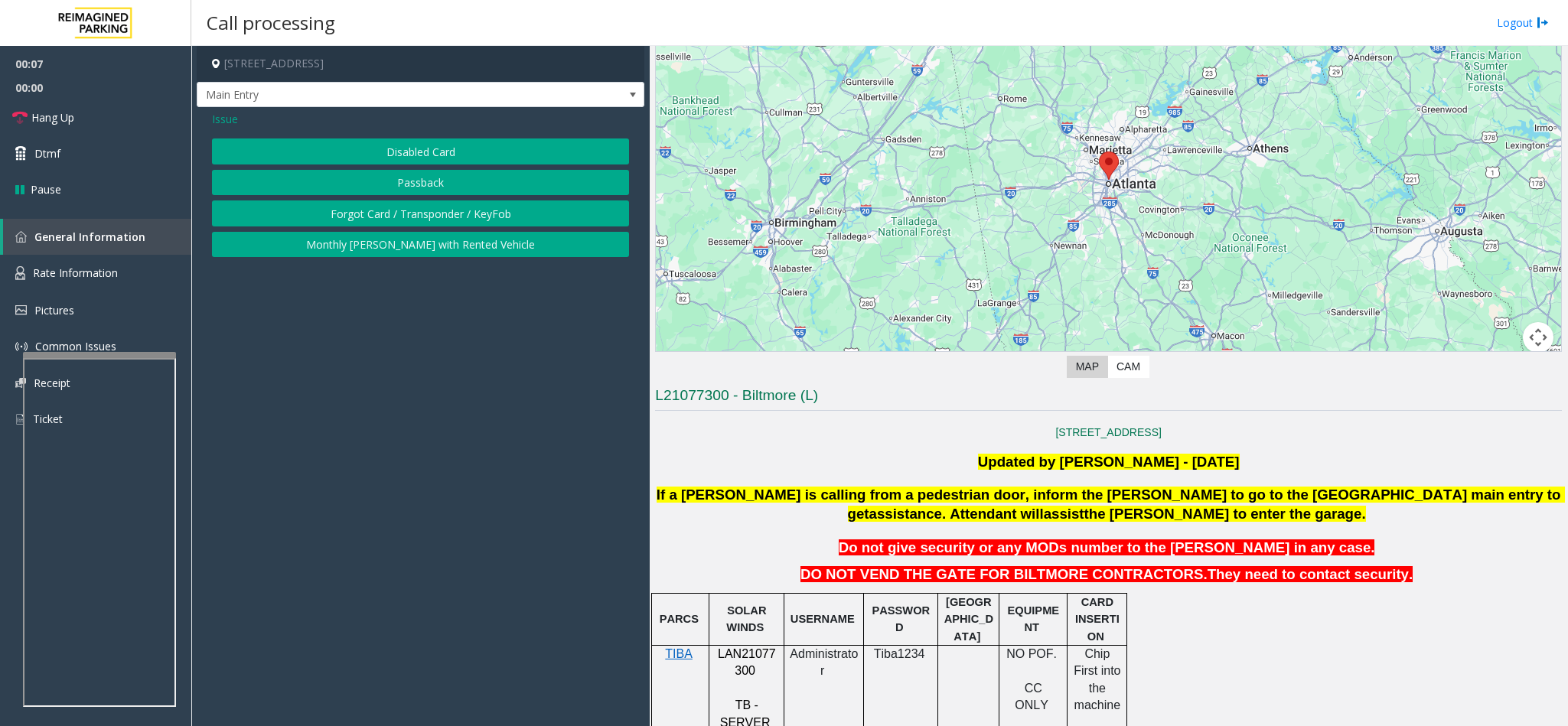
click at [370, 145] on button "Disabled Card" at bounding box center [421, 151] width 417 height 26
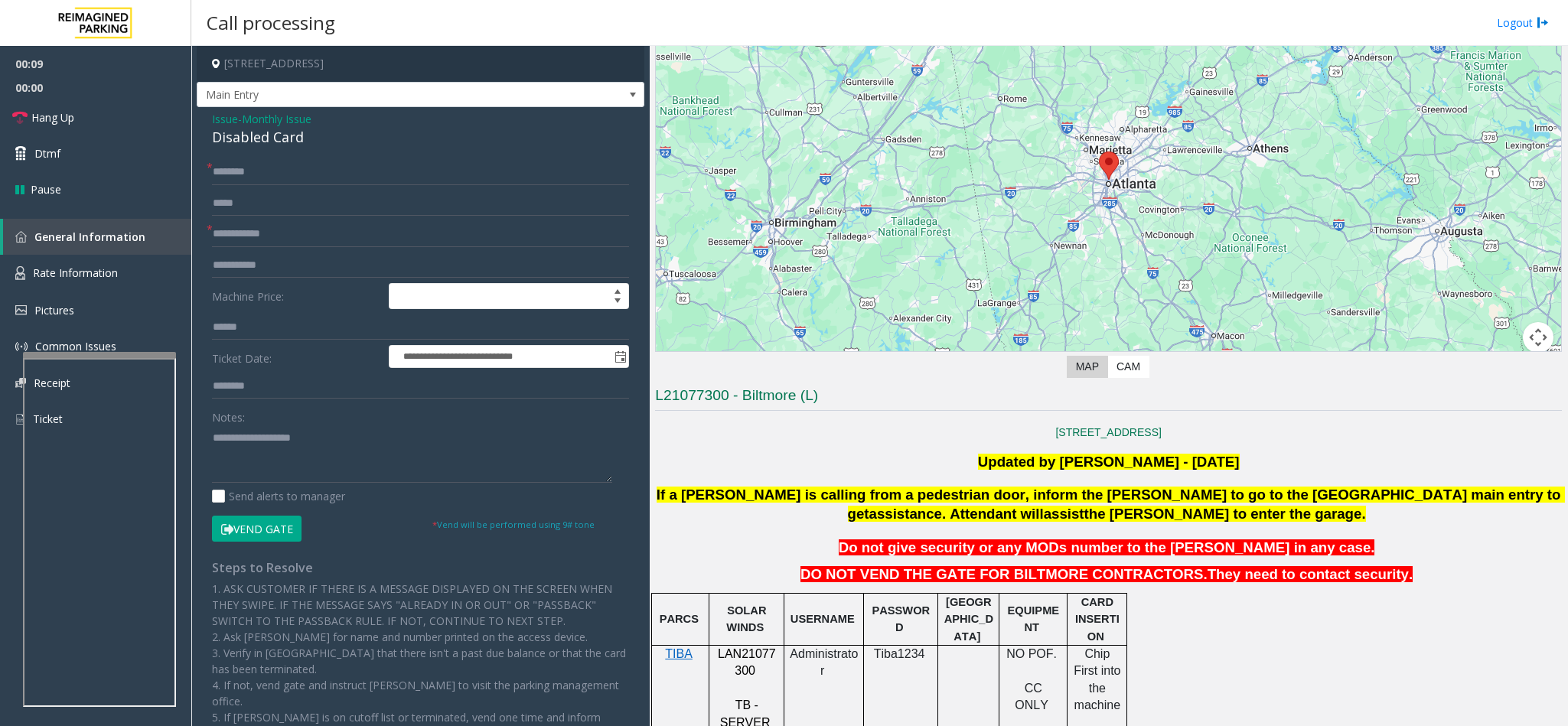
click at [732, 660] on span "LAN21077300" at bounding box center [746, 662] width 58 height 29
copy p "LAN21077300"
click at [253, 230] on input "text" at bounding box center [421, 234] width 417 height 26
click at [268, 225] on input "text" at bounding box center [421, 234] width 417 height 26
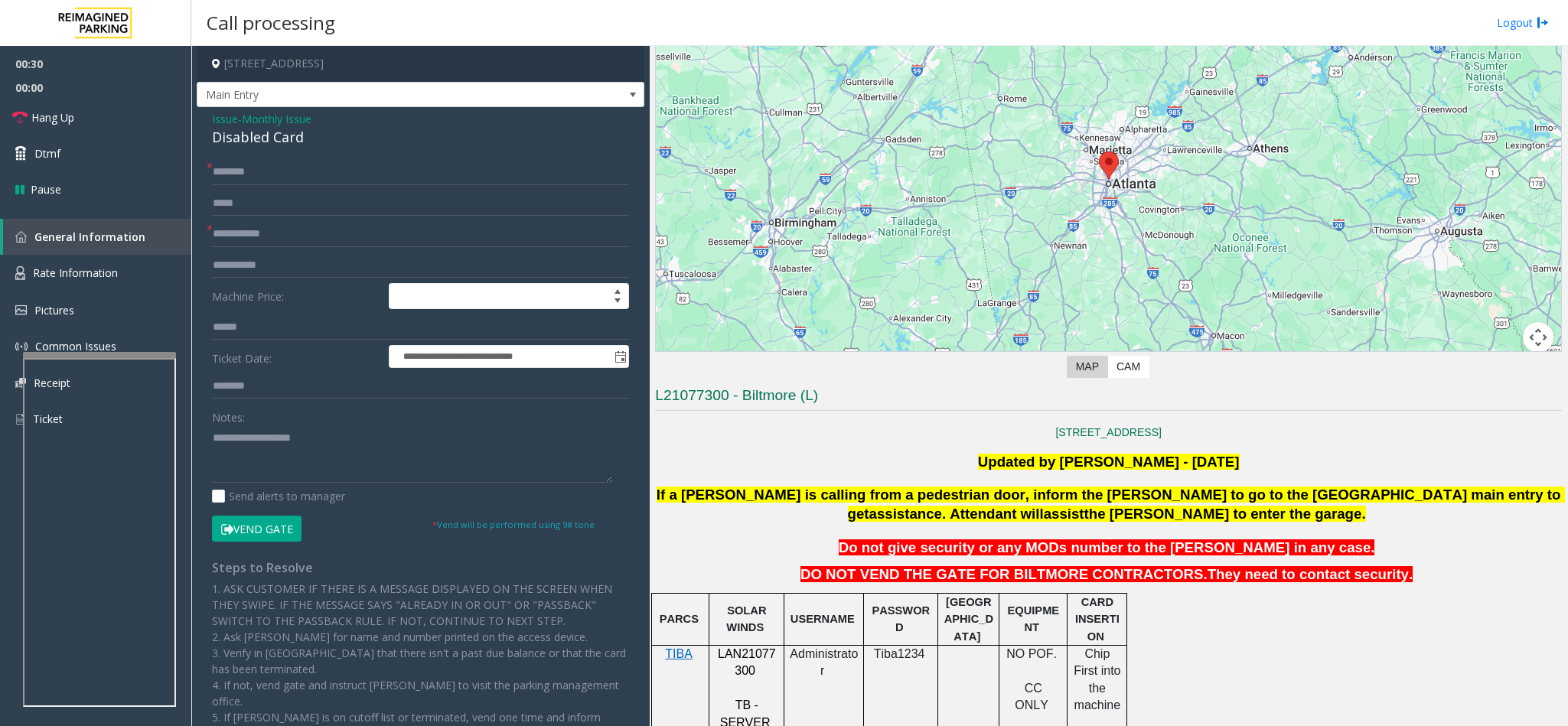
click at [246, 145] on div "Disabled Card" at bounding box center [421, 138] width 417 height 21
type textarea "**********"
click at [233, 236] on input "text" at bounding box center [421, 234] width 417 height 26
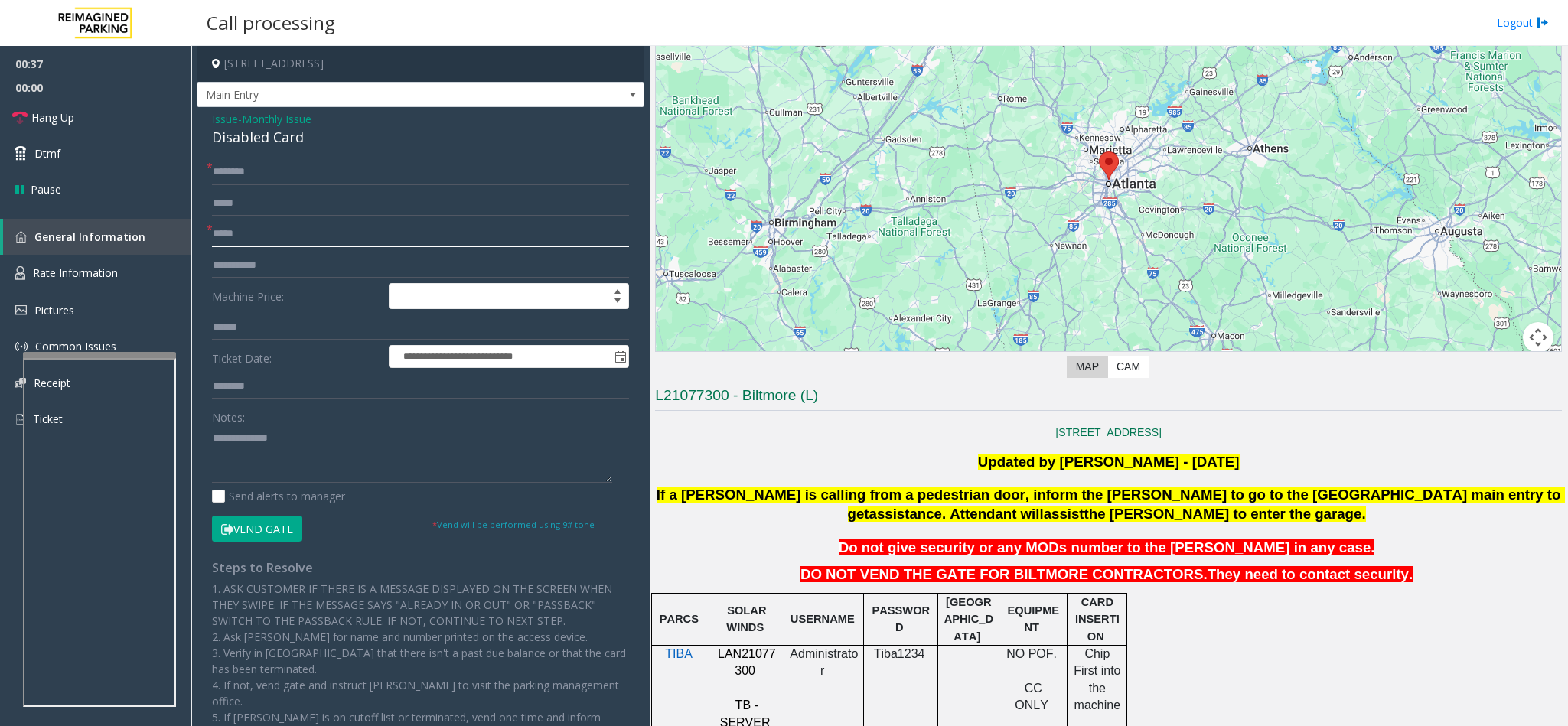
click at [212, 229] on div "* *****" at bounding box center [421, 234] width 417 height 26
click at [221, 236] on input "*****" at bounding box center [421, 234] width 417 height 26
type input "*****"
click at [214, 437] on textarea at bounding box center [412, 453] width 400 height 57
type textarea "**********"
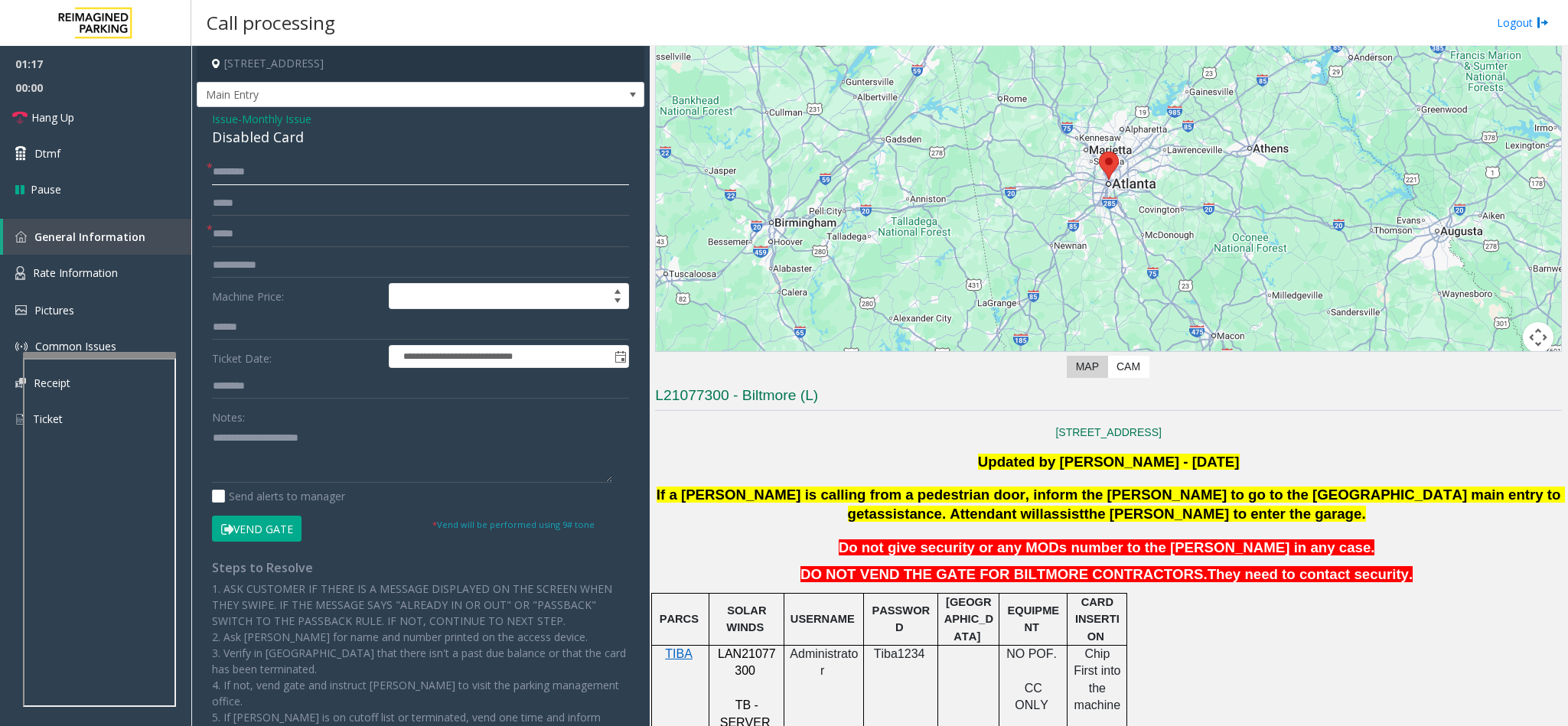
click at [237, 165] on input "text" at bounding box center [421, 172] width 417 height 26
type input "**********"
click at [332, 431] on textarea at bounding box center [412, 453] width 400 height 57
click at [326, 431] on textarea at bounding box center [412, 453] width 400 height 57
drag, startPoint x: 232, startPoint y: 526, endPoint x: 241, endPoint y: 525, distance: 9.1
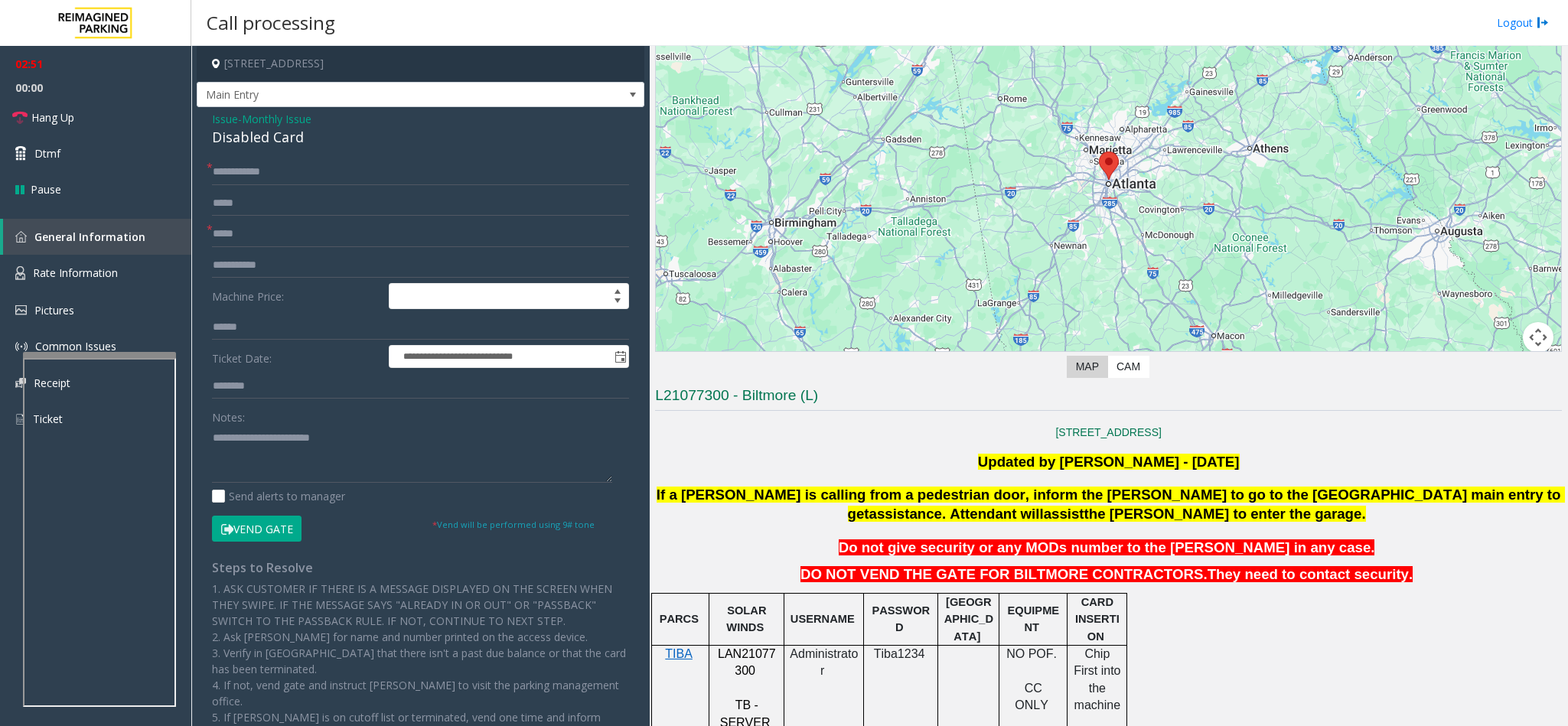
click at [232, 526] on icon at bounding box center [227, 529] width 12 height 10
click at [332, 447] on textarea at bounding box center [412, 453] width 400 height 57
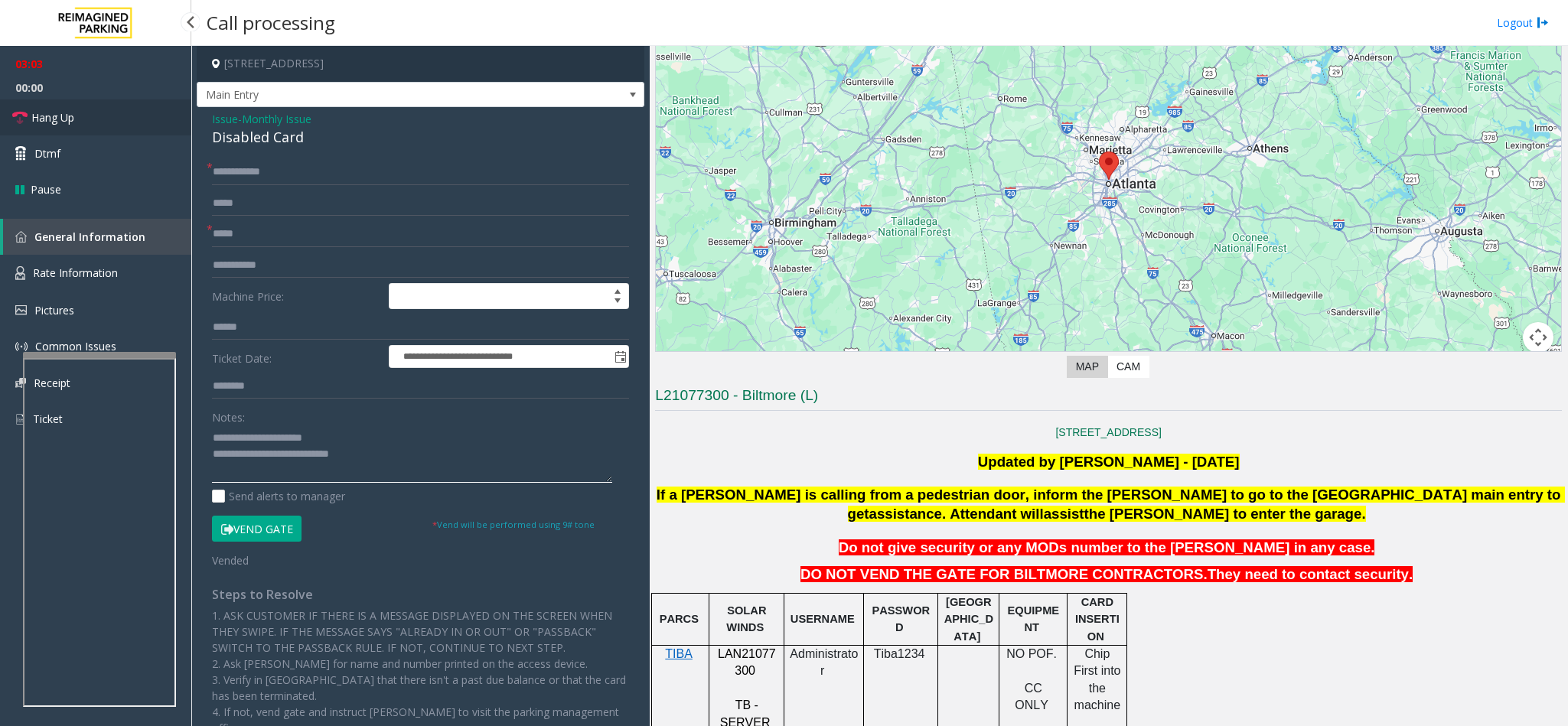
type textarea "**********"
click at [133, 108] on link "Hang Up" at bounding box center [95, 118] width 191 height 36
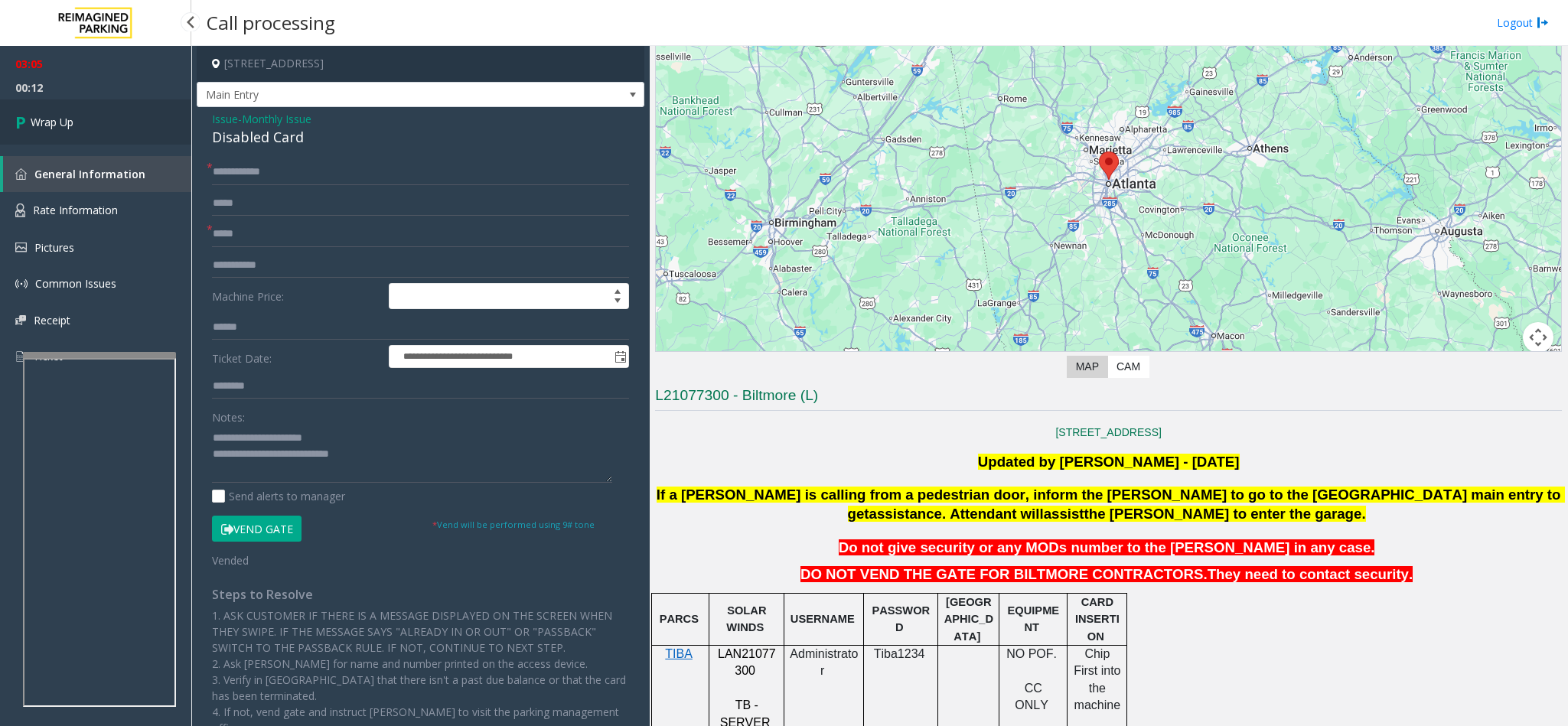
click at [86, 125] on link "Wrap Up" at bounding box center [95, 122] width 191 height 45
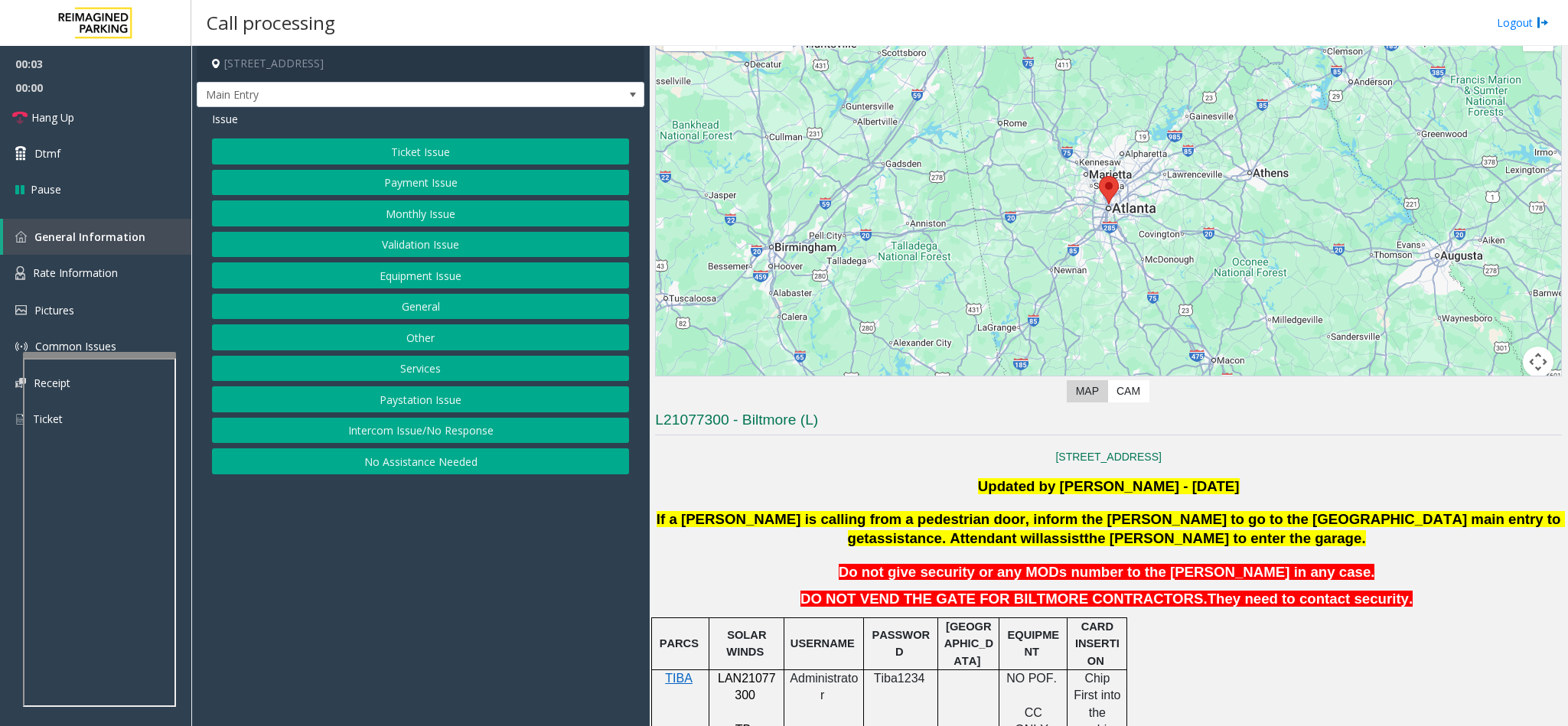
scroll to position [344, 0]
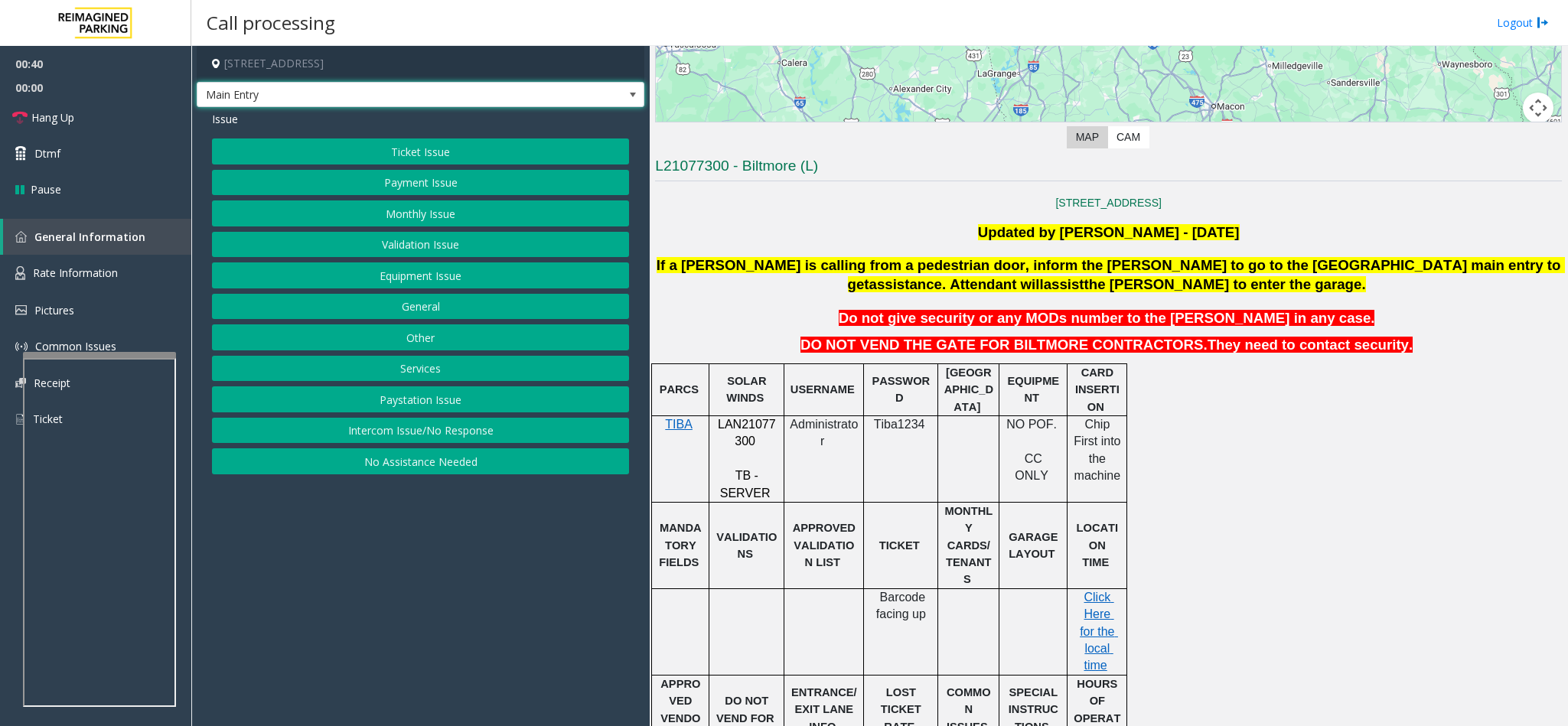
click at [389, 93] on span "Main Entry" at bounding box center [376, 94] width 358 height 24
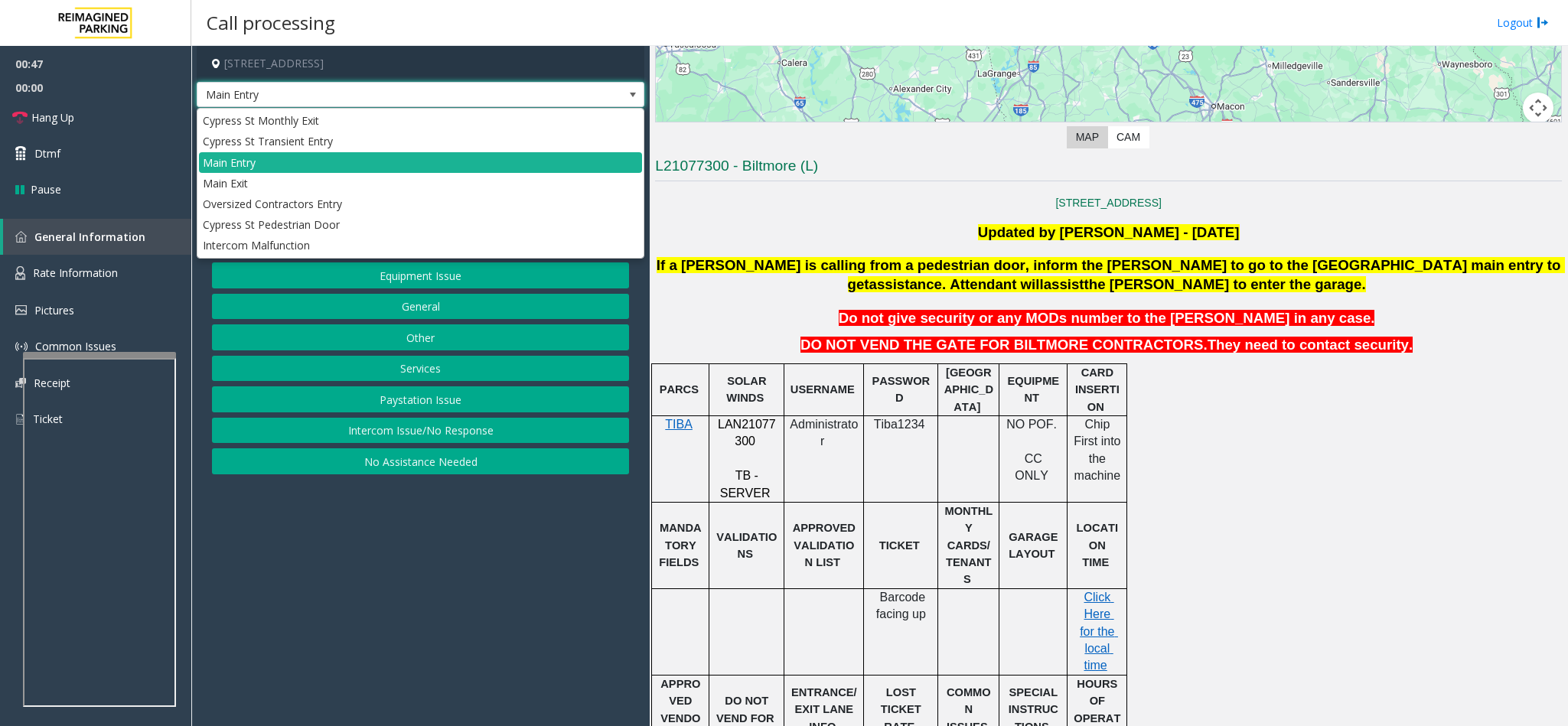
drag, startPoint x: 360, startPoint y: 530, endPoint x: 384, endPoint y: 434, distance: 99.0
click at [367, 529] on app-call-processing-form "718 West Peachtree Street Northwest, Atlanta, GA Main Entry Issue Ticket Issue …" at bounding box center [420, 386] width 458 height 680
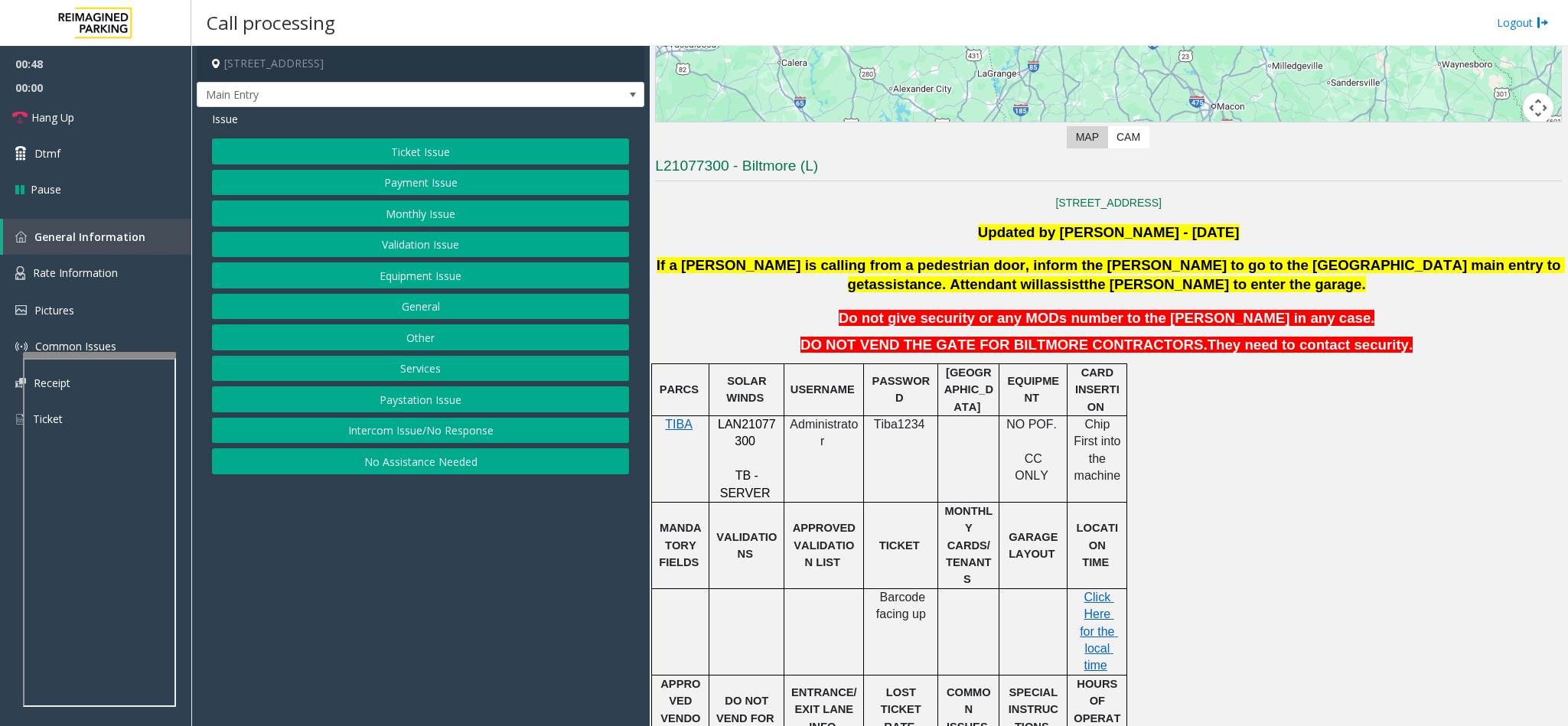
click at [420, 271] on button "Equipment Issue" at bounding box center [421, 275] width 417 height 26
click at [420, 216] on button "Out of Tickets" at bounding box center [421, 214] width 417 height 26
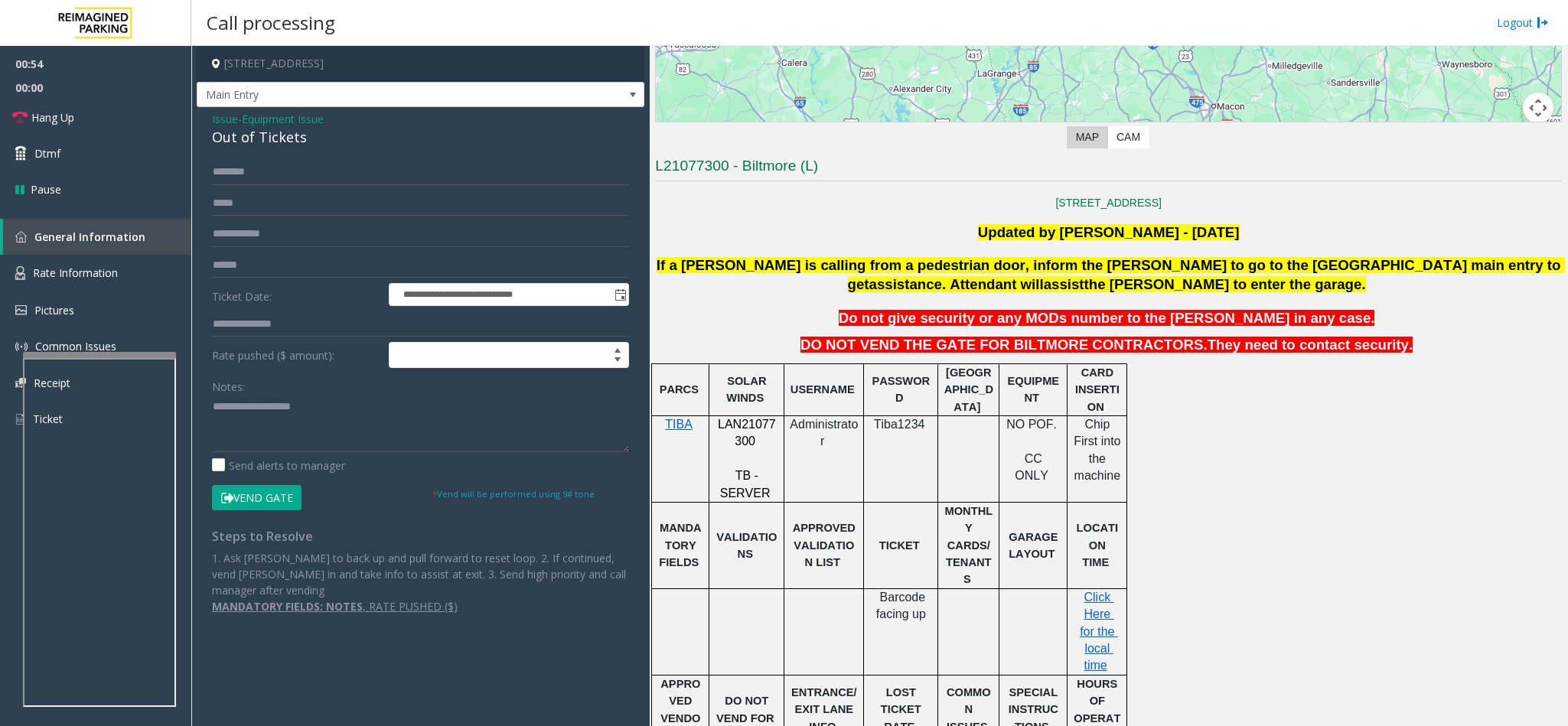
click at [287, 493] on button "Vend Gate" at bounding box center [256, 498] width 89 height 26
click at [276, 424] on textarea at bounding box center [421, 423] width 417 height 57
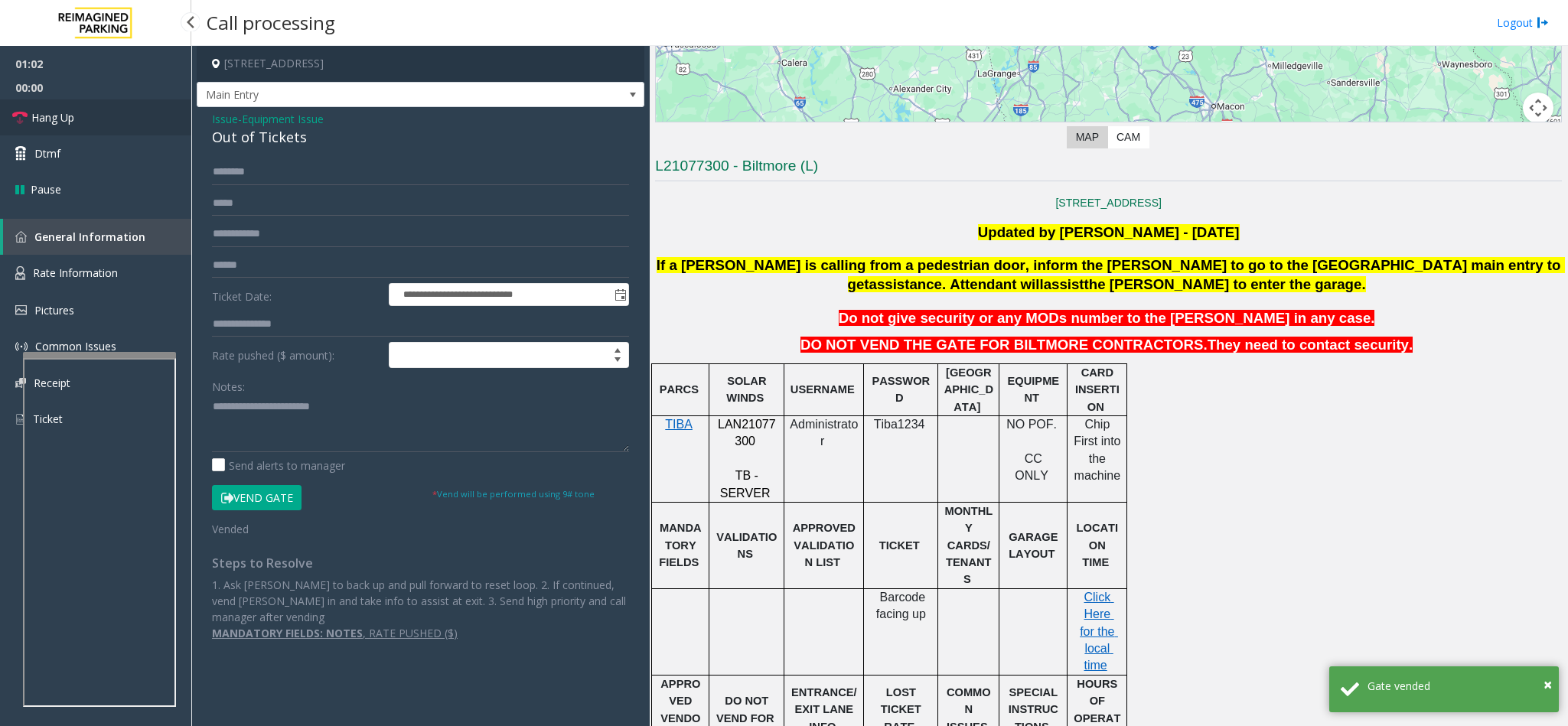
click at [110, 100] on link "Hang Up" at bounding box center [95, 118] width 191 height 36
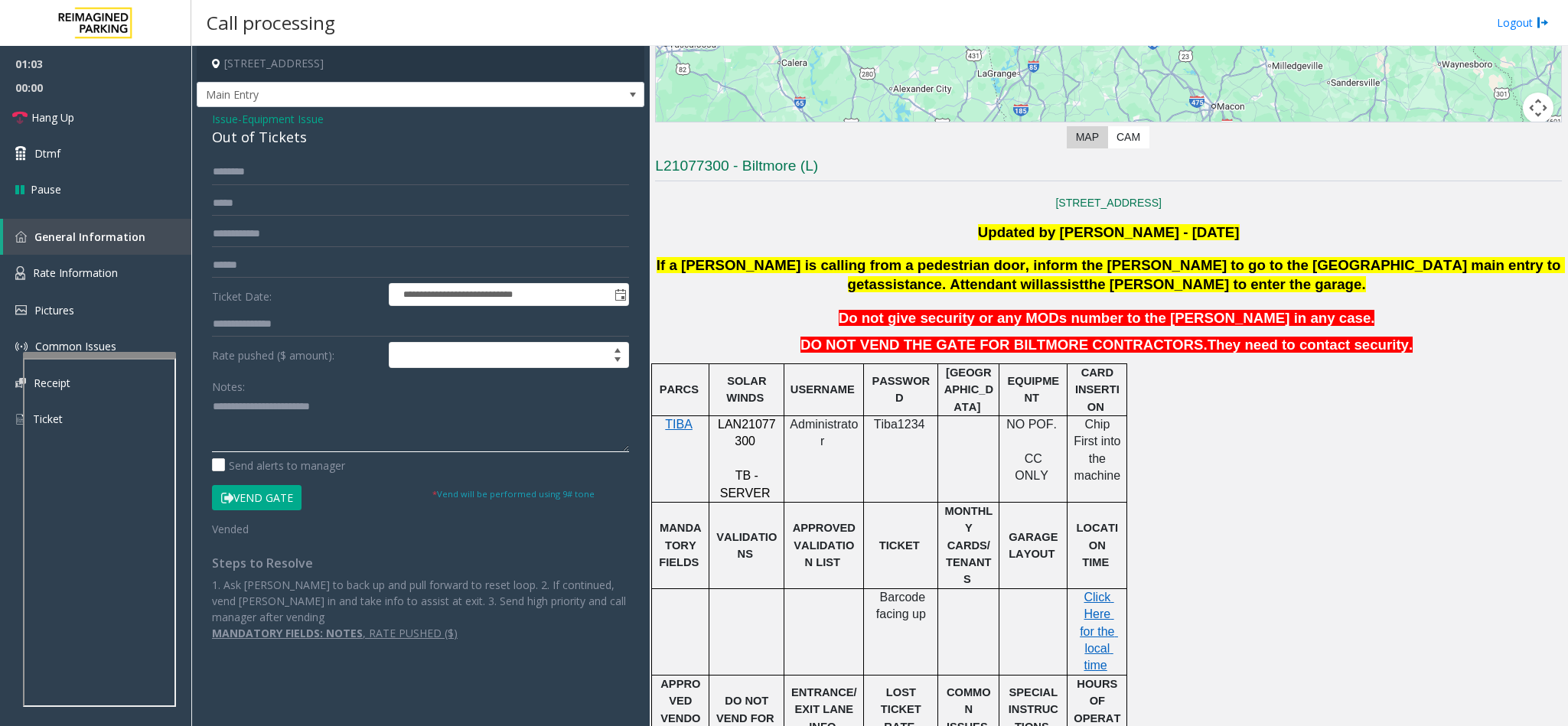
click at [374, 404] on textarea at bounding box center [421, 423] width 417 height 57
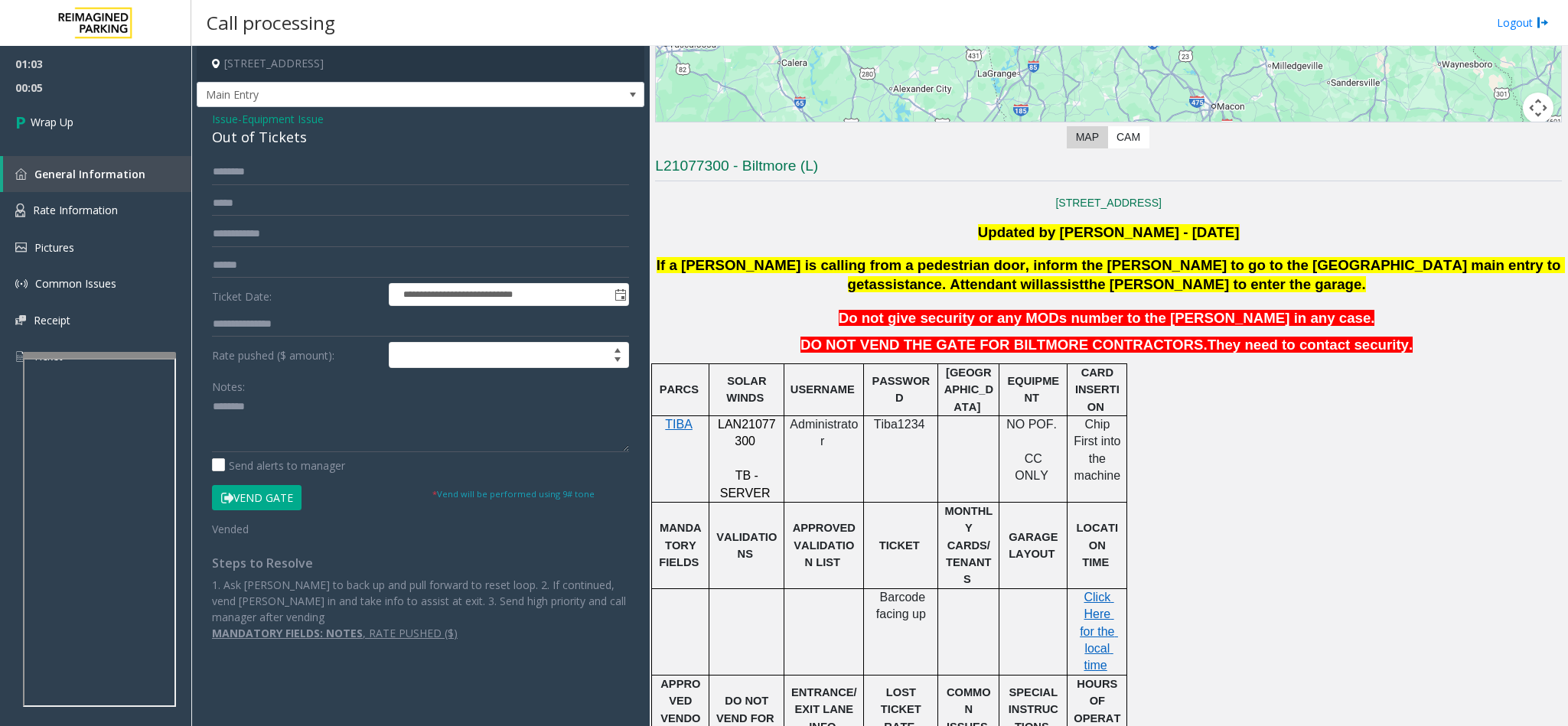
click at [223, 141] on div "Out of Tickets" at bounding box center [421, 138] width 417 height 21
type textarea "**********"
click at [258, 326] on input "text" at bounding box center [421, 324] width 417 height 26
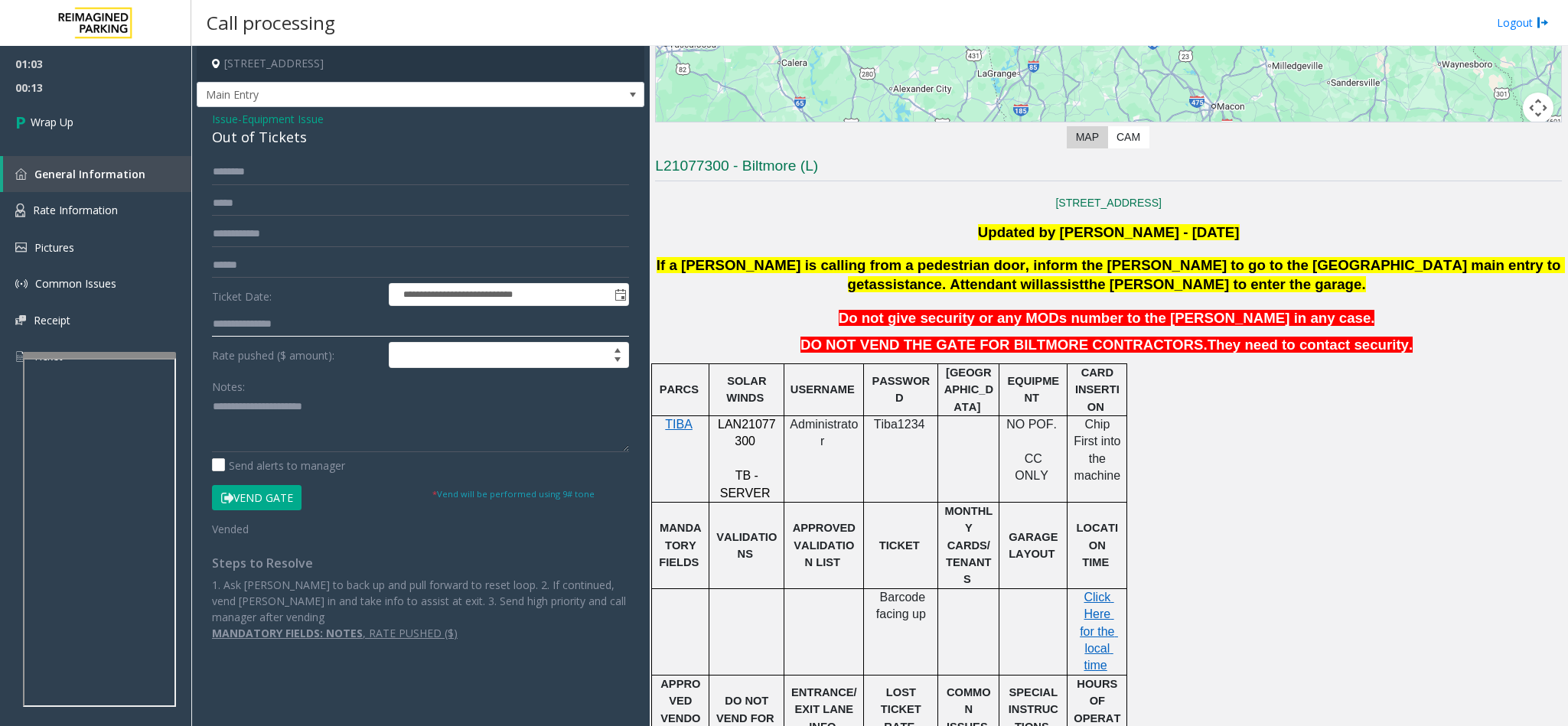
type input "**********"
click at [358, 408] on textarea at bounding box center [421, 423] width 417 height 57
type textarea "**********"
click at [141, 126] on link "Wrap Up" at bounding box center [95, 122] width 191 height 45
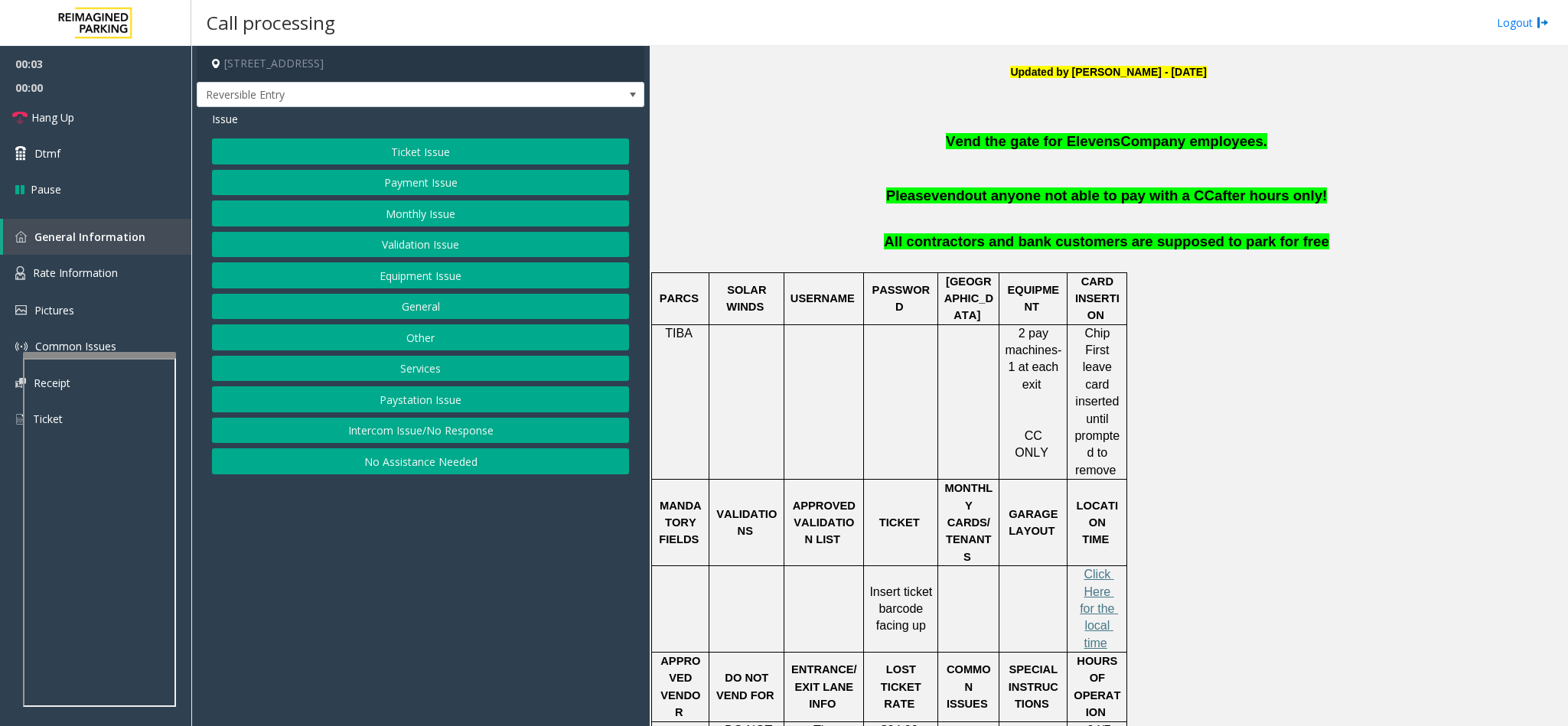
scroll to position [574, 0]
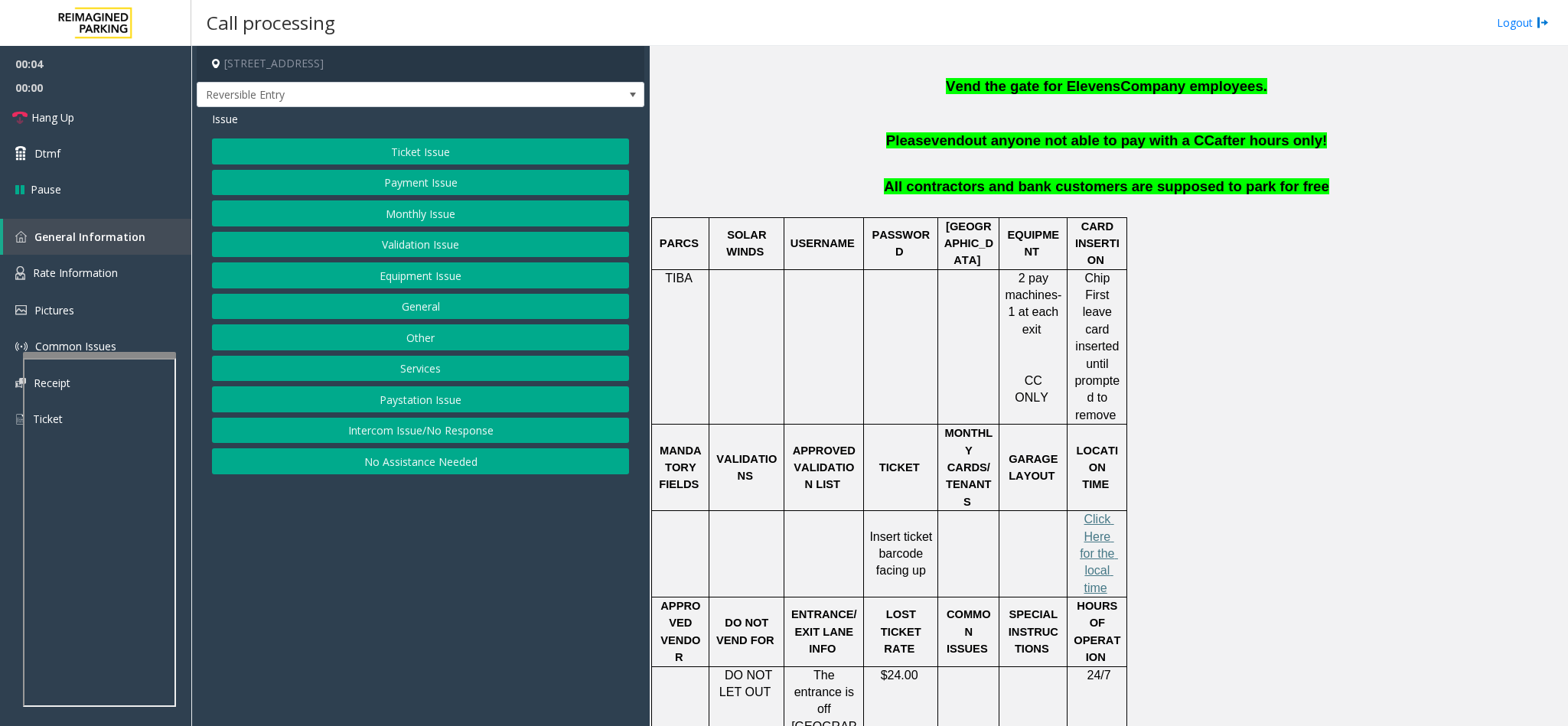
click at [374, 430] on button "Intercom Issue/No Response" at bounding box center [421, 430] width 417 height 26
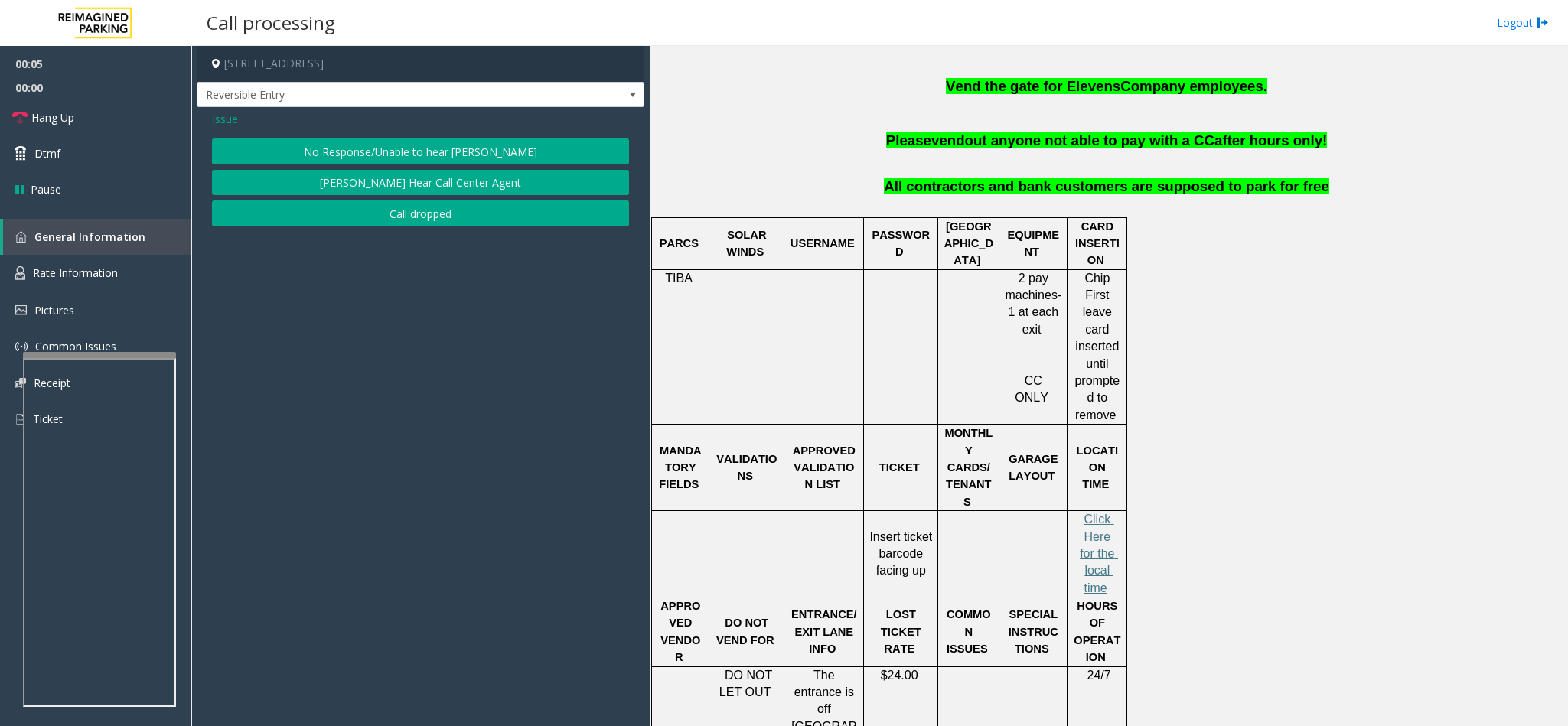
click at [352, 147] on button "No Response/Unable to hear [PERSON_NAME]" at bounding box center [421, 151] width 417 height 26
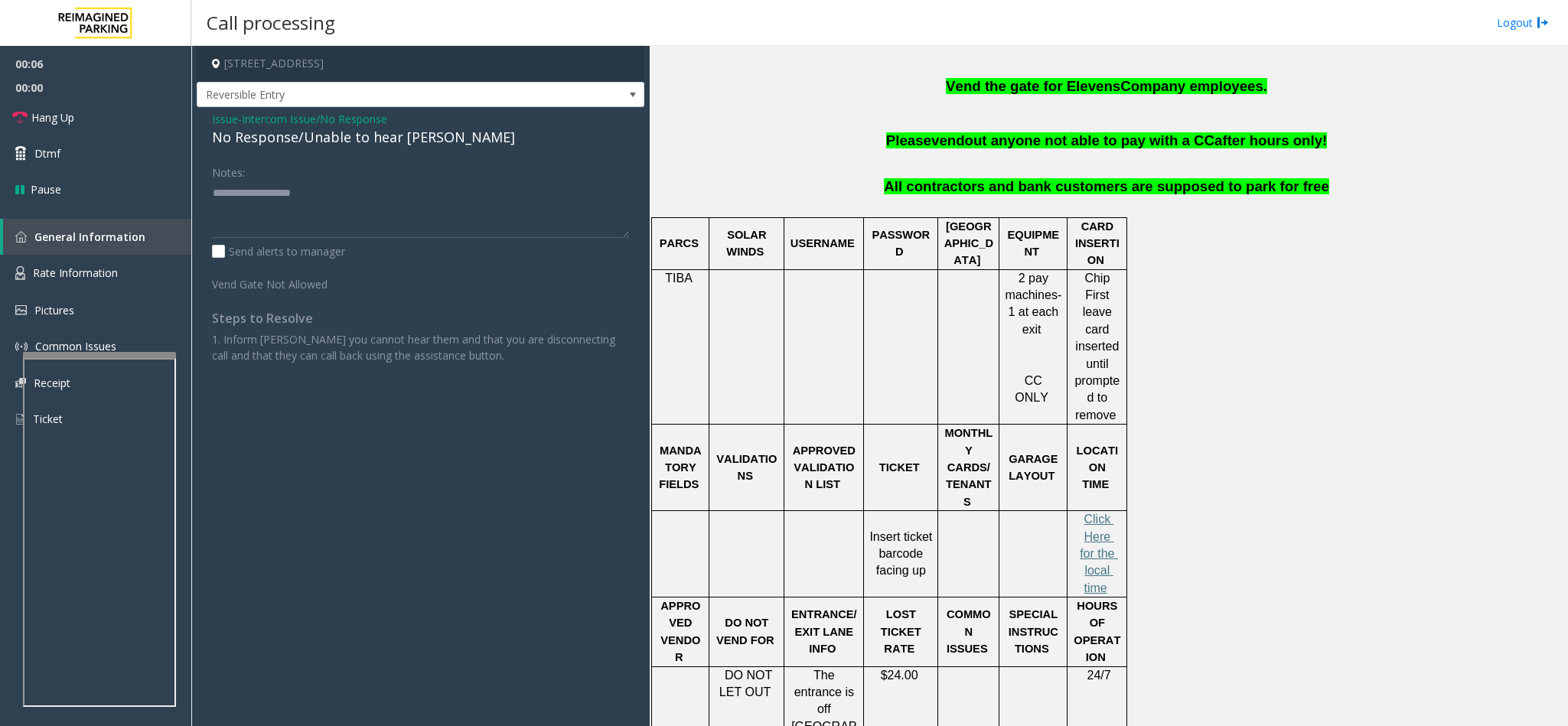
click at [286, 138] on div "No Response/Unable to hear [PERSON_NAME]" at bounding box center [421, 138] width 417 height 21
click at [397, 197] on textarea at bounding box center [421, 209] width 417 height 57
type textarea "**********"
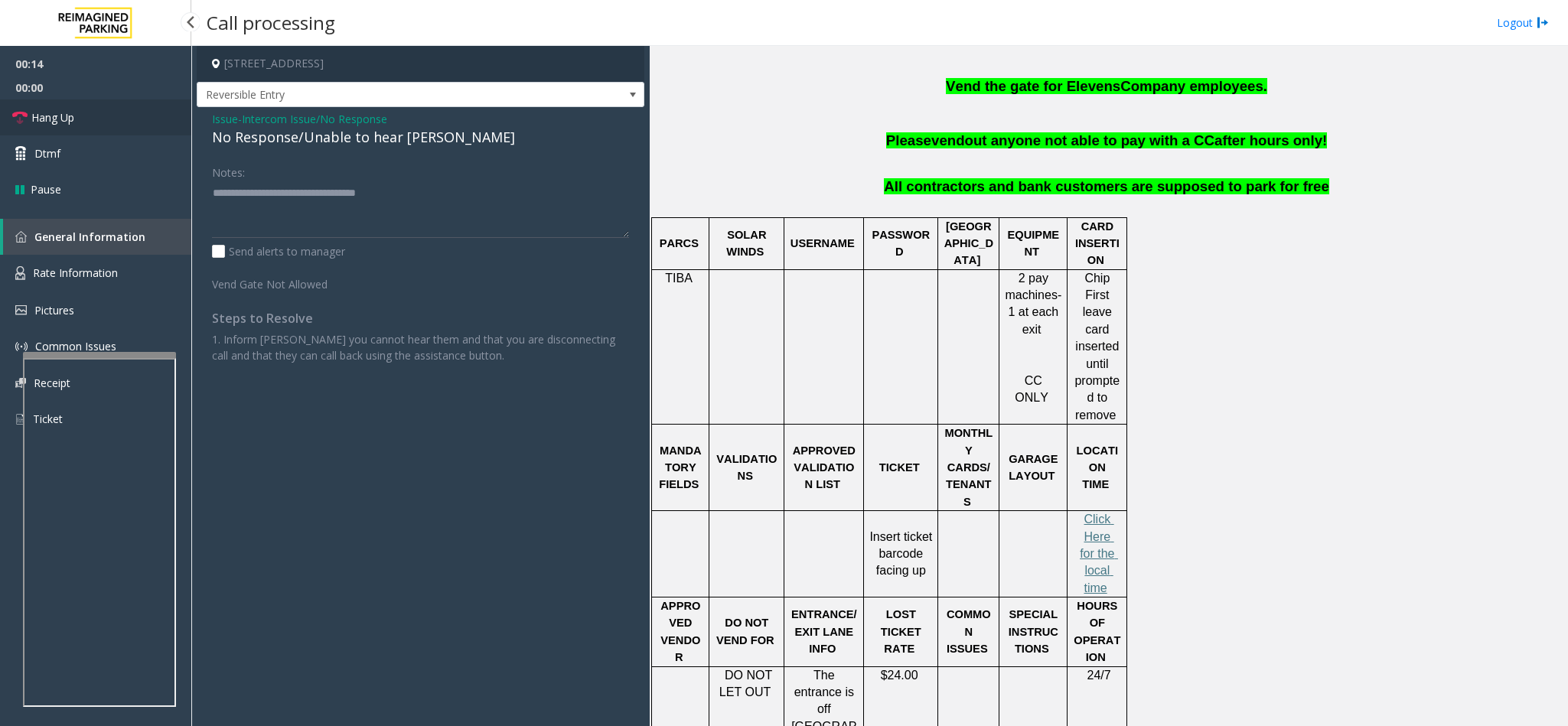
click at [129, 111] on link "Hang Up" at bounding box center [95, 118] width 191 height 36
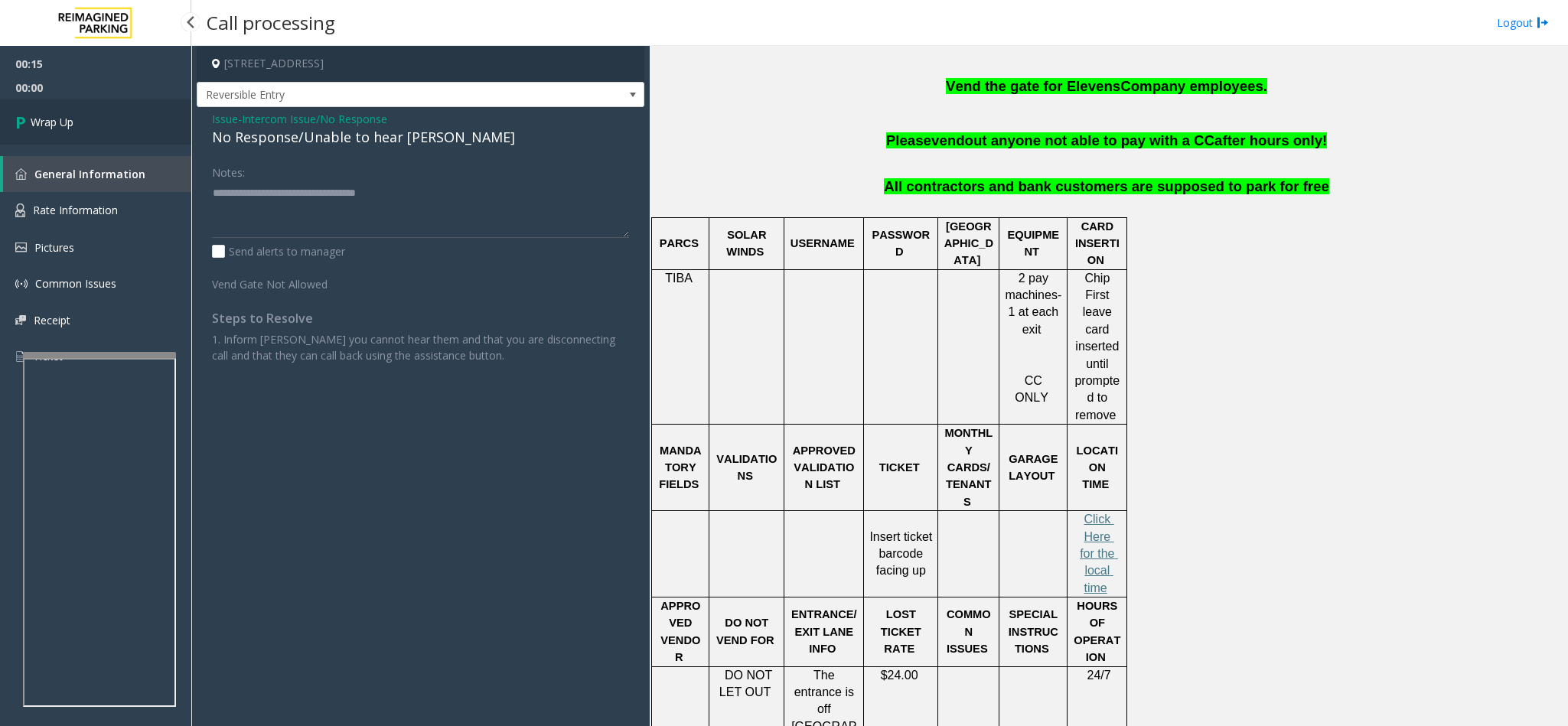
click at [129, 111] on link "Wrap Up" at bounding box center [95, 122] width 191 height 45
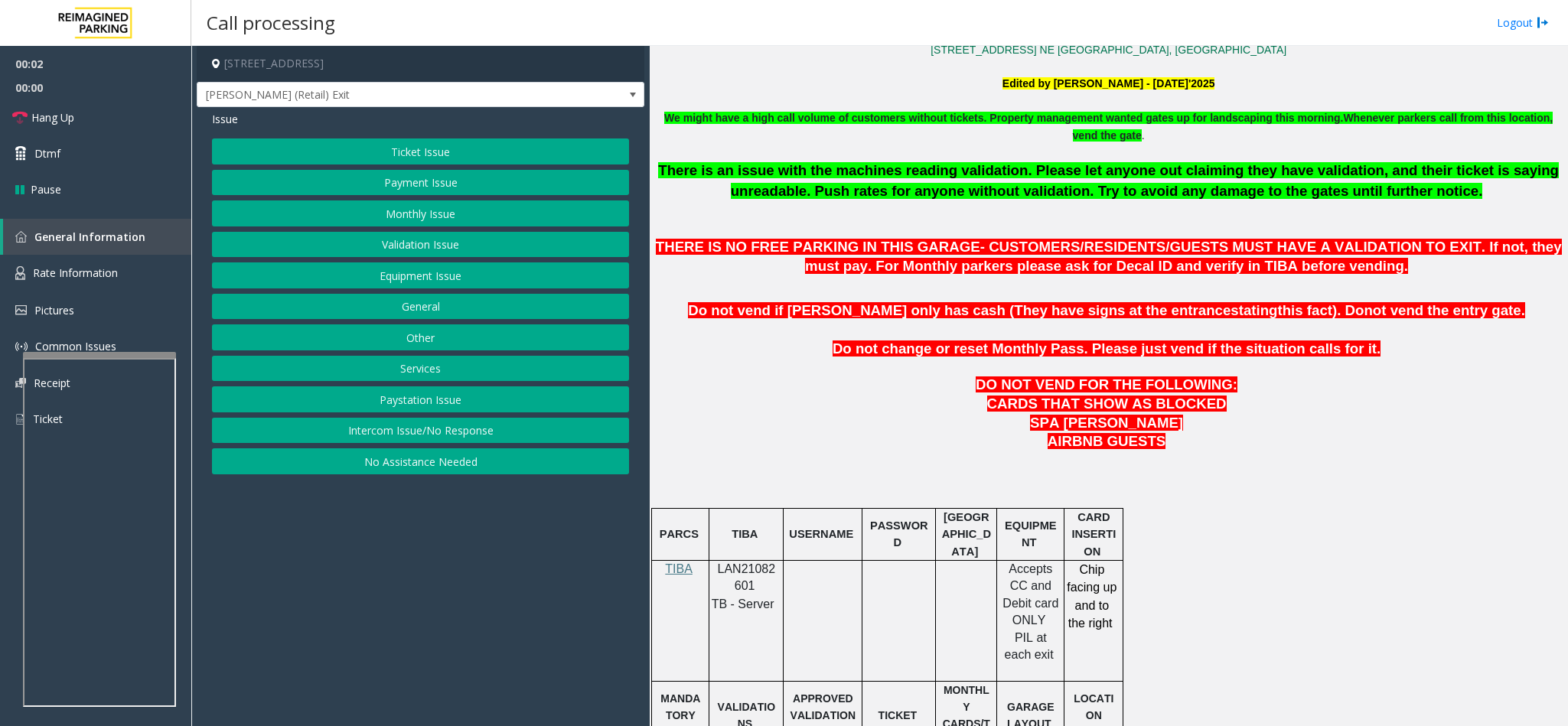
scroll to position [574, 0]
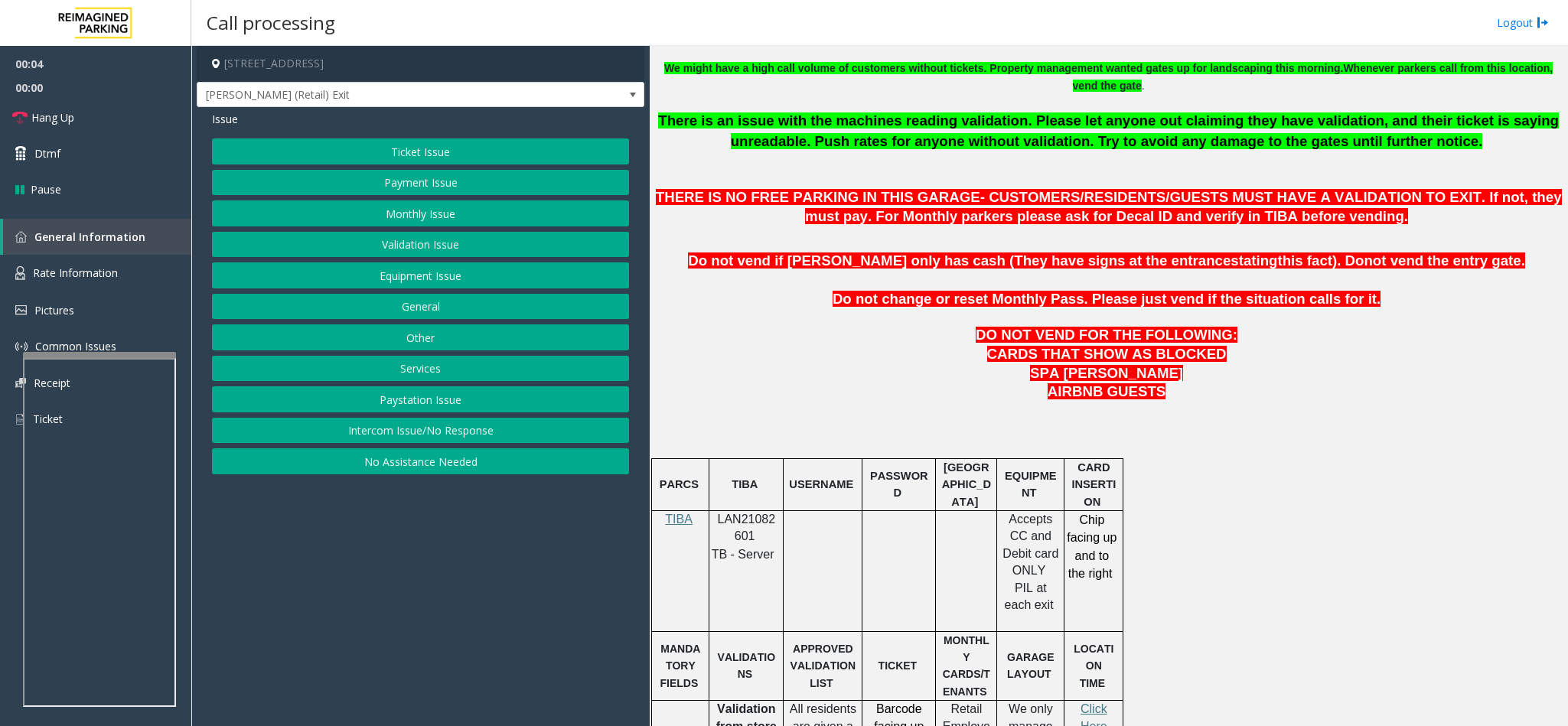
click at [737, 530] on span "LAN21082601" at bounding box center [746, 527] width 58 height 29
copy p "LAN21082601"
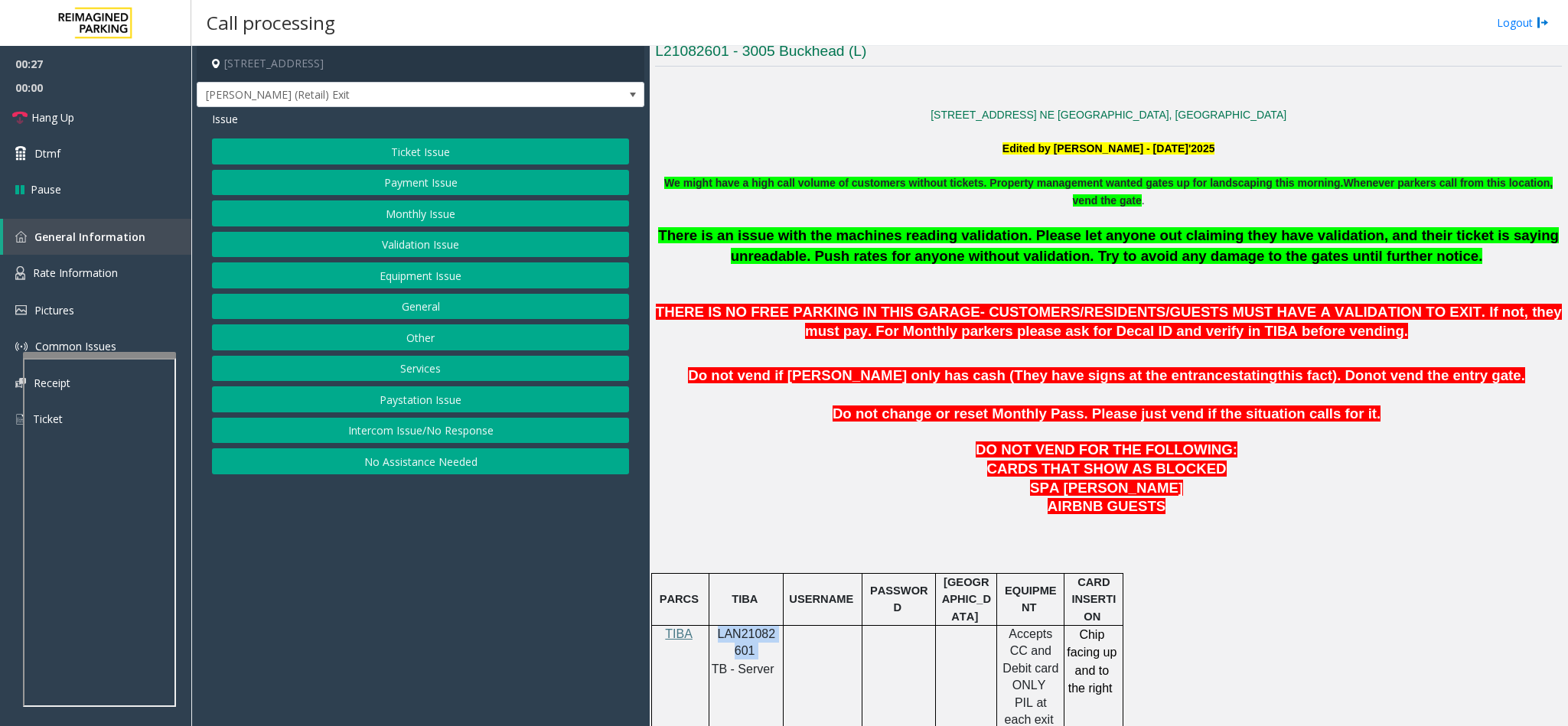
click at [469, 187] on button "Payment Issue" at bounding box center [421, 183] width 417 height 26
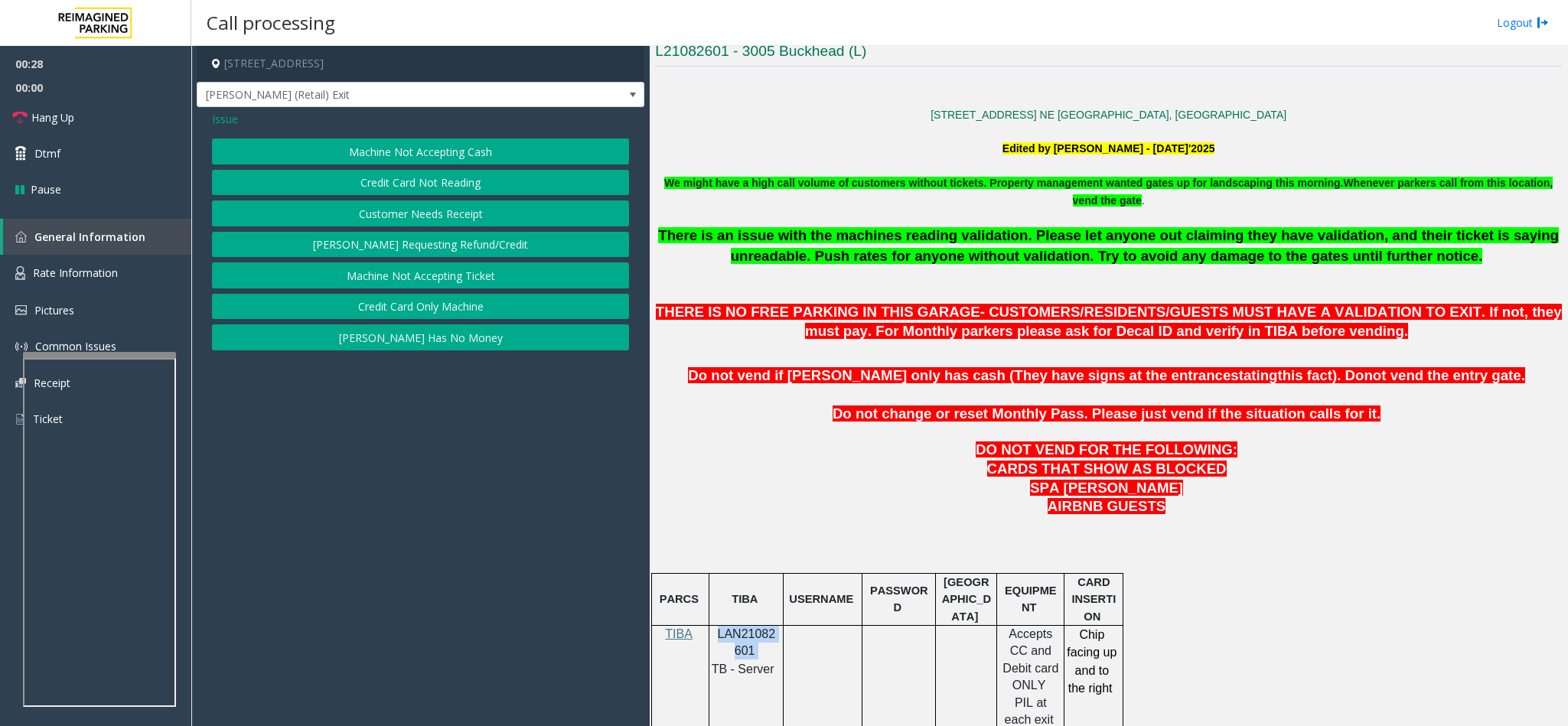
click at [417, 307] on button "Credit Card Only Machine" at bounding box center [421, 306] width 417 height 26
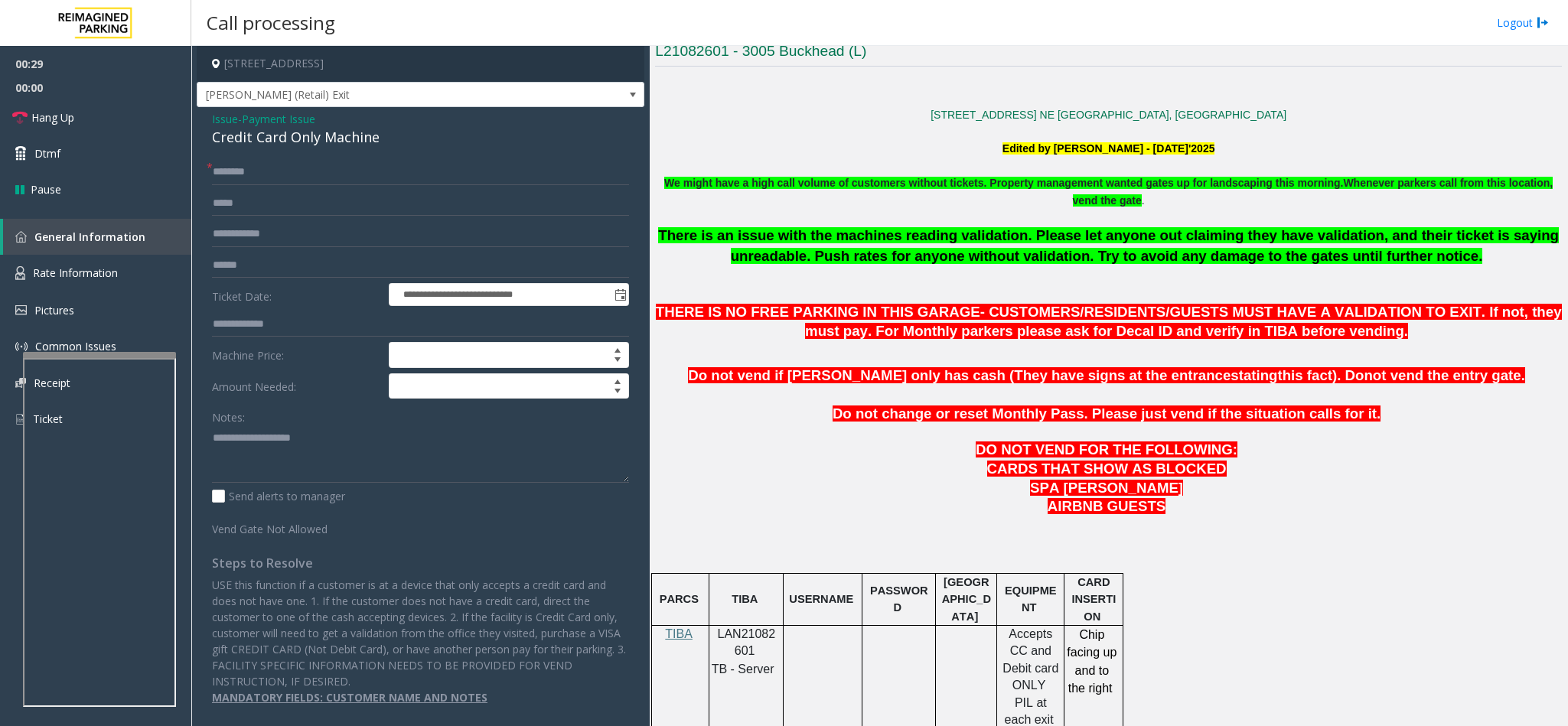
click at [253, 133] on div "Credit Card Only Machine" at bounding box center [421, 138] width 417 height 21
click at [214, 439] on textarea at bounding box center [421, 453] width 417 height 57
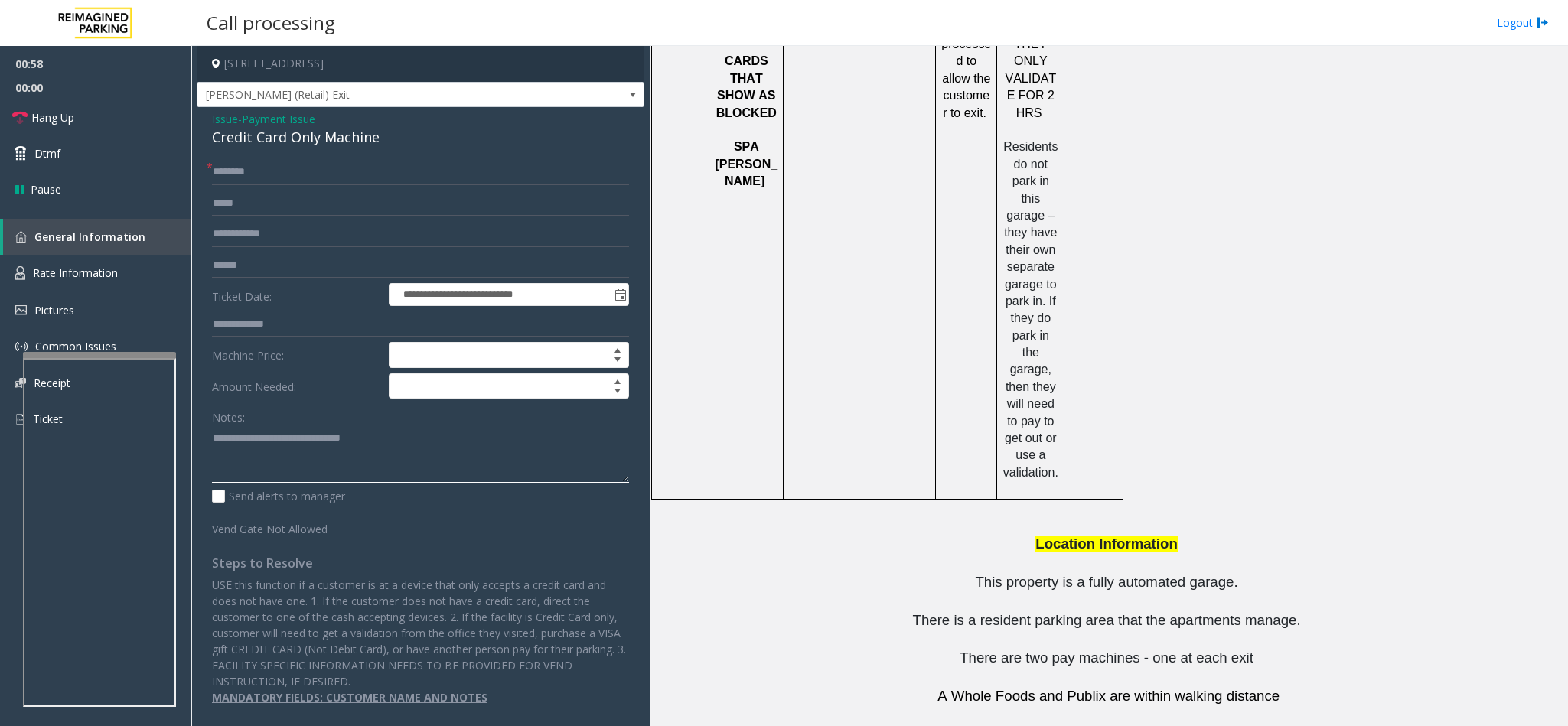
scroll to position [2006, 0]
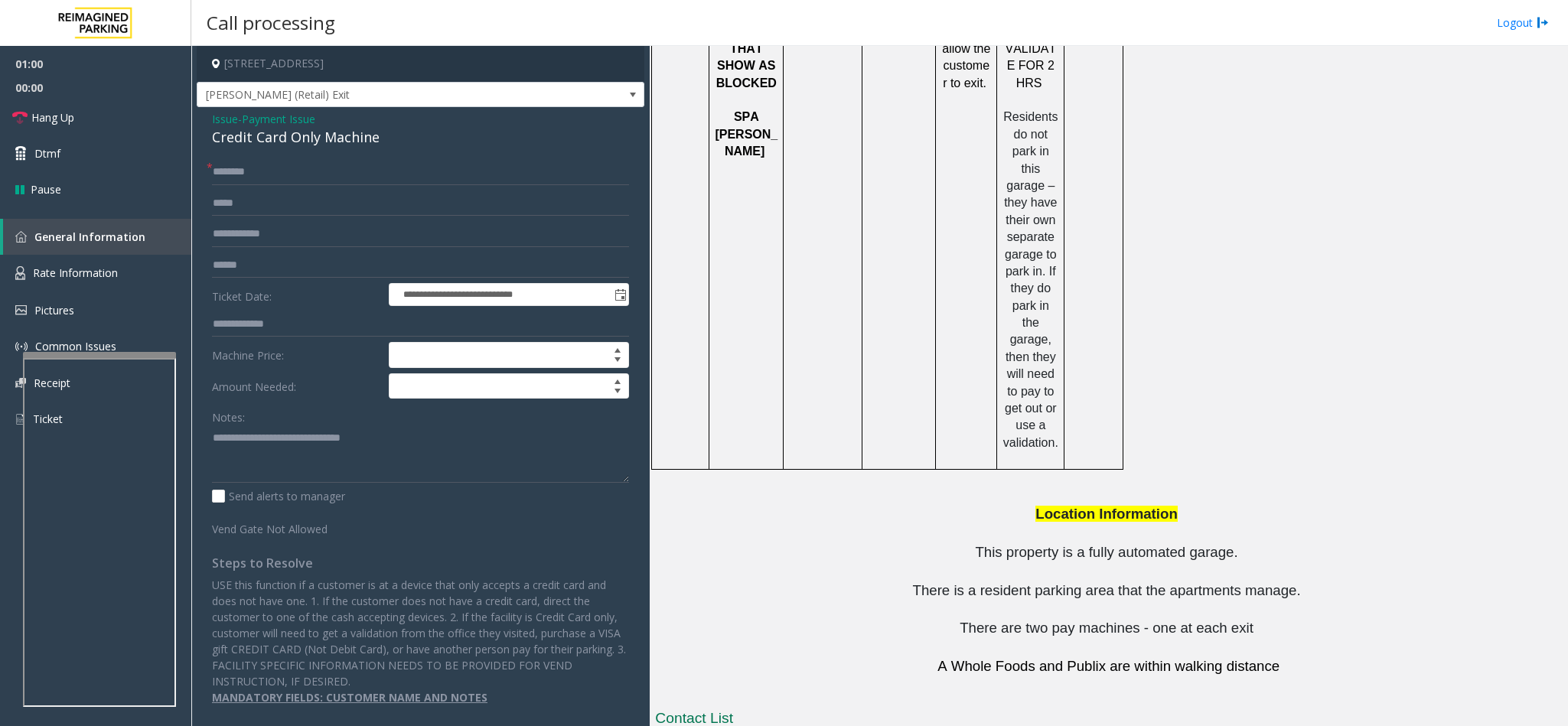
drag, startPoint x: 1038, startPoint y: 659, endPoint x: 920, endPoint y: 652, distance: 118.2
copy tr "470-696-3259"
click at [425, 453] on textarea at bounding box center [421, 453] width 417 height 57
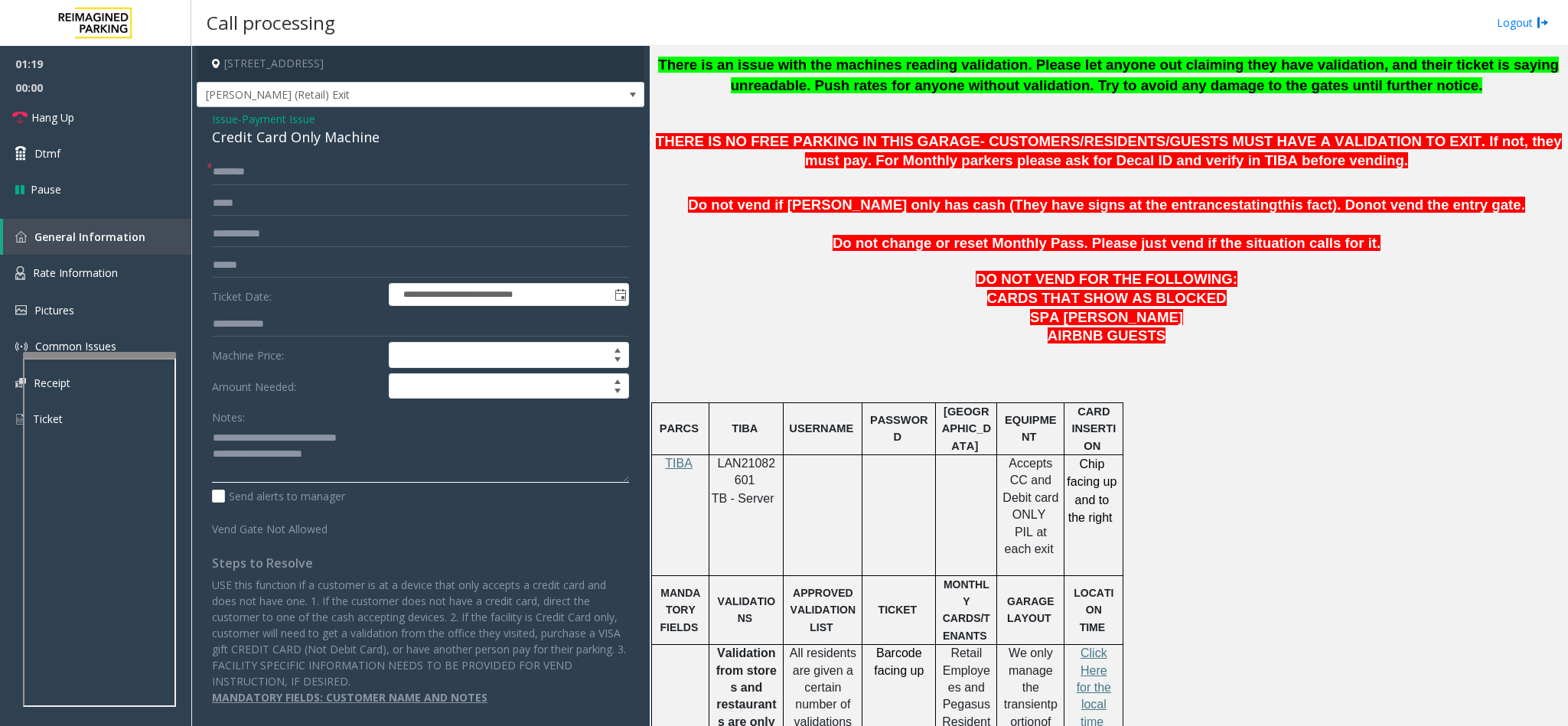
scroll to position [286, 0]
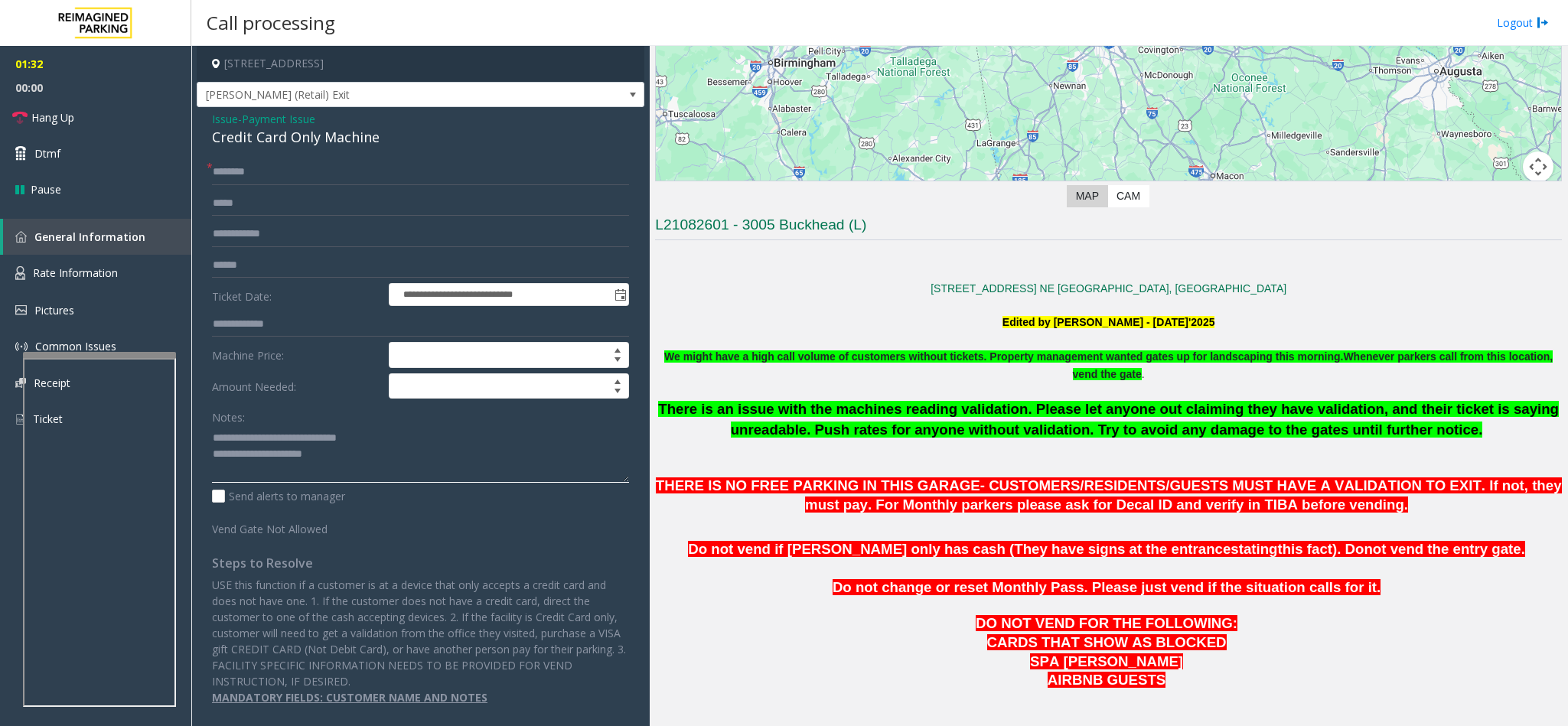
type textarea "**********"
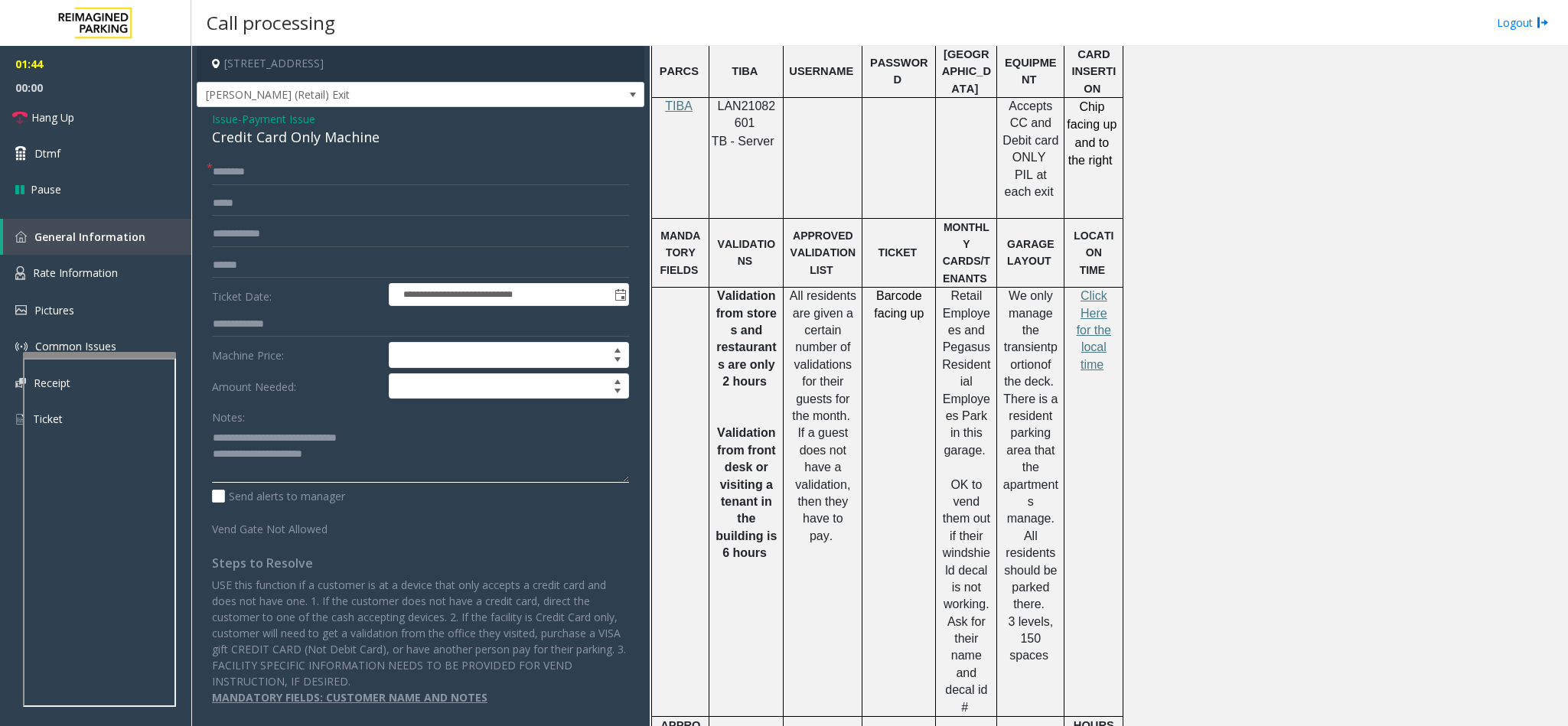
scroll to position [973, 0]
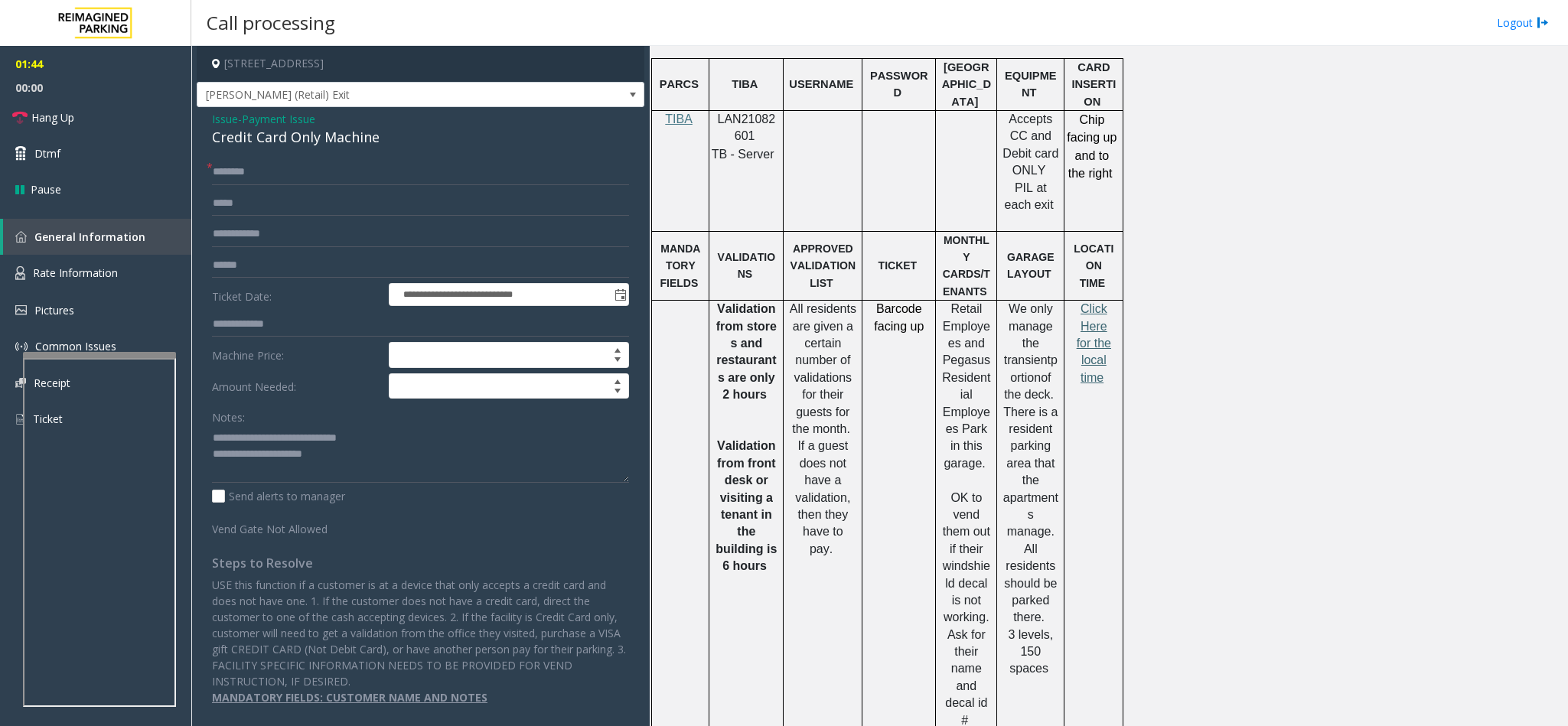
click at [1102, 319] on span "Click Here for the local time" at bounding box center [1094, 343] width 35 height 82
click at [229, 166] on input "text" at bounding box center [421, 172] width 417 height 26
type input "*********"
click at [250, 267] on input "text" at bounding box center [421, 266] width 417 height 26
type input "*******"
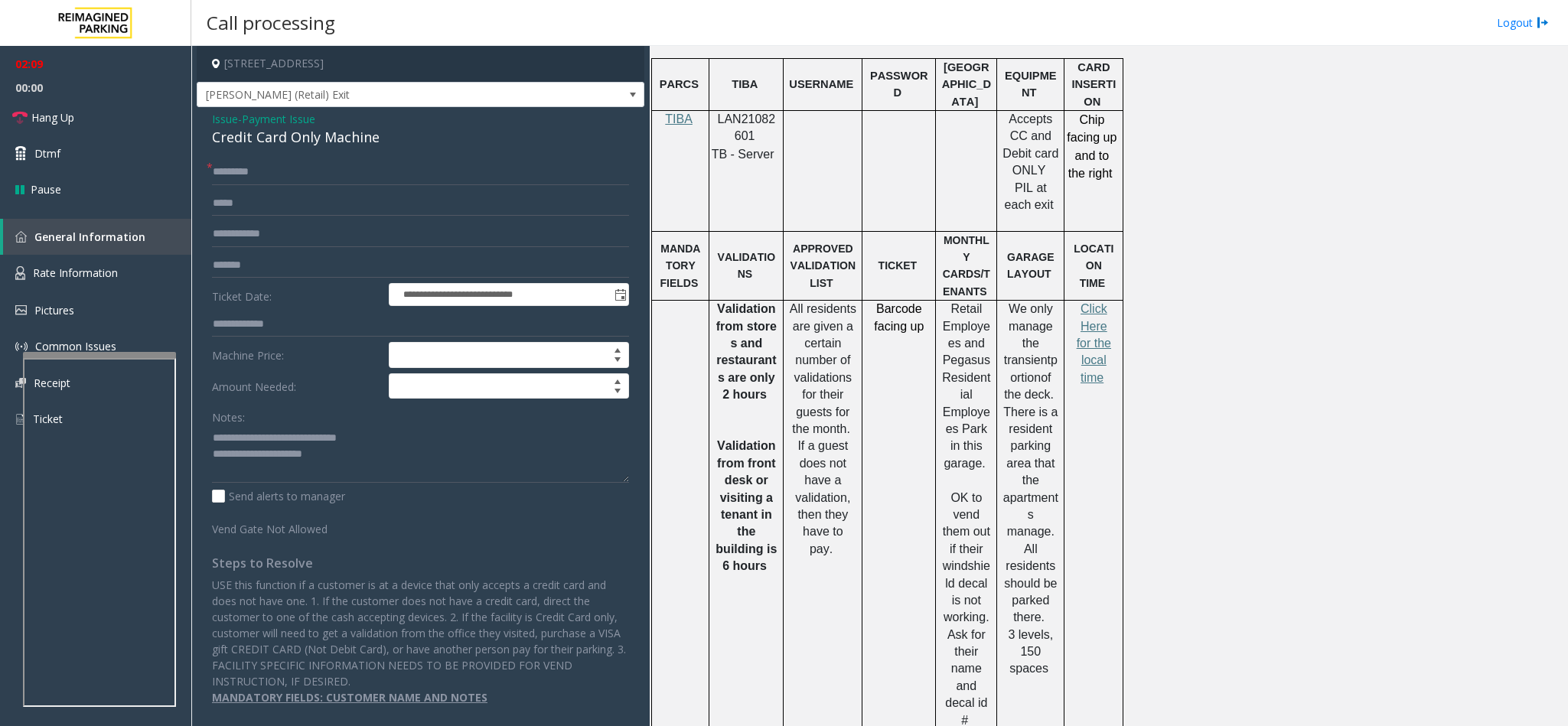
click at [220, 119] on span "Issue" at bounding box center [225, 119] width 26 height 16
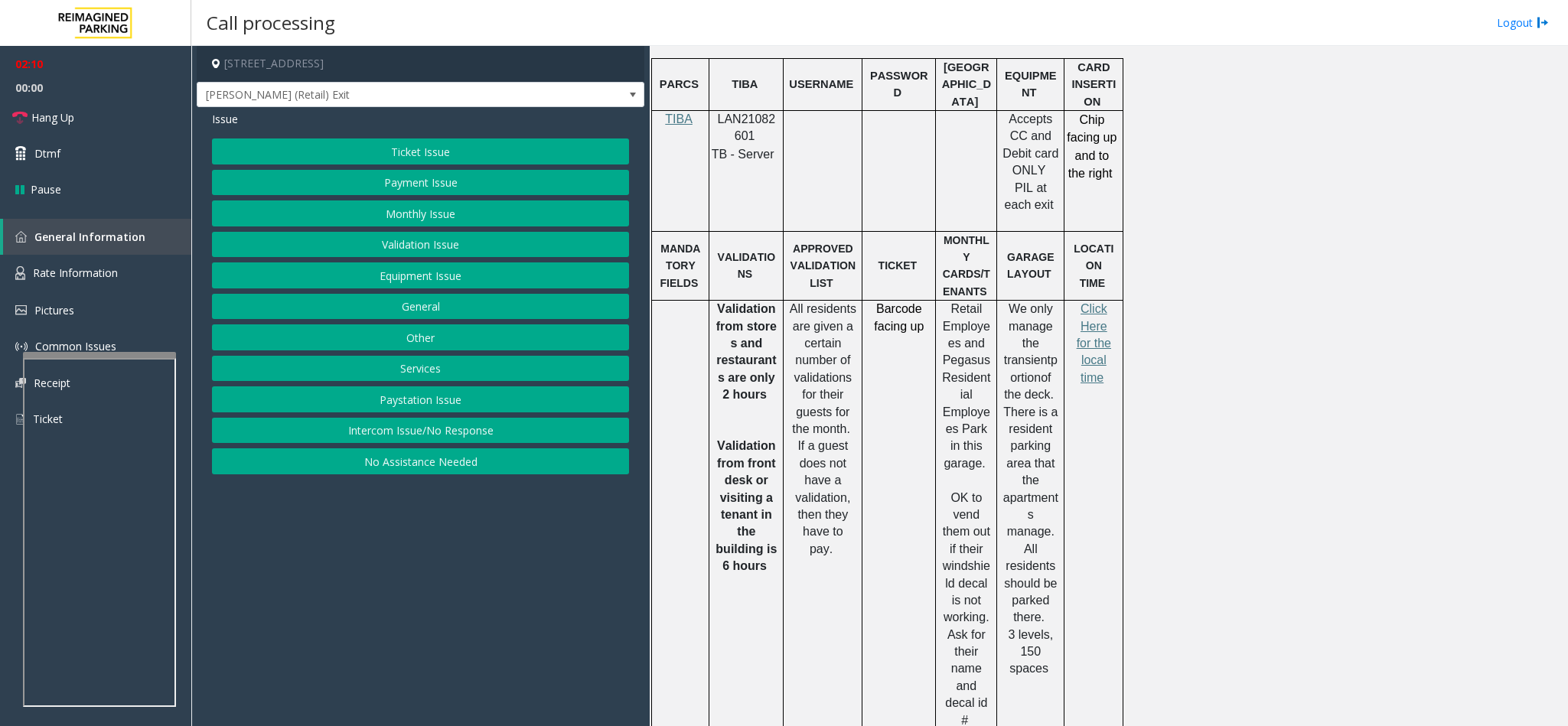
click at [384, 158] on button "Ticket Issue" at bounding box center [421, 151] width 417 height 26
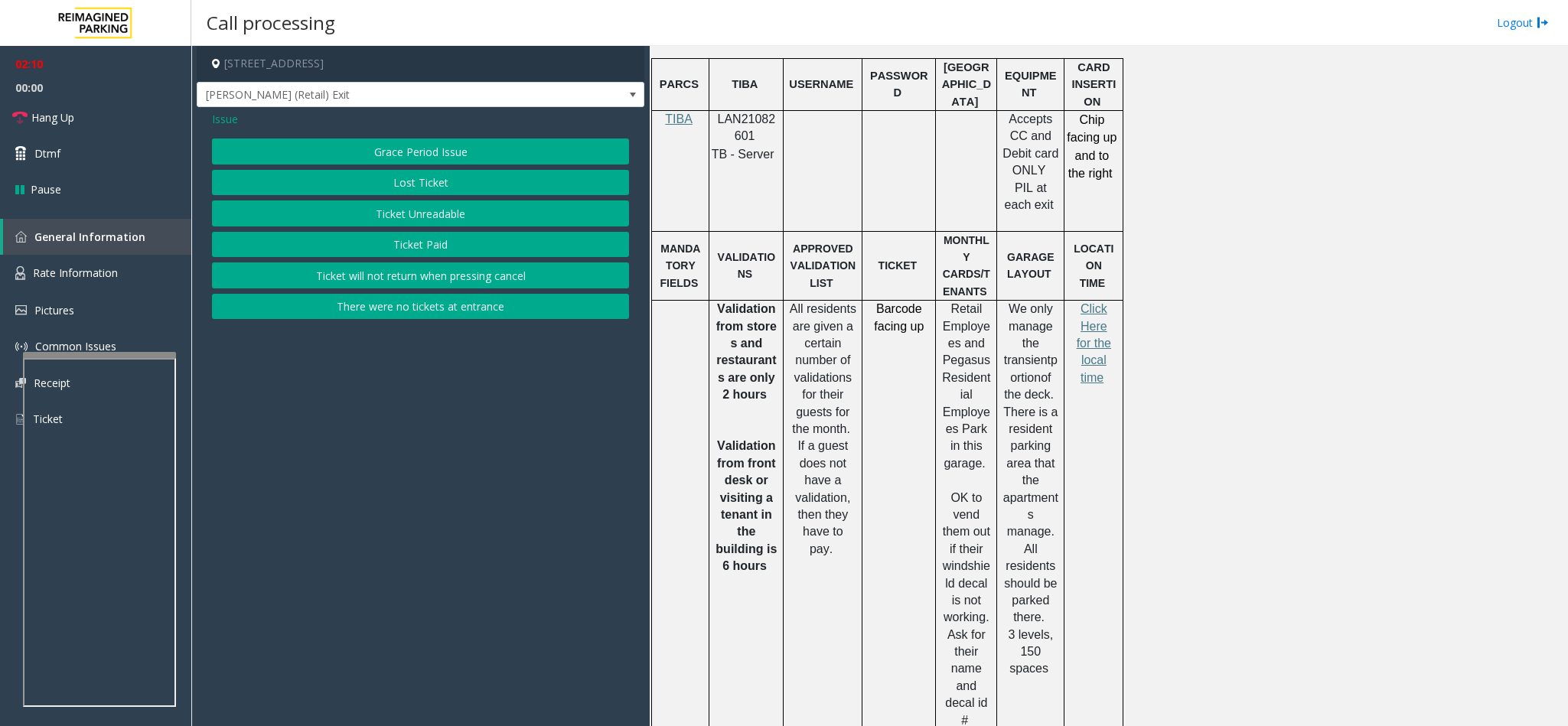
click at [377, 220] on button "Ticket Unreadable" at bounding box center [421, 214] width 417 height 26
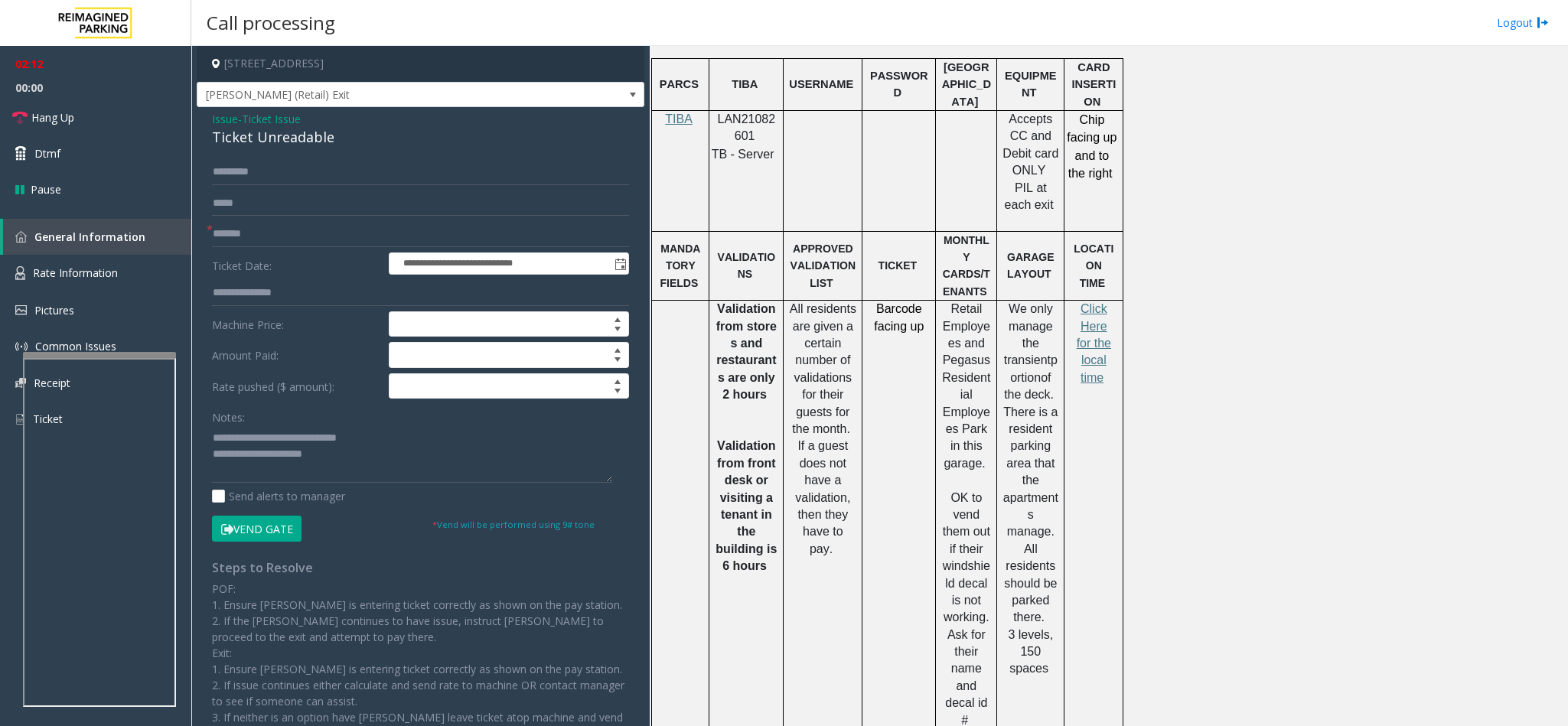
click at [268, 532] on button "Vend Gate" at bounding box center [256, 529] width 89 height 26
click at [223, 118] on span "Issue" at bounding box center [225, 119] width 26 height 16
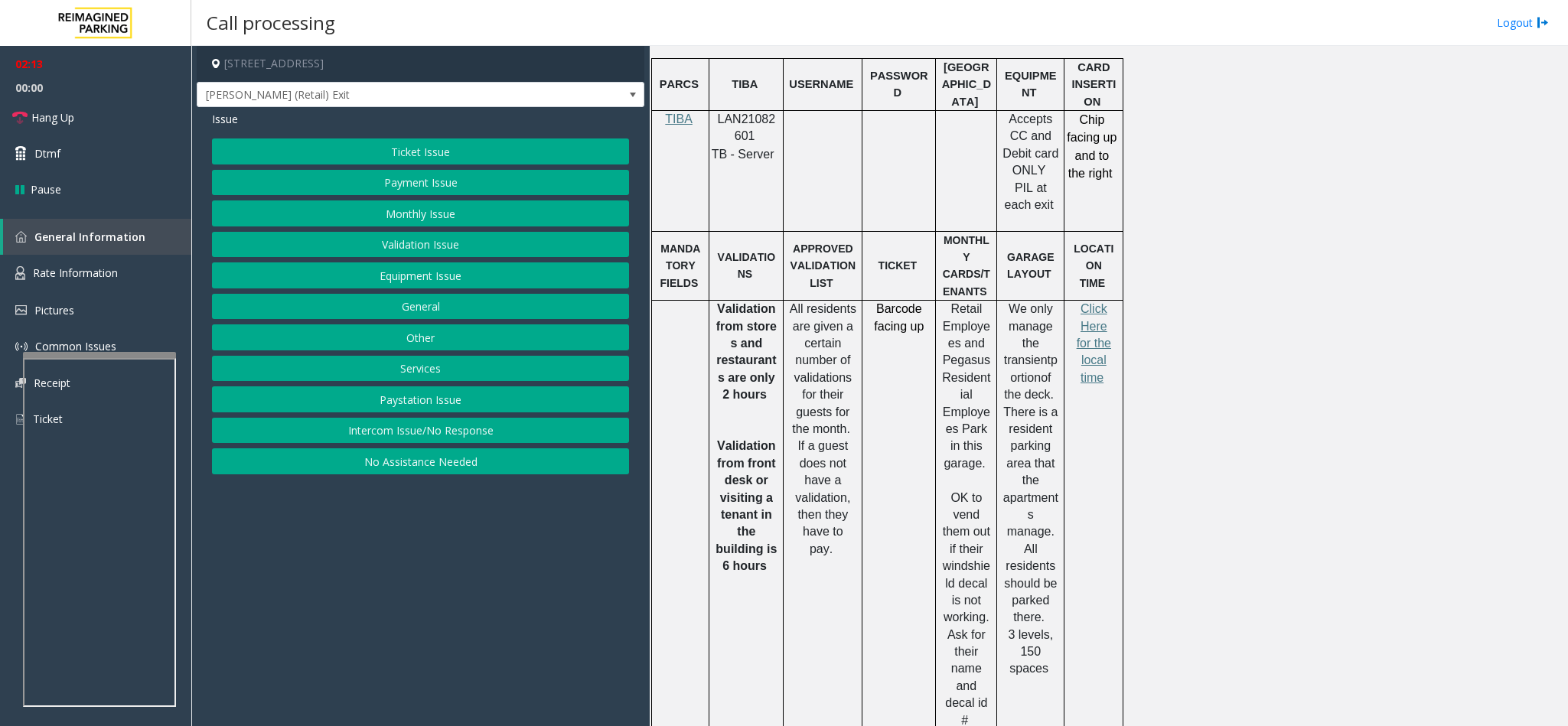
click at [358, 177] on button "Payment Issue" at bounding box center [421, 183] width 417 height 26
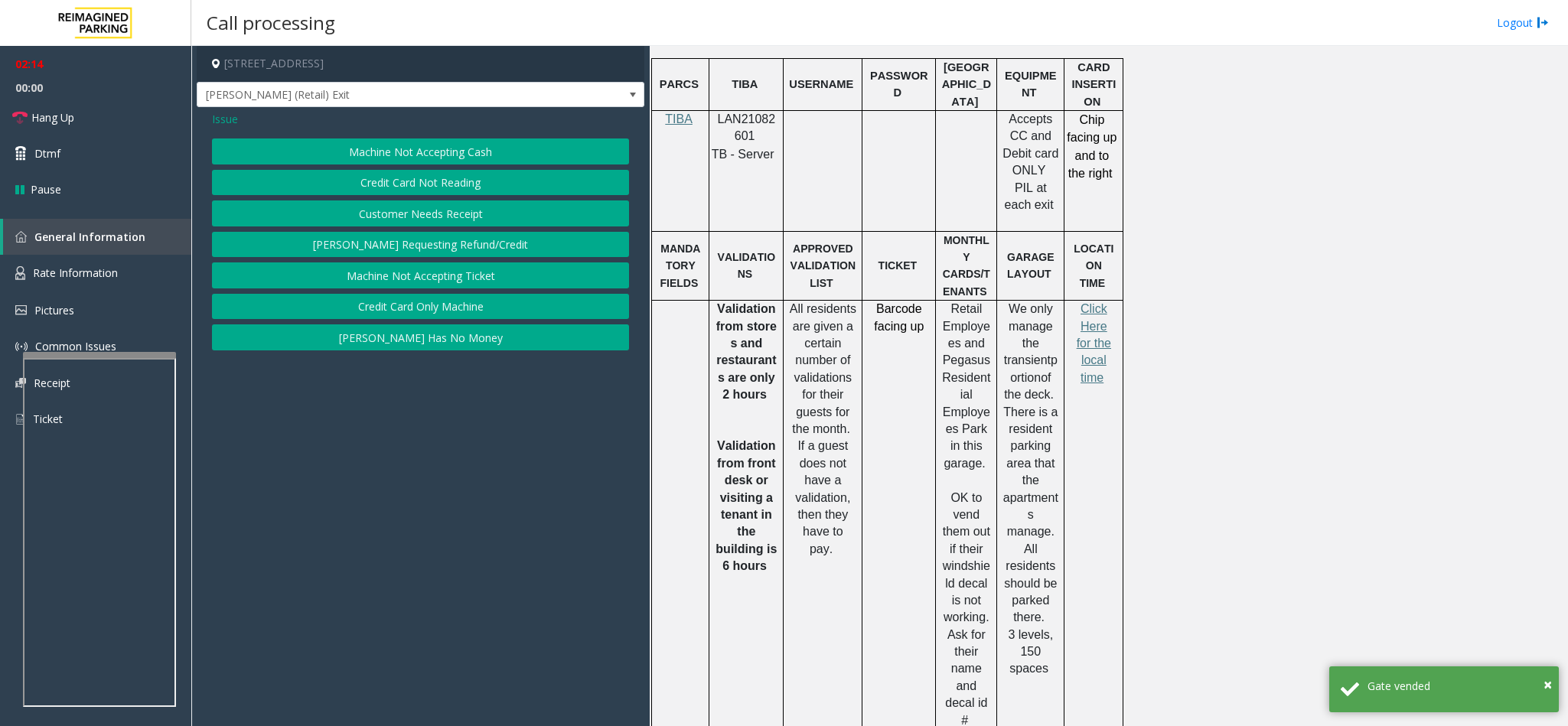
click at [421, 305] on button "Credit Card Only Machine" at bounding box center [421, 306] width 417 height 26
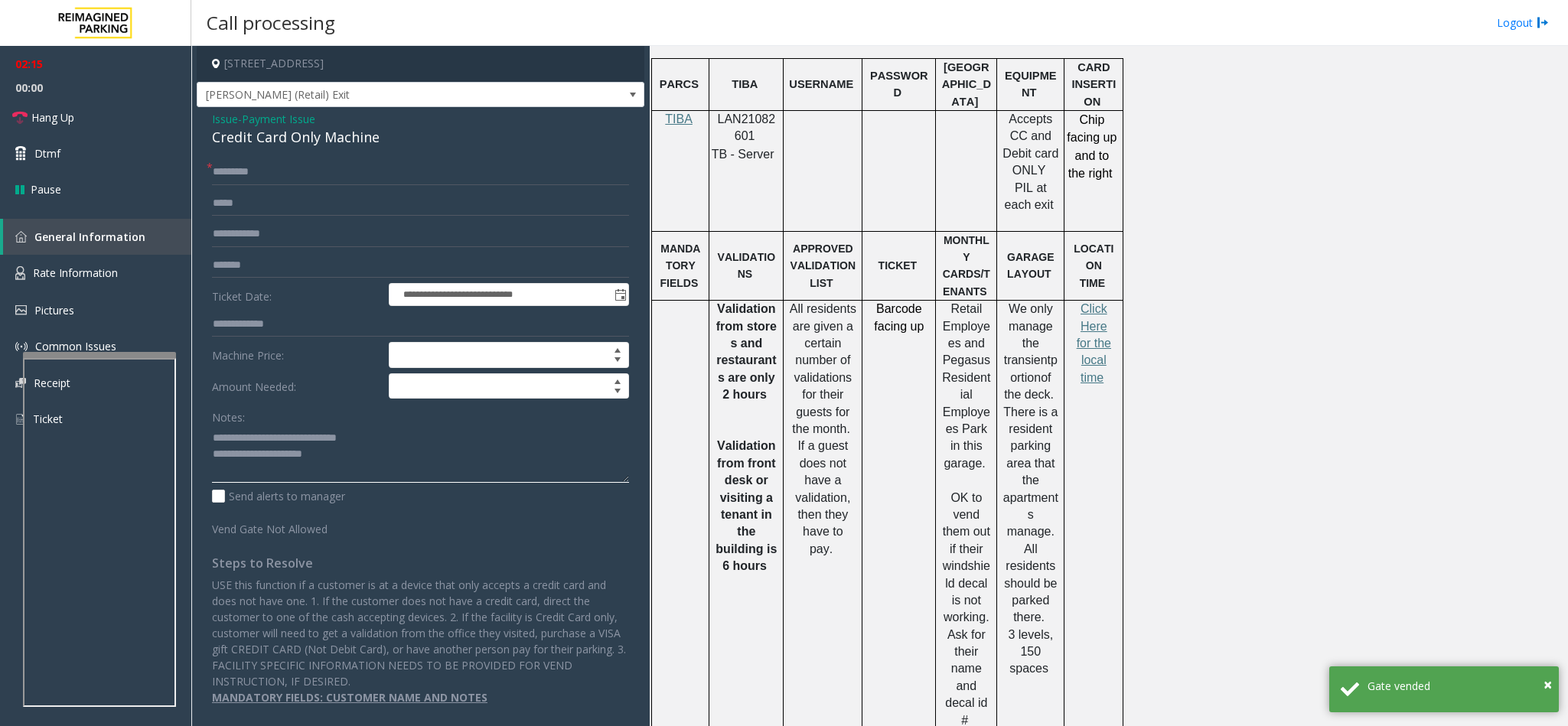
click at [388, 471] on textarea at bounding box center [421, 453] width 417 height 57
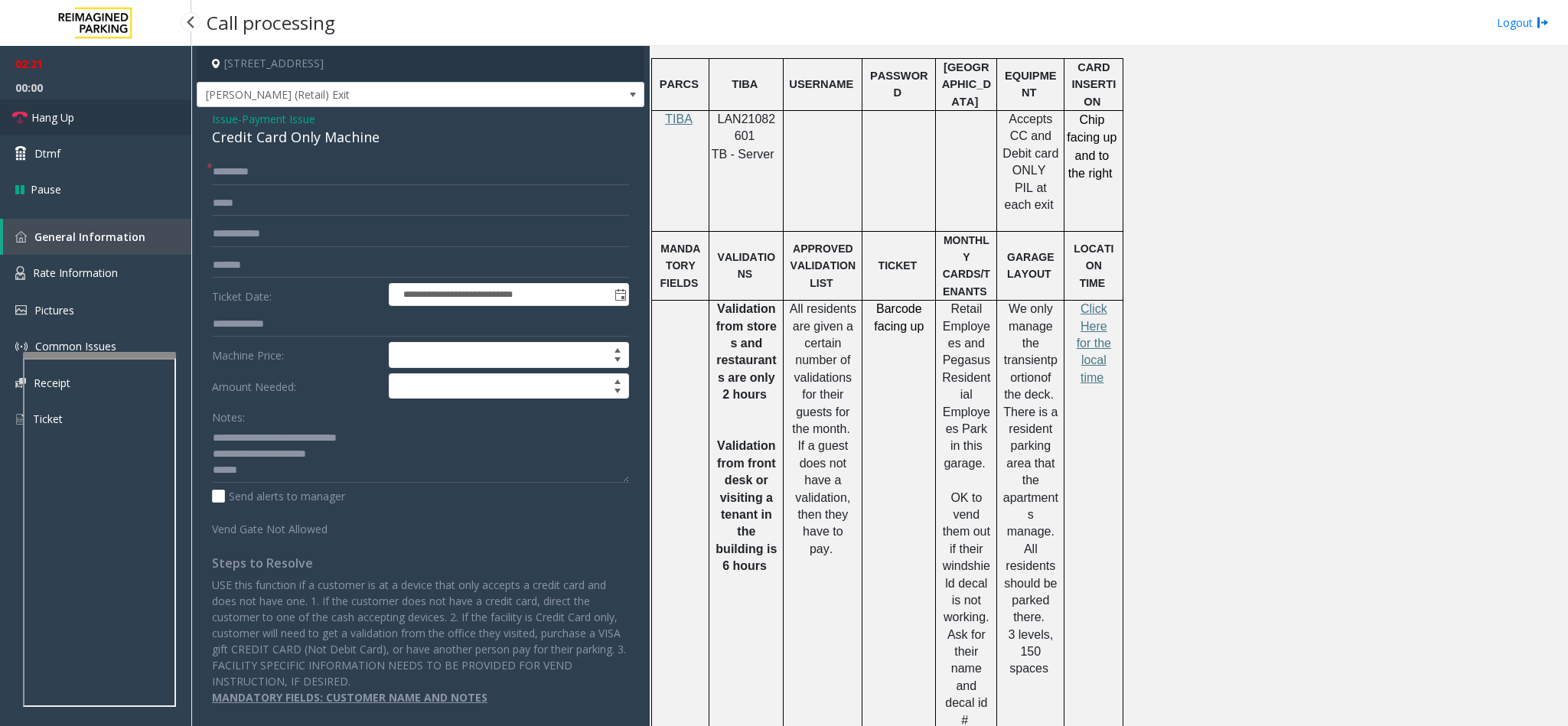
click at [61, 115] on span "Hang Up" at bounding box center [52, 117] width 42 height 16
click at [365, 462] on textarea at bounding box center [421, 453] width 417 height 57
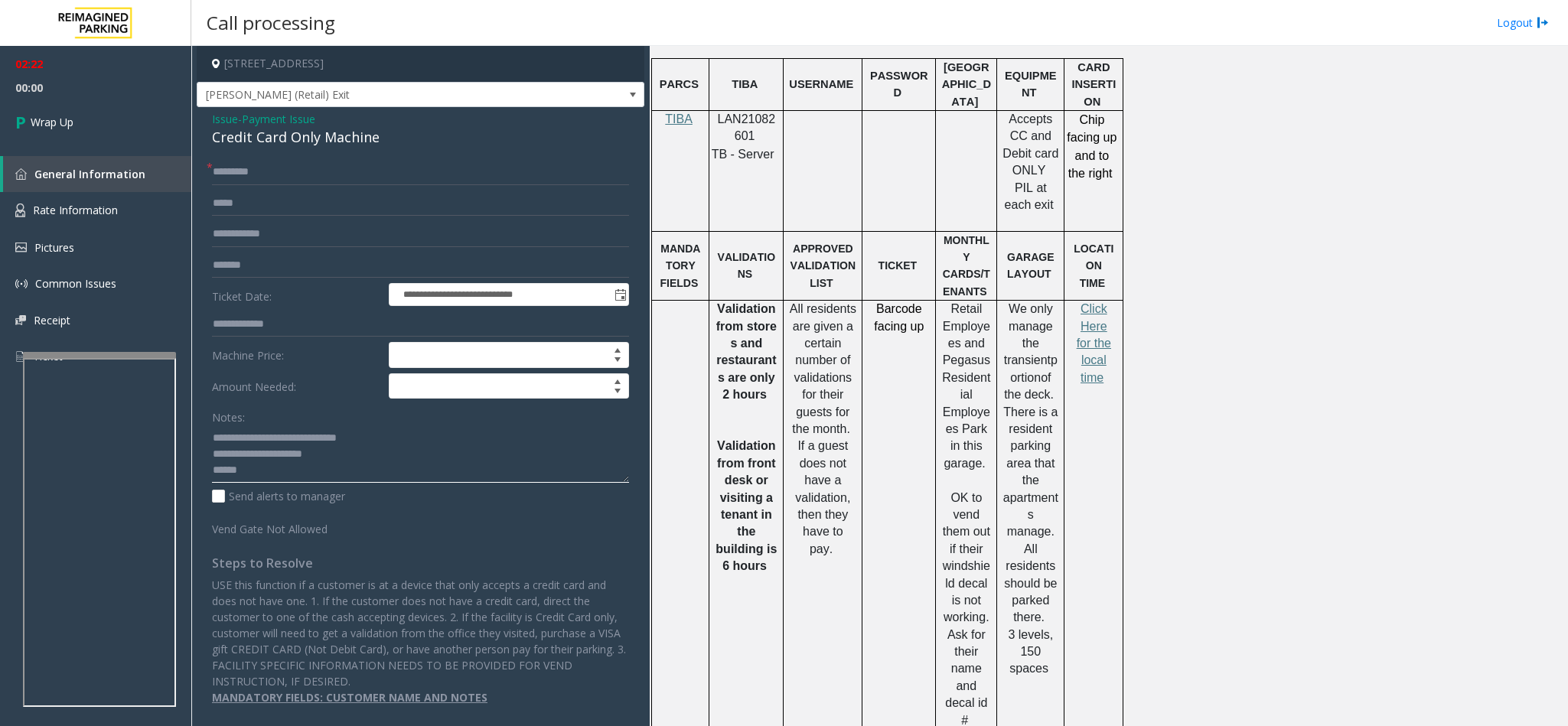
click at [294, 471] on textarea at bounding box center [421, 453] width 417 height 57
type textarea "**********"
click at [83, 113] on link "Wrap Up" at bounding box center [95, 122] width 191 height 45
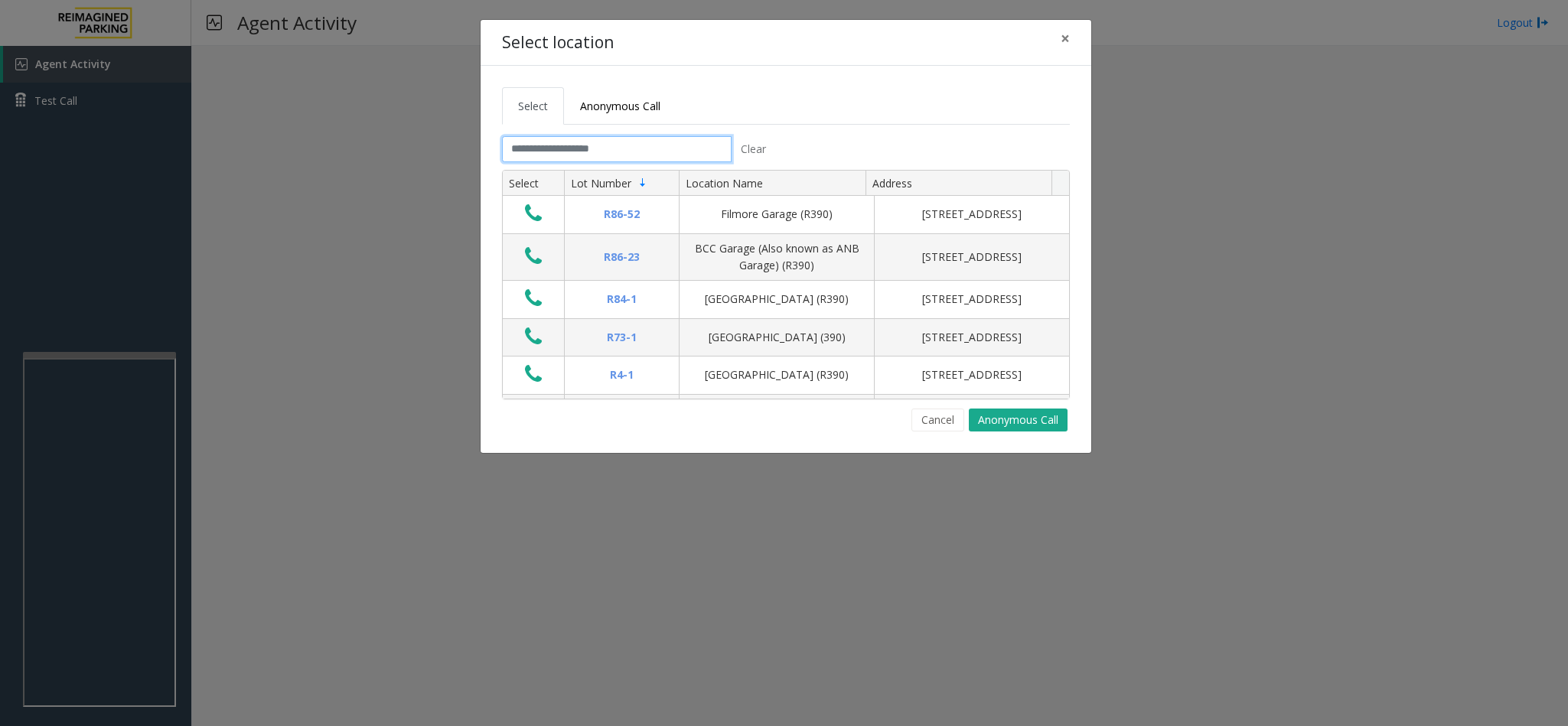
click at [593, 147] on input "text" at bounding box center [616, 149] width 229 height 26
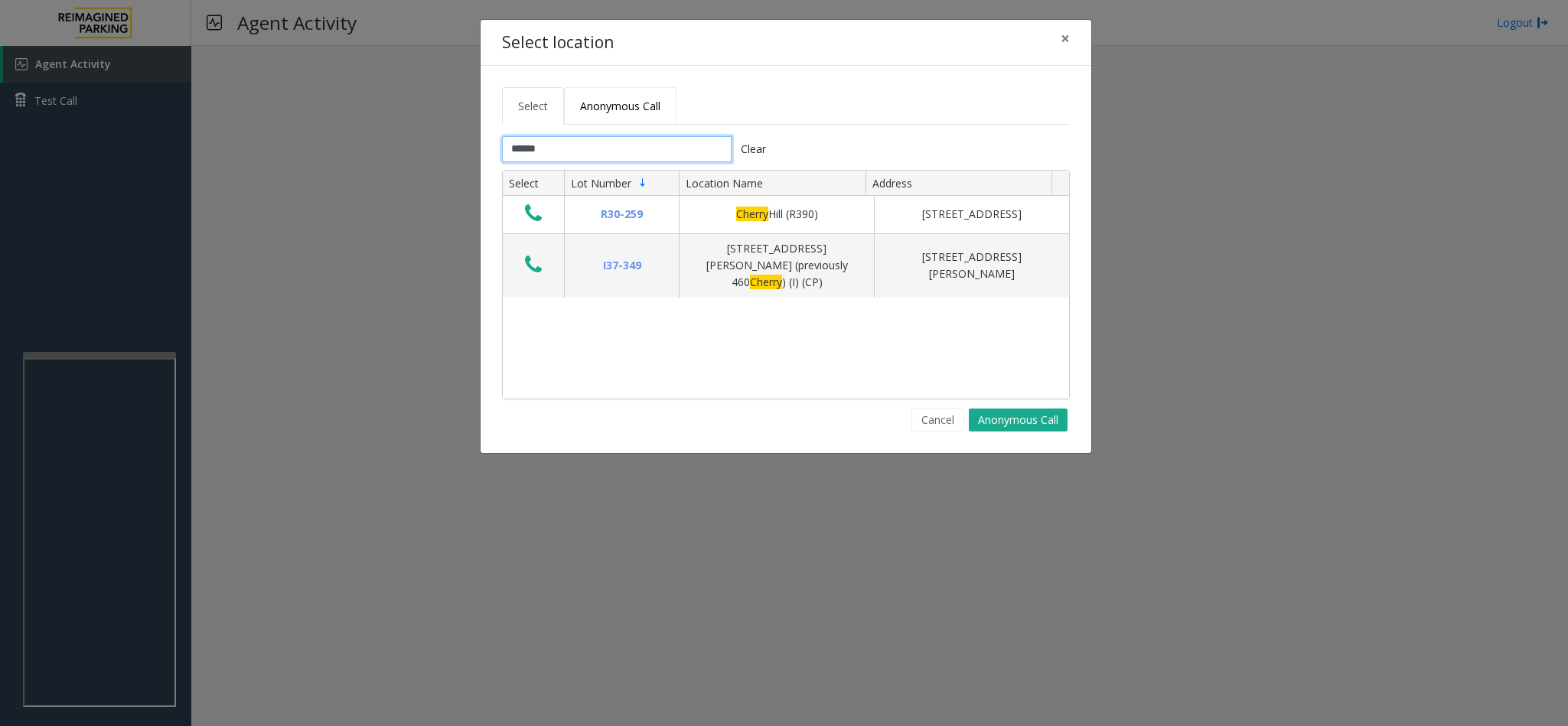
type input "******"
click at [613, 97] on link "Anonymous Call" at bounding box center [620, 106] width 113 height 37
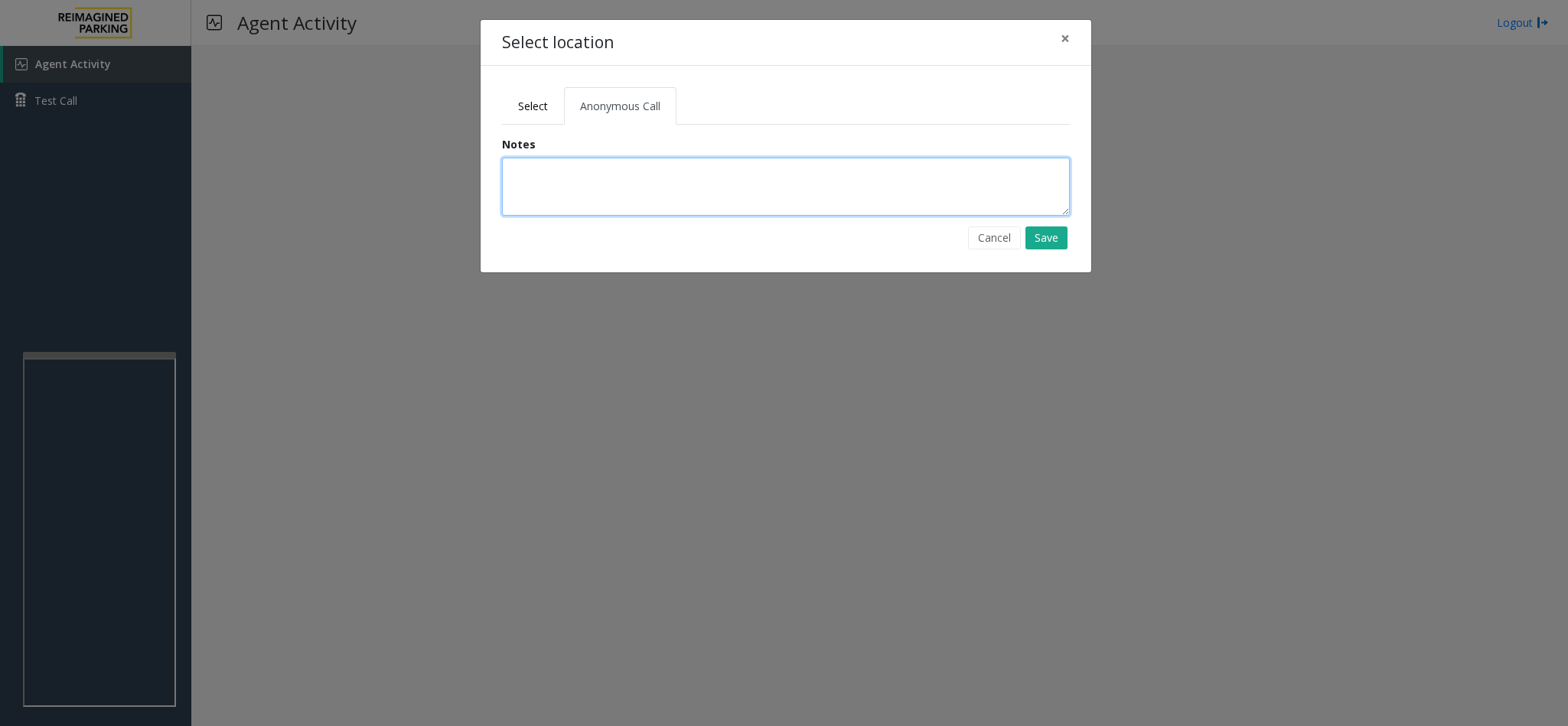
click at [575, 184] on textarea at bounding box center [786, 186] width 568 height 58
type textarea "**********"
click at [1044, 239] on button "Save" at bounding box center [1046, 238] width 42 height 23
click at [542, 103] on span "Select" at bounding box center [532, 106] width 29 height 15
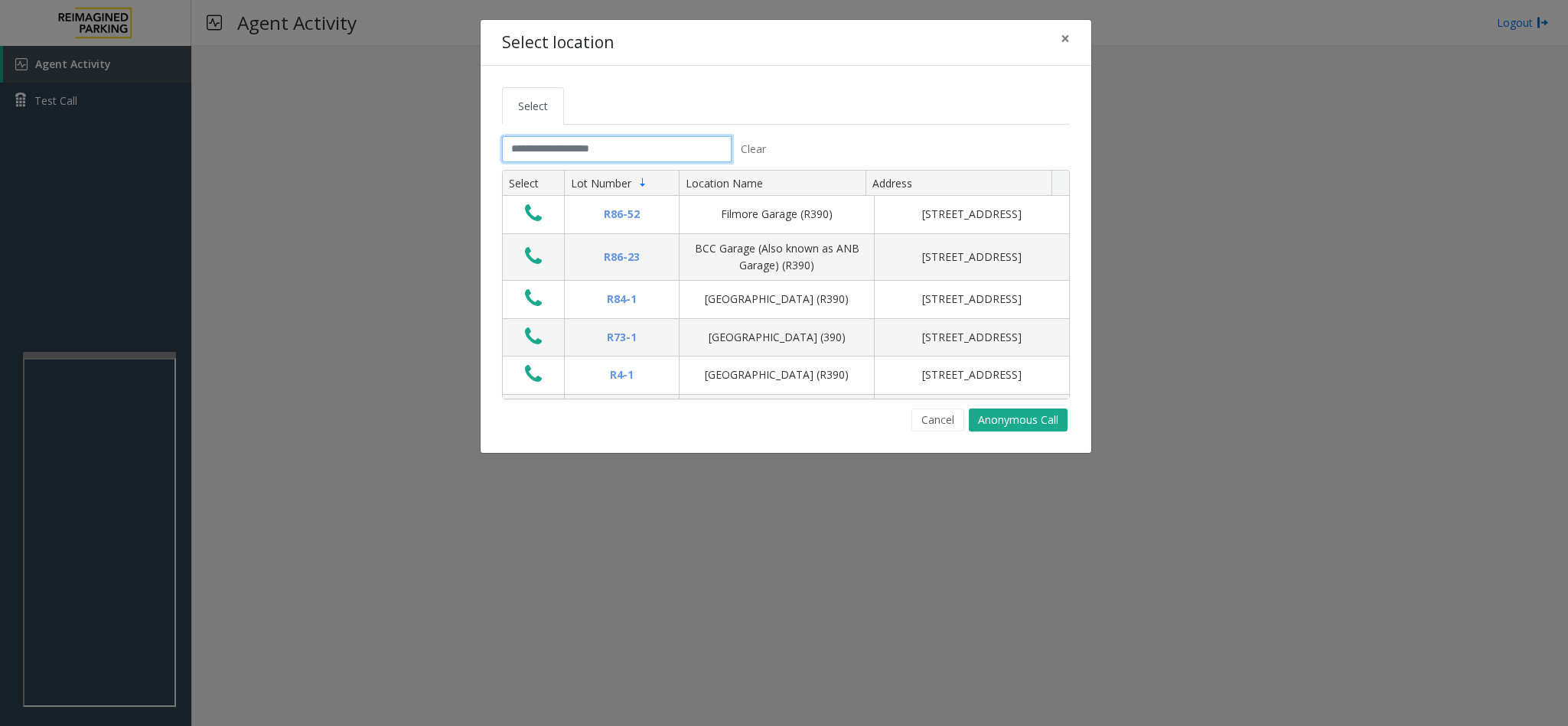
click at [565, 151] on input "text" at bounding box center [616, 149] width 229 height 26
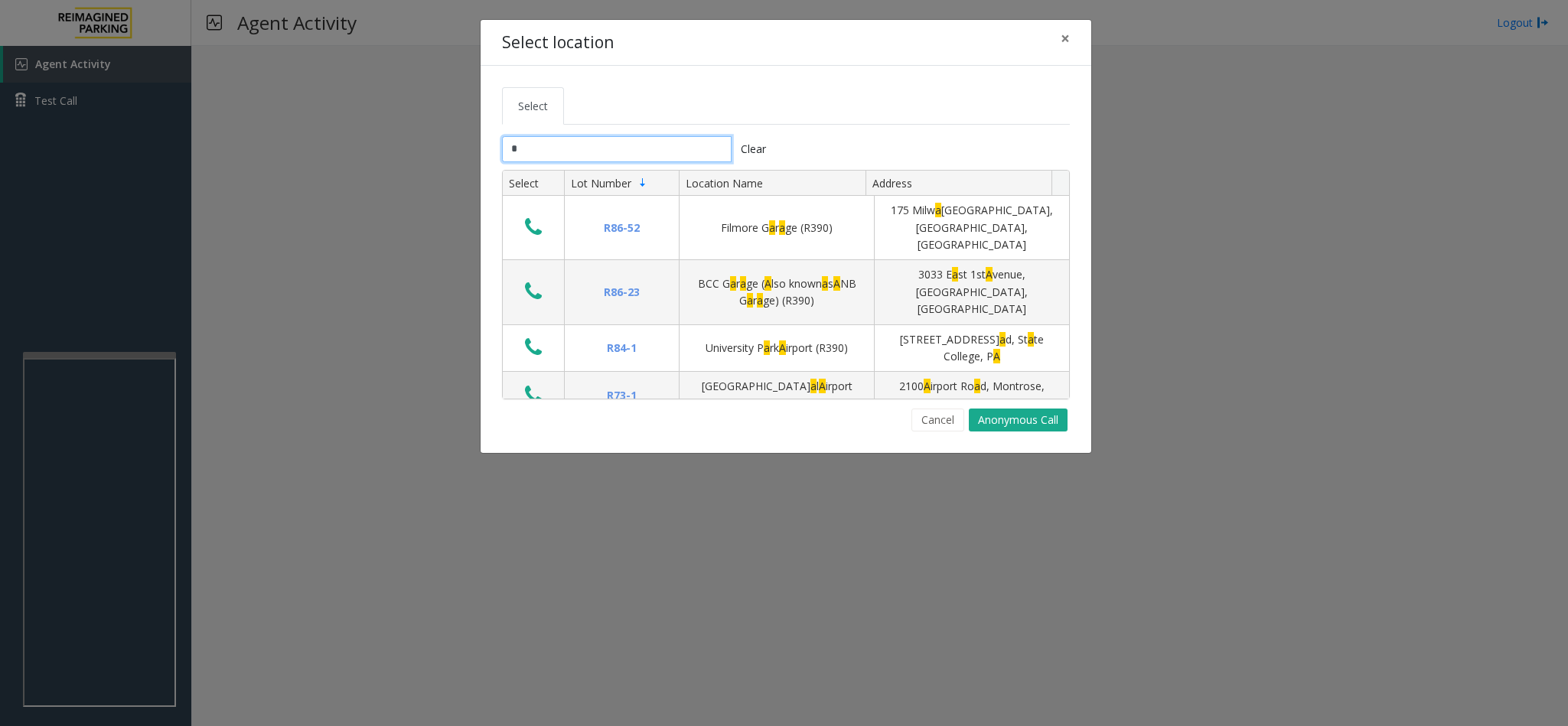
type input "*"
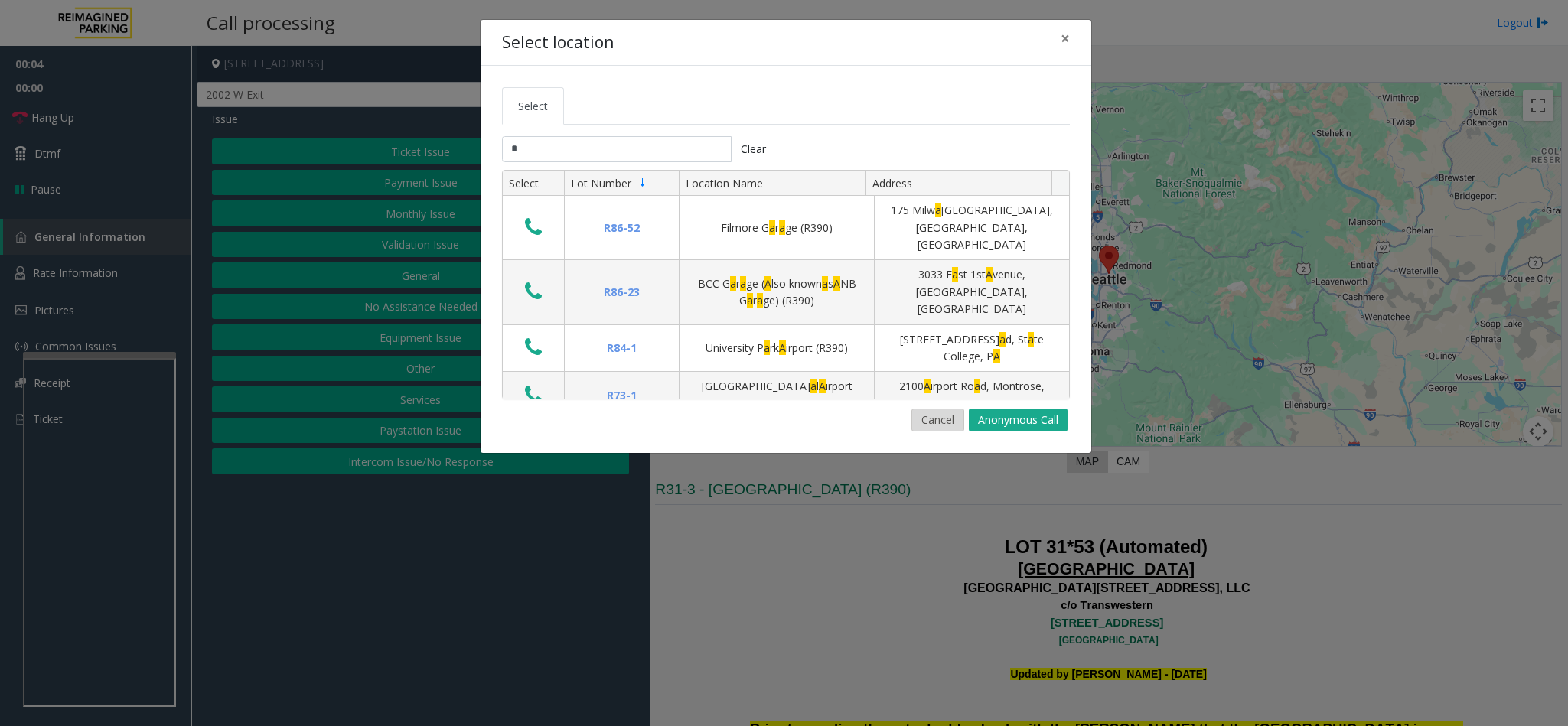
click at [948, 415] on button "Cancel" at bounding box center [937, 420] width 53 height 23
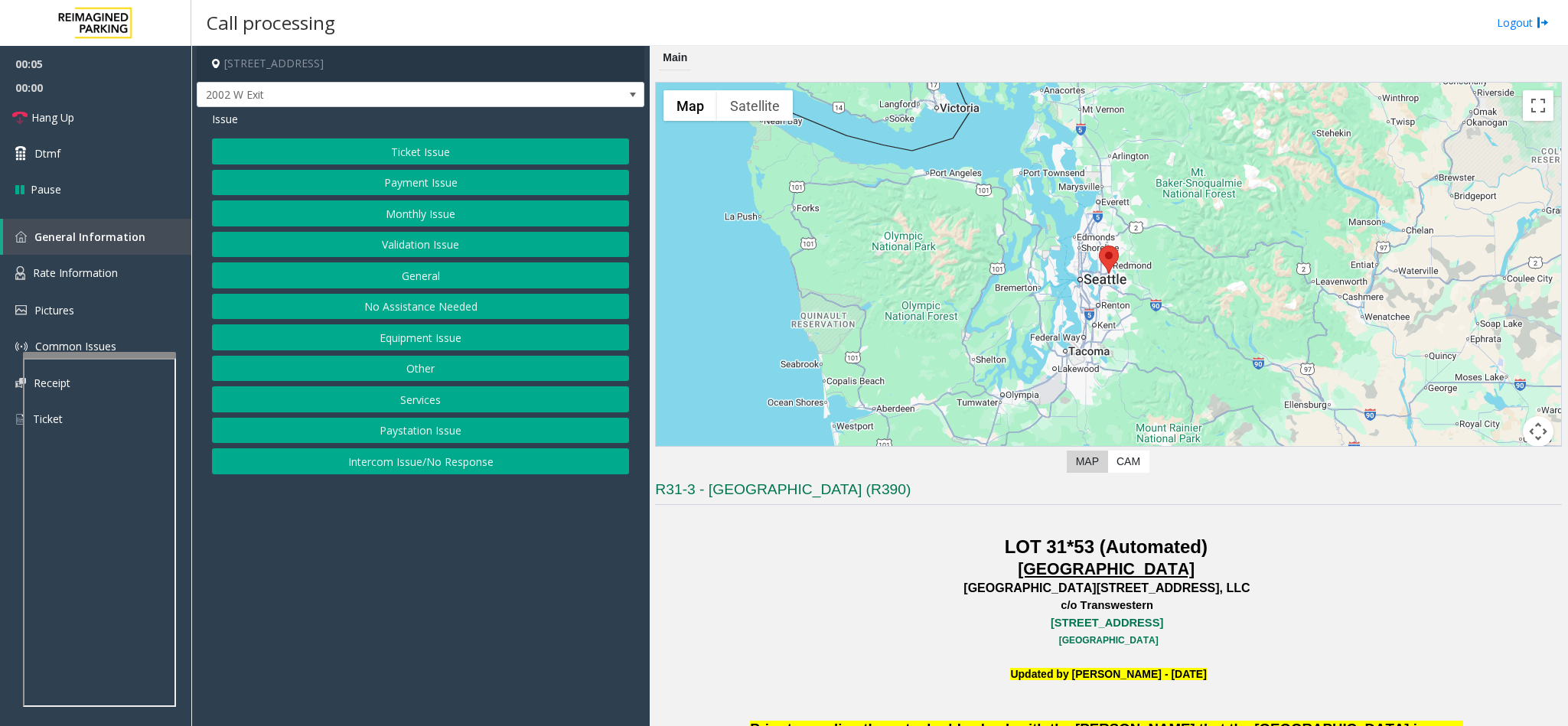
click at [403, 339] on button "Equipment Issue" at bounding box center [421, 337] width 417 height 26
click at [388, 474] on button "Equipment Testing" at bounding box center [421, 461] width 417 height 26
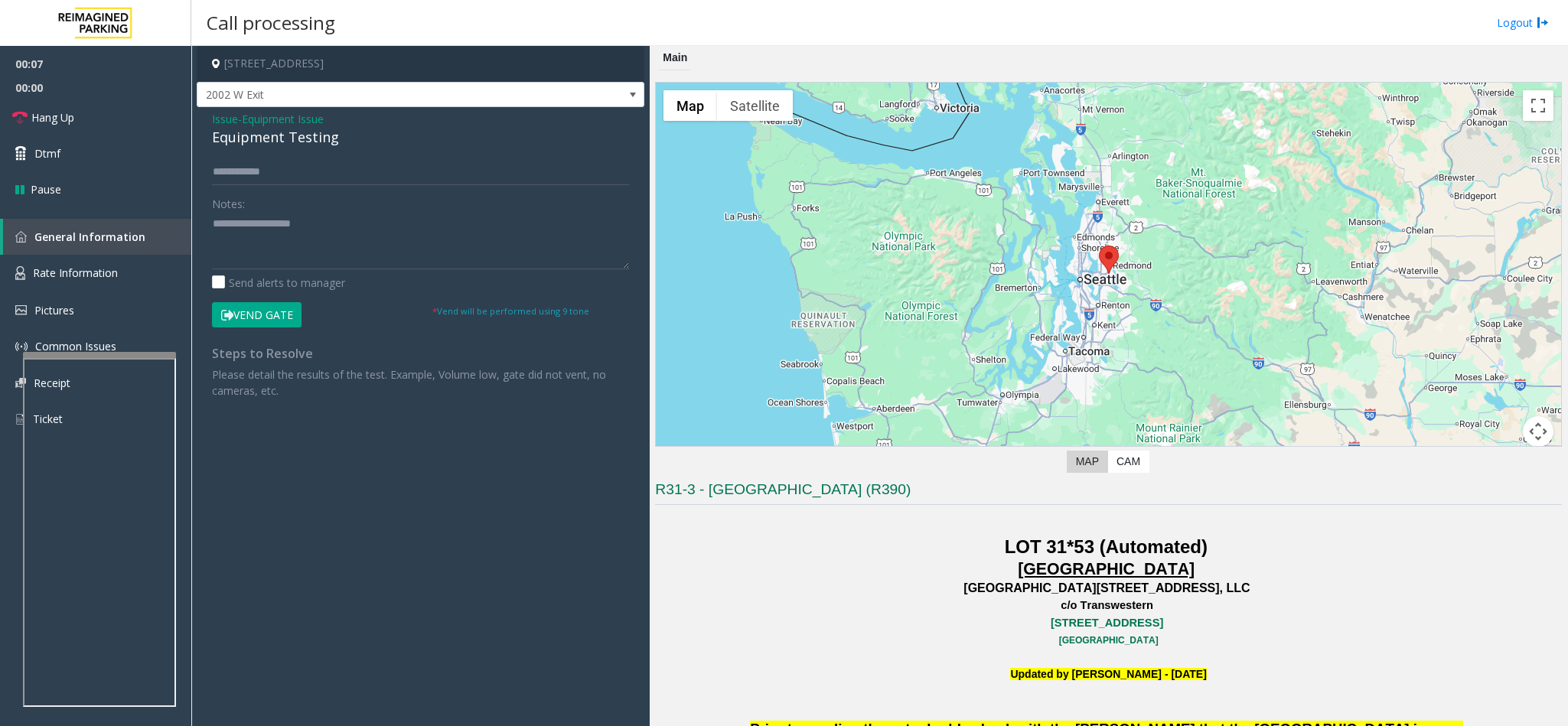
click at [253, 145] on div "Equipment Testing" at bounding box center [421, 138] width 417 height 21
click at [347, 228] on textarea at bounding box center [421, 241] width 417 height 57
type textarea "**********"
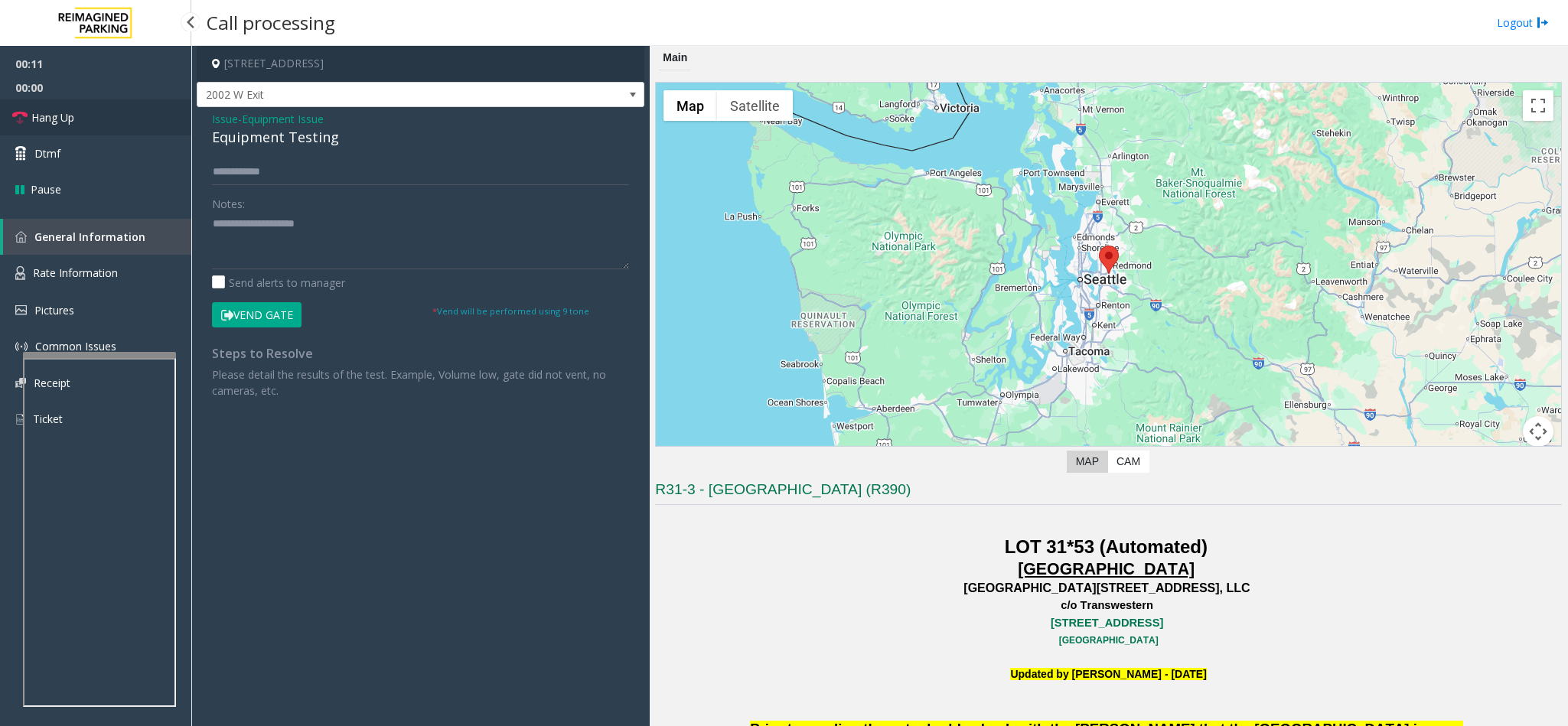
click at [78, 124] on link "Hang Up" at bounding box center [95, 118] width 191 height 36
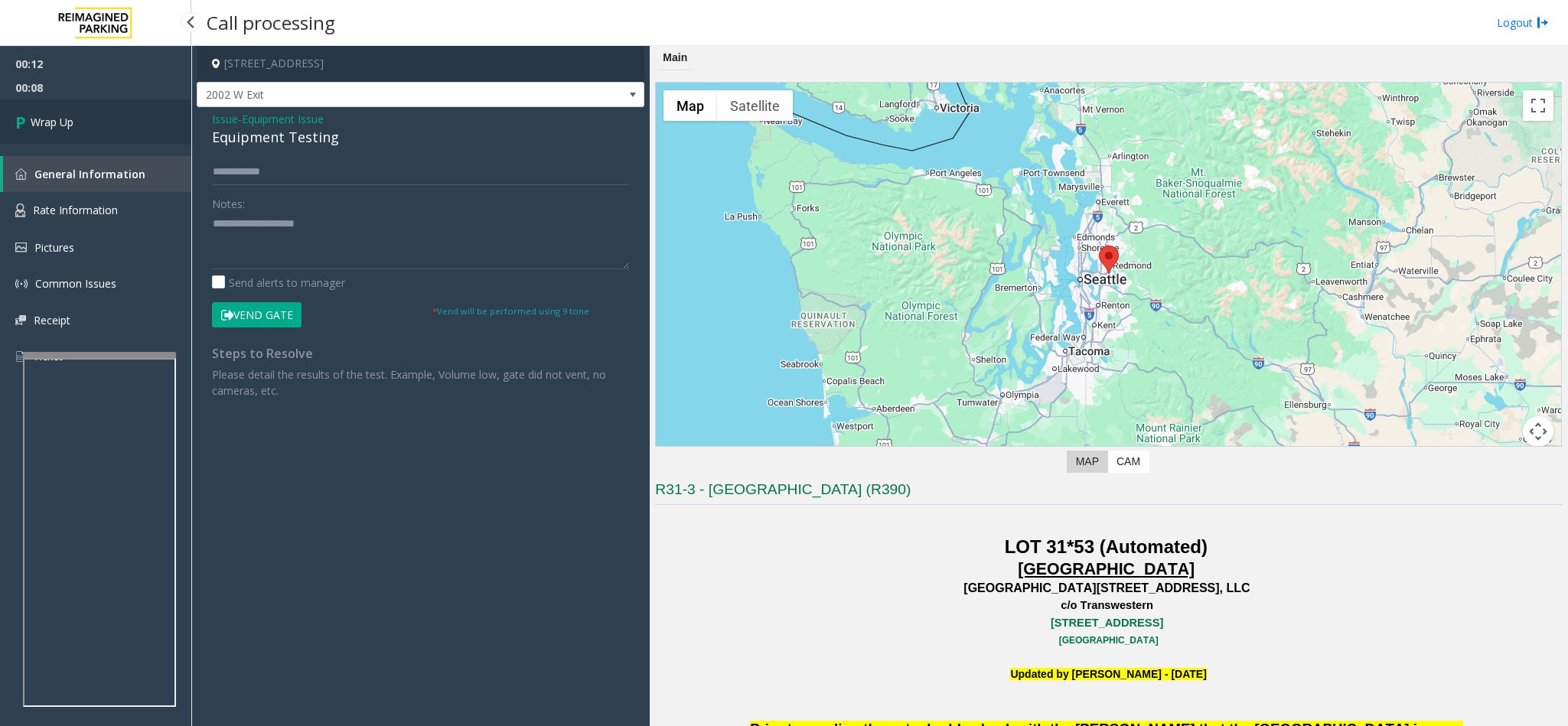
click at [117, 112] on link "Wrap Up" at bounding box center [95, 122] width 191 height 45
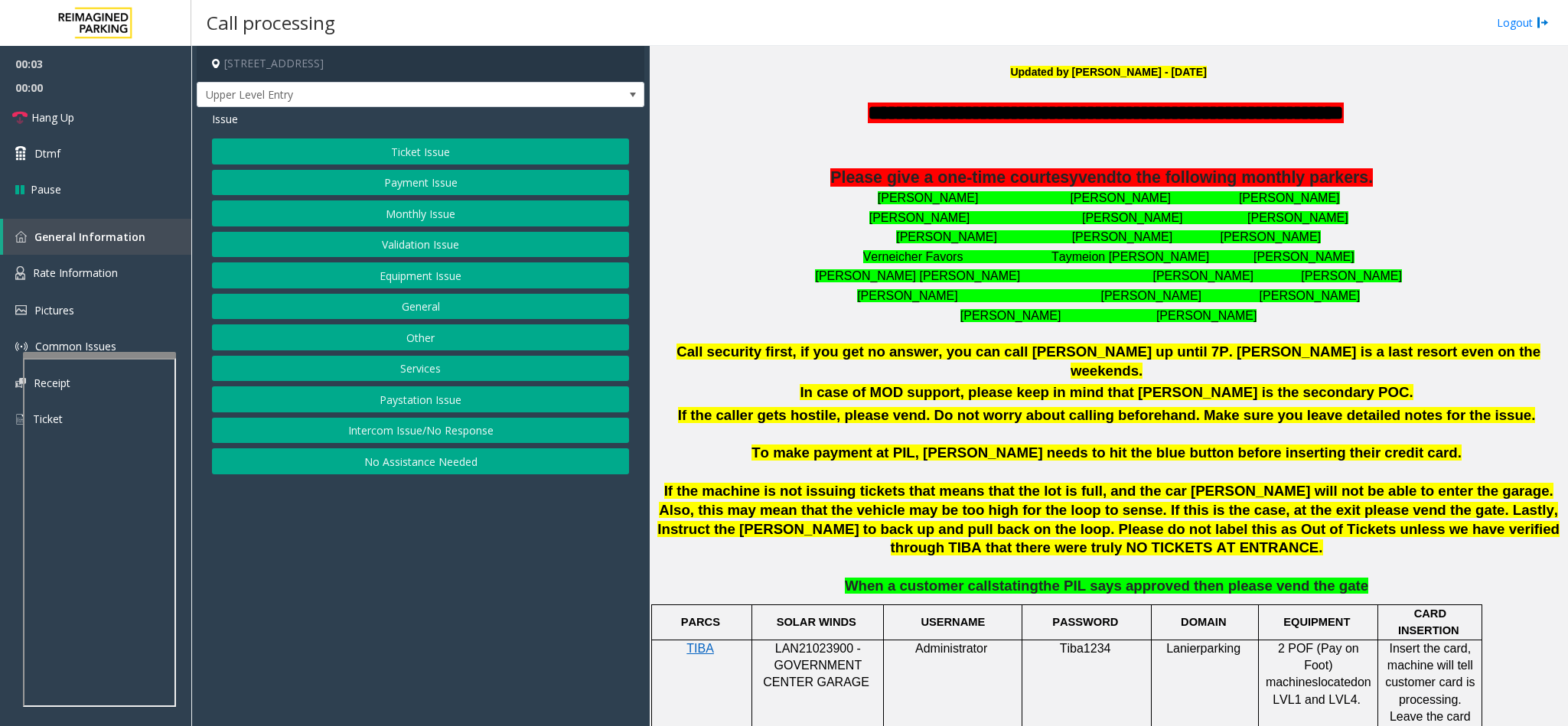
scroll to position [688, 0]
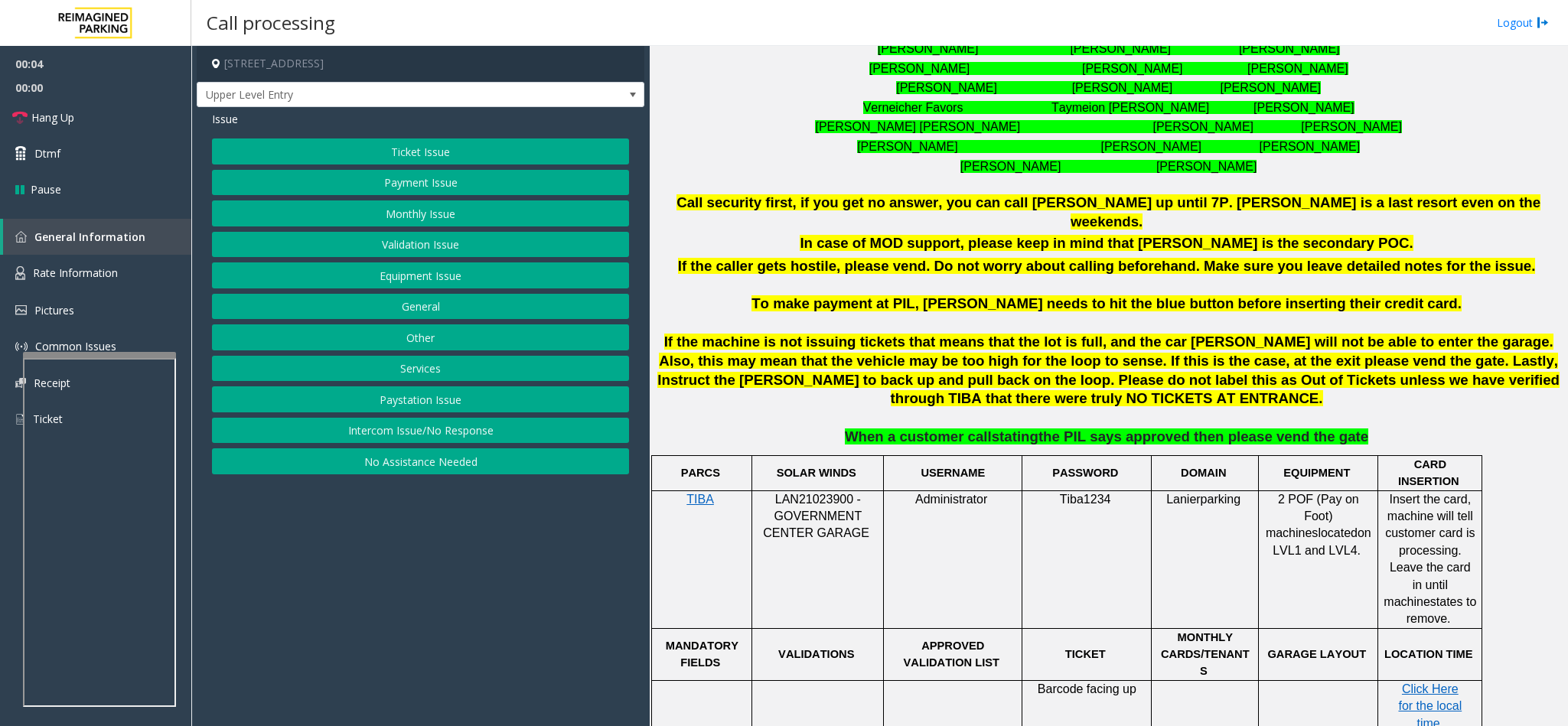
drag, startPoint x: 471, startPoint y: 441, endPoint x: 388, endPoint y: 300, distance: 163.6
click at [463, 436] on button "Intercom Issue/No Response" at bounding box center [421, 430] width 417 height 26
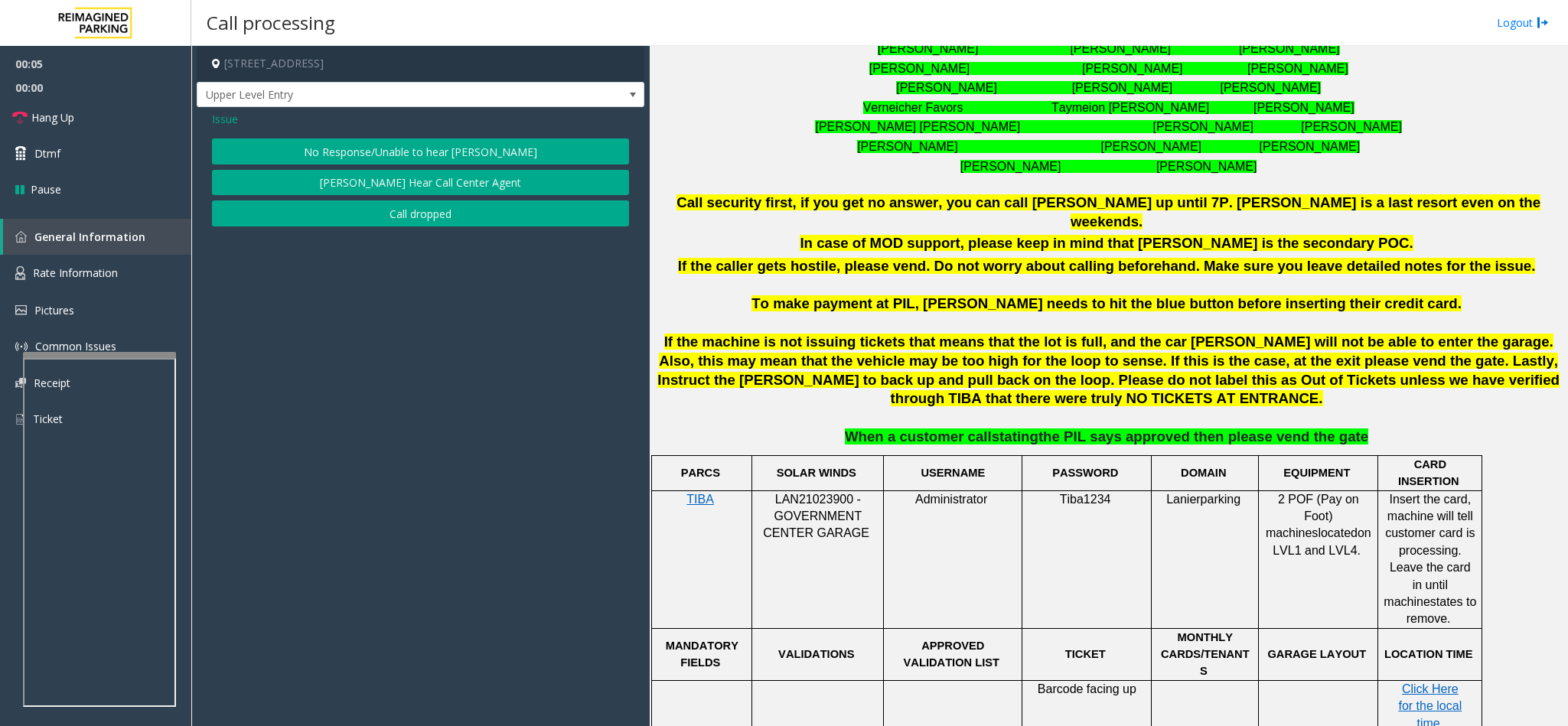
click at [346, 152] on button "No Response/Unable to hear [PERSON_NAME]" at bounding box center [421, 151] width 417 height 26
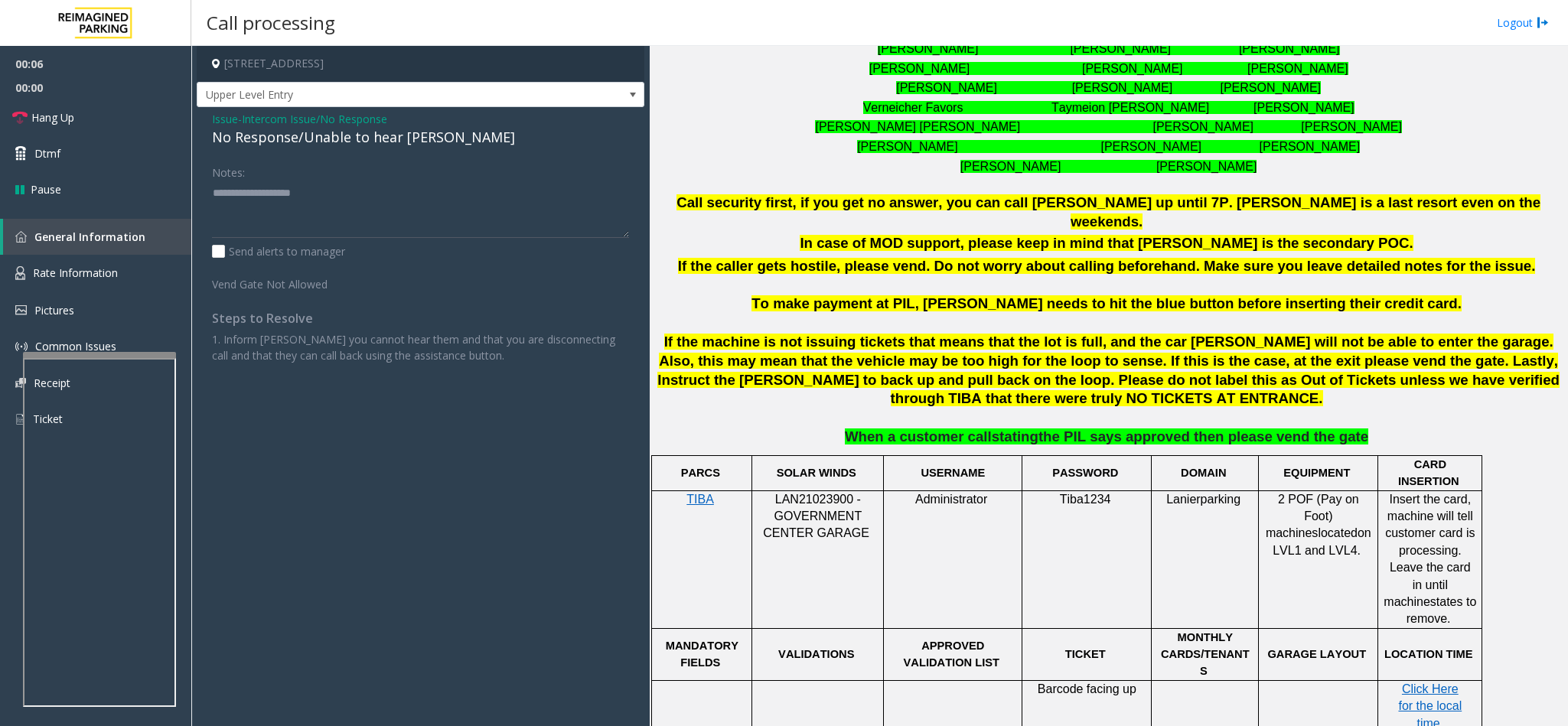
click at [335, 140] on div "No Response/Unable to hear [PERSON_NAME]" at bounding box center [421, 138] width 417 height 21
click at [466, 194] on textarea at bounding box center [421, 209] width 417 height 57
type textarea "**********"
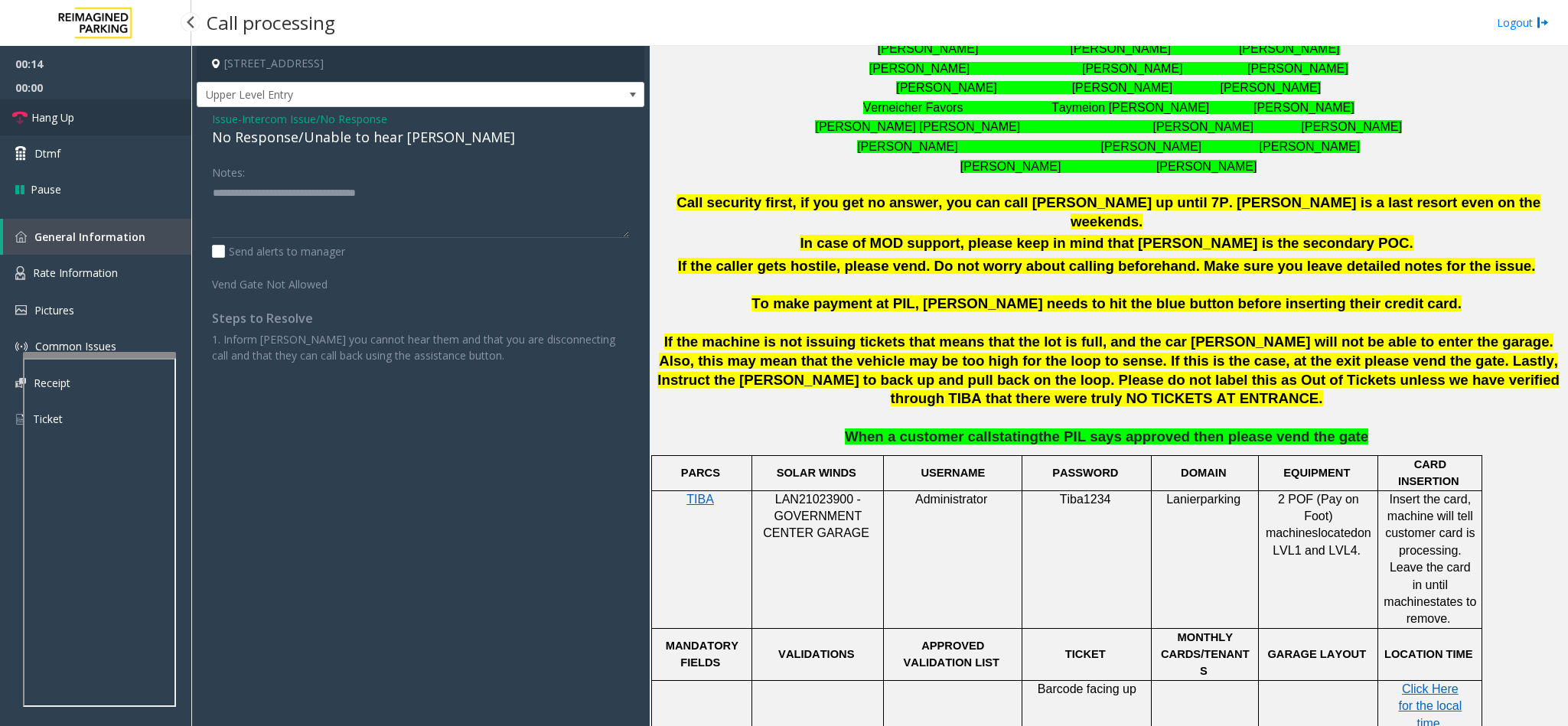
click at [111, 112] on link "Hang Up" at bounding box center [95, 118] width 191 height 36
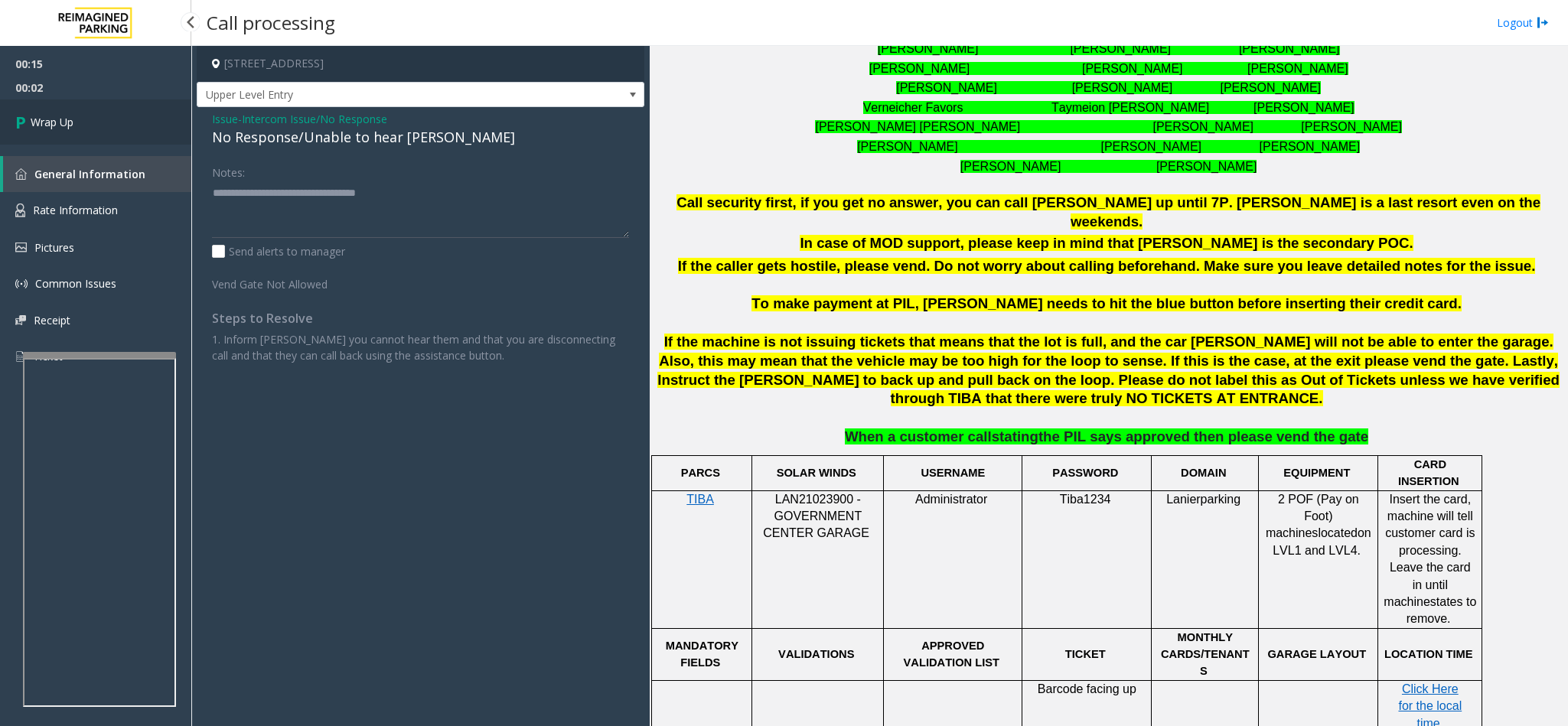
click at [111, 112] on link "Wrap Up" at bounding box center [95, 122] width 191 height 45
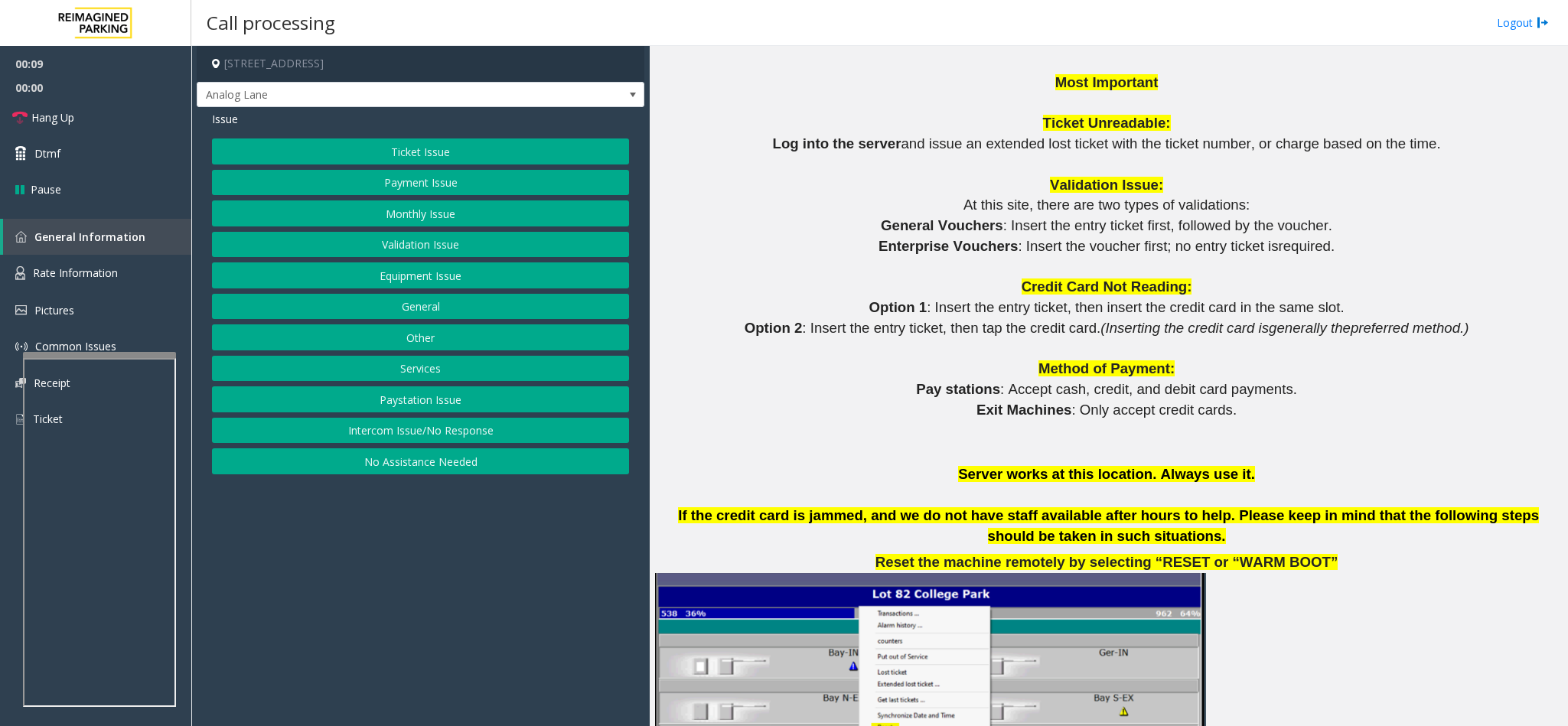
scroll to position [2065, 0]
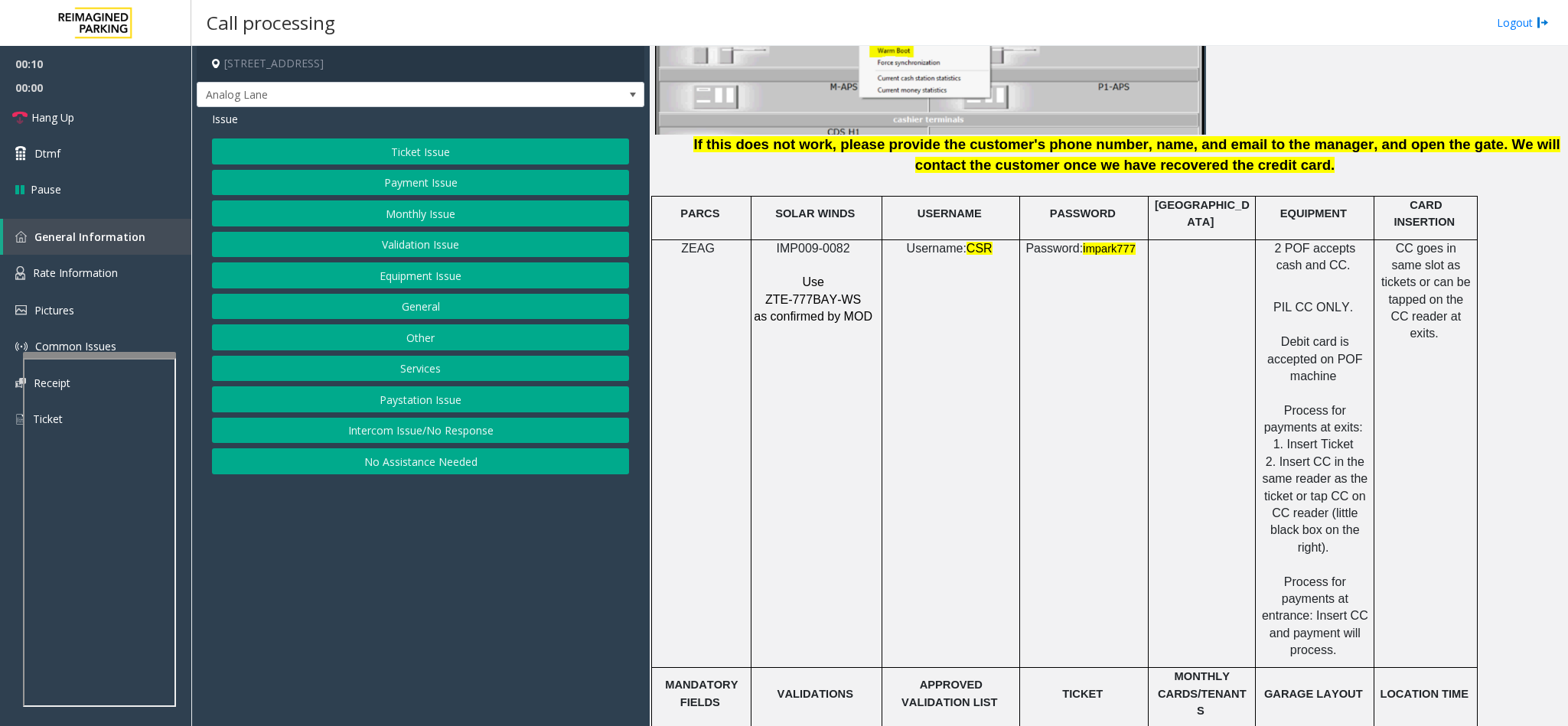
click at [794, 241] on span "IMP009-0082" at bounding box center [813, 247] width 74 height 13
click at [795, 241] on span "IMP009-0082" at bounding box center [813, 247] width 74 height 13
copy p "IMP009-0082"
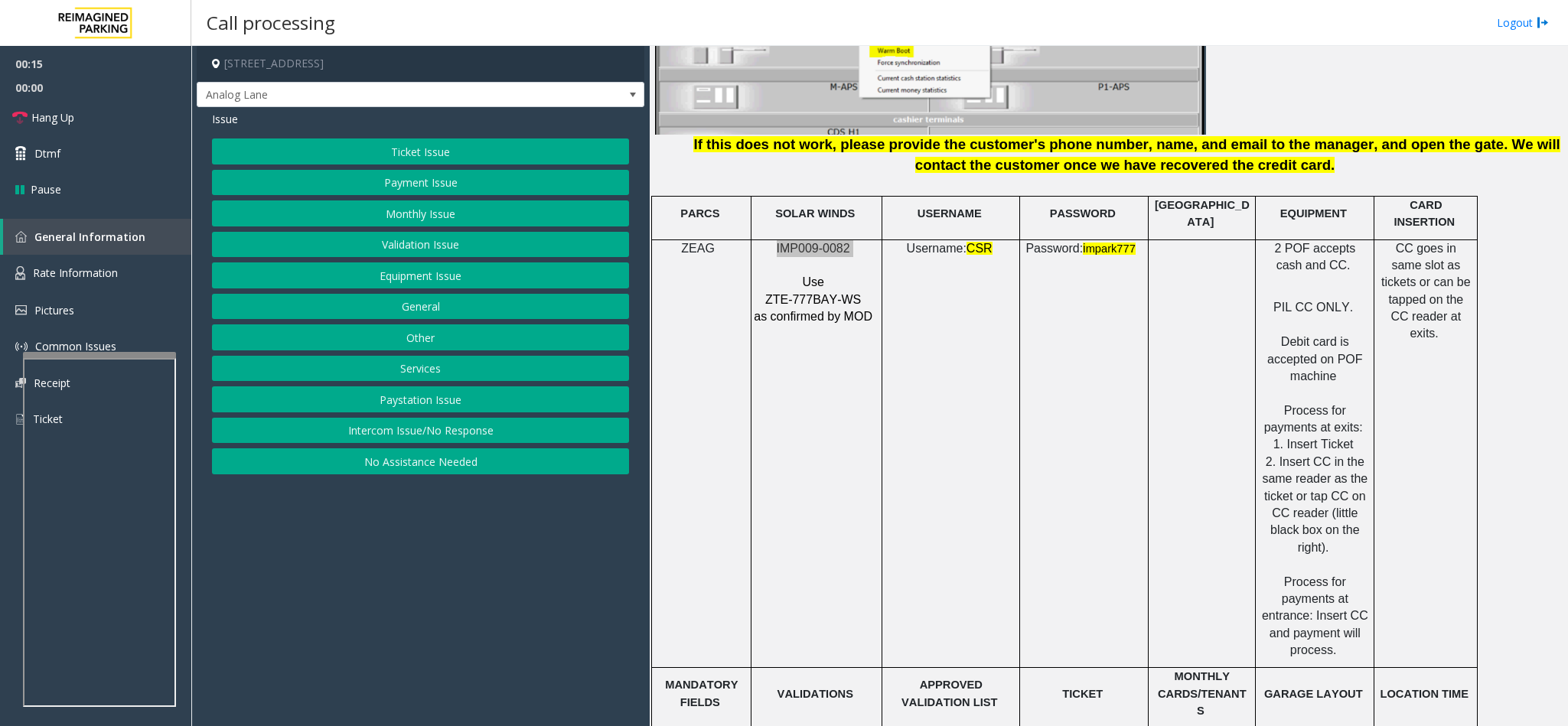
scroll to position [2294, 0]
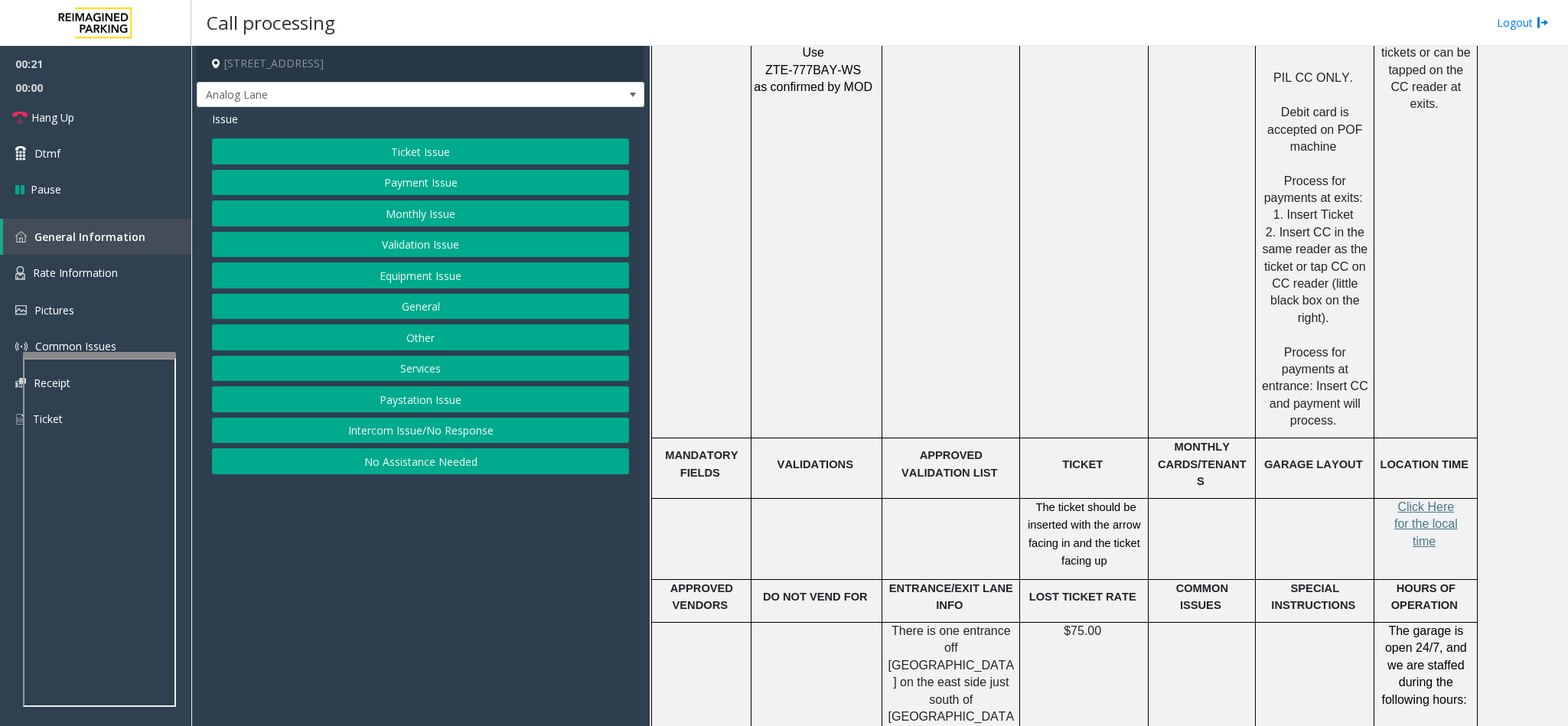
click at [404, 156] on button "Ticket Issue" at bounding box center [421, 151] width 417 height 26
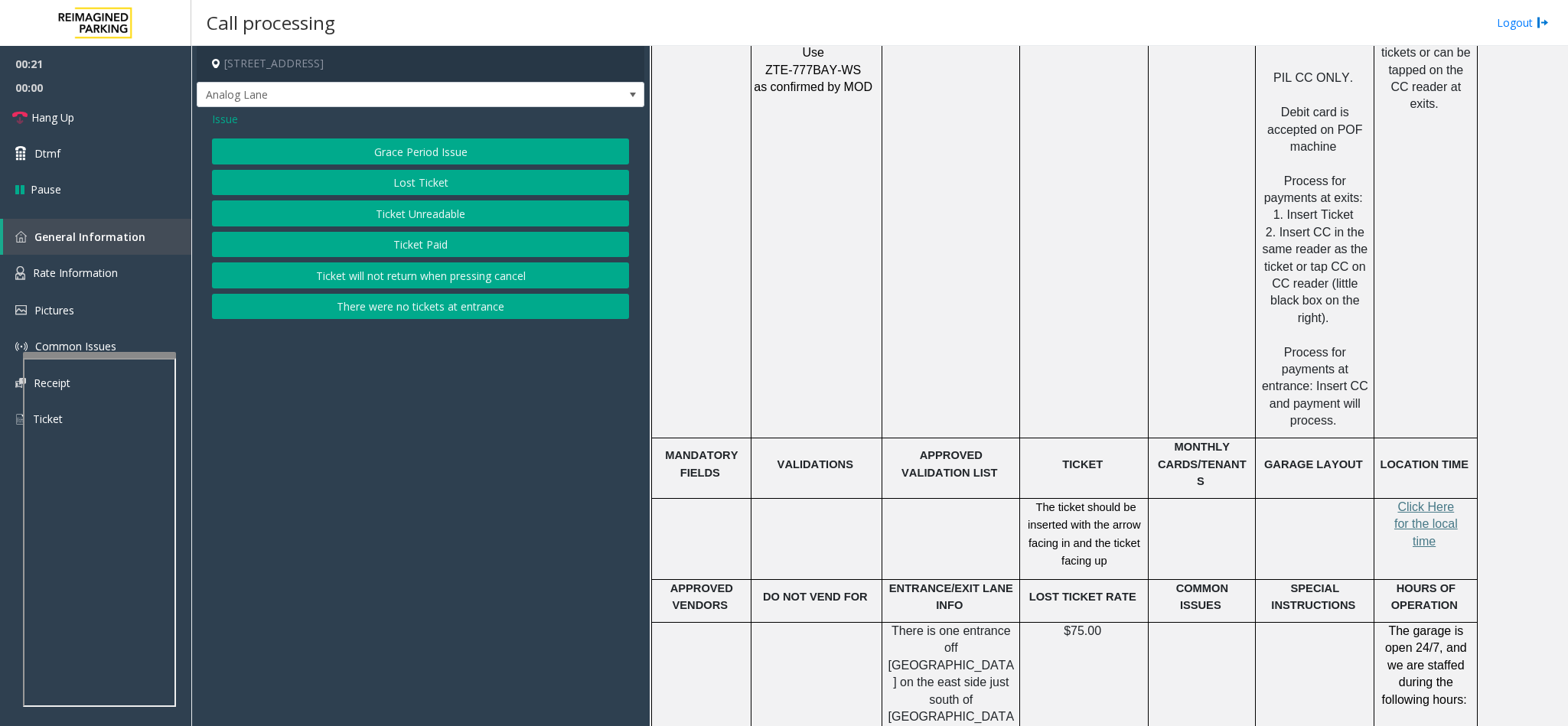
click at [392, 205] on button "Ticket Unreadable" at bounding box center [421, 214] width 417 height 26
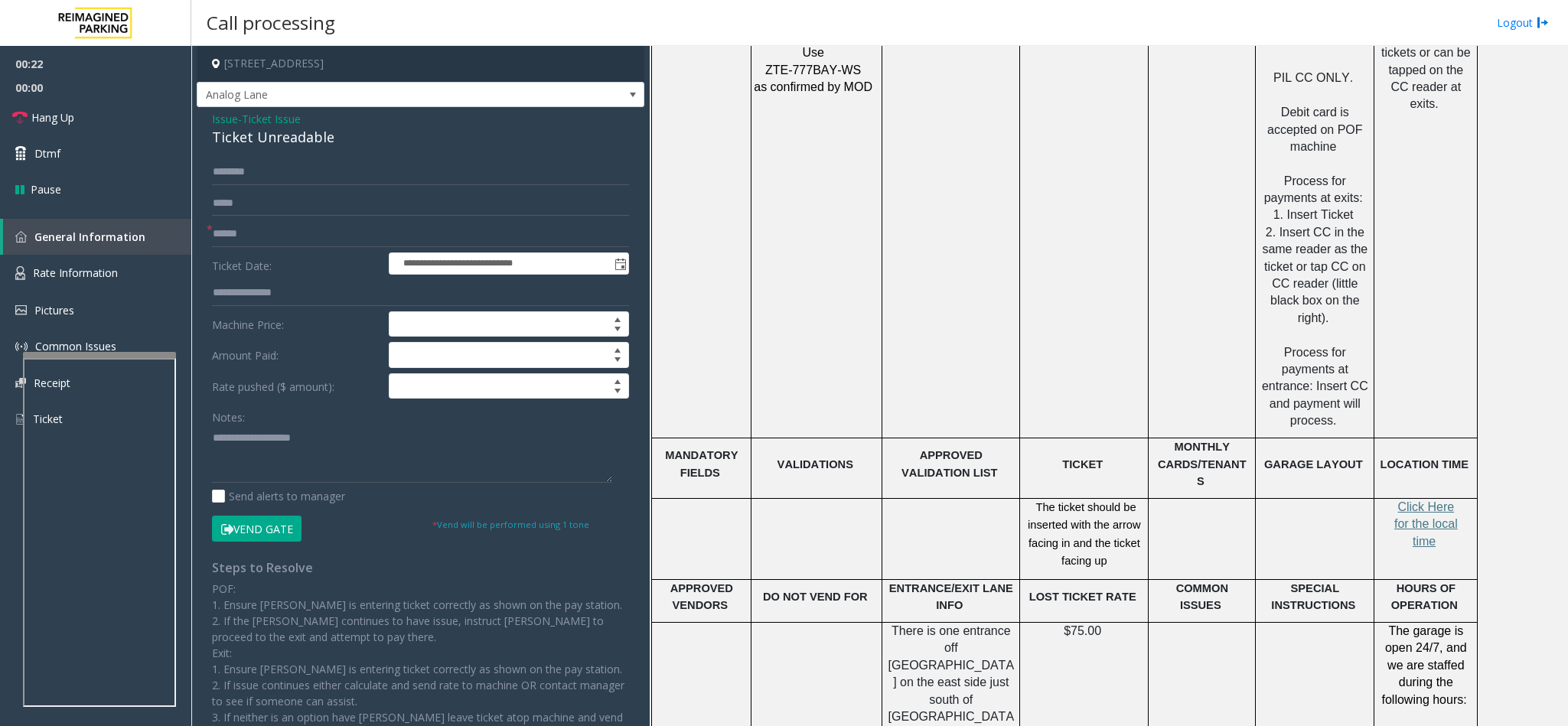
click at [234, 132] on div "Ticket Unreadable" at bounding box center [421, 138] width 417 height 21
click at [216, 437] on textarea at bounding box center [412, 453] width 400 height 57
type textarea "**********"
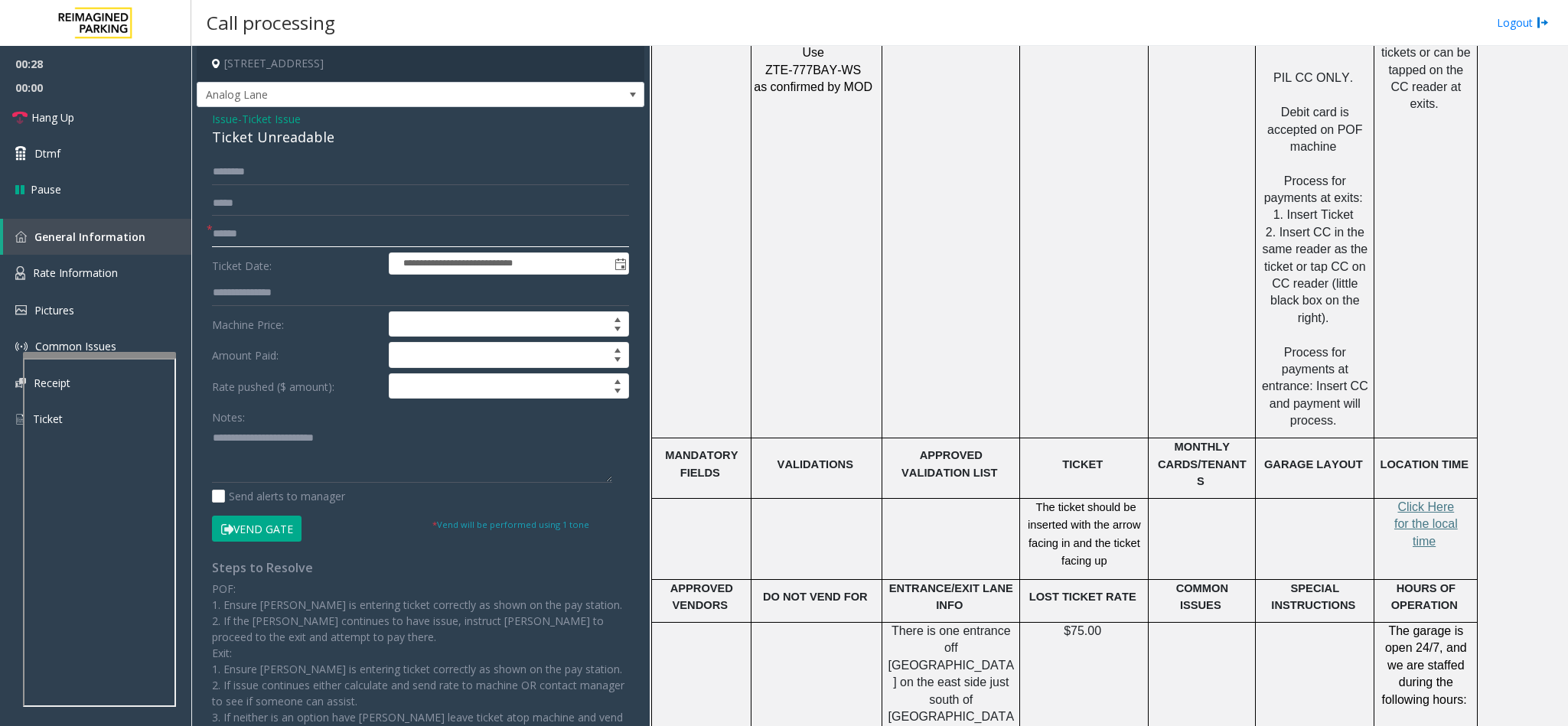
click at [289, 225] on input "text" at bounding box center [421, 234] width 417 height 26
click at [261, 239] on input "****" at bounding box center [421, 234] width 417 height 26
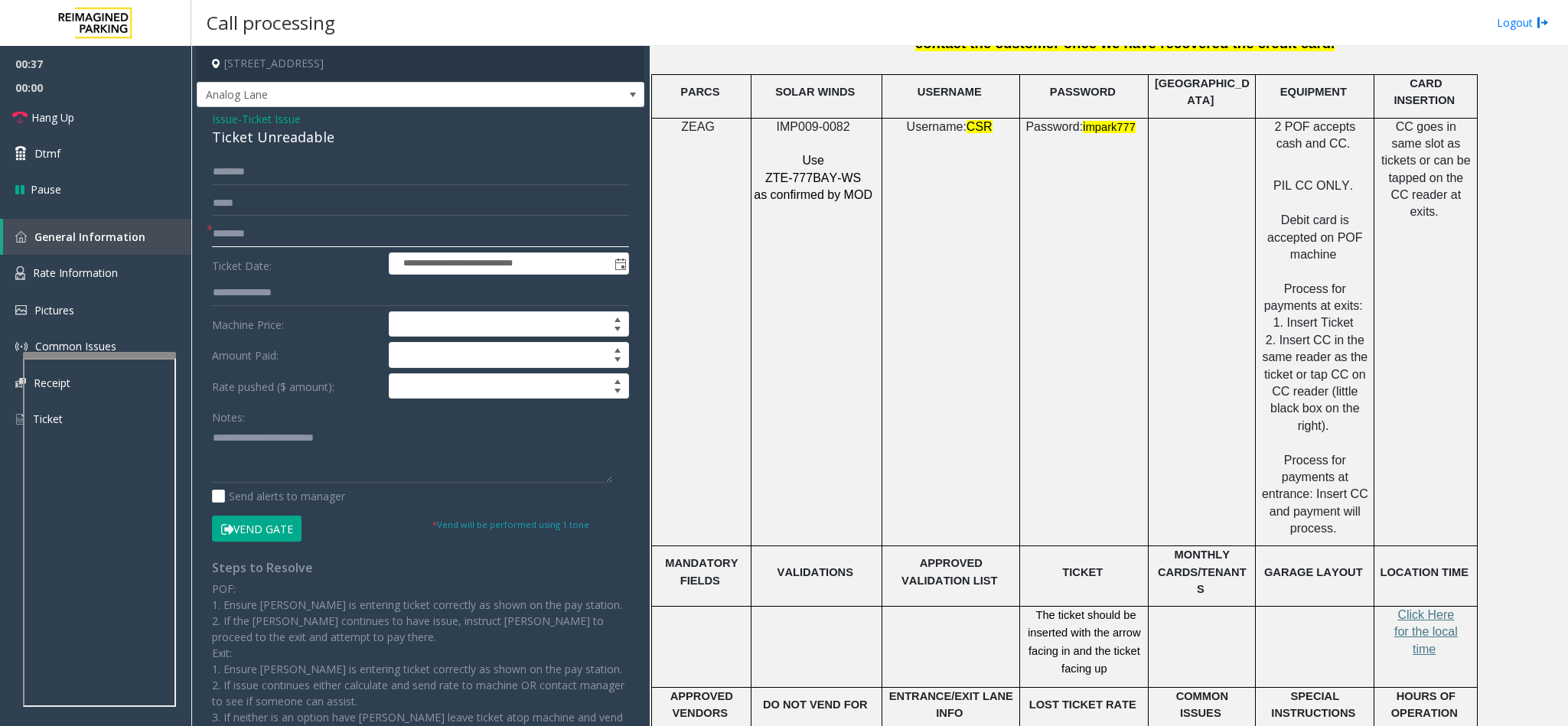
scroll to position [2179, 0]
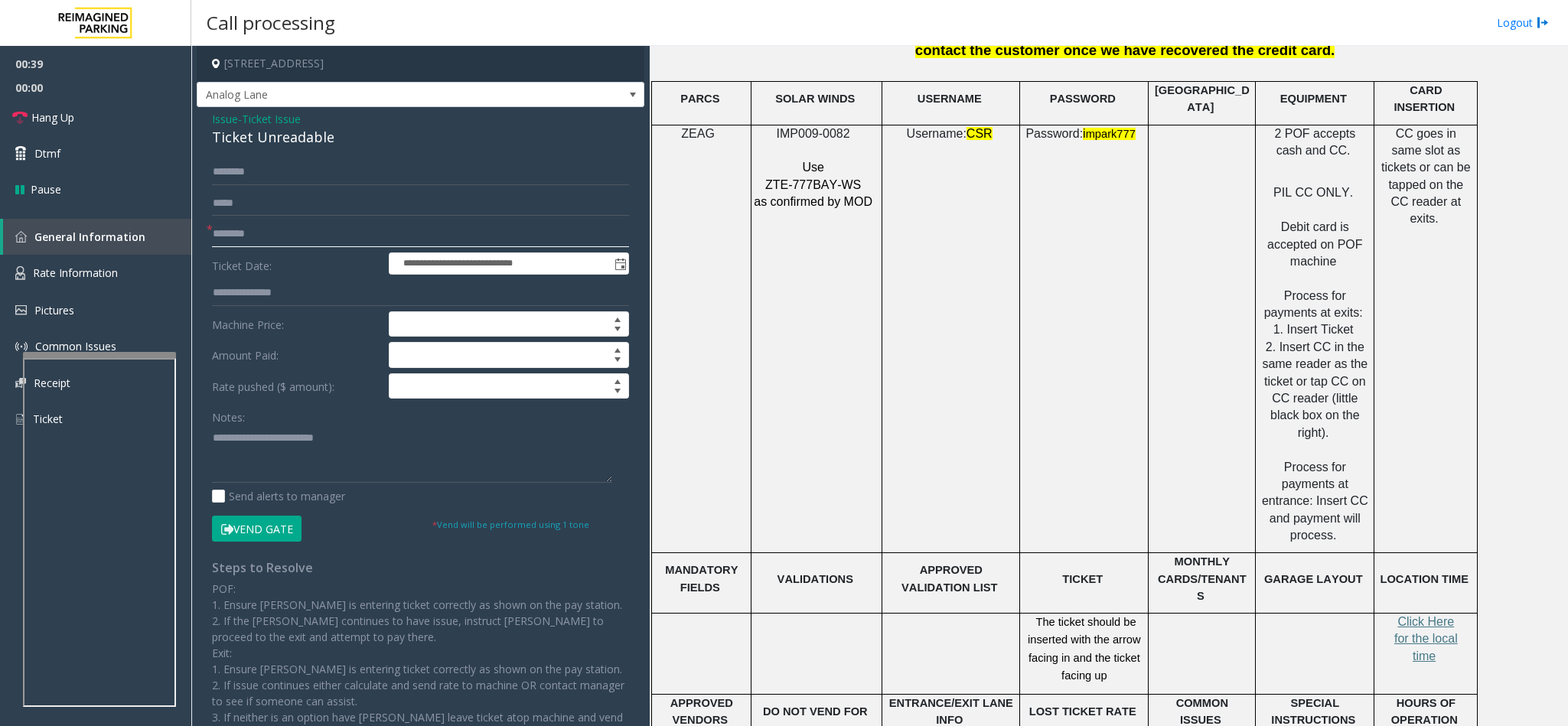
type input "********"
click at [234, 519] on button "Vend Gate" at bounding box center [256, 529] width 89 height 26
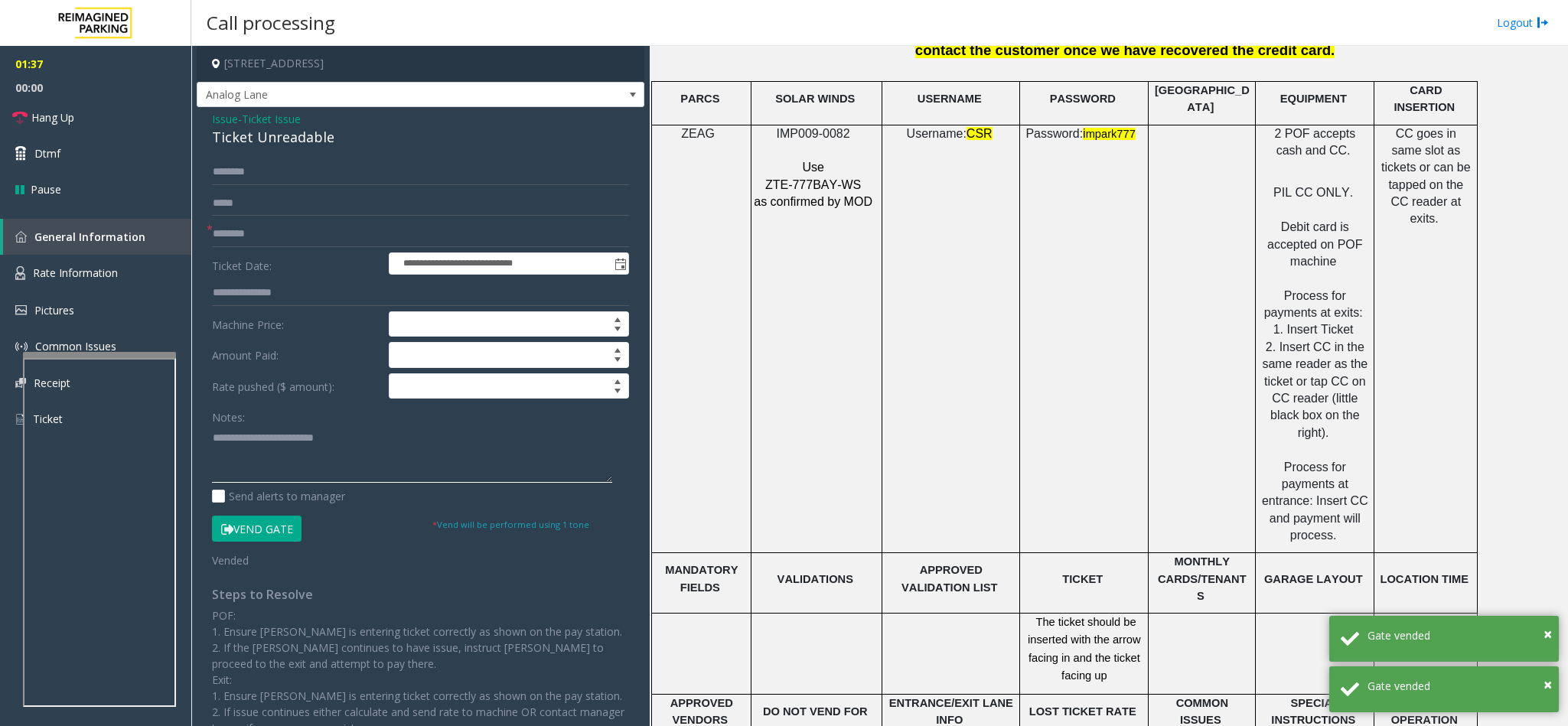
click at [384, 430] on textarea at bounding box center [412, 453] width 400 height 57
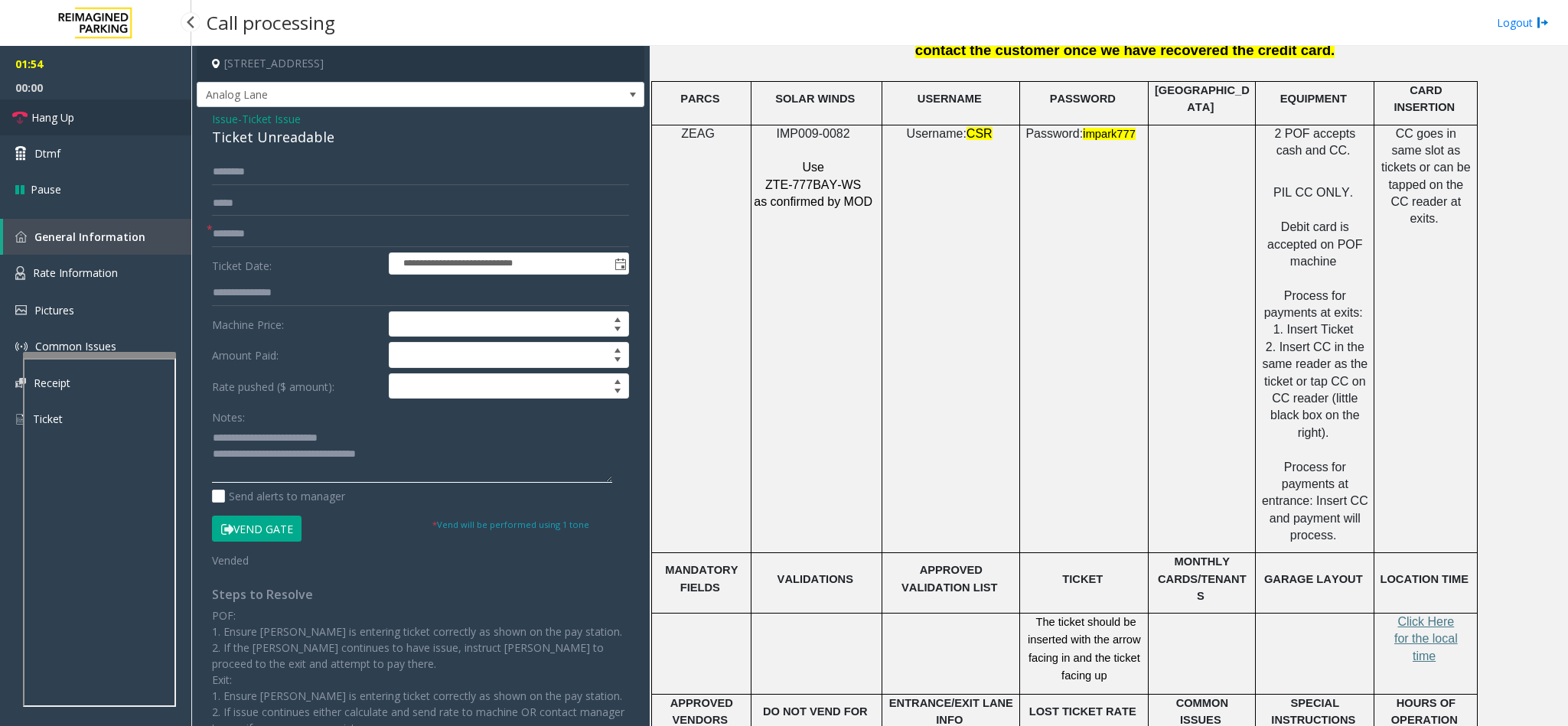
type textarea "**********"
click at [145, 128] on link "Hang Up" at bounding box center [95, 118] width 191 height 36
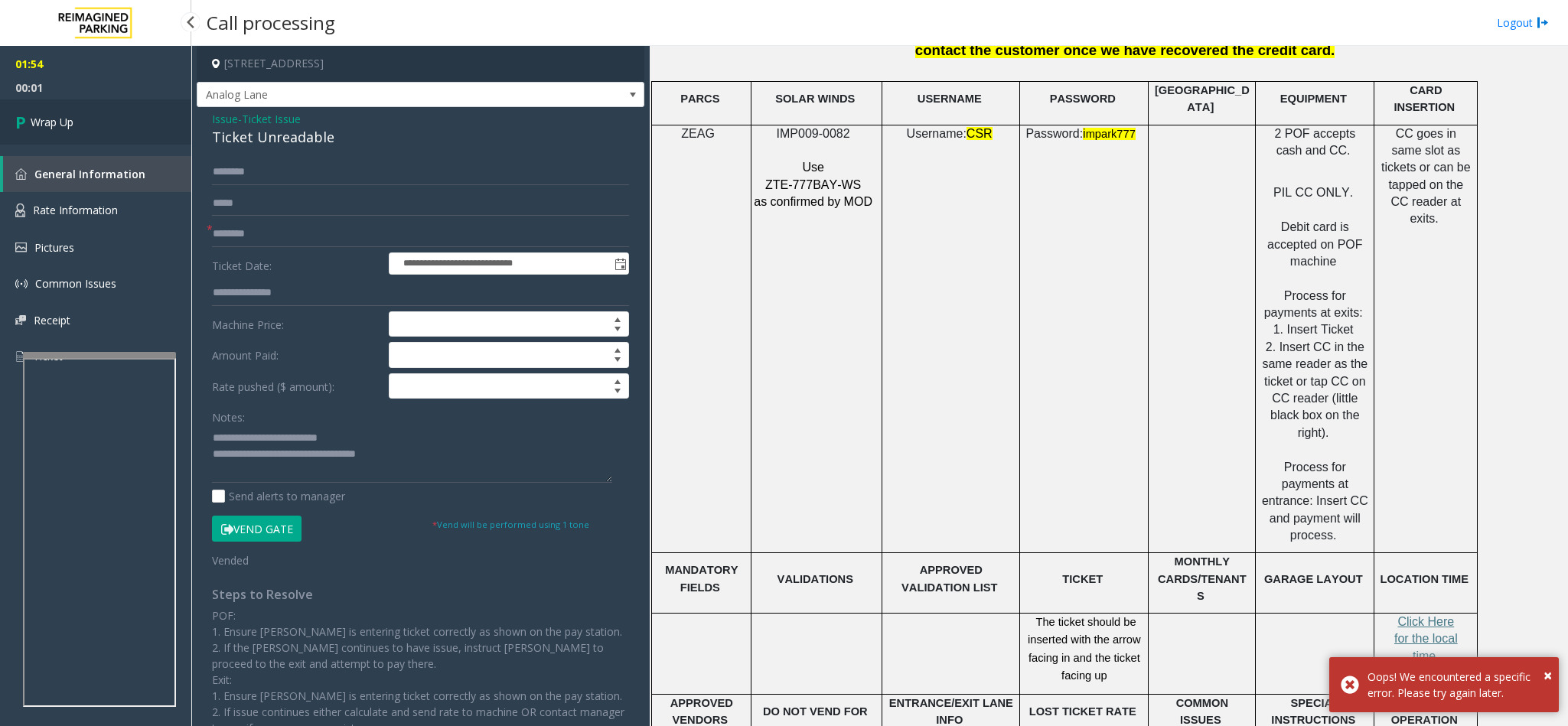
click at [106, 122] on link "Wrap Up" at bounding box center [95, 122] width 191 height 45
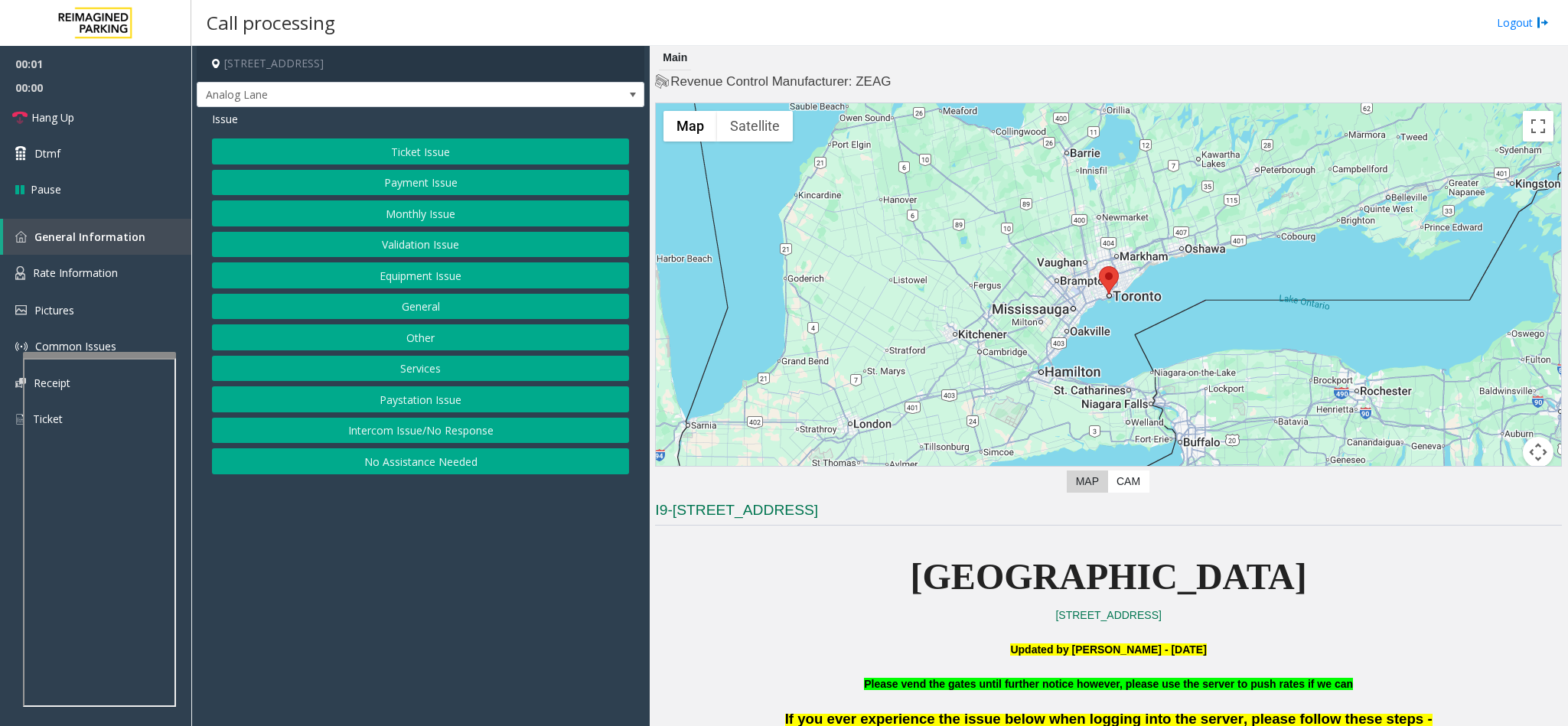
scroll to position [115, 0]
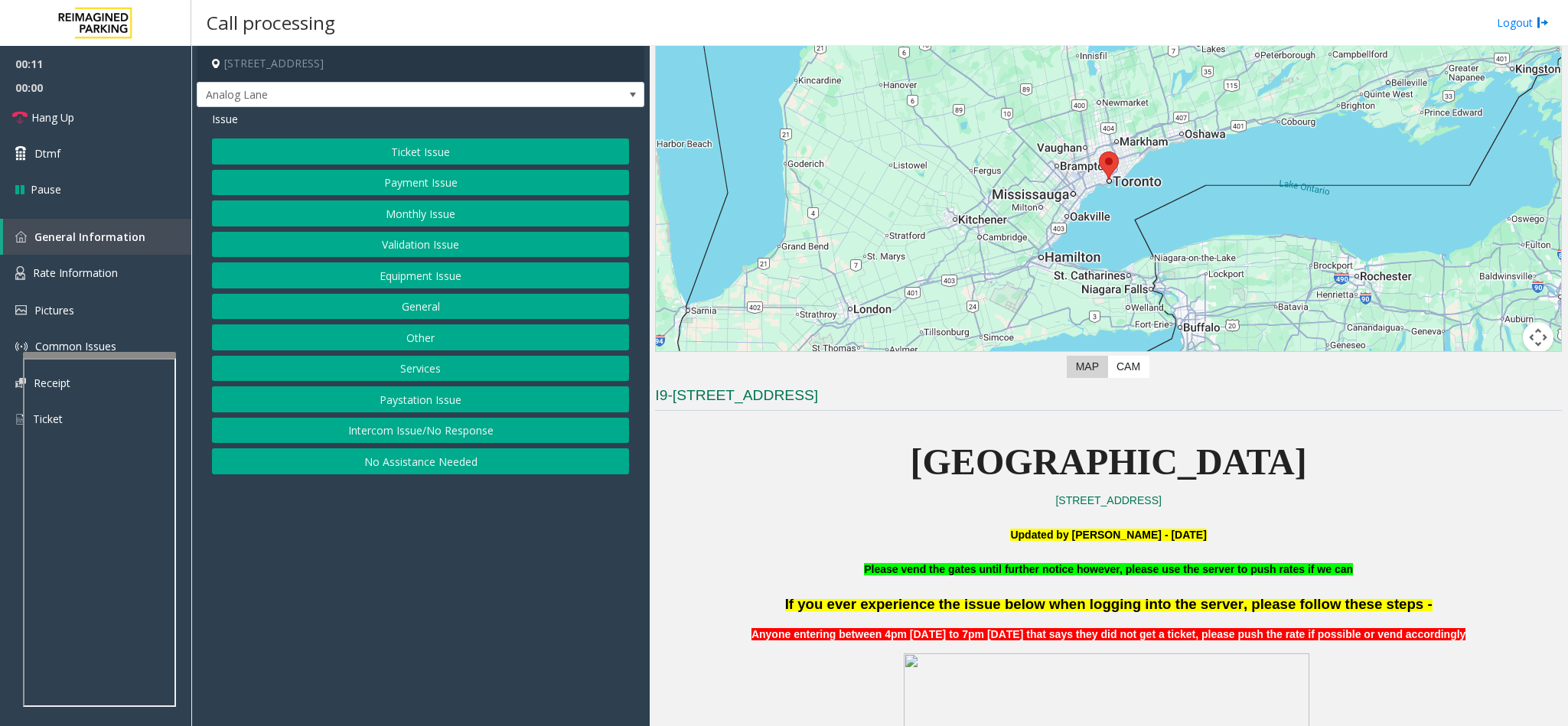
drag, startPoint x: 374, startPoint y: 437, endPoint x: 379, endPoint y: 409, distance: 28.4
click at [374, 437] on button "Intercom Issue/No Response" at bounding box center [421, 430] width 417 height 26
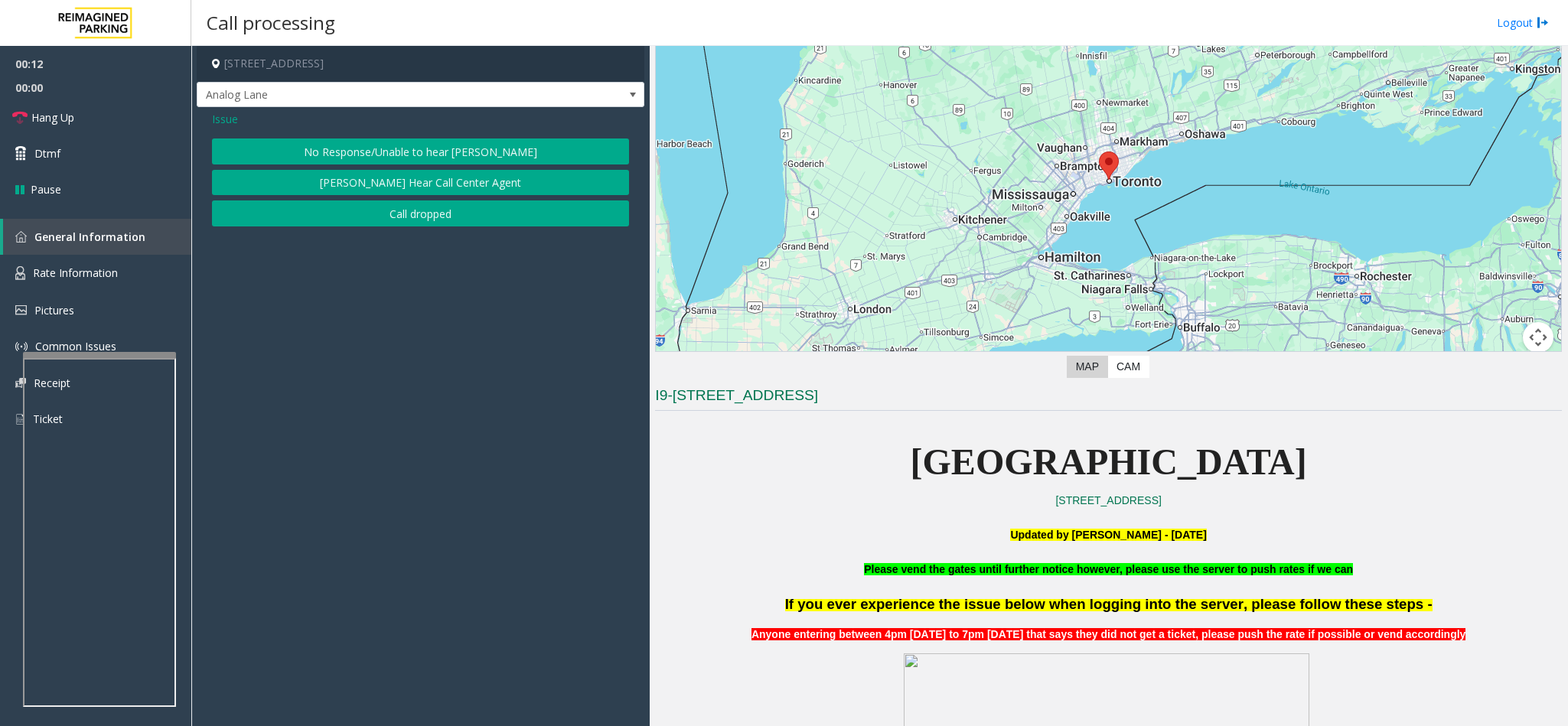
click at [404, 156] on button "No Response/Unable to hear [PERSON_NAME]" at bounding box center [421, 151] width 417 height 26
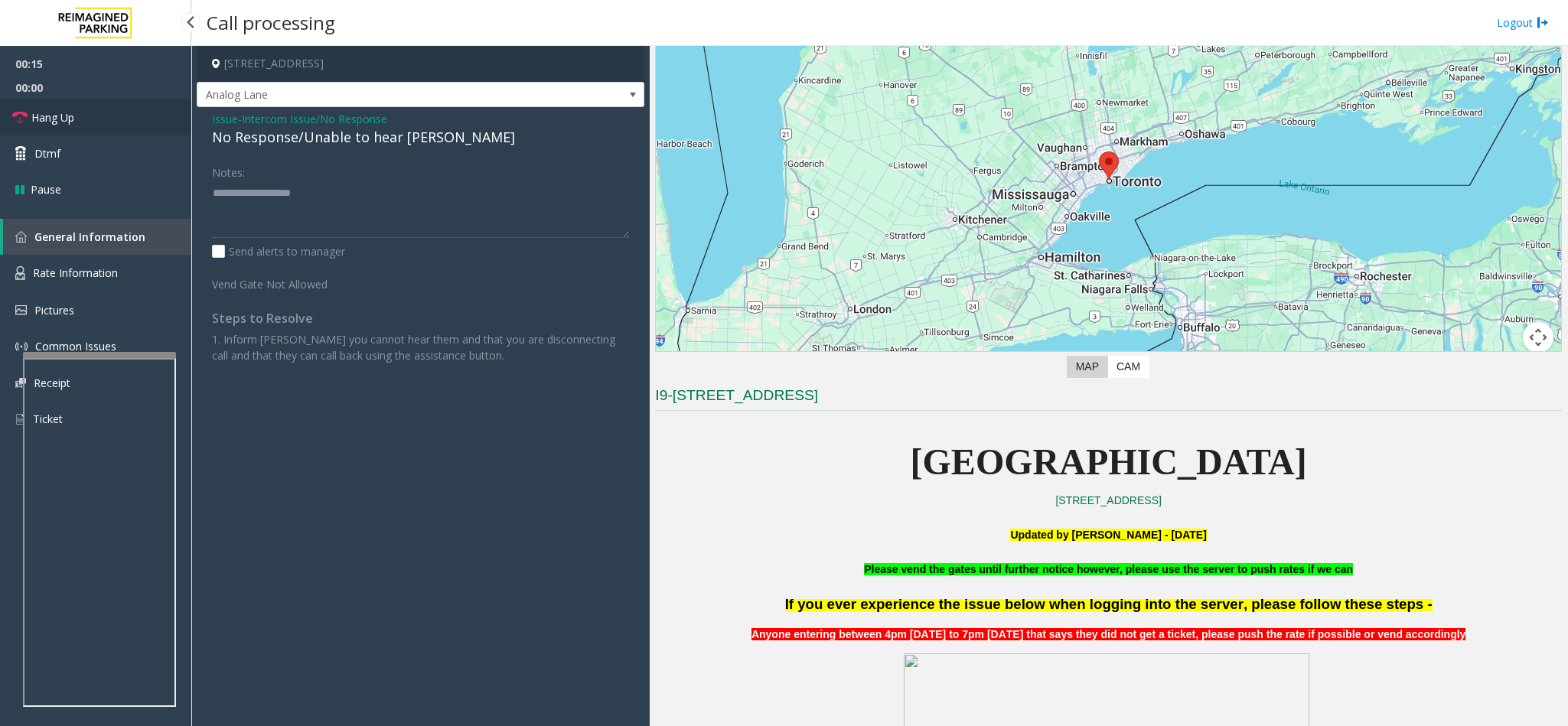
click at [128, 104] on link "Hang Up" at bounding box center [95, 118] width 191 height 36
click at [306, 143] on div "No Response/Unable to hear [PERSON_NAME]" at bounding box center [421, 138] width 417 height 21
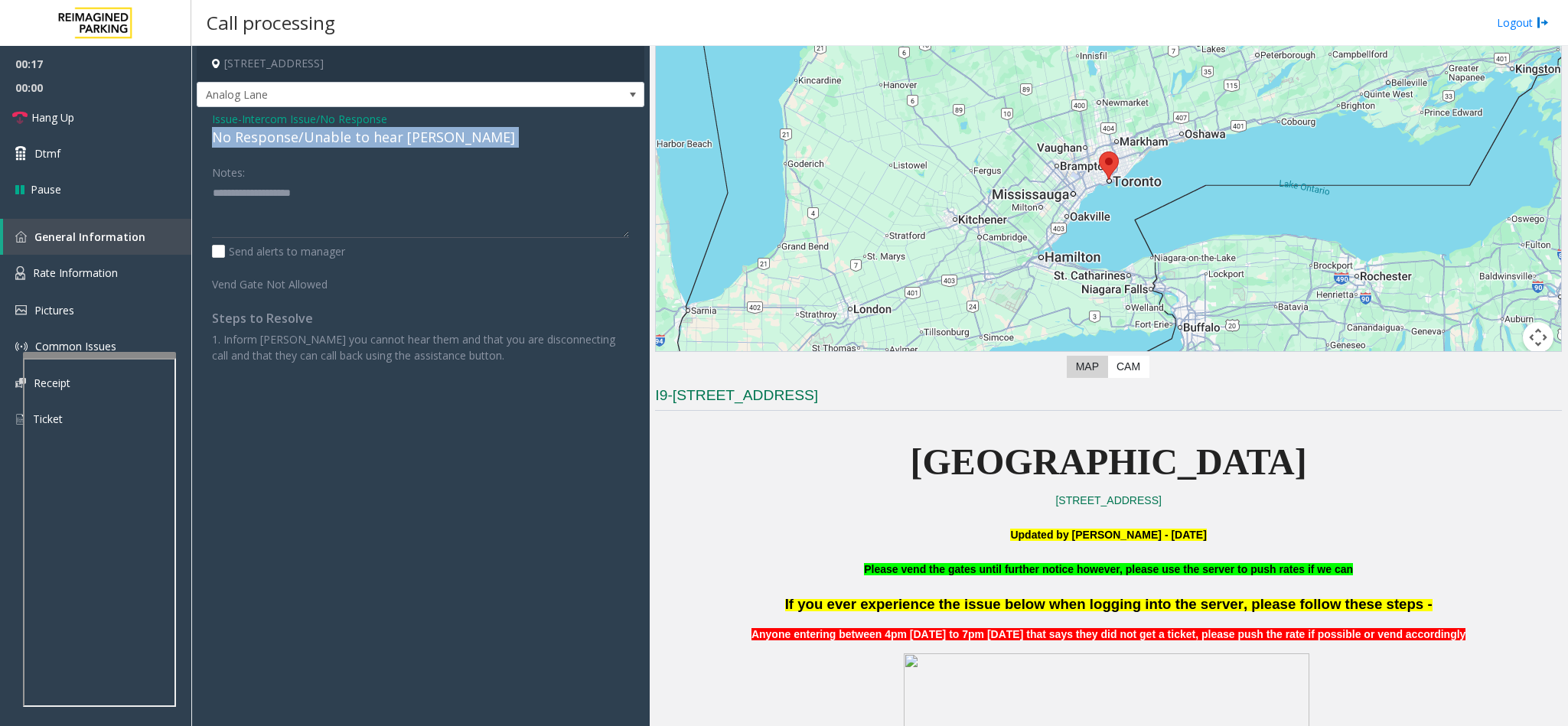
click at [306, 143] on div "No Response/Unable to hear [PERSON_NAME]" at bounding box center [421, 138] width 417 height 21
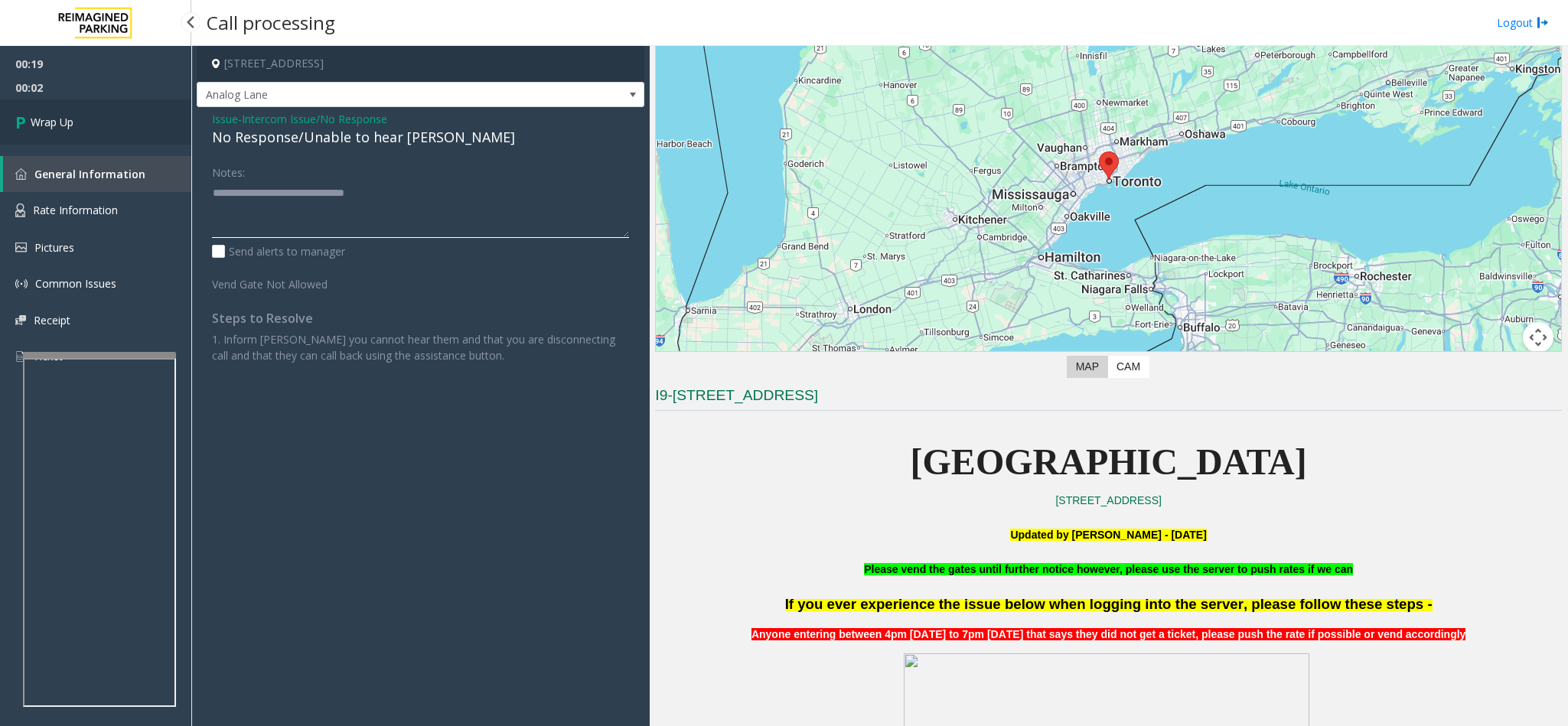
type textarea "**********"
click at [103, 122] on link "Wrap Up" at bounding box center [95, 122] width 191 height 45
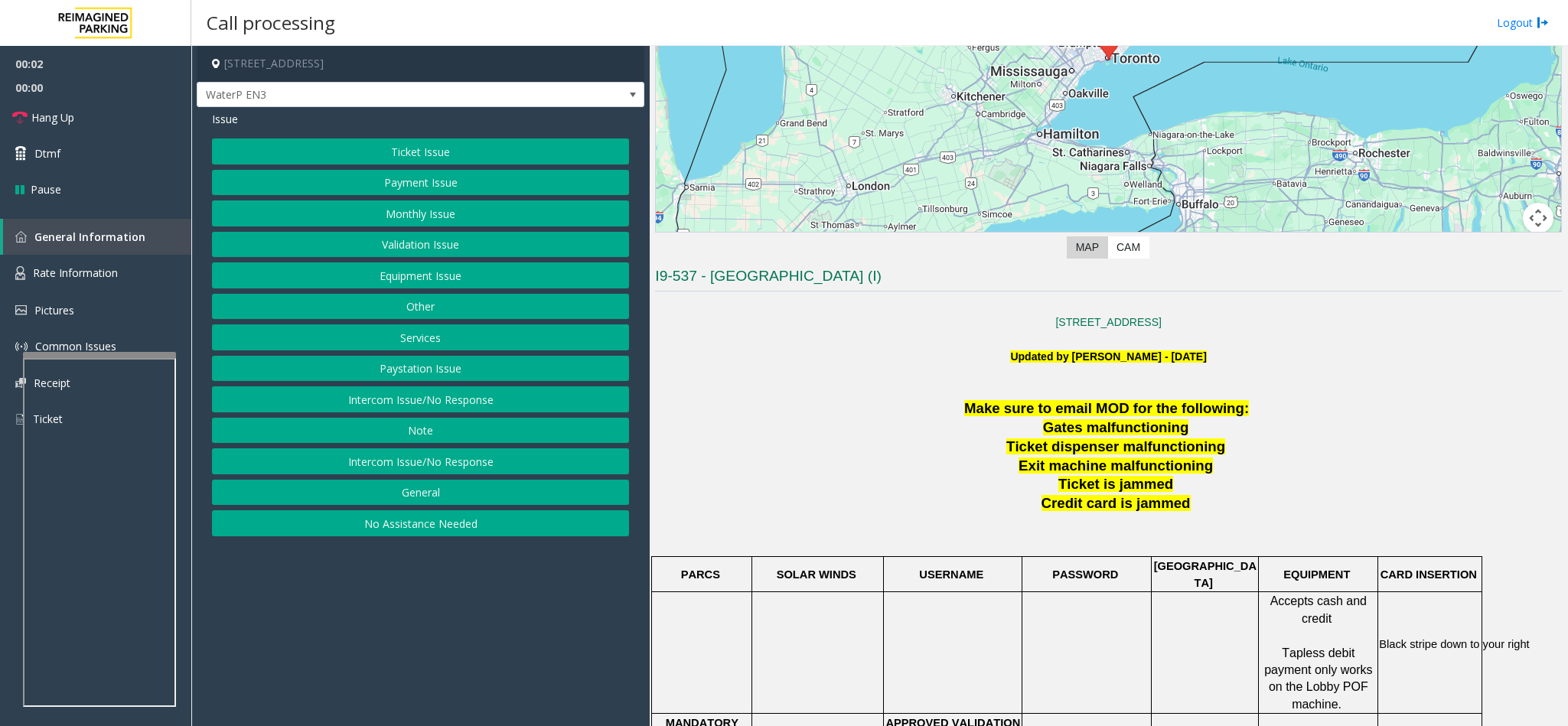
scroll to position [229, 0]
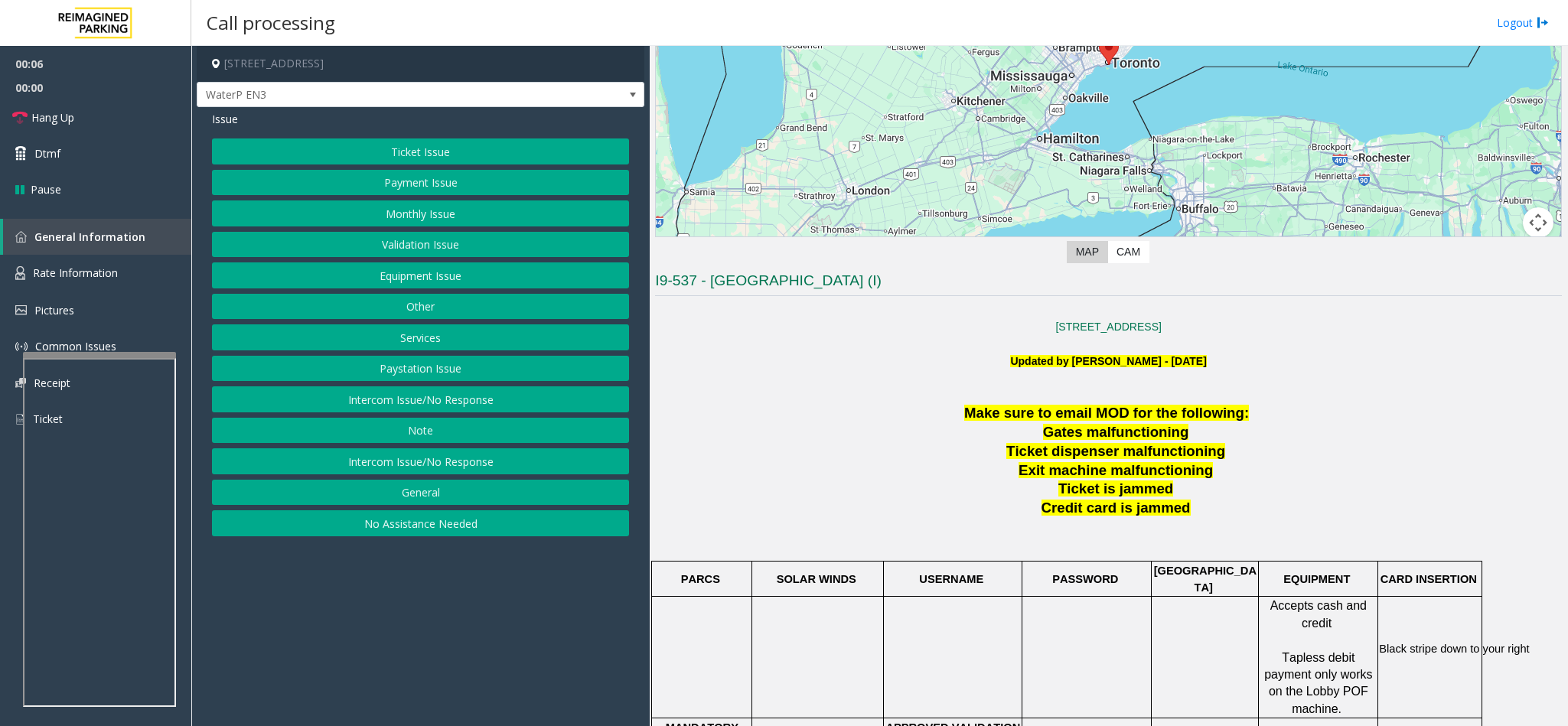
click at [416, 344] on button "Services" at bounding box center [421, 337] width 417 height 26
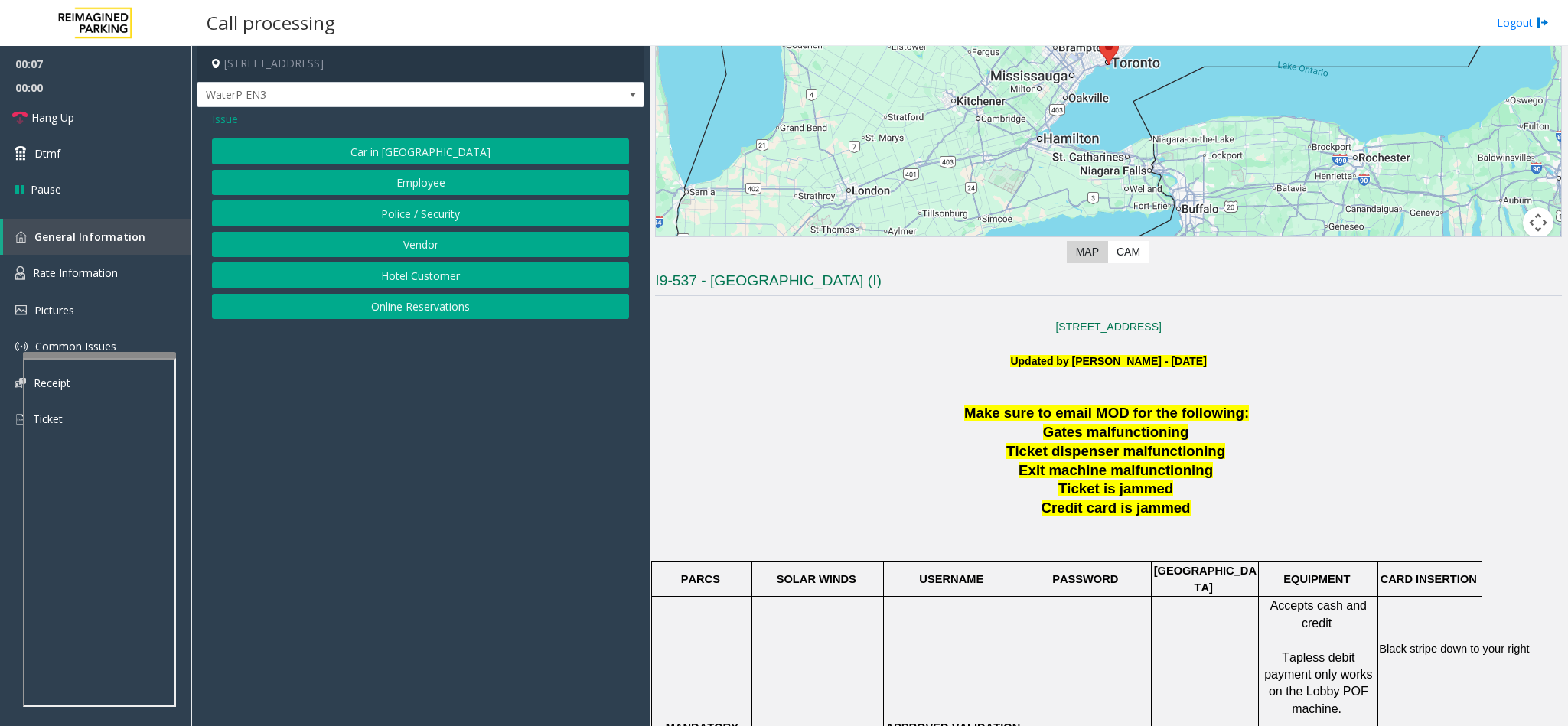
click at [411, 311] on button "Online Reservations" at bounding box center [421, 306] width 417 height 26
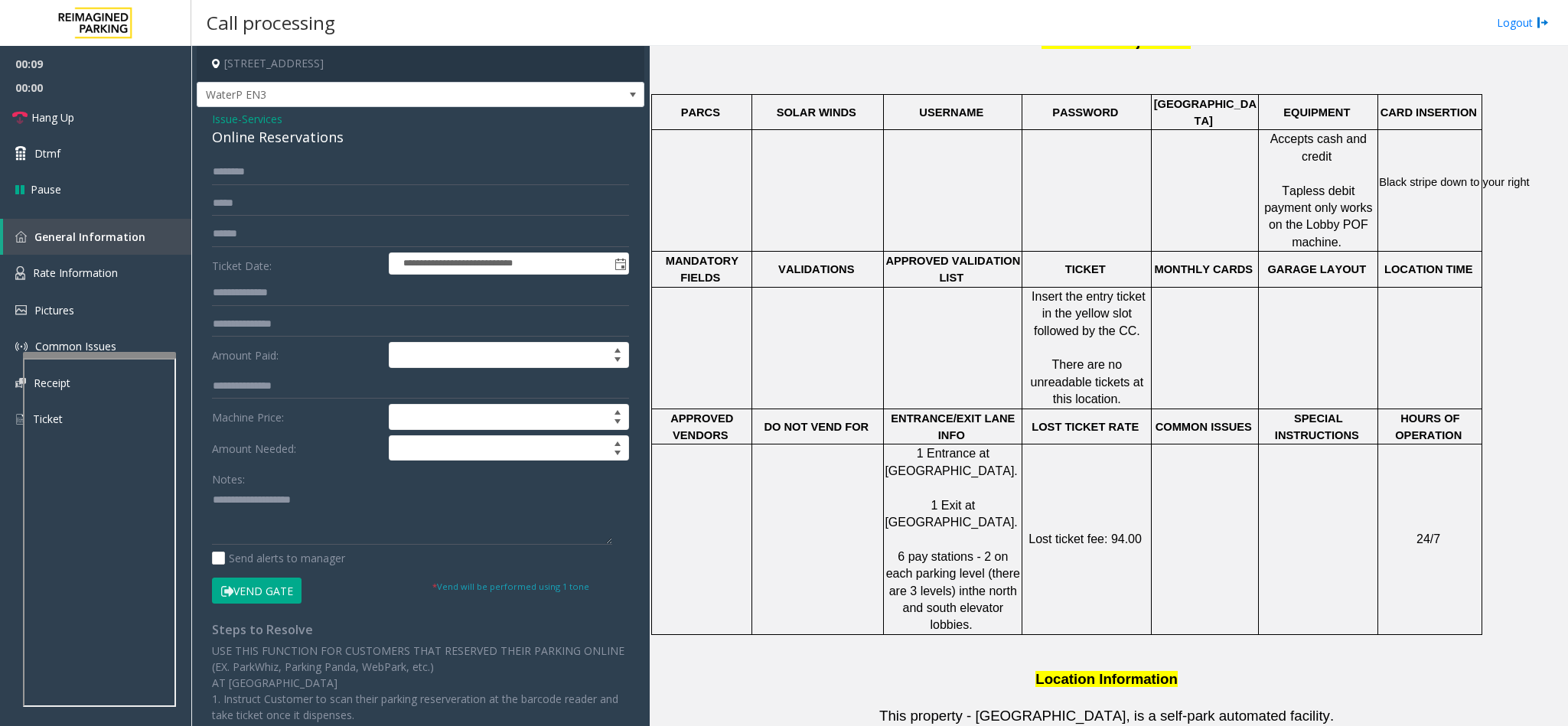
scroll to position [688, 0]
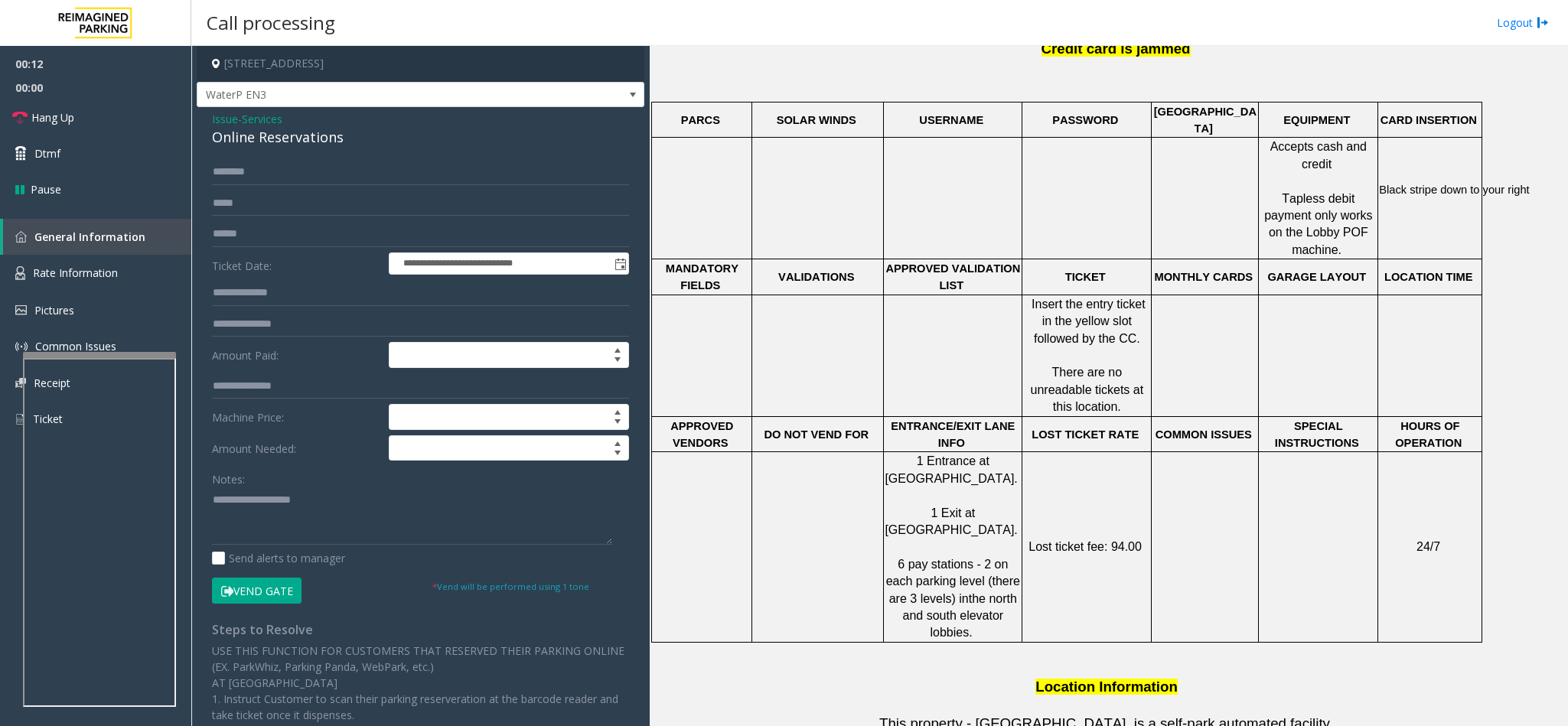
click at [264, 128] on div "Online Reservations" at bounding box center [421, 138] width 417 height 21
click at [212, 503] on textarea at bounding box center [412, 516] width 400 height 57
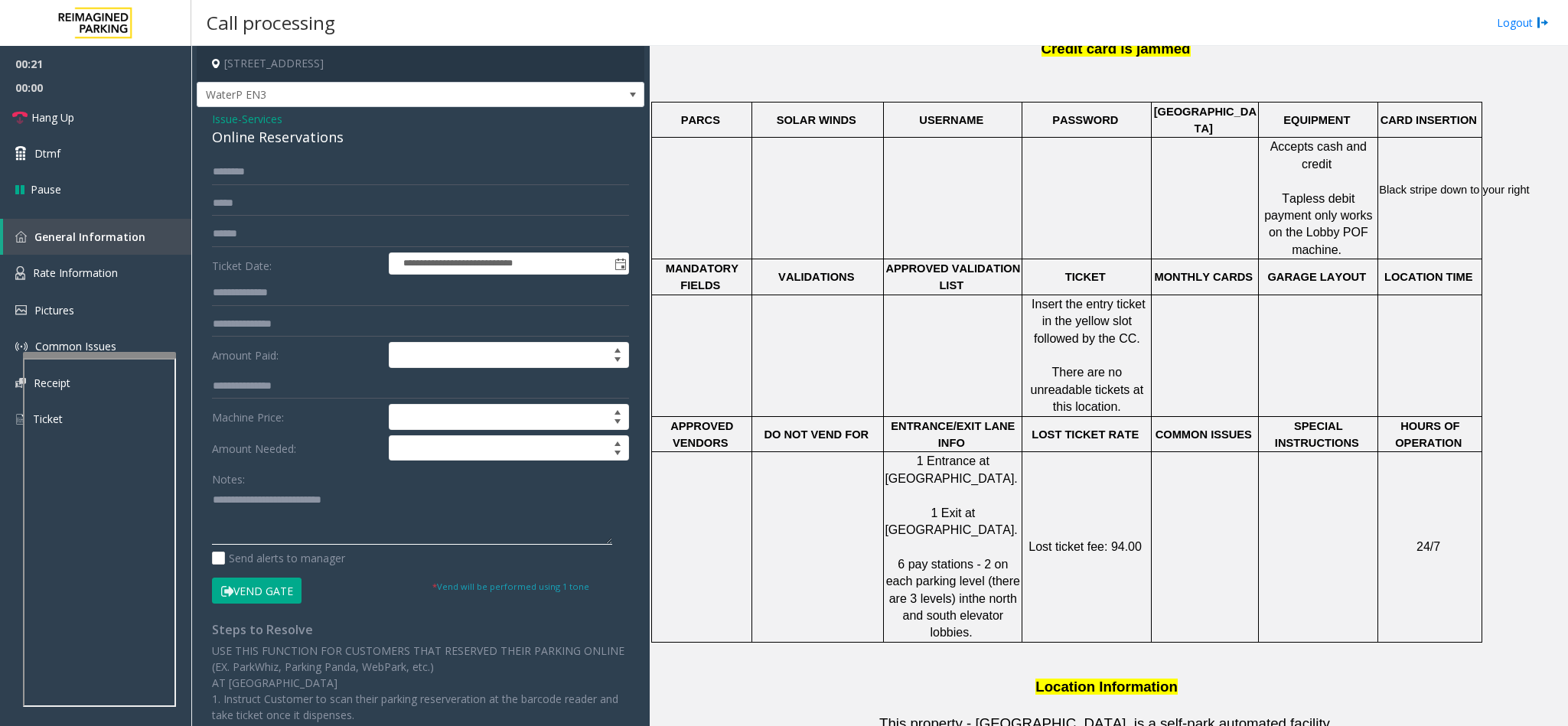
click at [388, 500] on textarea at bounding box center [412, 516] width 400 height 57
type textarea "**********"
click at [103, 127] on link "Hang Up" at bounding box center [95, 118] width 191 height 36
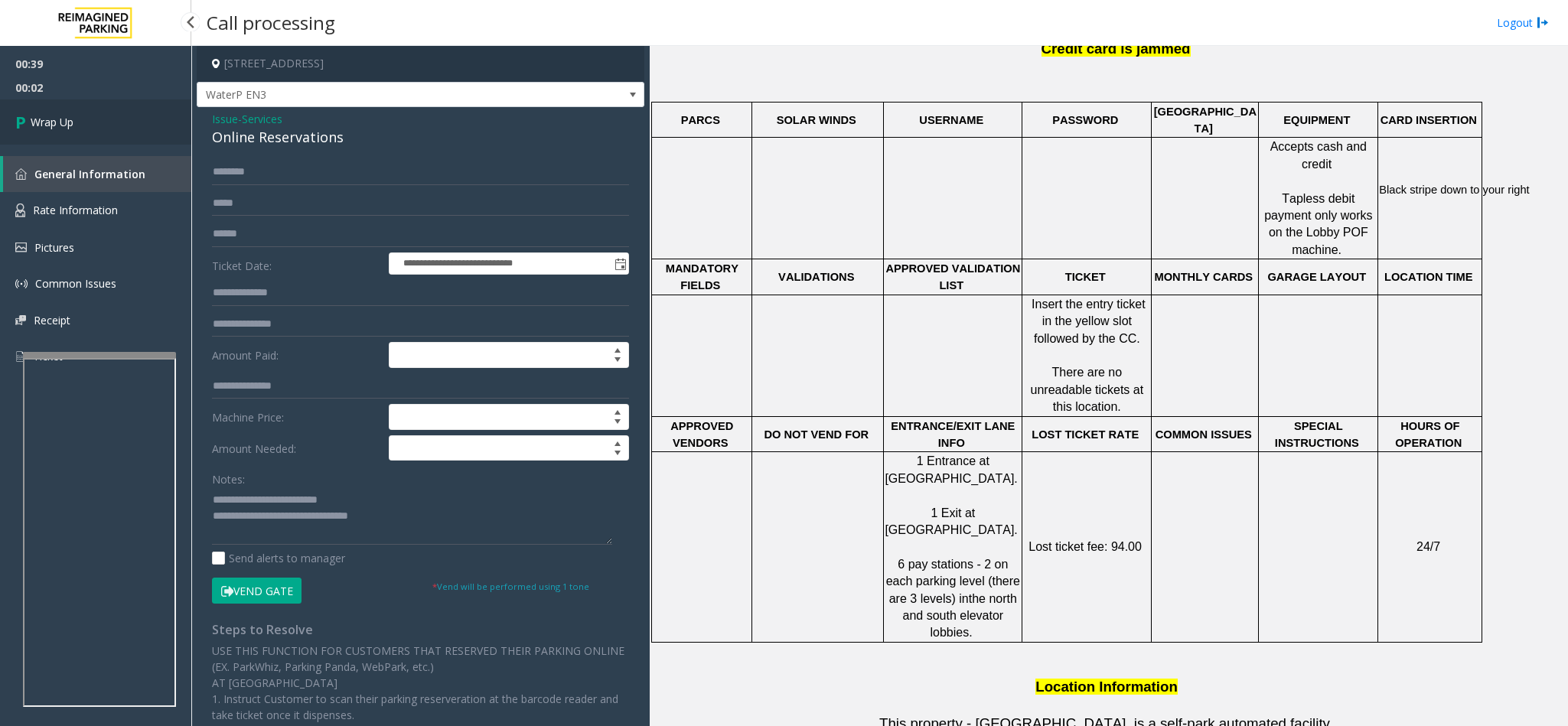
click at [103, 127] on link "Wrap Up" at bounding box center [95, 122] width 191 height 45
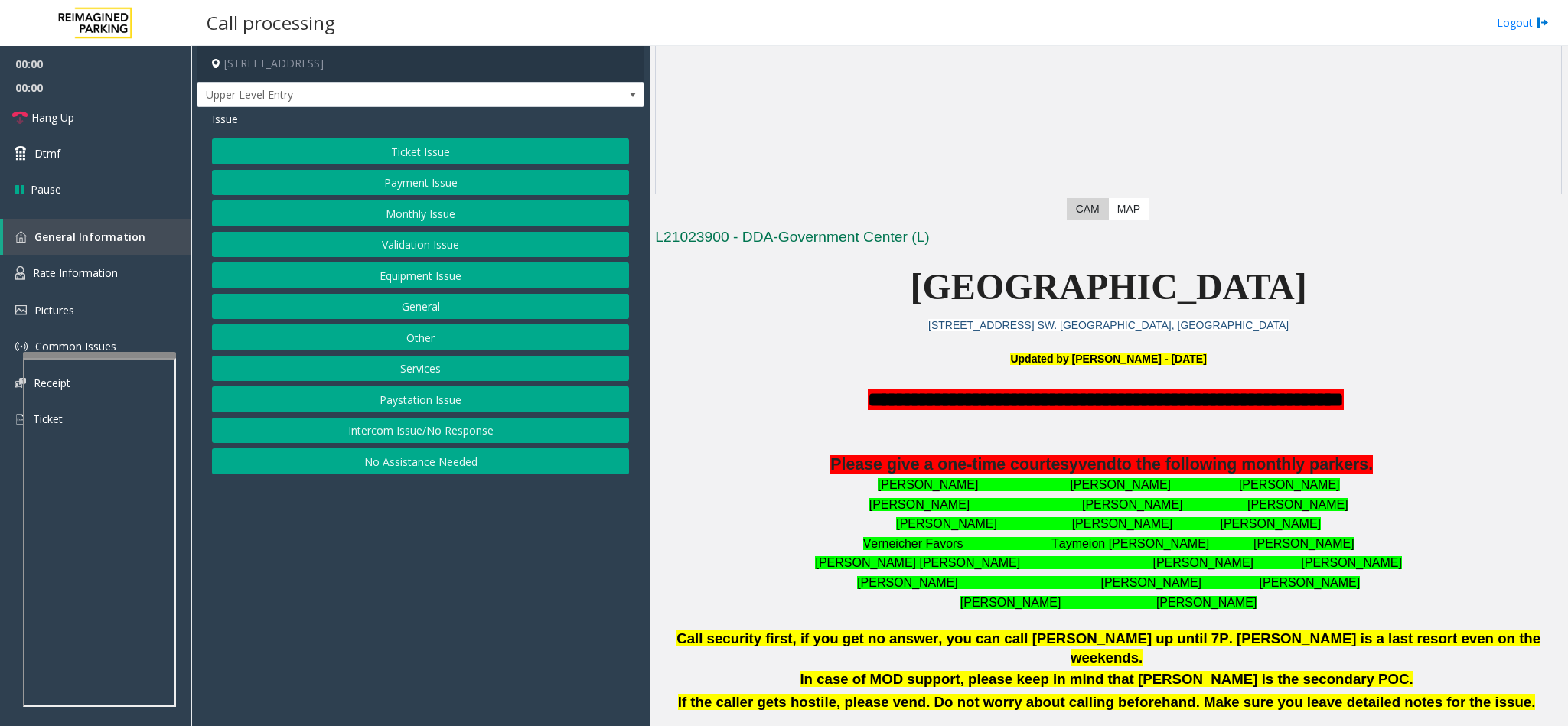
scroll to position [344, 0]
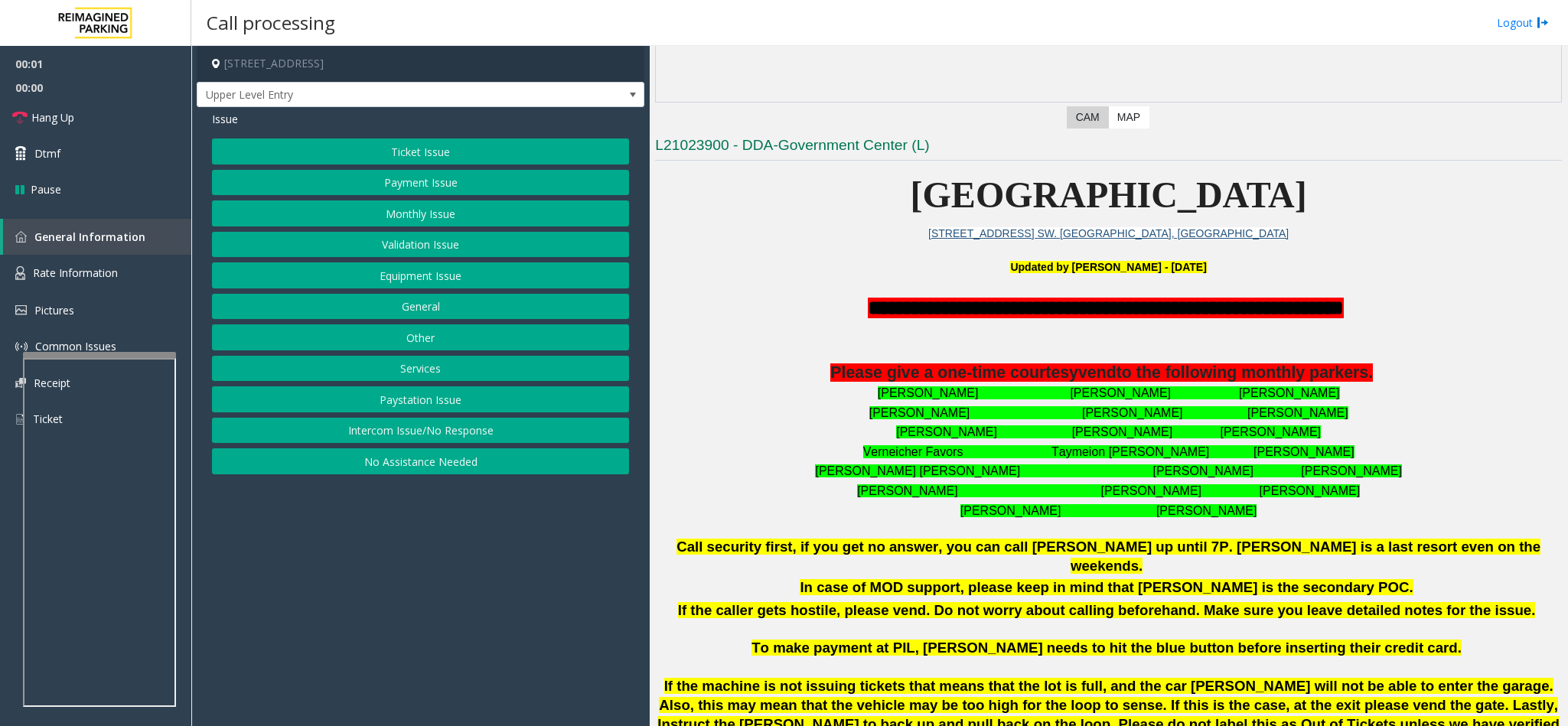
drag, startPoint x: 470, startPoint y: 434, endPoint x: 460, endPoint y: 402, distance: 33.5
click at [467, 430] on button "Intercom Issue/No Response" at bounding box center [421, 430] width 417 height 26
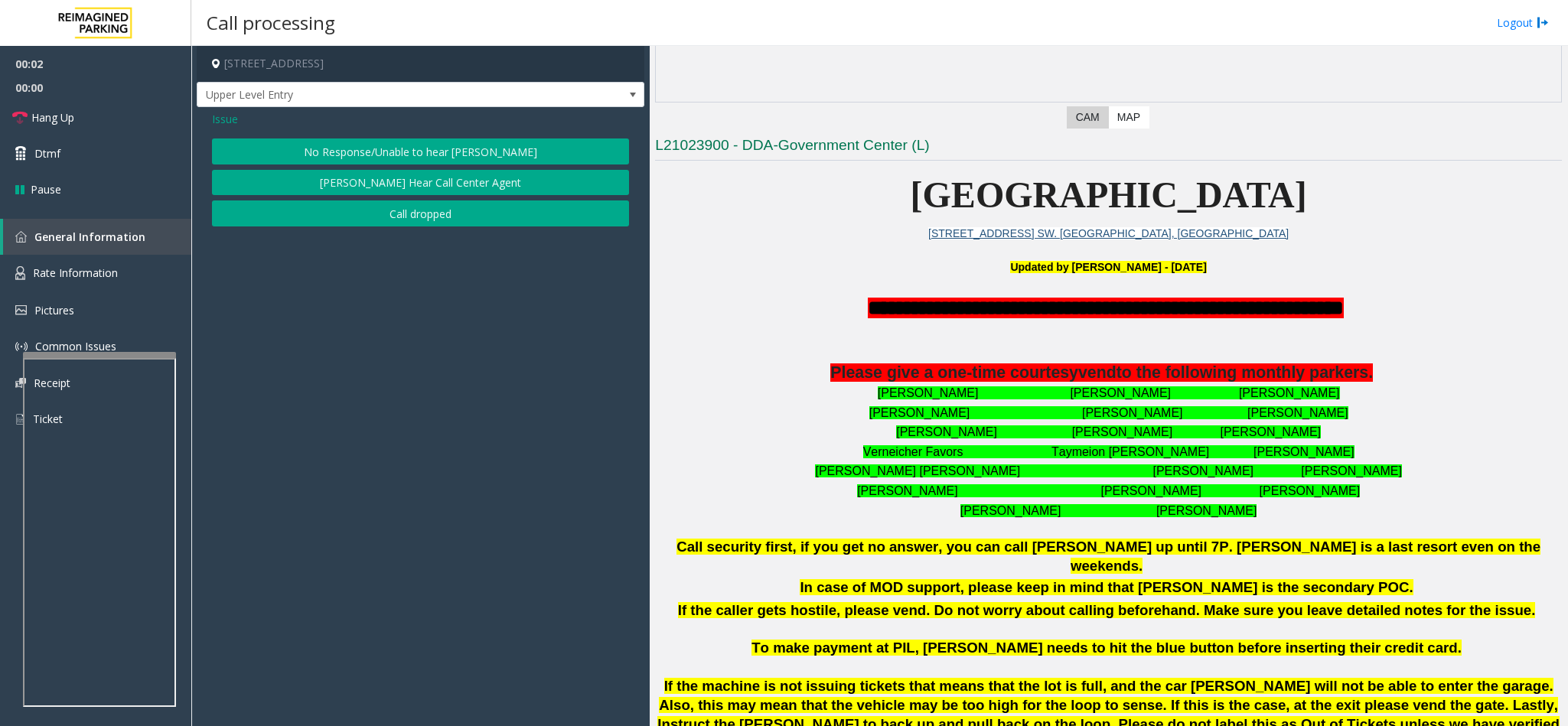
click at [331, 161] on button "No Response/Unable to hear [PERSON_NAME]" at bounding box center [421, 151] width 417 height 26
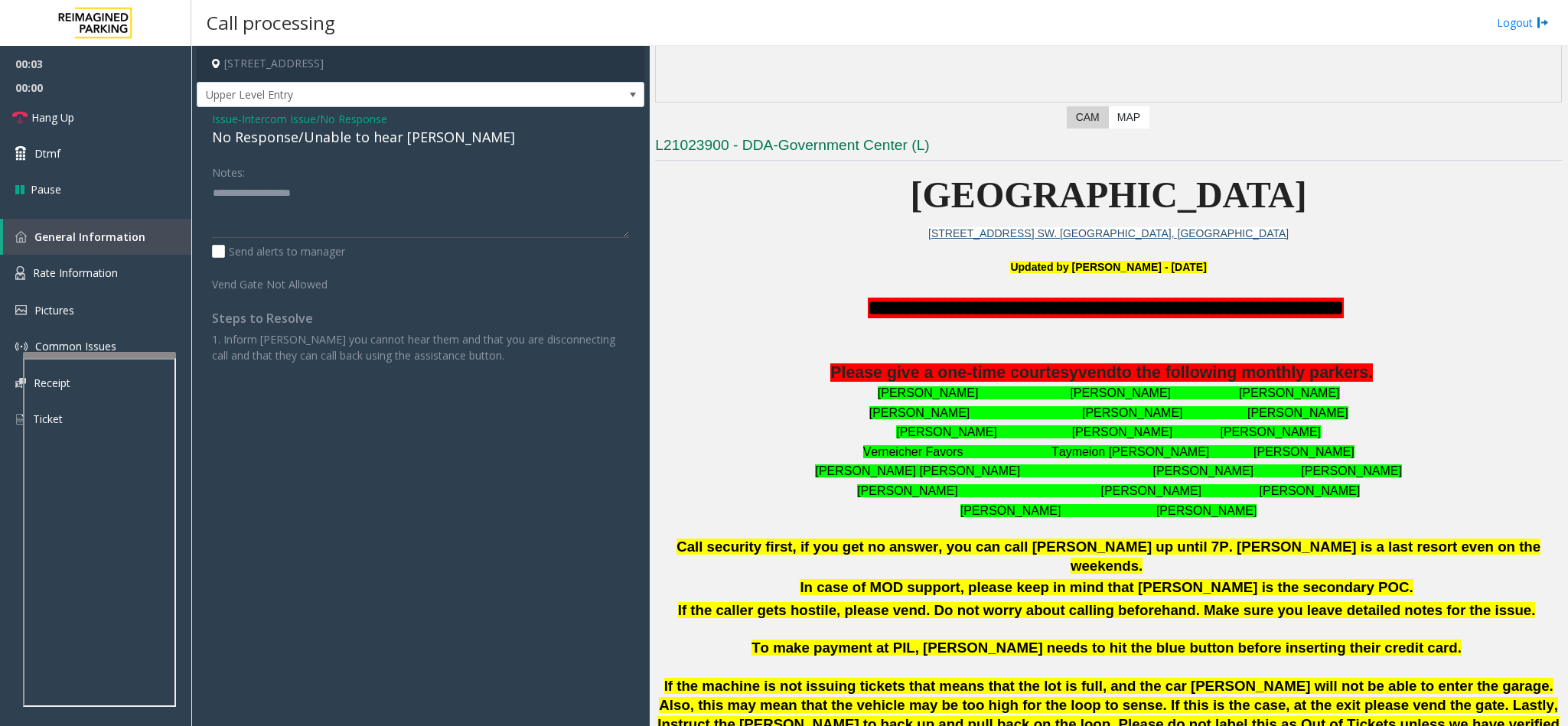
click at [296, 138] on div "No Response/Unable to hear [PERSON_NAME]" at bounding box center [421, 138] width 417 height 21
click at [434, 200] on textarea at bounding box center [421, 209] width 417 height 57
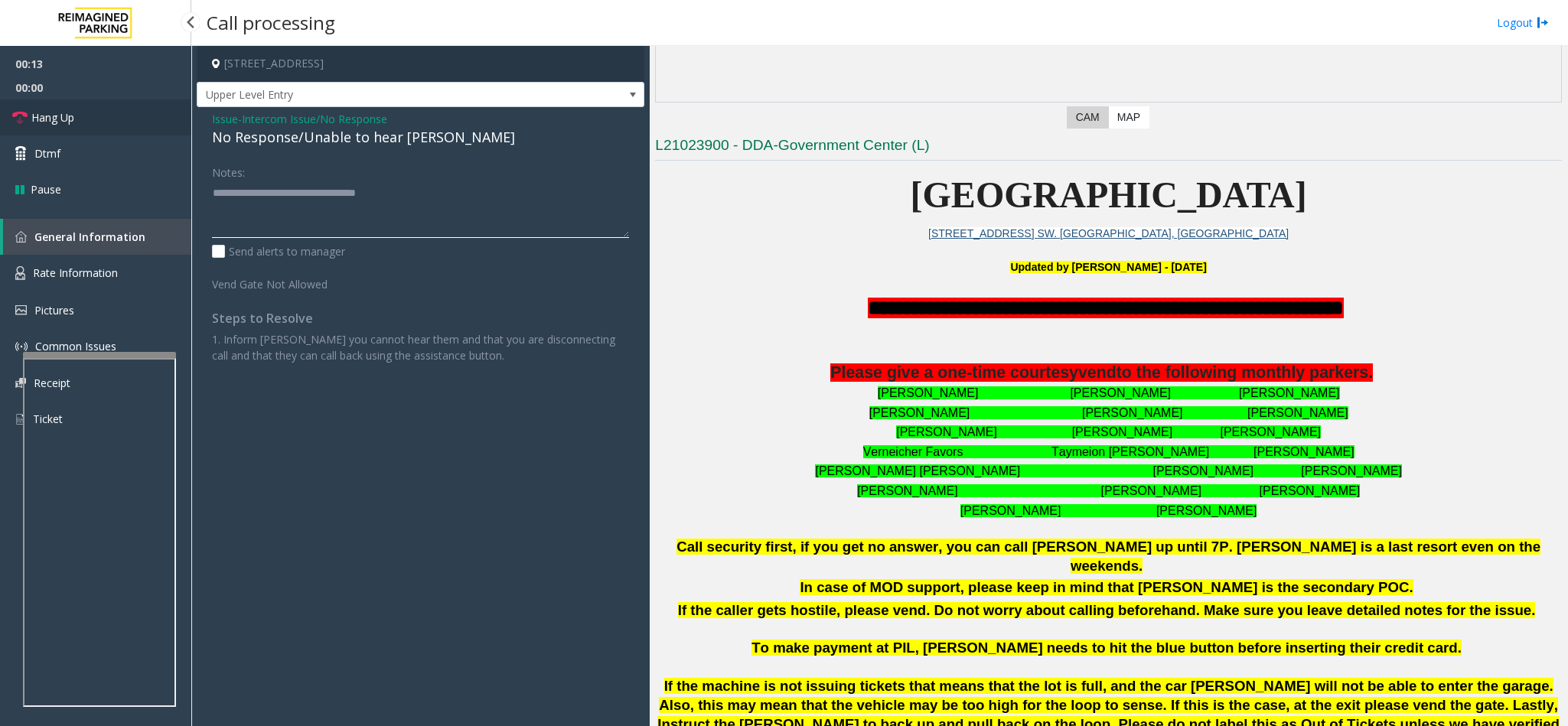
type textarea "**********"
click at [132, 121] on link "Hang Up" at bounding box center [95, 118] width 191 height 36
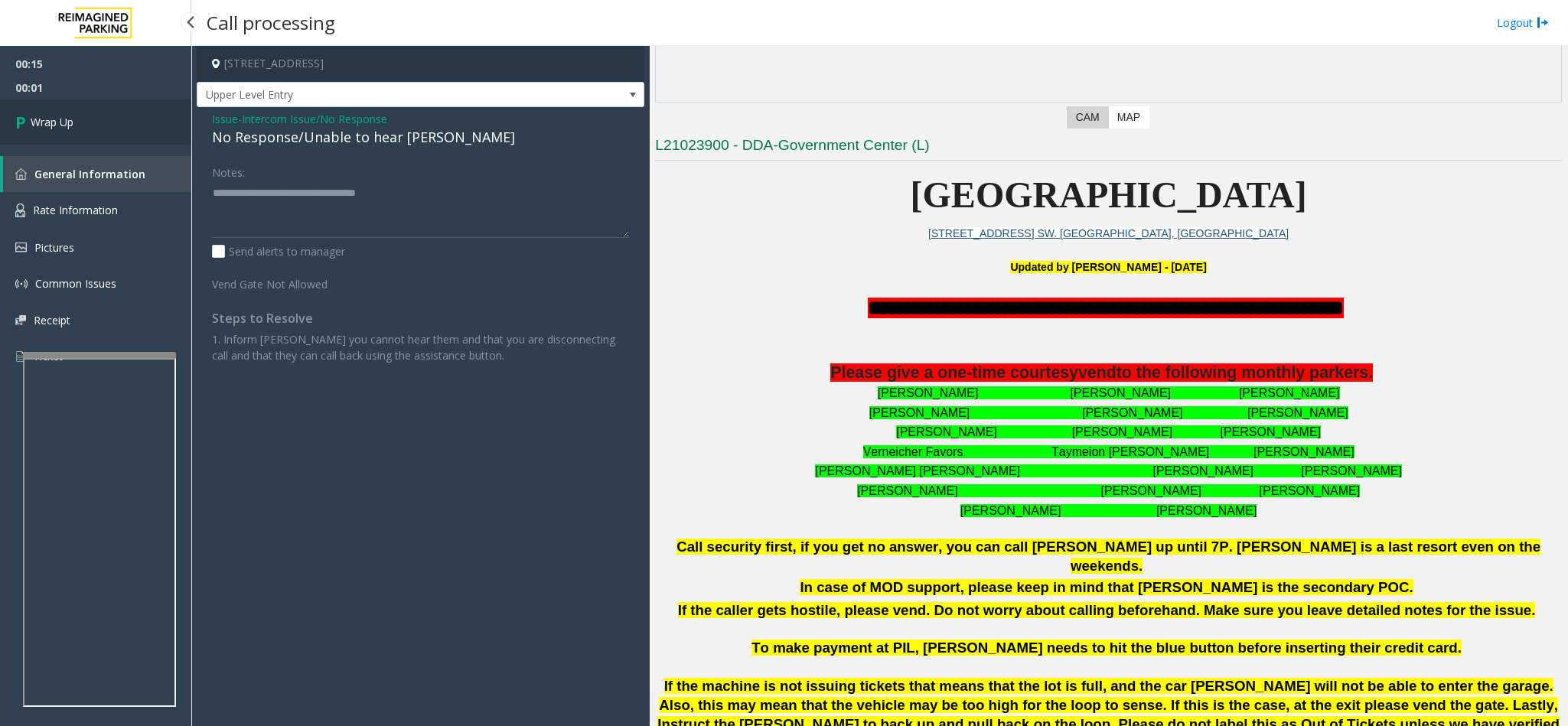
click at [132, 121] on link "Wrap Up" at bounding box center [95, 122] width 191 height 45
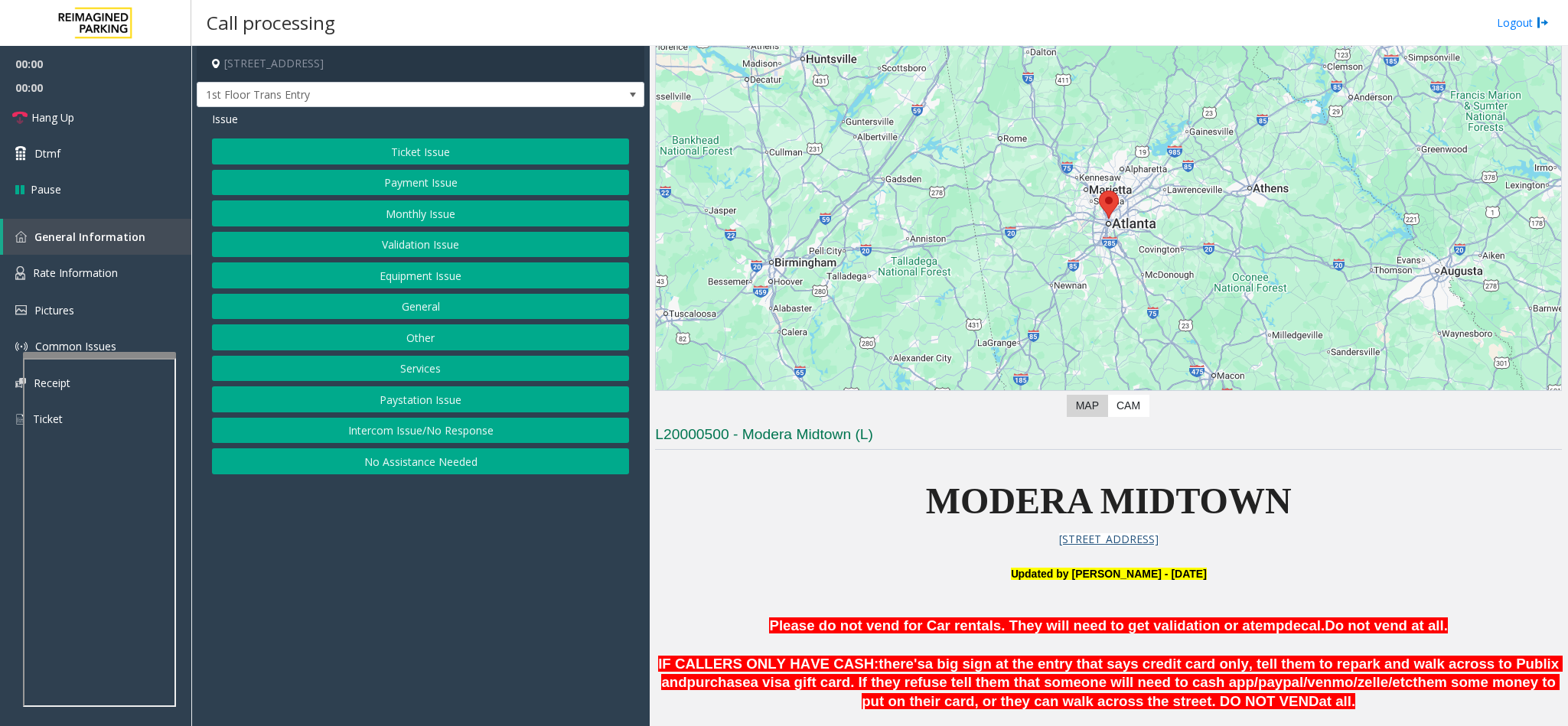
scroll to position [459, 0]
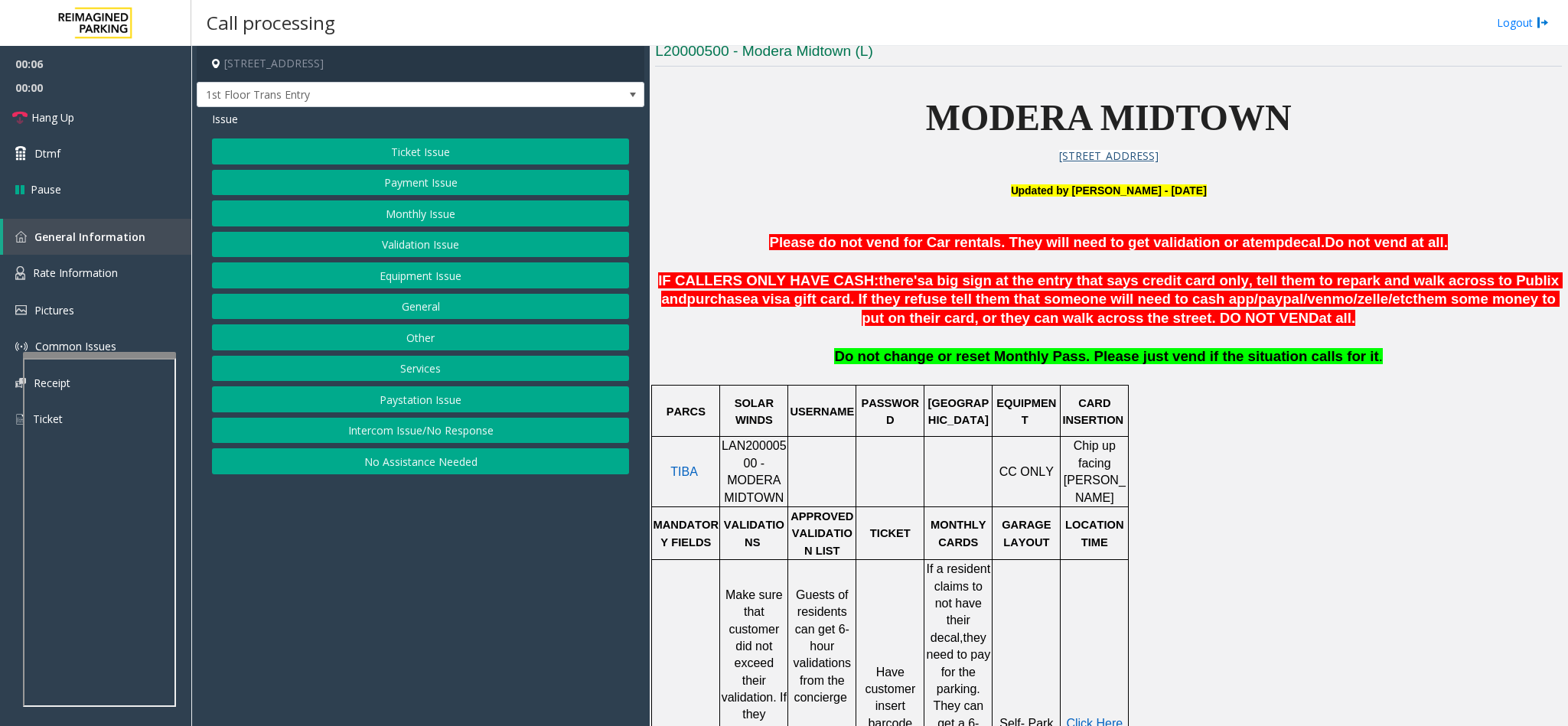
click at [726, 453] on span "LAN20000500 - MODERA MIDTOWN" at bounding box center [753, 471] width 65 height 64
drag, startPoint x: 464, startPoint y: 439, endPoint x: 407, endPoint y: 307, distance: 143.8
click at [462, 438] on button "Intercom Issue/No Response" at bounding box center [421, 430] width 417 height 26
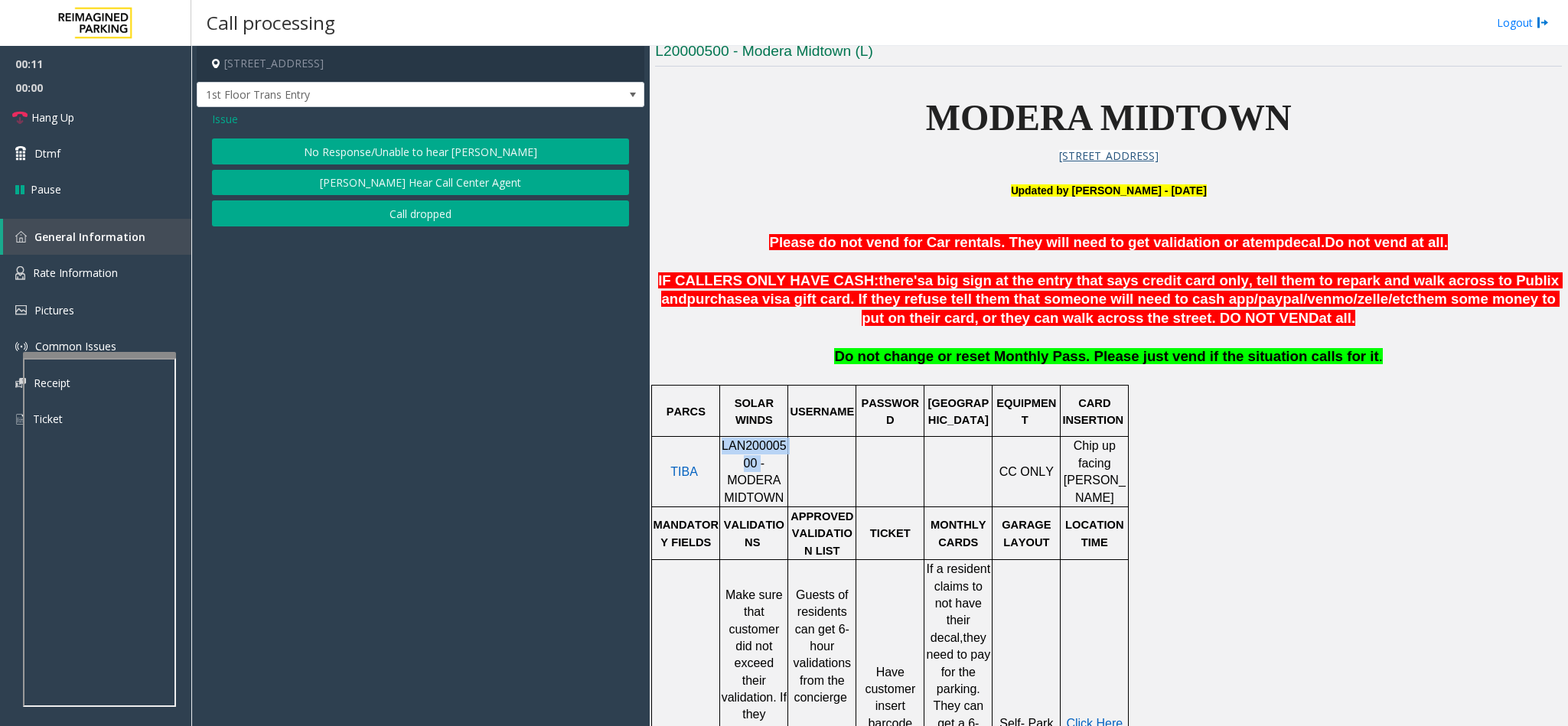
click at [350, 149] on button "No Response/Unable to hear [PERSON_NAME]" at bounding box center [421, 151] width 417 height 26
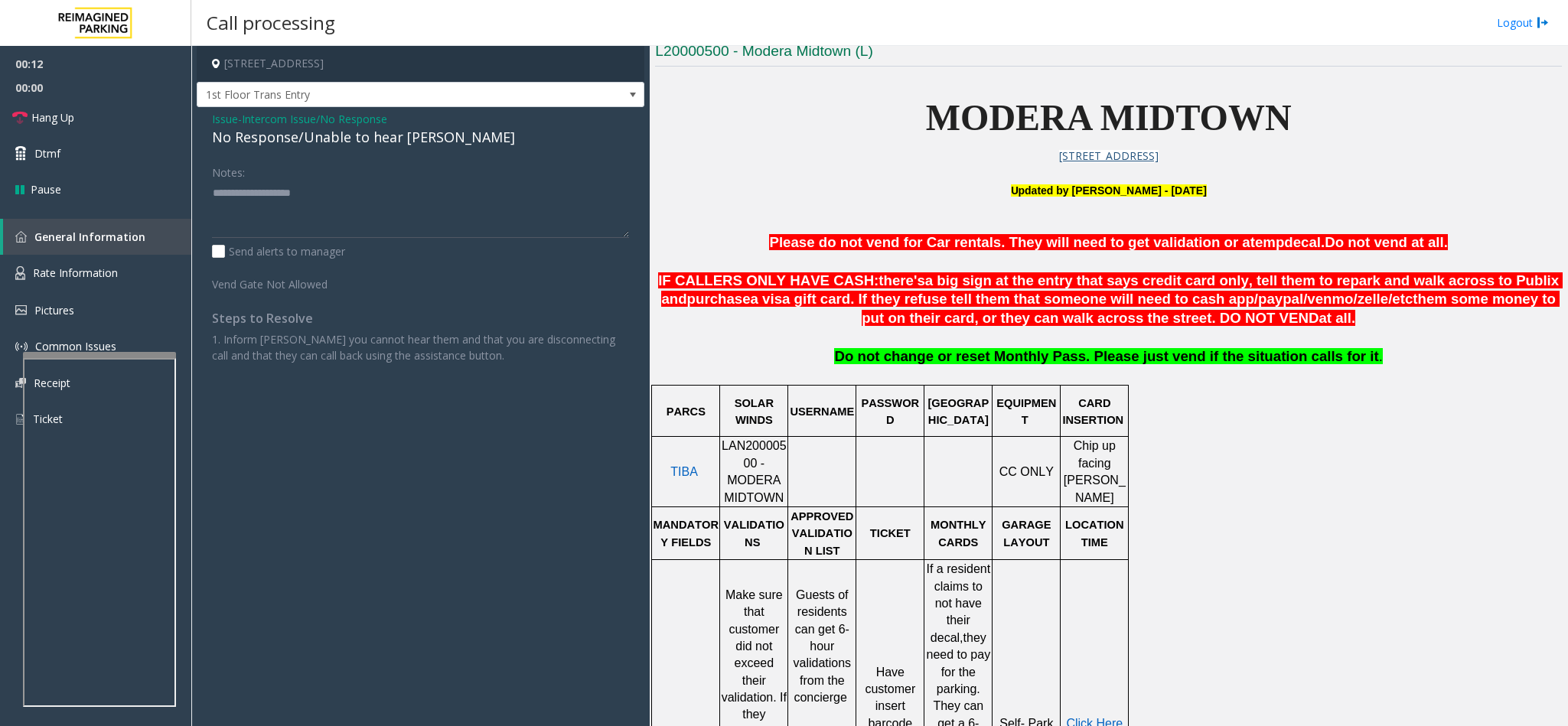
click at [261, 145] on div "No Response/Unable to hear [PERSON_NAME]" at bounding box center [421, 138] width 417 height 21
type textarea "**********"
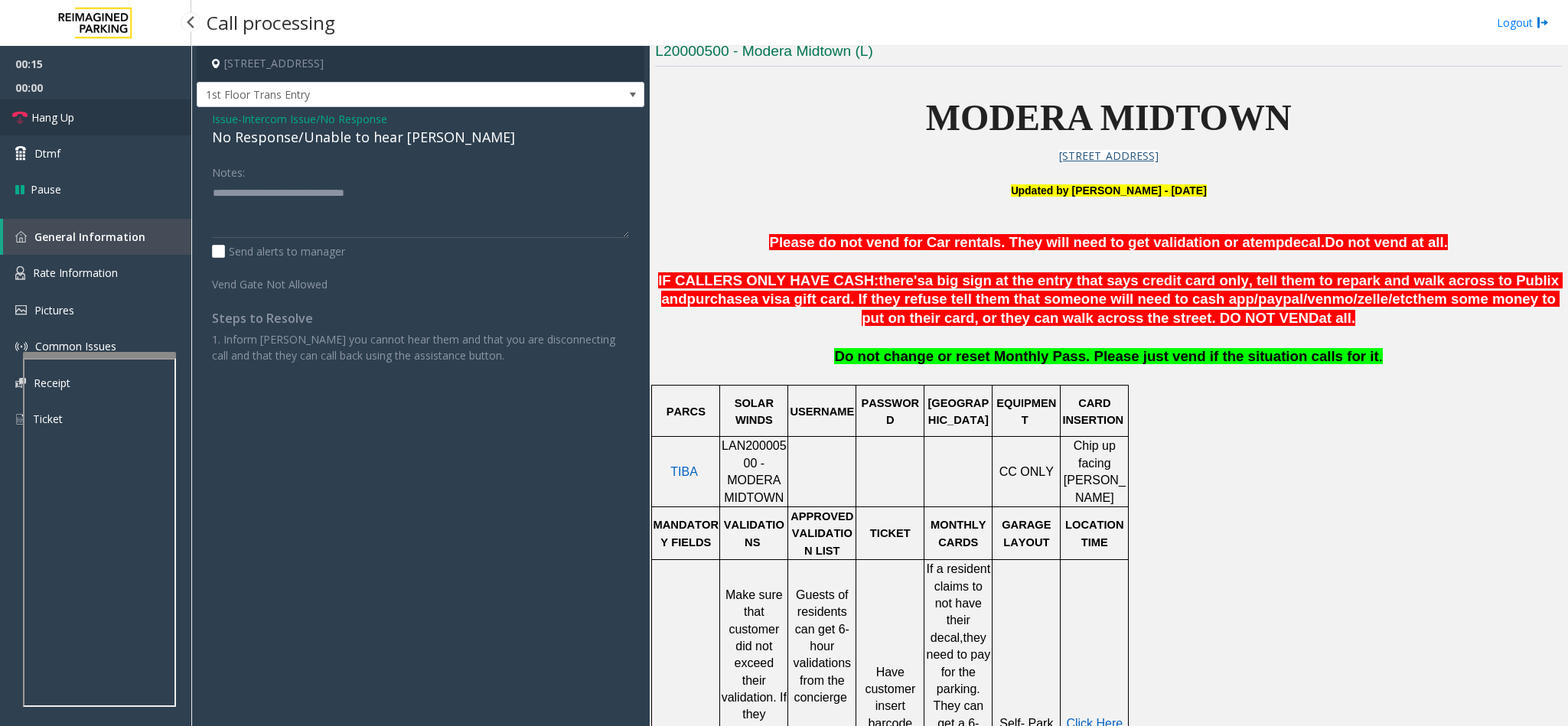
click at [139, 119] on link "Hang Up" at bounding box center [95, 118] width 191 height 36
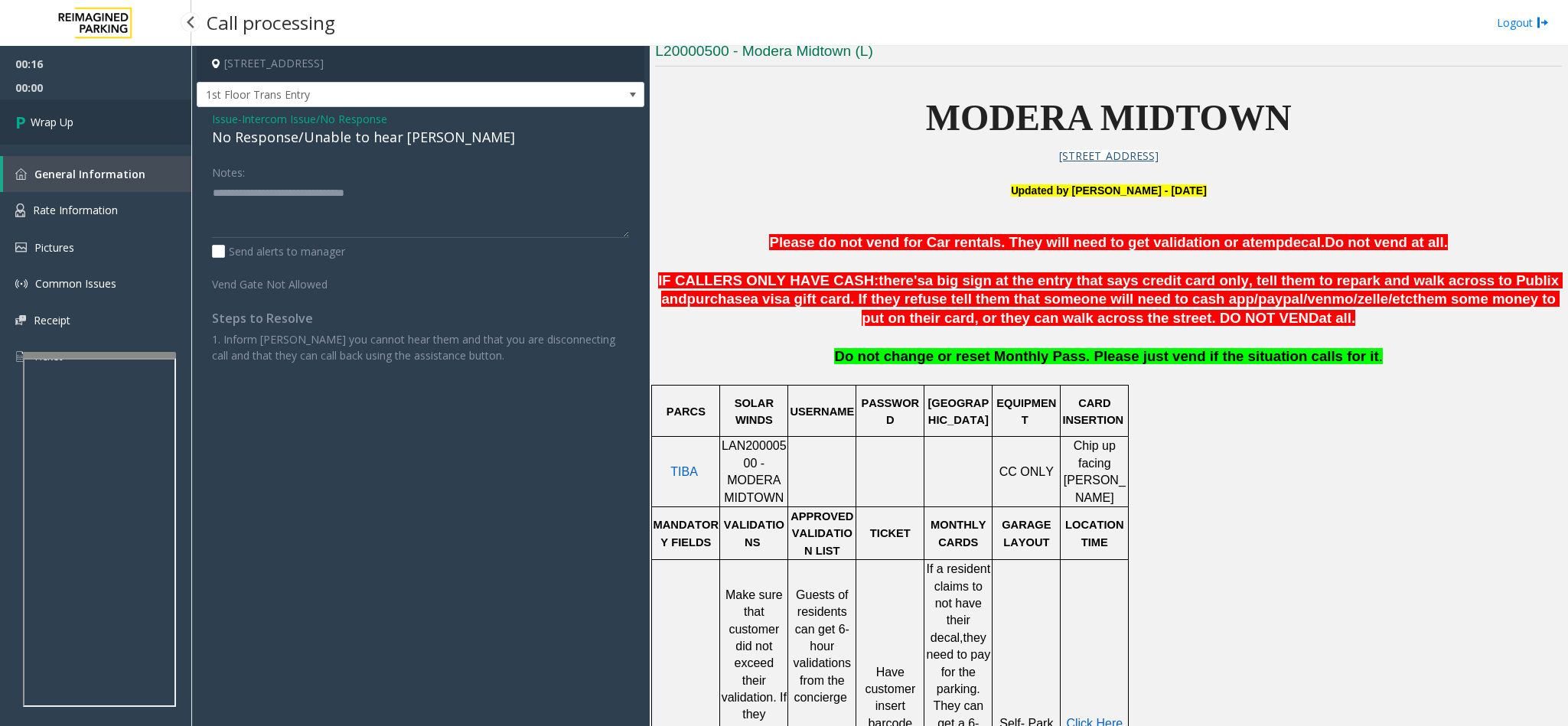
click at [139, 119] on link "Wrap Up" at bounding box center [95, 122] width 191 height 45
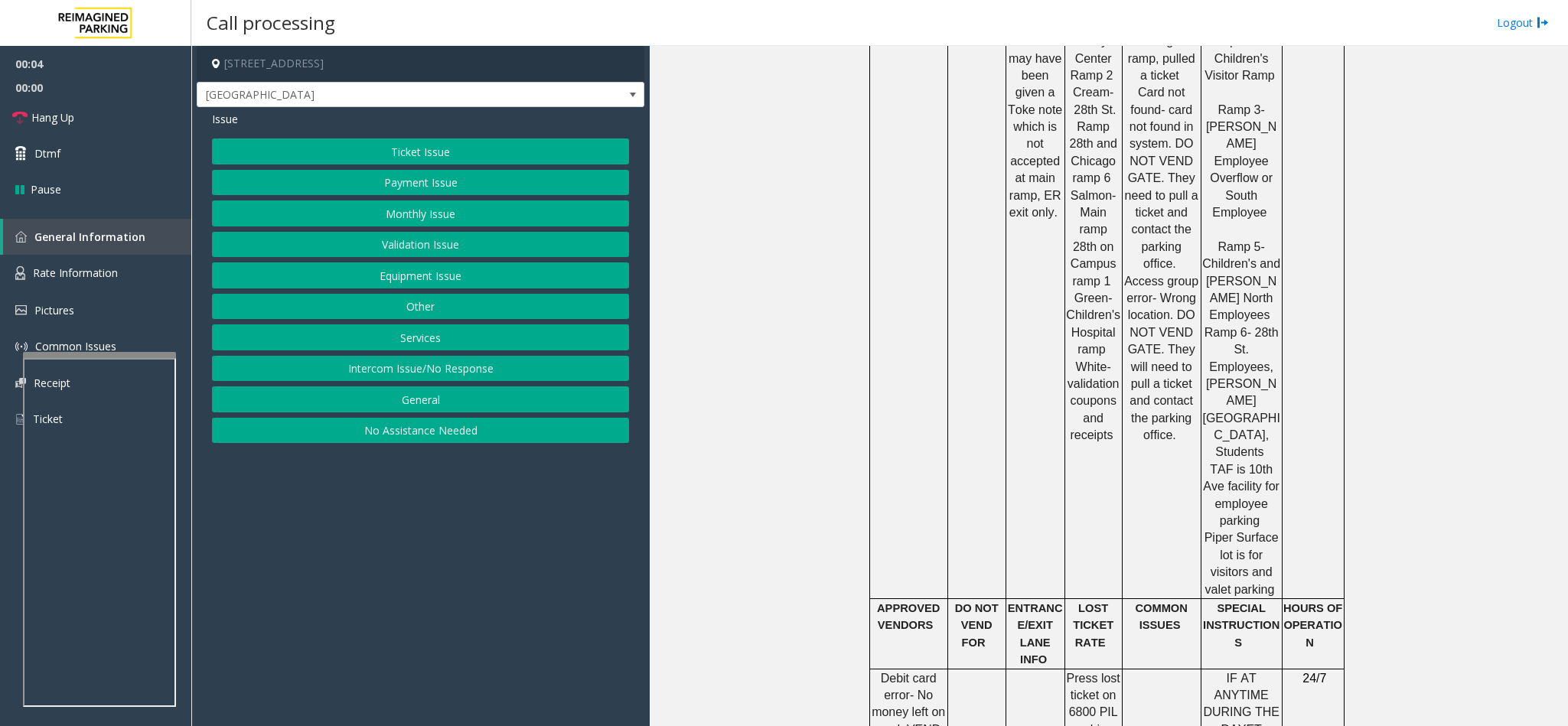
scroll to position [1262, 0]
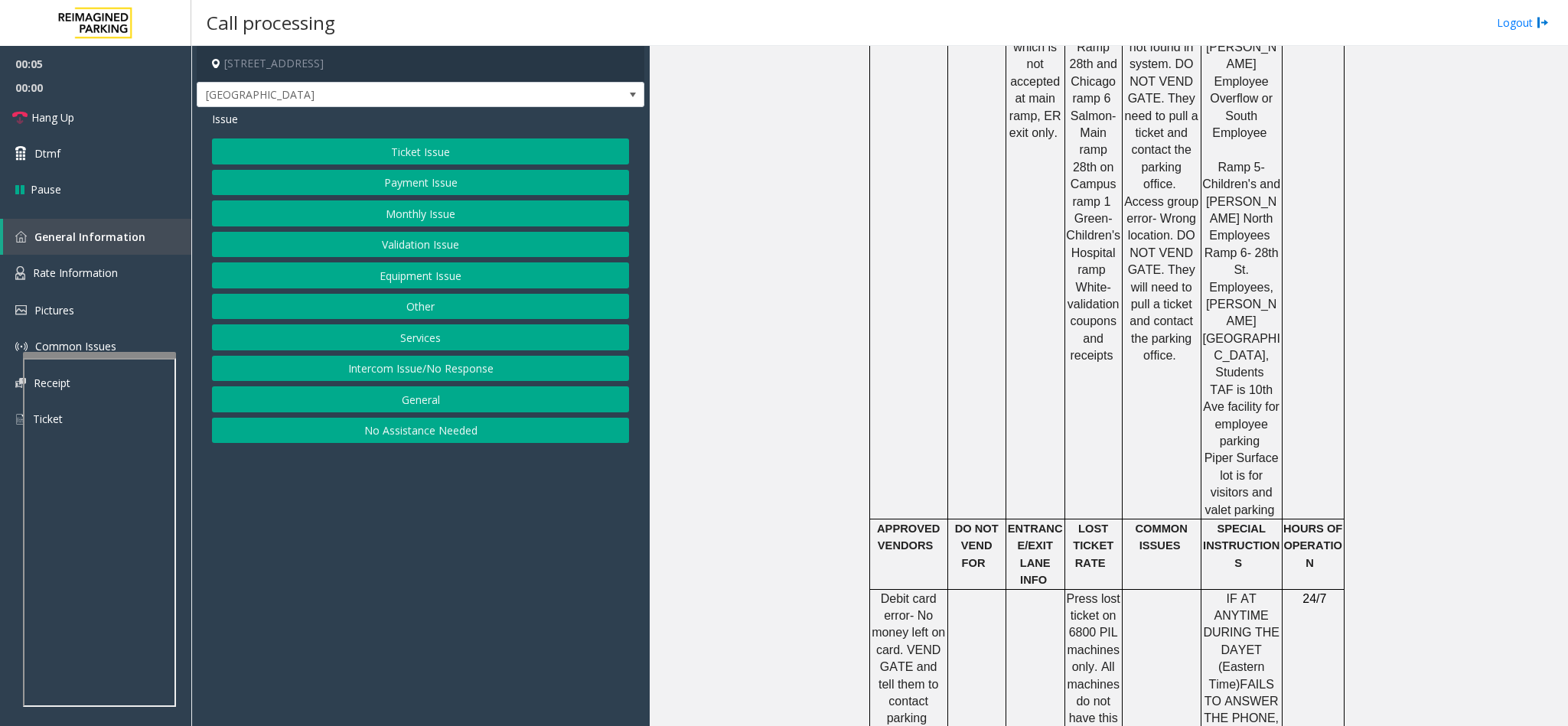
drag, startPoint x: 338, startPoint y: 376, endPoint x: 358, endPoint y: 248, distance: 129.6
click at [338, 376] on button "Intercom Issue/No Response" at bounding box center [421, 369] width 417 height 26
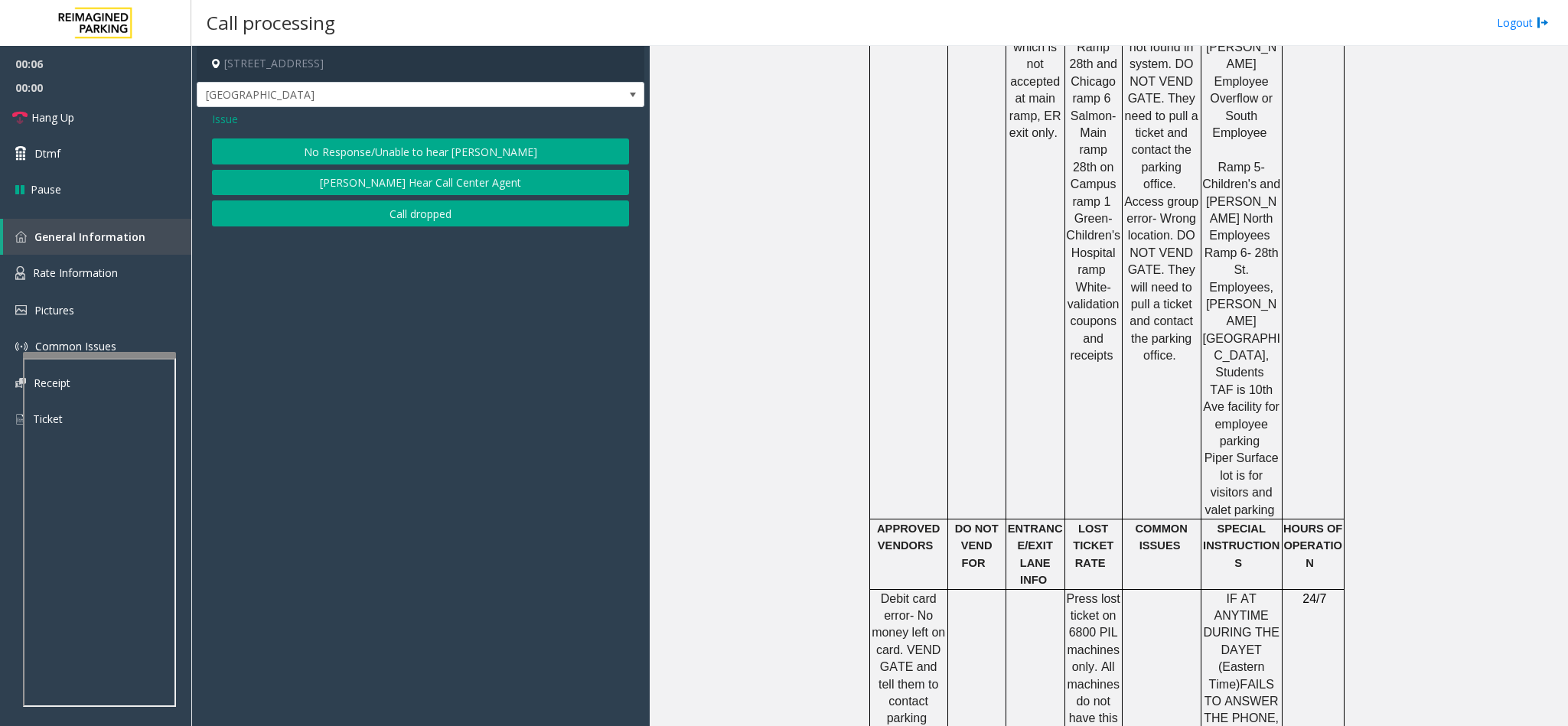
click at [363, 149] on button "No Response/Unable to hear [PERSON_NAME]" at bounding box center [421, 151] width 417 height 26
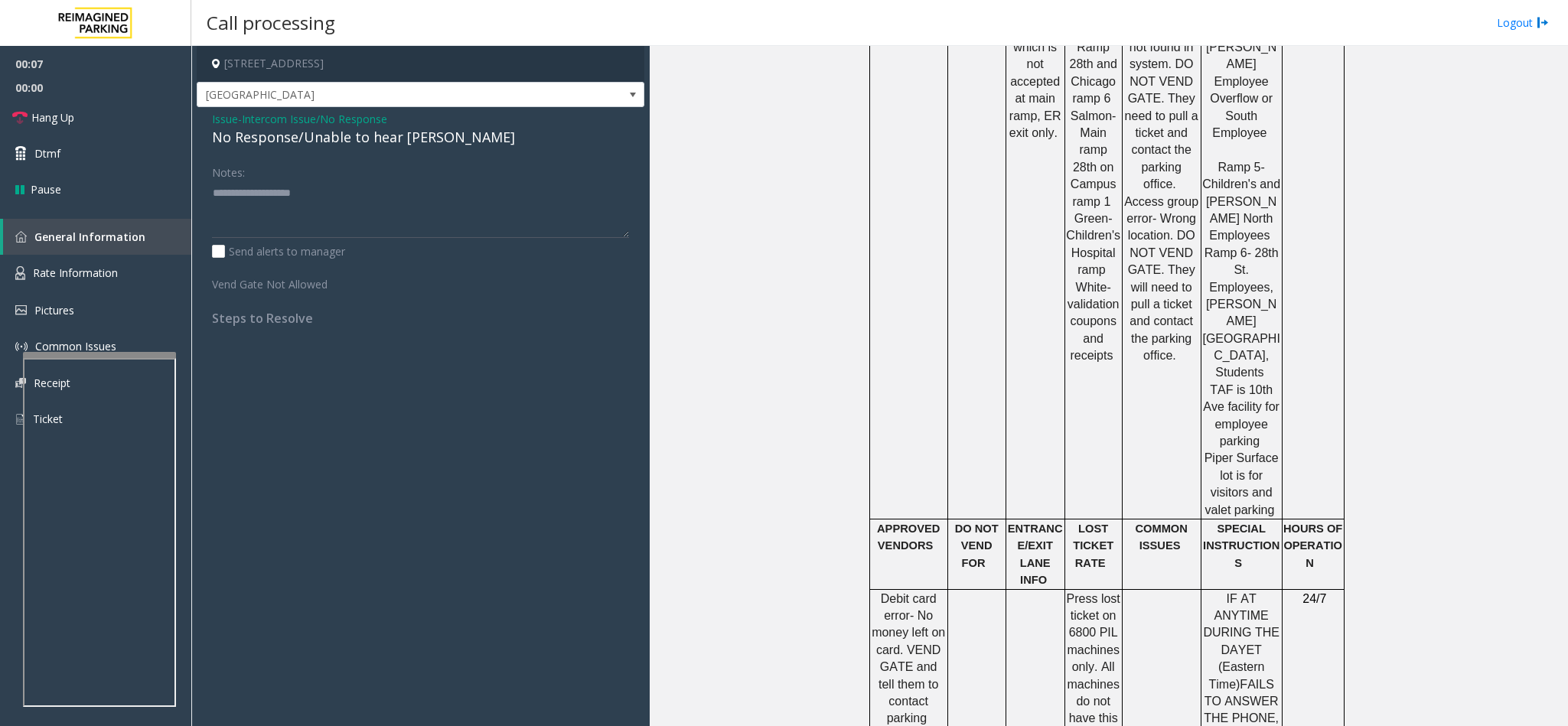
click at [354, 142] on div "No Response/Unable to hear [PERSON_NAME]" at bounding box center [421, 138] width 417 height 21
click at [436, 193] on textarea at bounding box center [421, 209] width 417 height 57
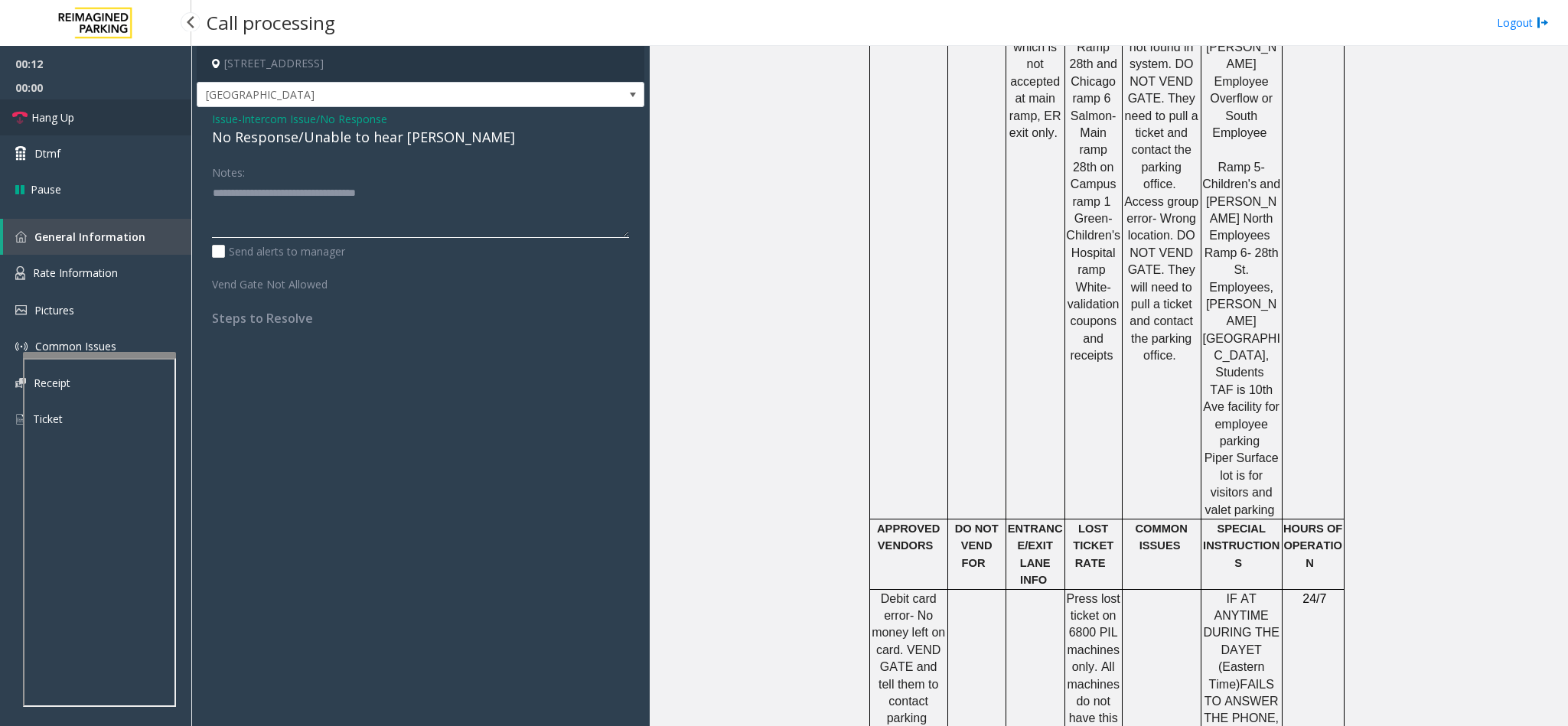
type textarea "**********"
click at [69, 106] on link "Hang Up" at bounding box center [95, 118] width 191 height 36
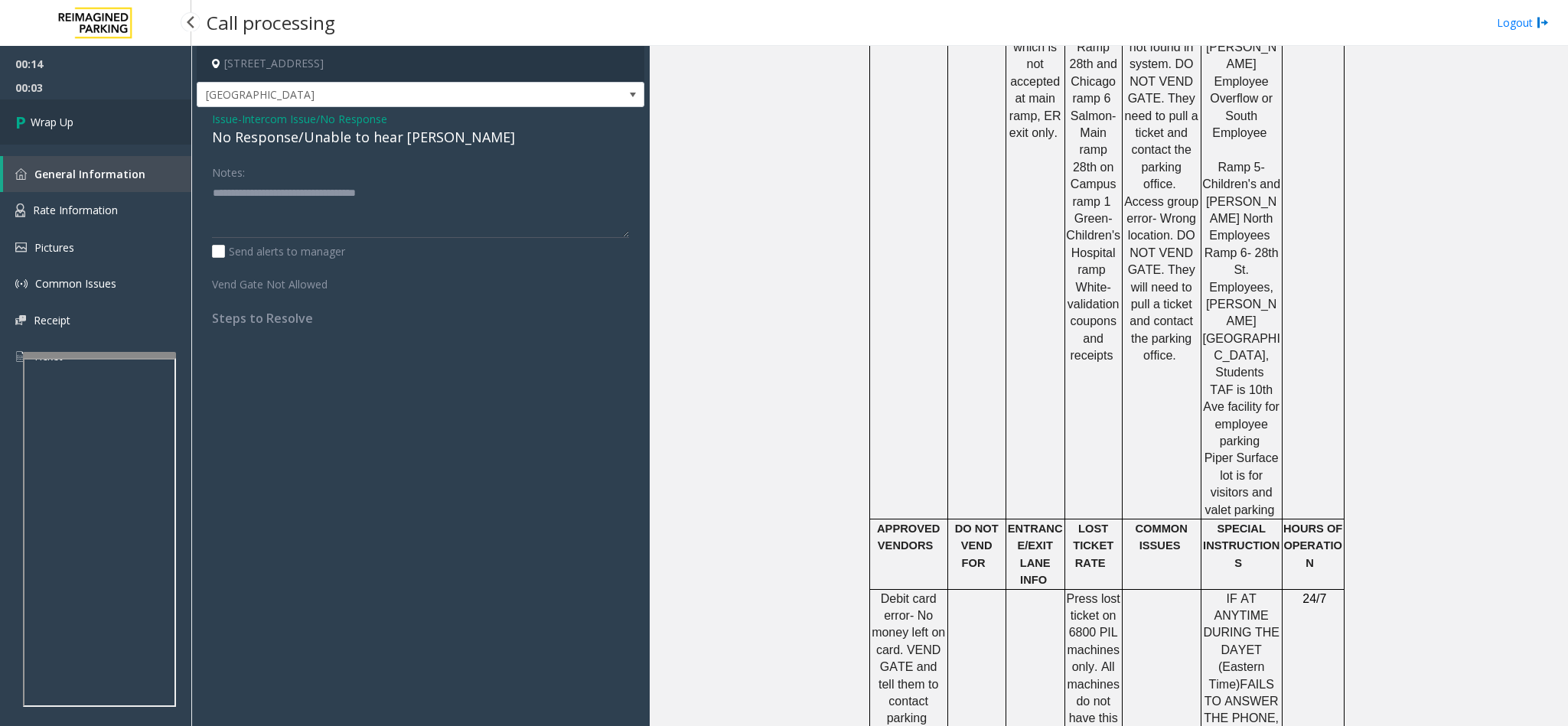
click at [69, 106] on link "Wrap Up" at bounding box center [95, 122] width 191 height 45
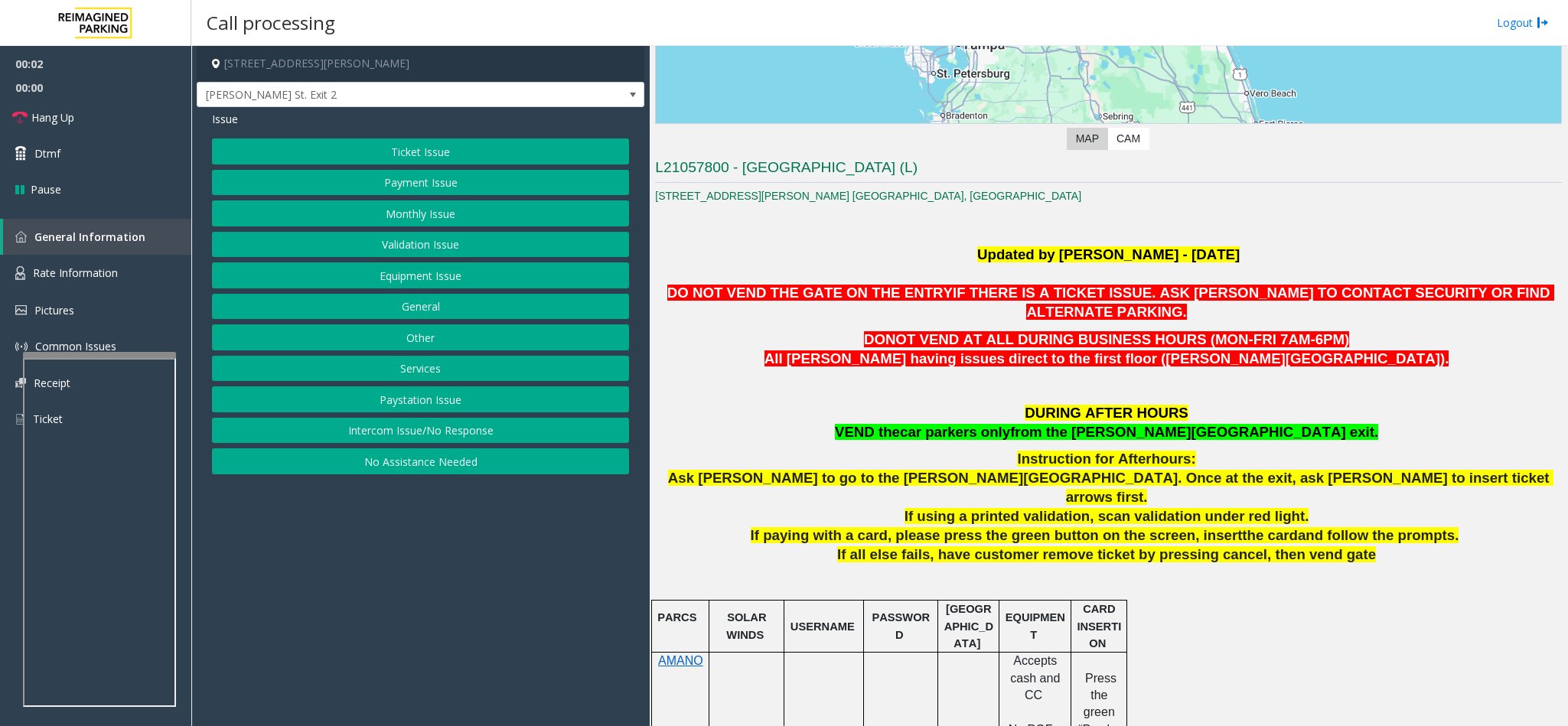
scroll to position [344, 0]
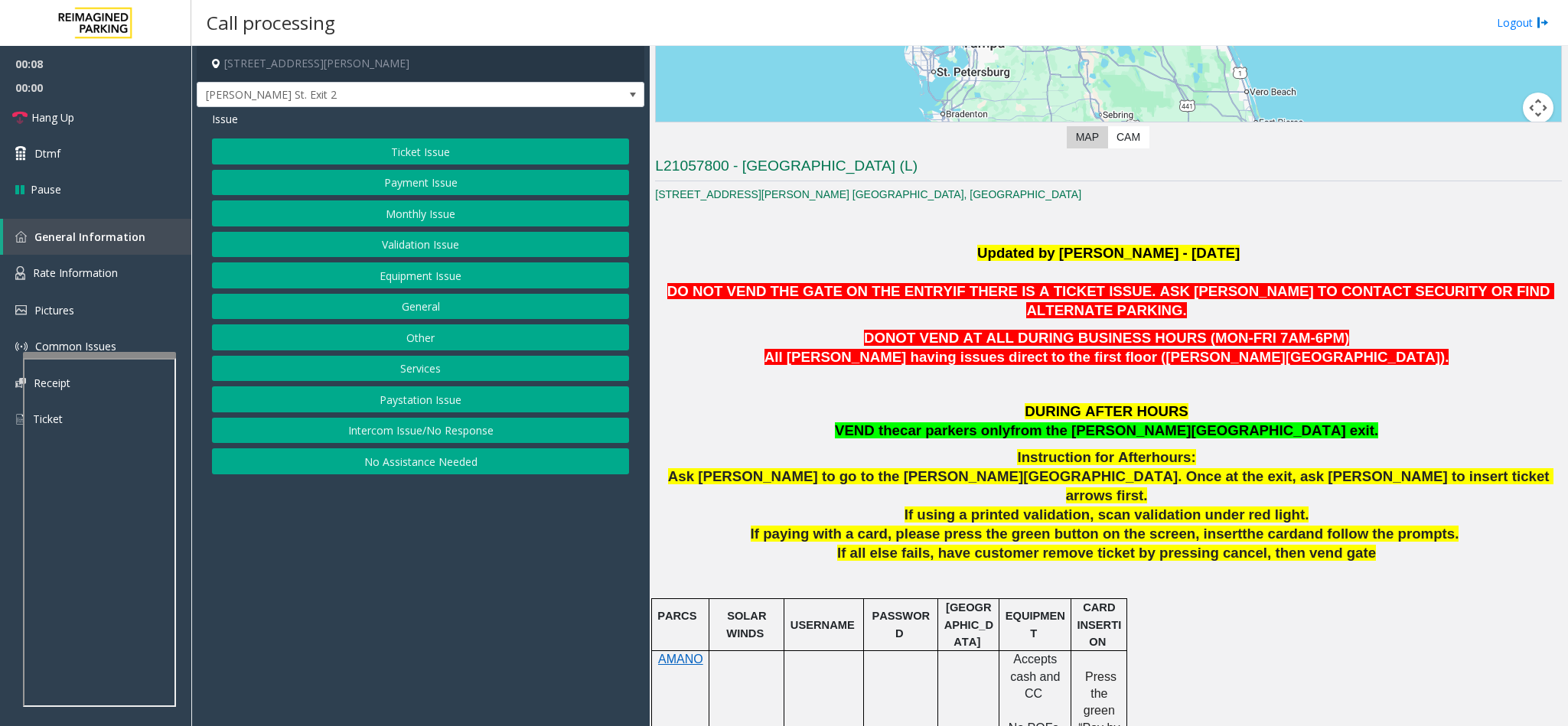
click at [409, 247] on button "Validation Issue" at bounding box center [421, 245] width 417 height 26
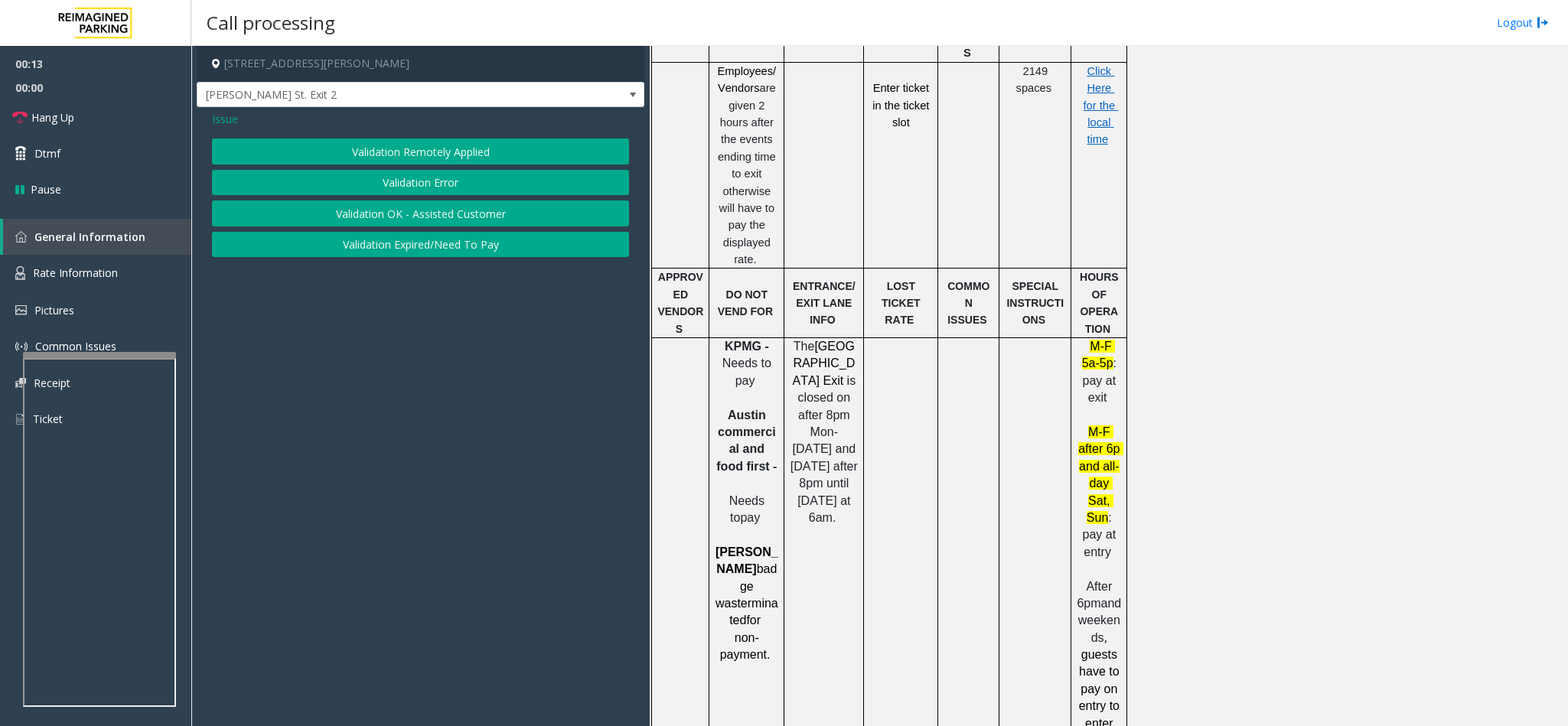
scroll to position [1491, 0]
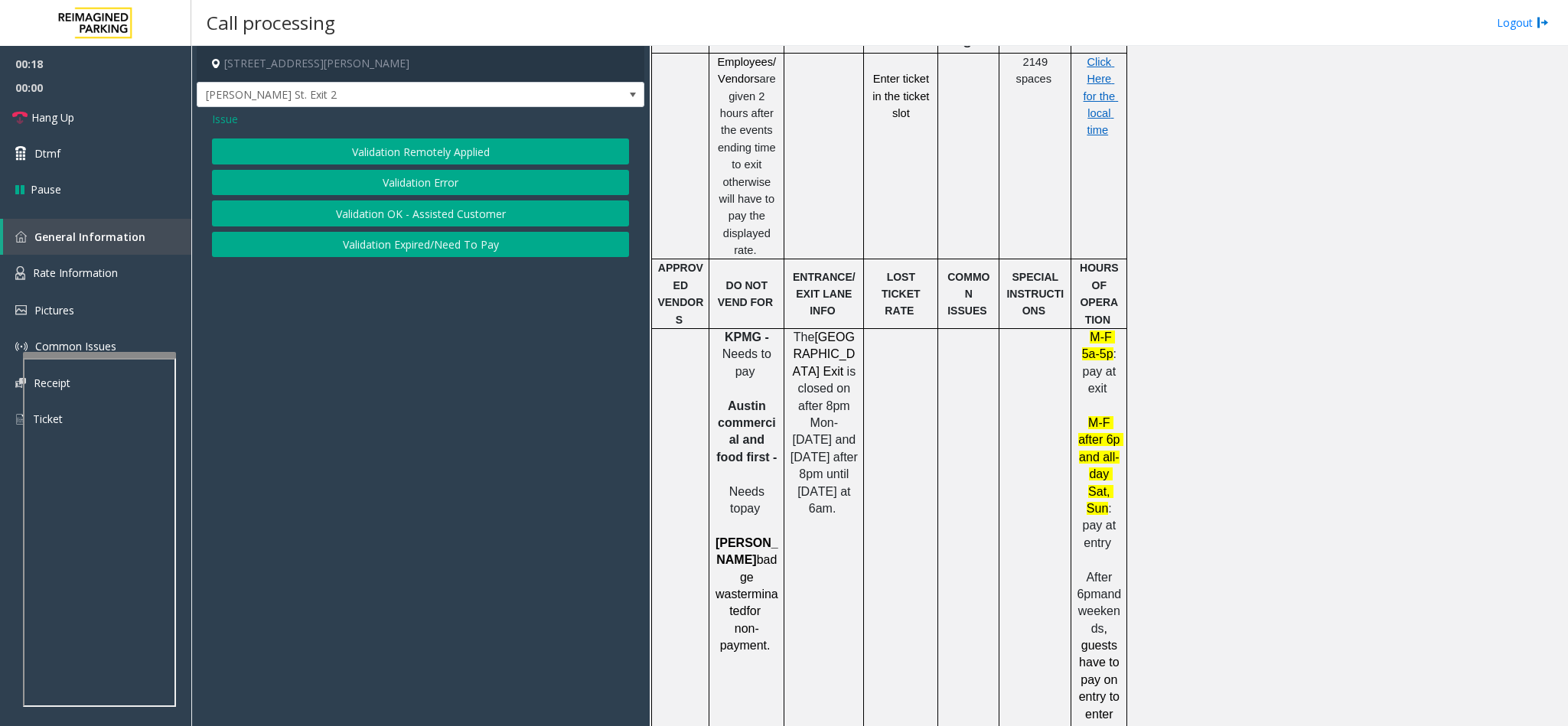
click at [218, 120] on span "Issue" at bounding box center [225, 119] width 26 height 16
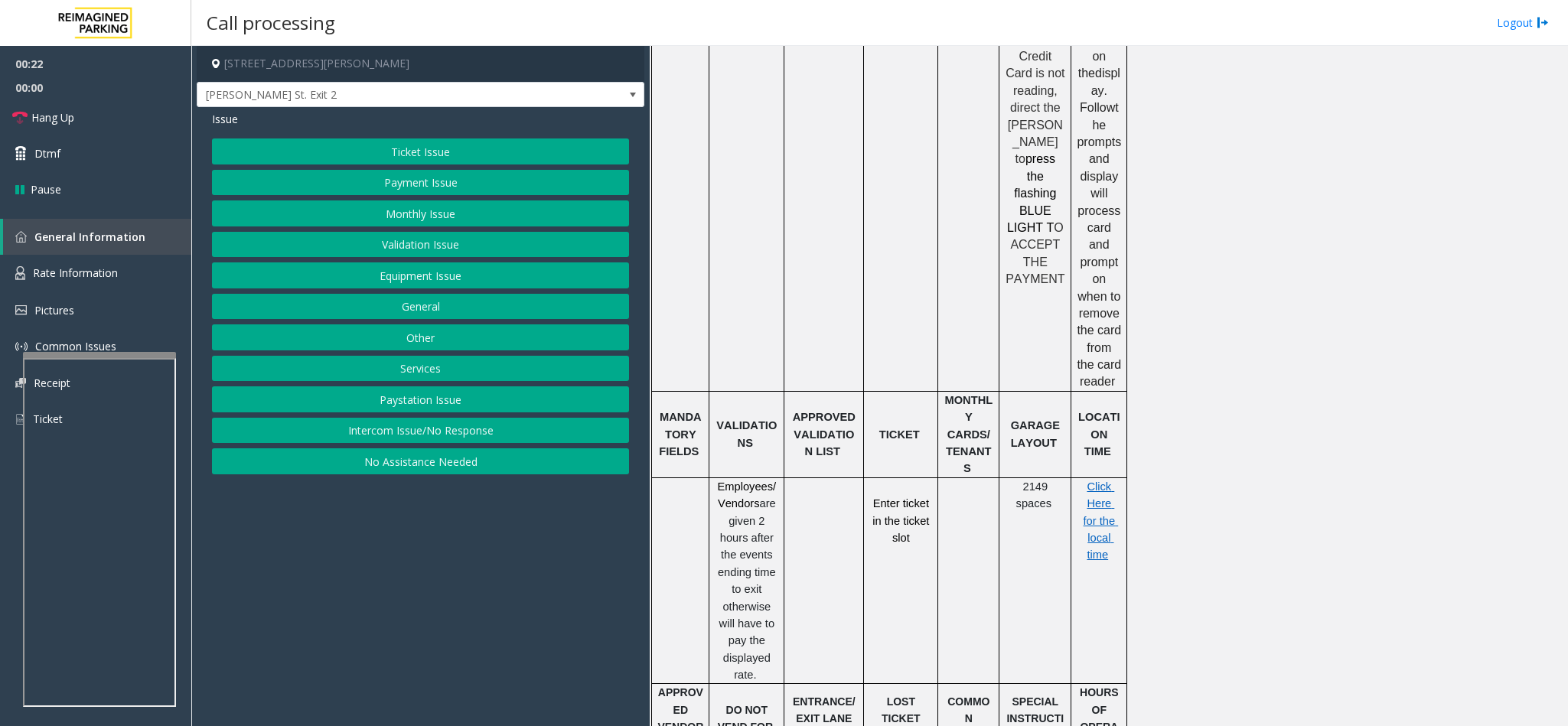
scroll to position [917, 0]
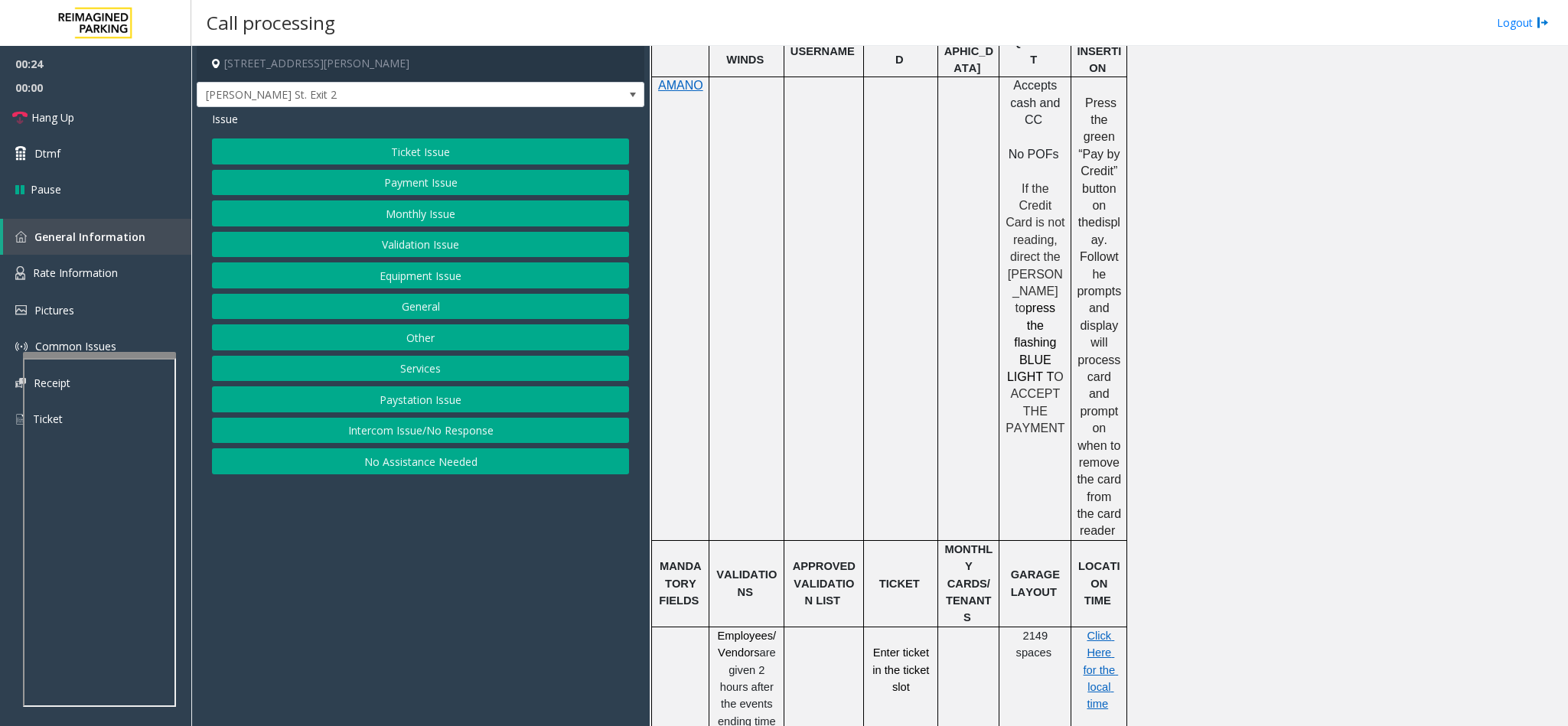
click at [397, 430] on button "Intercom Issue/No Response" at bounding box center [421, 430] width 417 height 26
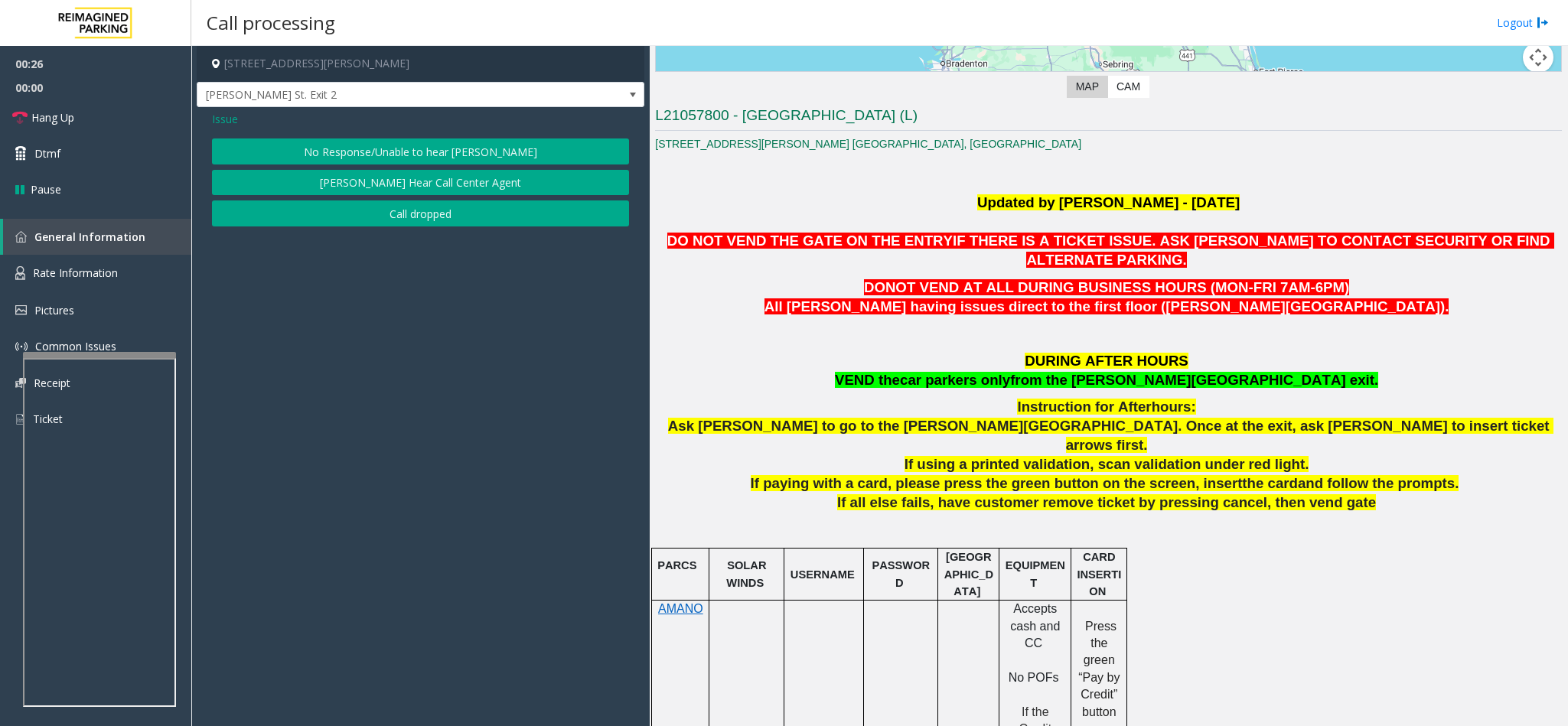
scroll to position [344, 0]
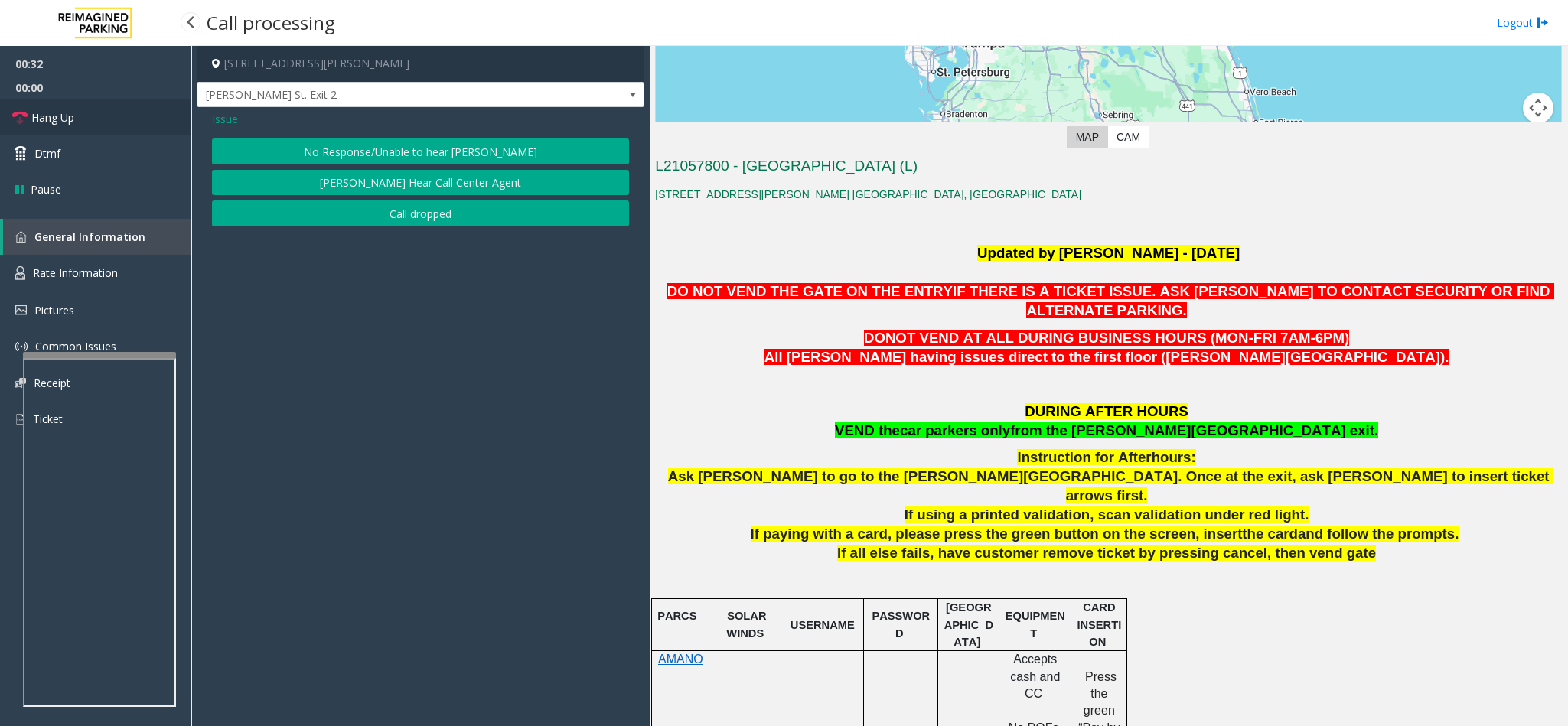
click at [92, 122] on link "Hang Up" at bounding box center [95, 118] width 191 height 36
click at [289, 145] on button "No Response/Unable to hear [PERSON_NAME]" at bounding box center [421, 151] width 417 height 26
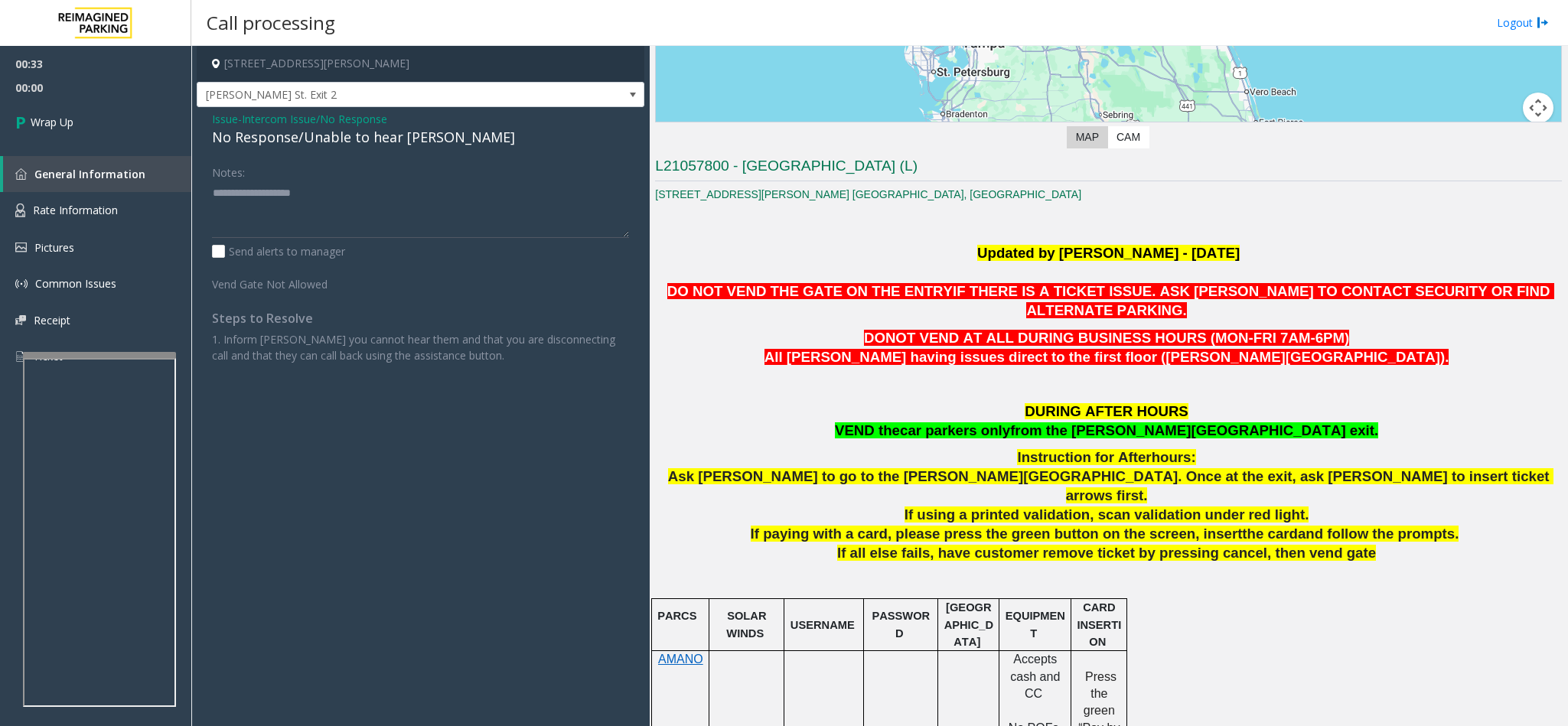
click at [289, 145] on div "No Response/Unable to hear [PERSON_NAME]" at bounding box center [421, 138] width 417 height 21
type textarea "**********"
click at [125, 101] on link "Wrap Up" at bounding box center [95, 122] width 191 height 45
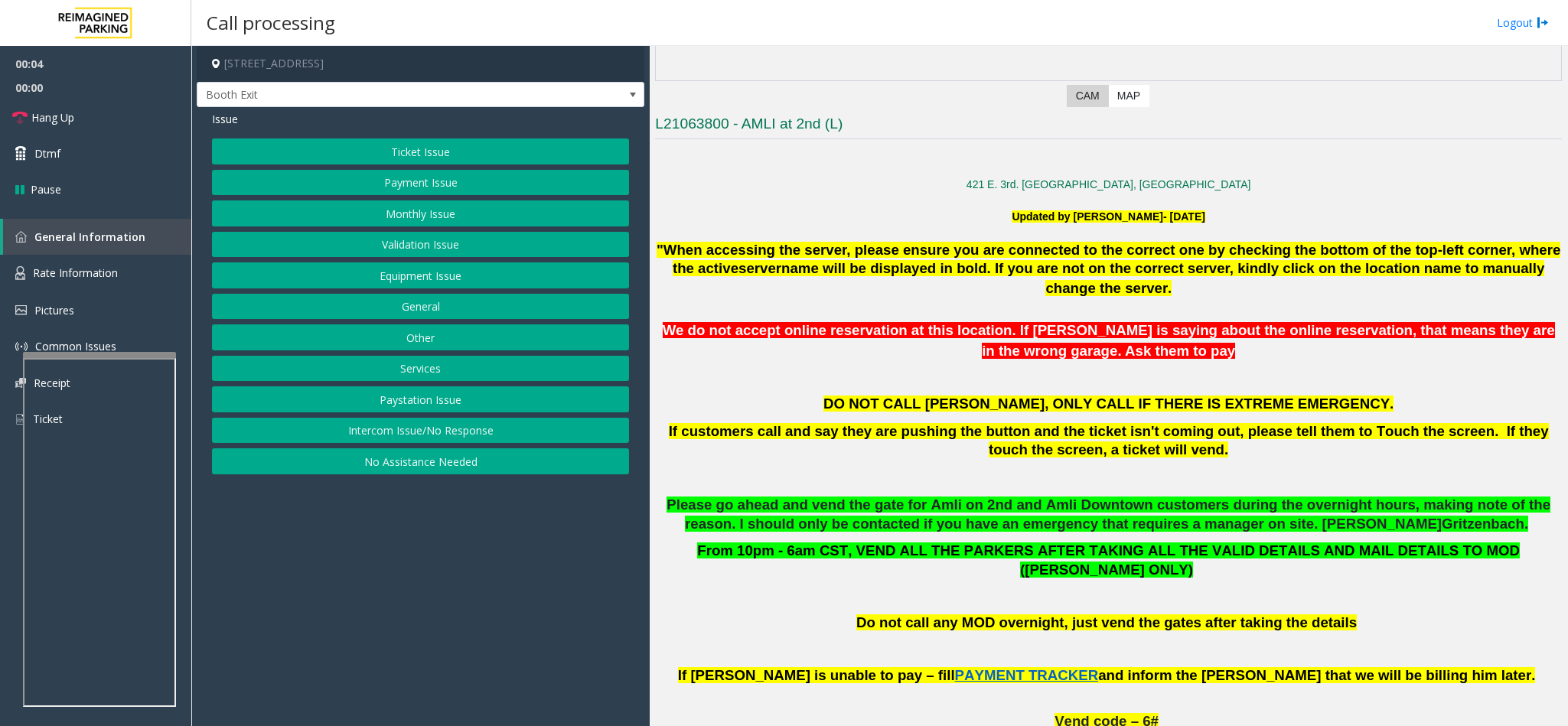
scroll to position [803, 0]
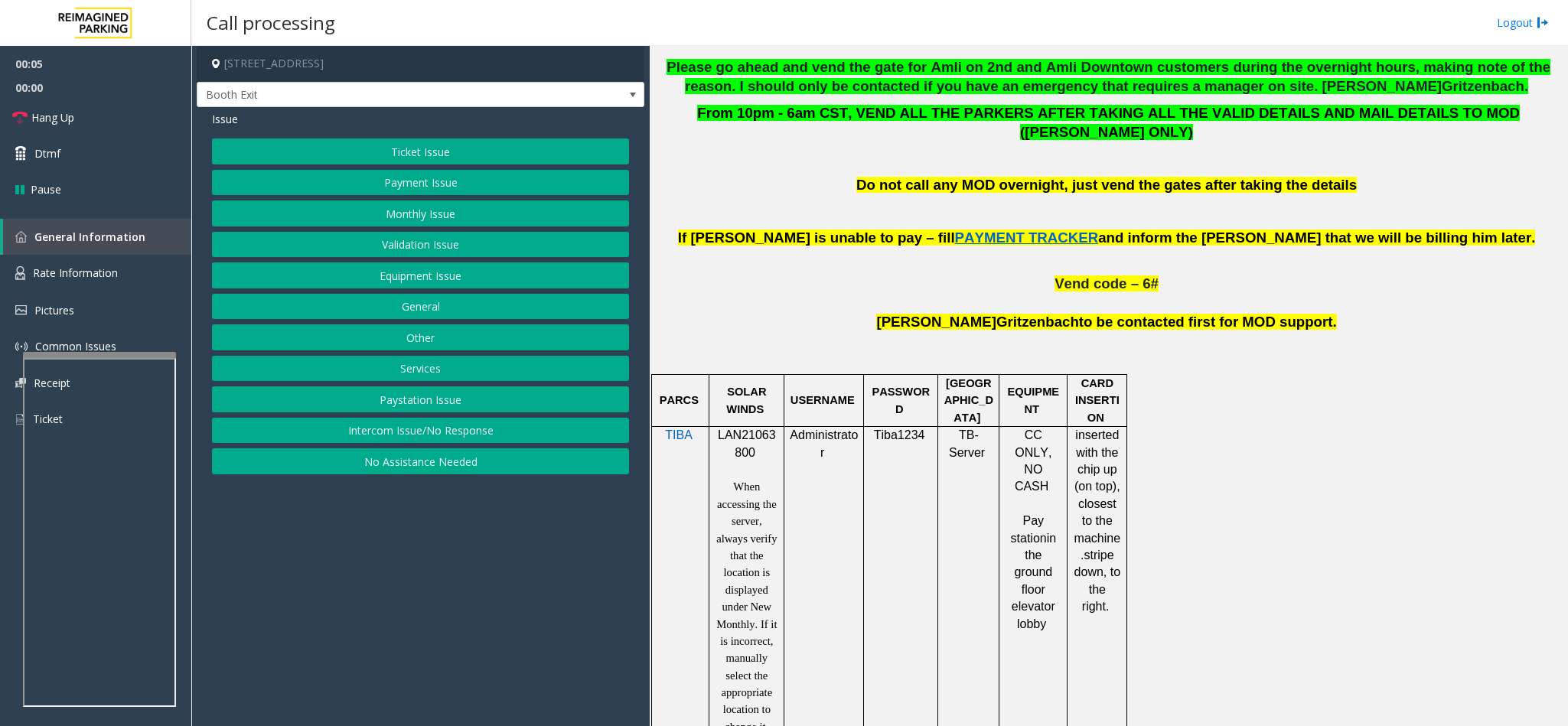
click at [756, 428] on span "LAN21063800" at bounding box center [746, 443] width 58 height 29
copy p "LAN21063800"
click at [400, 247] on button "Validation Issue" at bounding box center [421, 245] width 417 height 26
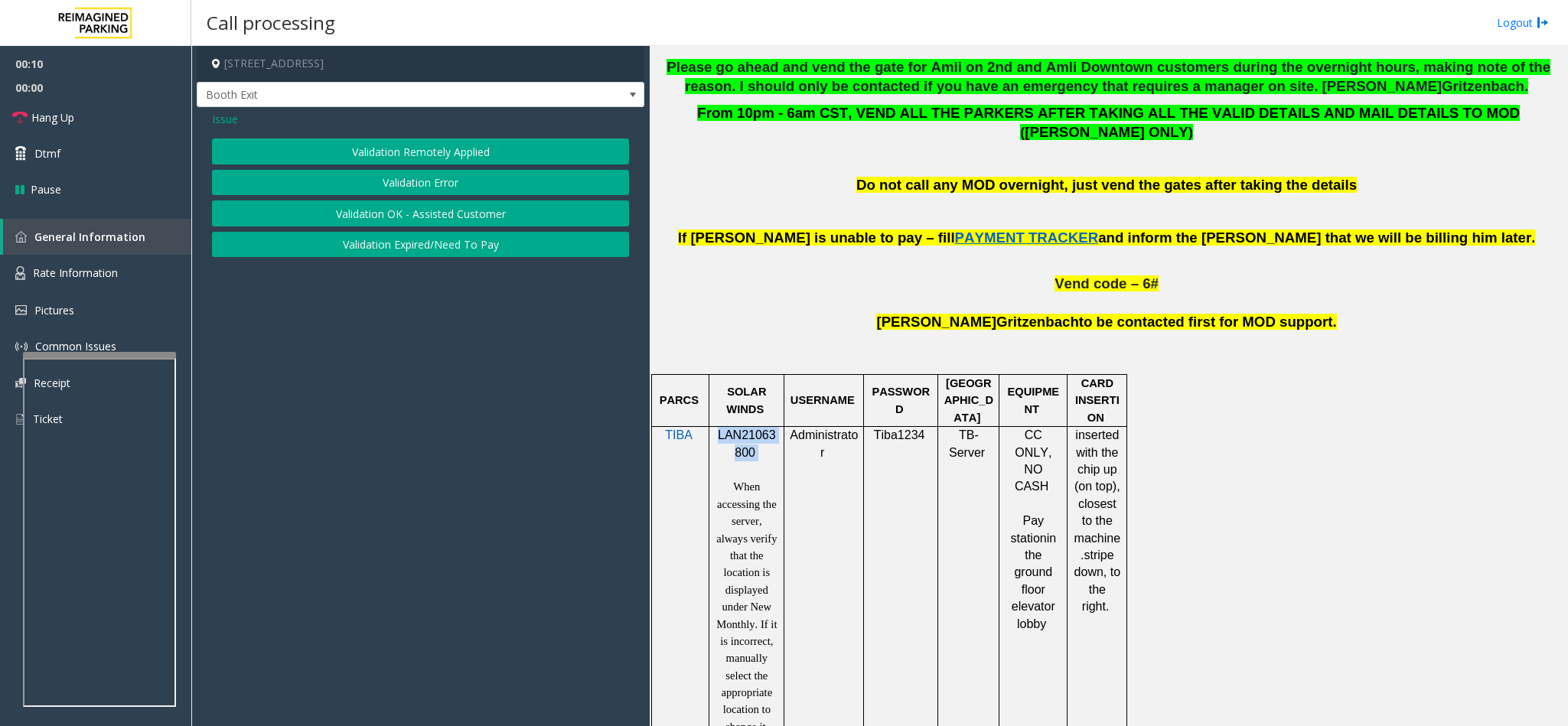
click at [393, 184] on button "Validation Error" at bounding box center [421, 183] width 417 height 26
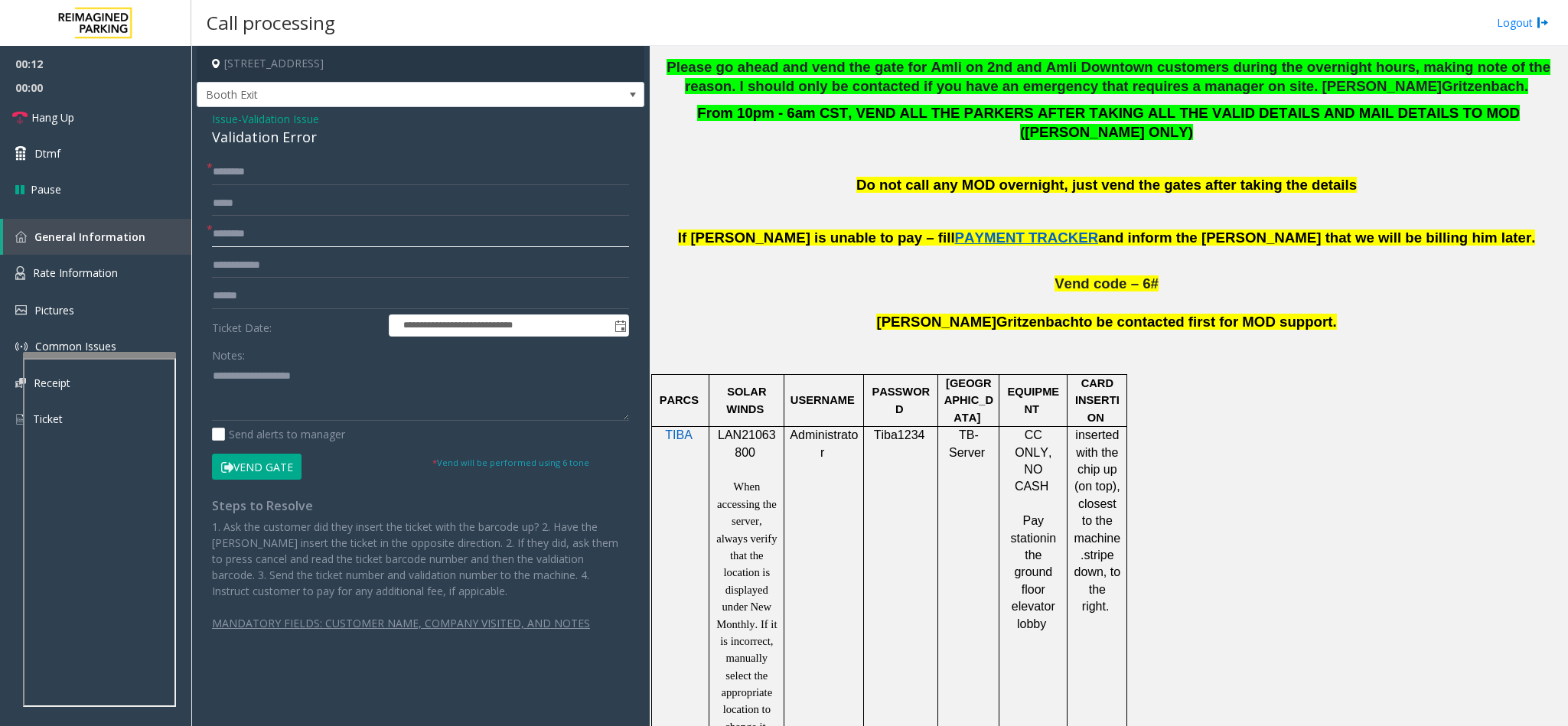
click at [234, 227] on input "text" at bounding box center [421, 234] width 417 height 26
type input "*******"
click at [225, 175] on input "text" at bounding box center [421, 172] width 417 height 26
type input "*"
type input "*********"
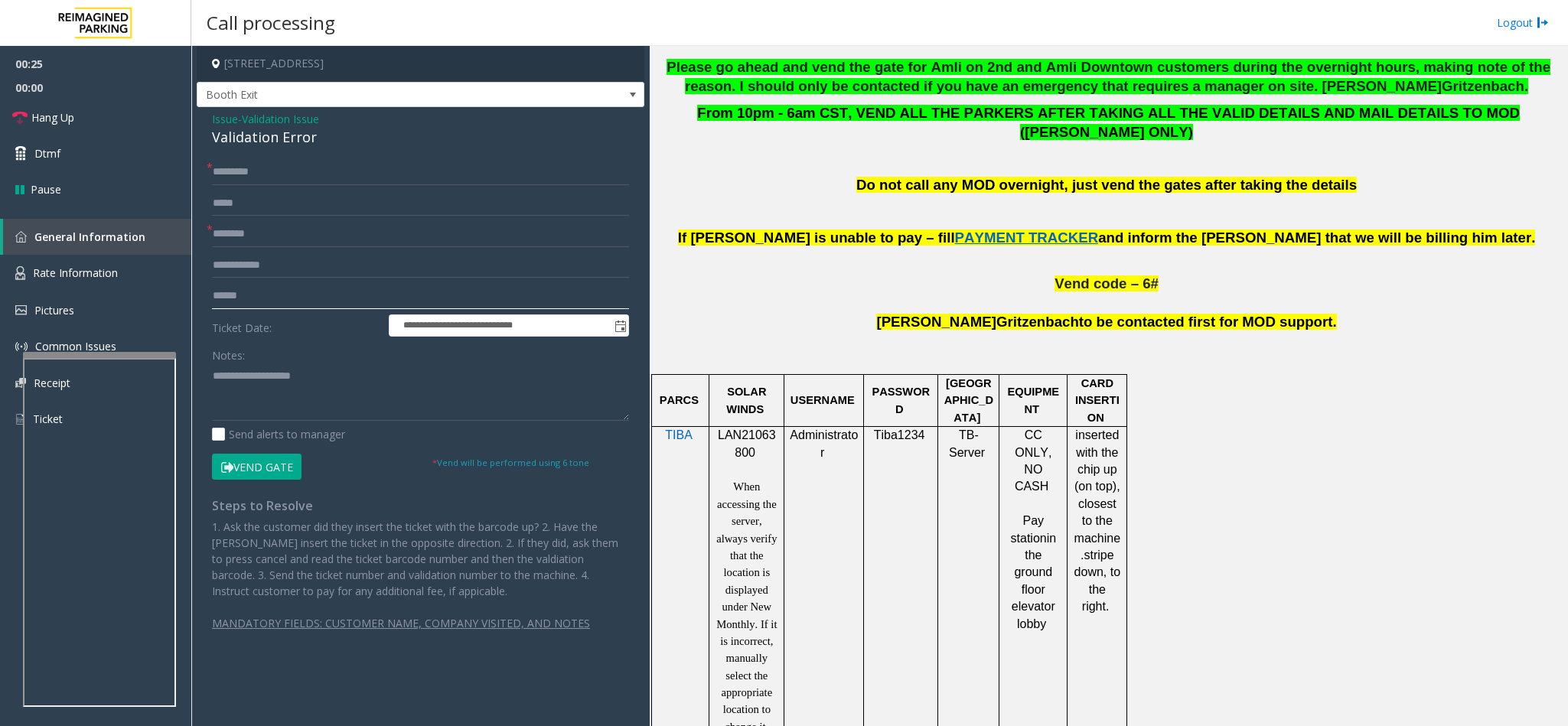
click at [225, 303] on input "text" at bounding box center [421, 296] width 417 height 26
click at [255, 133] on div "Validation Error" at bounding box center [421, 138] width 417 height 21
click at [212, 378] on textarea at bounding box center [421, 392] width 417 height 57
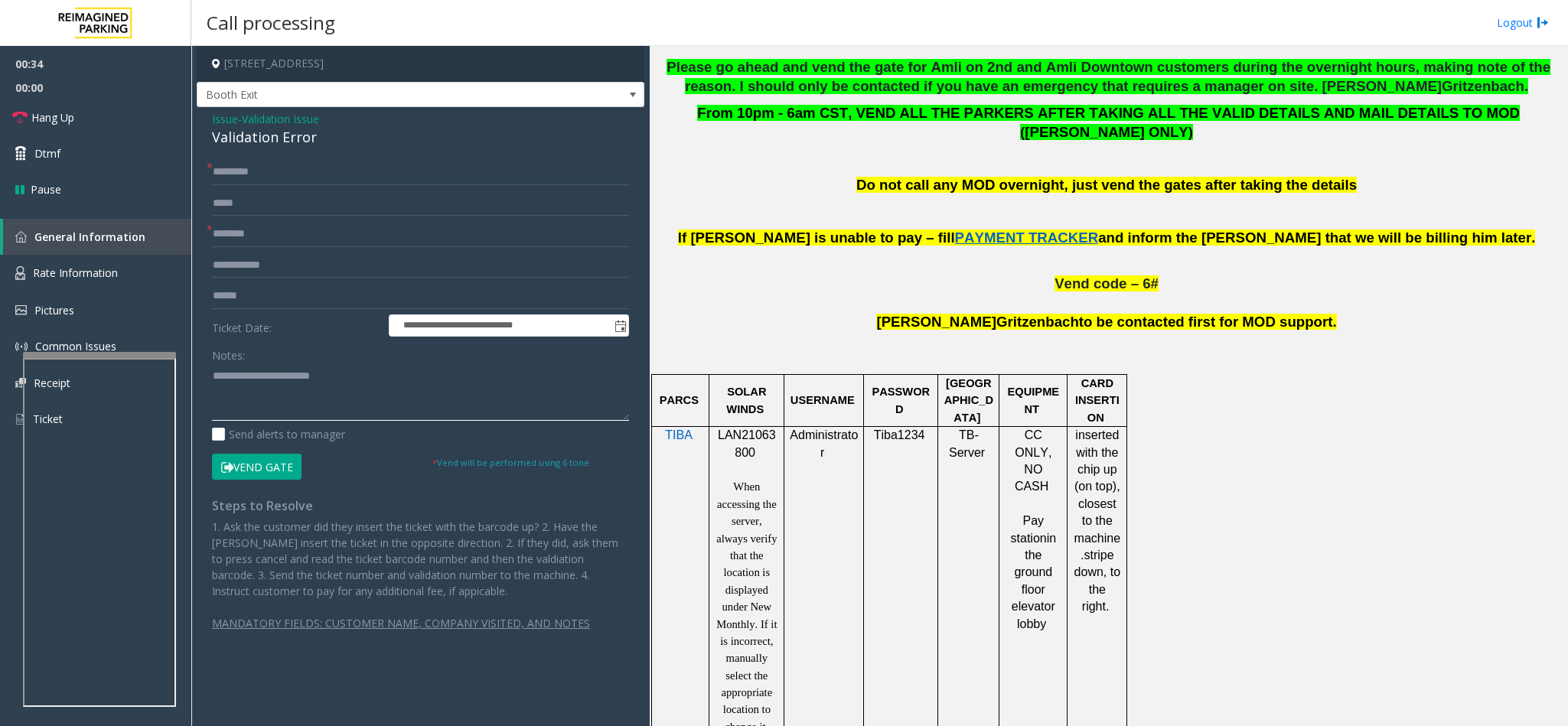
click at [358, 368] on textarea at bounding box center [421, 392] width 417 height 57
type textarea "**********"
click at [279, 287] on input "text" at bounding box center [421, 296] width 417 height 26
type input "*******"
click at [345, 378] on textarea at bounding box center [421, 392] width 417 height 57
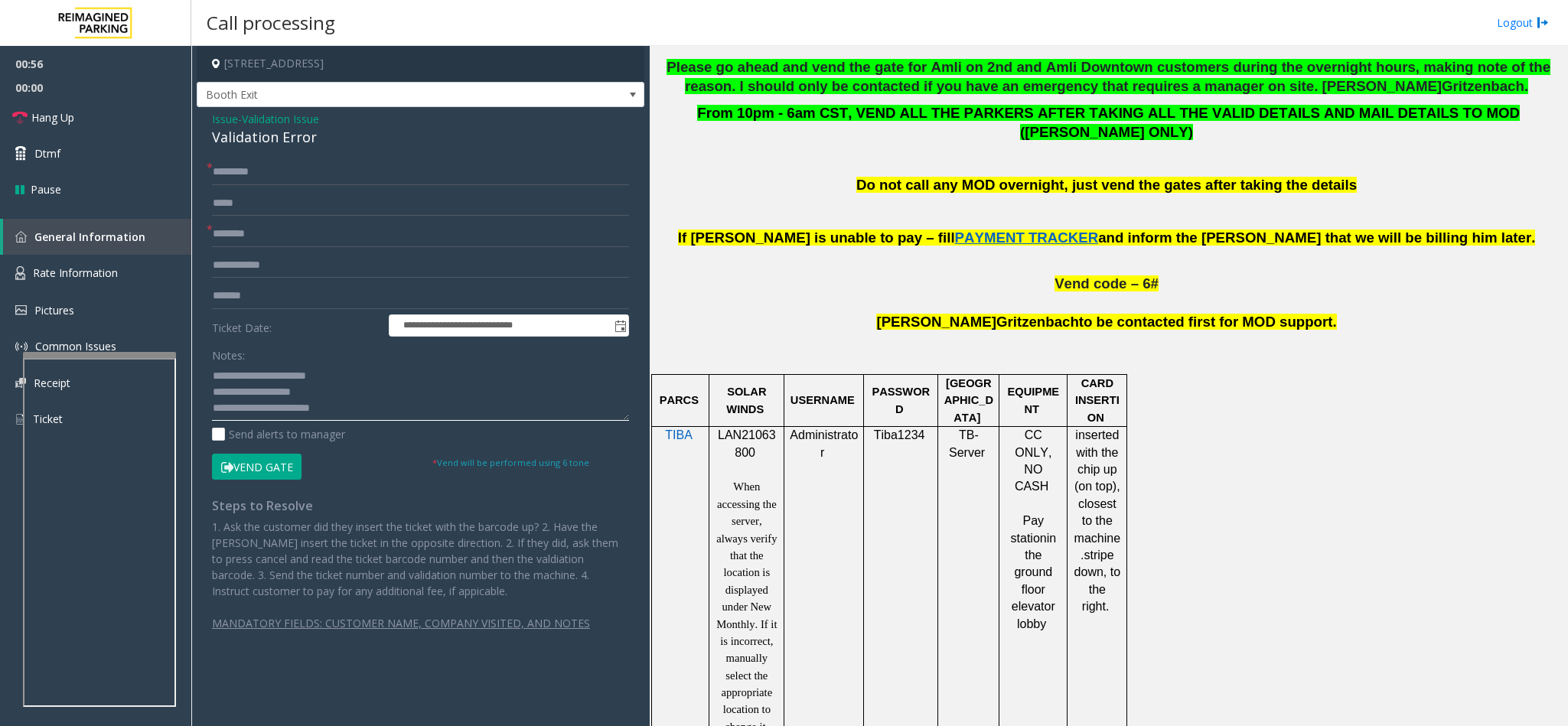
click at [333, 395] on textarea at bounding box center [421, 392] width 417 height 57
drag, startPoint x: 214, startPoint y: 391, endPoint x: 319, endPoint y: 390, distance: 105.0
click at [319, 390] on textarea at bounding box center [421, 392] width 417 height 57
click at [255, 469] on button "Vend Gate" at bounding box center [256, 466] width 89 height 26
click at [214, 411] on textarea at bounding box center [421, 392] width 417 height 57
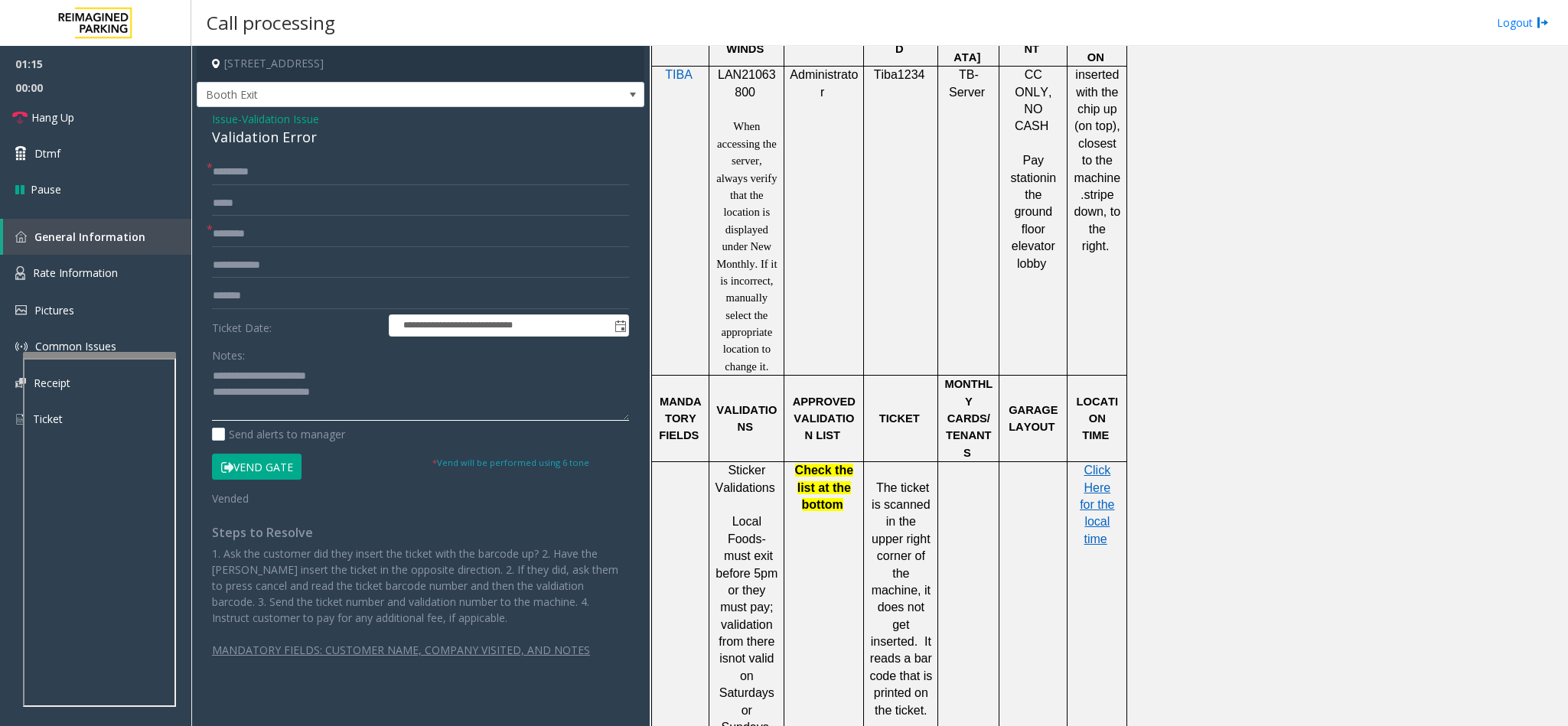
scroll to position [934, 0]
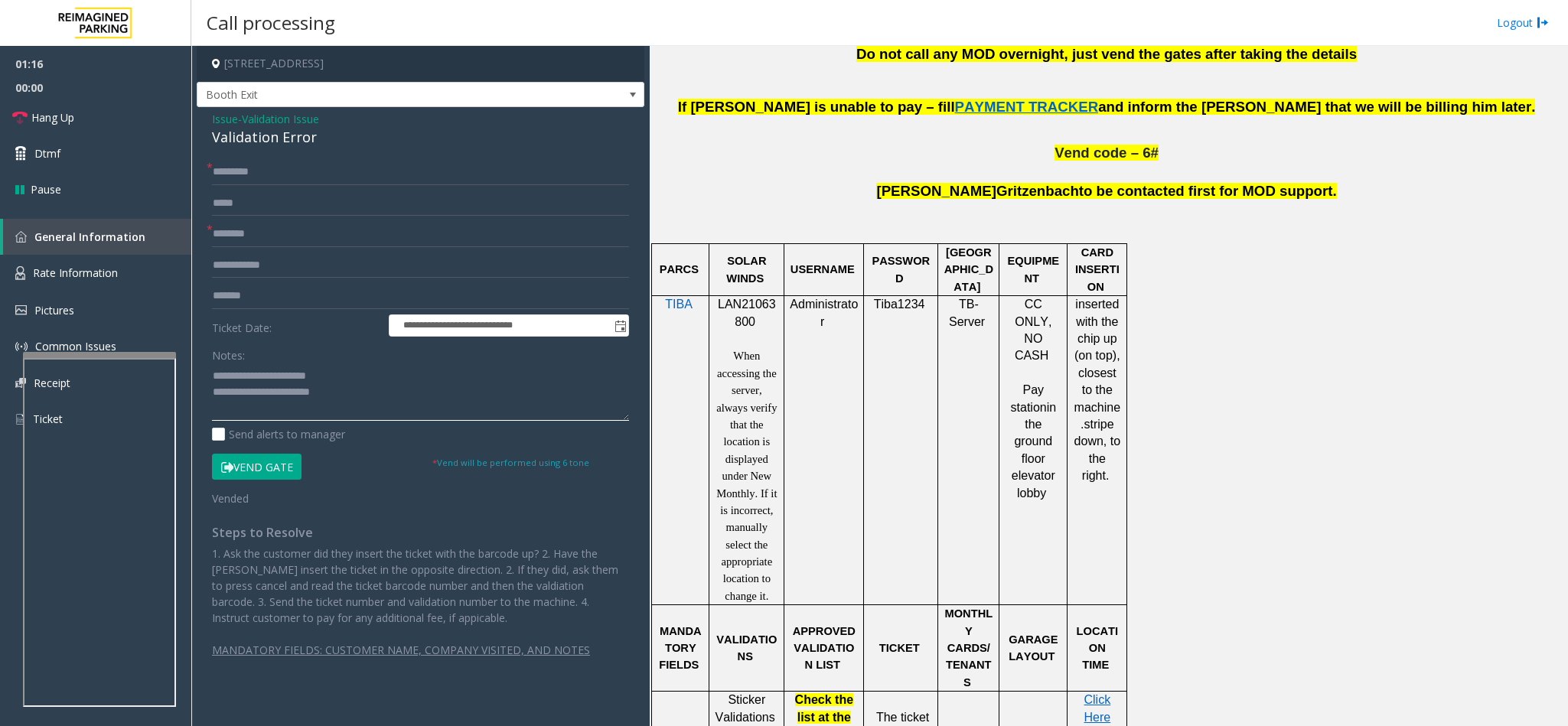
type textarea "**********"
click at [746, 298] on span "LAN21063800" at bounding box center [746, 312] width 58 height 29
copy p "LAN21063800"
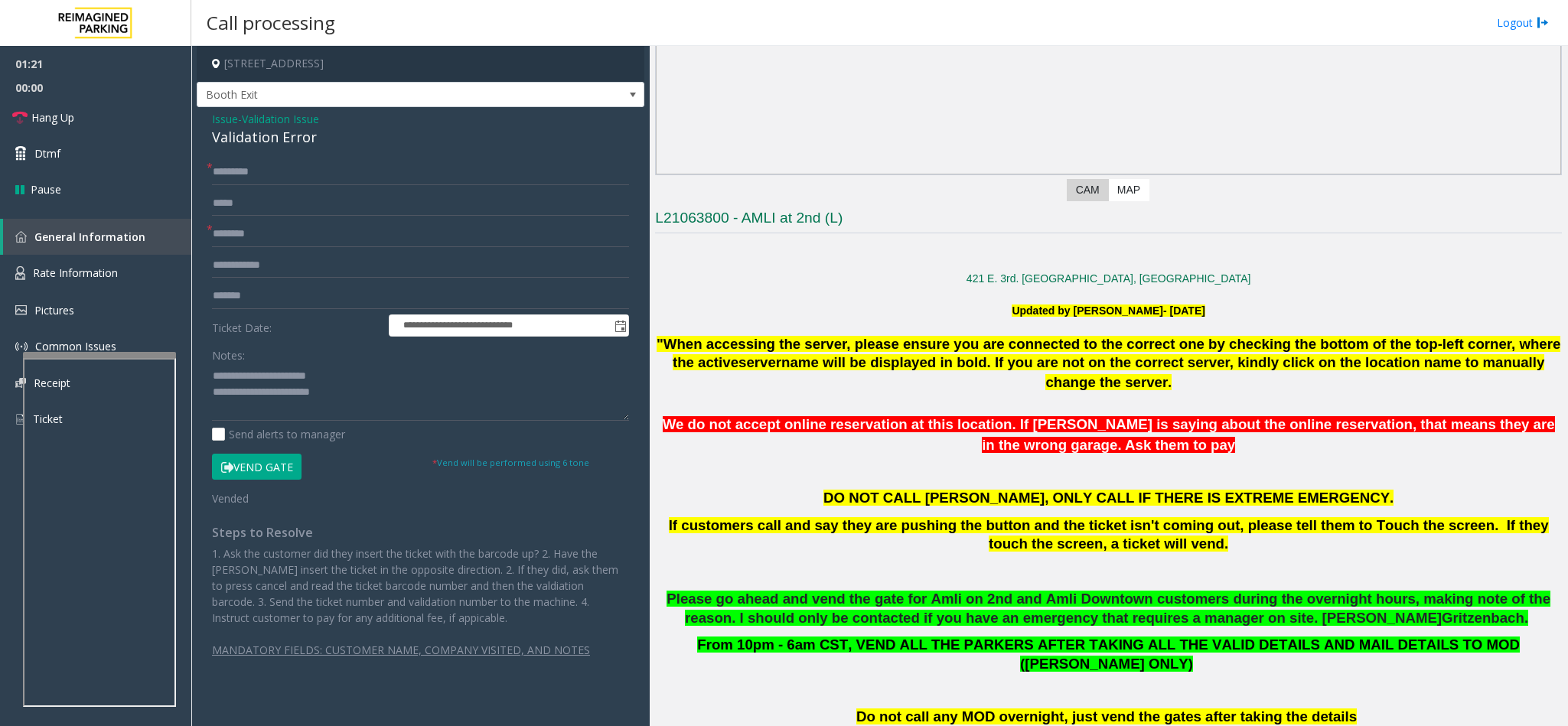
scroll to position [246, 0]
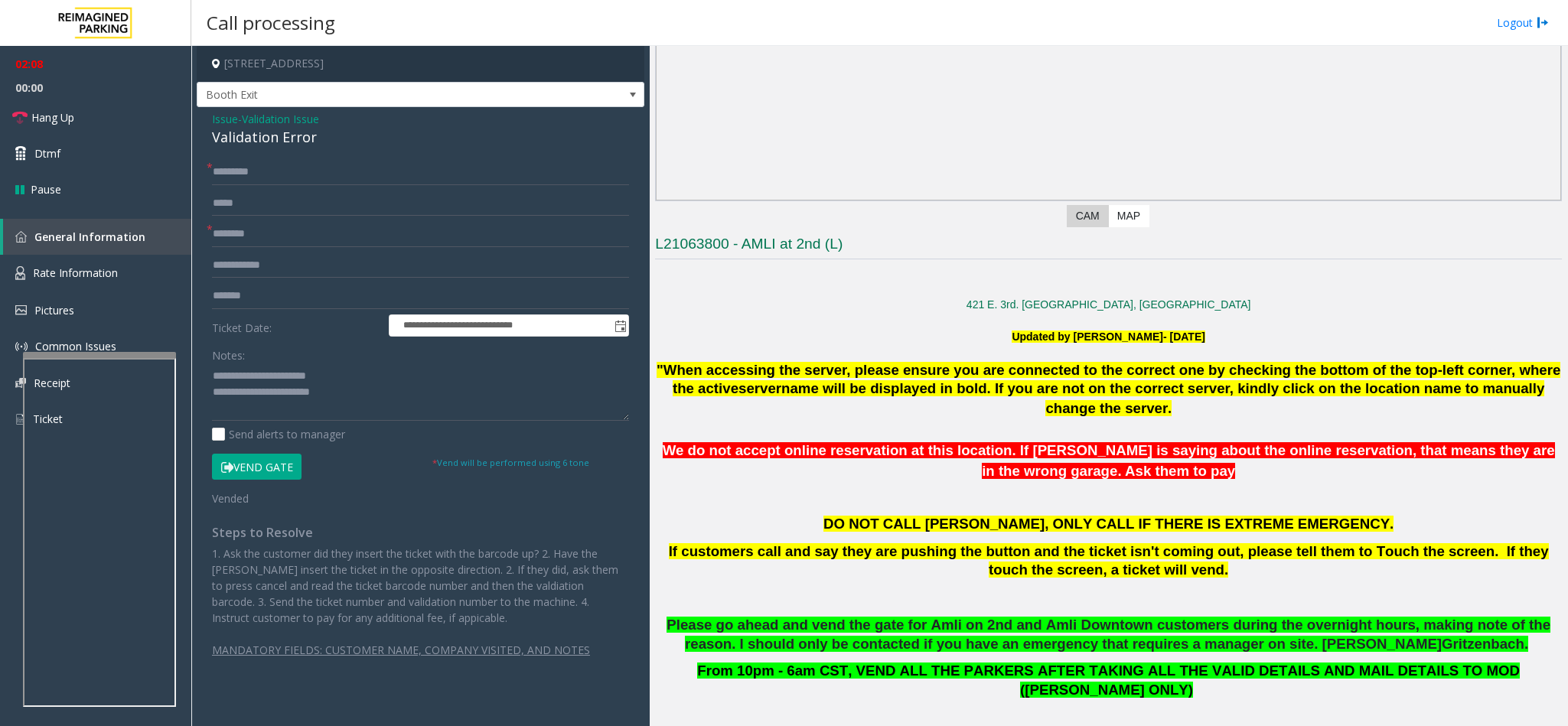
click at [244, 463] on button "Vend Gate" at bounding box center [256, 466] width 89 height 26
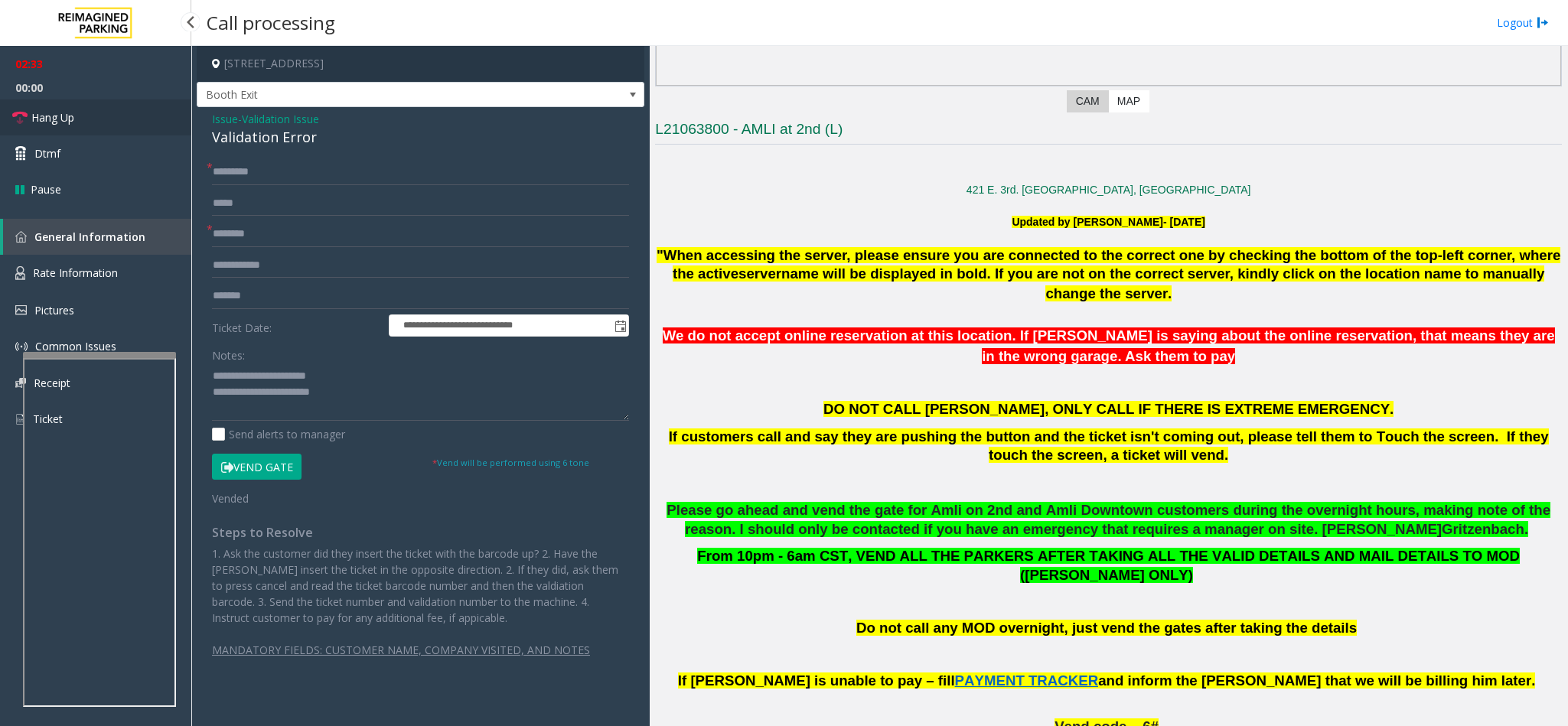
click at [117, 119] on link "Hang Up" at bounding box center [95, 118] width 191 height 36
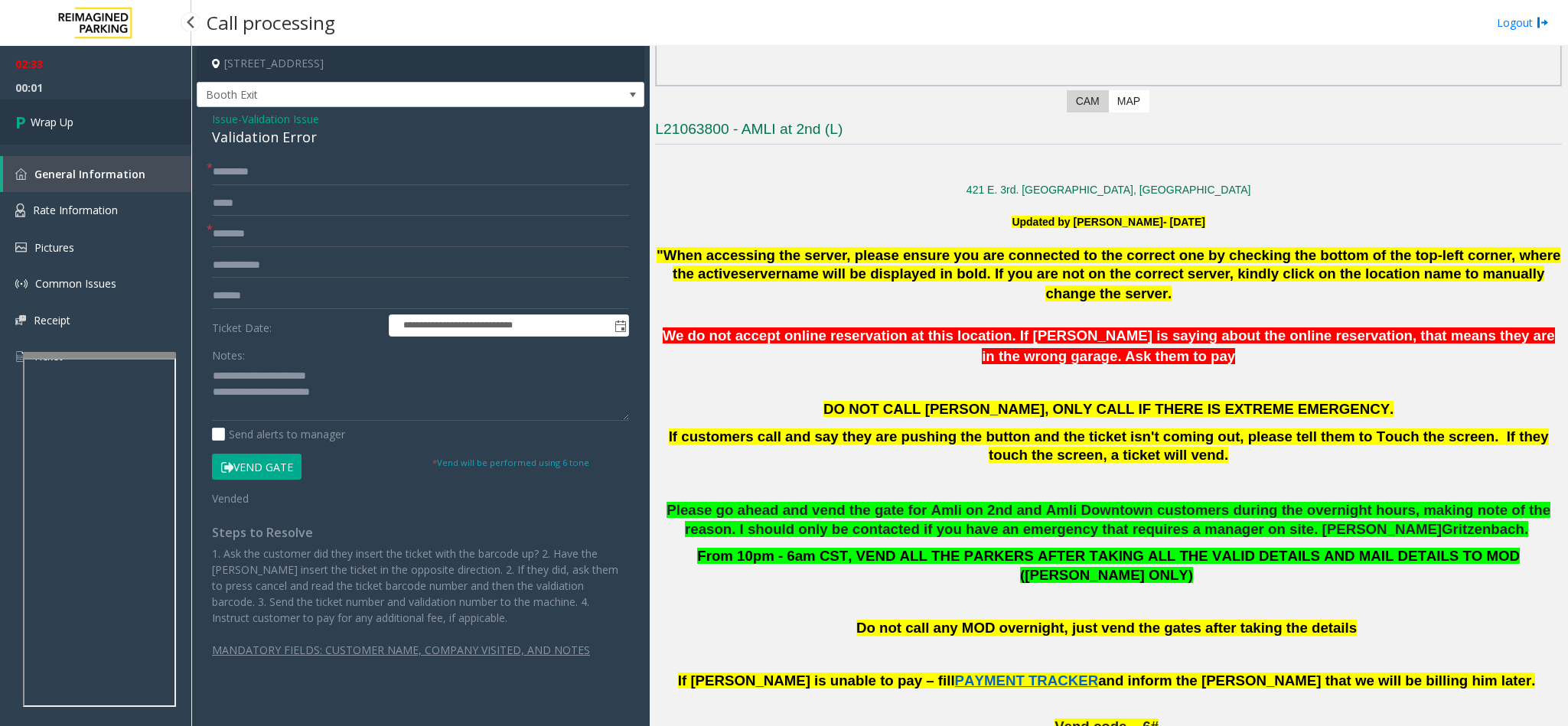
click at [117, 119] on link "Wrap Up" at bounding box center [95, 122] width 191 height 45
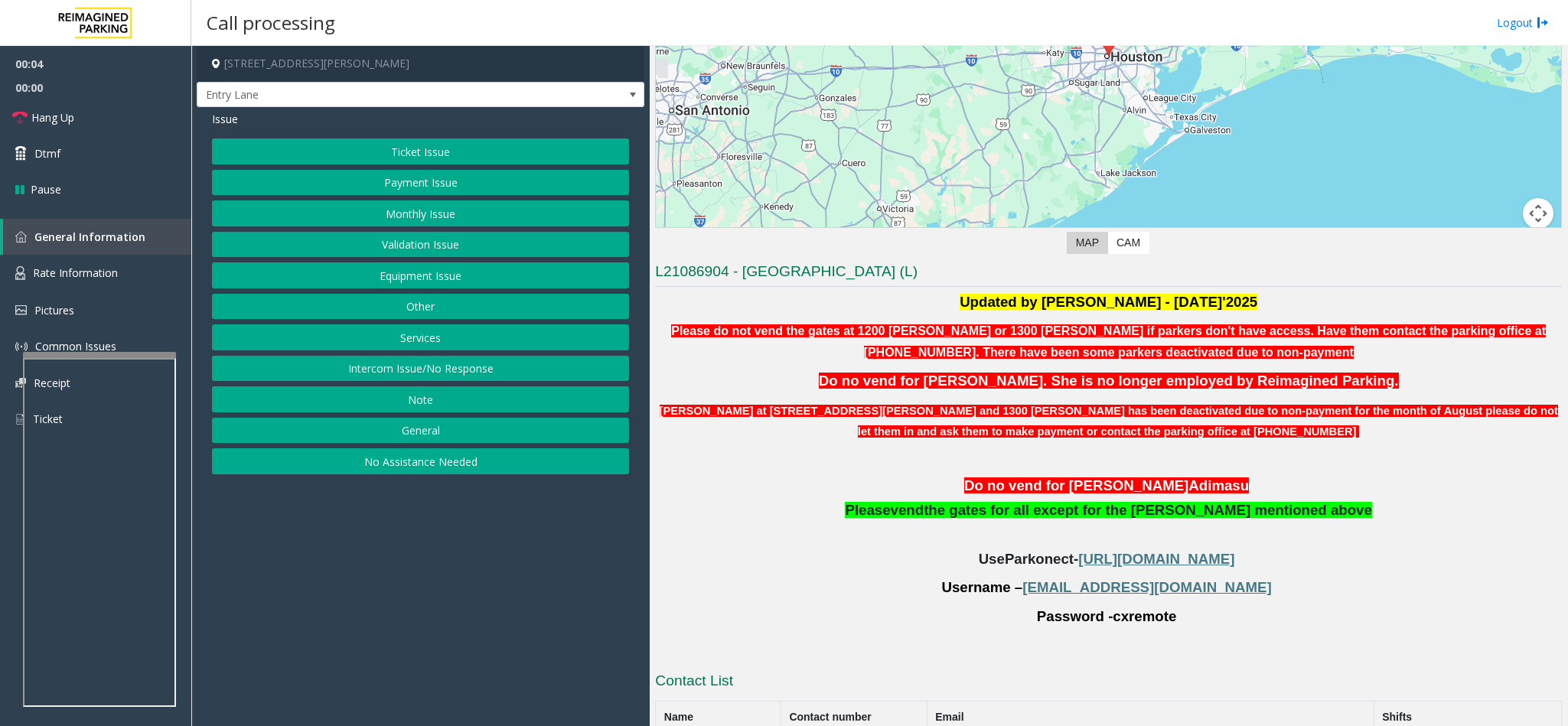
scroll to position [329, 0]
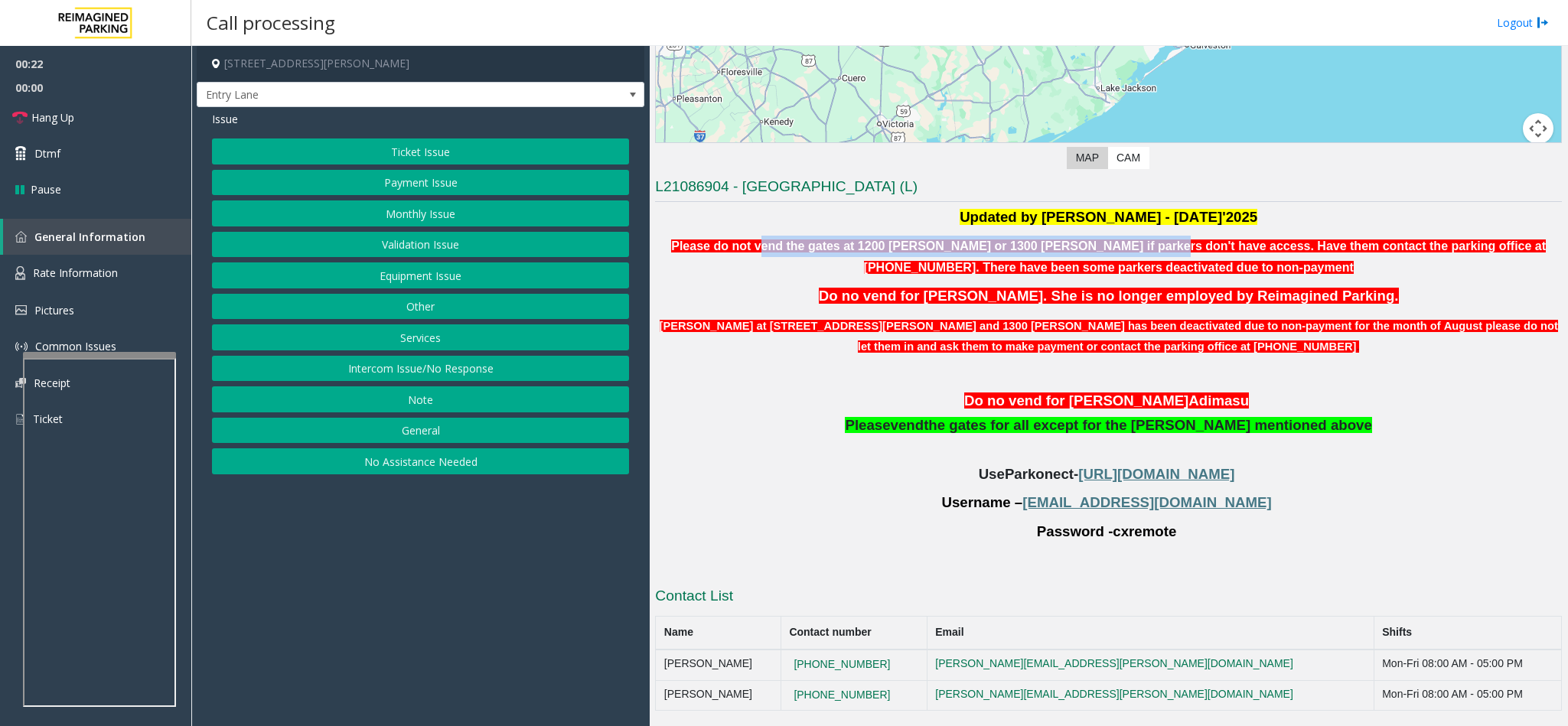
drag, startPoint x: 739, startPoint y: 232, endPoint x: 1077, endPoint y: 239, distance: 338.1
click at [1077, 239] on span "Please do not vend the gates at 1200 baker or 1300 Baker if parkers don't have …" at bounding box center [1108, 255] width 874 height 37
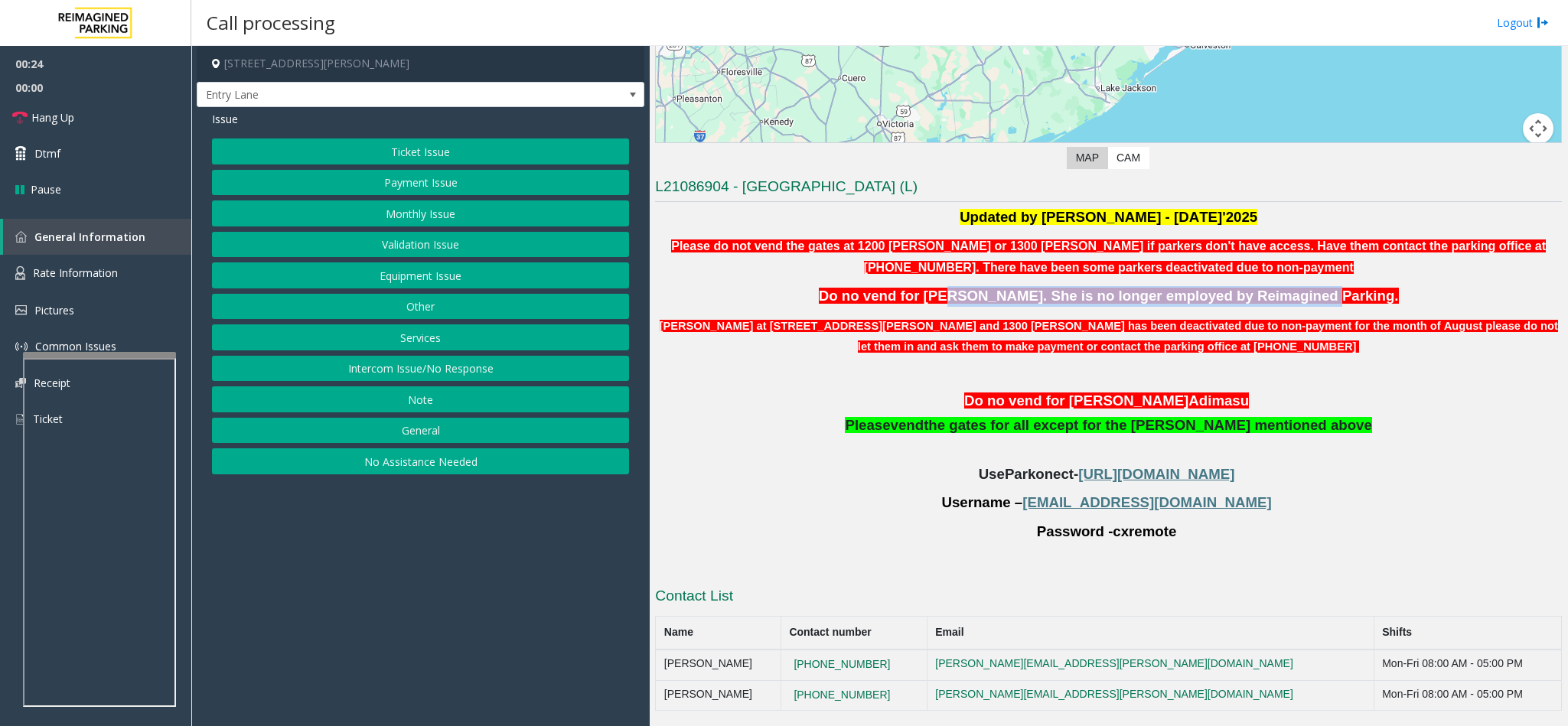
drag, startPoint x: 957, startPoint y: 290, endPoint x: 1281, endPoint y: 304, distance: 324.3
click at [1288, 297] on span "Do no vend for Stephanie Bogany. She is no longer employed by Reimagined Parkin…" at bounding box center [1108, 295] width 580 height 16
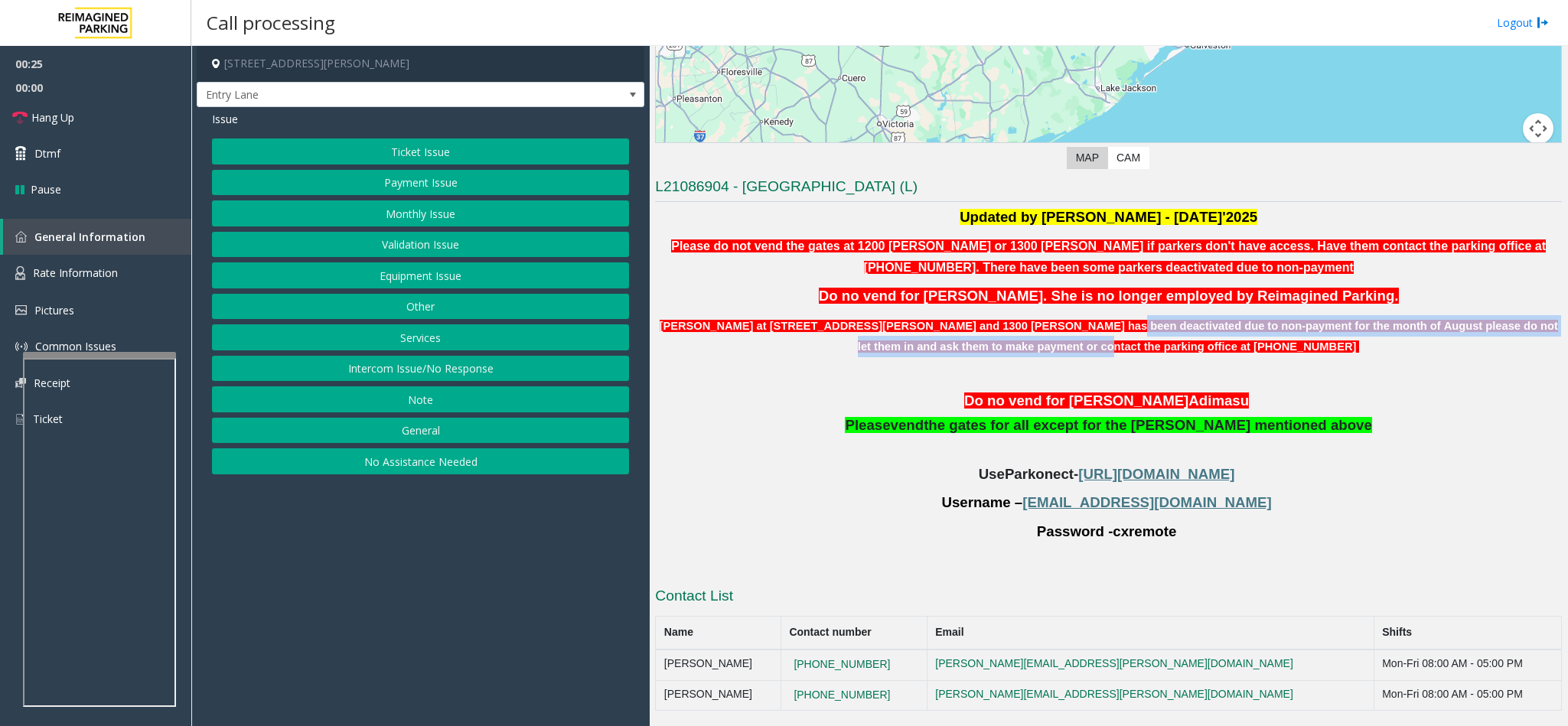
drag, startPoint x: 1027, startPoint y: 329, endPoint x: 1115, endPoint y: 349, distance: 90.2
click at [1115, 346] on font "Parkers at 1200 baker and 1300 Baker has been deactivated due to non-payment fo…" at bounding box center [1108, 336] width 898 height 34
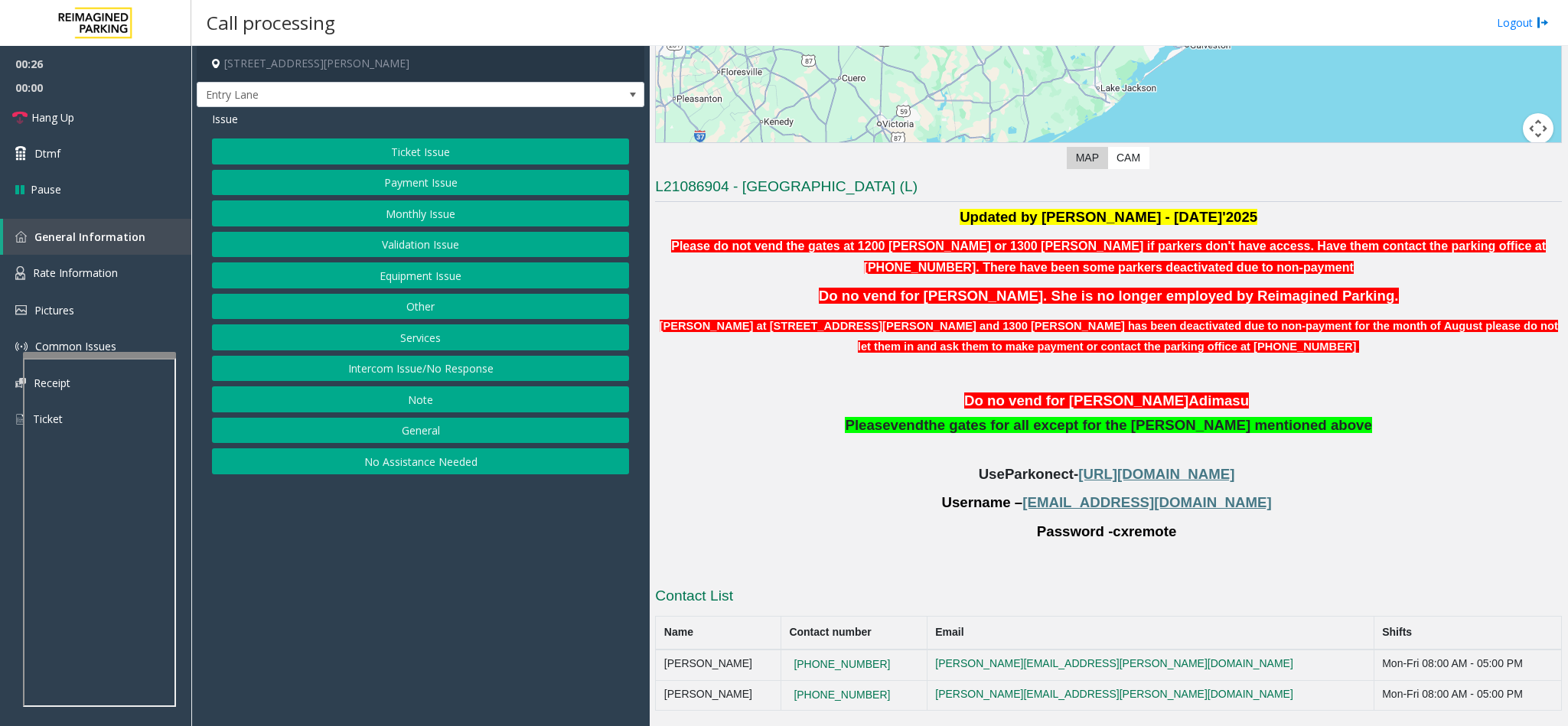
drag, startPoint x: 1070, startPoint y: 379, endPoint x: 1098, endPoint y: 381, distance: 28.1
click at [1098, 381] on p at bounding box center [1107, 373] width 907 height 16
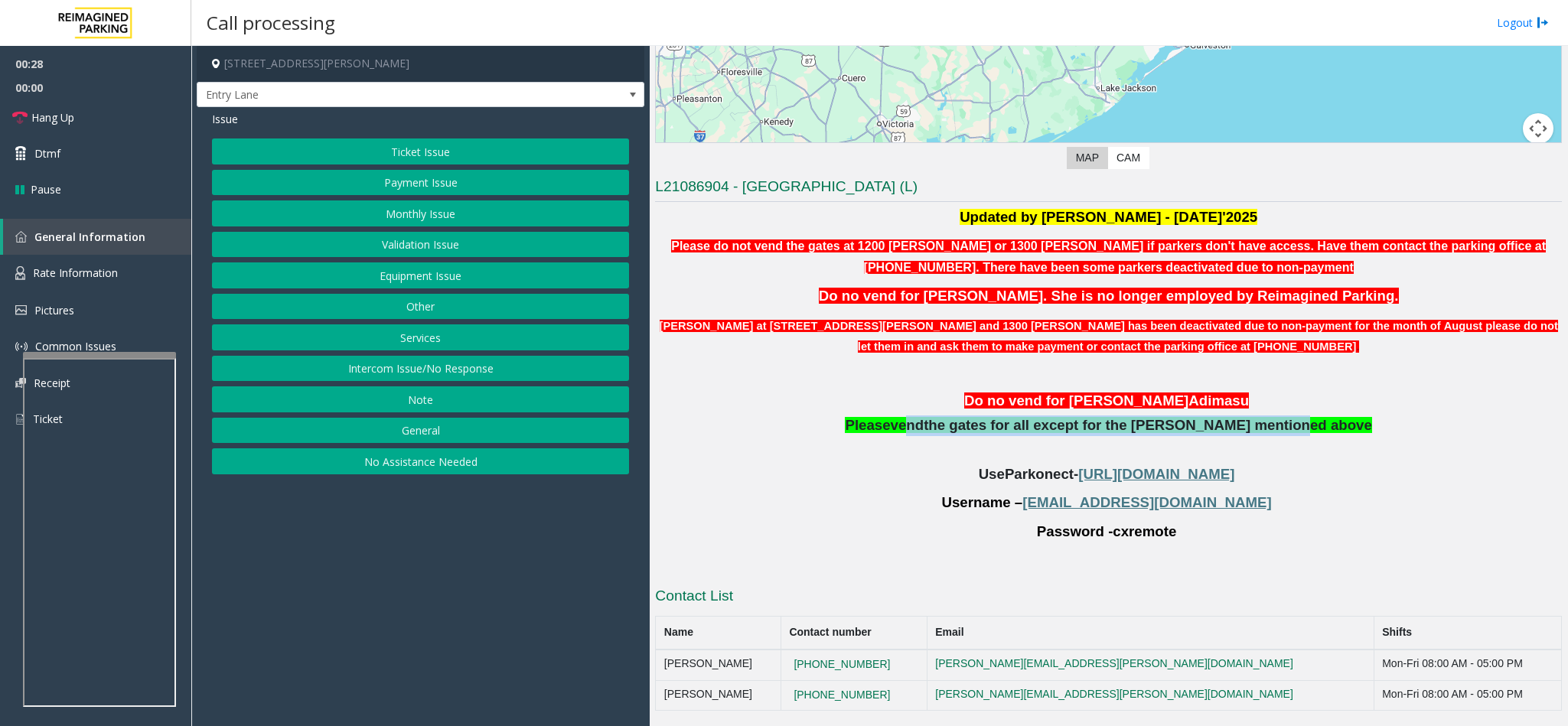
drag, startPoint x: 957, startPoint y: 424, endPoint x: 1287, endPoint y: 431, distance: 330.1
click at [1287, 431] on span "Please vend the gates for all except for the parker mentioned above" at bounding box center [1108, 425] width 526 height 16
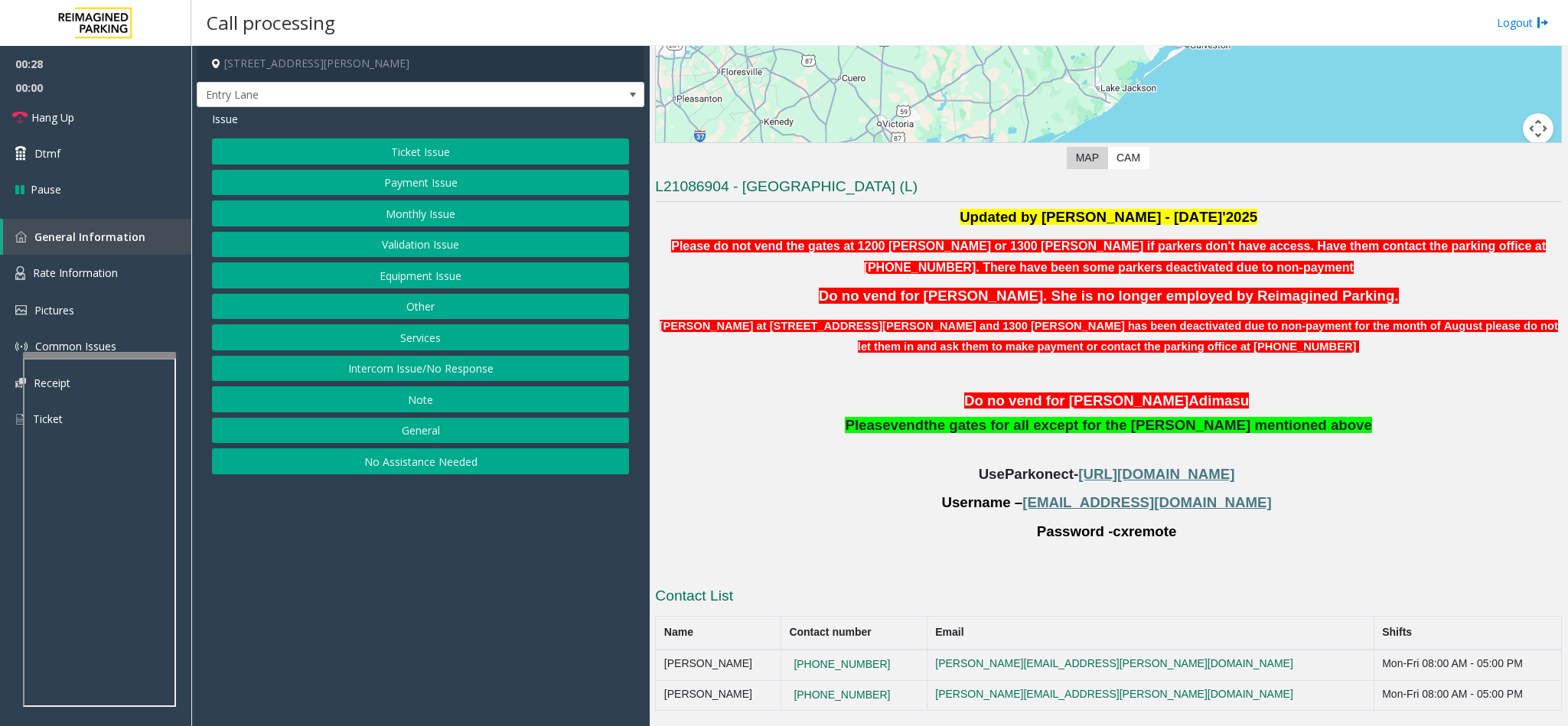
click at [1332, 399] on p "Do no vend for Abebe Ad imasu" at bounding box center [1107, 402] width 907 height 21
copy tr "713 225 1071"
drag, startPoint x: 894, startPoint y: 666, endPoint x: 792, endPoint y: 652, distance: 103.0
click at [792, 652] on tr "Adrian Olivares 713 225 1071 adrian.olivares@reimaginedparking.com Mon-Fri 08:0…" at bounding box center [1108, 664] width 906 height 30
click at [352, 279] on button "Equipment Issue" at bounding box center [421, 275] width 417 height 26
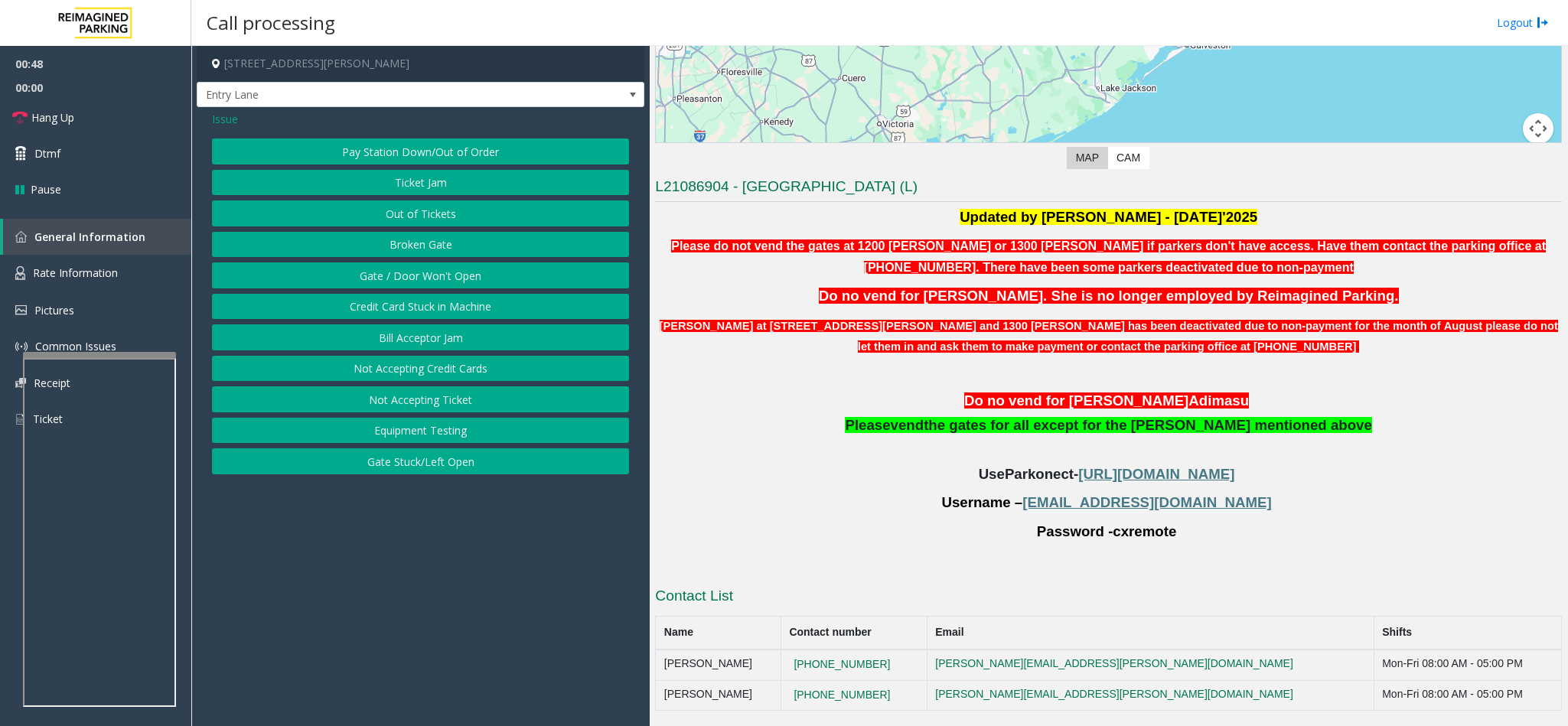
click at [363, 283] on button "Gate / Door Won't Open" at bounding box center [421, 275] width 417 height 26
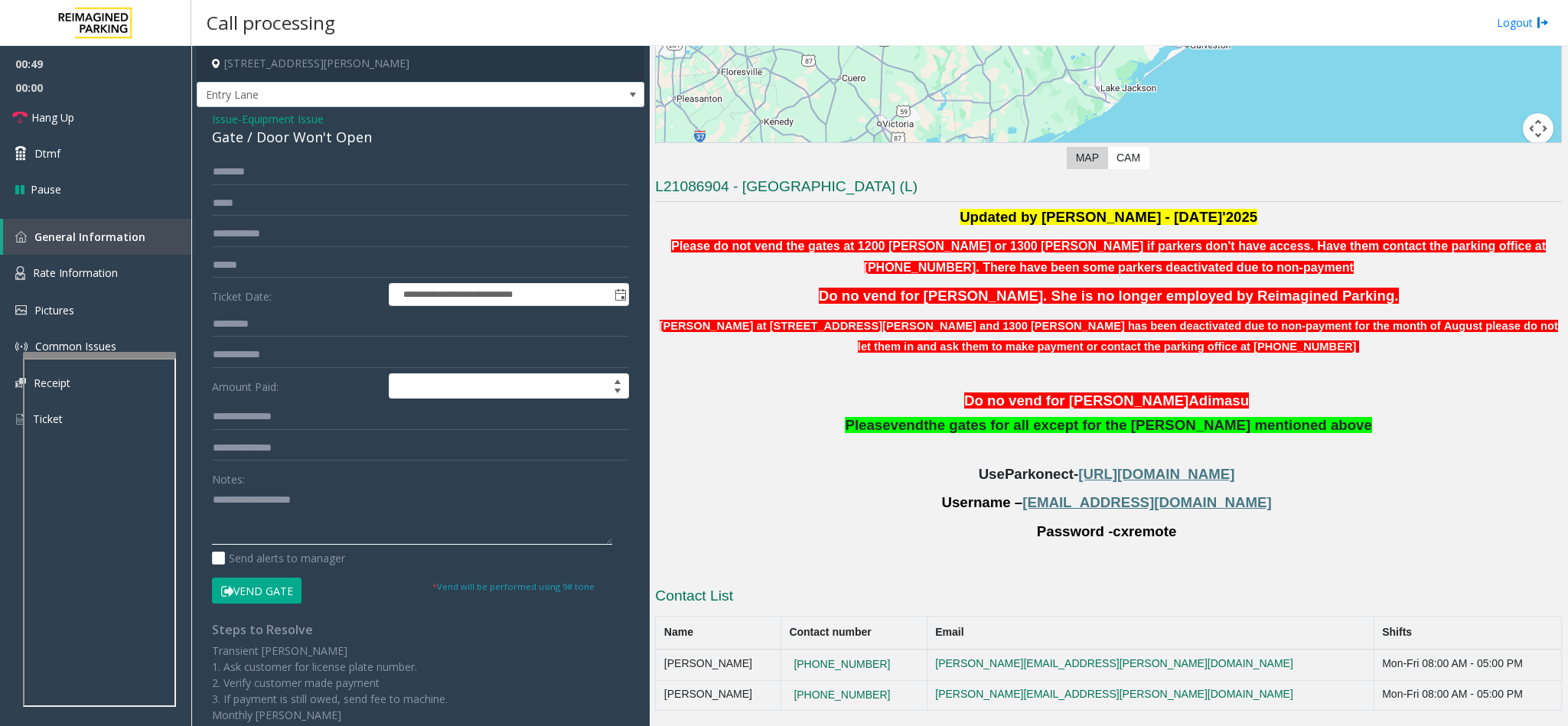
click at [232, 514] on textarea at bounding box center [412, 516] width 400 height 57
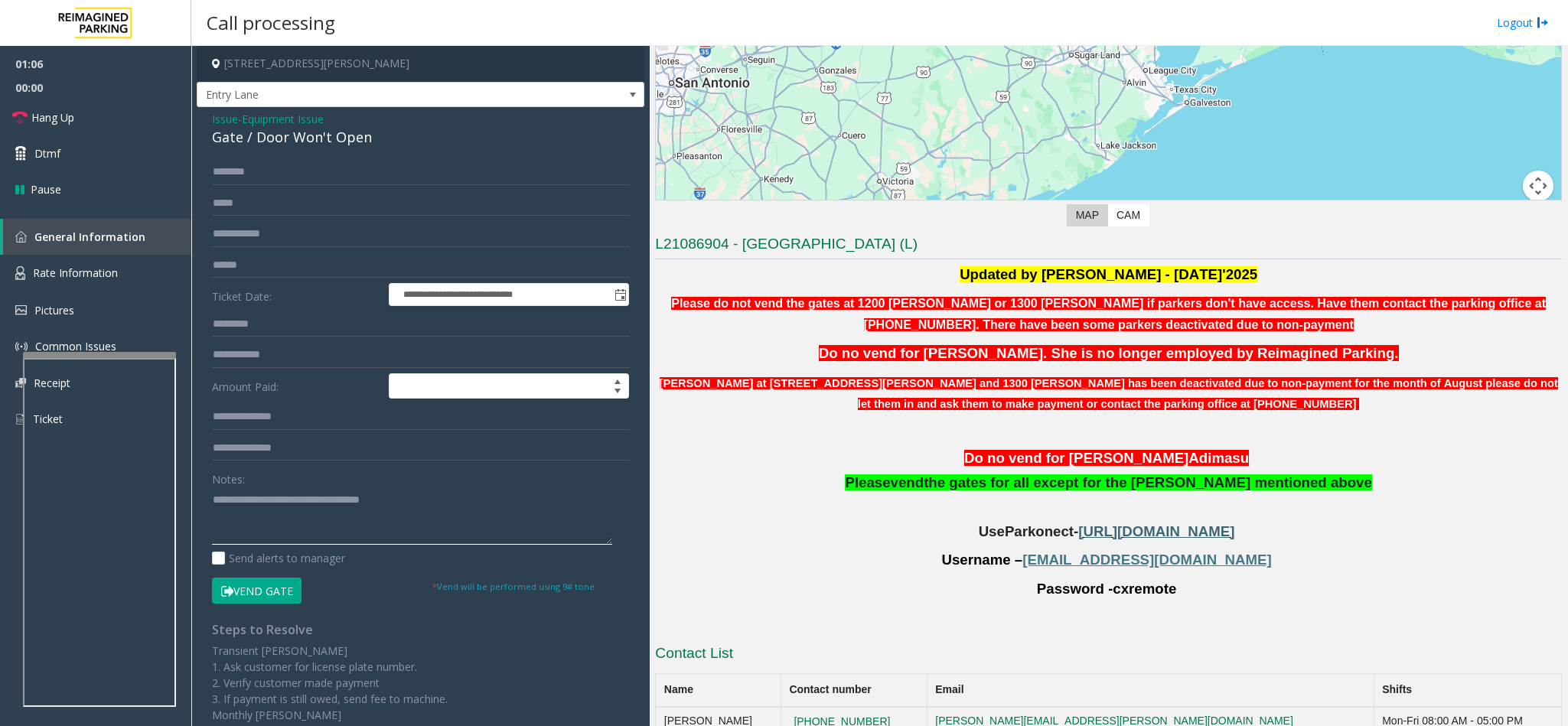
scroll to position [214, 0]
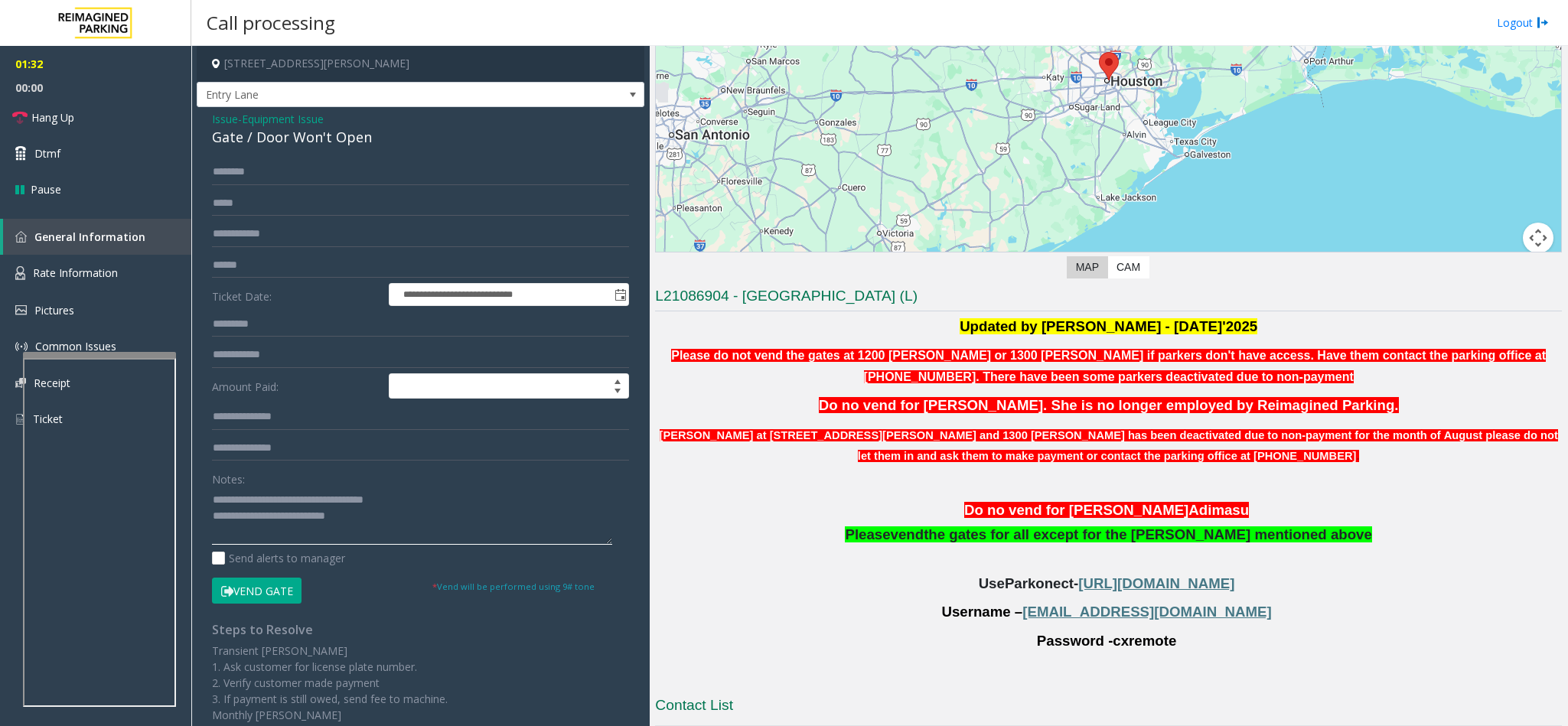
type textarea "**********"
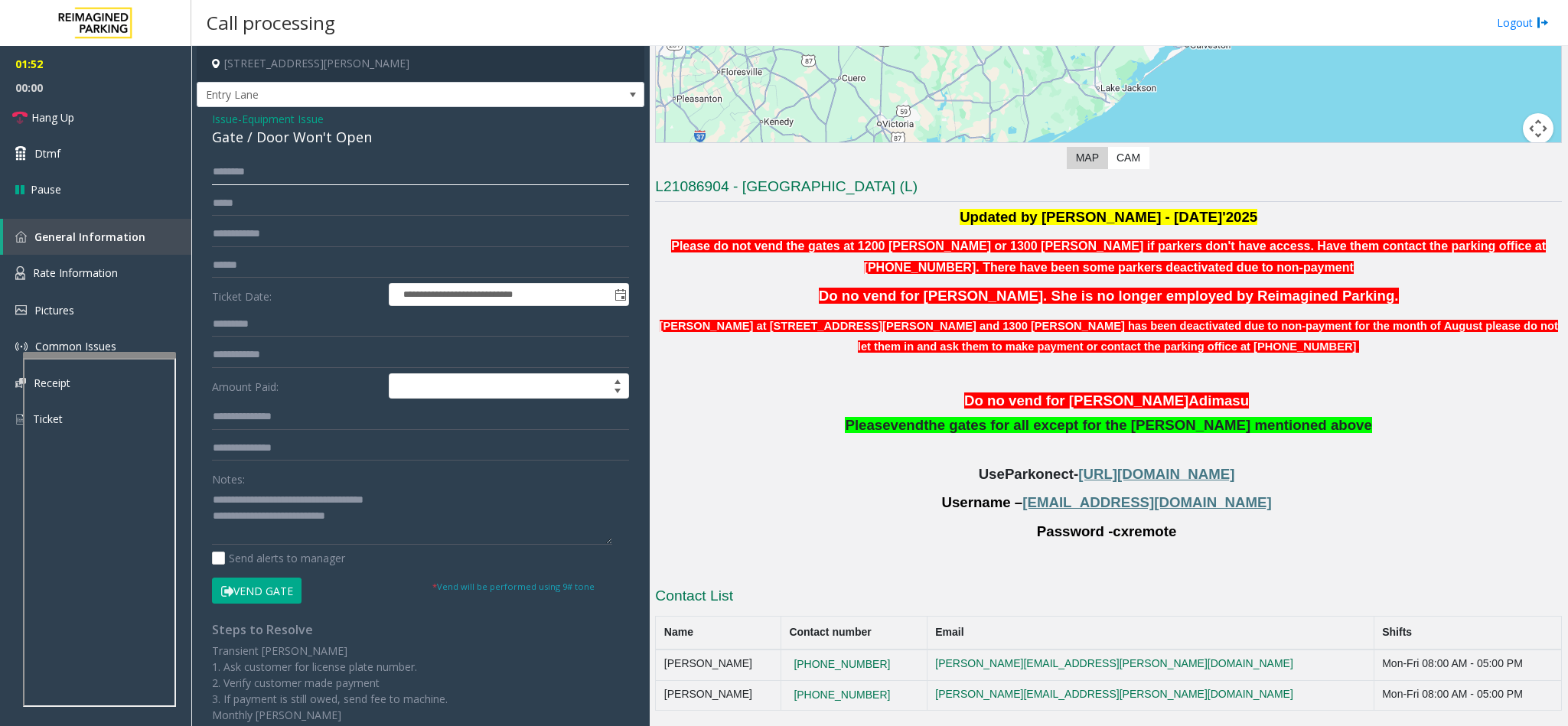
click at [285, 177] on input "text" at bounding box center [421, 172] width 417 height 26
type input "*****"
click at [371, 519] on textarea at bounding box center [412, 516] width 400 height 57
click at [92, 113] on link "Hang Up" at bounding box center [95, 118] width 191 height 36
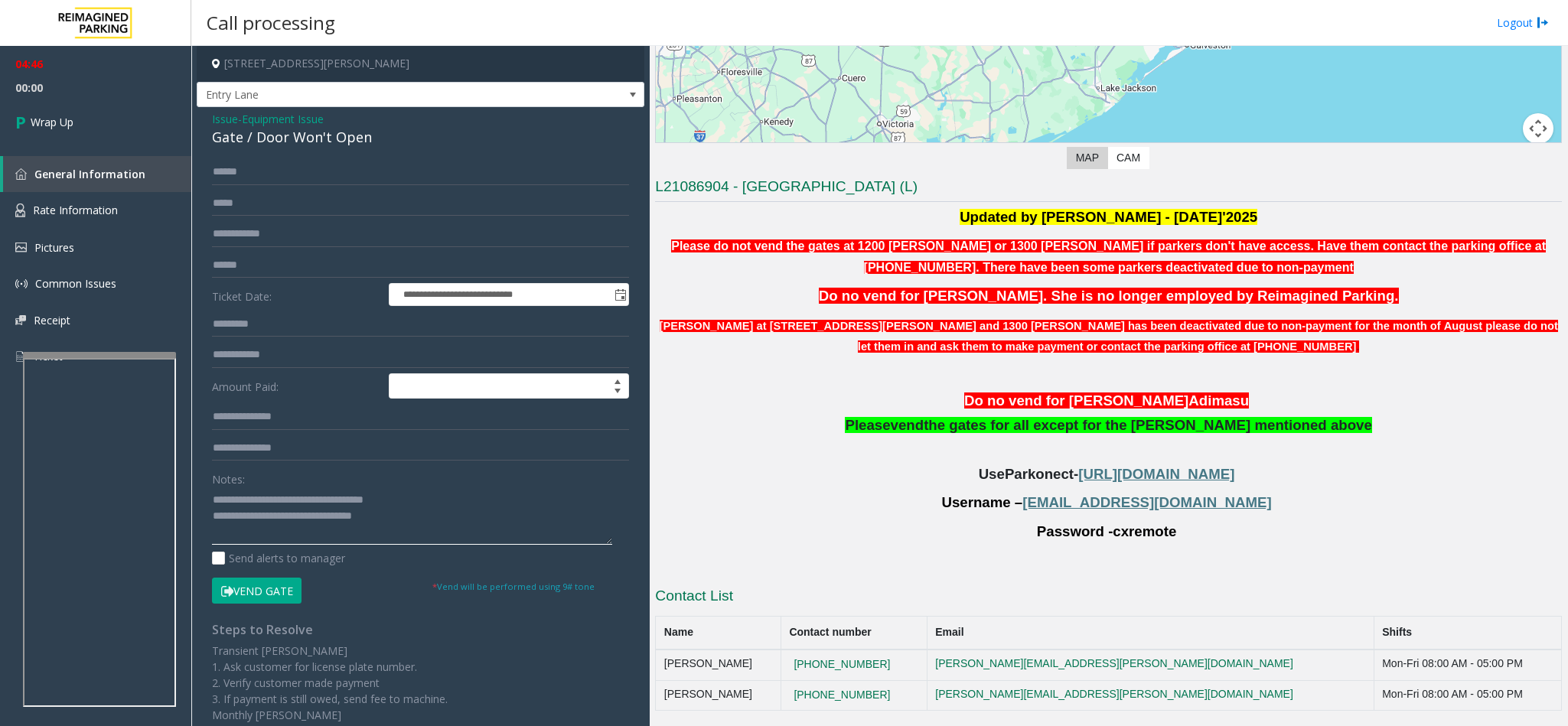
click at [223, 535] on textarea at bounding box center [412, 516] width 400 height 57
type textarea "**********"
click at [119, 129] on link "Wrap Up" at bounding box center [95, 122] width 191 height 45
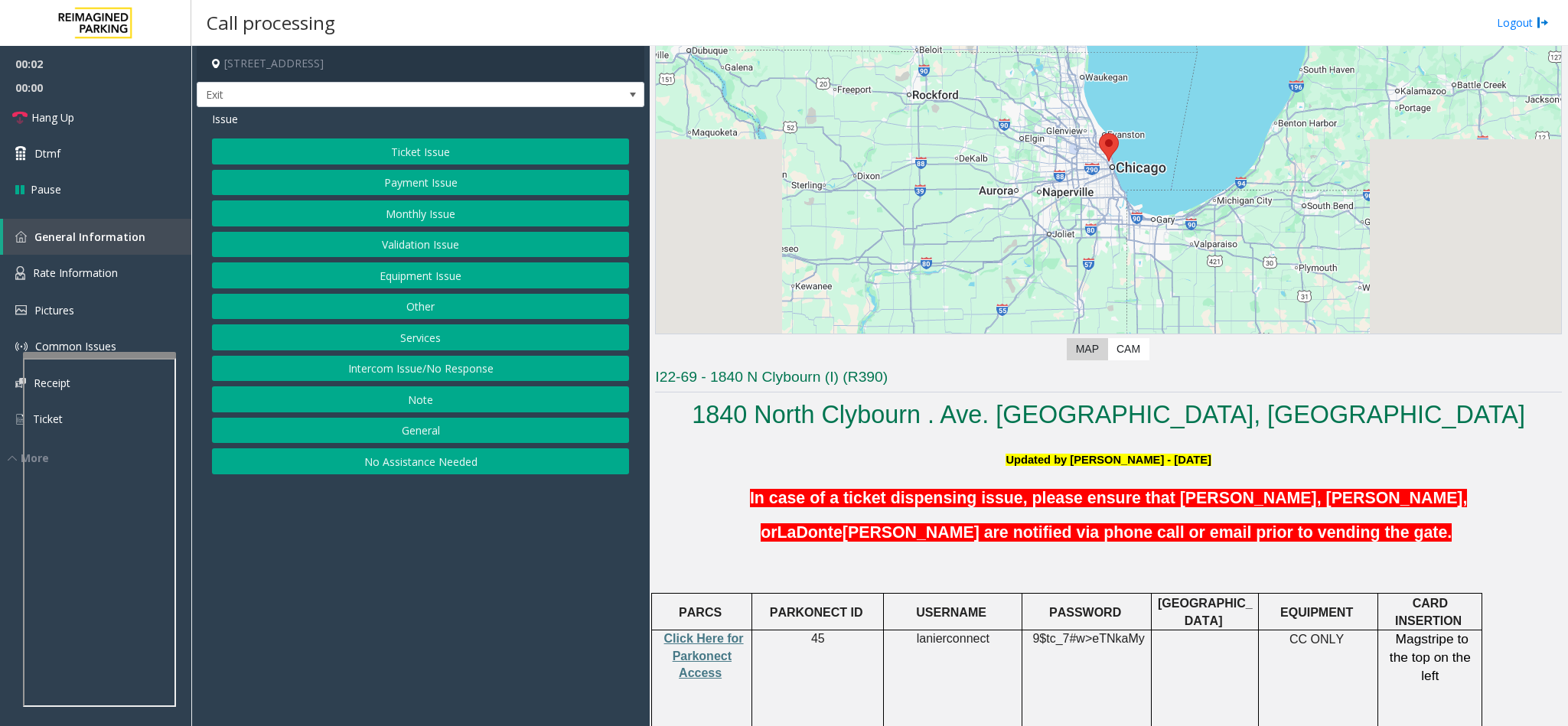
scroll to position [115, 0]
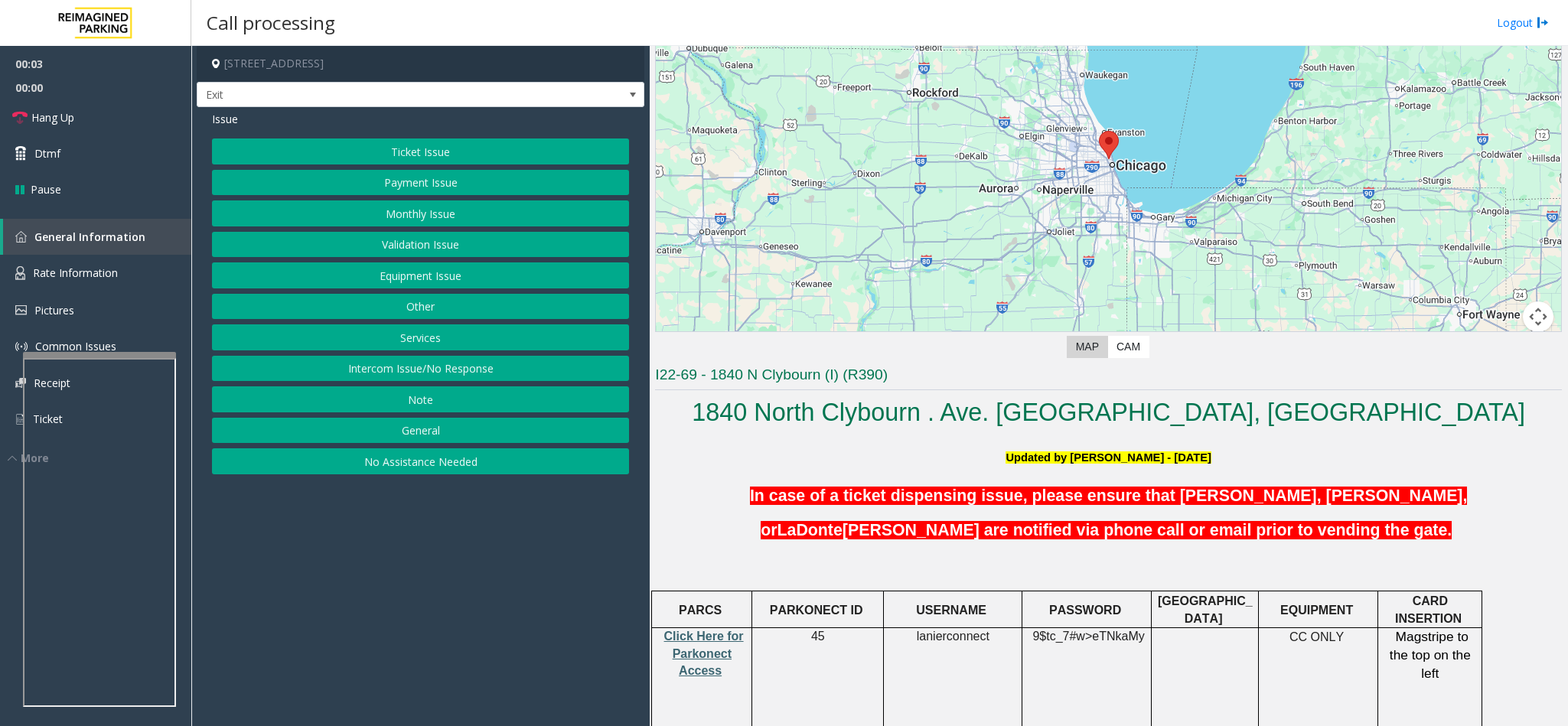
click at [713, 650] on span "Click Here for Parkonect Access" at bounding box center [704, 652] width 80 height 48
click at [423, 243] on button "Validation Issue" at bounding box center [421, 245] width 417 height 26
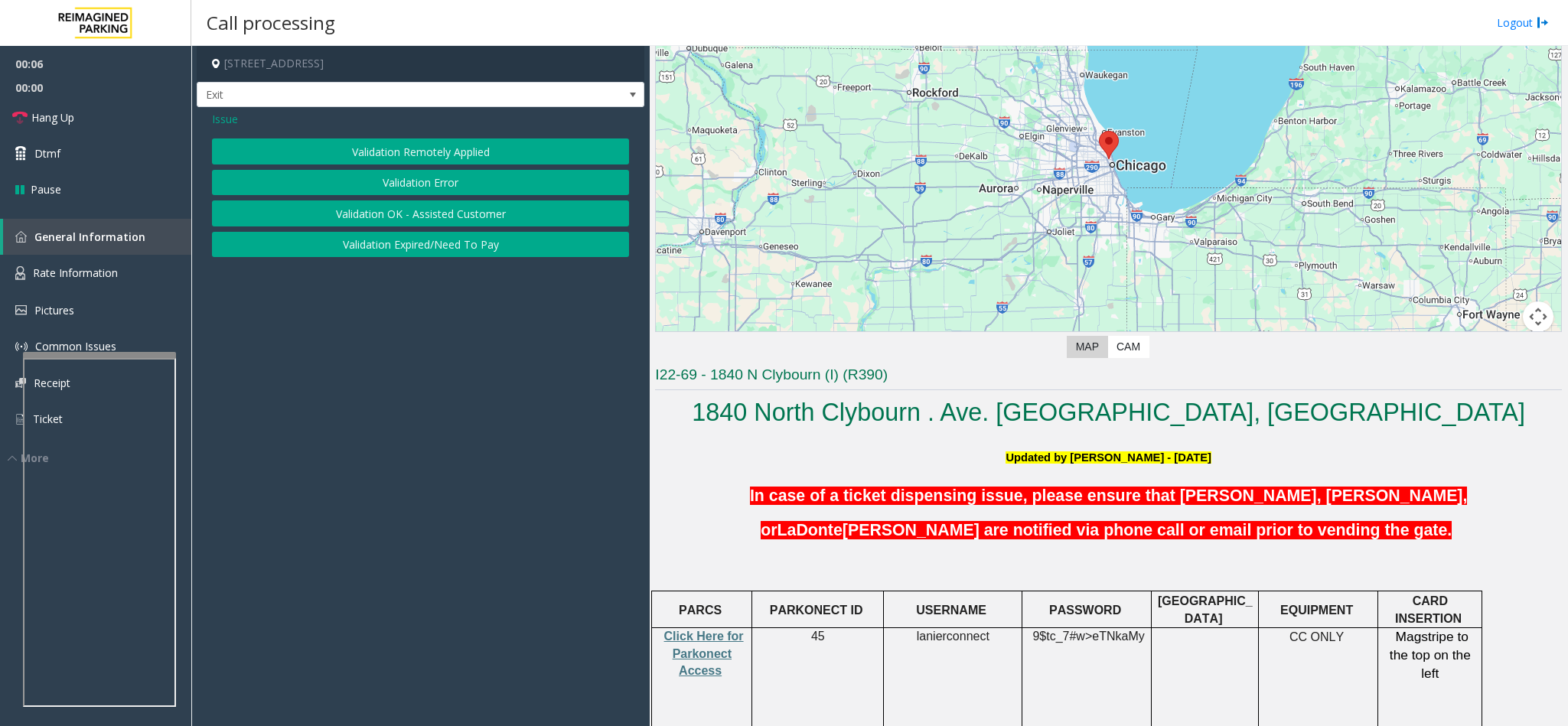
click at [404, 174] on button "Validation Error" at bounding box center [421, 183] width 417 height 26
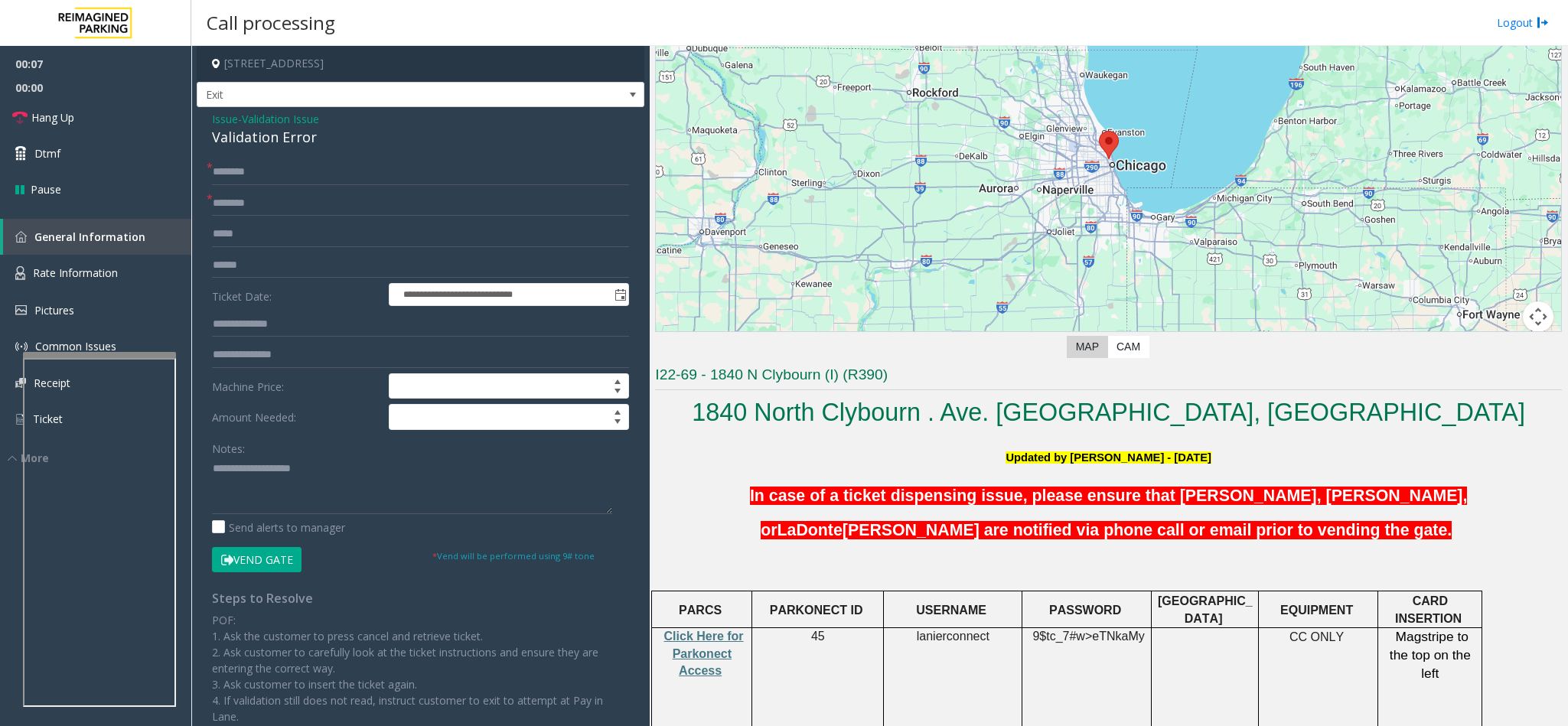
click at [286, 127] on div "Validation Error" at bounding box center [421, 138] width 417 height 21
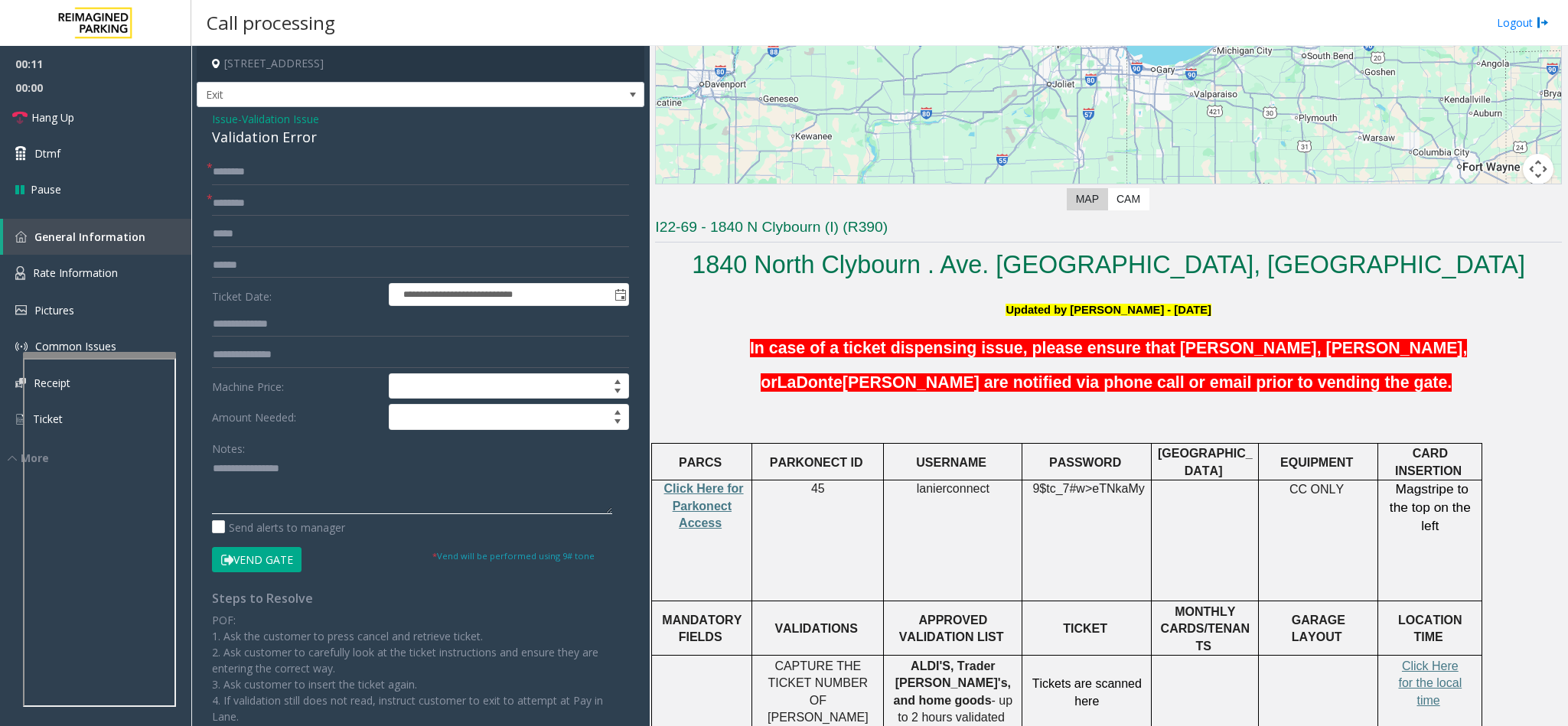
scroll to position [574, 0]
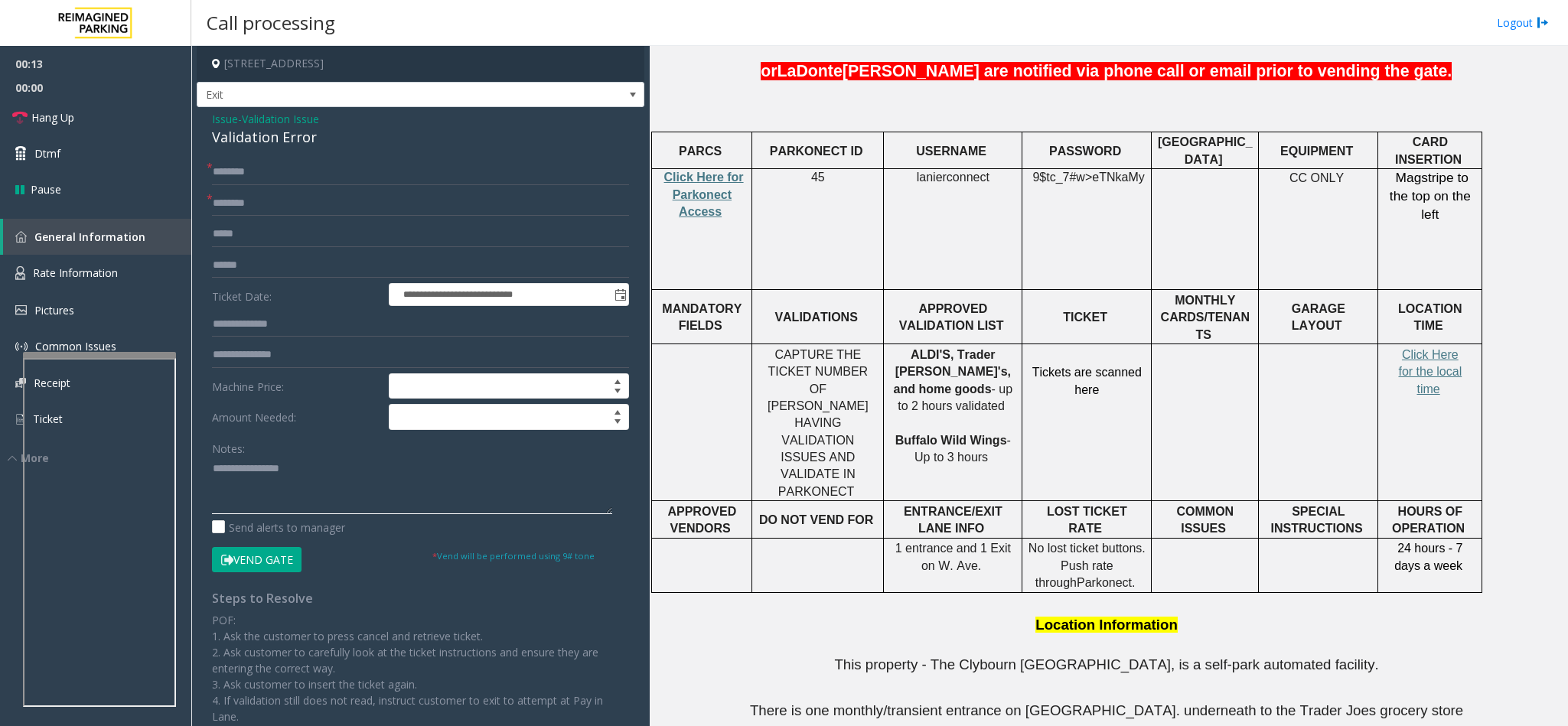
type textarea "**********"
drag, startPoint x: 930, startPoint y: 335, endPoint x: 990, endPoint y: 336, distance: 60.0
click at [990, 348] on span "ALDI'S, Trader Joe's, and home goods" at bounding box center [952, 371] width 117 height 48
copy span "Trader Joe's"
click at [331, 197] on input "text" at bounding box center [421, 203] width 417 height 26
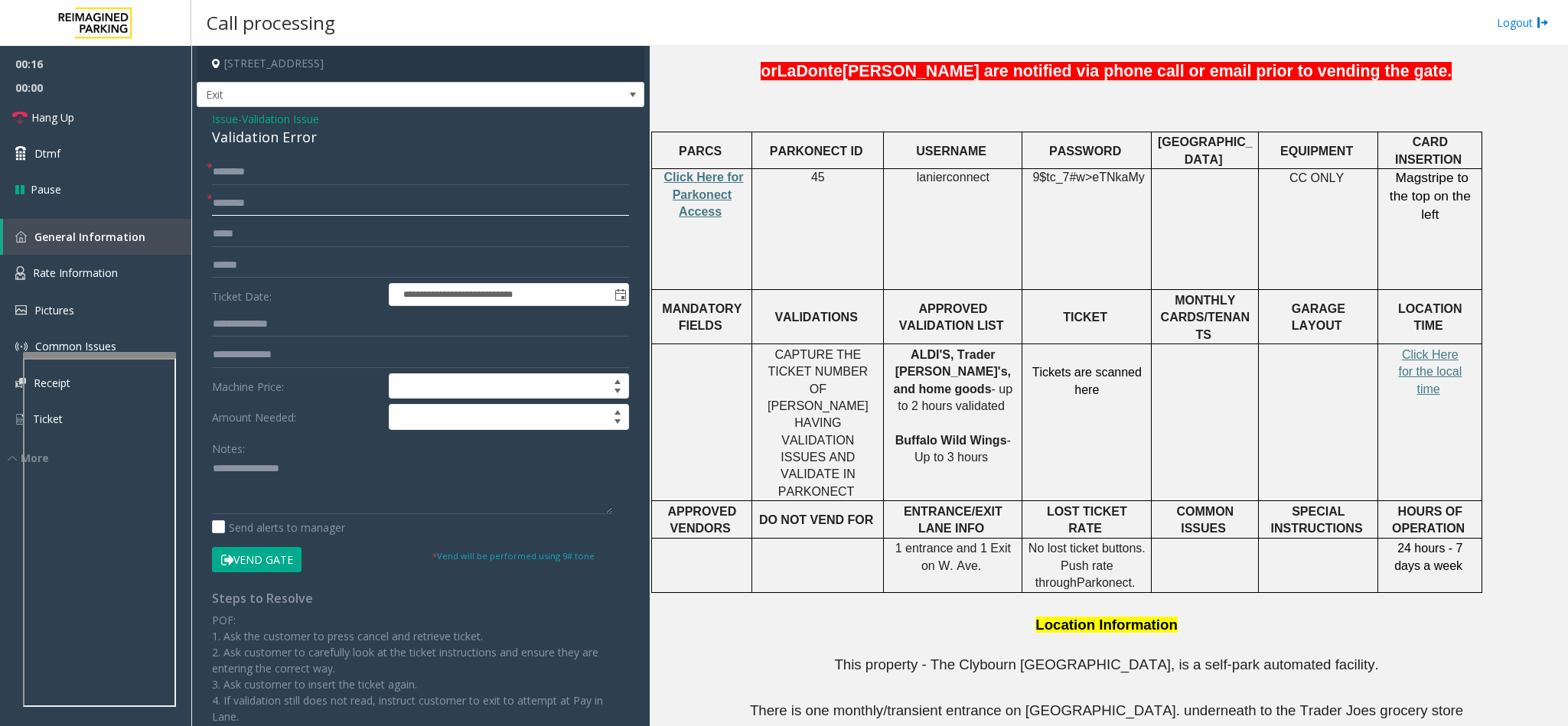
paste input "**********"
type input "**********"
click at [304, 165] on input "text" at bounding box center [421, 172] width 417 height 26
type input "*"
type input "*****"
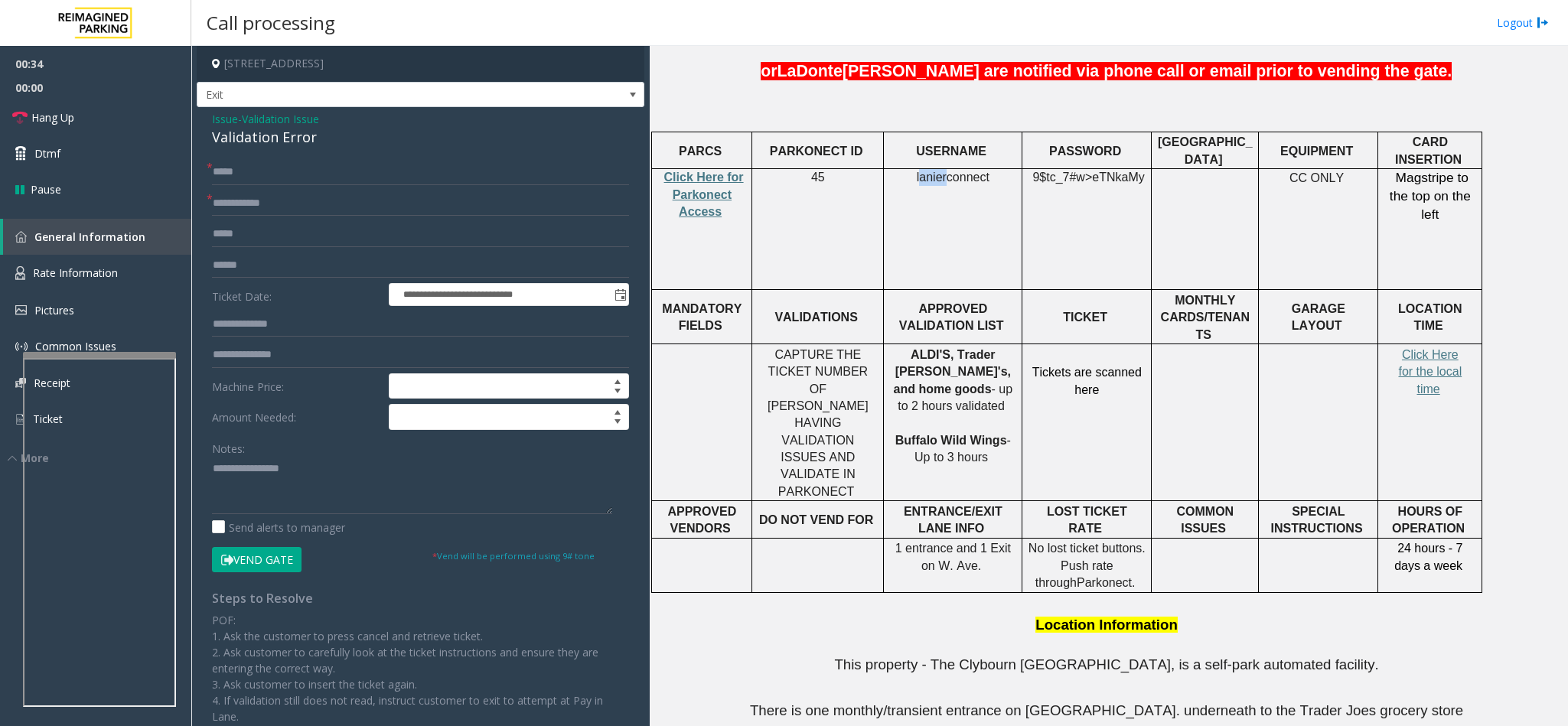
drag, startPoint x: 921, startPoint y: 173, endPoint x: 945, endPoint y: 179, distance: 24.7
click at [945, 179] on span "lanierconnect" at bounding box center [953, 177] width 73 height 14
click at [920, 177] on span "lanierconnect" at bounding box center [953, 177] width 73 height 14
drag, startPoint x: 920, startPoint y: 177, endPoint x: 987, endPoint y: 180, distance: 67.1
click at [987, 180] on p "lanierconnect" at bounding box center [952, 177] width 127 height 16
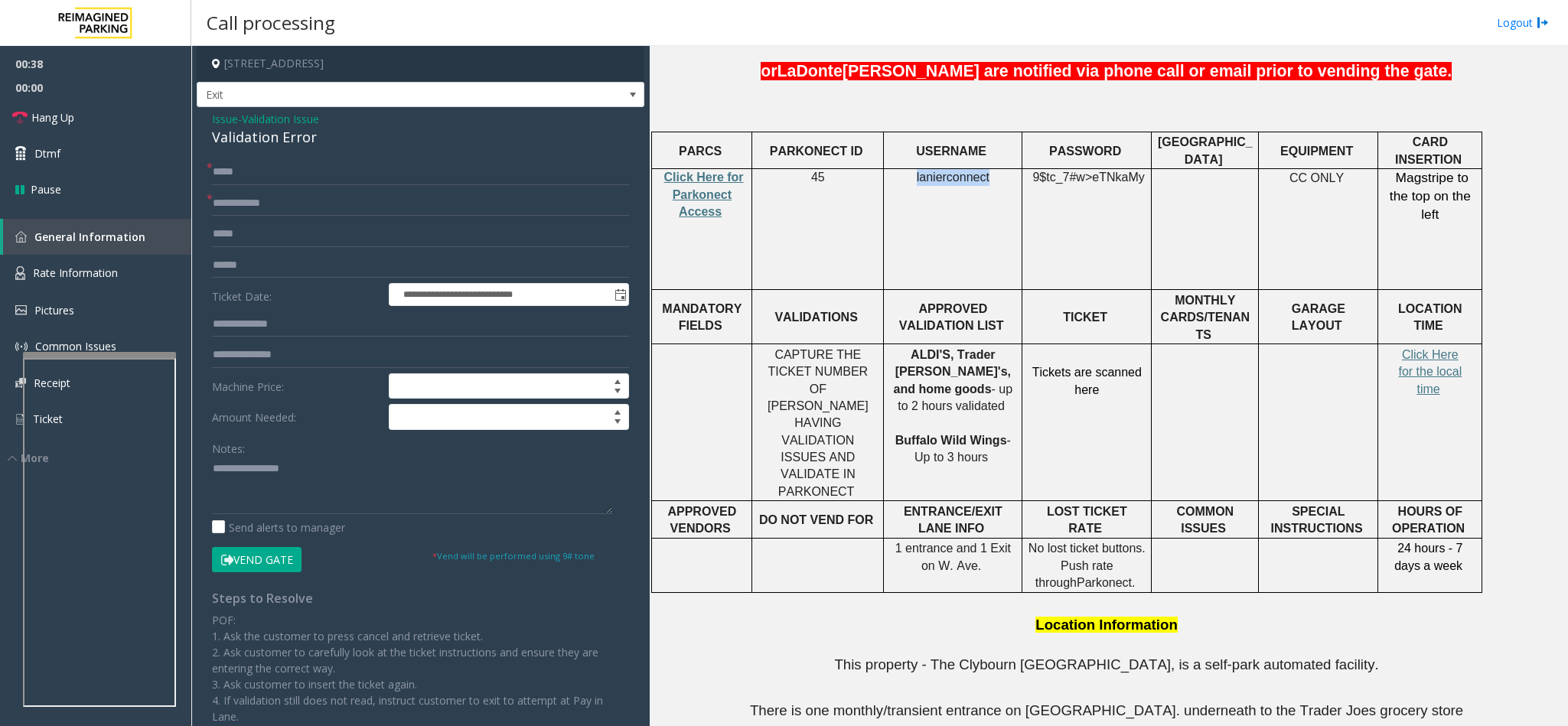
copy span "lanierconnect"
drag, startPoint x: 1038, startPoint y: 168, endPoint x: 1137, endPoint y: 186, distance: 100.6
click at [1137, 186] on td "9$tc_7#w> eTNkaMy" at bounding box center [1087, 229] width 129 height 121
copy span "9$tc_7#w> eTNkaMy"
click at [273, 271] on input "text" at bounding box center [421, 266] width 417 height 26
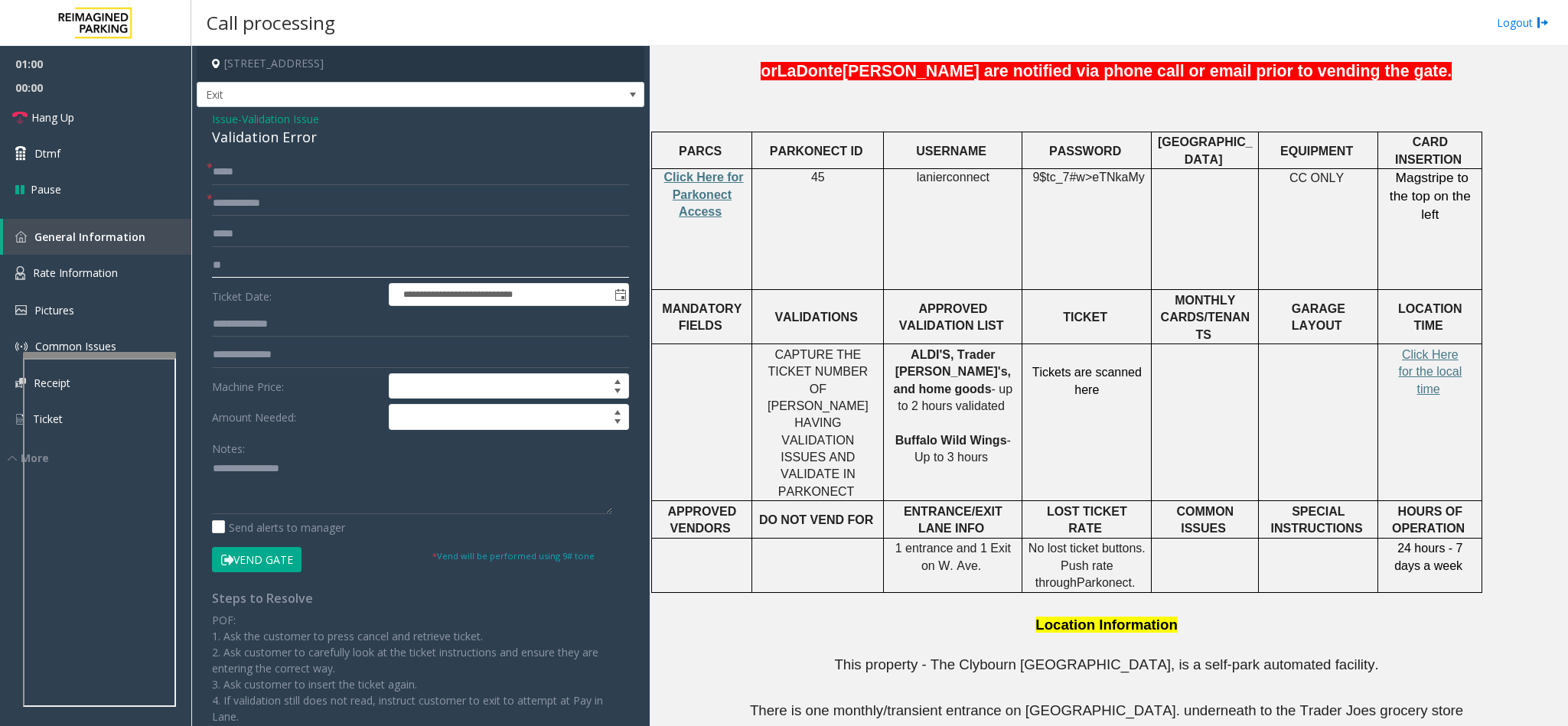
type input "*"
type input "**********"
click at [242, 258] on input "**********" at bounding box center [421, 266] width 417 height 26
click at [210, 464] on div "**********" at bounding box center [421, 530] width 440 height 741
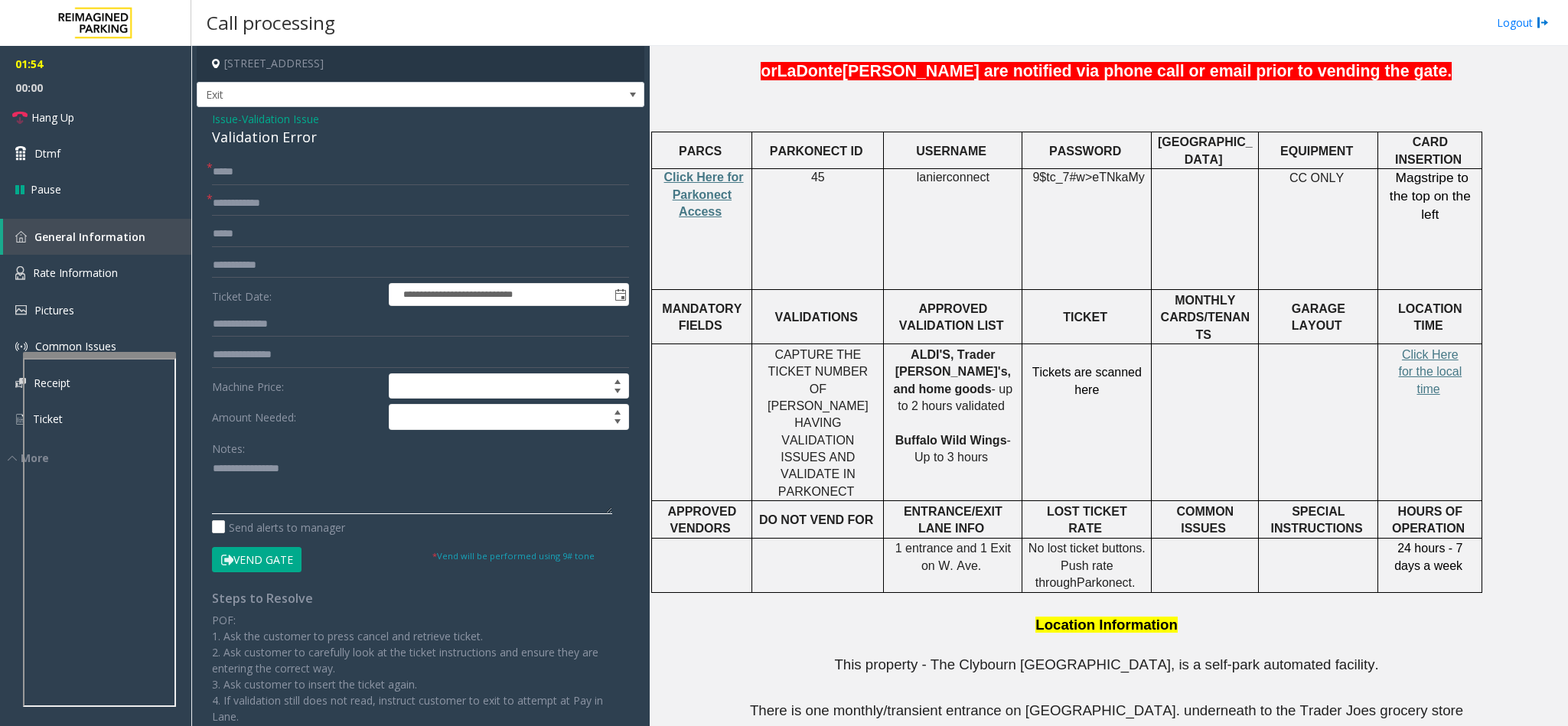
click at [212, 468] on textarea at bounding box center [412, 485] width 400 height 57
click at [358, 462] on textarea at bounding box center [412, 485] width 400 height 57
click at [268, 567] on button "Vend Gate" at bounding box center [256, 560] width 89 height 26
click at [293, 489] on textarea at bounding box center [412, 485] width 400 height 57
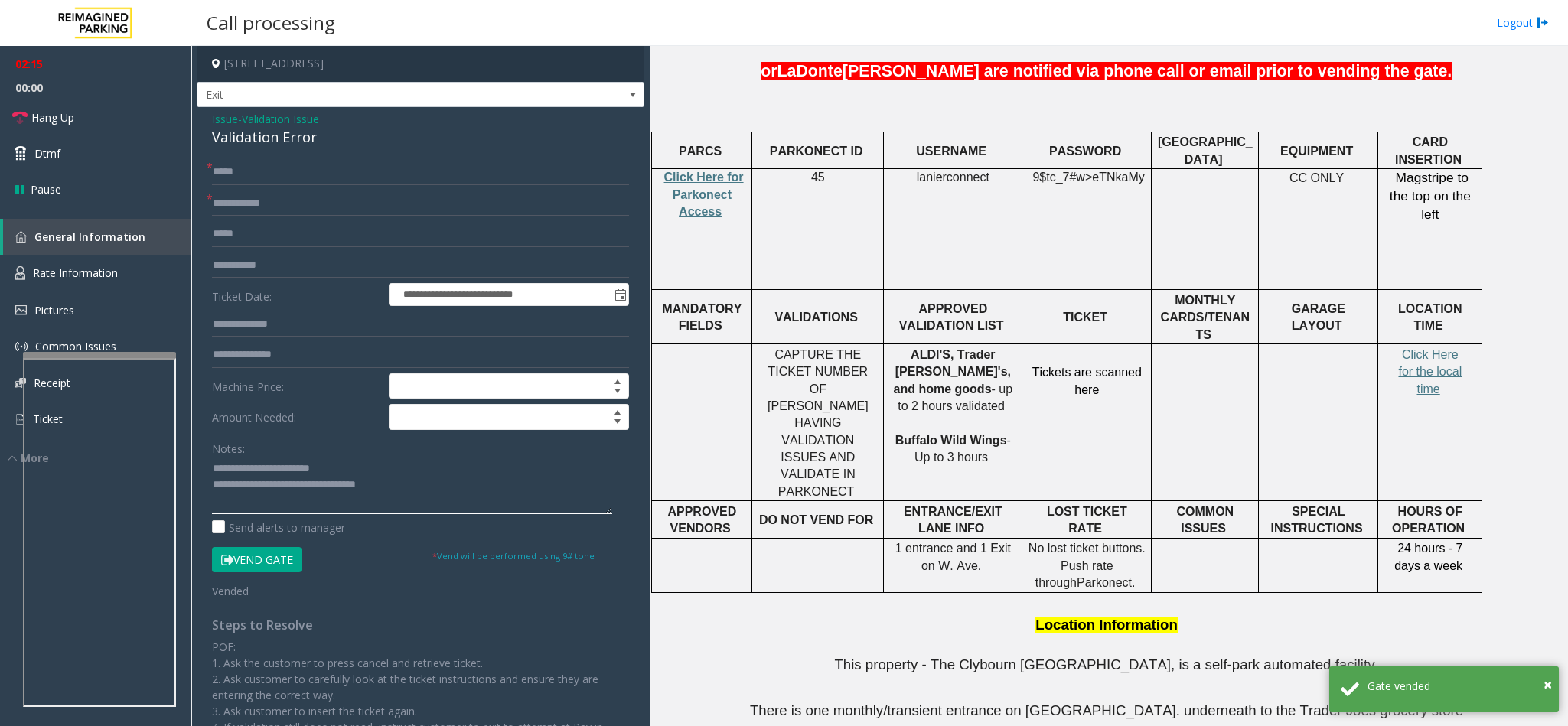
type textarea "**********"
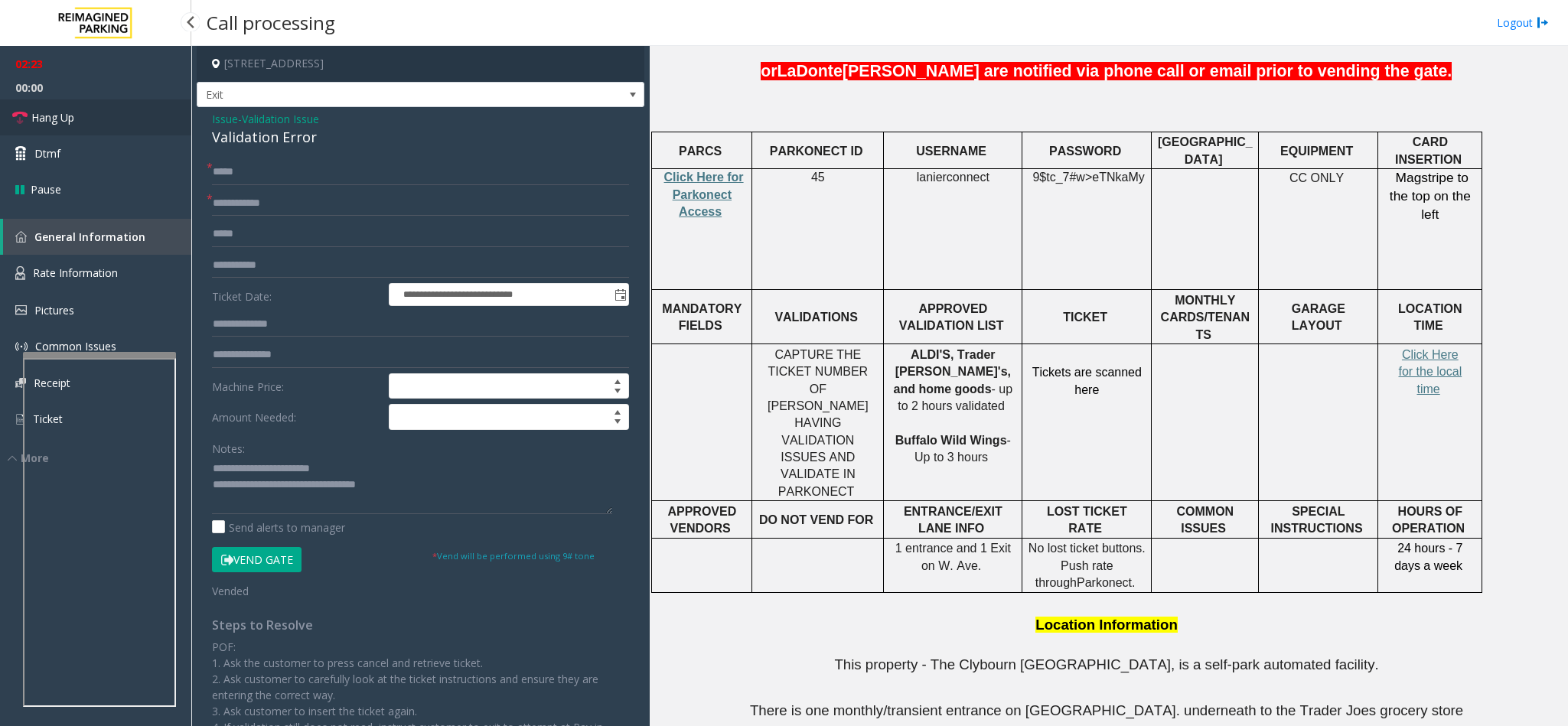
click at [85, 115] on link "Hang Up" at bounding box center [95, 118] width 191 height 36
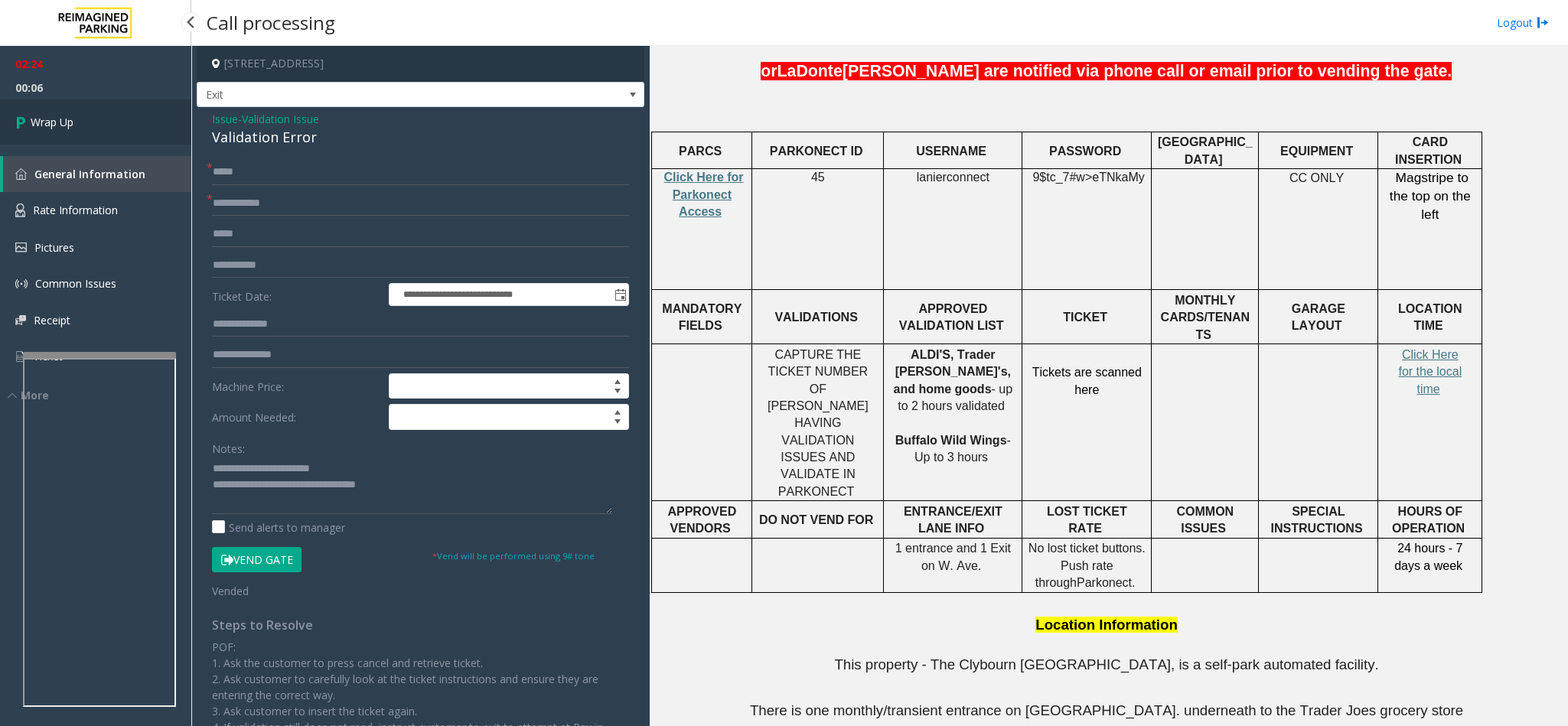
click at [110, 111] on link "Wrap Up" at bounding box center [95, 122] width 191 height 45
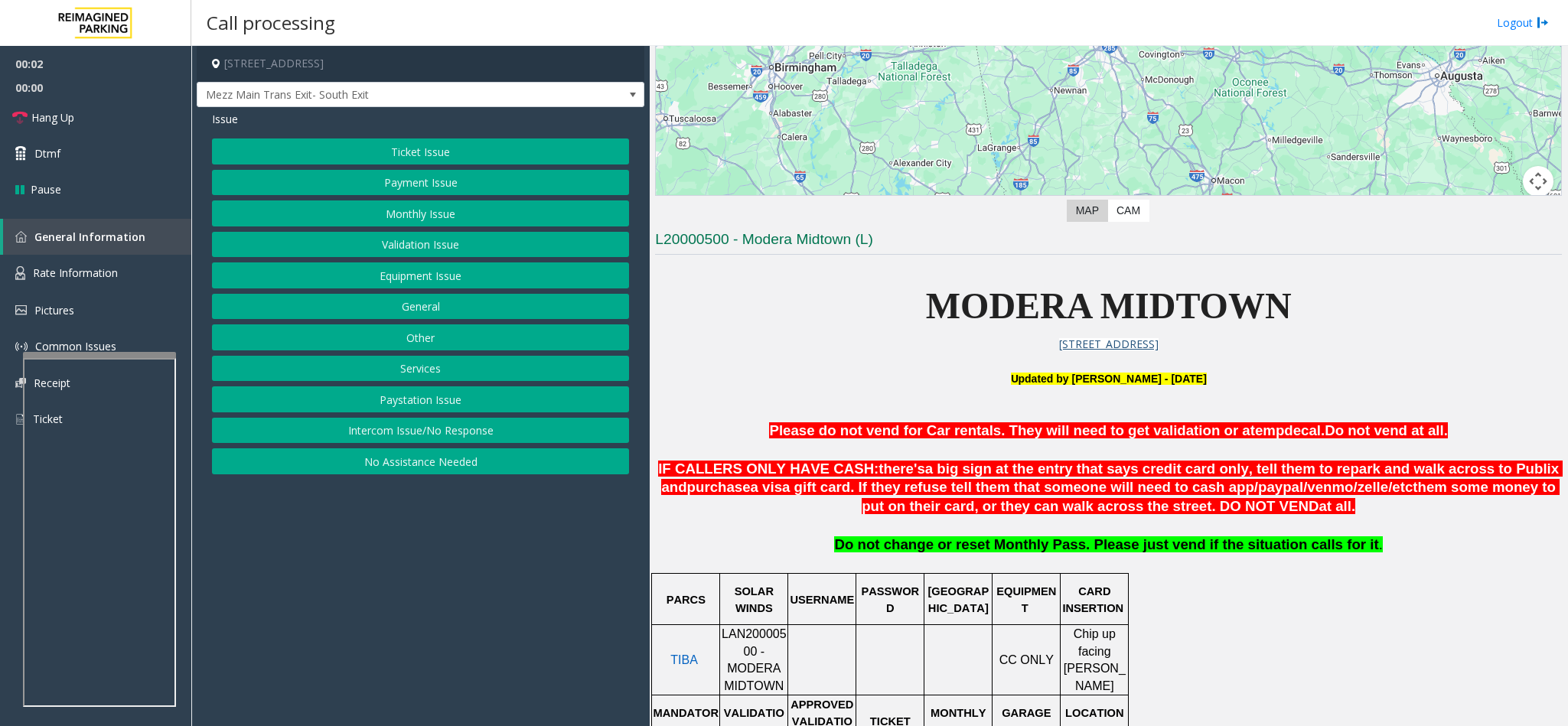
scroll to position [344, 0]
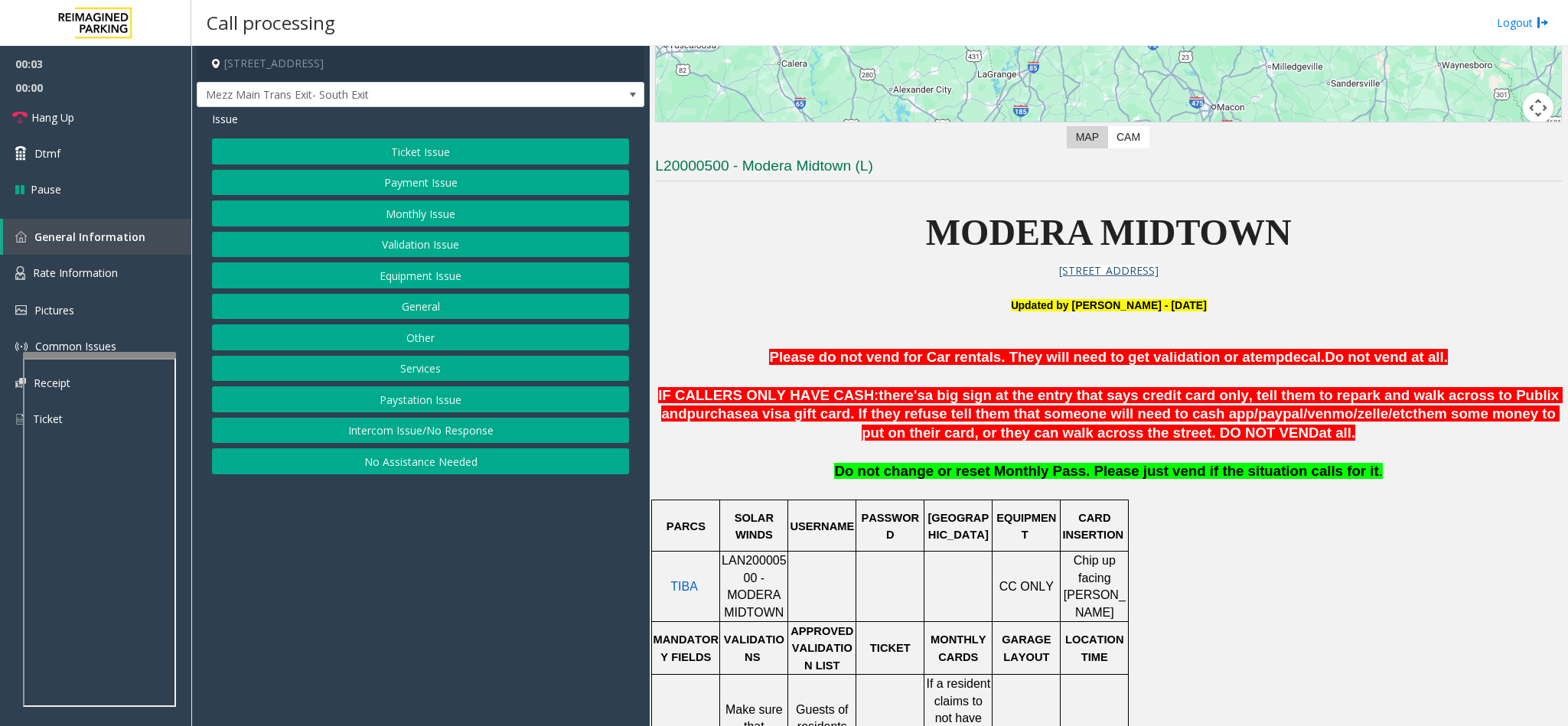
click at [726, 568] on span "LAN20000500 - MODERA MIDTOWN" at bounding box center [753, 586] width 65 height 64
copy span "LAN20000500"
click at [377, 152] on button "Ticket Issue" at bounding box center [421, 151] width 417 height 26
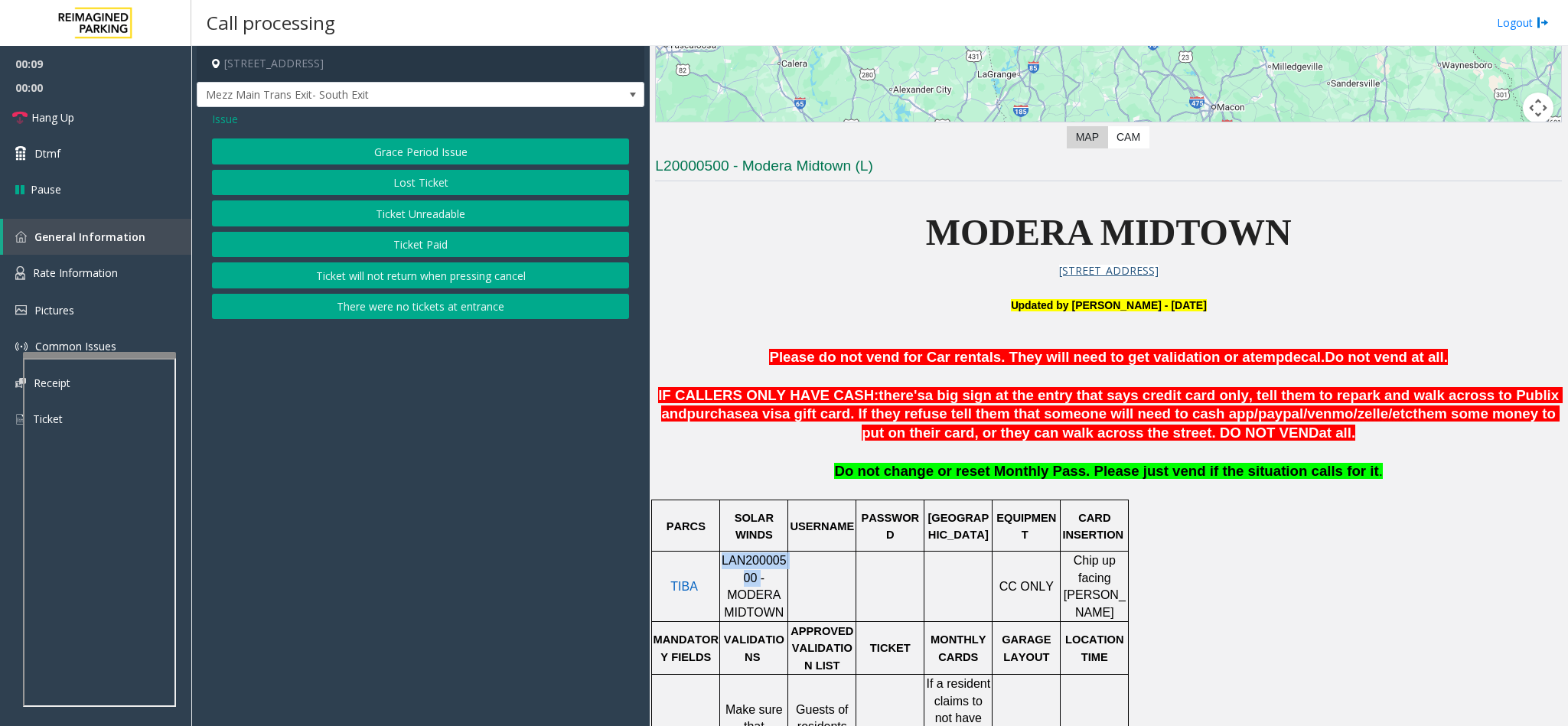
click at [439, 305] on button "There were no tickets at entrance" at bounding box center [421, 306] width 417 height 26
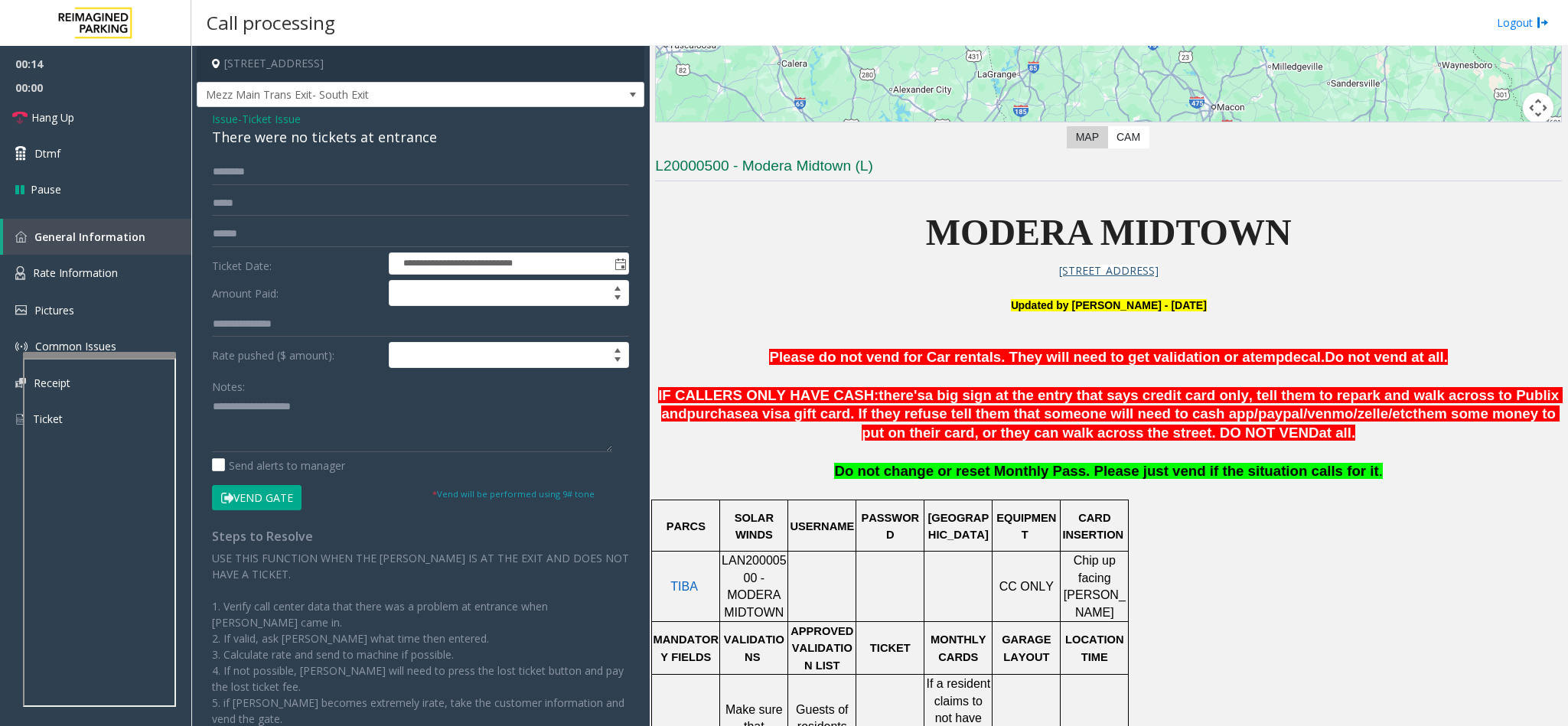
click at [377, 129] on div "There were no tickets at entrance" at bounding box center [421, 138] width 417 height 21
drag, startPoint x: 377, startPoint y: 129, endPoint x: 382, endPoint y: 136, distance: 8.6
click at [378, 135] on div "There were no tickets at entrance" at bounding box center [421, 138] width 417 height 21
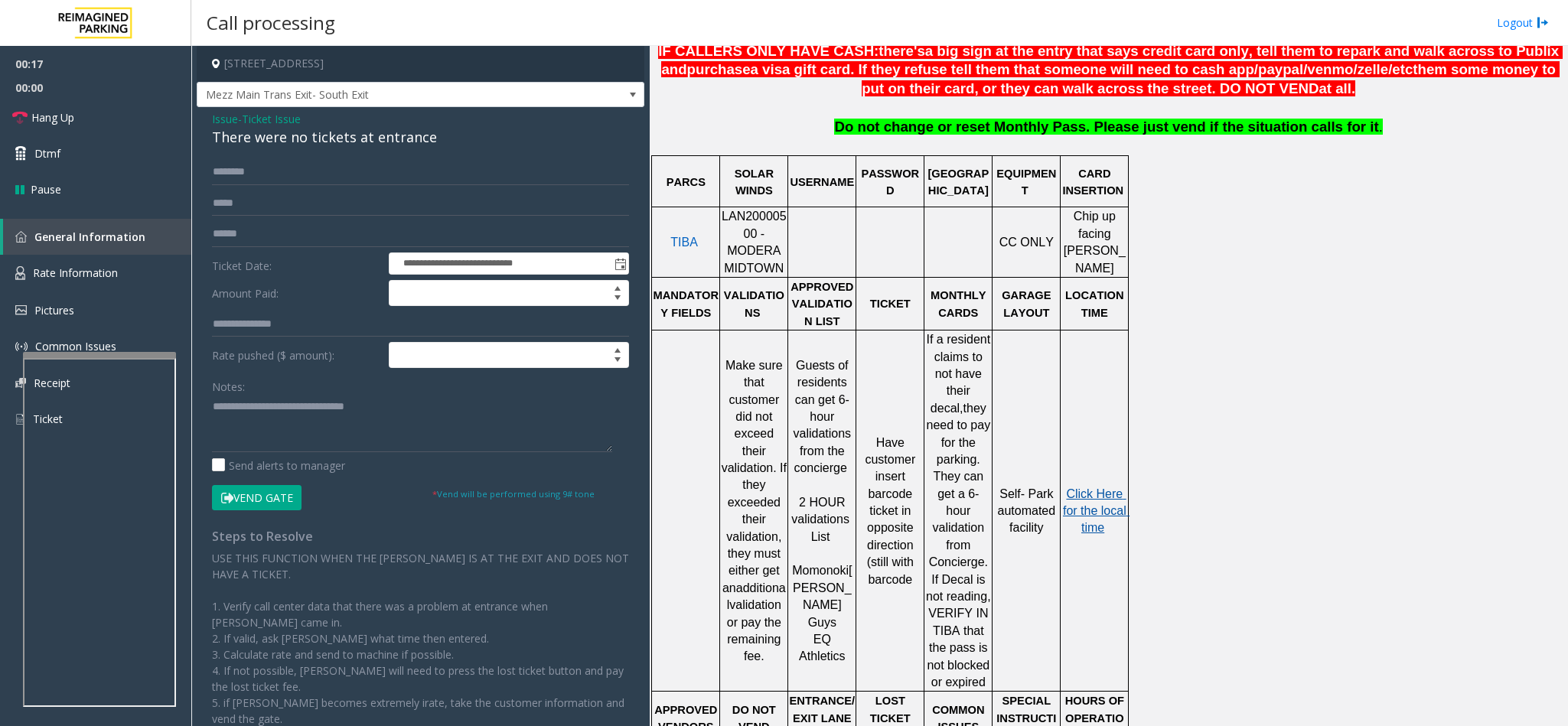
click at [1091, 494] on span "Click Here for the local time" at bounding box center [1095, 511] width 67 height 48
click at [212, 416] on textarea at bounding box center [412, 423] width 400 height 57
type textarea "**********"
click at [435, 363] on input at bounding box center [509, 355] width 239 height 24
type input "****"
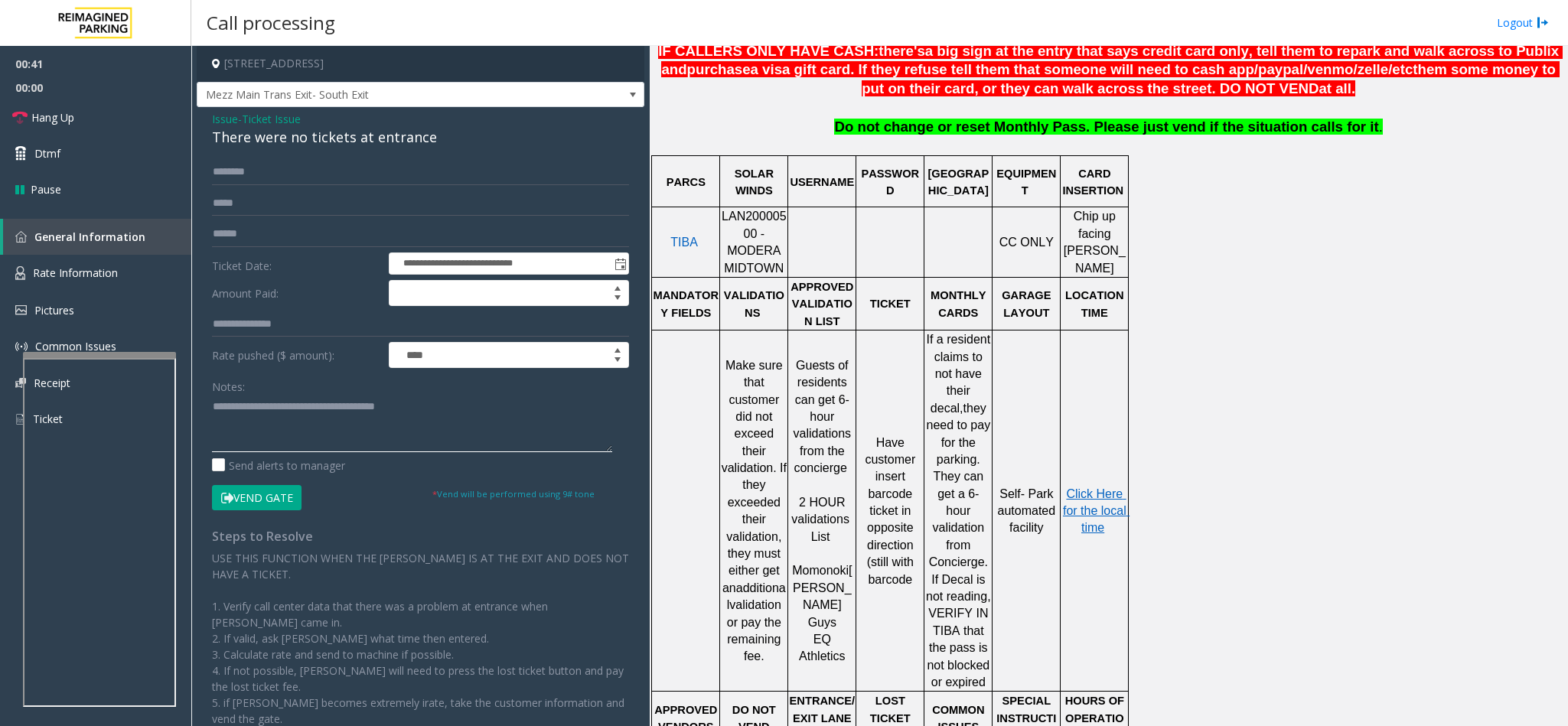
click at [423, 411] on textarea at bounding box center [412, 423] width 400 height 57
type textarea "**********"
click at [268, 166] on input "text" at bounding box center [421, 172] width 417 height 26
type input "*"
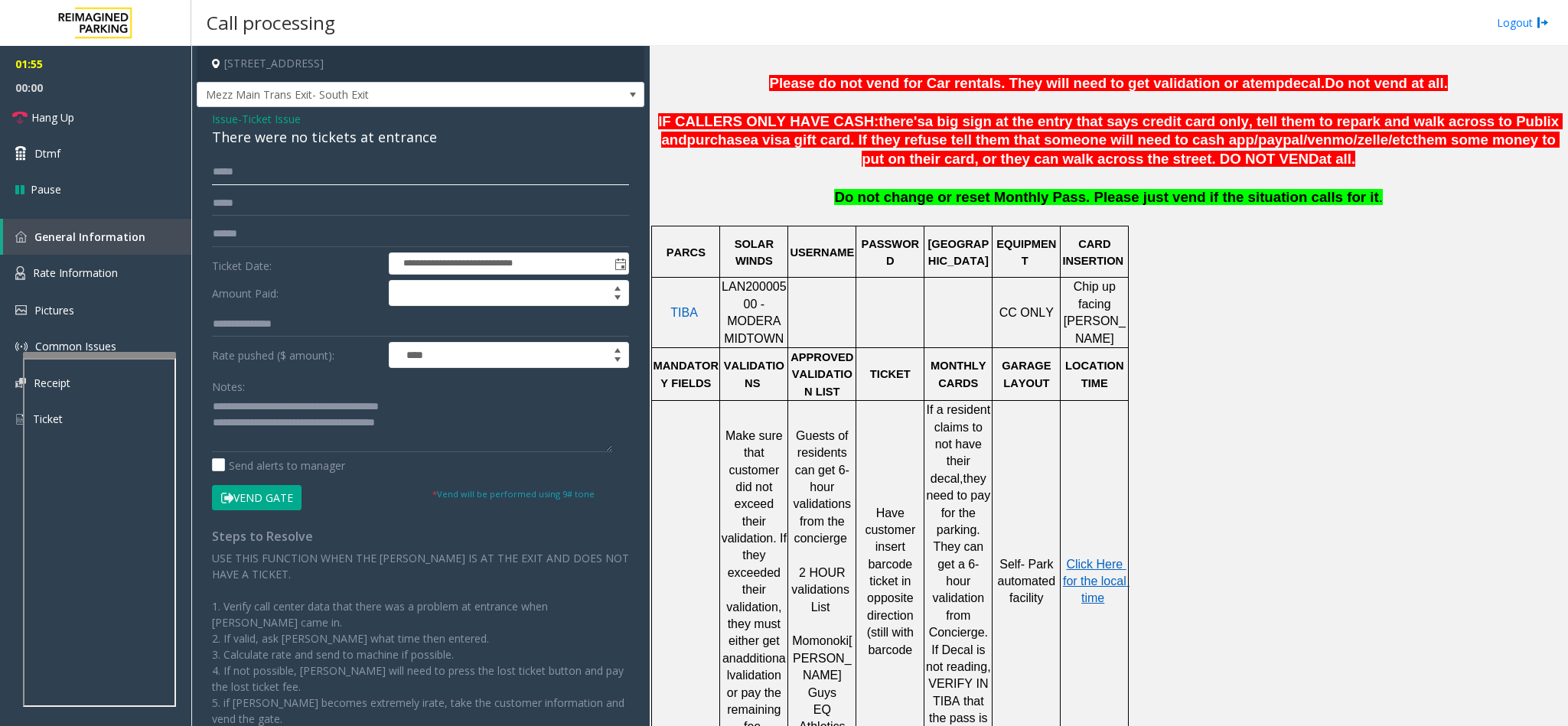
scroll to position [503, 0]
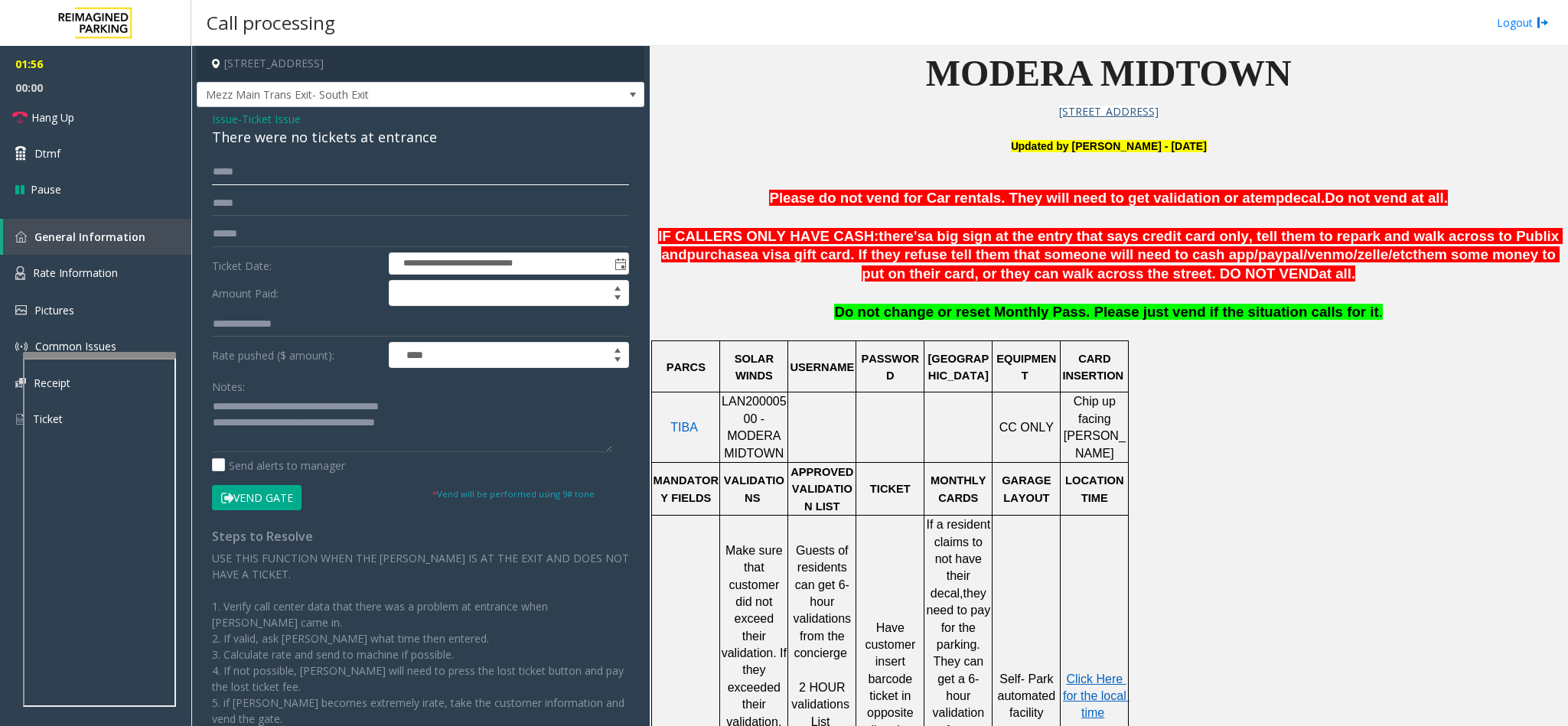
type input "*****"
click at [299, 501] on button "Vend Gate" at bounding box center [256, 498] width 89 height 26
click at [442, 431] on textarea at bounding box center [412, 423] width 400 height 57
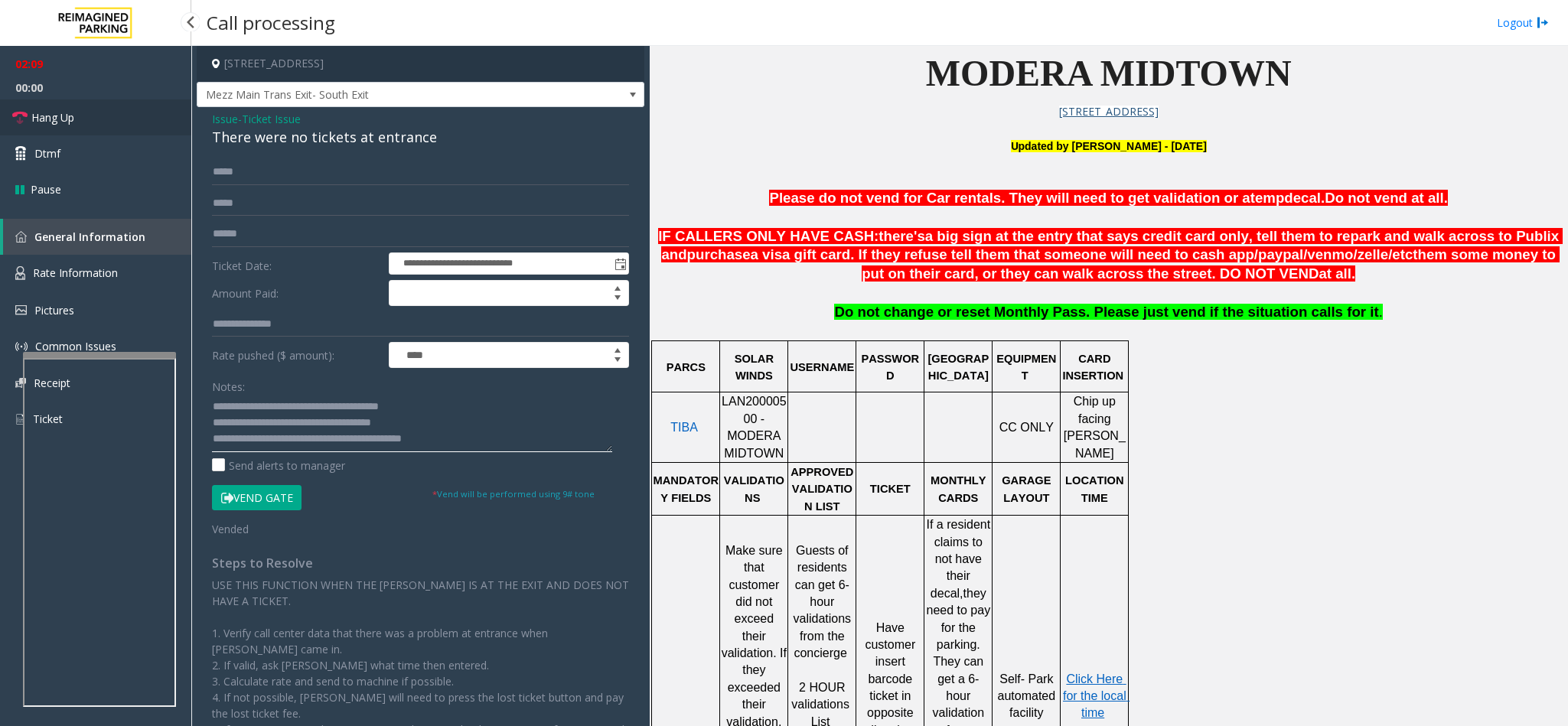
type textarea "**********"
click at [61, 106] on link "Hang Up" at bounding box center [95, 118] width 191 height 36
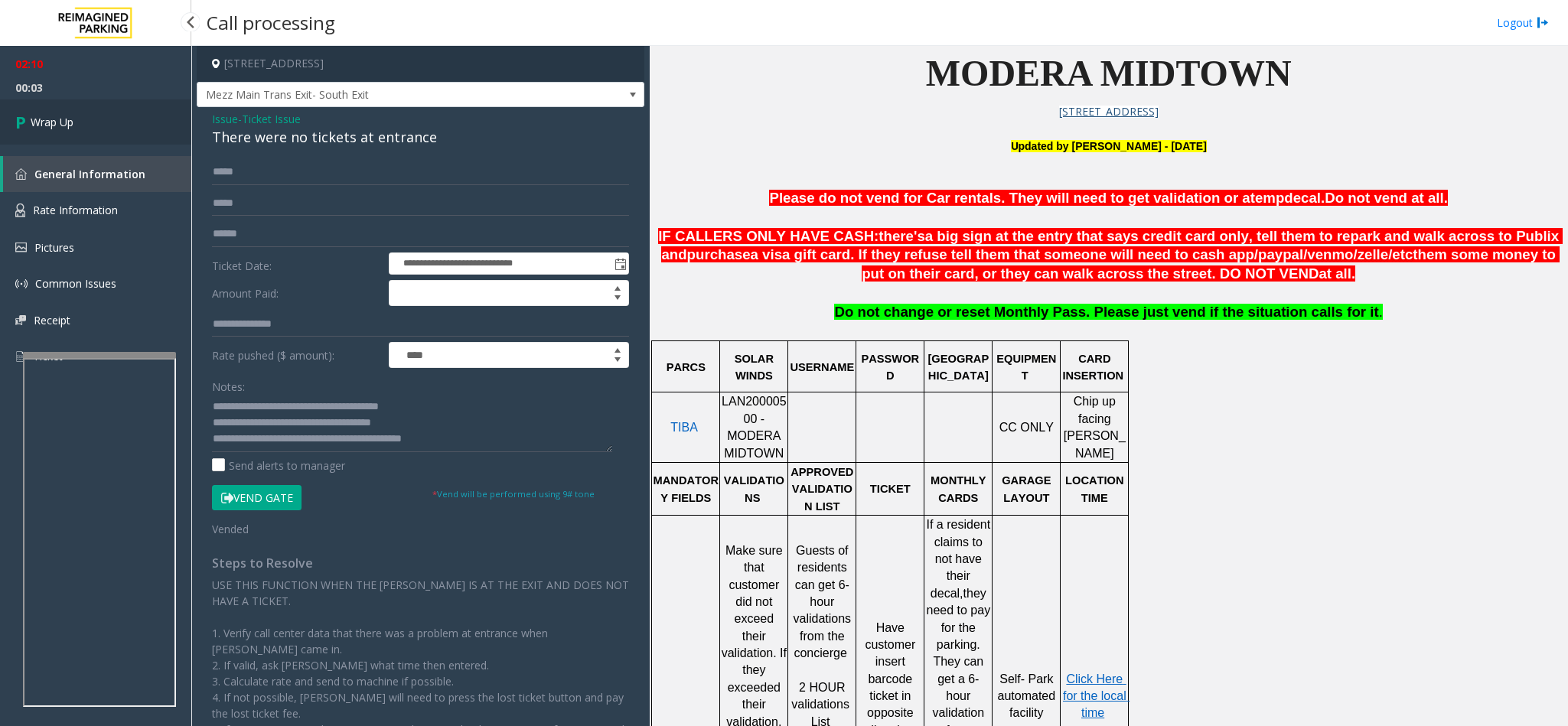
click at [74, 122] on link "Wrap Up" at bounding box center [95, 122] width 191 height 45
